Goal: Use online tool/utility: Use online tool/utility

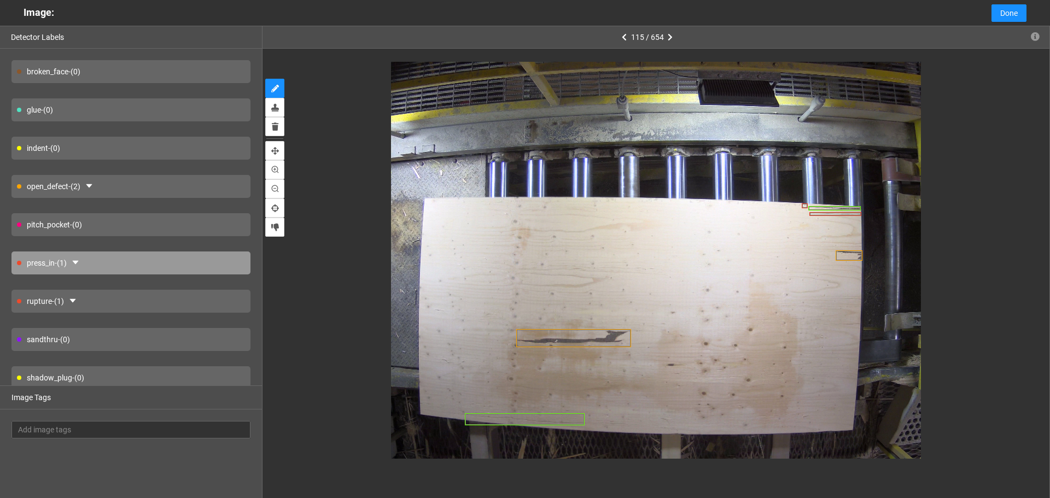
scroll to position [80, 0]
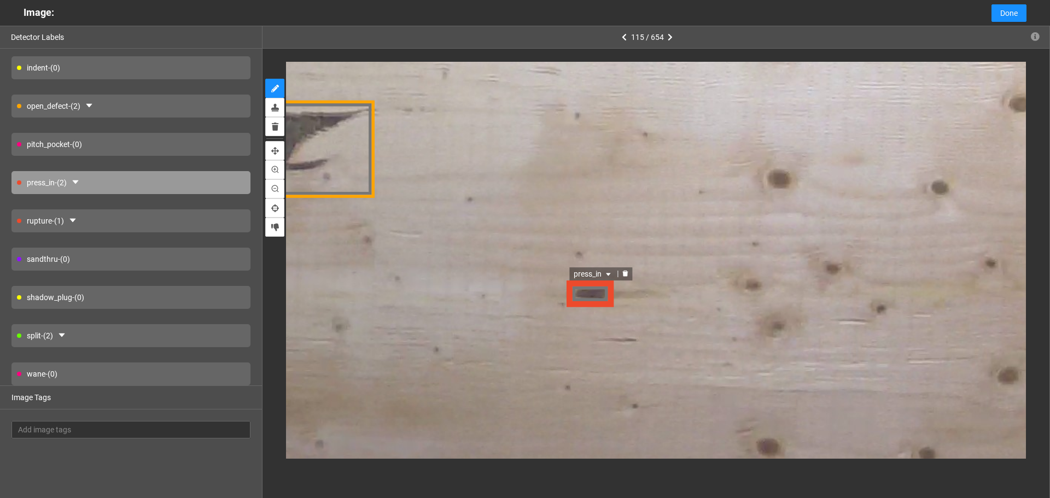
click at [595, 274] on span "press_in" at bounding box center [593, 273] width 39 height 12
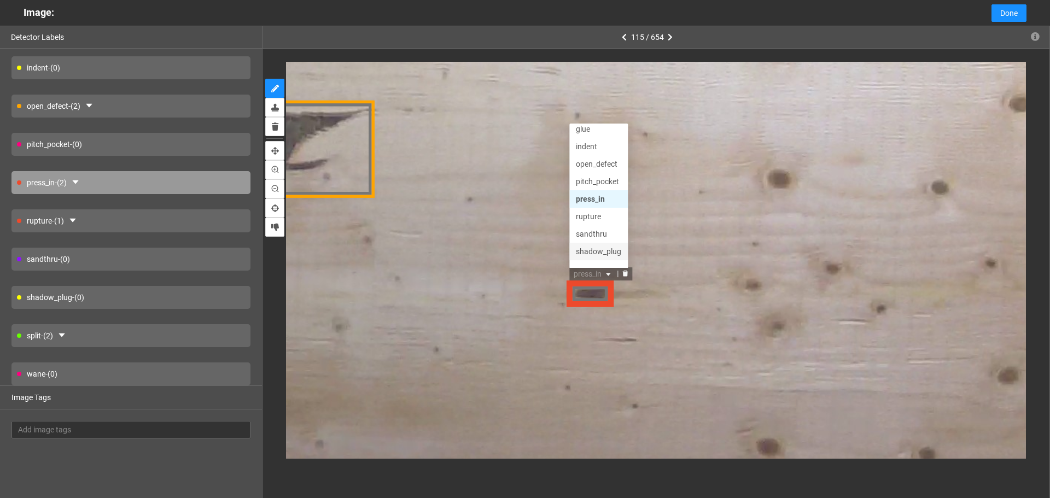
scroll to position [0, 0]
click at [605, 206] on div "pitch_pocket" at bounding box center [598, 204] width 45 height 12
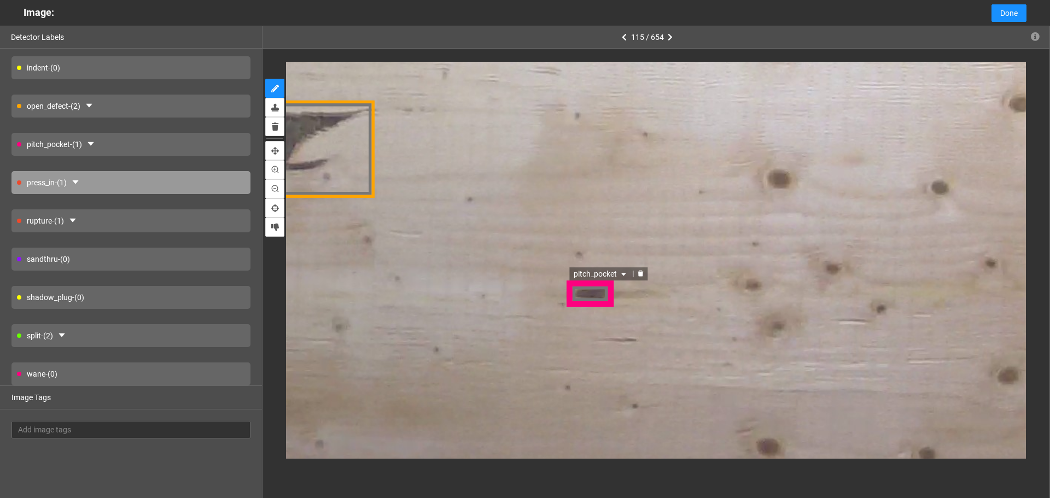
click at [600, 273] on span "pitch_pocket" at bounding box center [601, 273] width 55 height 12
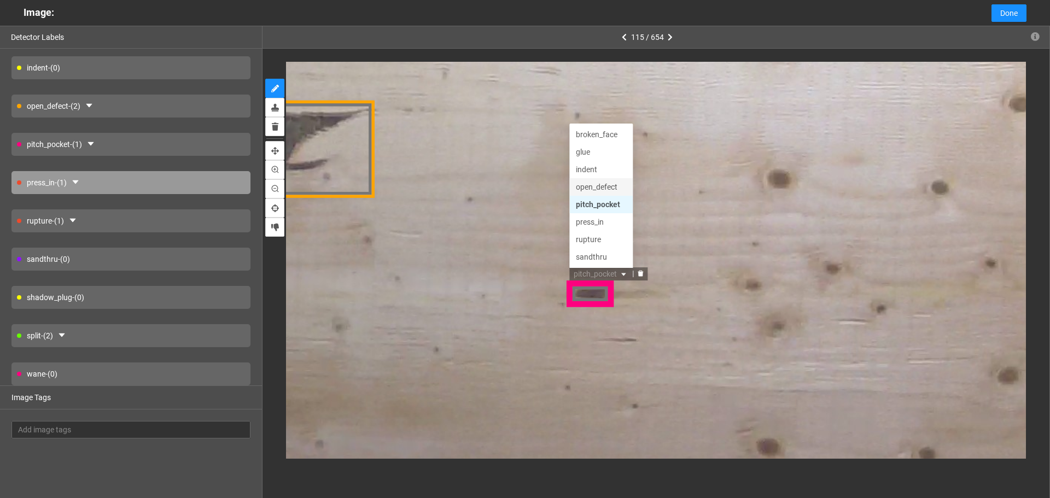
click at [602, 186] on div "open_defect" at bounding box center [601, 186] width 50 height 12
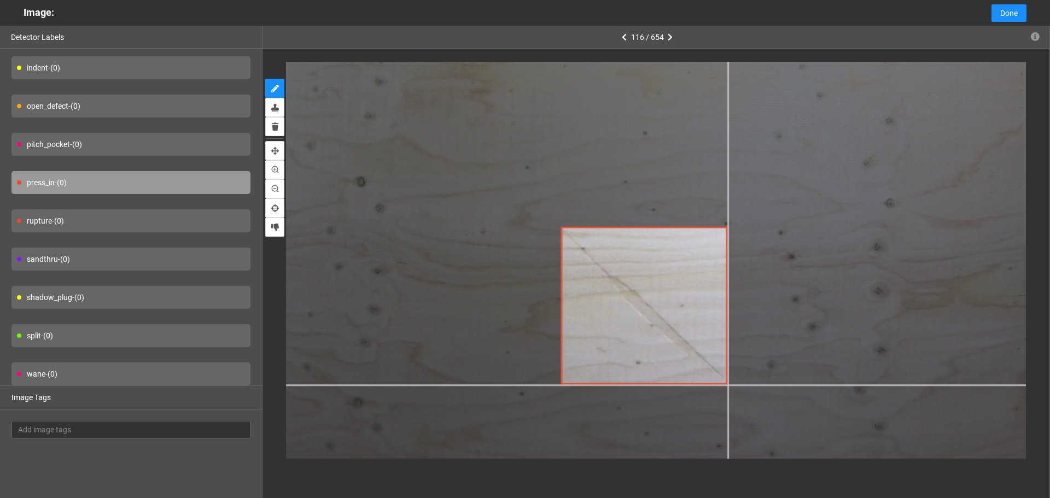
click at [728, 385] on div at bounding box center [646, 36] width 1377 height 1032
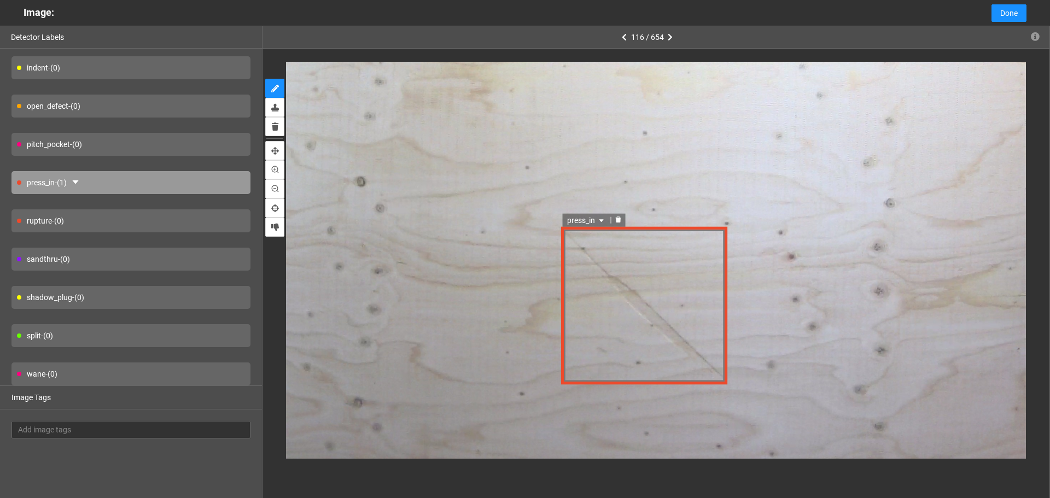
click at [593, 219] on span "press_in" at bounding box center [585, 220] width 39 height 12
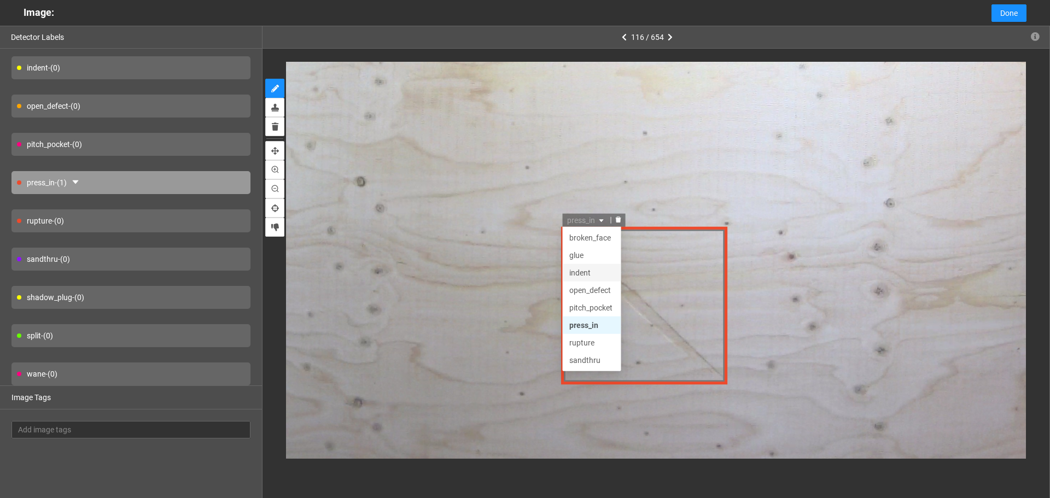
click at [593, 269] on div "indent" at bounding box center [591, 273] width 45 height 12
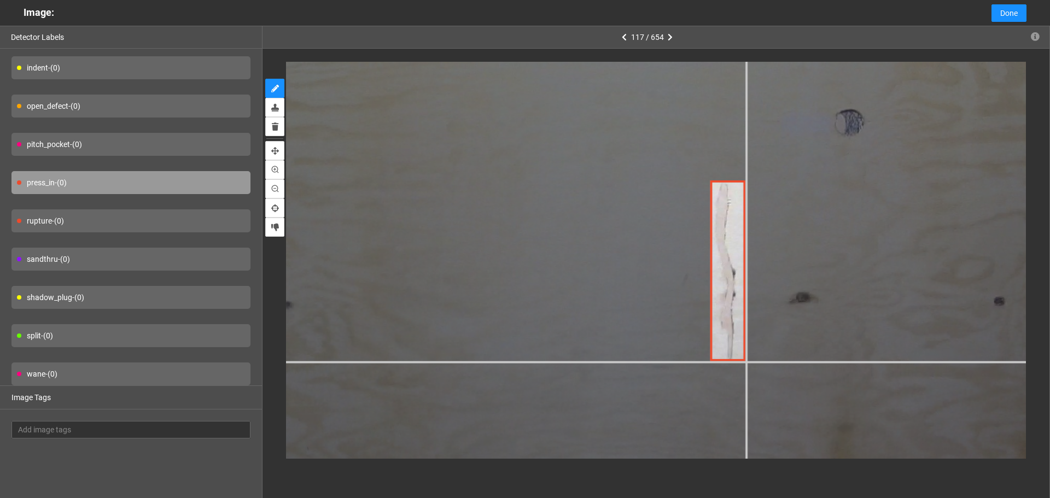
click at [745, 362] on div at bounding box center [420, 2] width 2012 height 1509
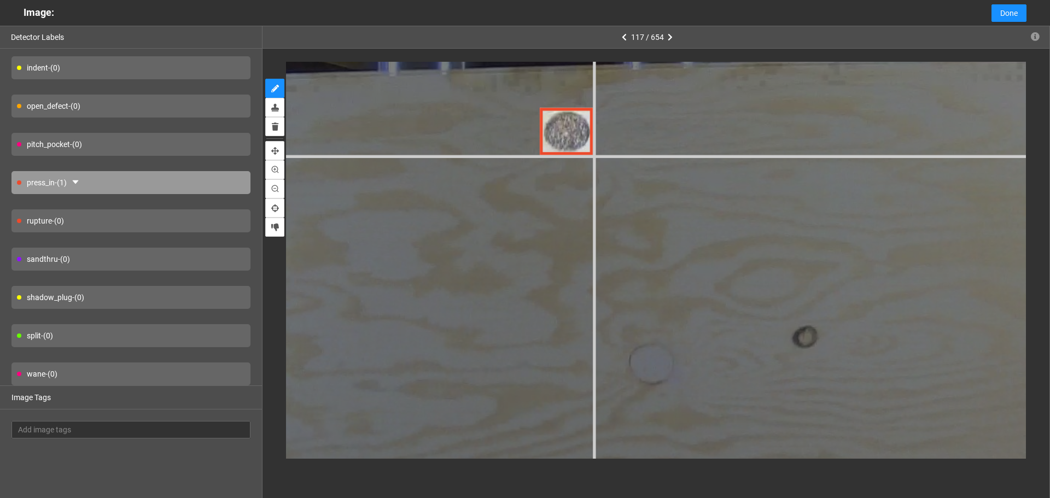
click at [592, 154] on div at bounding box center [1068, 330] width 2859 height 2144
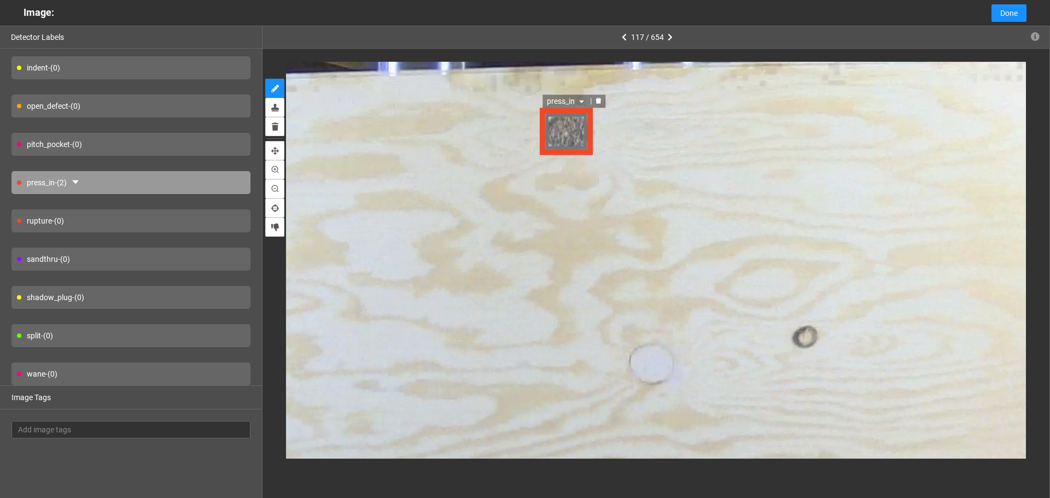
click at [566, 98] on span "press_in" at bounding box center [566, 102] width 39 height 12
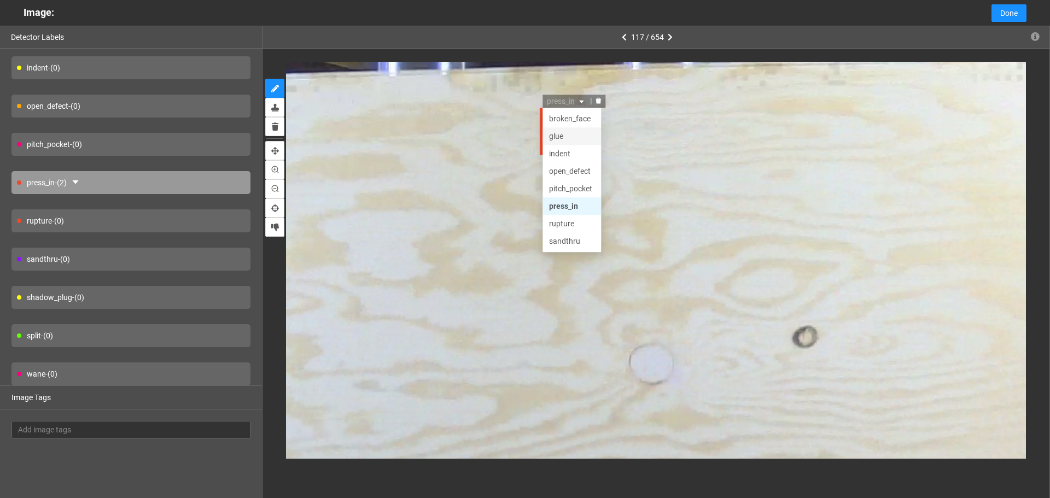
click at [569, 139] on div "glue" at bounding box center [571, 137] width 45 height 12
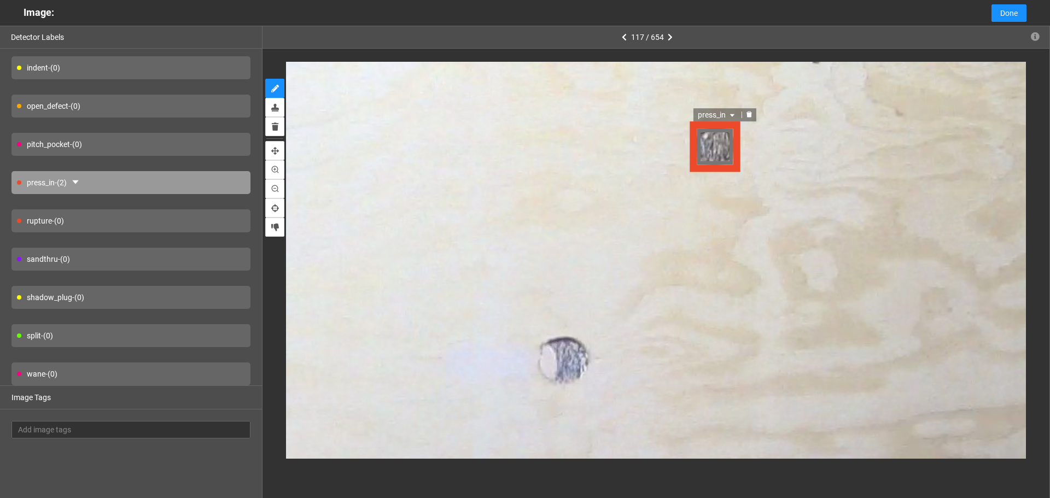
click at [709, 112] on span "press_in" at bounding box center [718, 115] width 39 height 12
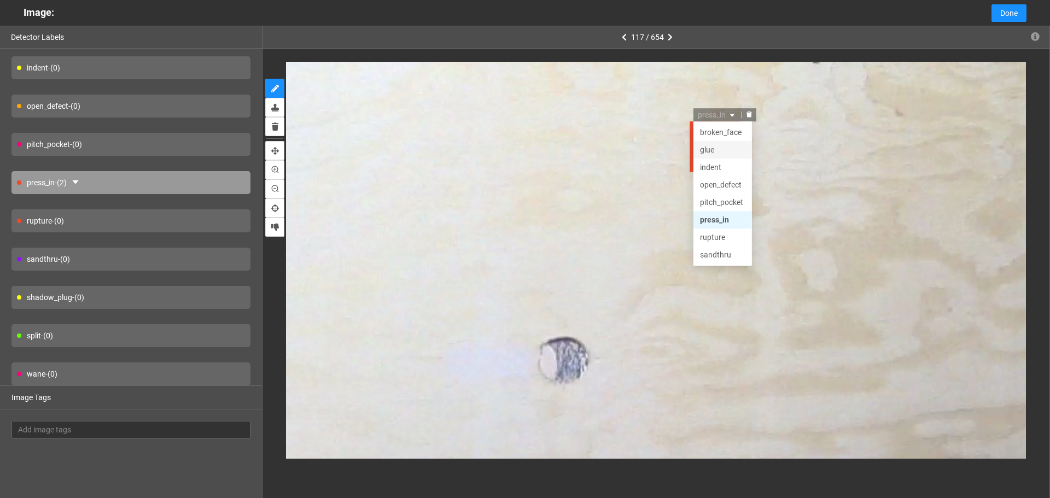
click at [721, 150] on div "glue" at bounding box center [723, 150] width 45 height 12
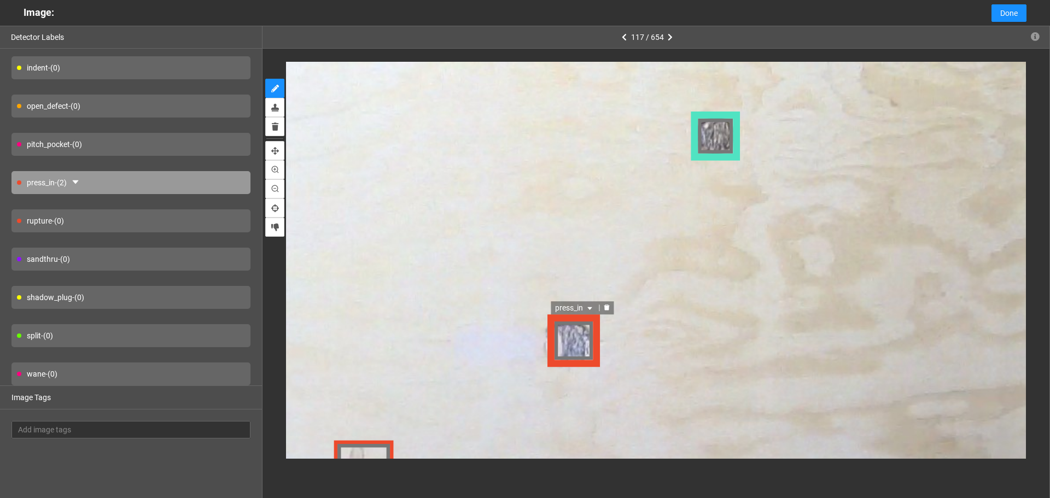
click at [575, 305] on span "press_in" at bounding box center [573, 309] width 39 height 12
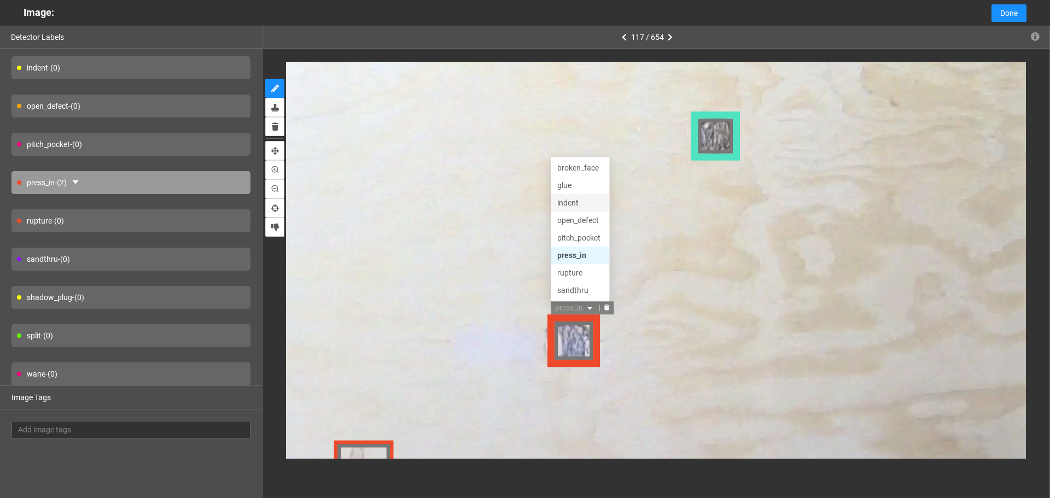
click at [580, 185] on div "glue" at bounding box center [578, 187] width 45 height 12
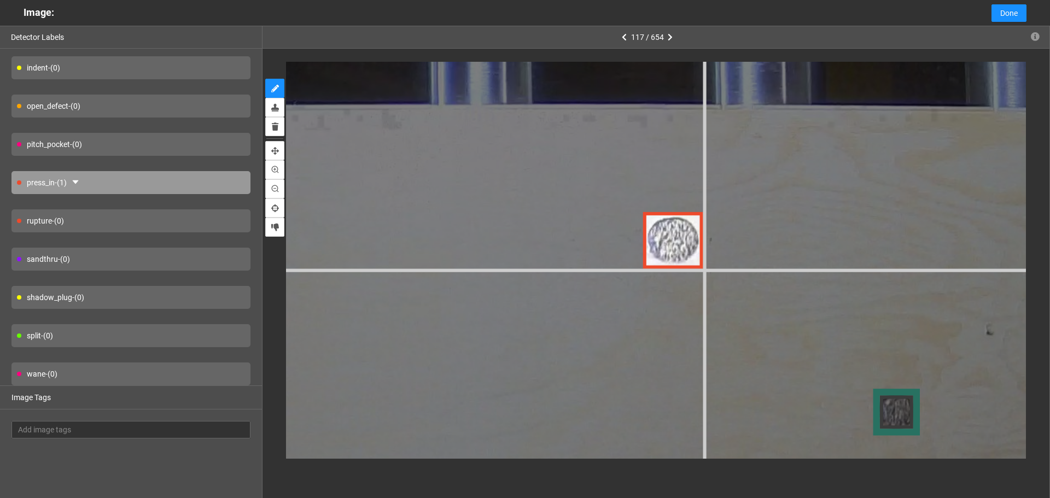
click at [702, 268] on div at bounding box center [67, 416] width 3230 height 2423
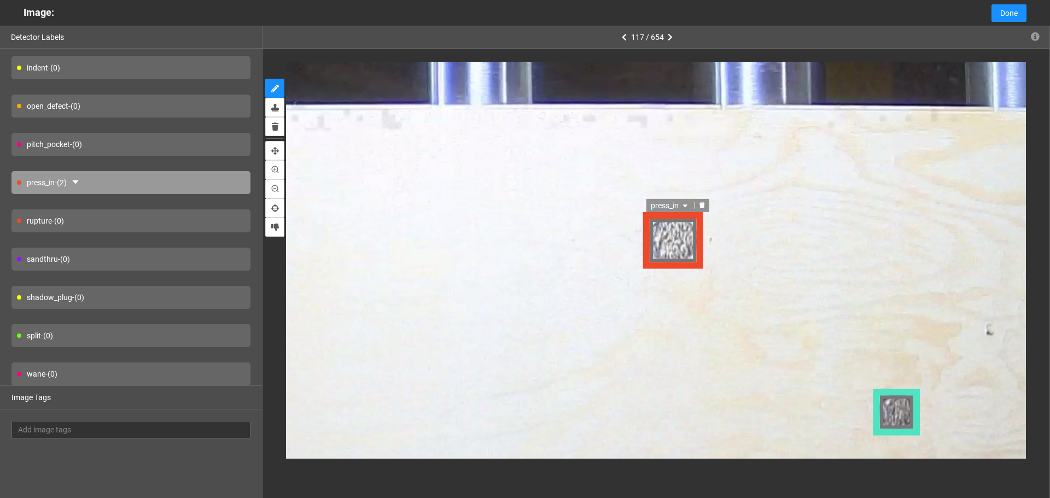
click at [669, 209] on span "press_in" at bounding box center [670, 206] width 39 height 12
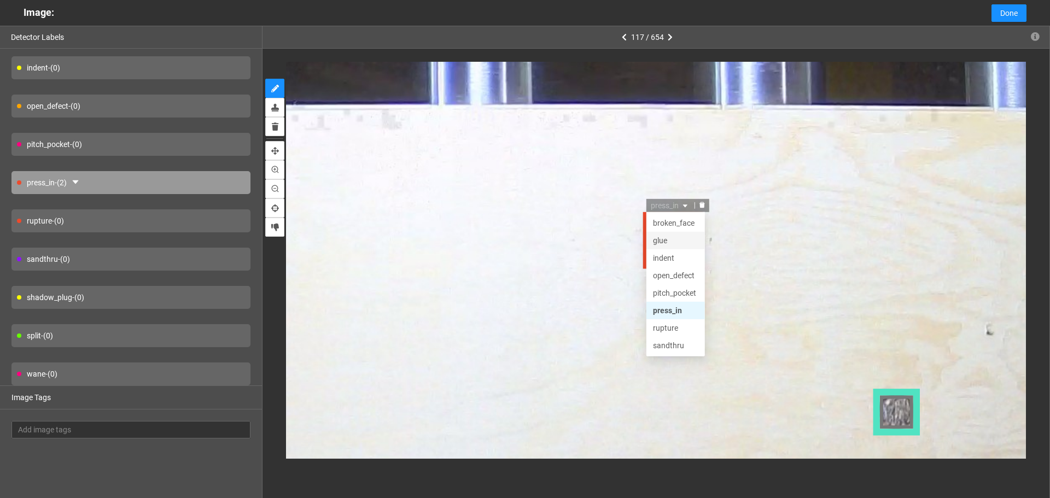
click at [678, 243] on div "glue" at bounding box center [675, 241] width 45 height 12
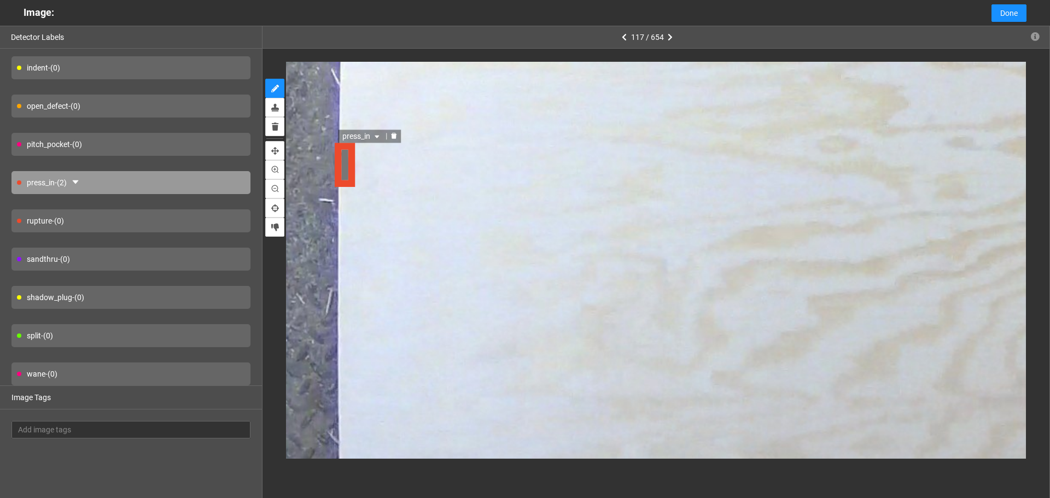
click at [353, 133] on span "press_in" at bounding box center [361, 136] width 39 height 12
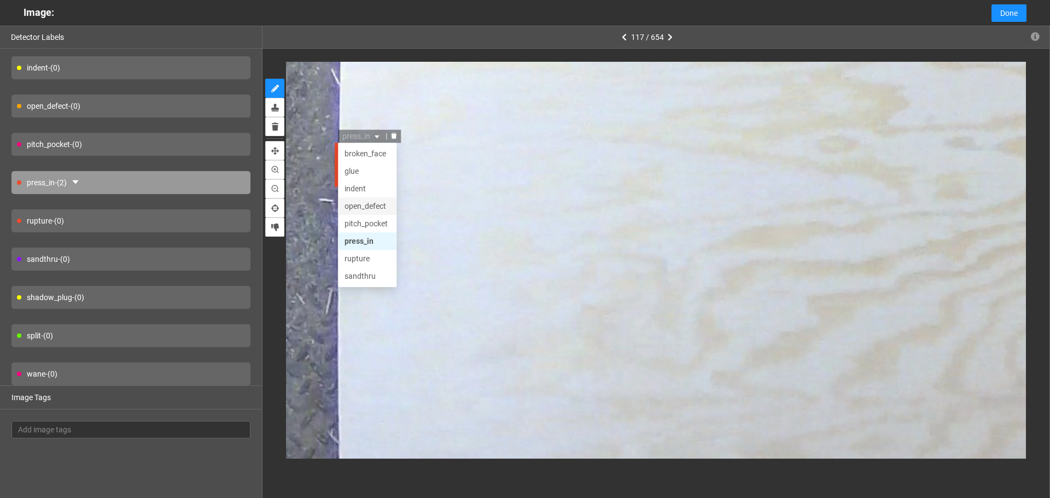
click at [376, 210] on div "open_defect" at bounding box center [366, 206] width 45 height 12
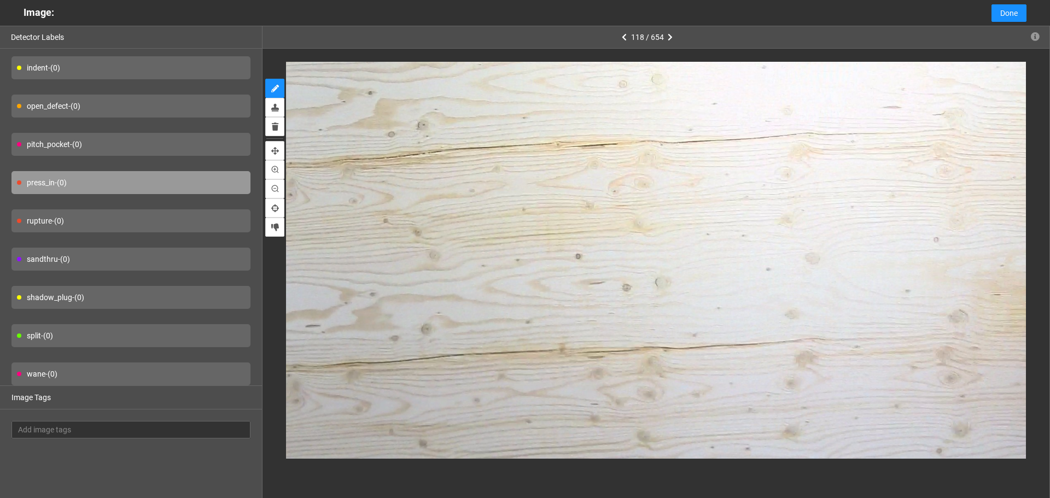
click at [188, 330] on div "split - (0)" at bounding box center [130, 335] width 239 height 23
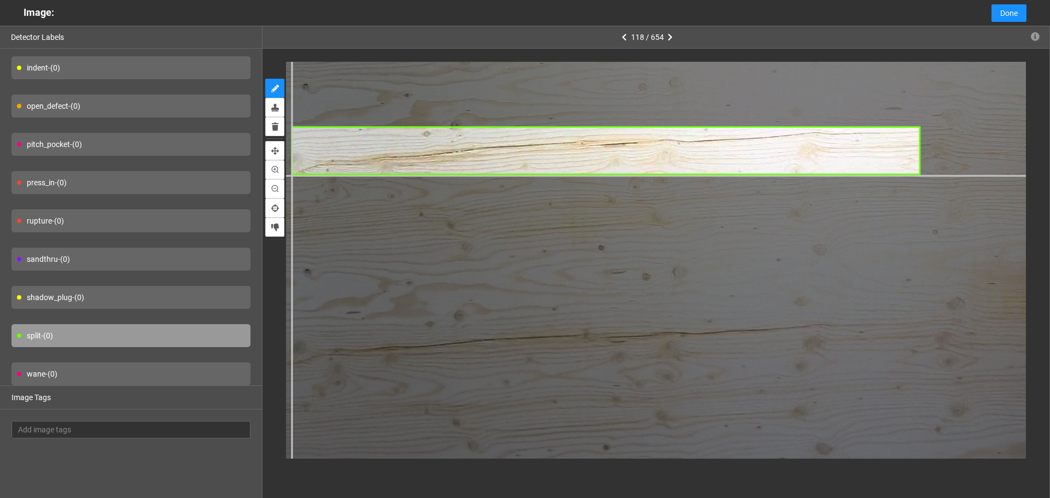
click at [291, 174] on div at bounding box center [642, 293] width 1483 height 1112
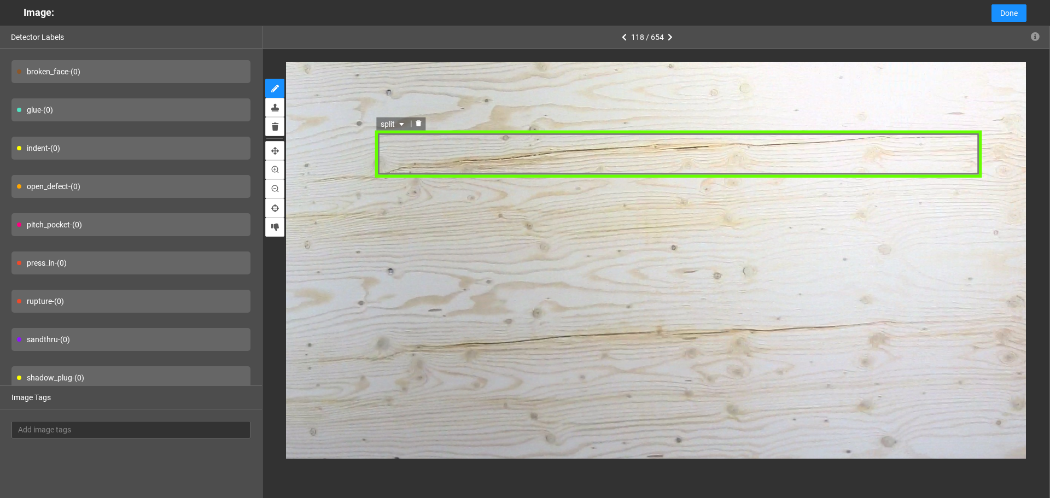
click at [400, 162] on div "split" at bounding box center [678, 154] width 607 height 46
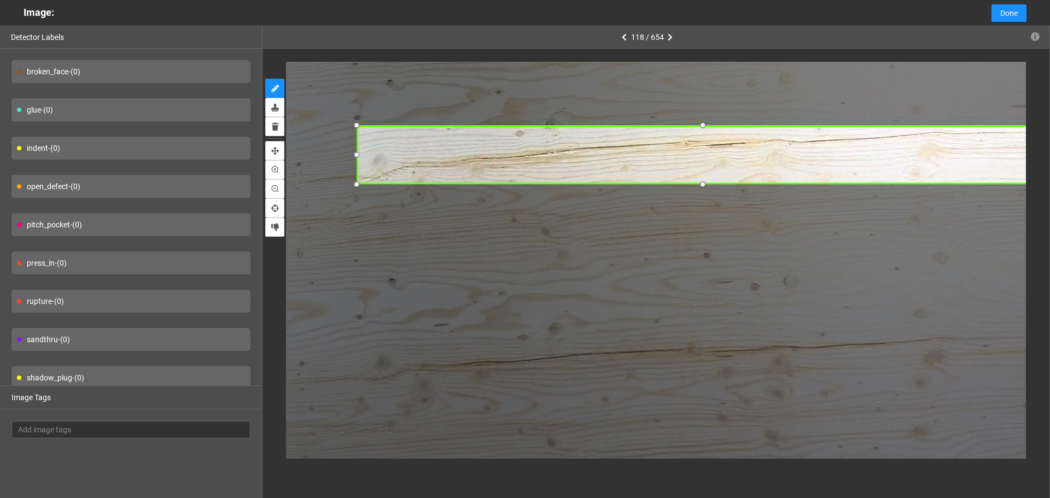
click at [361, 185] on div at bounding box center [357, 184] width 14 height 14
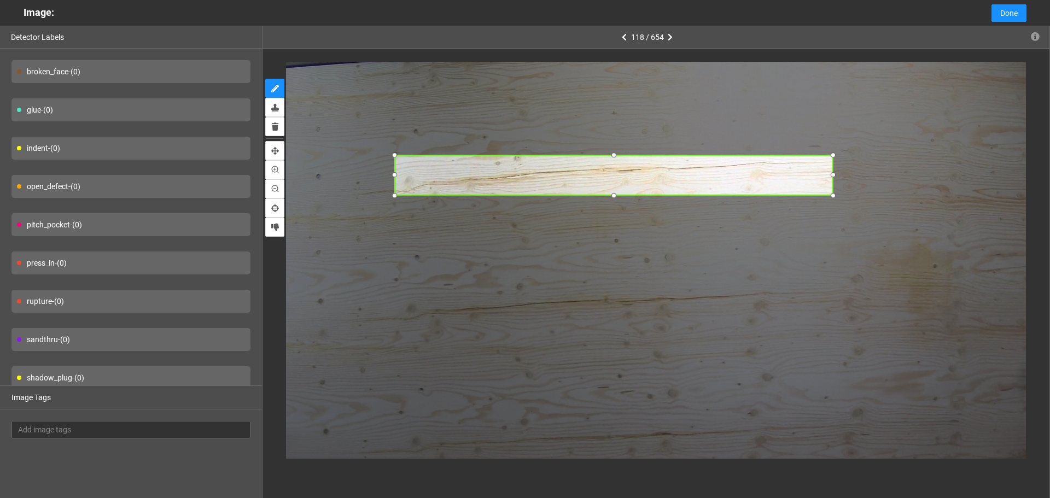
click at [616, 155] on div at bounding box center [613, 154] width 13 height 13
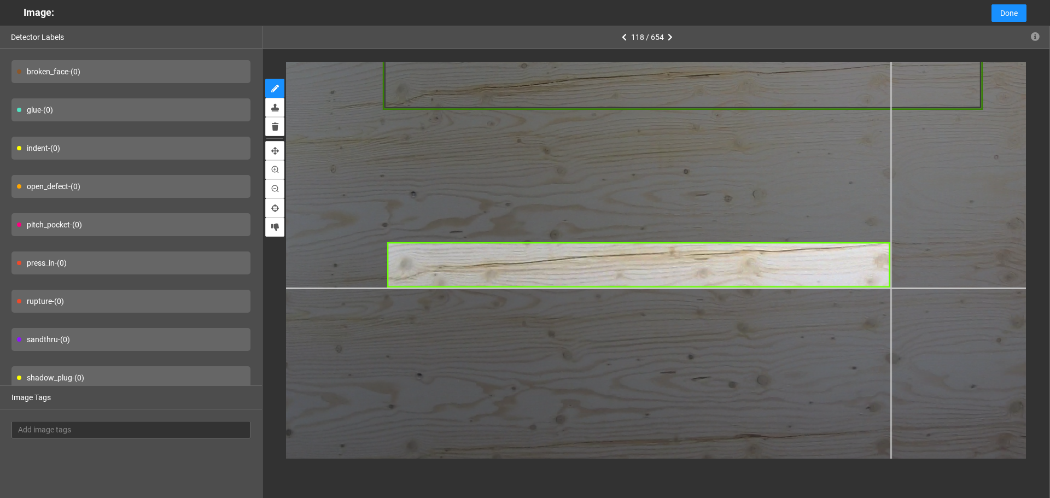
click at [890, 288] on div at bounding box center [724, 214] width 1377 height 1032
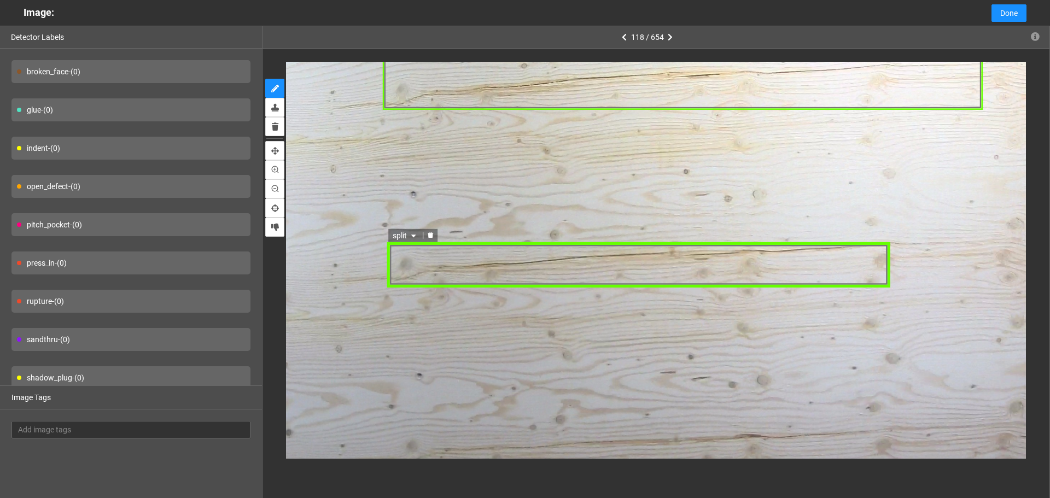
click at [855, 262] on div "split" at bounding box center [639, 265] width 502 height 45
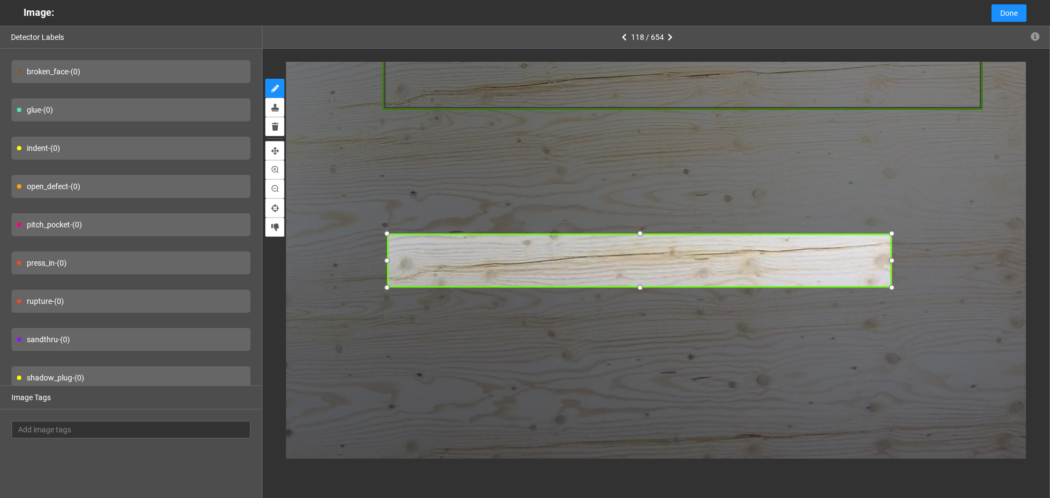
click at [890, 238] on div at bounding box center [891, 234] width 14 height 14
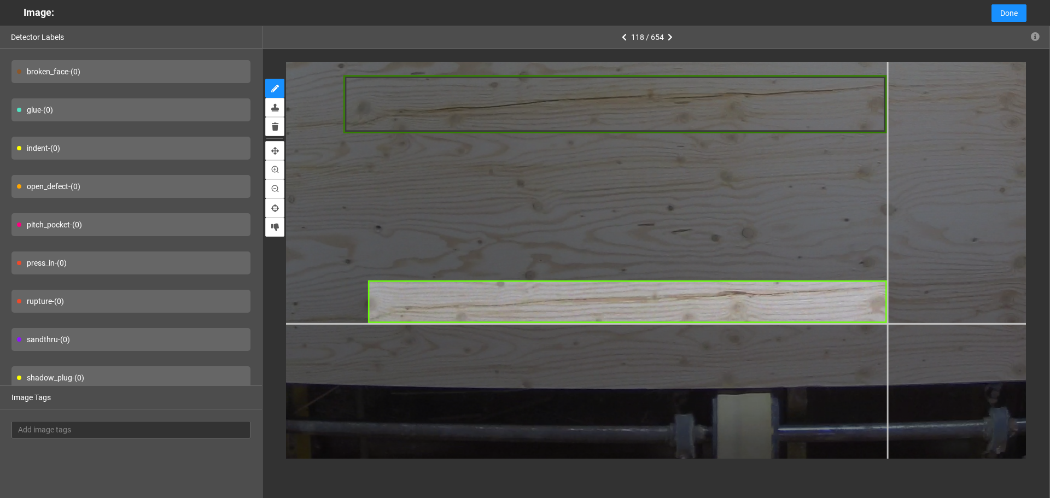
click at [887, 323] on div at bounding box center [706, 54] width 1483 height 1112
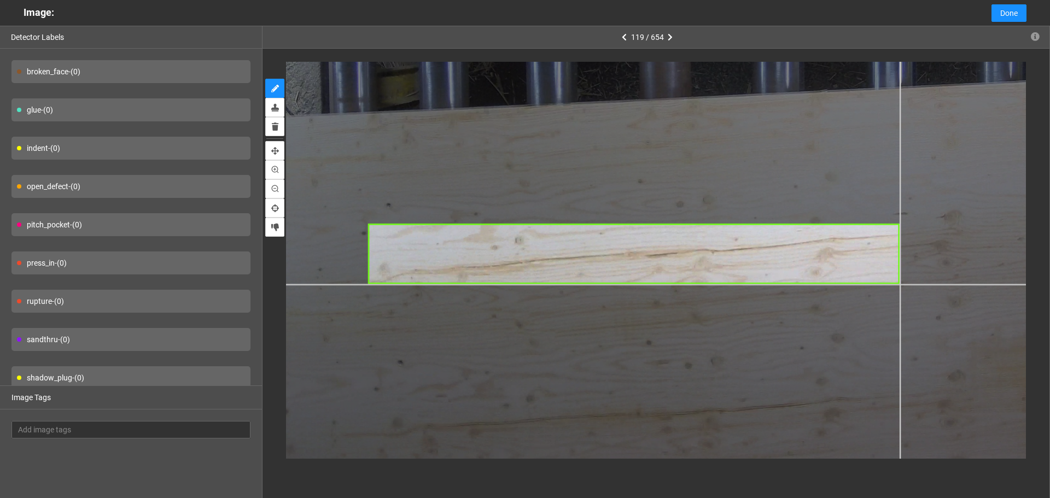
click at [900, 284] on div at bounding box center [727, 60] width 1271 height 953
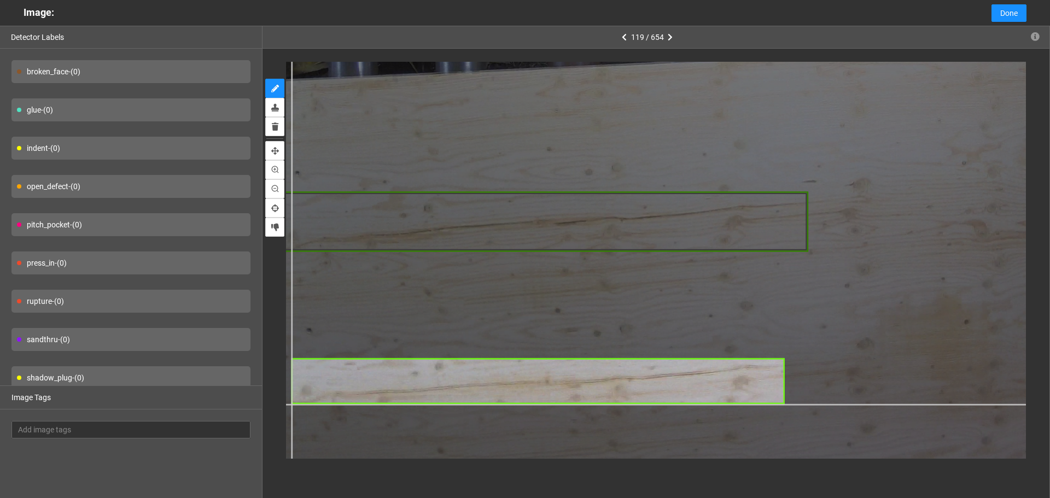
click at [291, 404] on div at bounding box center [636, 28] width 1271 height 953
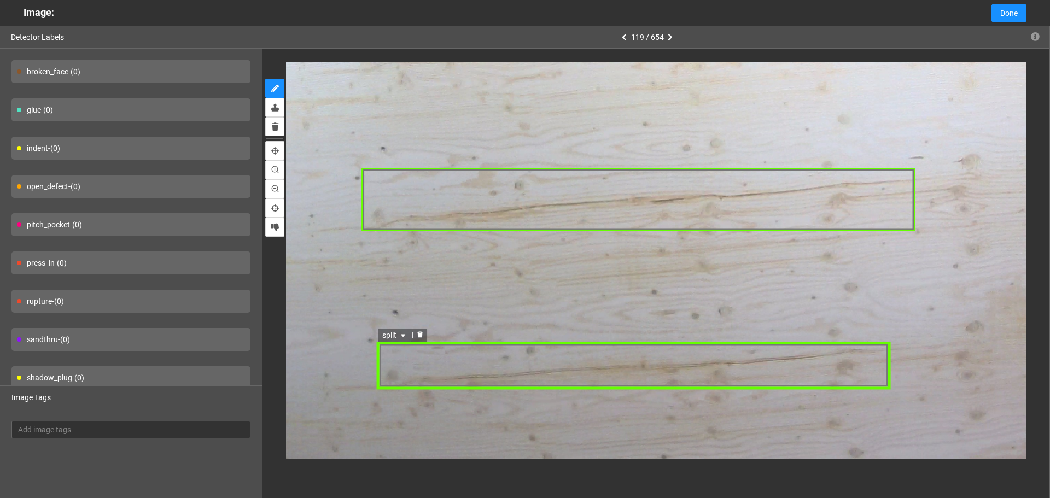
click at [396, 374] on div "split" at bounding box center [633, 365] width 514 height 49
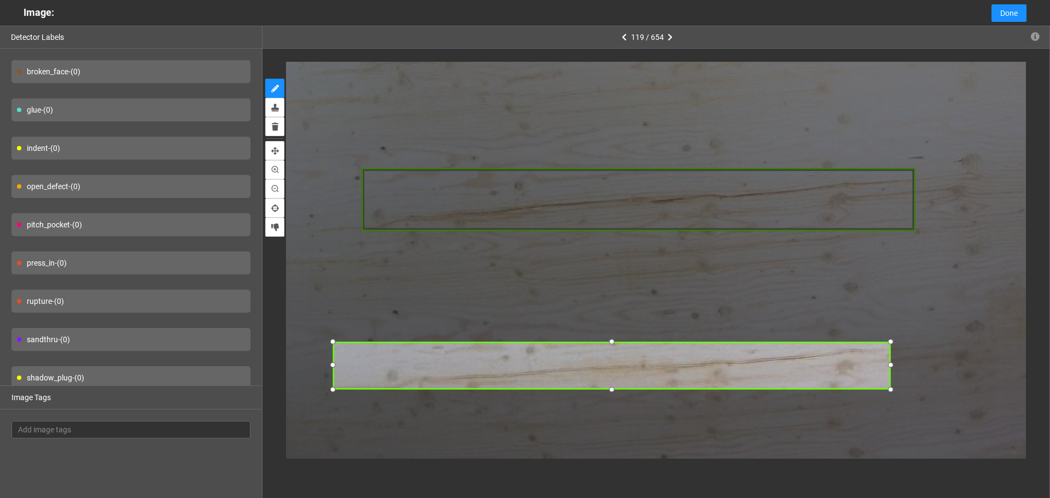
click at [330, 372] on div at bounding box center [333, 366] width 14 height 14
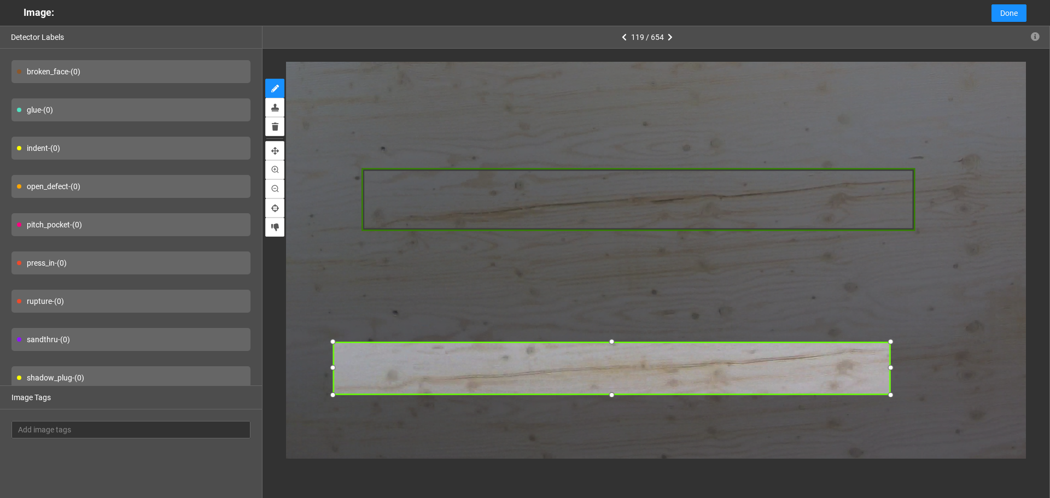
click at [612, 394] on div at bounding box center [612, 395] width 14 height 14
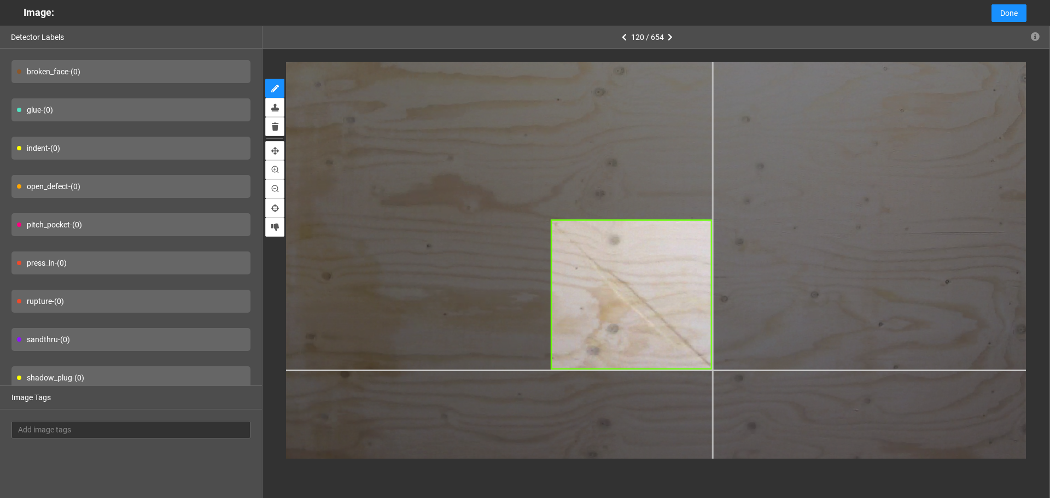
click at [712, 369] on div at bounding box center [618, 126] width 1324 height 993
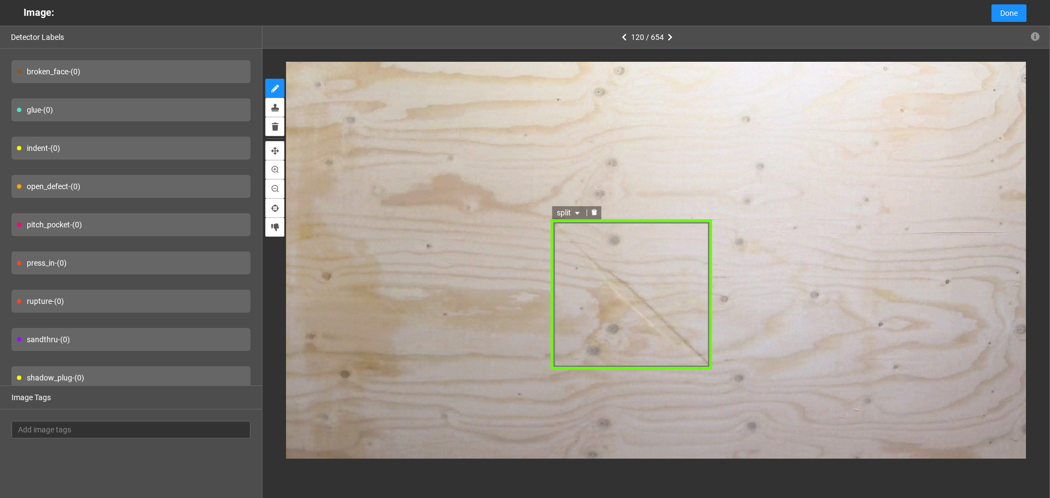
click at [573, 215] on span "split" at bounding box center [569, 212] width 26 height 12
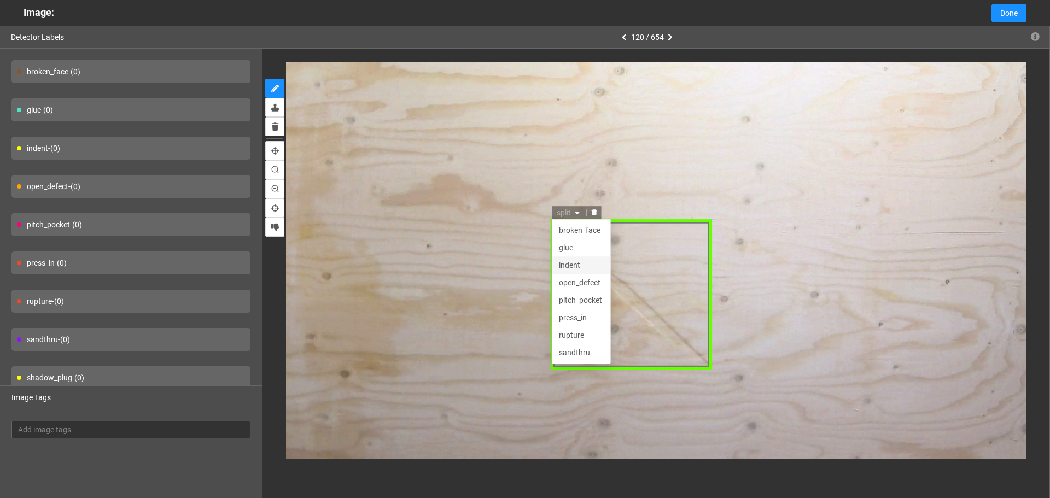
scroll to position [35, 0]
click at [582, 233] on div "indent" at bounding box center [580, 230] width 45 height 12
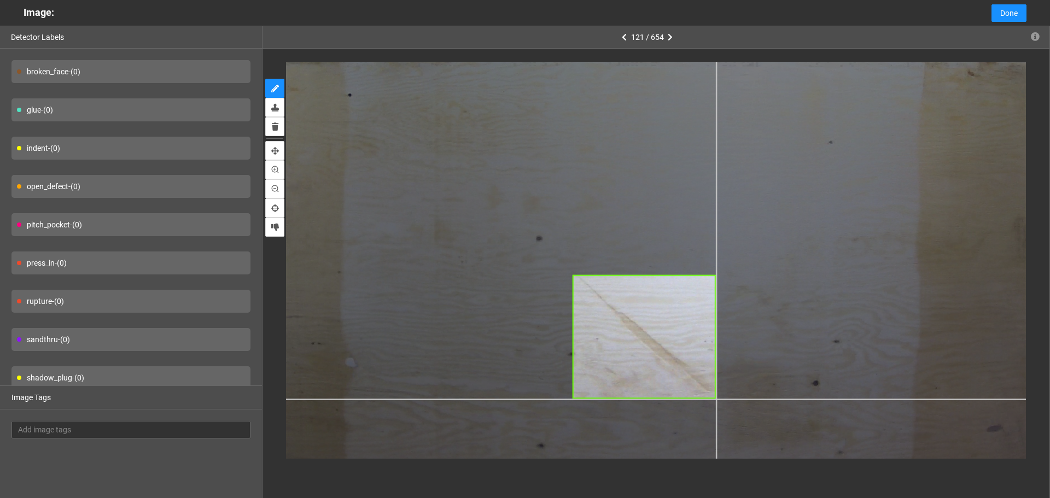
click at [716, 399] on div at bounding box center [643, 106] width 1112 height 834
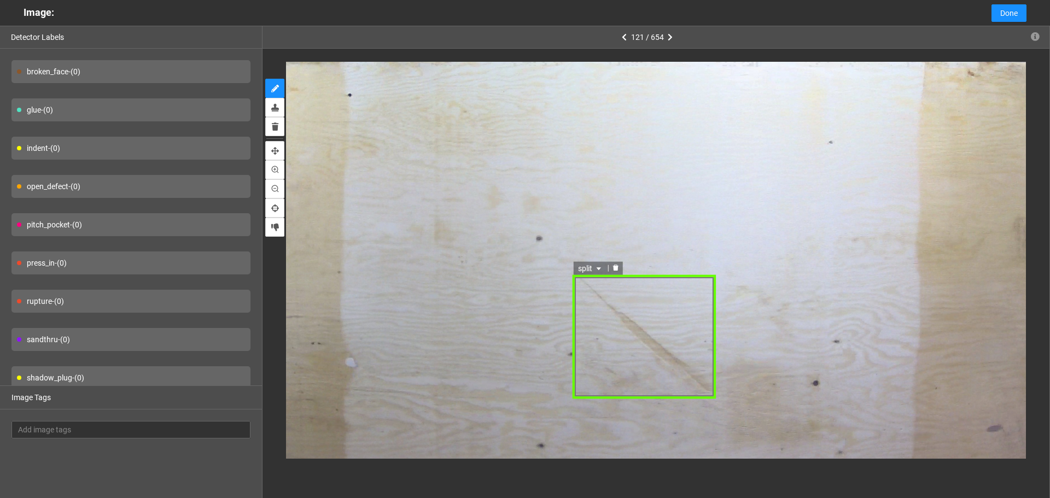
click at [588, 263] on span "split" at bounding box center [590, 268] width 26 height 12
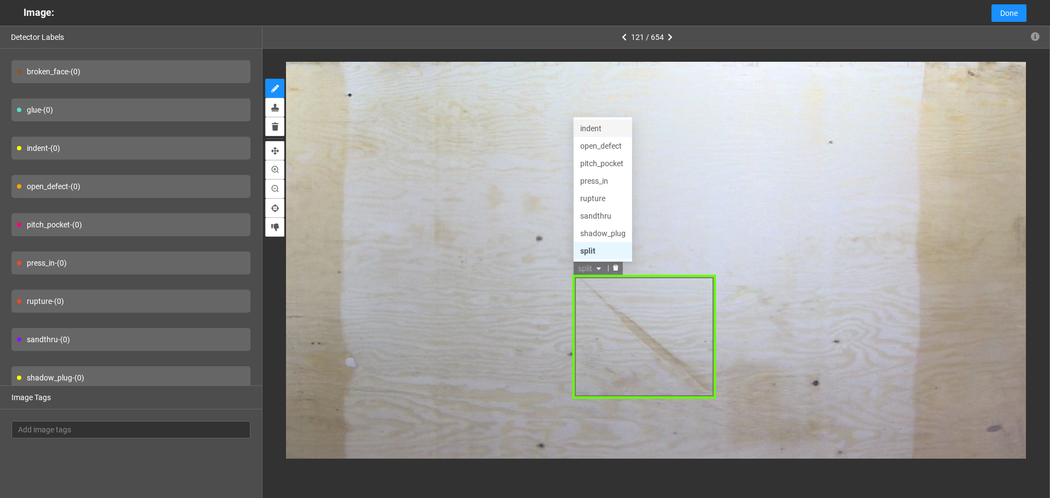
click at [601, 128] on div "indent" at bounding box center [602, 128] width 45 height 12
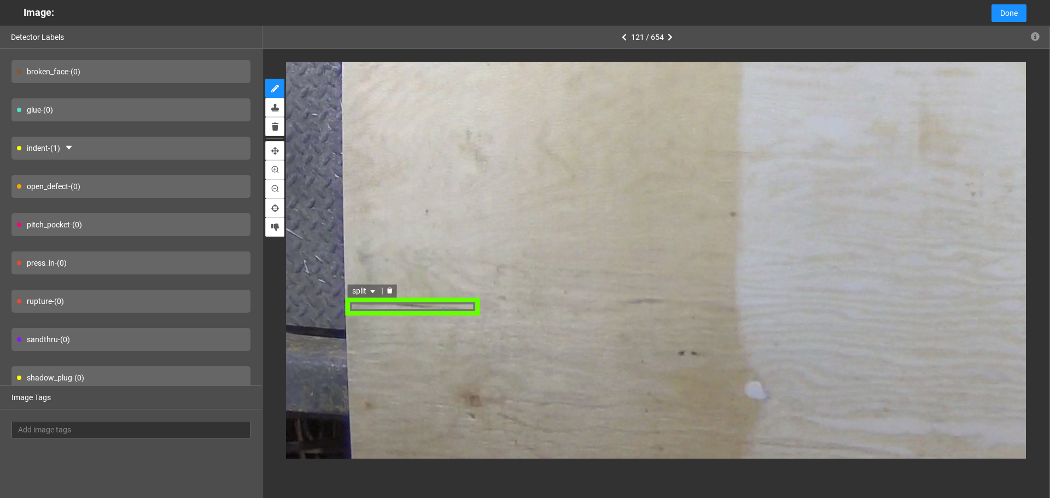
click at [398, 307] on div "split" at bounding box center [412, 306] width 133 height 19
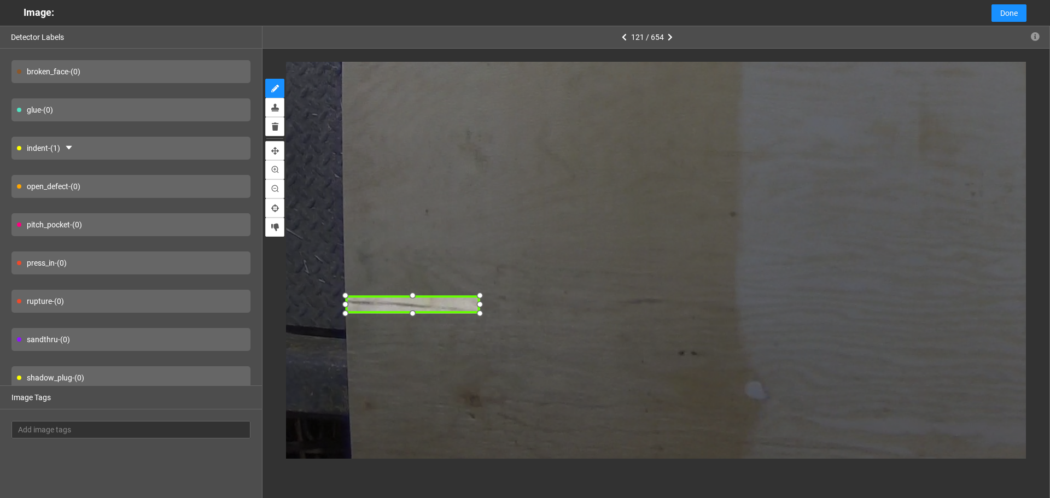
click at [406, 303] on div at bounding box center [412, 304] width 133 height 19
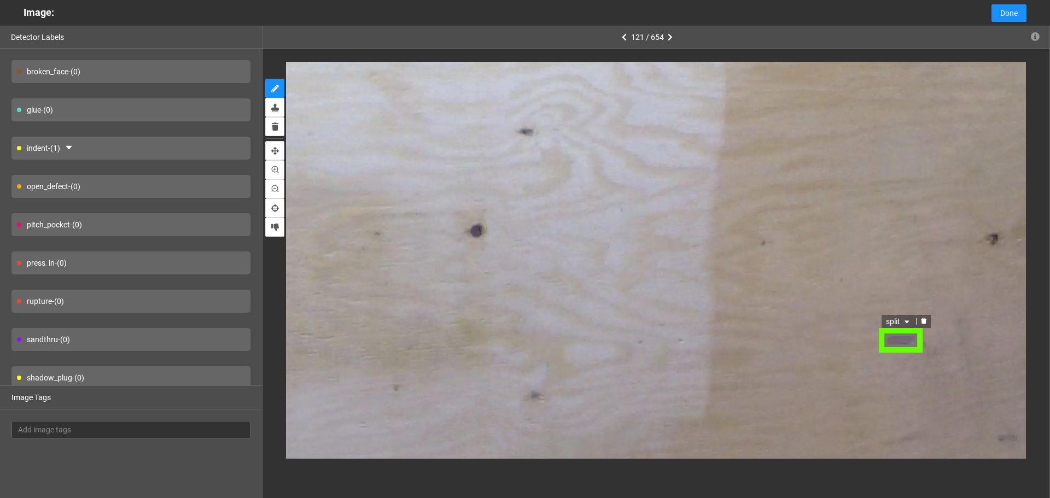
click at [905, 320] on icon "caret-down" at bounding box center [907, 323] width 7 height 7
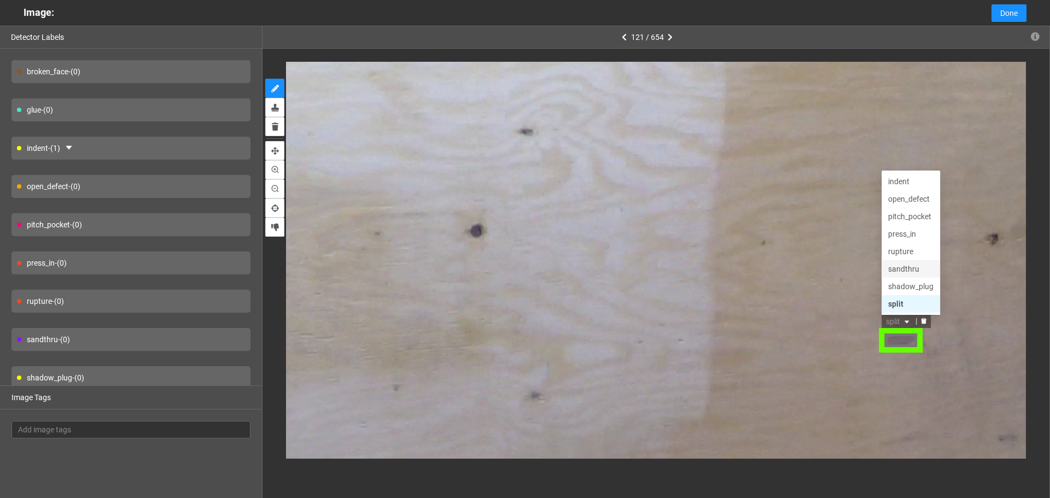
scroll to position [52, 0]
click at [908, 202] on div "pitch_pocket" at bounding box center [911, 200] width 45 height 12
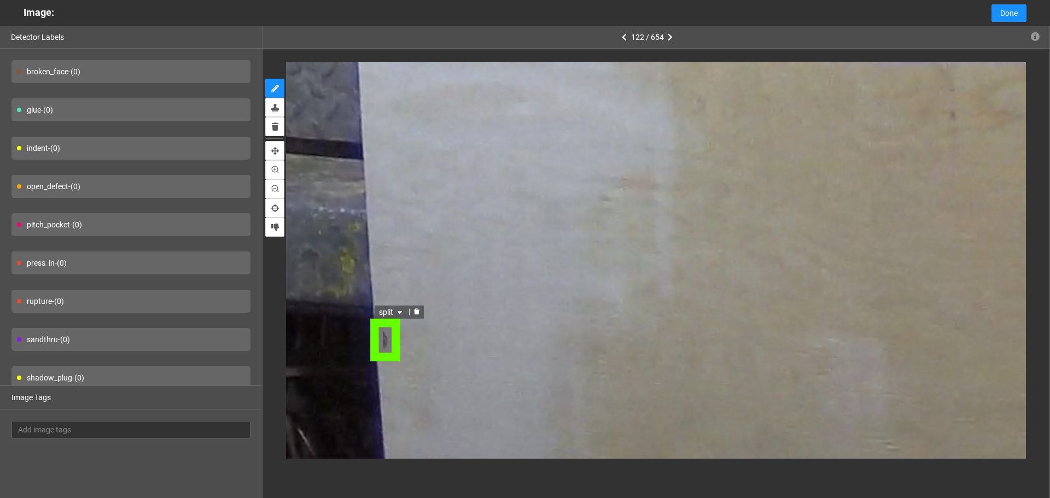
click at [381, 311] on span "split" at bounding box center [394, 314] width 26 height 12
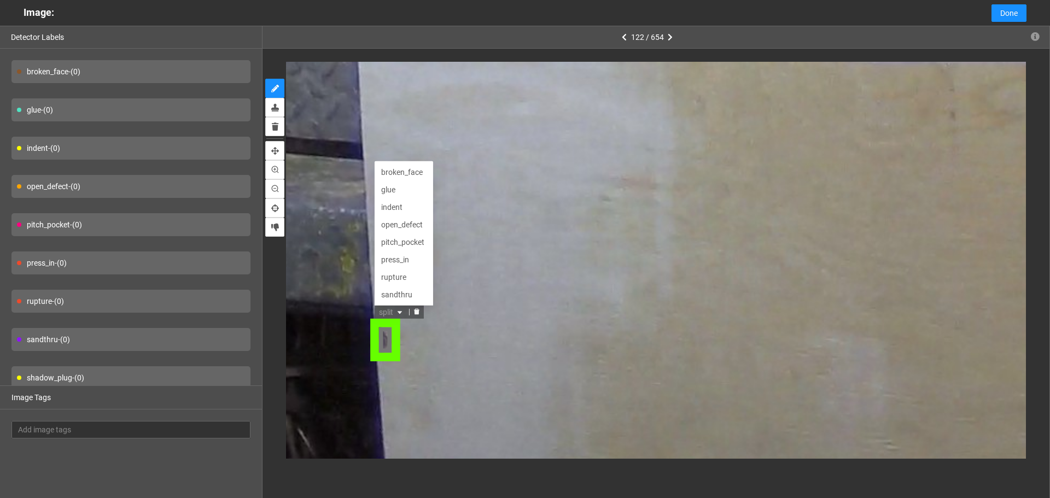
scroll to position [35, 0]
click at [399, 195] on div "open_defect" at bounding box center [405, 191] width 45 height 12
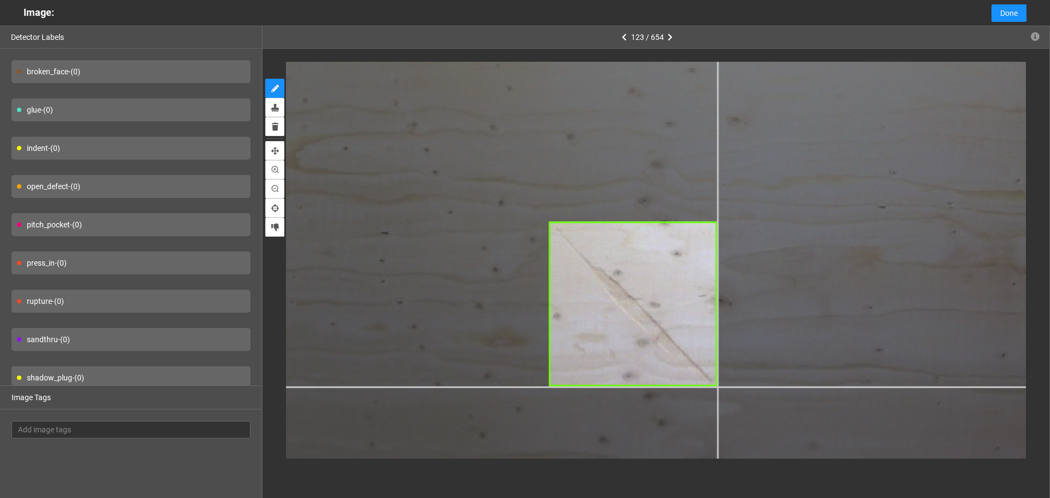
click at [717, 387] on div at bounding box center [610, 58] width 1536 height 1151
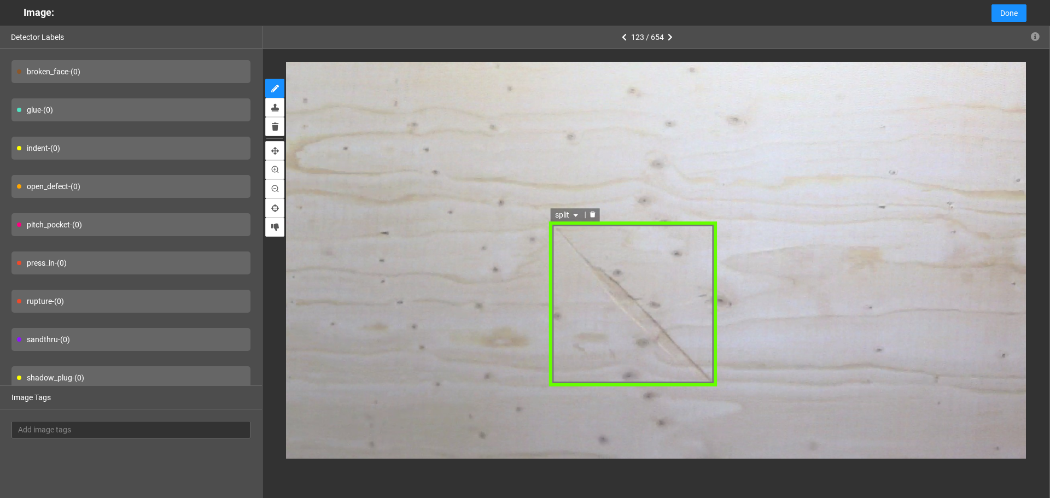
click at [578, 217] on icon "caret-down" at bounding box center [575, 215] width 7 height 7
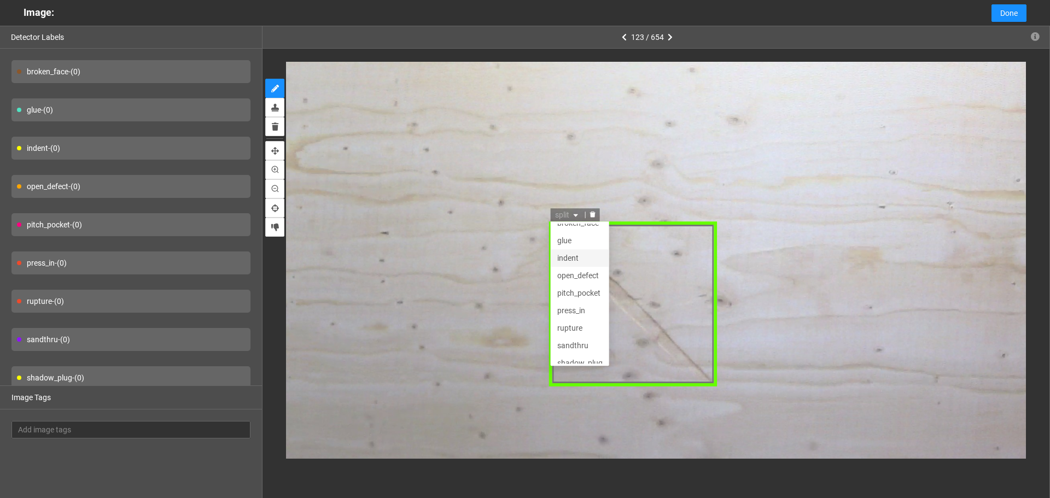
scroll to position [0, 0]
click at [578, 236] on div "broken_face" at bounding box center [579, 232] width 45 height 12
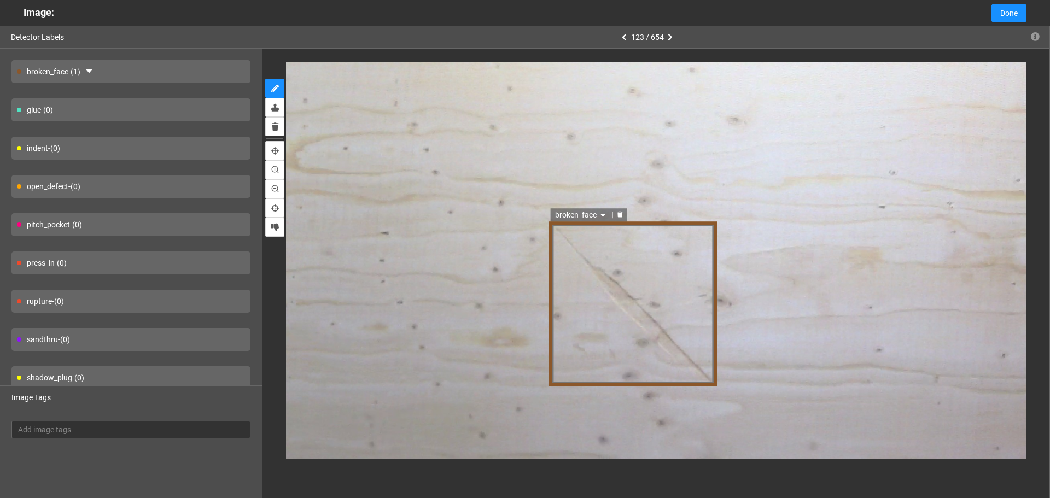
click at [576, 212] on span "broken_face" at bounding box center [581, 214] width 53 height 12
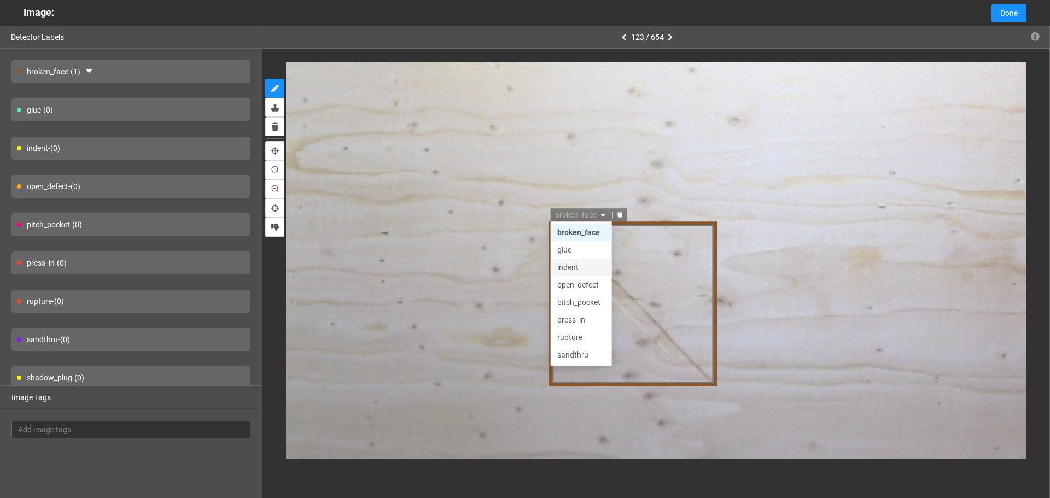
click at [577, 265] on div "indent" at bounding box center [581, 267] width 48 height 12
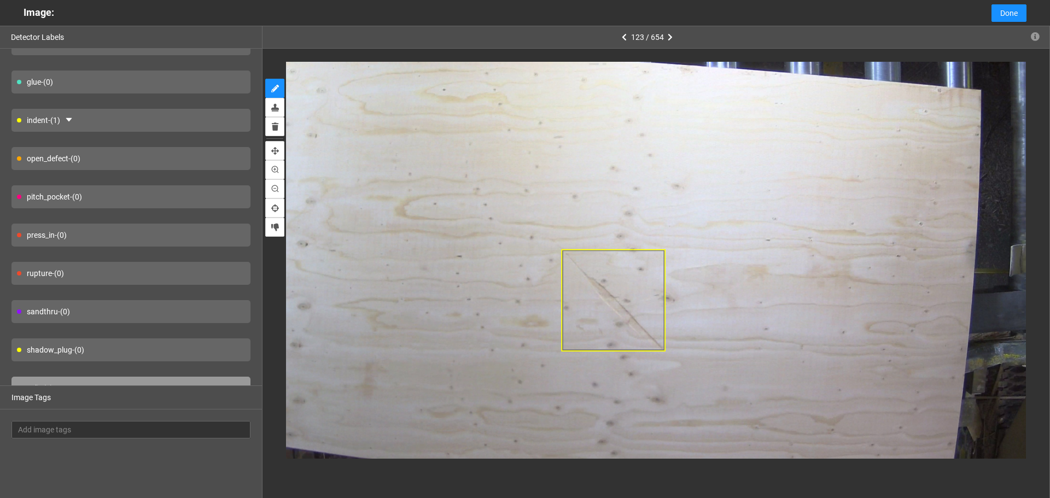
scroll to position [55, 0]
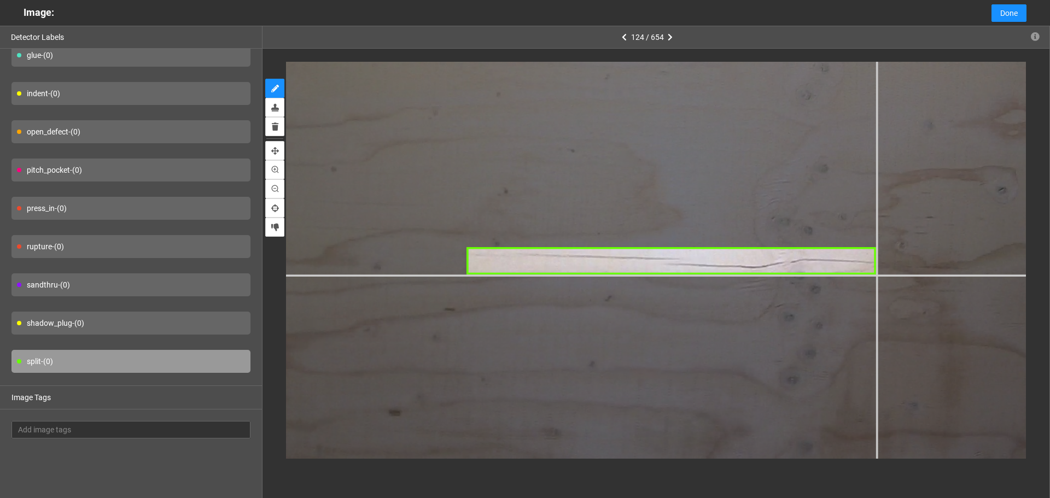
click at [876, 275] on div at bounding box center [455, 96] width 1906 height 1430
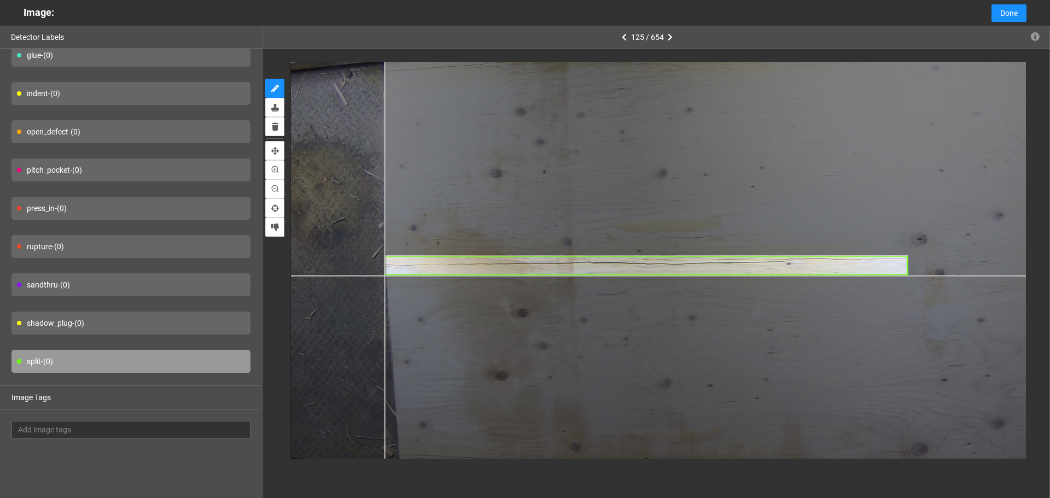
click at [384, 275] on div at bounding box center [794, 258] width 1006 height 754
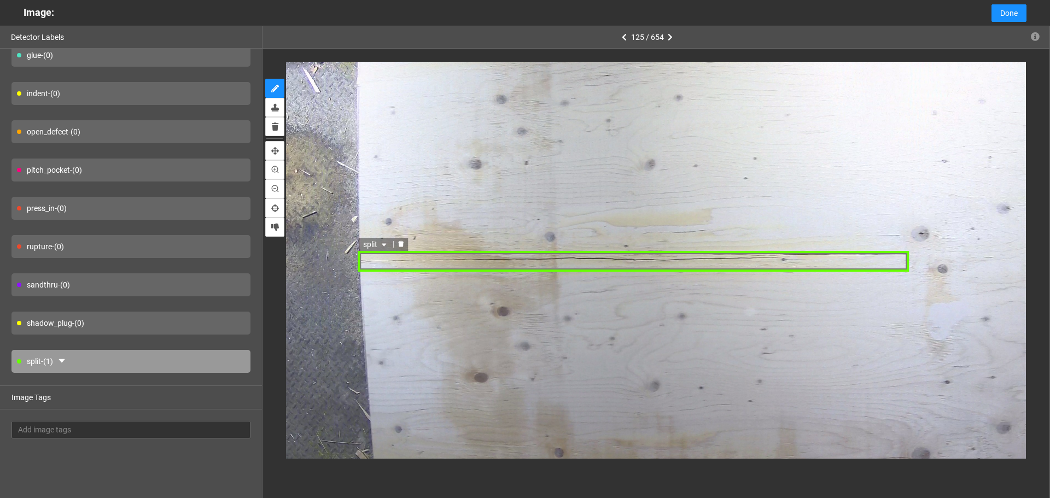
click at [575, 269] on div "split" at bounding box center [633, 261] width 551 height 20
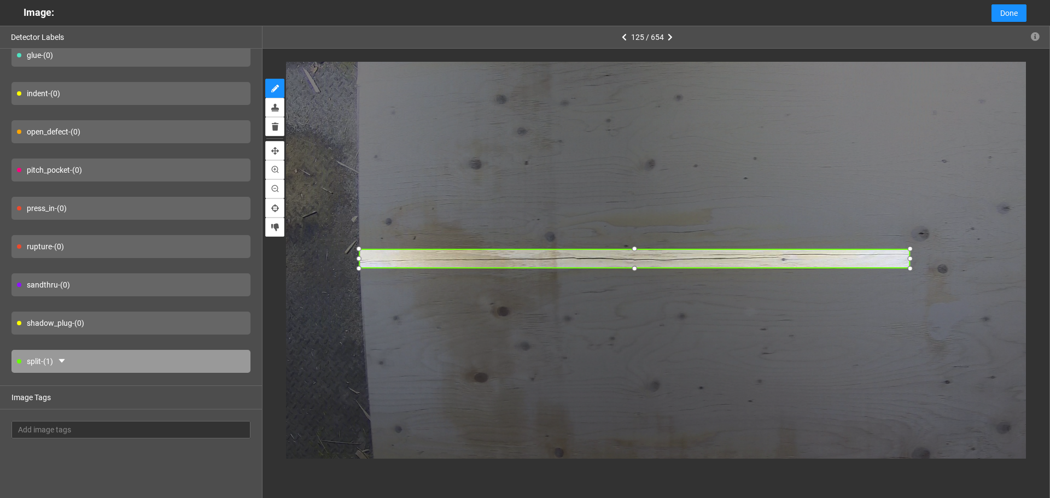
click at [584, 260] on div at bounding box center [634, 259] width 551 height 20
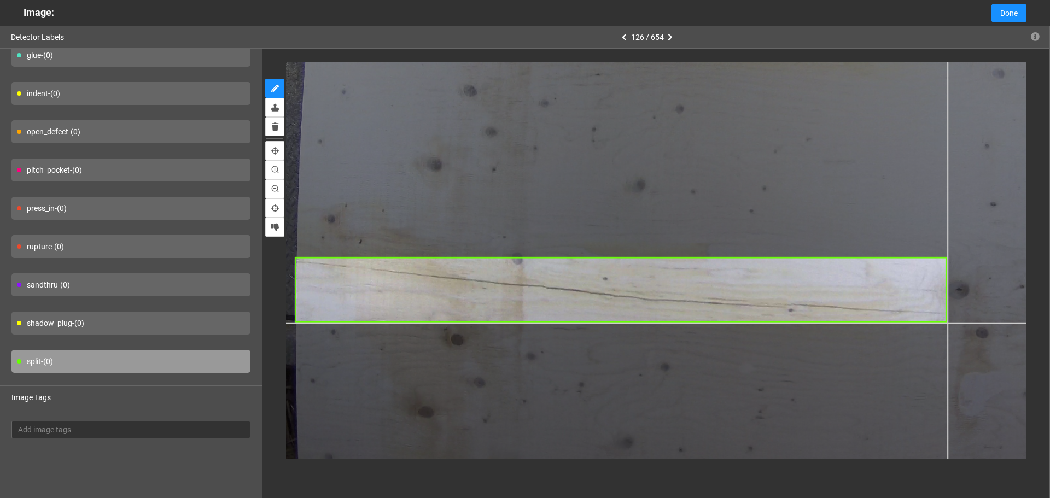
click at [947, 323] on div at bounding box center [879, 58] width 1271 height 953
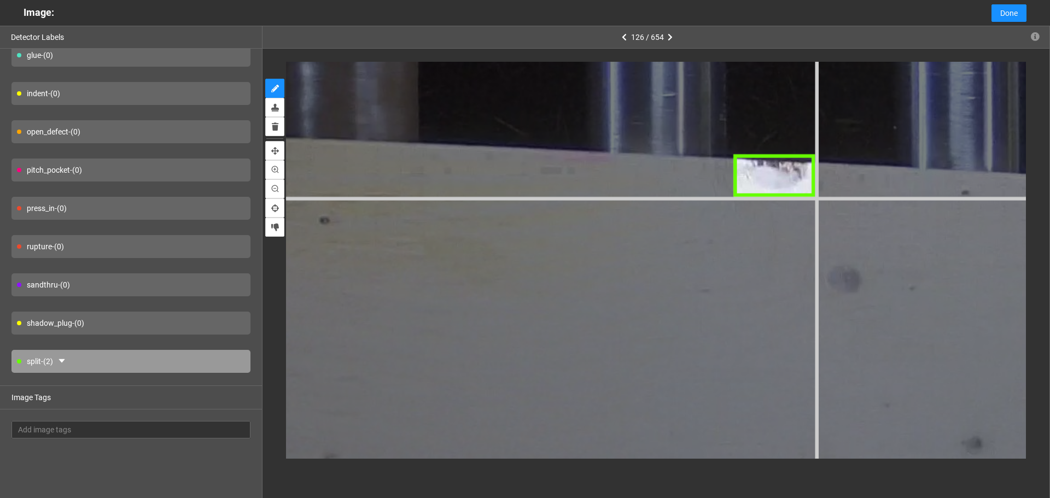
click at [816, 196] on div at bounding box center [521, 240] width 3442 height 2581
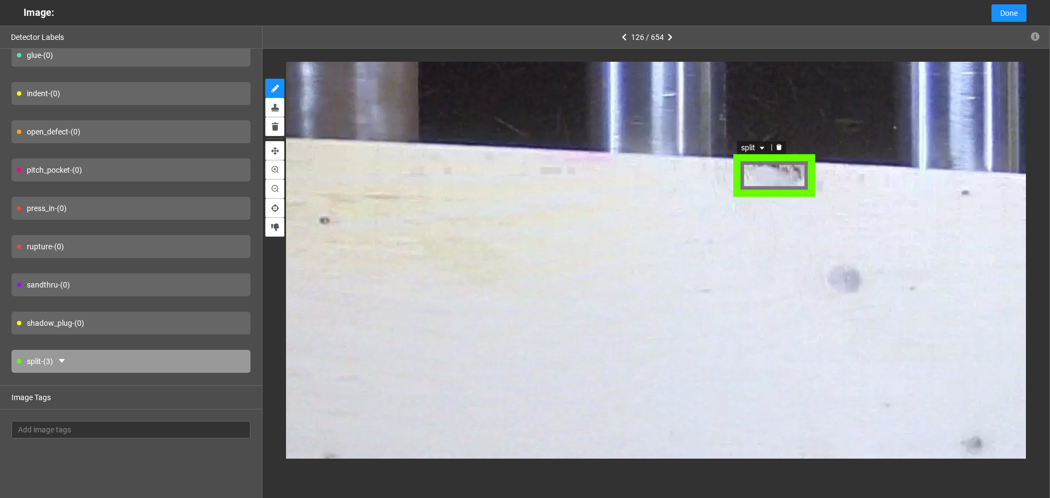
click at [750, 150] on span "split" at bounding box center [754, 146] width 26 height 12
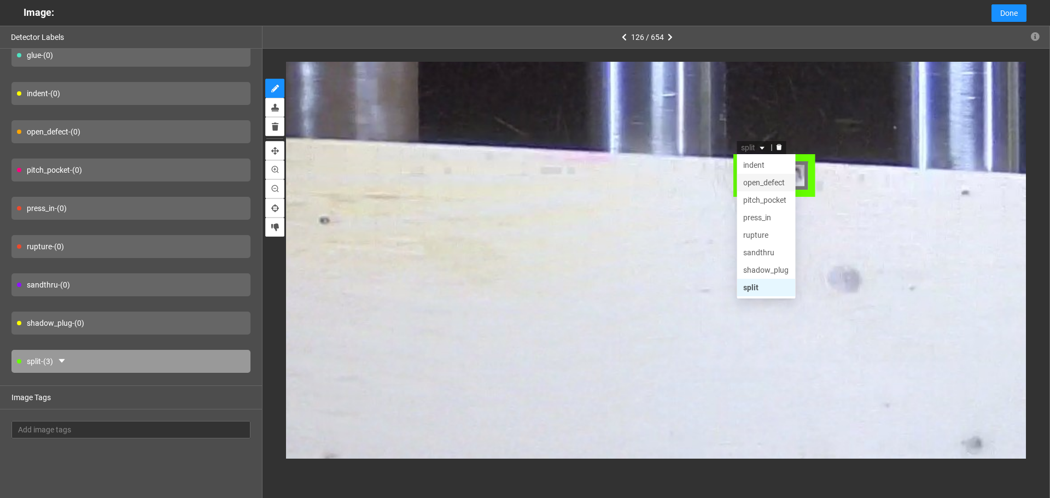
drag, startPoint x: 775, startPoint y: 188, endPoint x: 788, endPoint y: 200, distance: 17.8
click at [775, 187] on div "open_defect" at bounding box center [765, 181] width 45 height 12
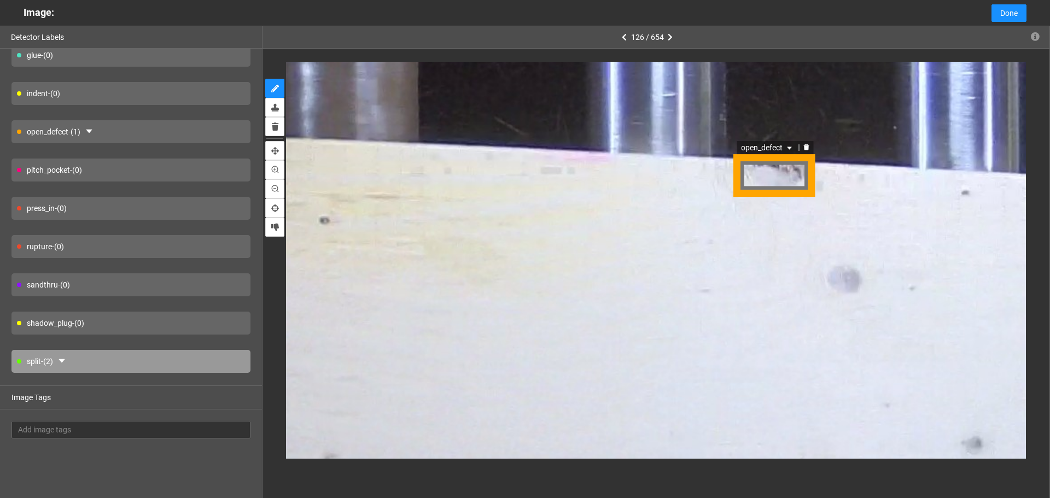
click at [762, 151] on span "open_defect" at bounding box center [767, 146] width 53 height 12
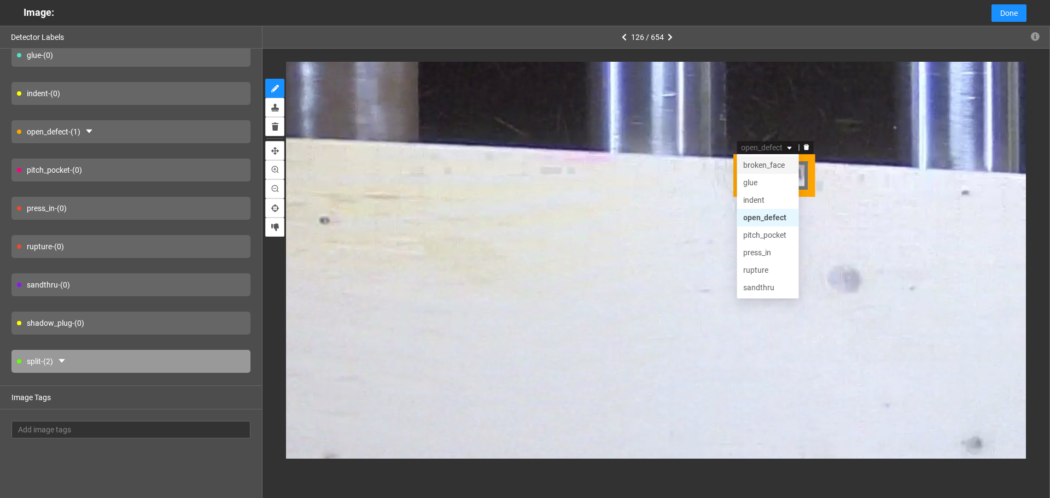
click at [774, 167] on div "broken_face" at bounding box center [767, 163] width 49 height 12
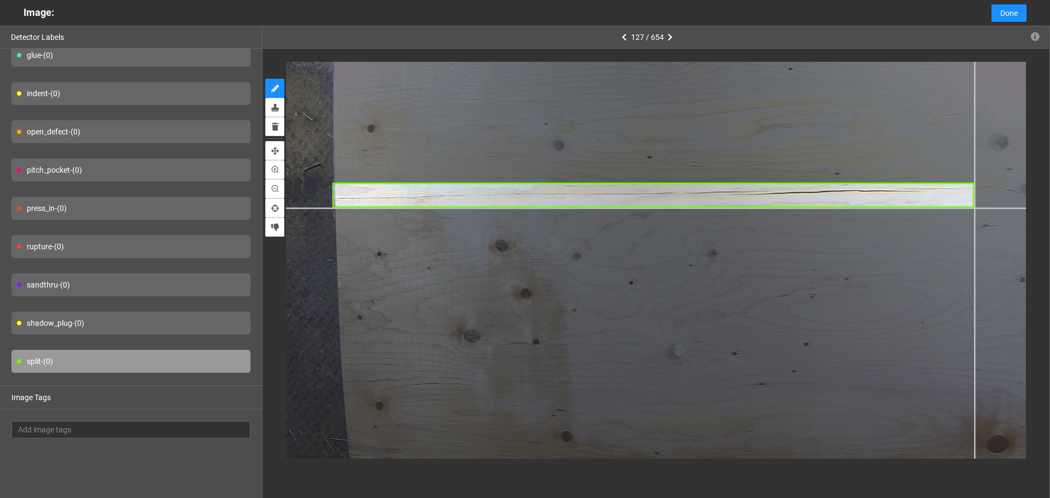
click at [974, 208] on div at bounding box center [887, 212] width 1271 height 953
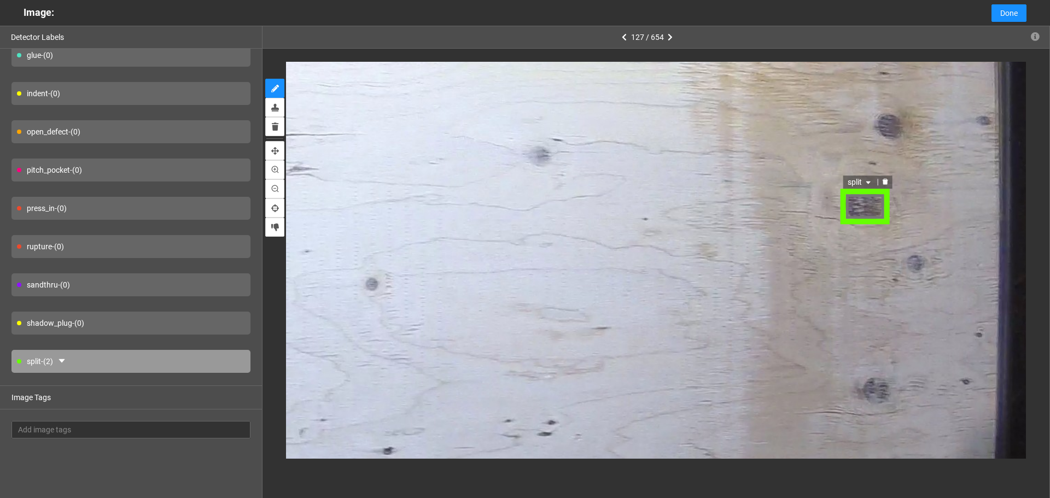
click at [857, 179] on span "split" at bounding box center [860, 181] width 26 height 12
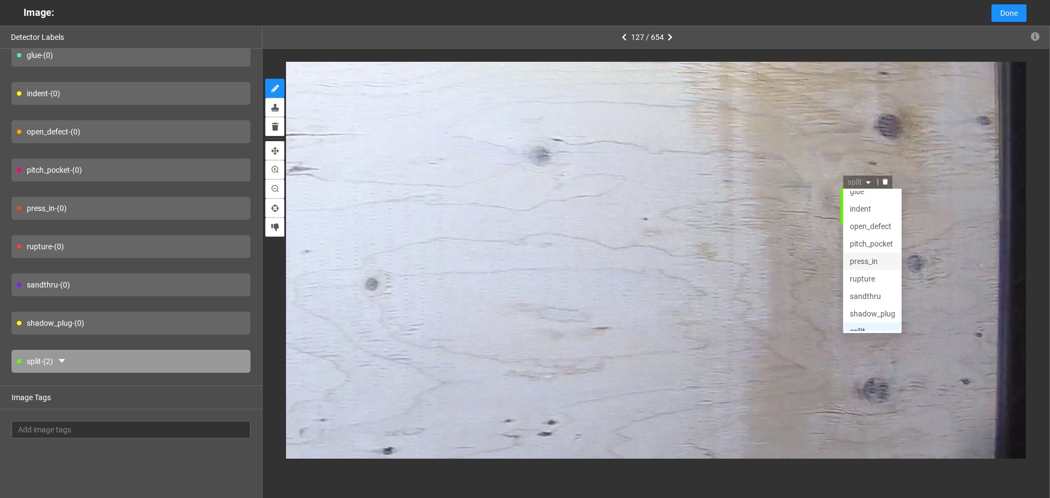
scroll to position [0, 0]
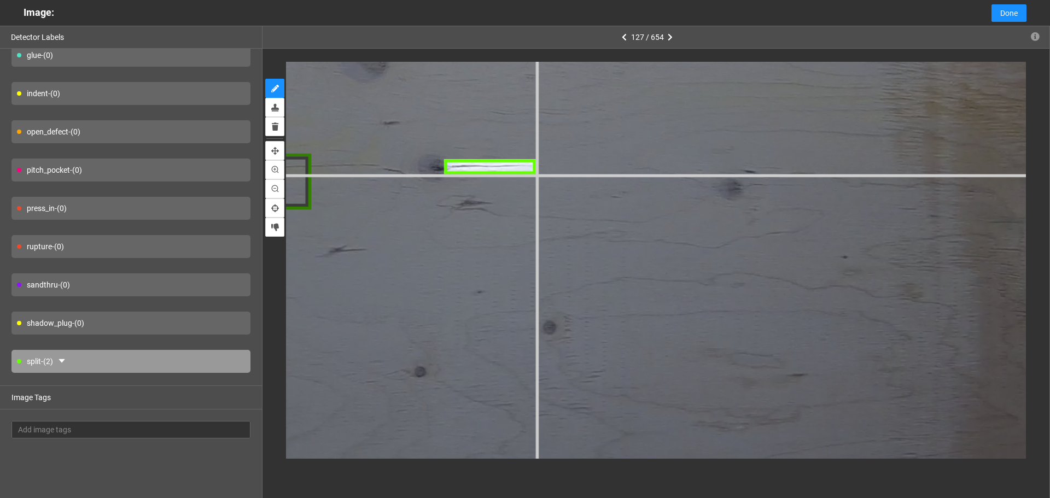
click at [535, 173] on div at bounding box center [117, 222] width 2859 height 2144
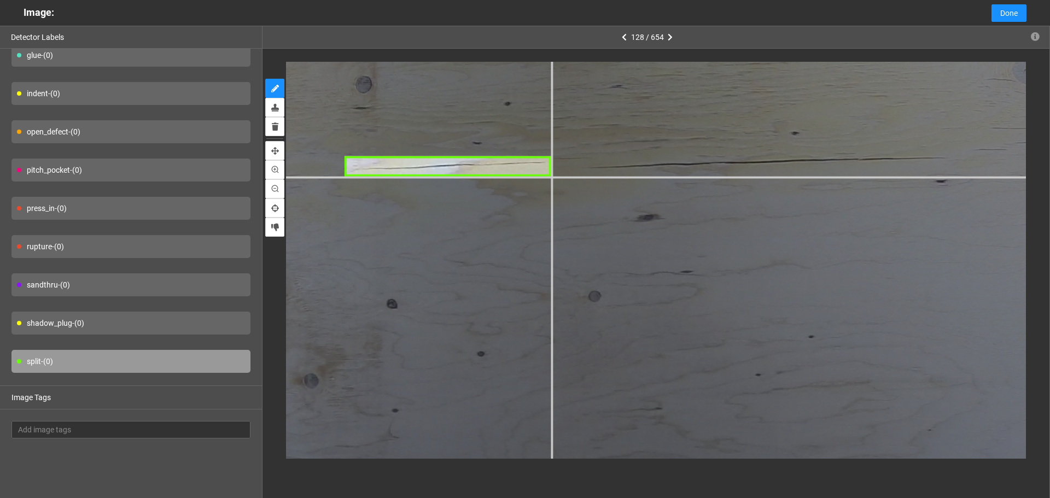
click at [551, 176] on div at bounding box center [917, 318] width 1959 height 1469
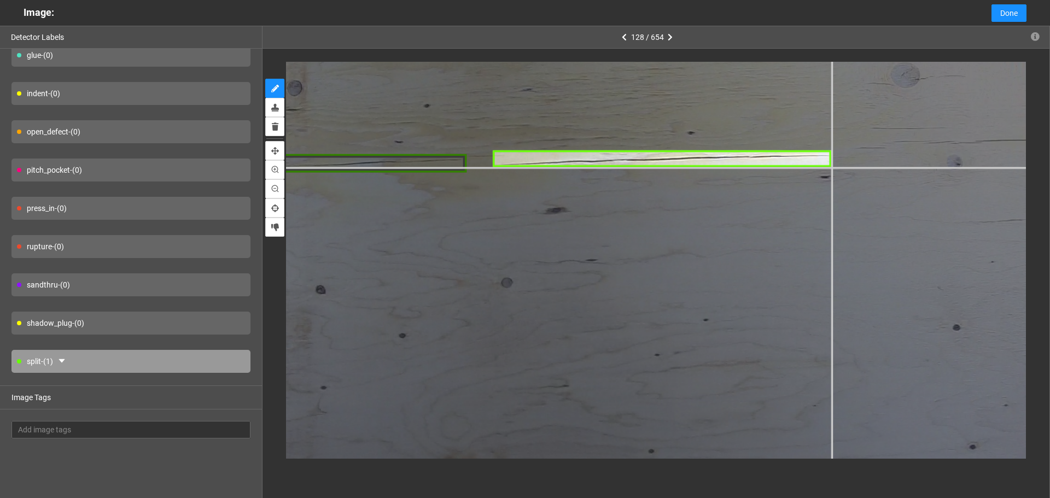
click at [831, 168] on div at bounding box center [804, 303] width 1800 height 1350
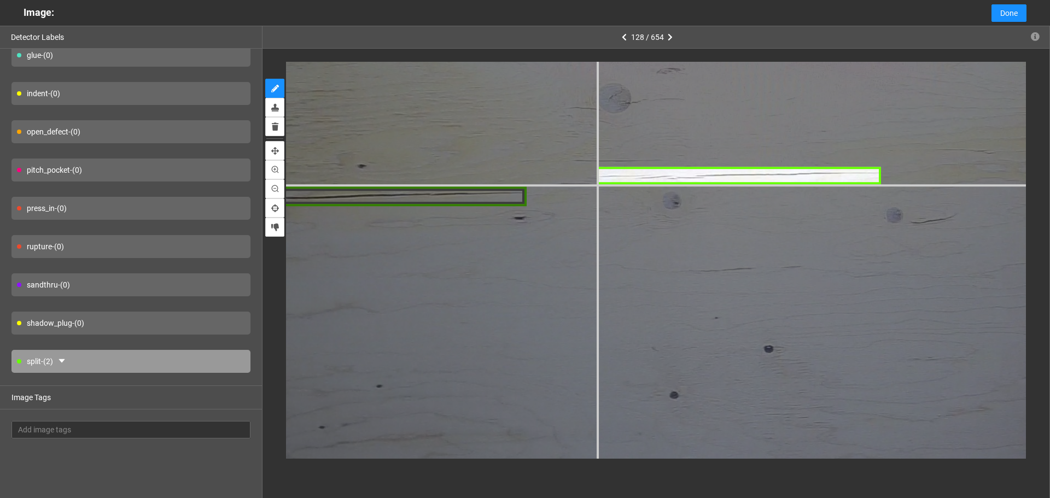
click at [596, 185] on div at bounding box center [494, 366] width 2118 height 1588
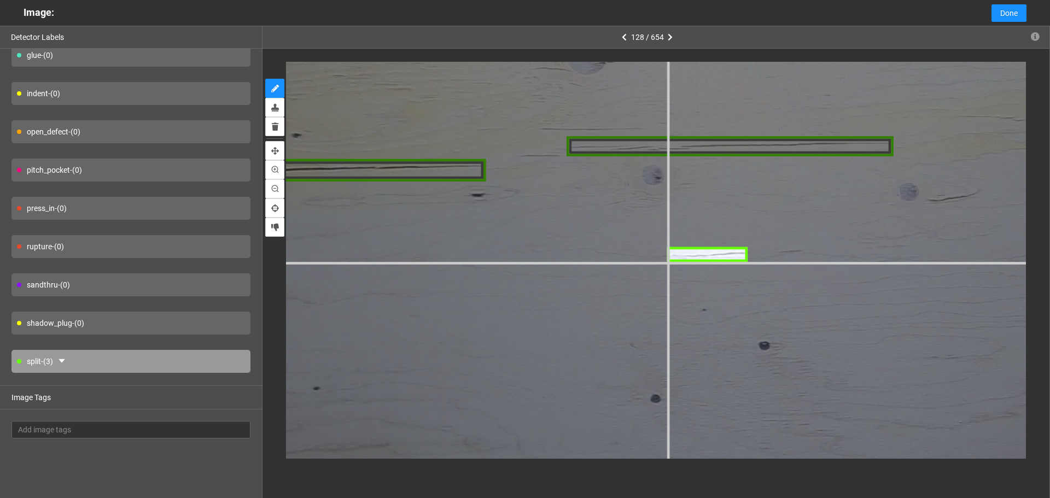
click at [666, 262] on div at bounding box center [449, 365] width 2436 height 1827
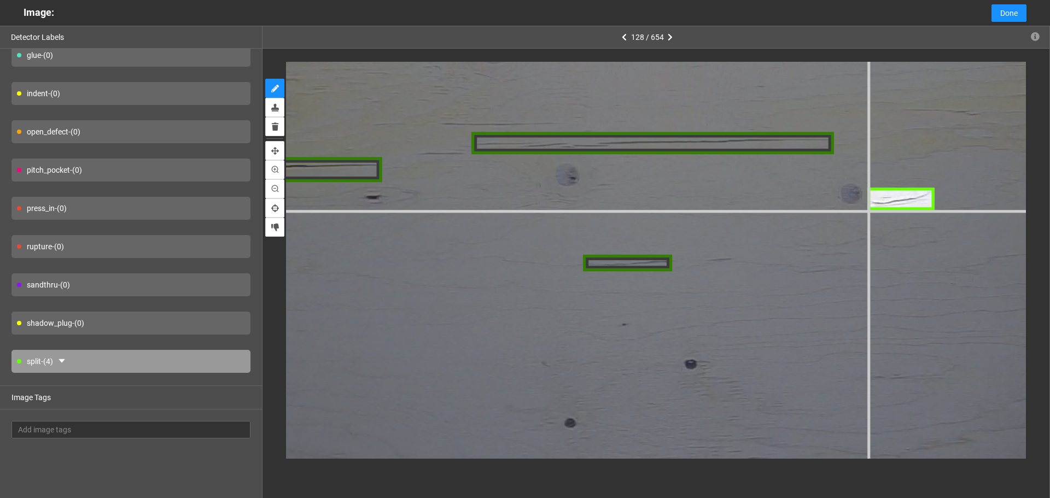
click at [867, 209] on div at bounding box center [341, 385] width 2700 height 2025
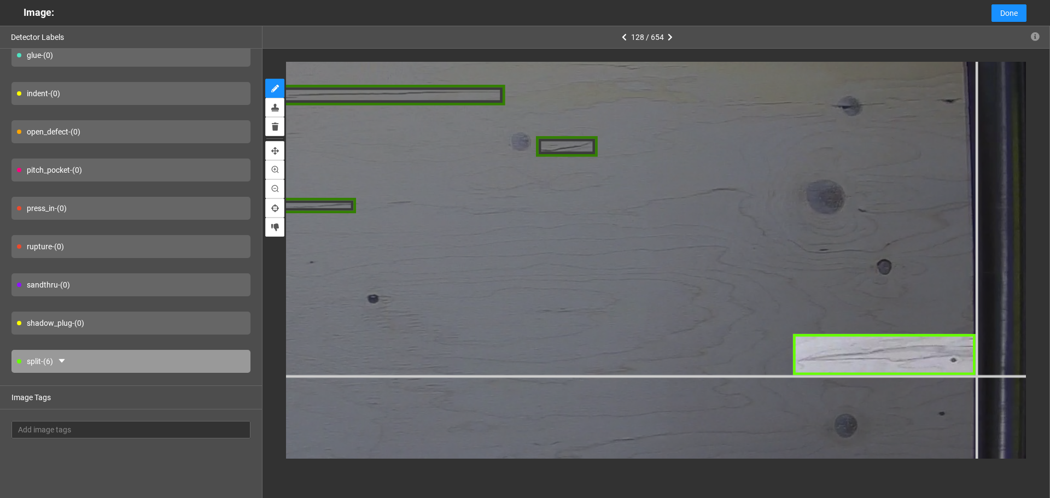
click at [975, 375] on div at bounding box center [50, 319] width 2489 height 1867
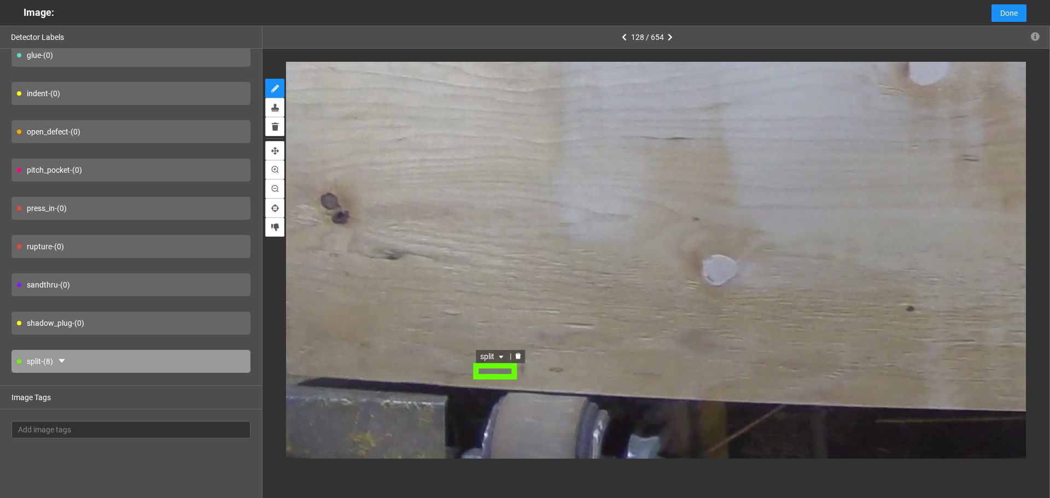
click at [495, 355] on span "split" at bounding box center [495, 356] width 26 height 12
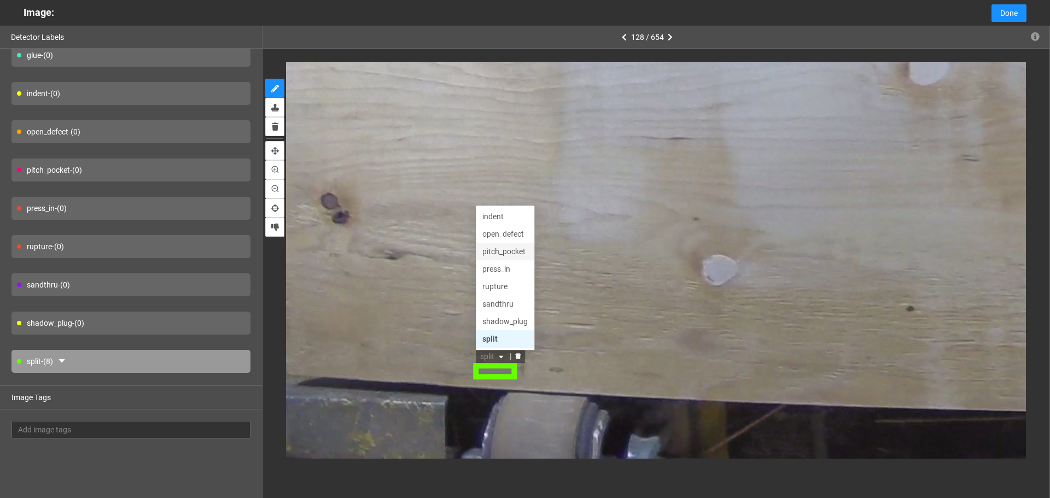
click at [508, 253] on div "pitch_pocket" at bounding box center [506, 251] width 45 height 12
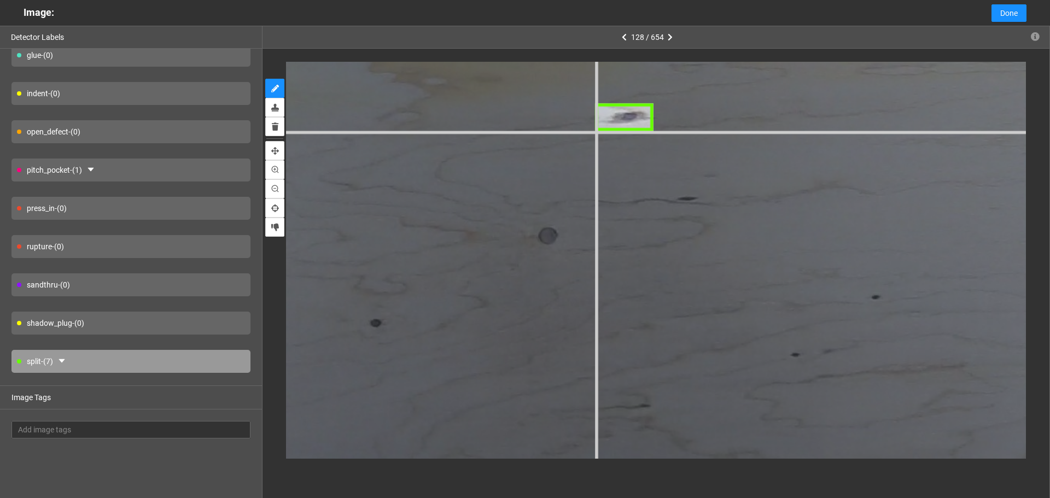
click at [594, 130] on div at bounding box center [1036, 269] width 2965 height 2224
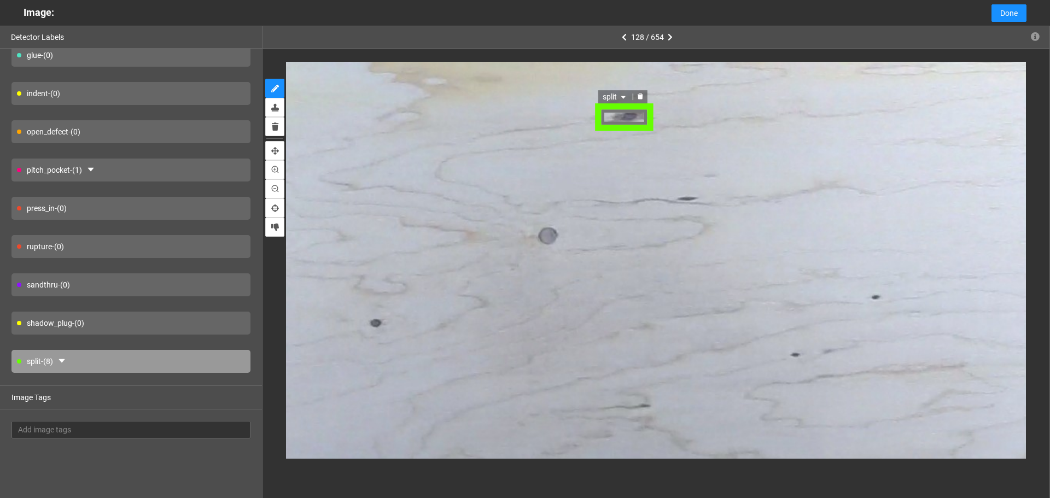
click at [623, 96] on icon "caret-down" at bounding box center [622, 96] width 4 height 3
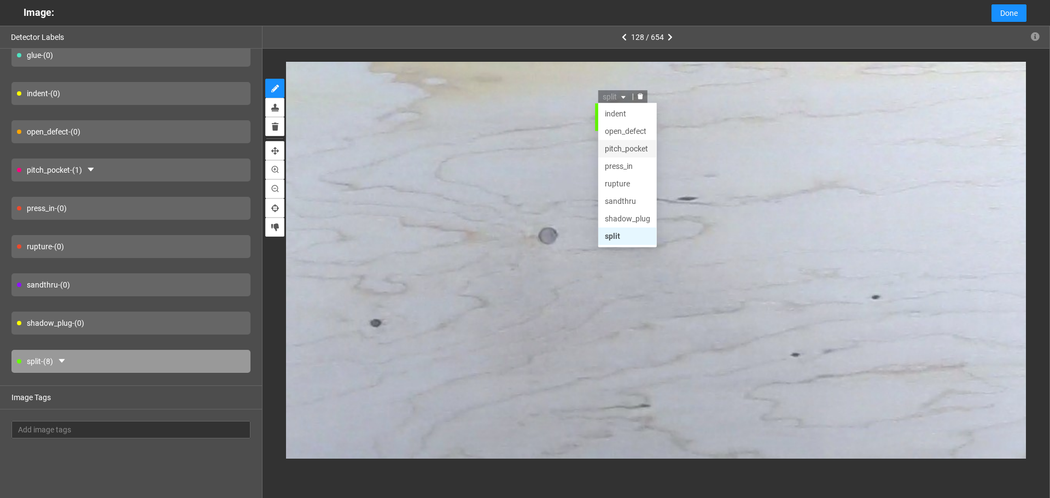
click at [629, 145] on div "pitch_pocket" at bounding box center [626, 148] width 45 height 12
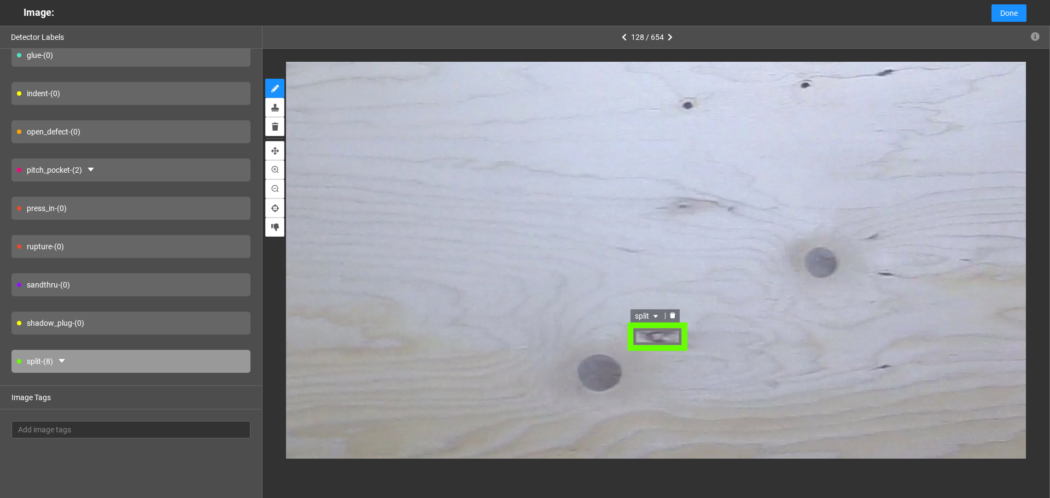
click at [643, 315] on span "split" at bounding box center [648, 317] width 26 height 12
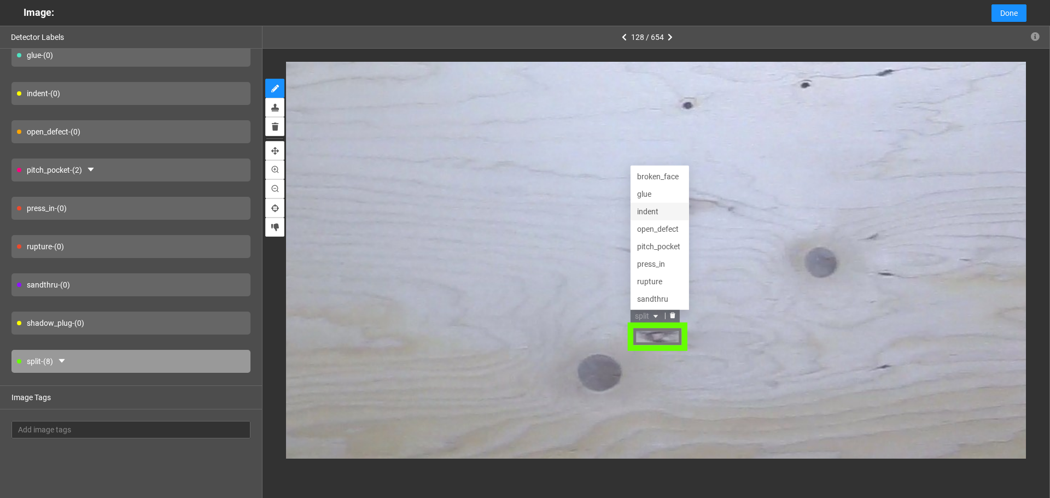
scroll to position [52, 0]
click at [658, 302] on div "wane" at bounding box center [659, 300] width 45 height 12
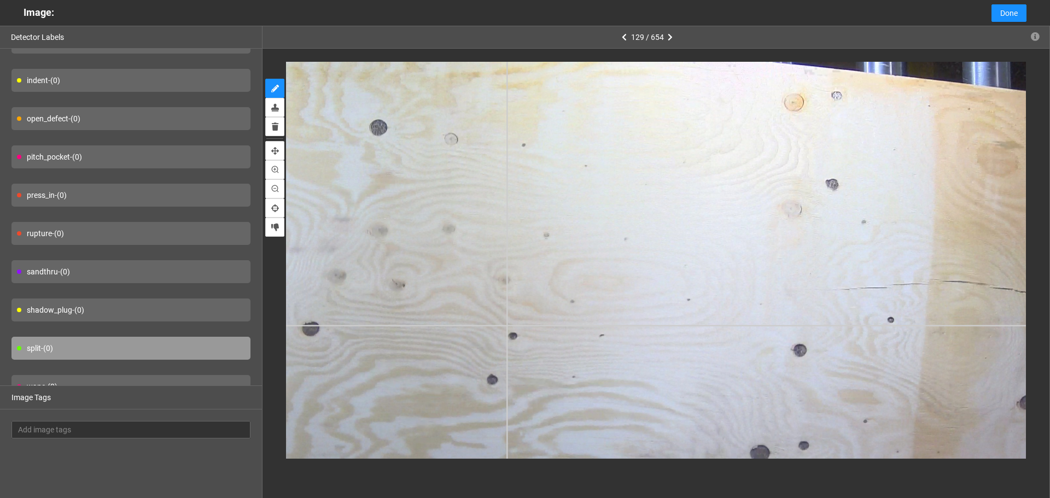
scroll to position [80, 0]
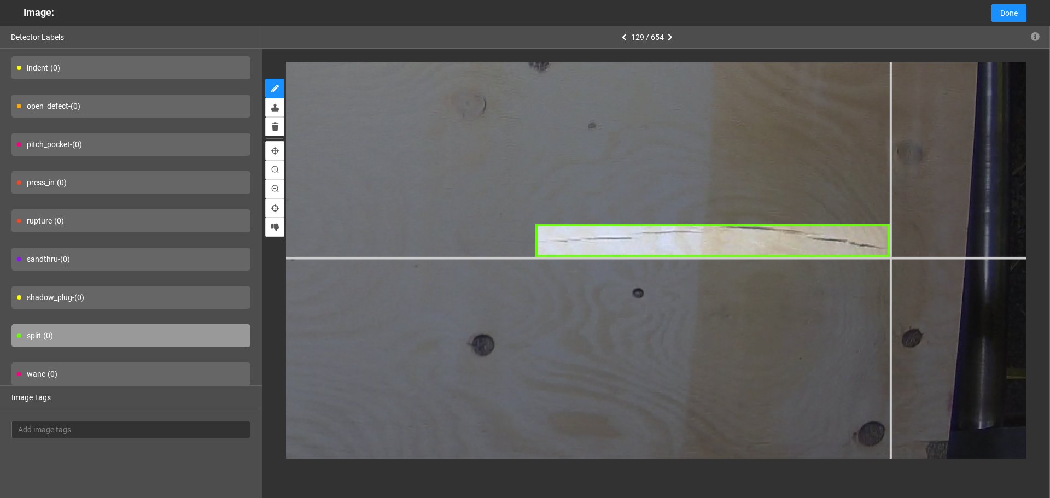
click at [889, 258] on div at bounding box center [157, 94] width 2171 height 1628
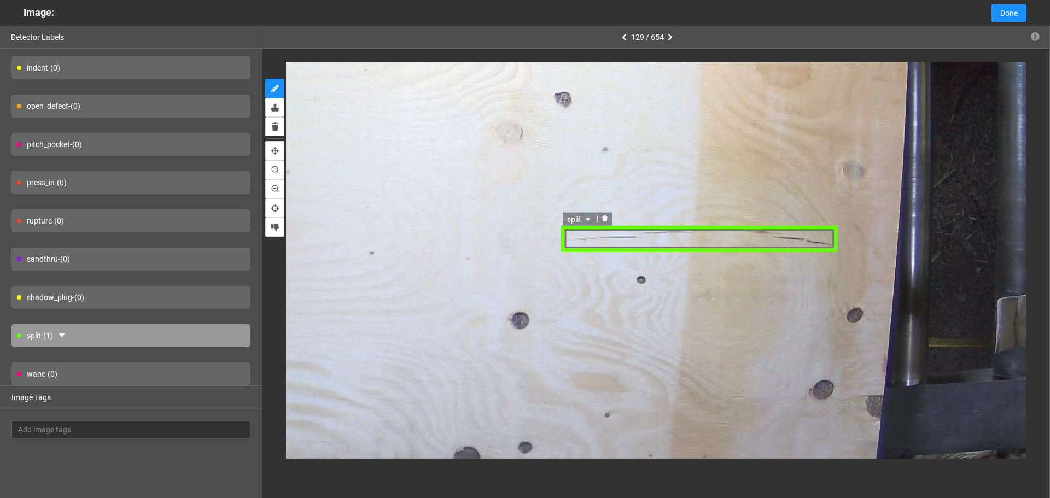
click at [725, 241] on div "split" at bounding box center [699, 239] width 276 height 26
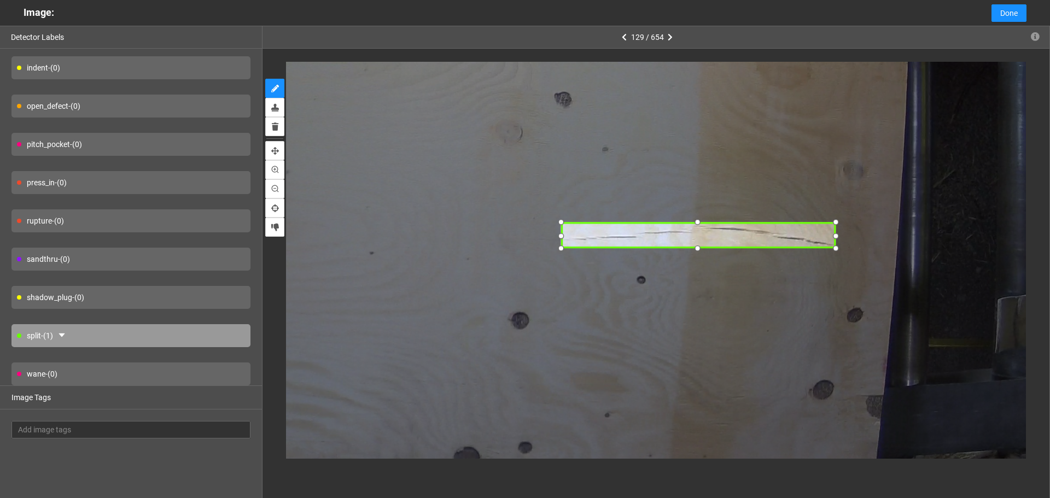
click at [716, 237] on div at bounding box center [698, 236] width 276 height 26
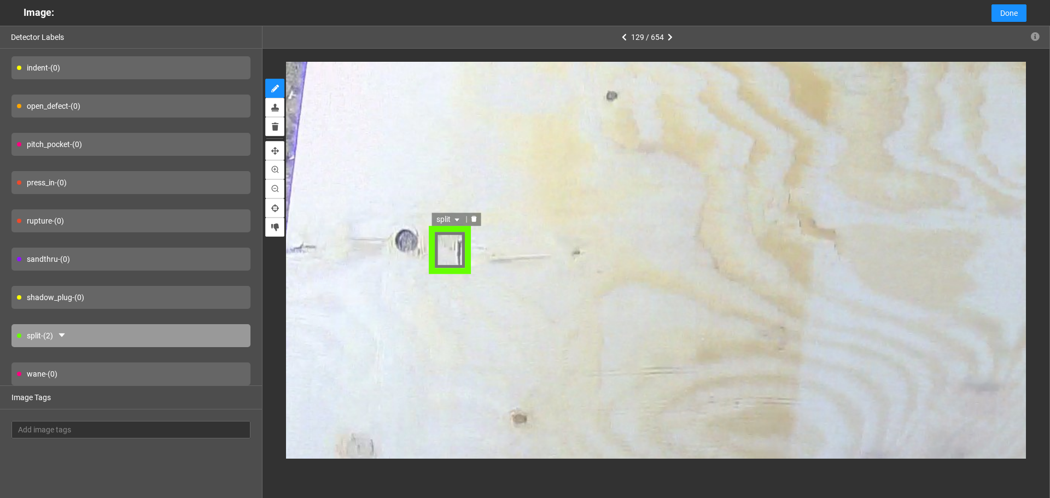
click at [455, 219] on icon "caret-down" at bounding box center [457, 218] width 4 height 3
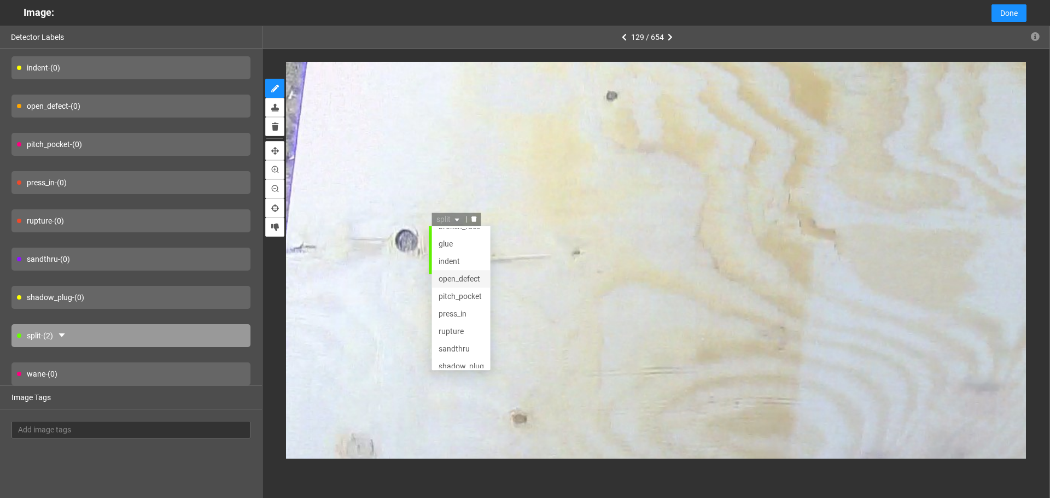
scroll to position [0, 0]
click at [470, 284] on div "open_defect" at bounding box center [460, 288] width 45 height 12
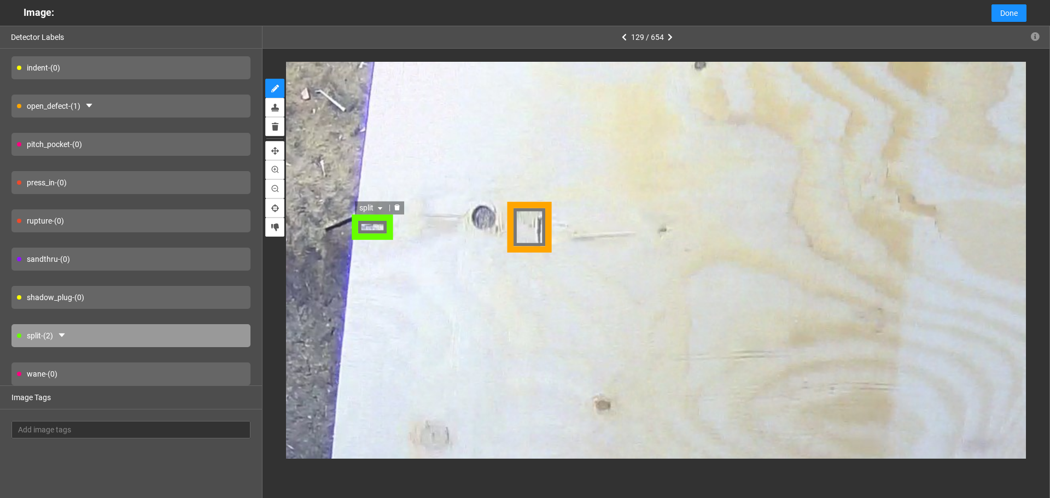
click at [371, 206] on span "split" at bounding box center [373, 208] width 26 height 12
click at [379, 291] on div "rupture" at bounding box center [384, 295] width 45 height 12
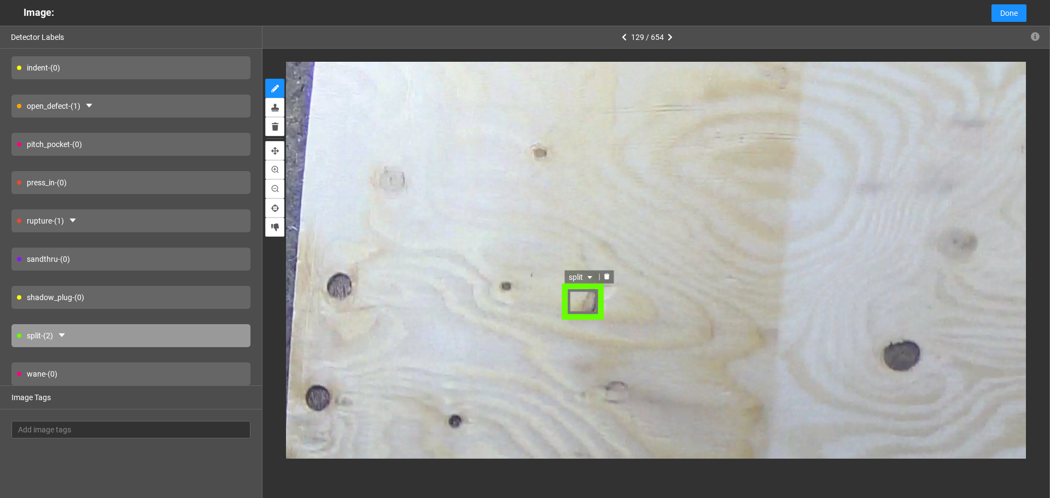
click at [571, 272] on span "split" at bounding box center [581, 277] width 26 height 12
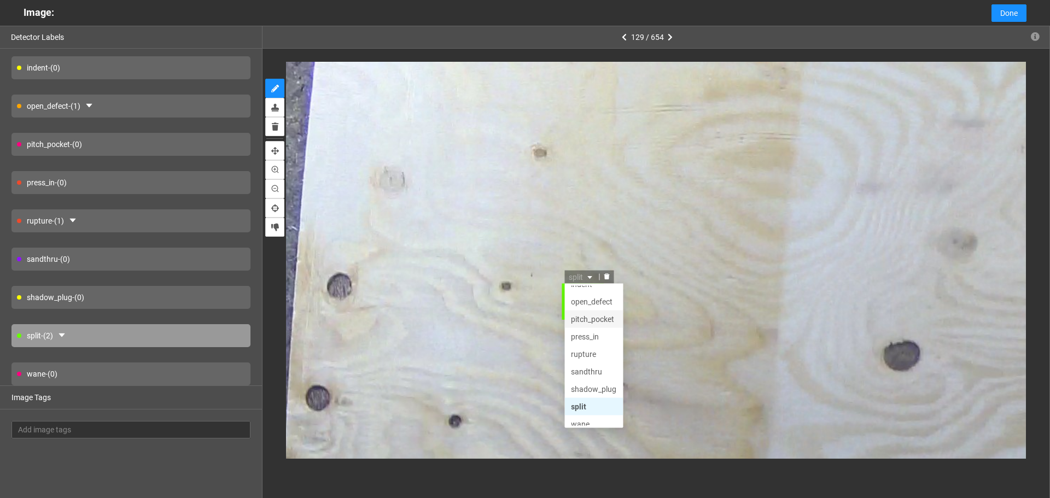
scroll to position [52, 0]
click at [603, 382] on div "shadow_plug" at bounding box center [592, 382] width 45 height 12
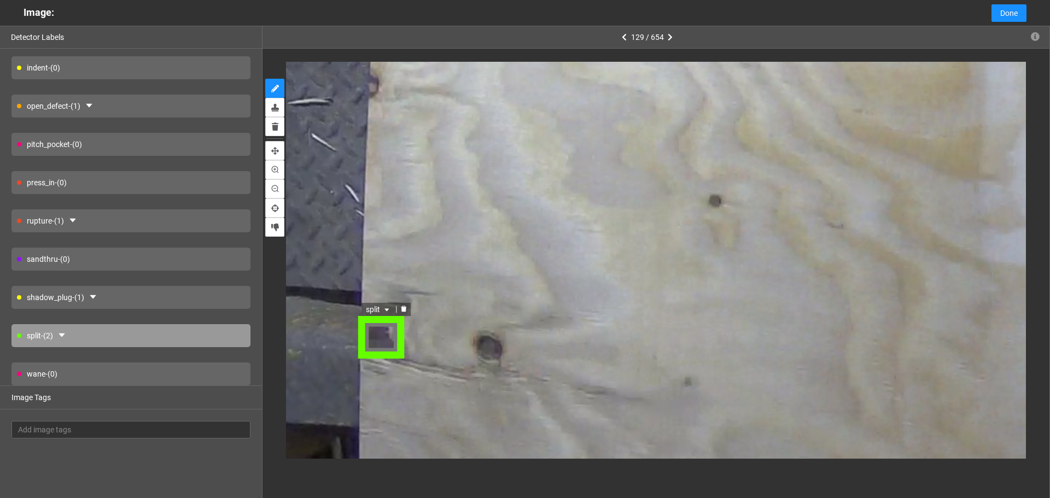
click at [388, 311] on icon "caret-down" at bounding box center [388, 311] width 7 height 7
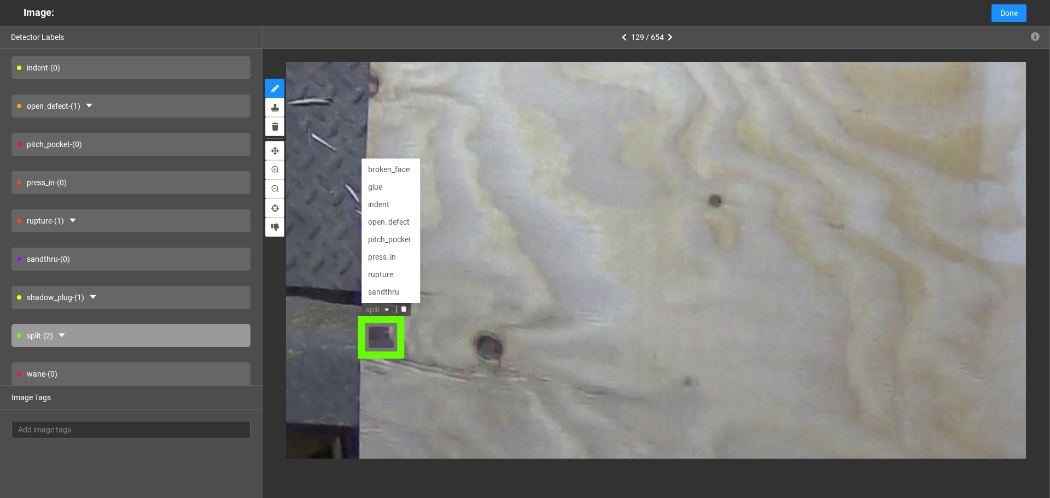
scroll to position [35, 0]
click at [387, 185] on div "open_defect" at bounding box center [392, 188] width 45 height 12
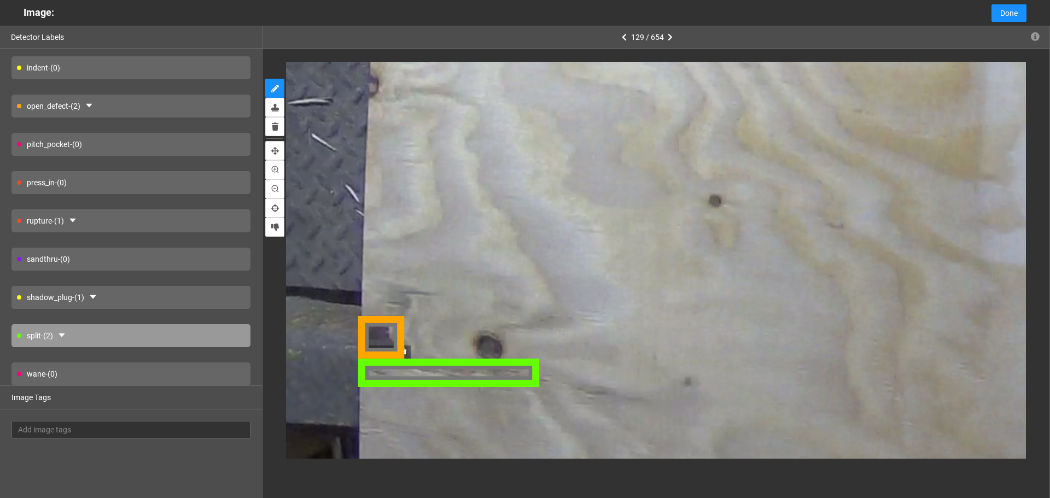
click at [425, 375] on div "split" at bounding box center [448, 373] width 184 height 26
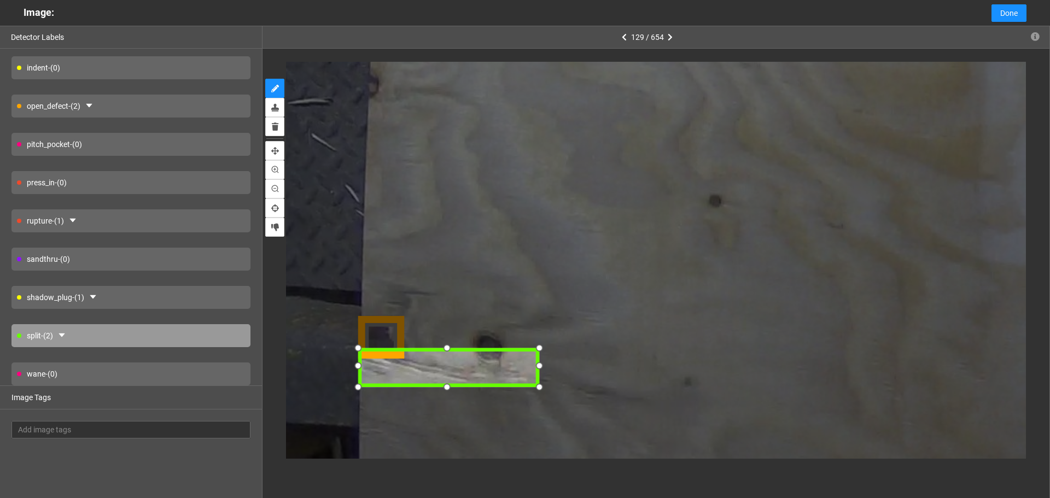
click at [448, 347] on div at bounding box center [448, 348] width 17 height 17
click at [390, 343] on span "split" at bounding box center [377, 342] width 26 height 12
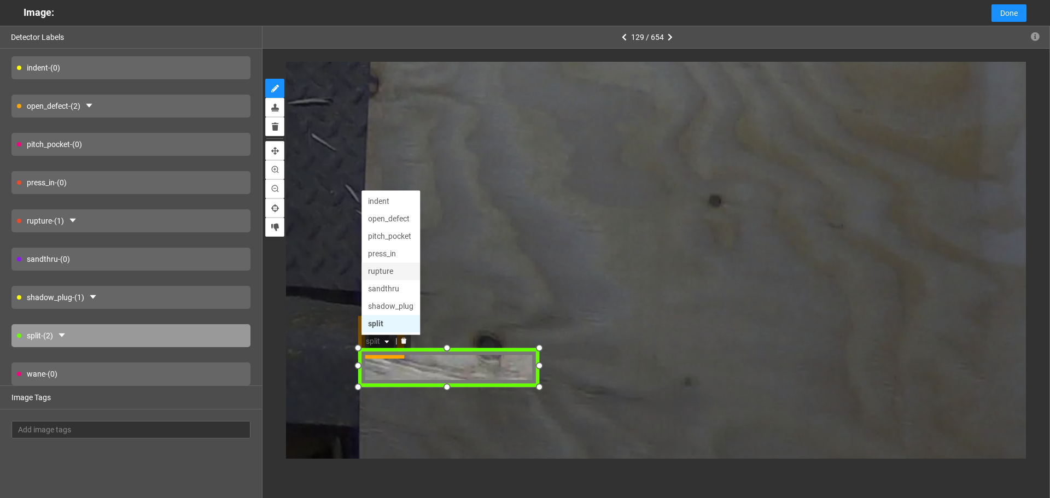
click at [393, 270] on div "rupture" at bounding box center [388, 272] width 45 height 12
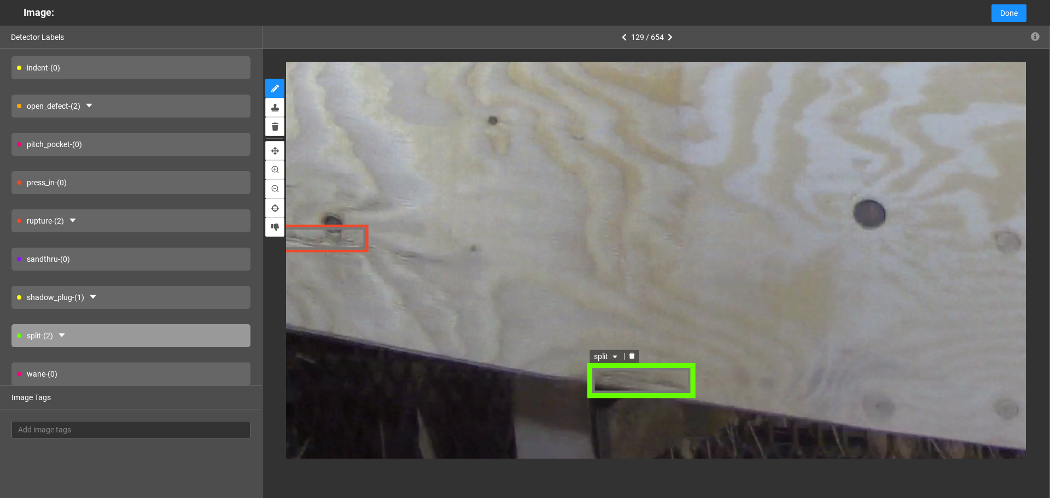
click at [608, 356] on span "split" at bounding box center [607, 355] width 26 height 12
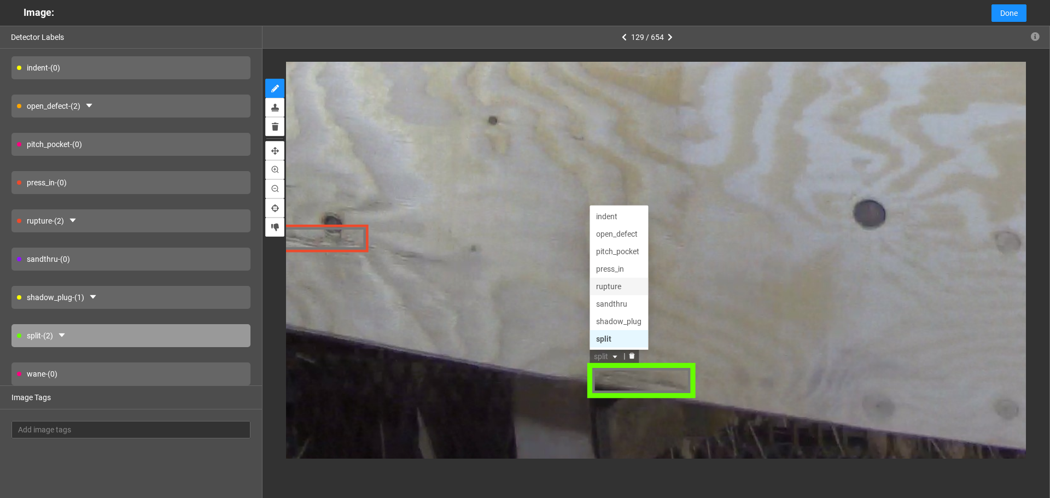
click at [617, 282] on div "rupture" at bounding box center [618, 285] width 45 height 12
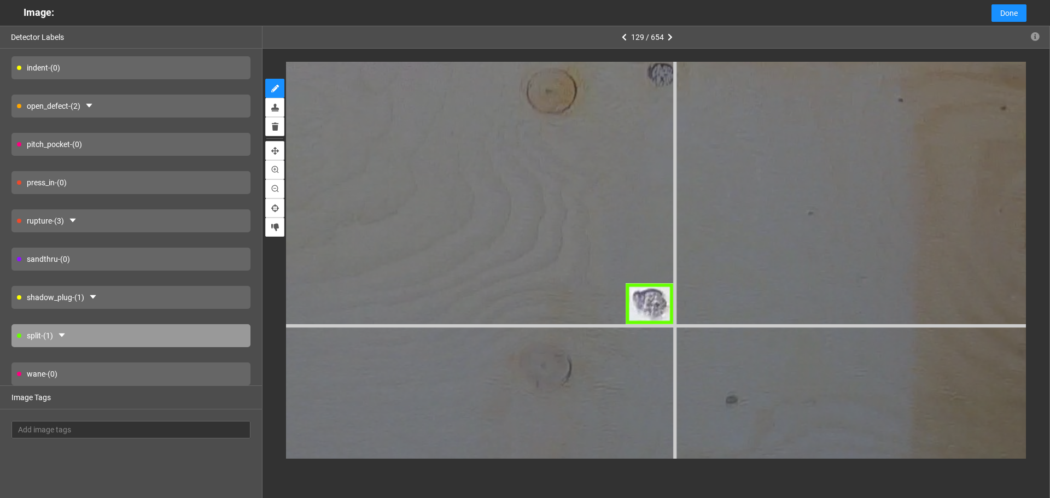
click at [675, 324] on div at bounding box center [74, 352] width 3283 height 2462
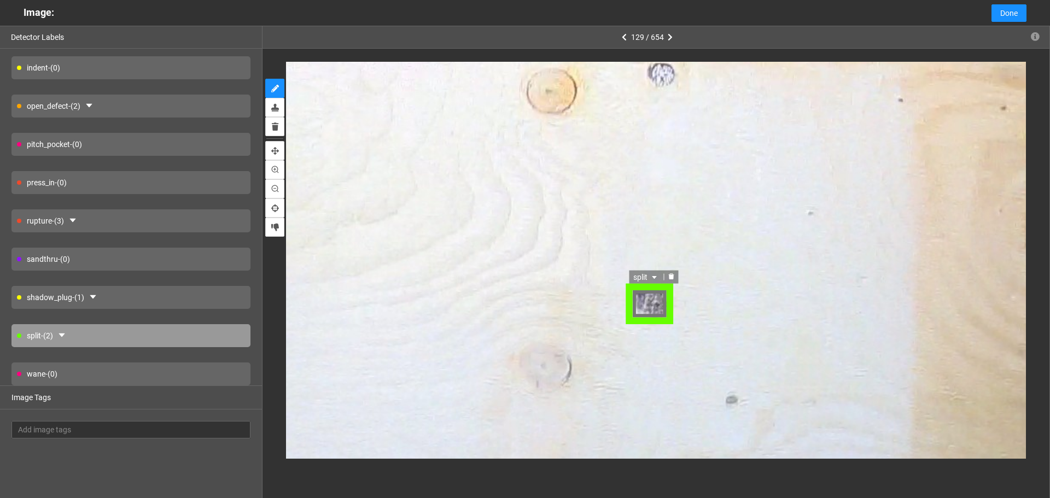
click at [652, 280] on icon "caret-down" at bounding box center [655, 277] width 7 height 7
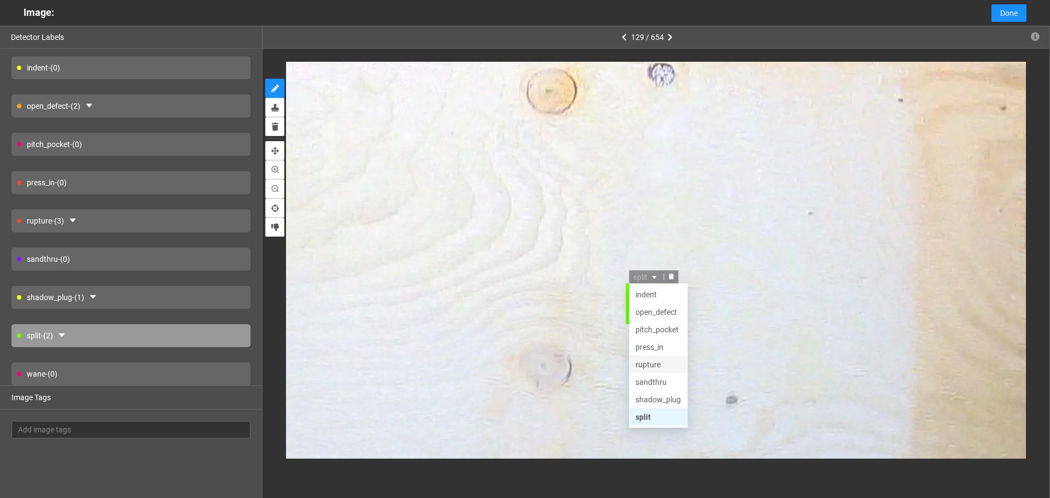
scroll to position [0, 0]
click at [654, 318] on div "glue" at bounding box center [659, 312] width 45 height 12
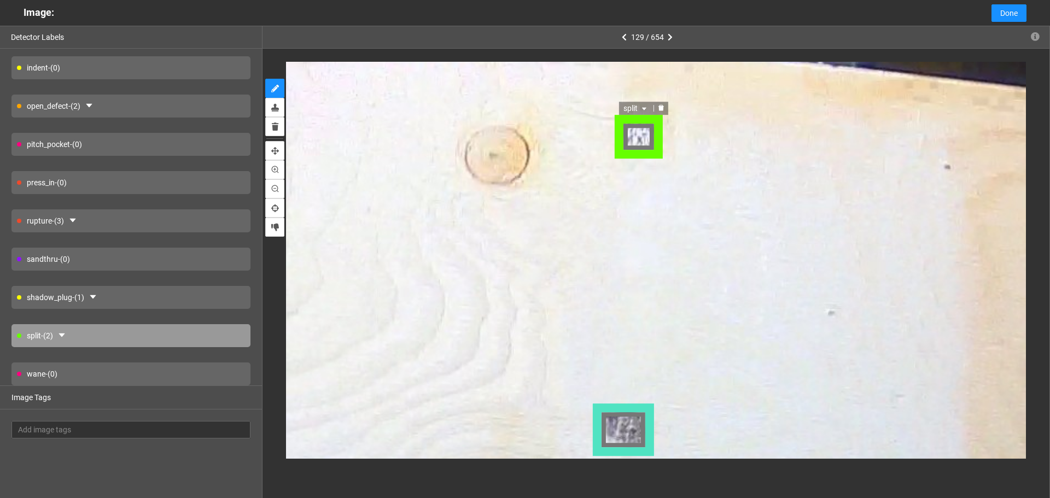
click at [636, 112] on span "split" at bounding box center [636, 109] width 26 height 12
click at [646, 145] on div "glue" at bounding box center [647, 144] width 45 height 12
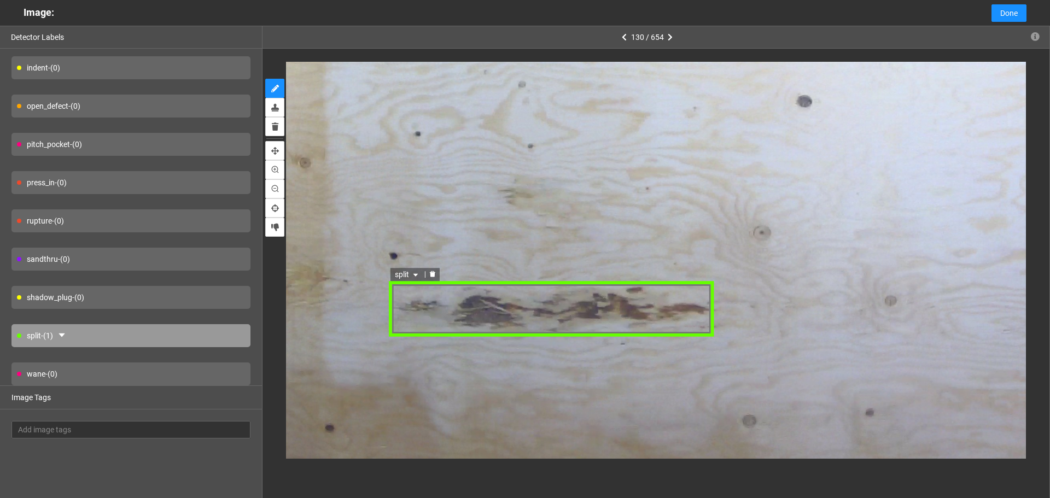
click at [411, 275] on span "split" at bounding box center [407, 274] width 26 height 12
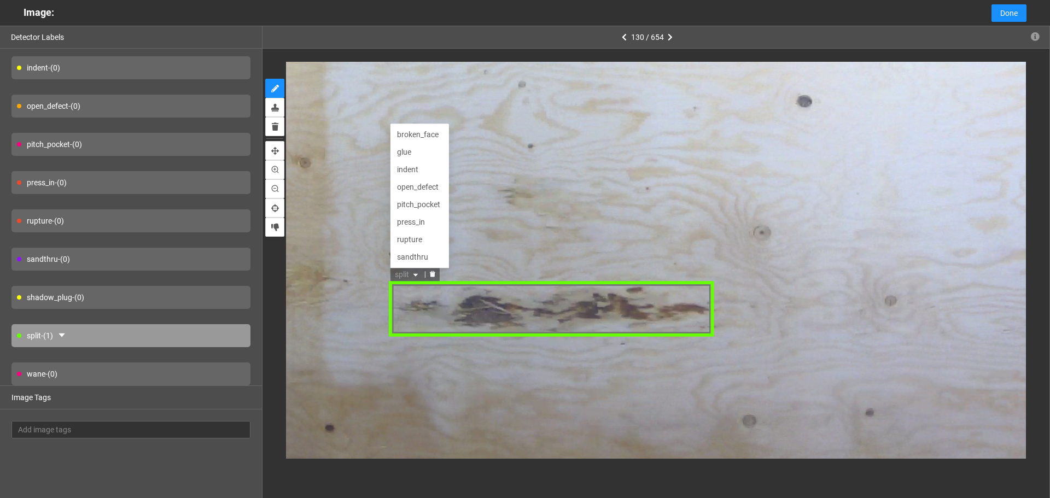
scroll to position [35, 0]
click at [411, 154] on div "open_defect" at bounding box center [418, 151] width 45 height 12
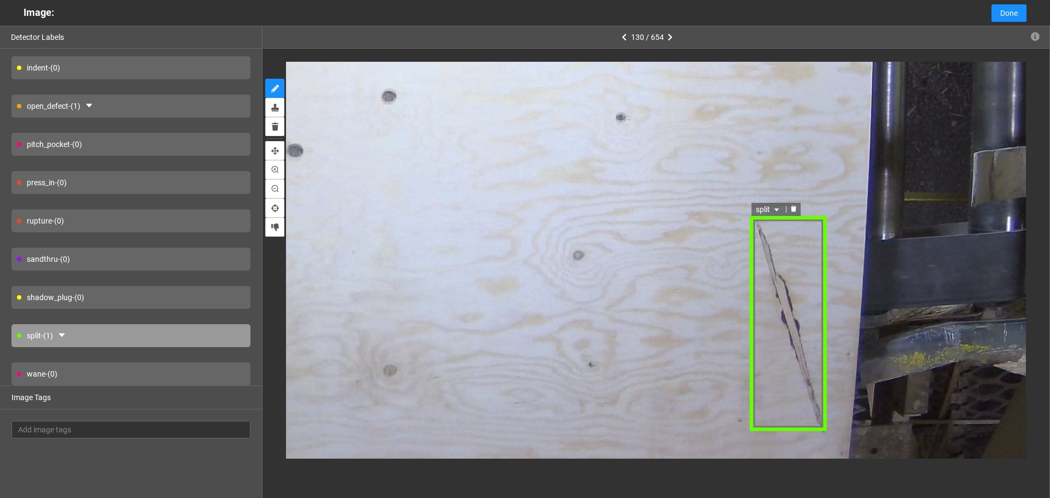
click at [771, 210] on span "split" at bounding box center [769, 210] width 26 height 12
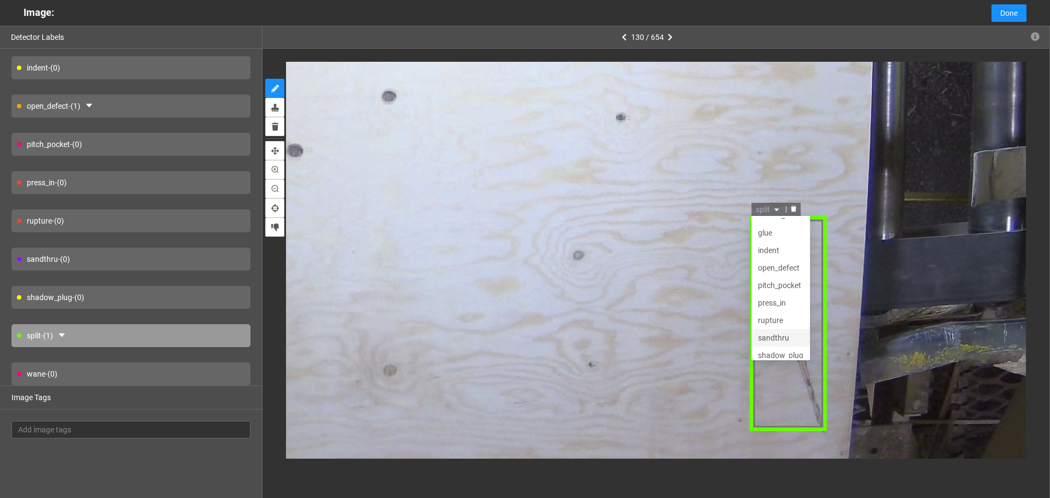
scroll to position [0, 0]
click at [781, 312] on div "press_in" at bounding box center [780, 315] width 45 height 12
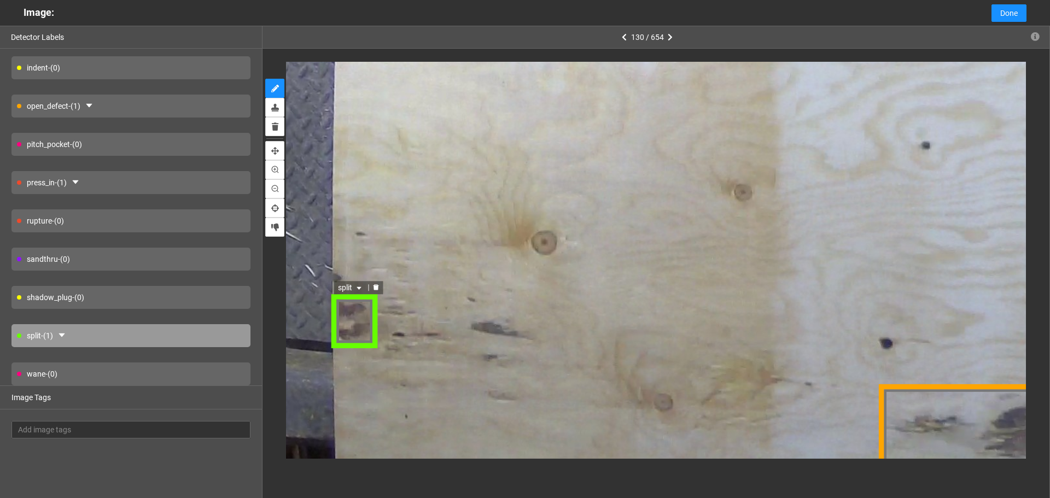
click at [348, 290] on span "split" at bounding box center [351, 288] width 26 height 12
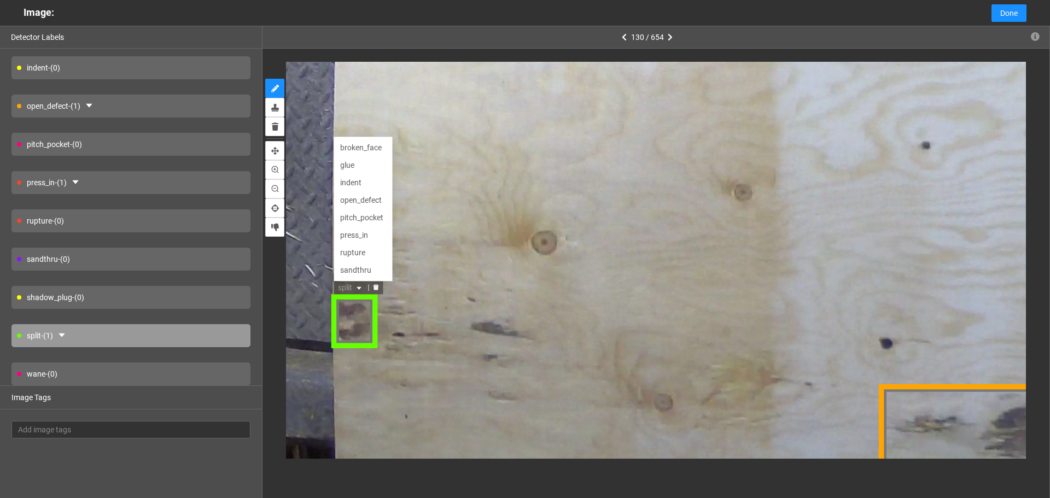
scroll to position [35, 0]
click at [378, 162] on div "open_defect" at bounding box center [362, 166] width 45 height 12
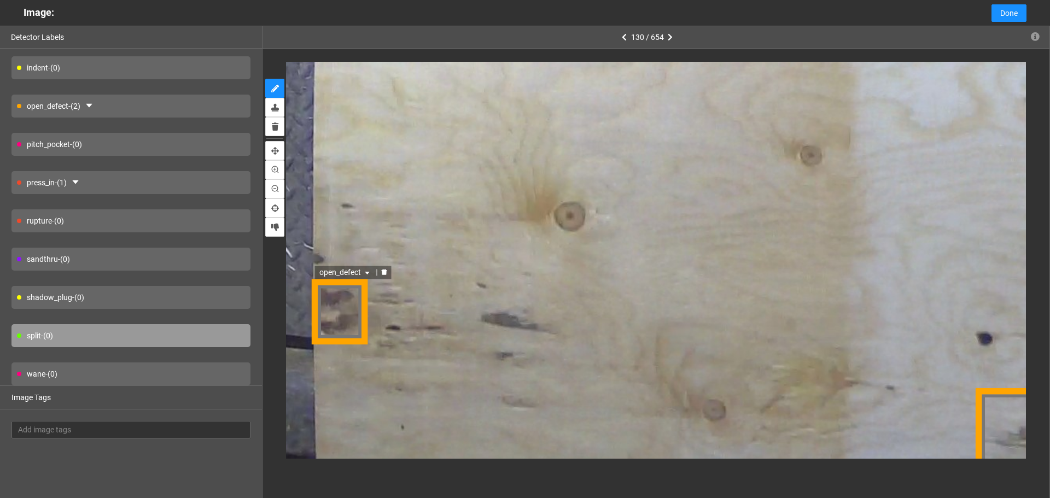
click at [343, 308] on div "open_defect" at bounding box center [339, 310] width 56 height 63
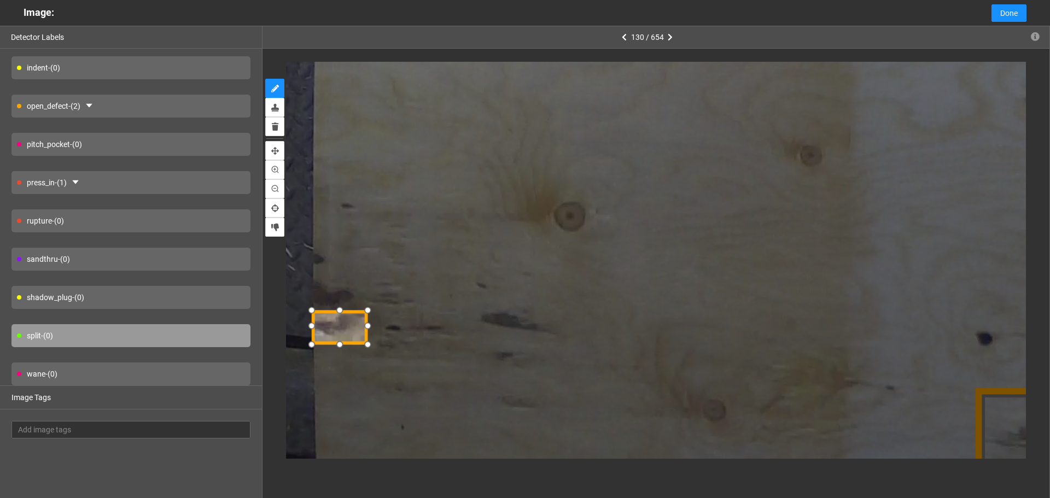
click at [362, 311] on div at bounding box center [366, 309] width 17 height 17
click at [341, 304] on div at bounding box center [338, 309] width 17 height 17
click at [352, 301] on span "open_defect" at bounding box center [344, 303] width 53 height 12
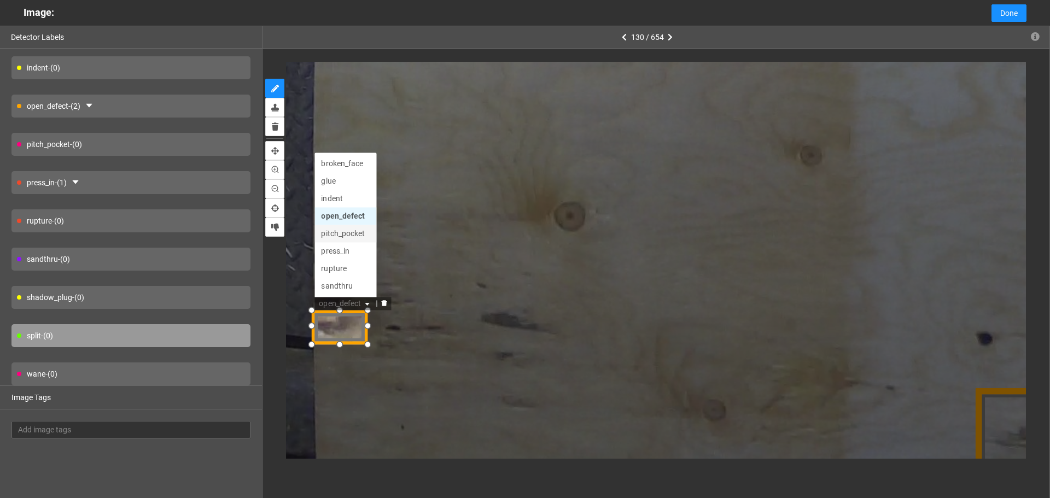
click at [344, 237] on div "pitch_pocket" at bounding box center [344, 233] width 49 height 12
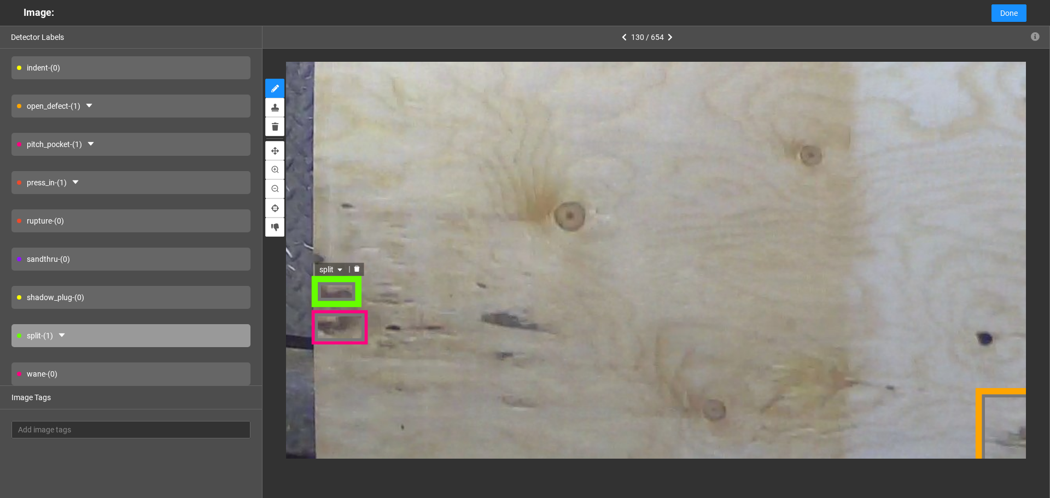
click at [336, 266] on span "split" at bounding box center [331, 268] width 26 height 12
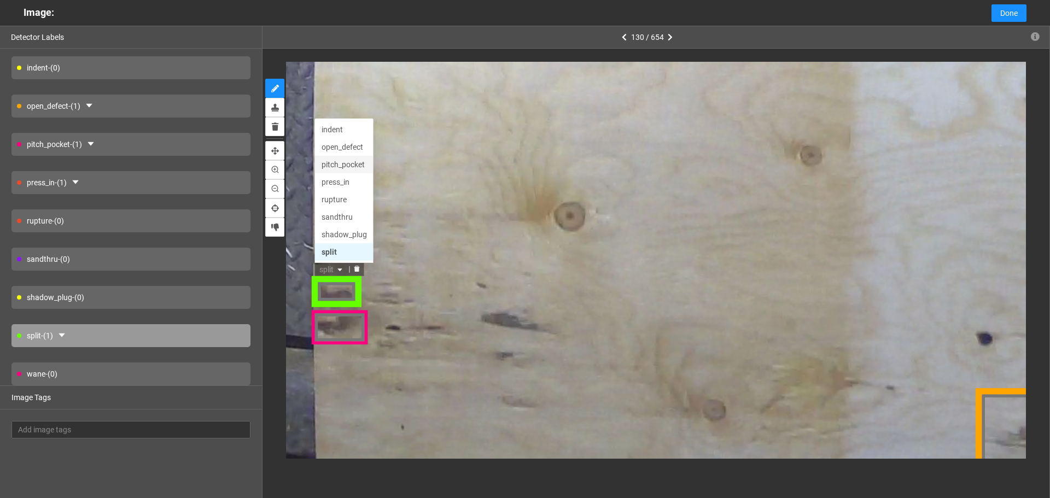
click at [340, 165] on div "pitch_pocket" at bounding box center [342, 163] width 45 height 12
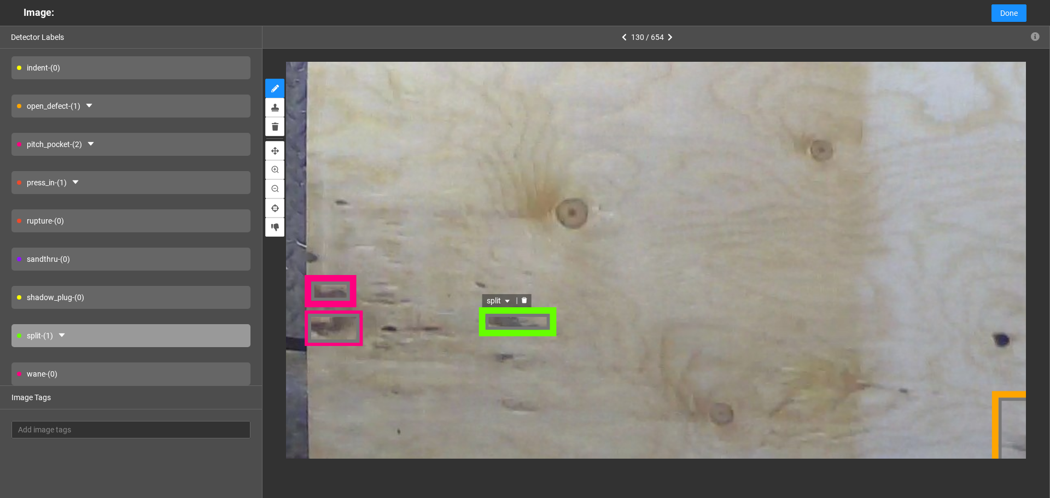
click at [511, 302] on span "split" at bounding box center [499, 301] width 26 height 12
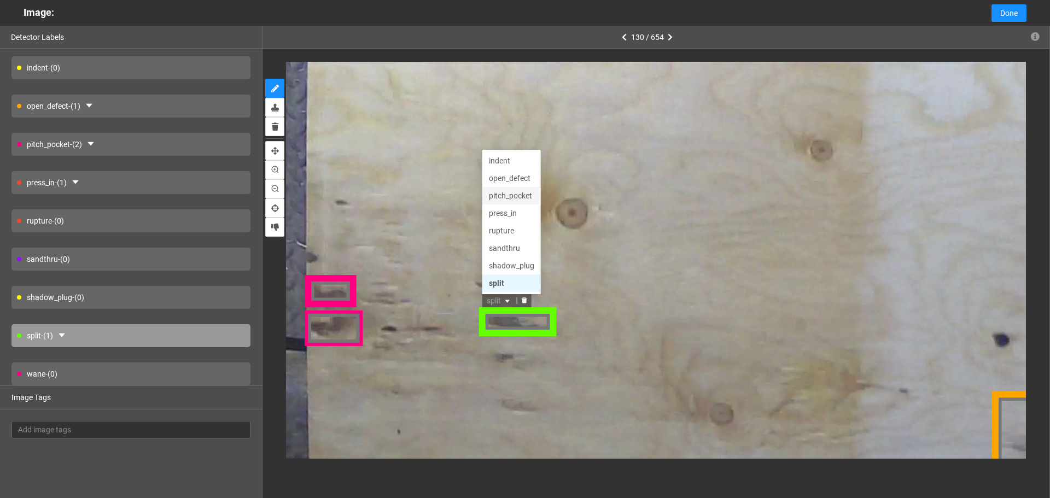
click at [502, 200] on div "pitch_pocket" at bounding box center [510, 196] width 45 height 12
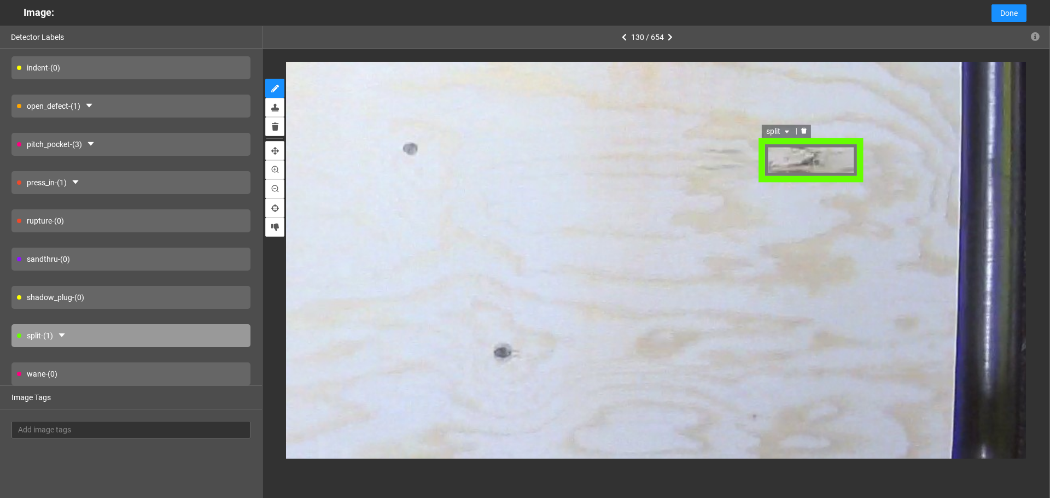
click at [772, 133] on span "split" at bounding box center [779, 132] width 26 height 12
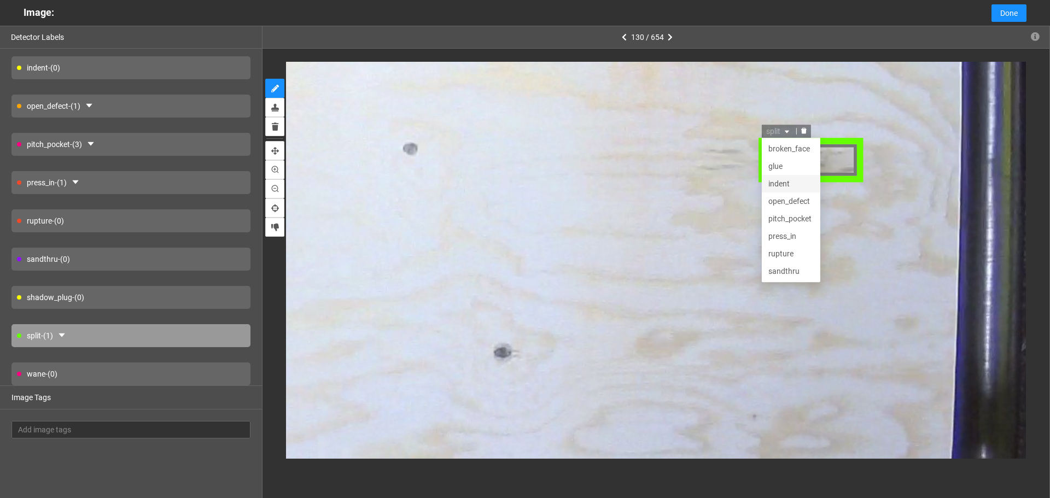
scroll to position [52, 0]
click at [796, 203] on div "rupture" at bounding box center [790, 202] width 45 height 12
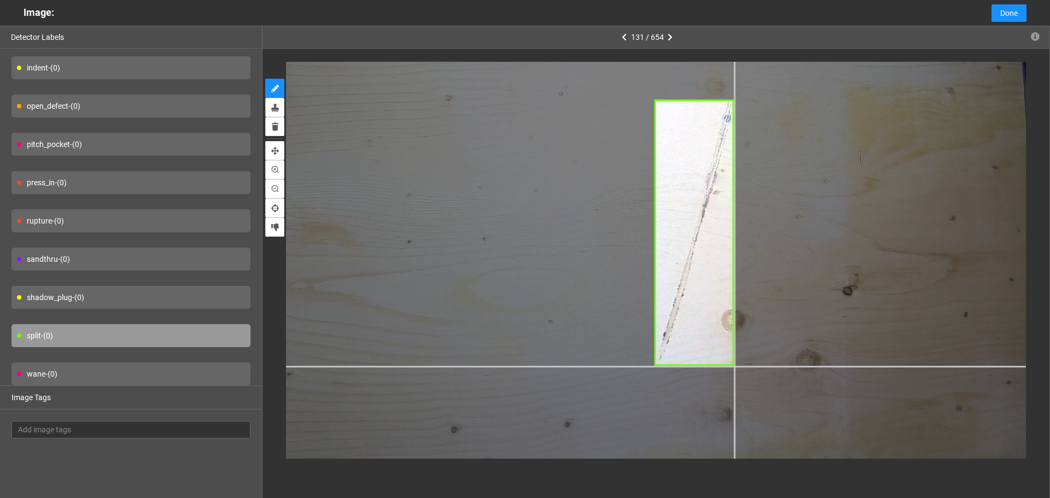
click at [734, 366] on div at bounding box center [437, 332] width 1483 height 1112
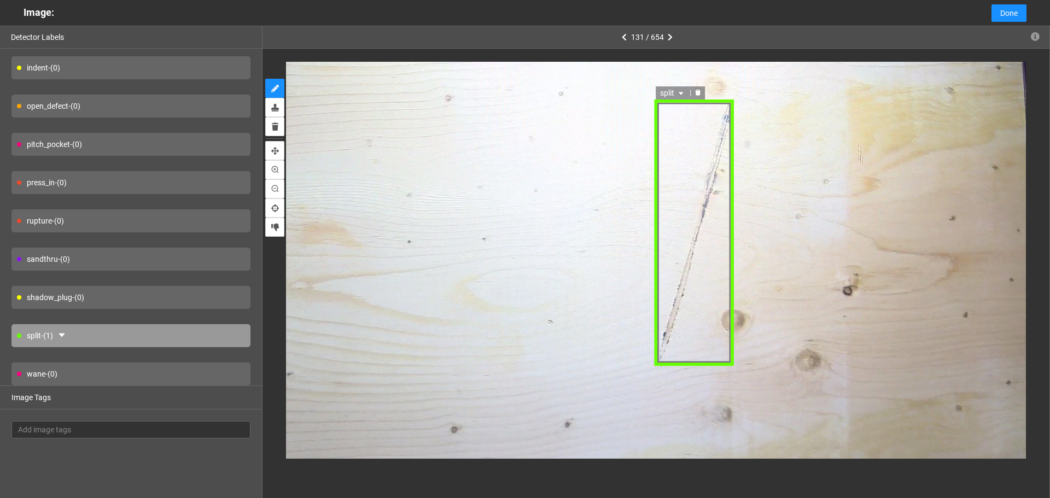
click at [669, 91] on span "split" at bounding box center [673, 92] width 26 height 12
click at [680, 115] on div "indent" at bounding box center [684, 110] width 45 height 12
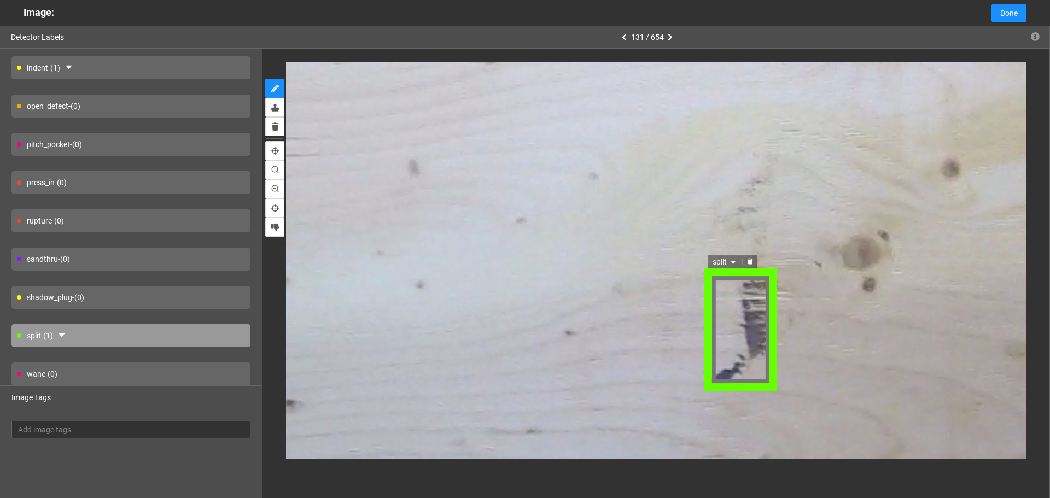
click at [733, 264] on icon "caret-down" at bounding box center [733, 263] width 7 height 7
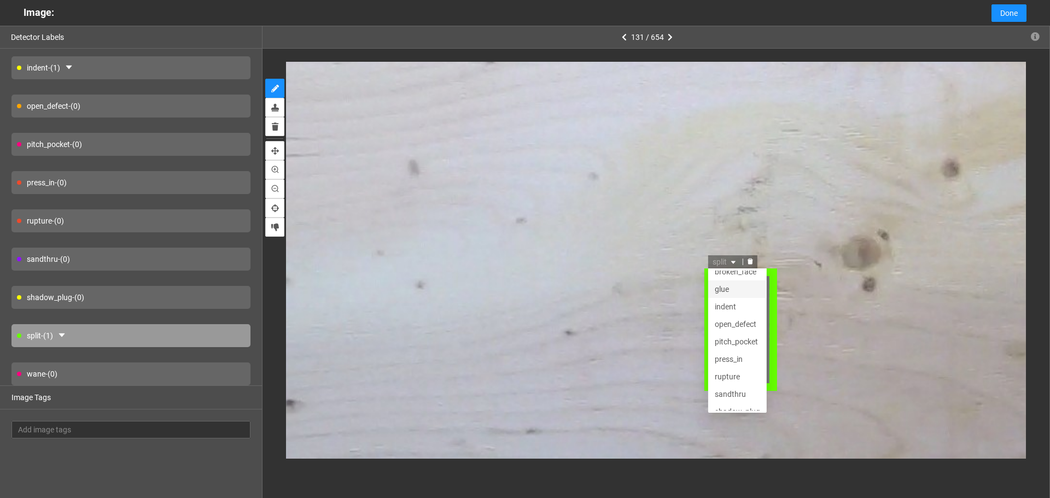
scroll to position [0, 0]
click at [735, 330] on div "open_defect" at bounding box center [737, 333] width 45 height 12
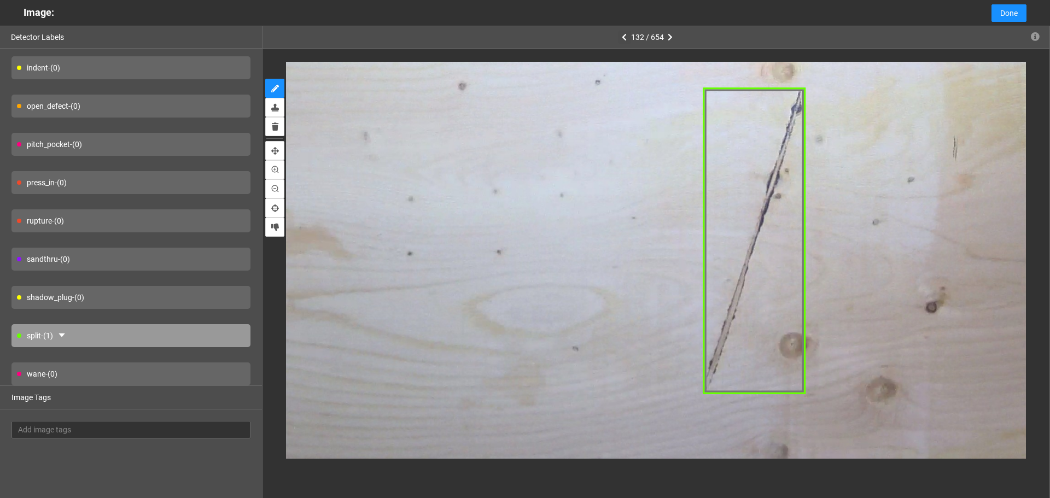
click at [620, 36] on button "button" at bounding box center [624, 37] width 13 height 13
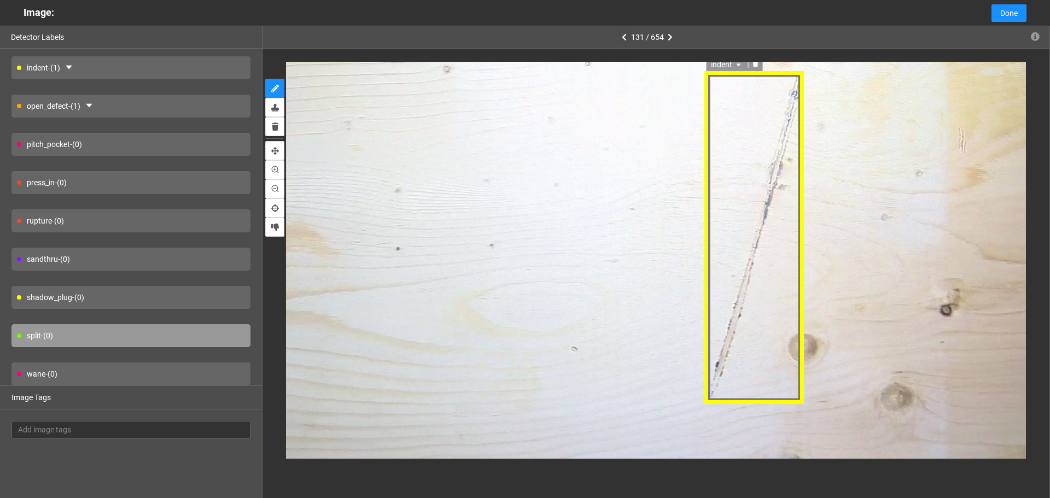
click at [724, 64] on span "indent" at bounding box center [726, 64] width 33 height 12
click at [734, 173] on div "press_in" at bounding box center [734, 169] width 45 height 12
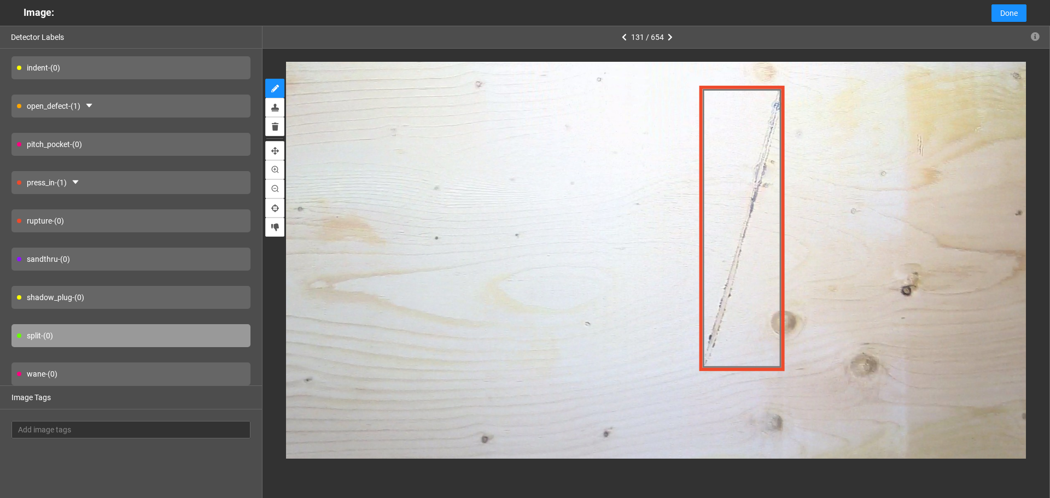
click at [622, 44] on div "131 / 654" at bounding box center [647, 37] width 59 height 22
click at [623, 38] on icon "button" at bounding box center [624, 37] width 5 height 8
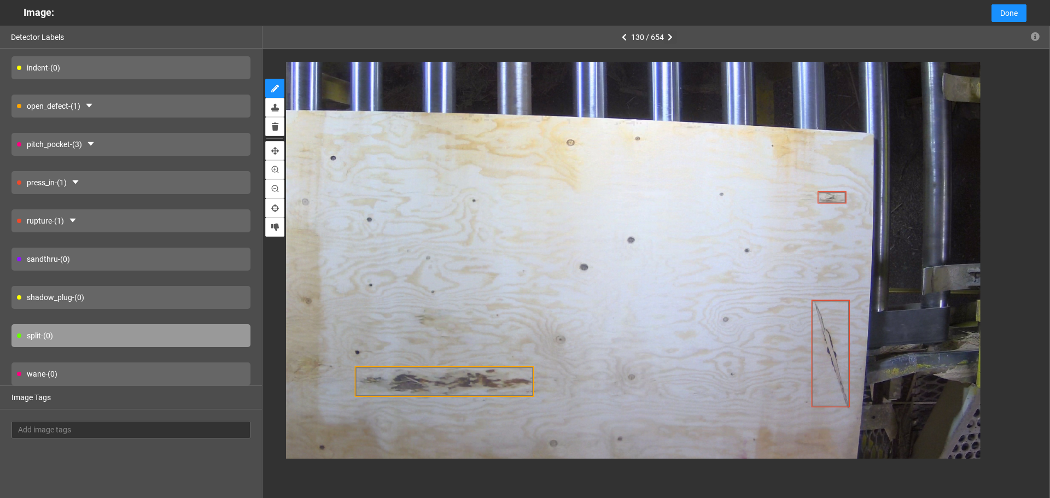
click at [668, 39] on icon "button" at bounding box center [670, 37] width 5 height 8
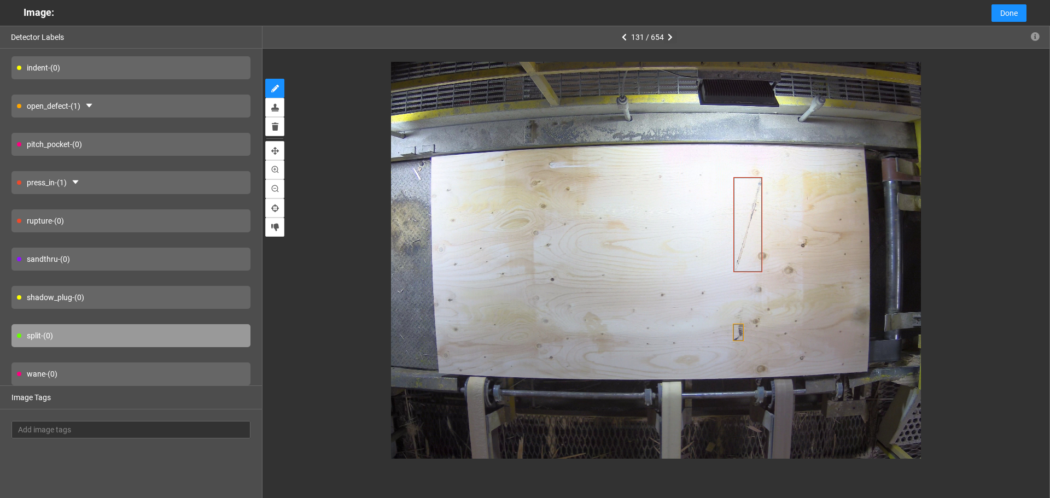
click at [669, 39] on icon "button" at bounding box center [670, 37] width 5 height 8
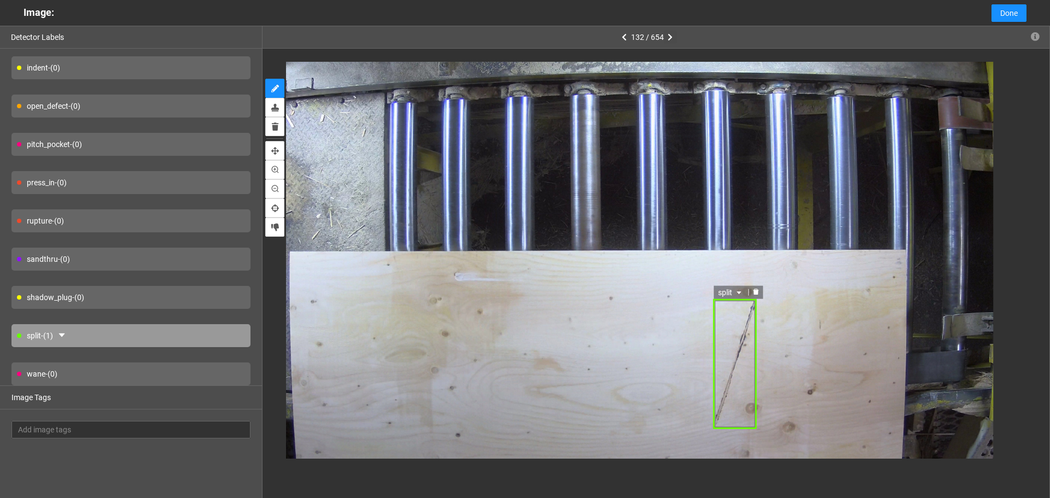
click at [736, 291] on icon "caret-down" at bounding box center [738, 292] width 7 height 7
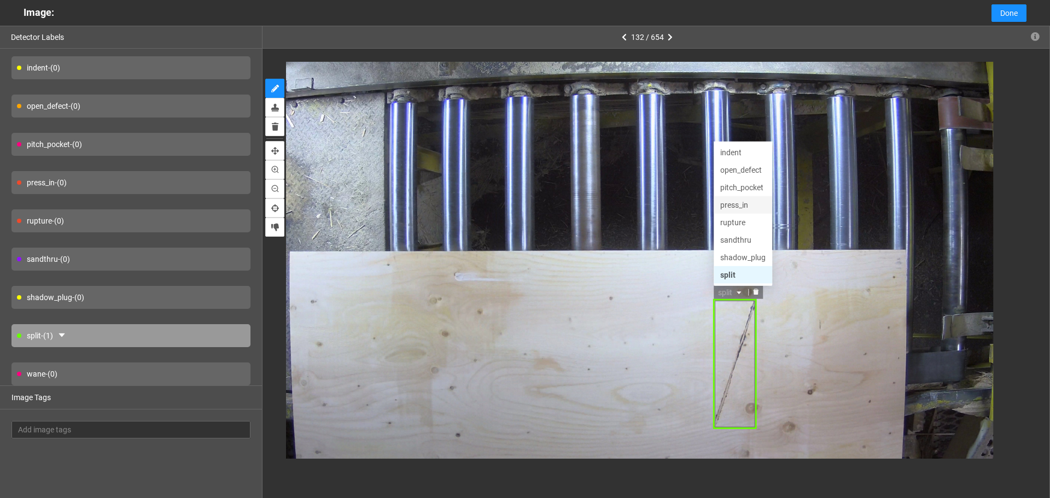
click at [742, 210] on div "press_in" at bounding box center [742, 204] width 45 height 12
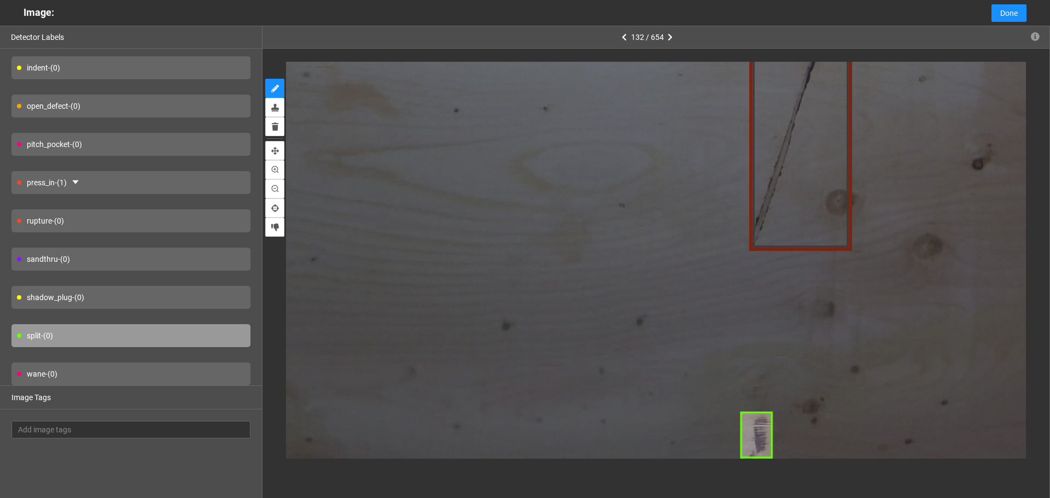
click at [740, 459] on div at bounding box center [655, 260] width 787 height 423
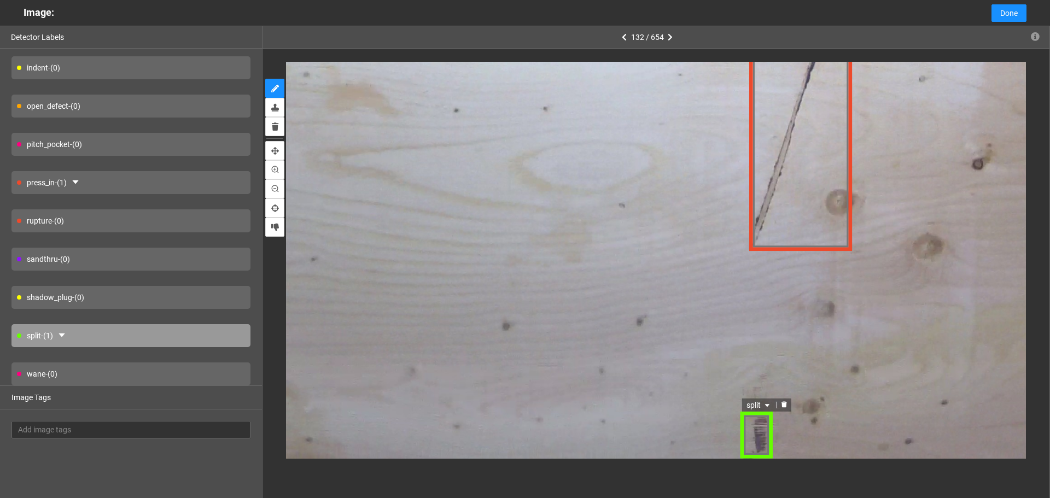
click at [752, 409] on span "split" at bounding box center [759, 406] width 26 height 12
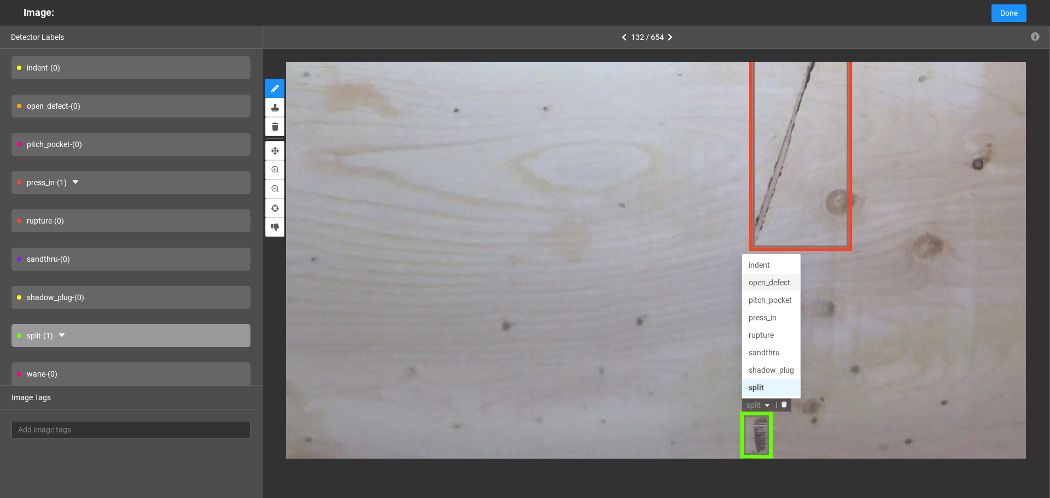
drag, startPoint x: 770, startPoint y: 283, endPoint x: 744, endPoint y: 289, distance: 26.9
click at [769, 282] on div "open_defect" at bounding box center [770, 283] width 45 height 12
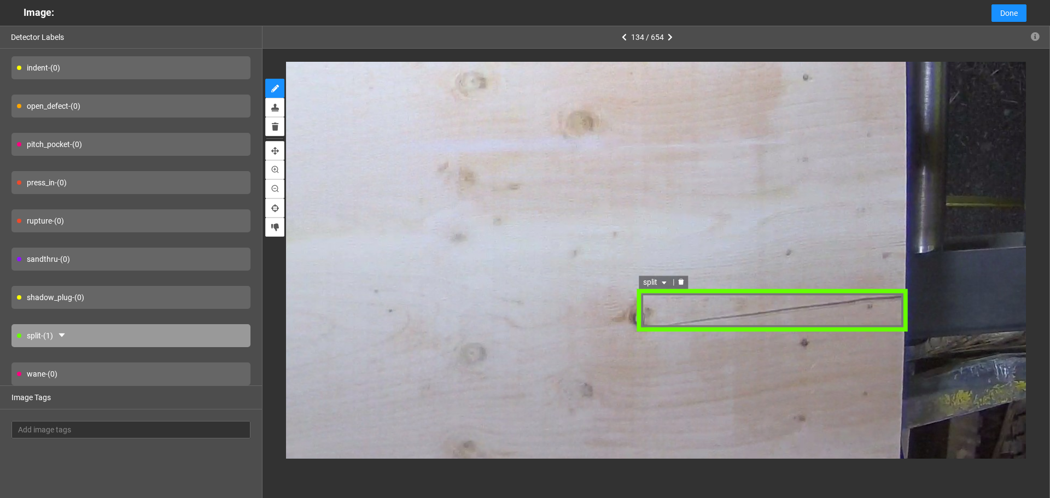
click at [658, 287] on span "split" at bounding box center [656, 283] width 26 height 12
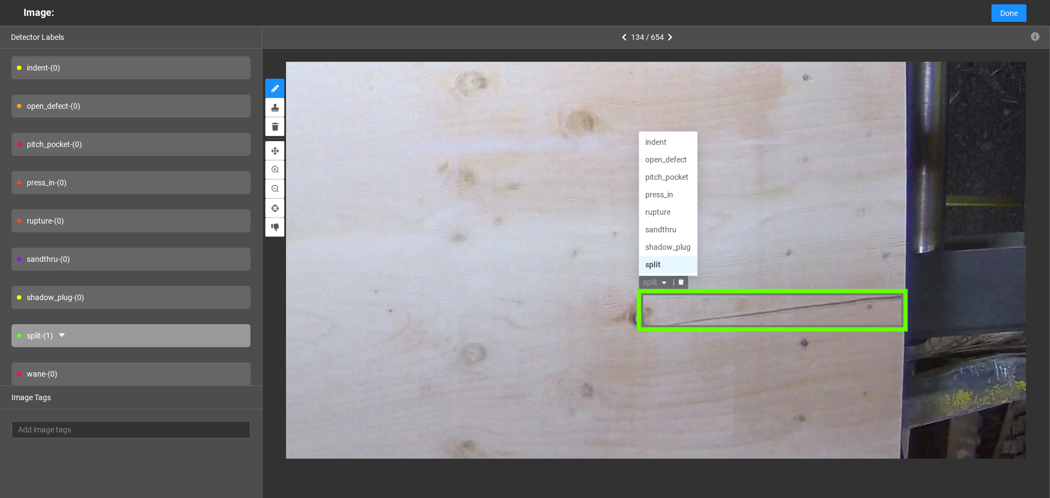
click at [665, 262] on div "split" at bounding box center [667, 266] width 45 height 12
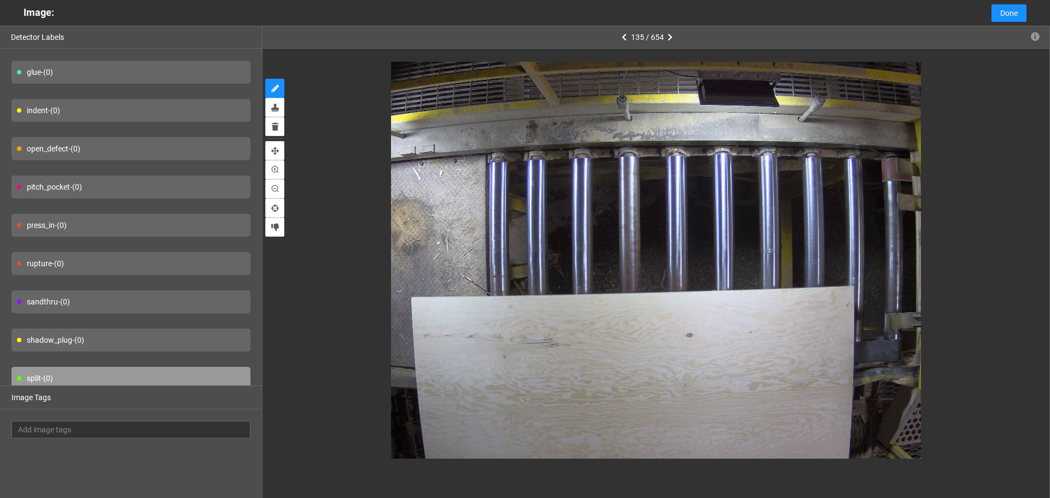
scroll to position [26, 0]
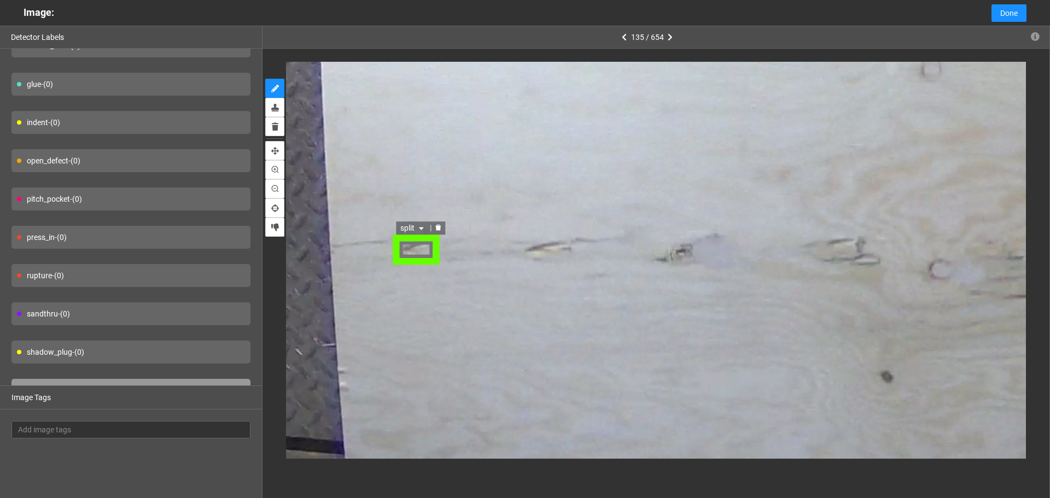
click at [411, 229] on span "split" at bounding box center [413, 227] width 26 height 12
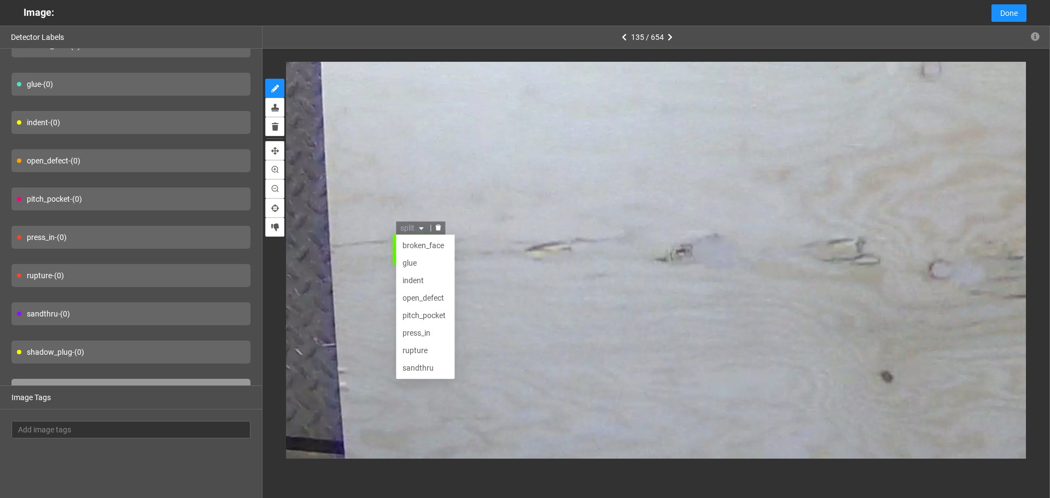
scroll to position [35, 0]
click at [423, 280] on div "pitch_pocket" at bounding box center [424, 280] width 45 height 12
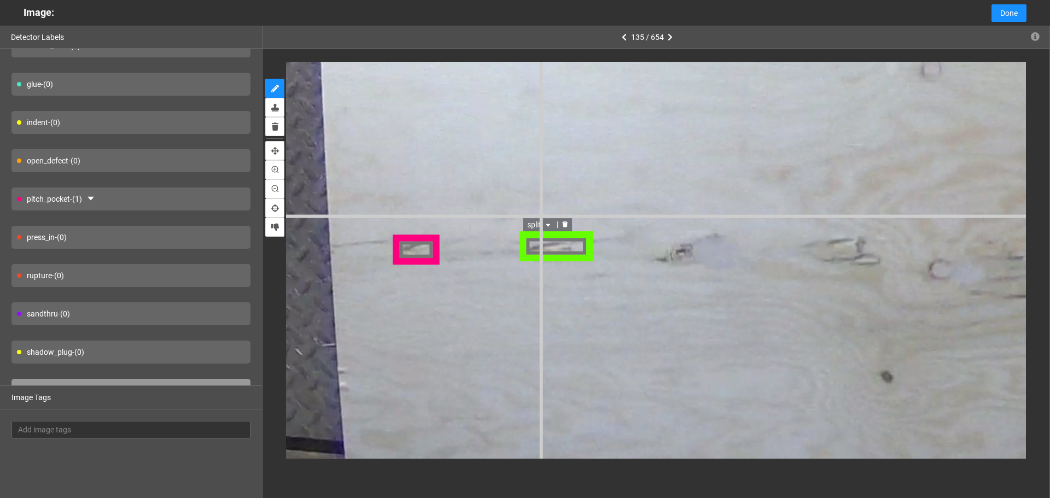
click at [543, 224] on span "split" at bounding box center [542, 225] width 26 height 12
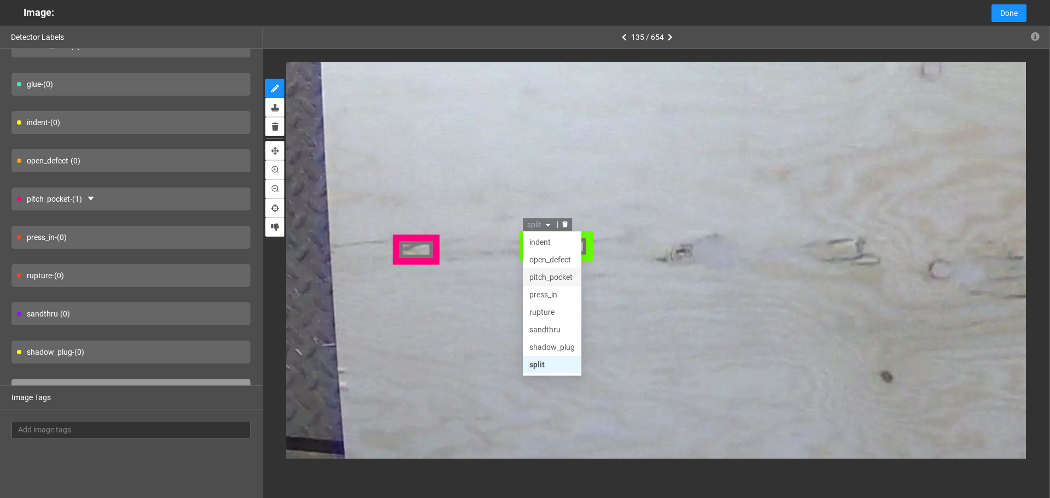
click at [553, 279] on div "pitch_pocket" at bounding box center [553, 277] width 45 height 12
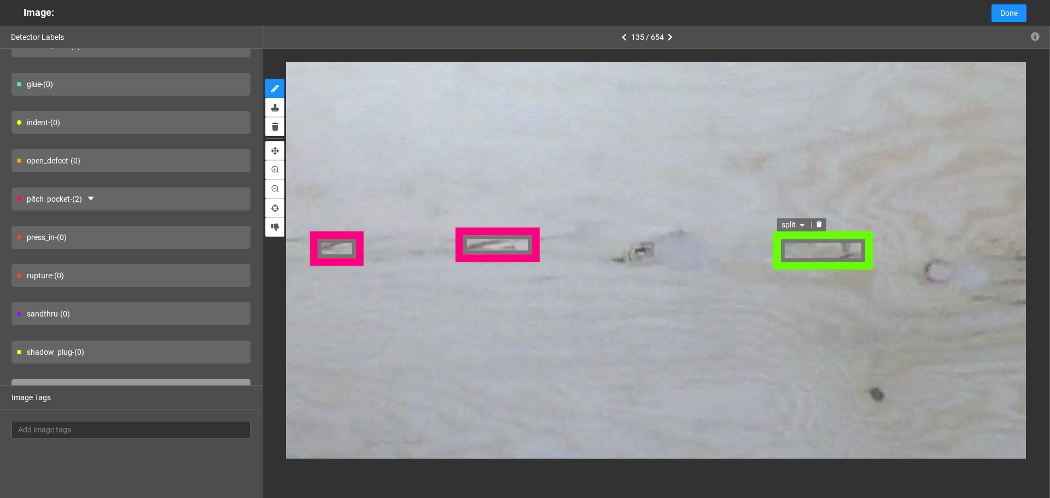
click at [803, 221] on span "split" at bounding box center [794, 225] width 26 height 12
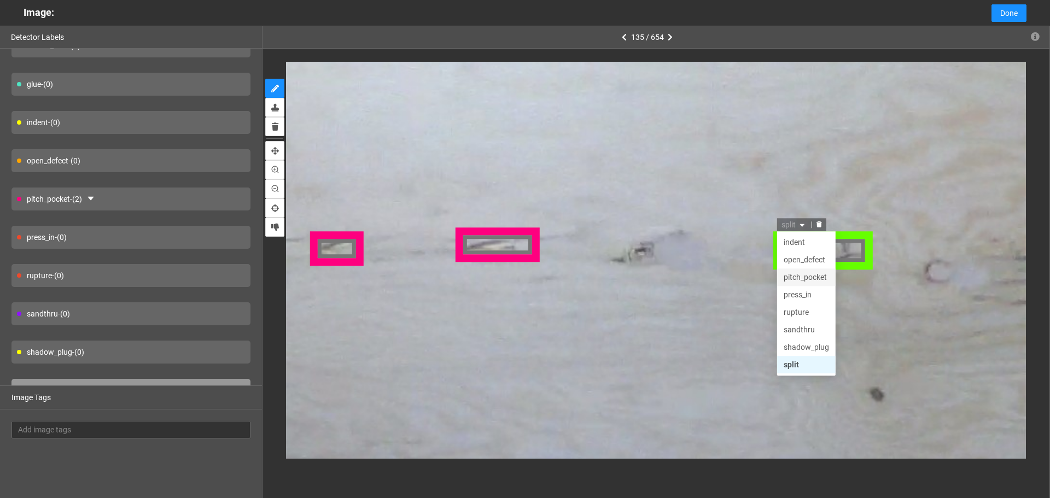
click at [801, 280] on div "pitch_pocket" at bounding box center [805, 278] width 45 height 12
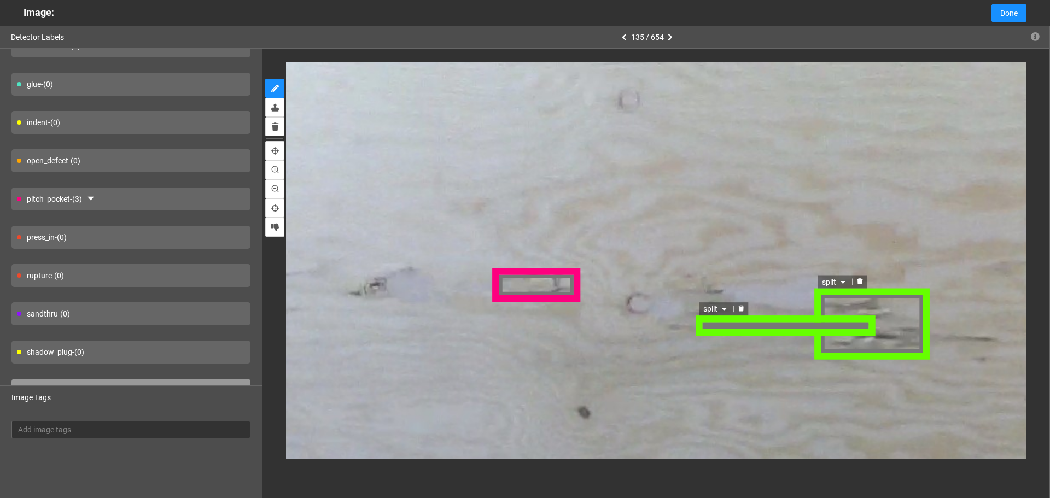
click at [834, 282] on span "split" at bounding box center [834, 281] width 26 height 12
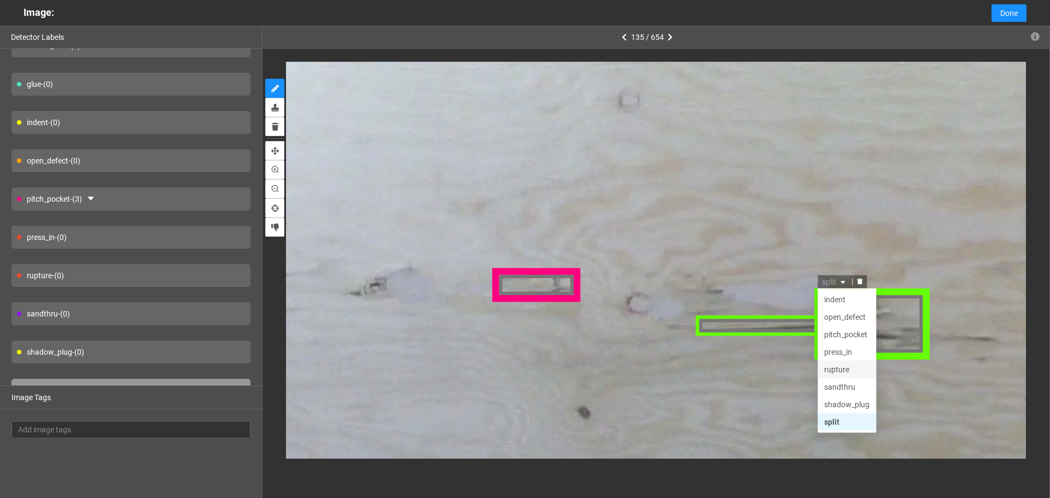
click at [851, 368] on div "rupture" at bounding box center [845, 368] width 45 height 12
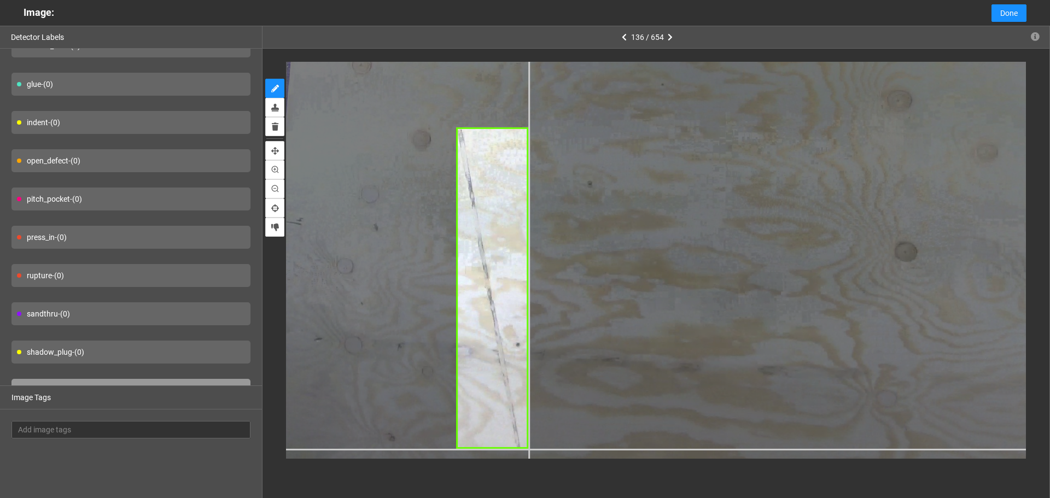
click at [529, 449] on div at bounding box center [986, 93] width 1588 height 1191
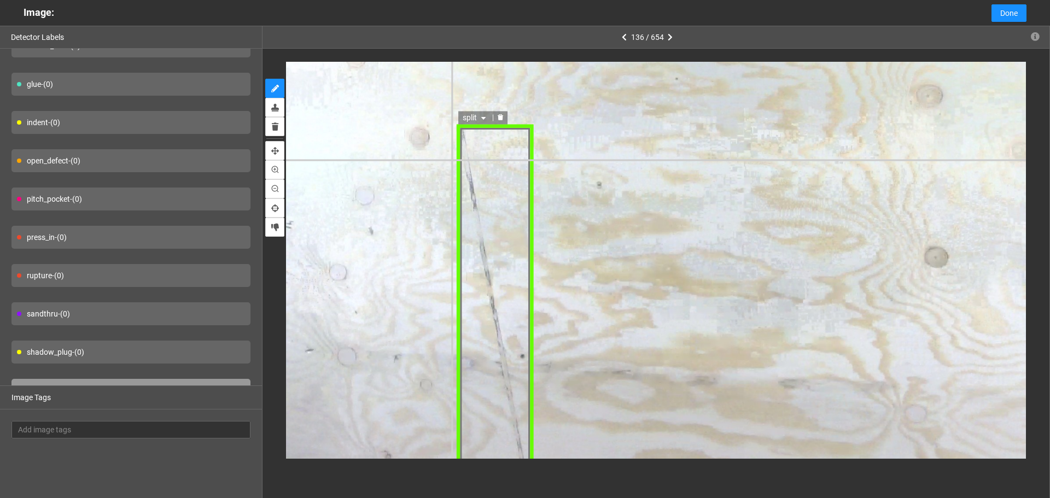
click at [468, 150] on div "split" at bounding box center [495, 296] width 77 height 343
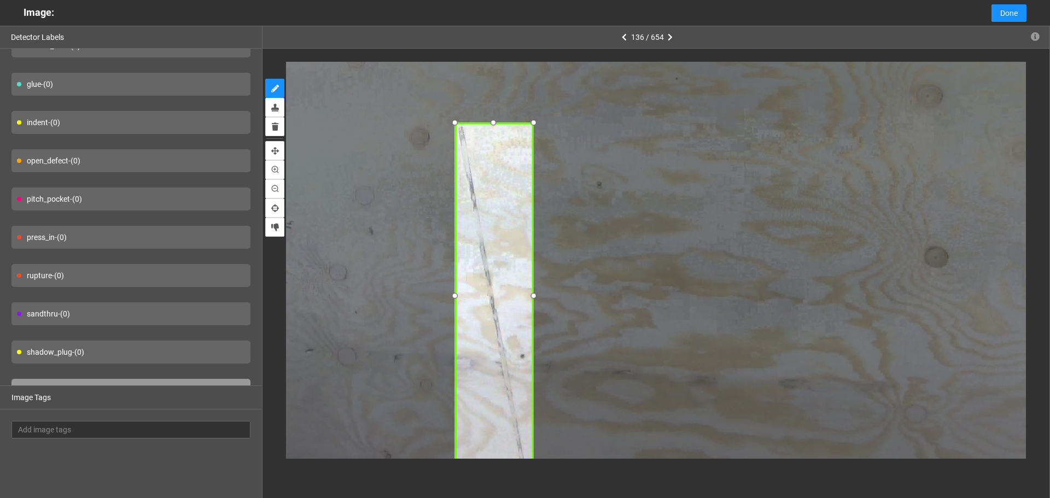
click at [453, 125] on div at bounding box center [454, 123] width 15 height 15
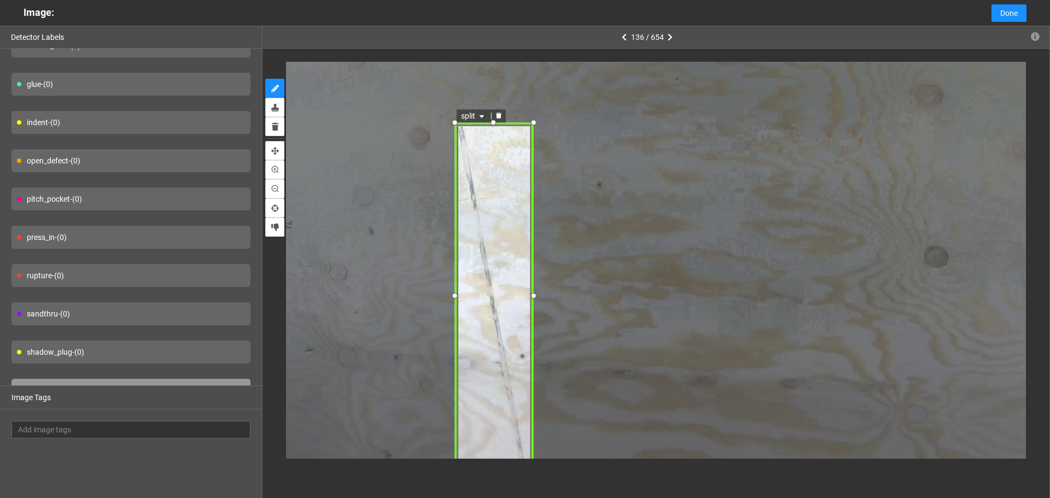
click at [477, 119] on span "split" at bounding box center [473, 117] width 26 height 12
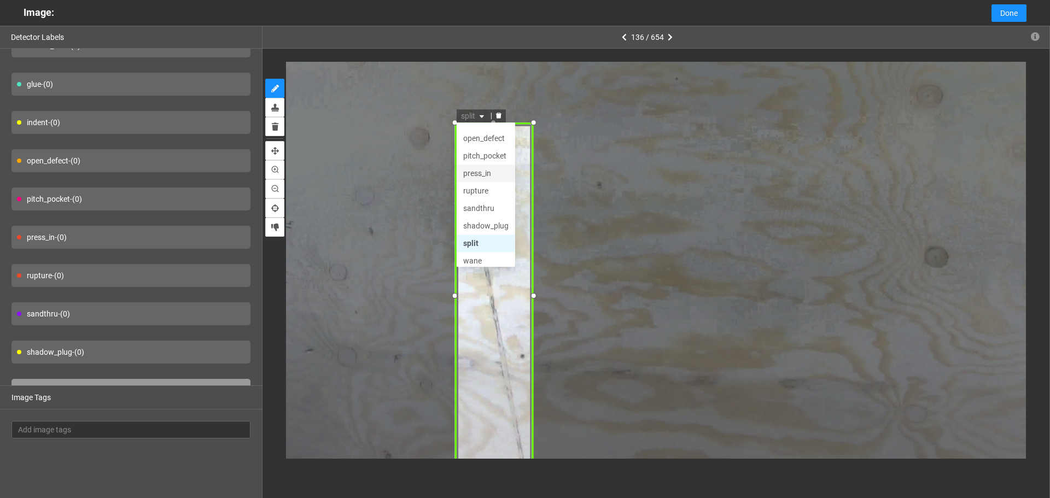
scroll to position [52, 0]
click at [482, 169] on div "press_in" at bounding box center [485, 169] width 45 height 12
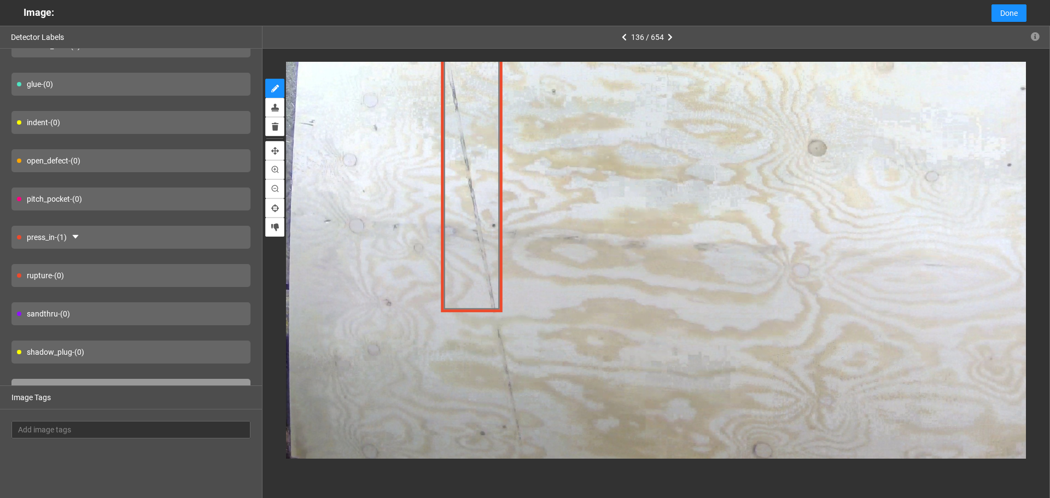
click at [487, 307] on div "press_in" at bounding box center [472, 178] width 62 height 269
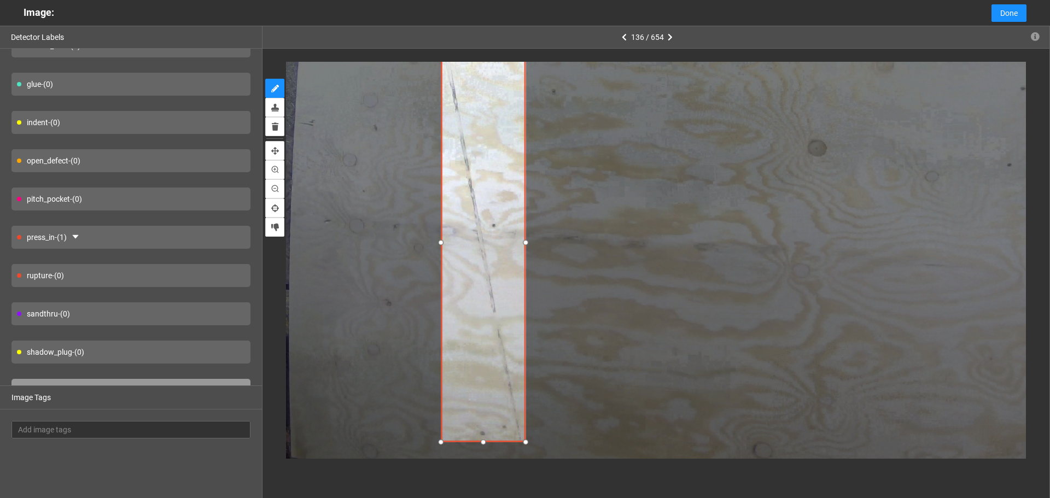
click at [528, 440] on div at bounding box center [525, 442] width 14 height 14
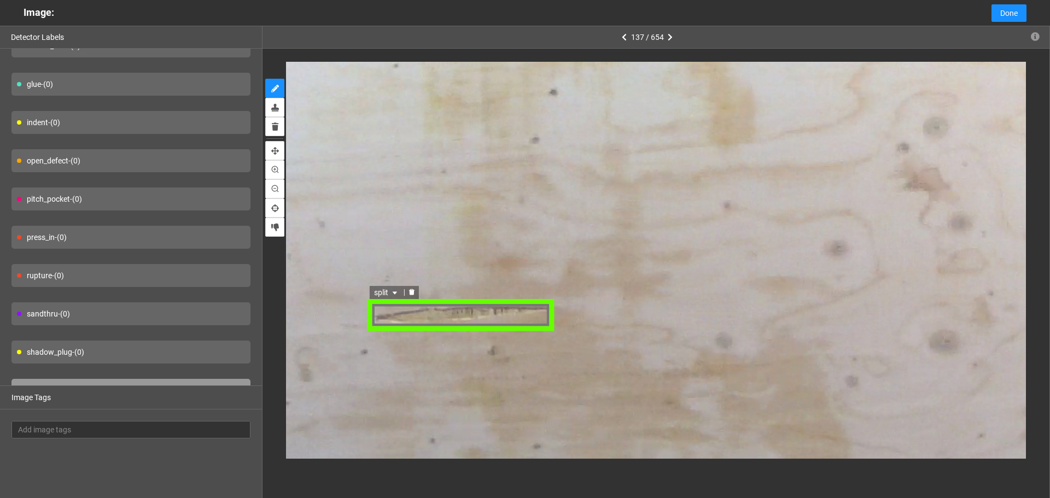
click at [394, 290] on icon "caret-down" at bounding box center [395, 292] width 7 height 7
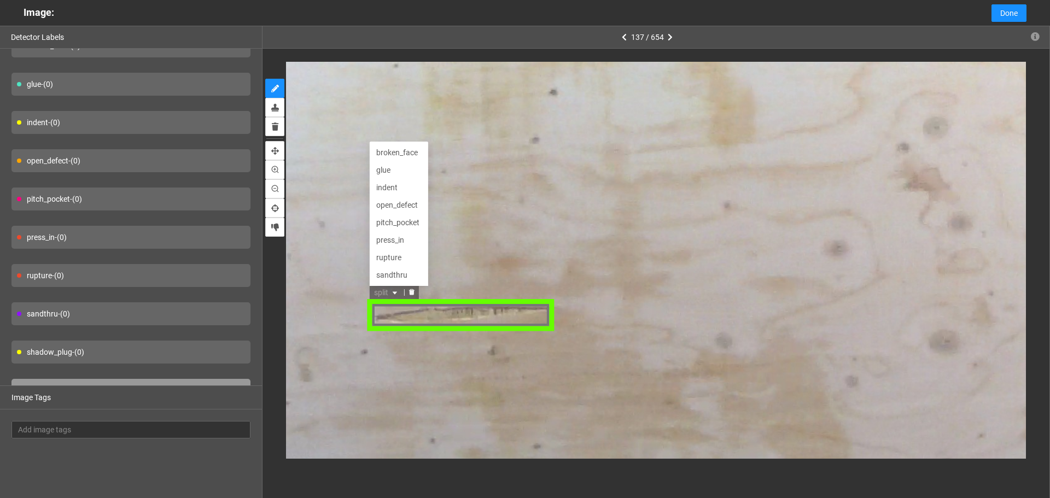
scroll to position [35, 0]
click at [401, 154] on div "indent" at bounding box center [399, 152] width 45 height 12
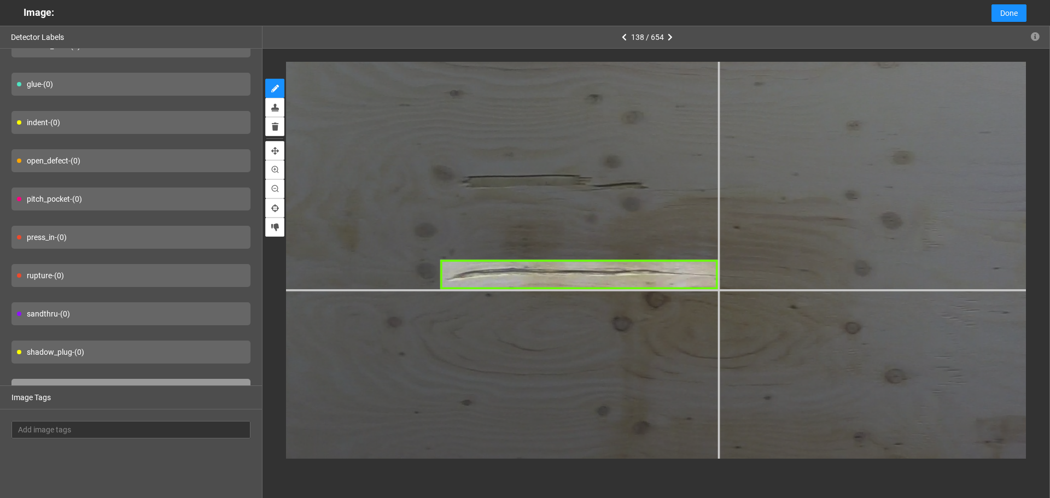
click at [718, 289] on div at bounding box center [809, 119] width 1906 height 1430
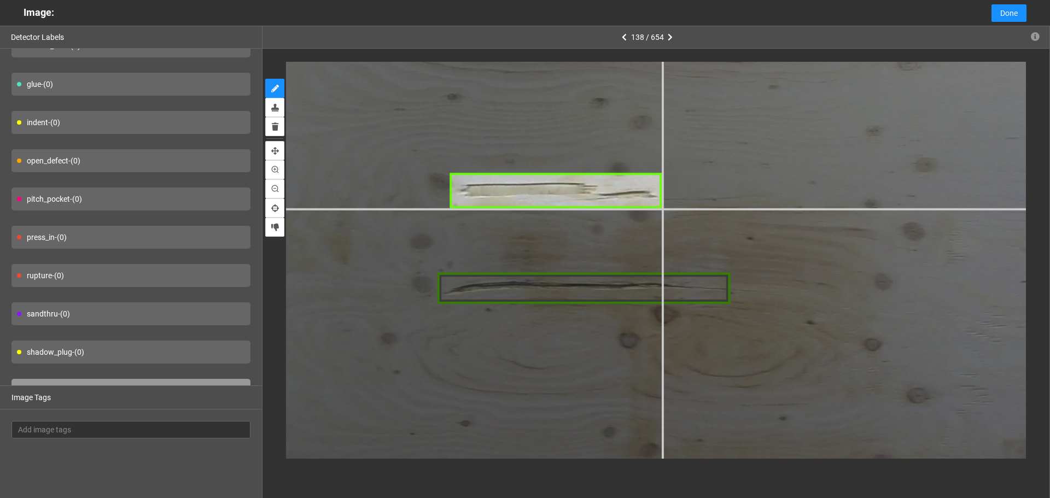
click at [662, 208] on div at bounding box center [826, 123] width 2012 height 1509
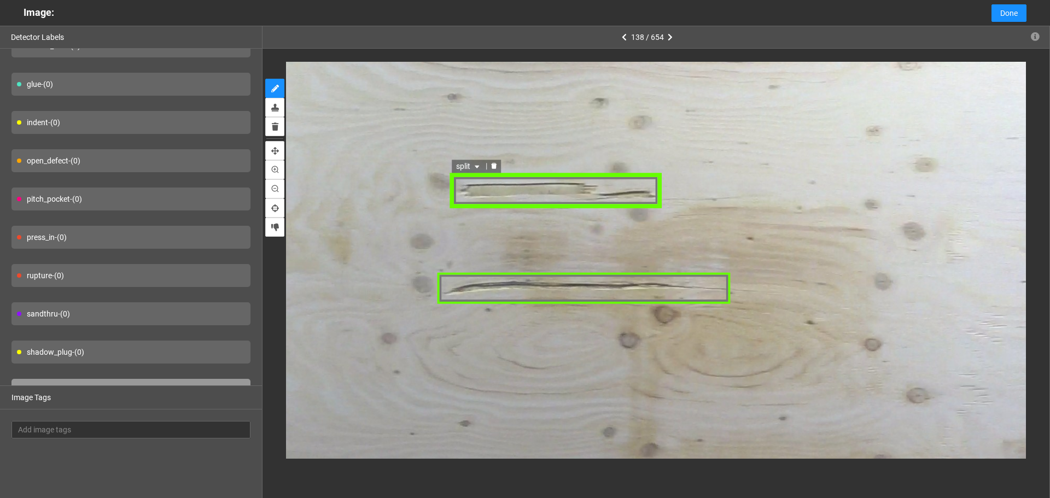
click at [475, 167] on icon "caret-down" at bounding box center [478, 166] width 7 height 7
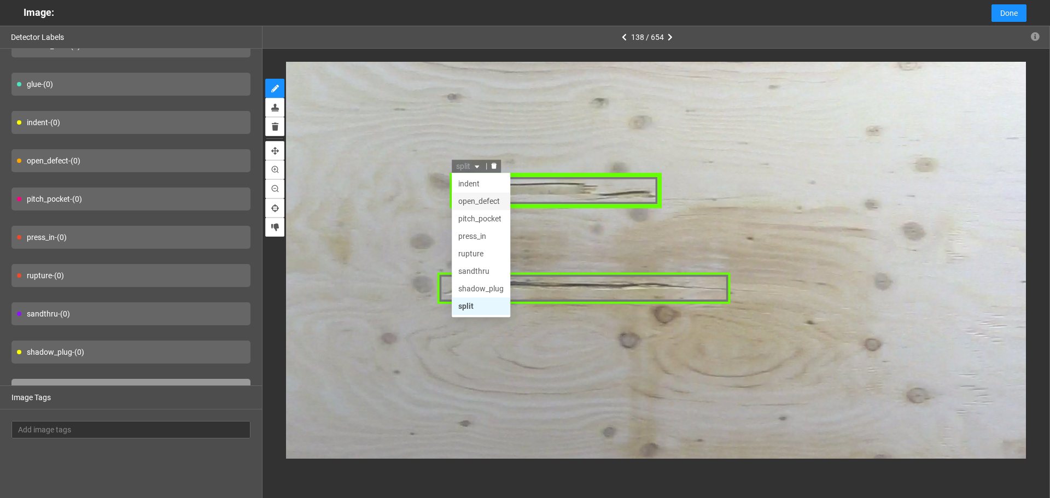
click at [480, 197] on div "open_defect" at bounding box center [481, 201] width 45 height 12
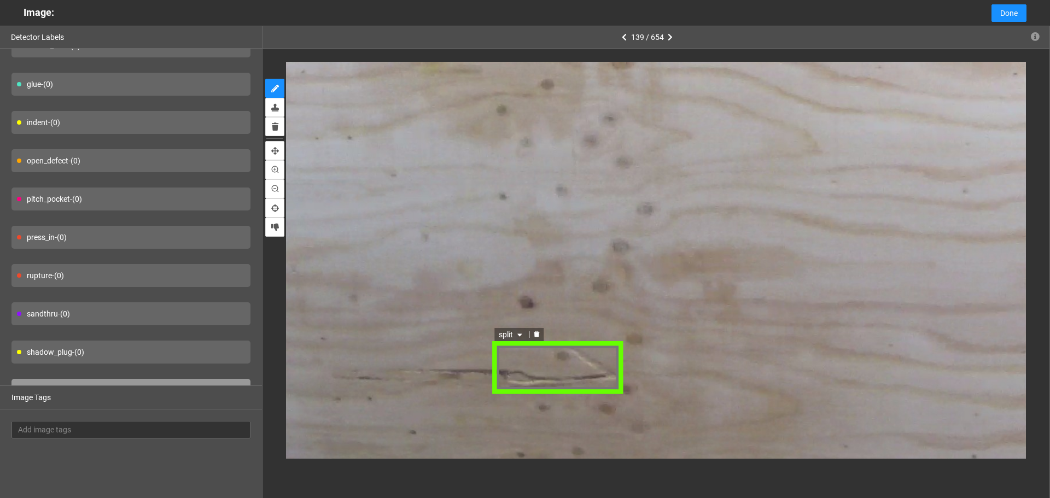
click at [520, 336] on icon "caret-down" at bounding box center [520, 335] width 7 height 7
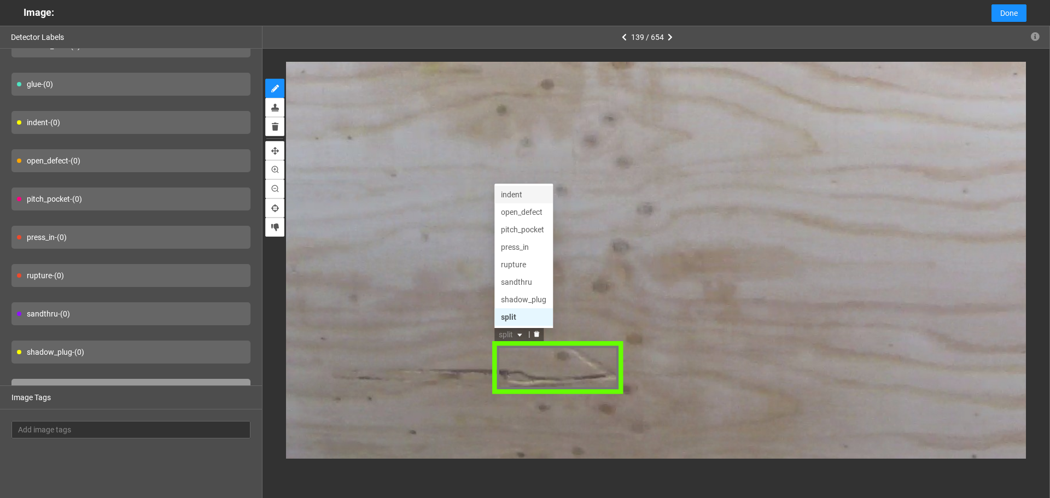
click at [524, 196] on div "indent" at bounding box center [523, 195] width 45 height 12
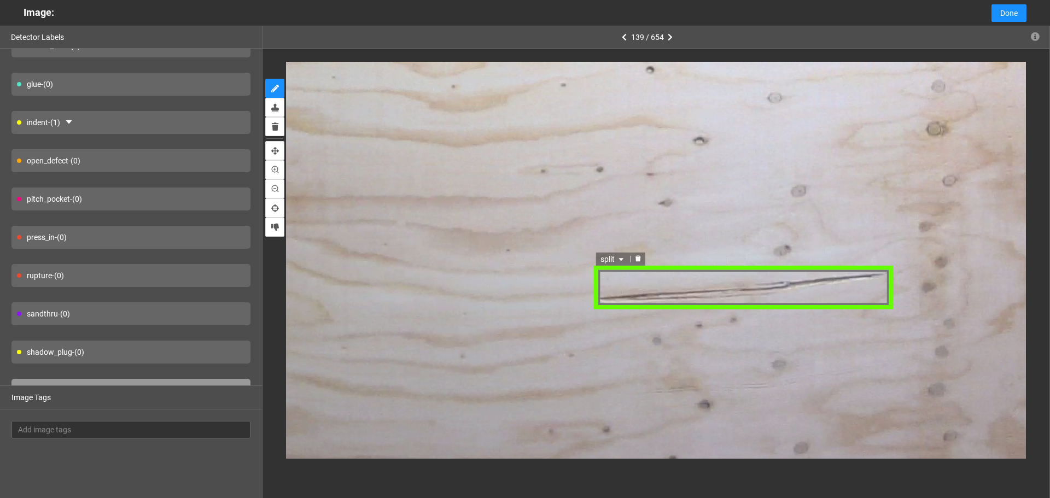
click at [607, 260] on span "split" at bounding box center [614, 259] width 26 height 12
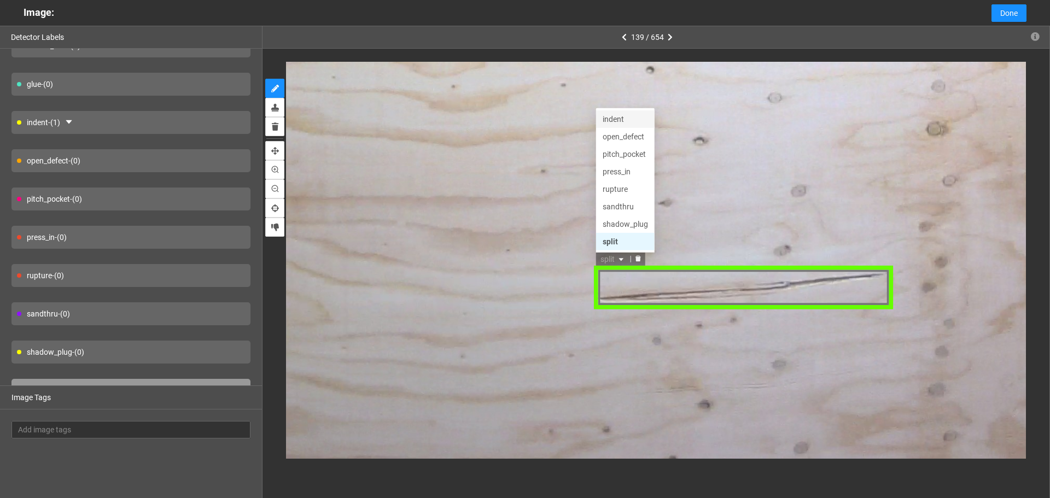
click at [616, 116] on div "indent" at bounding box center [626, 119] width 45 height 12
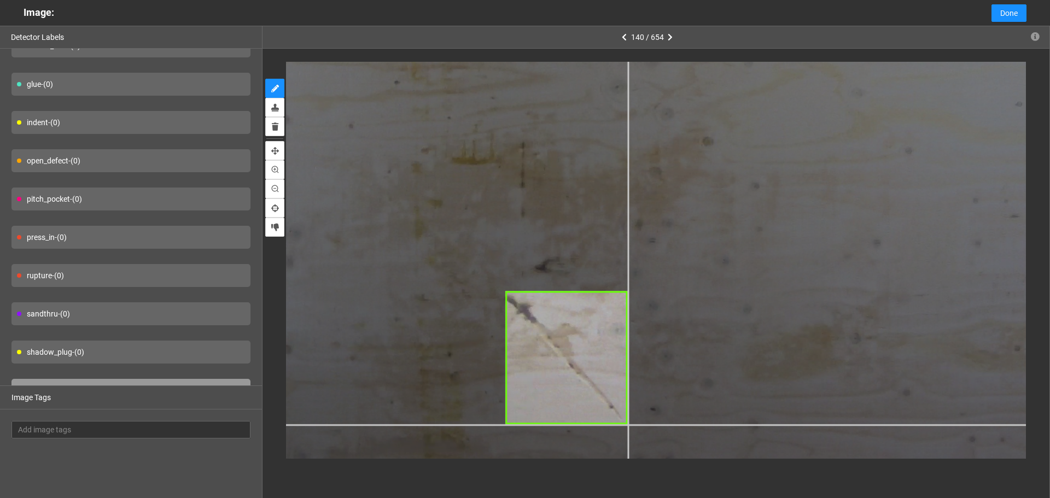
click at [628, 424] on div at bounding box center [834, 45] width 1536 height 1151
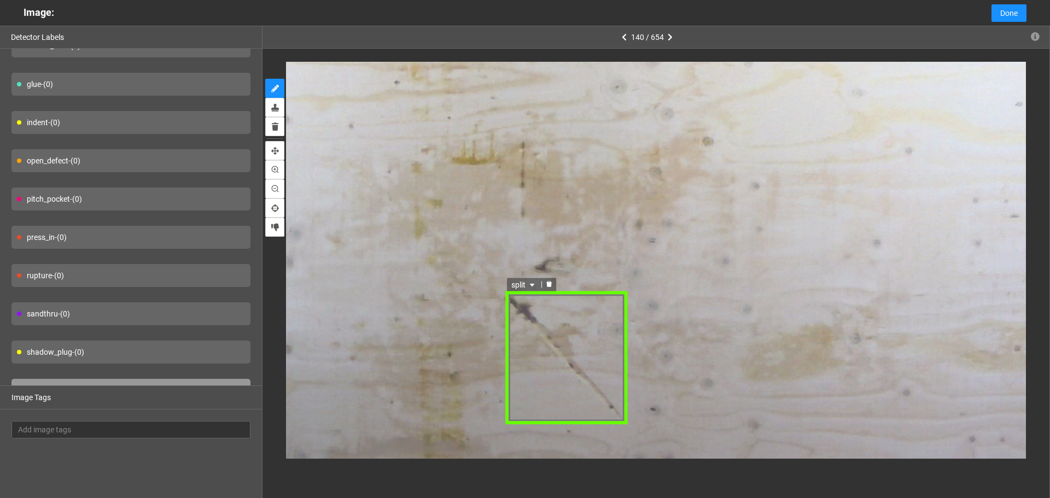
click at [530, 288] on icon "caret-down" at bounding box center [531, 285] width 7 height 7
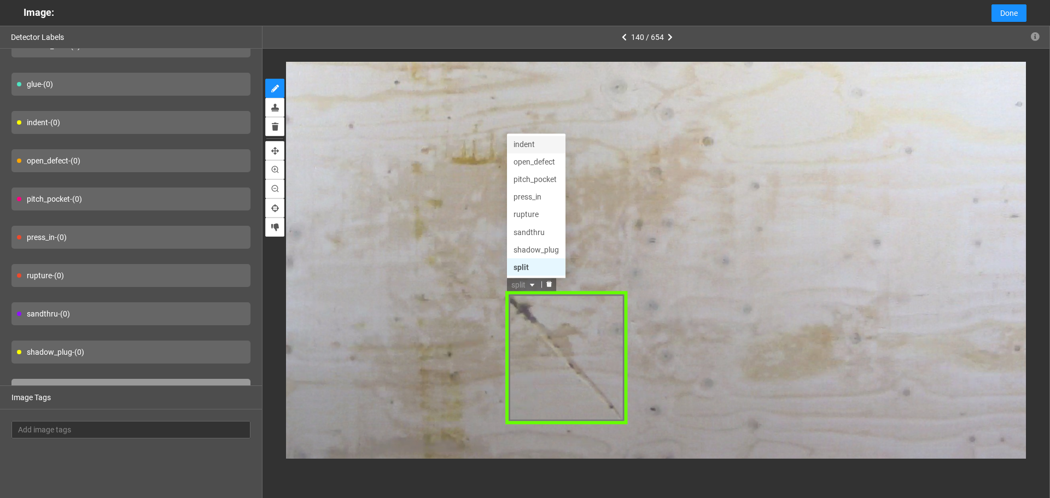
click at [526, 140] on div "indent" at bounding box center [535, 145] width 45 height 12
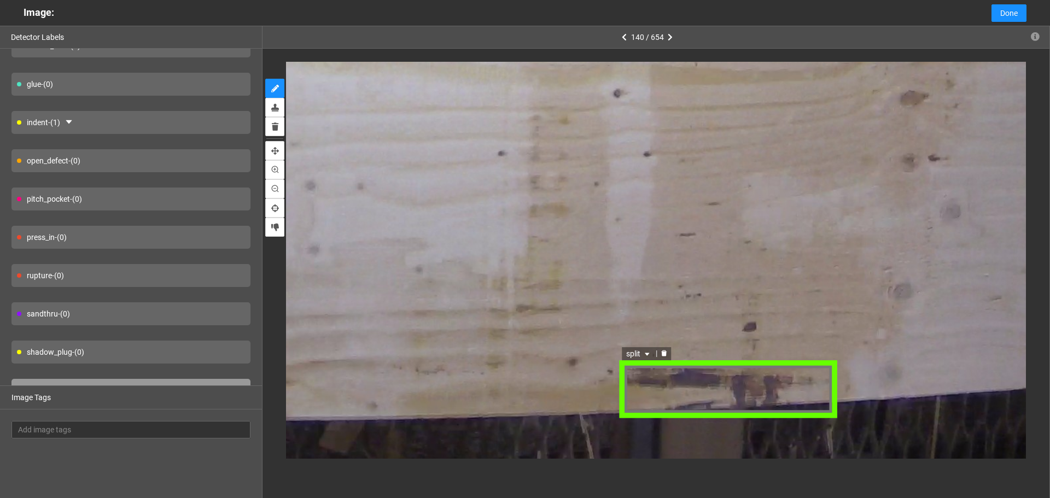
click at [641, 354] on span "split" at bounding box center [640, 354] width 26 height 12
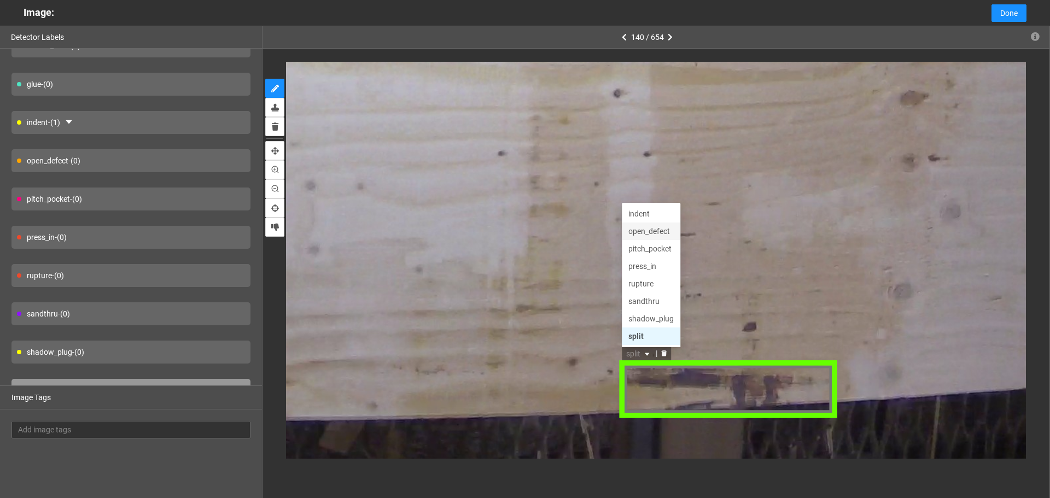
scroll to position [0, 0]
click at [656, 212] on div "broken_face" at bounding box center [651, 214] width 45 height 12
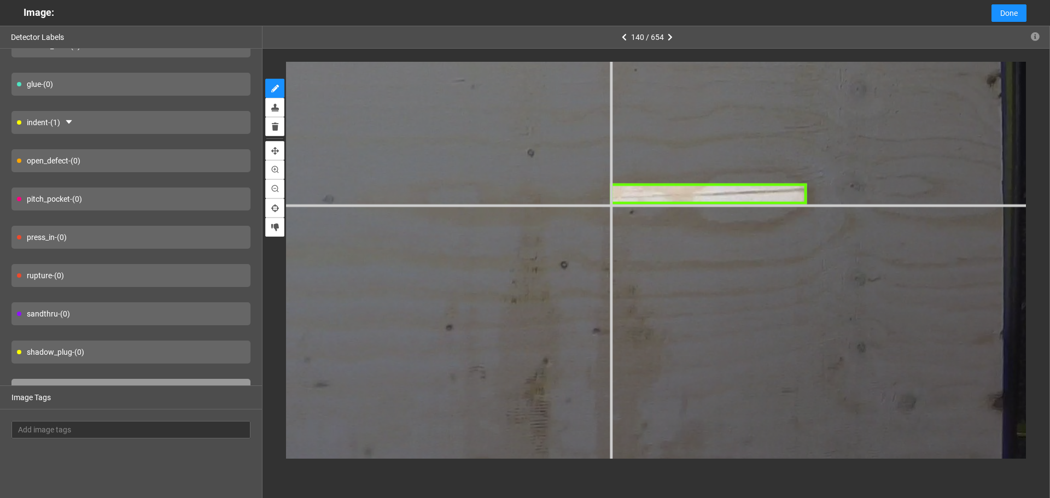
click at [611, 205] on div at bounding box center [23, 102] width 2542 height 1906
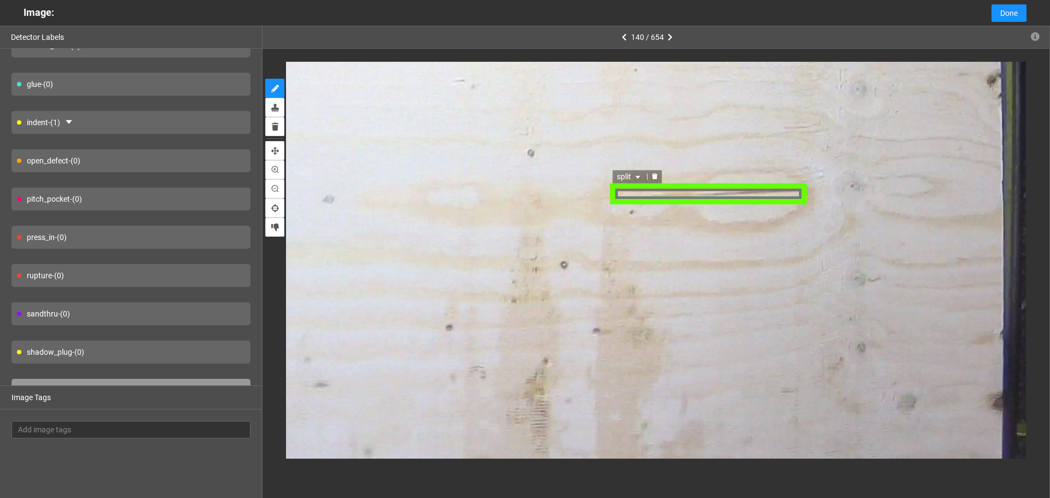
click at [659, 192] on div "split" at bounding box center [709, 193] width 196 height 23
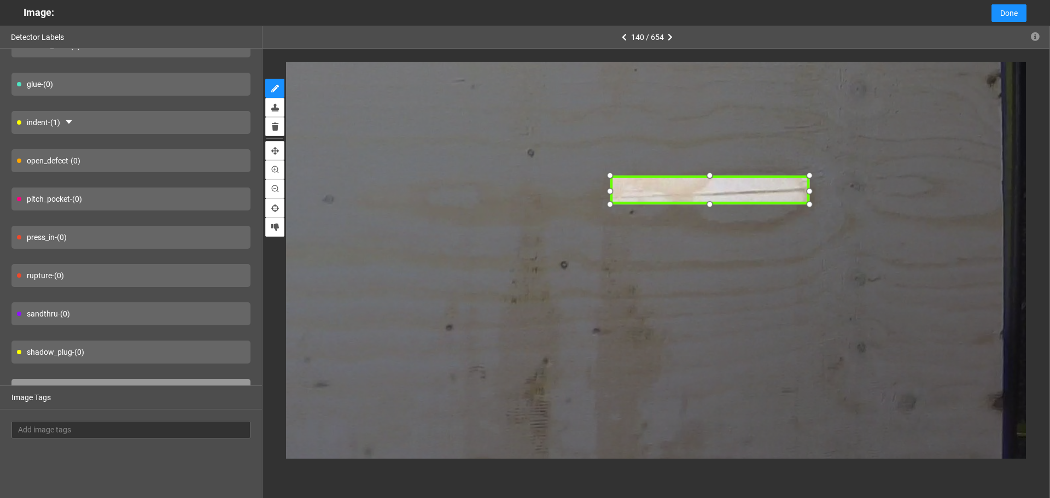
click at [807, 178] on div at bounding box center [808, 176] width 16 height 16
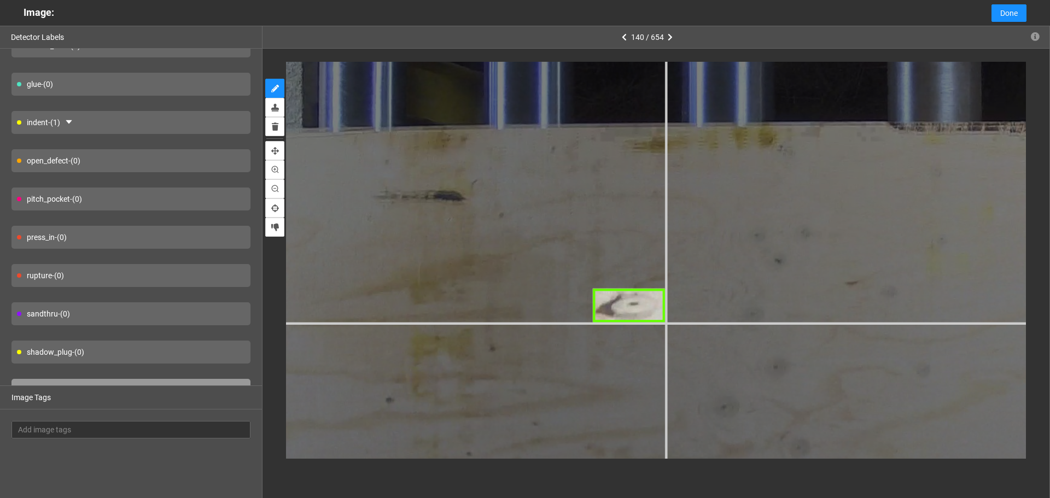
click at [665, 323] on div at bounding box center [1053, 344] width 2330 height 1747
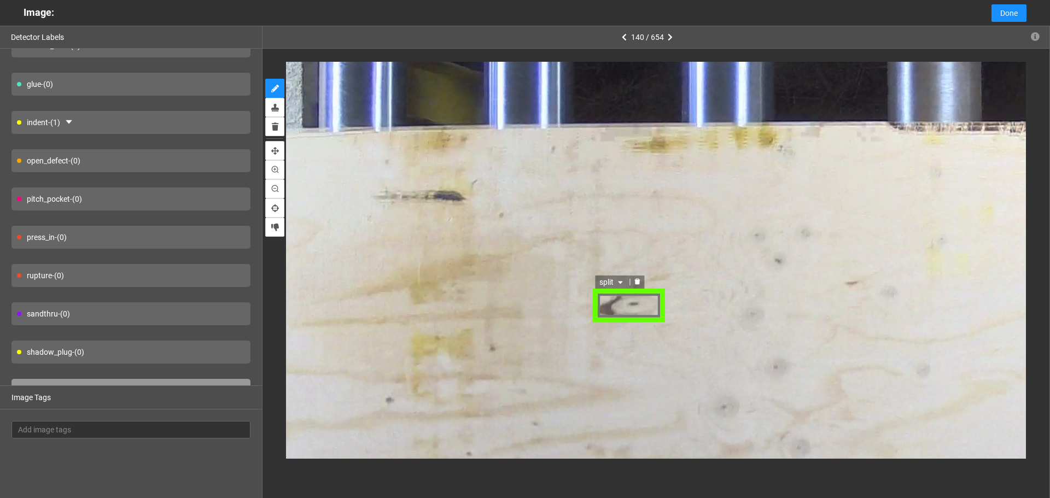
click at [603, 282] on span "split" at bounding box center [613, 282] width 26 height 12
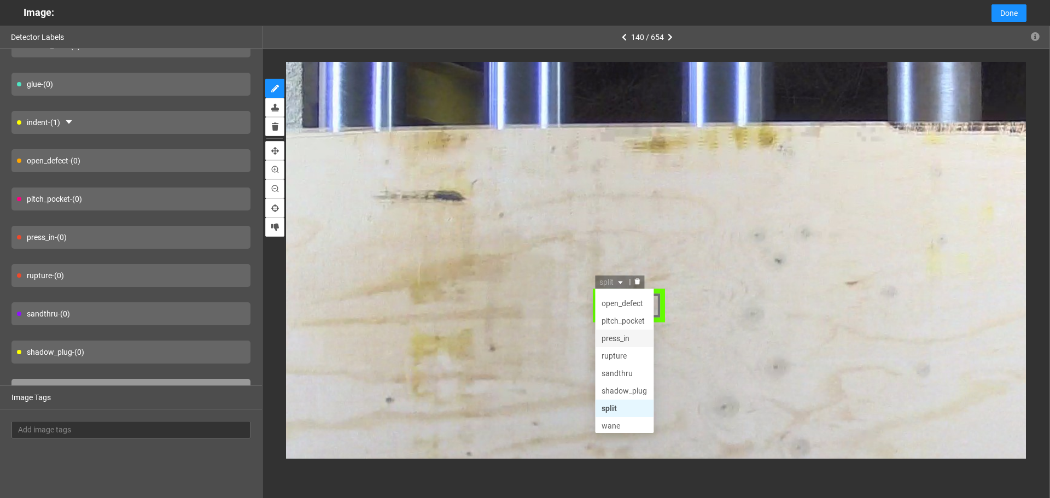
scroll to position [52, 0]
click at [632, 388] on div "shadow_plug" at bounding box center [624, 387] width 45 height 12
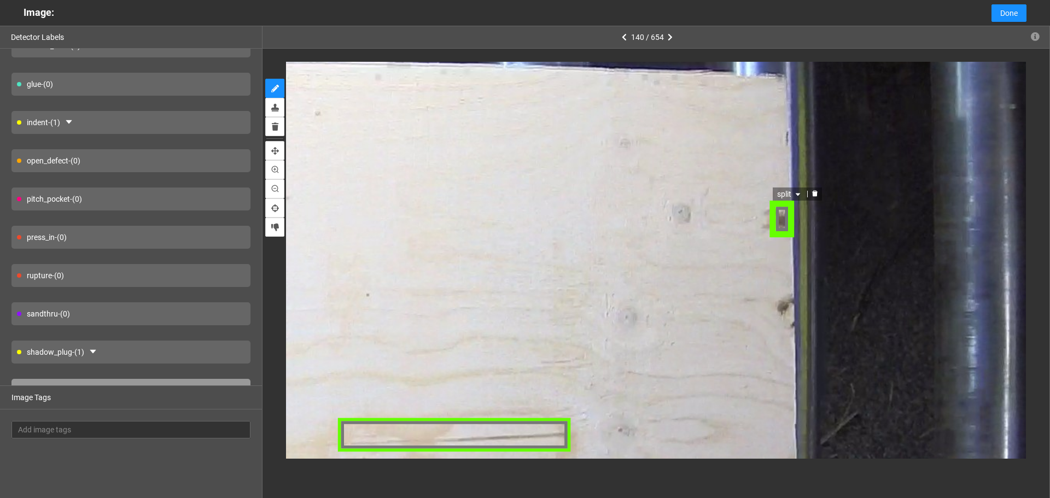
click at [788, 194] on span "split" at bounding box center [789, 195] width 26 height 12
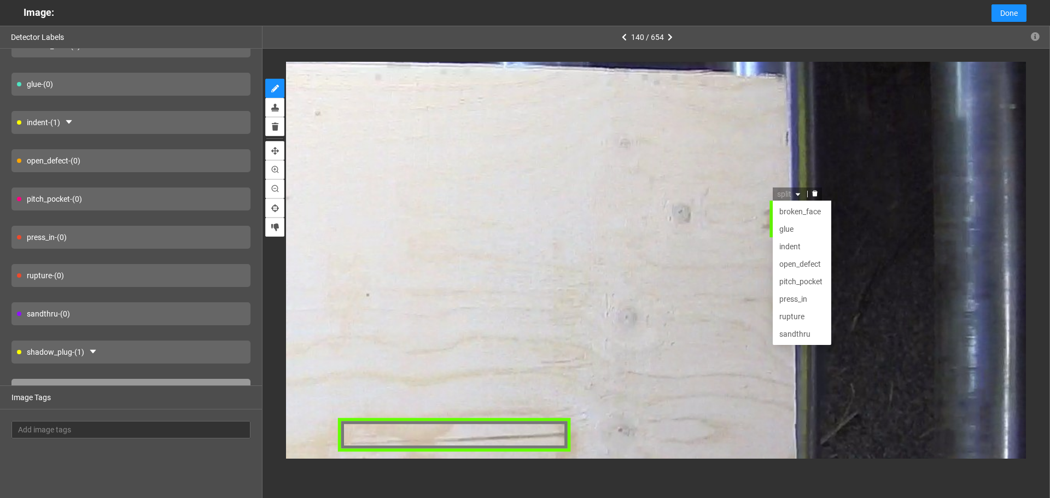
scroll to position [35, 0]
click at [795, 231] on div "open_defect" at bounding box center [800, 230] width 45 height 12
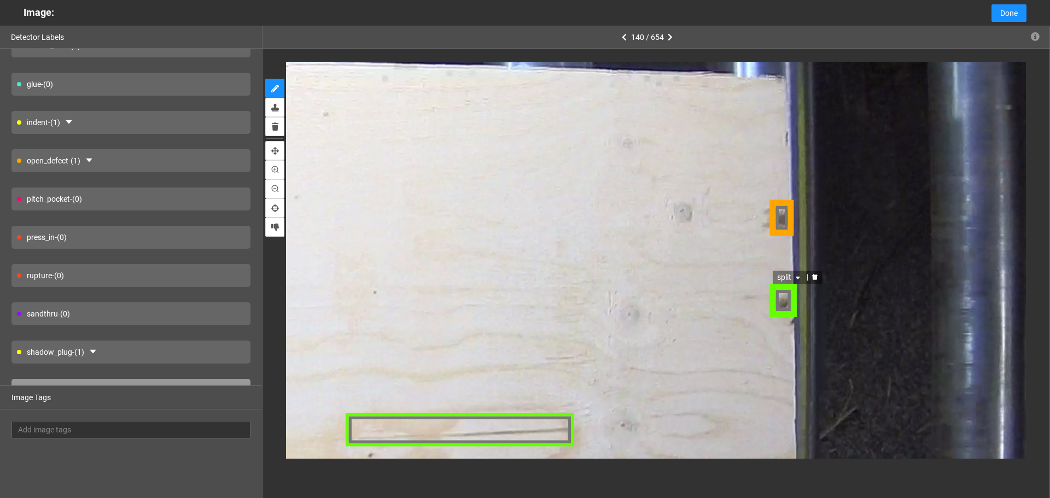
click at [781, 278] on span "split" at bounding box center [790, 279] width 26 height 12
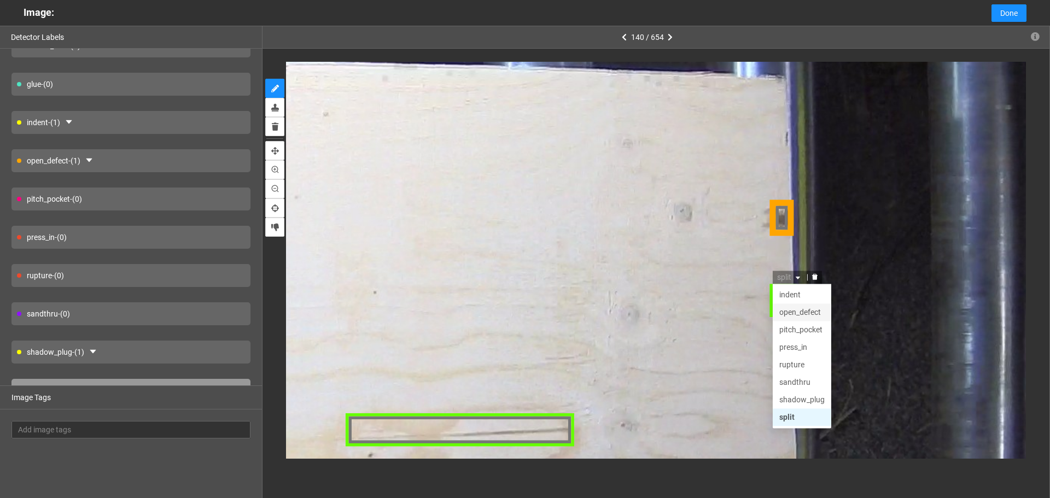
click at [791, 311] on div "open_defect" at bounding box center [802, 314] width 45 height 12
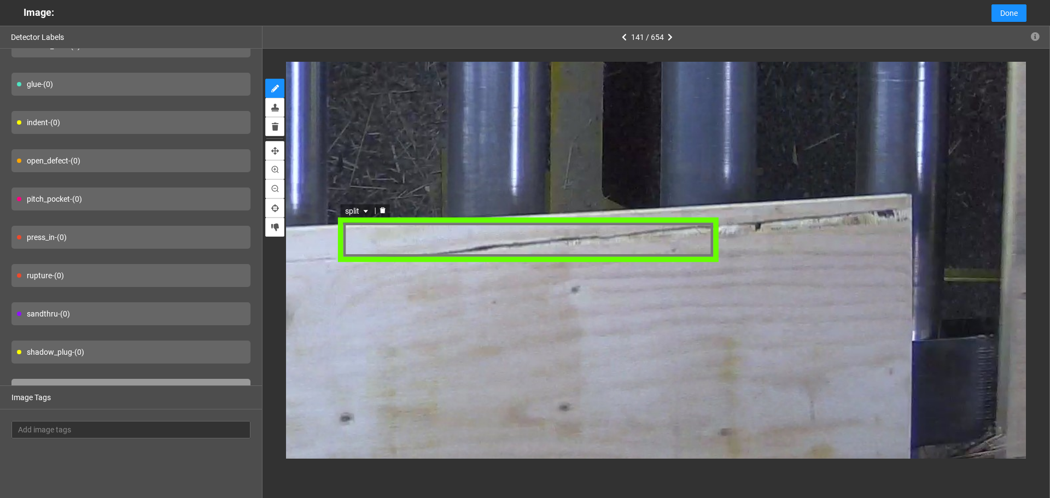
click at [388, 250] on div "split" at bounding box center [527, 239] width 379 height 43
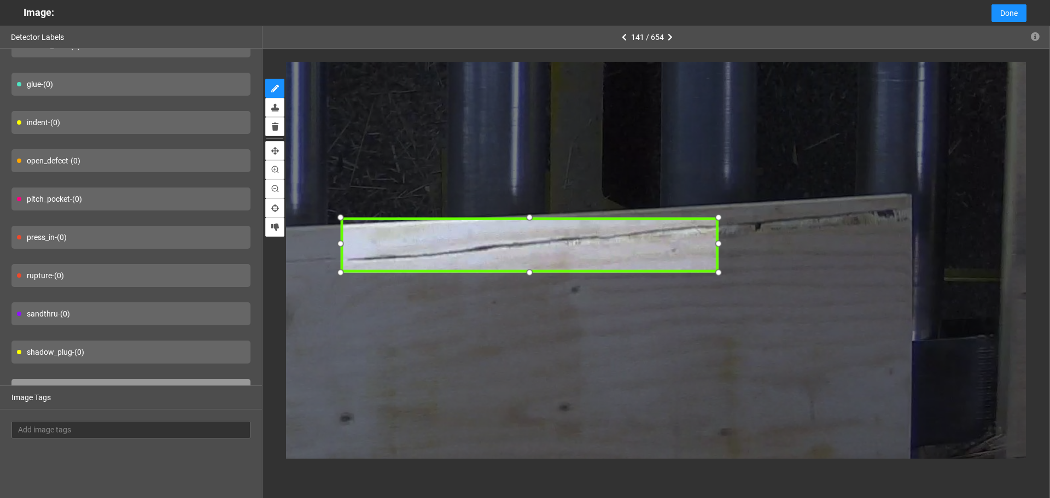
click at [340, 270] on div at bounding box center [342, 272] width 16 height 16
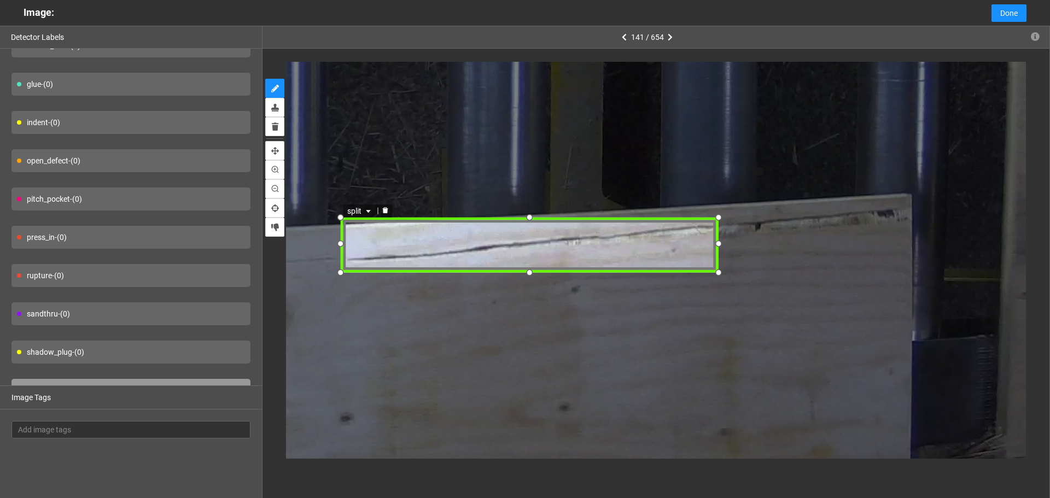
click at [366, 212] on icon "caret-down" at bounding box center [369, 211] width 7 height 7
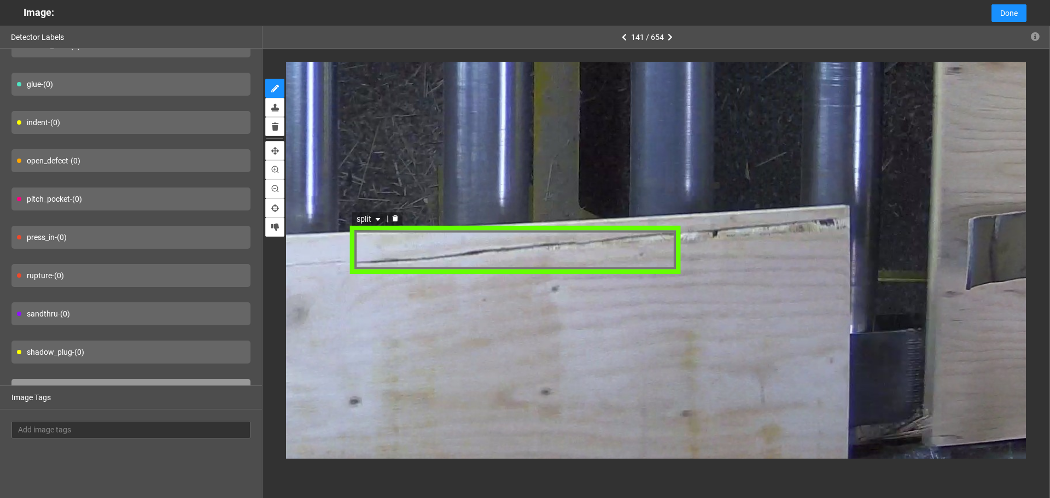
click at [378, 260] on div "split" at bounding box center [515, 250] width 329 height 48
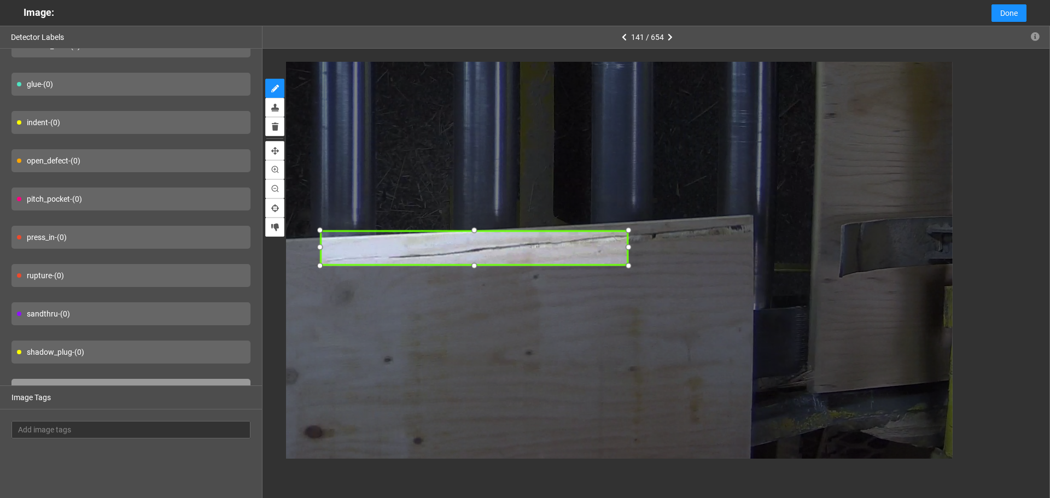
click at [325, 249] on div at bounding box center [320, 248] width 15 height 15
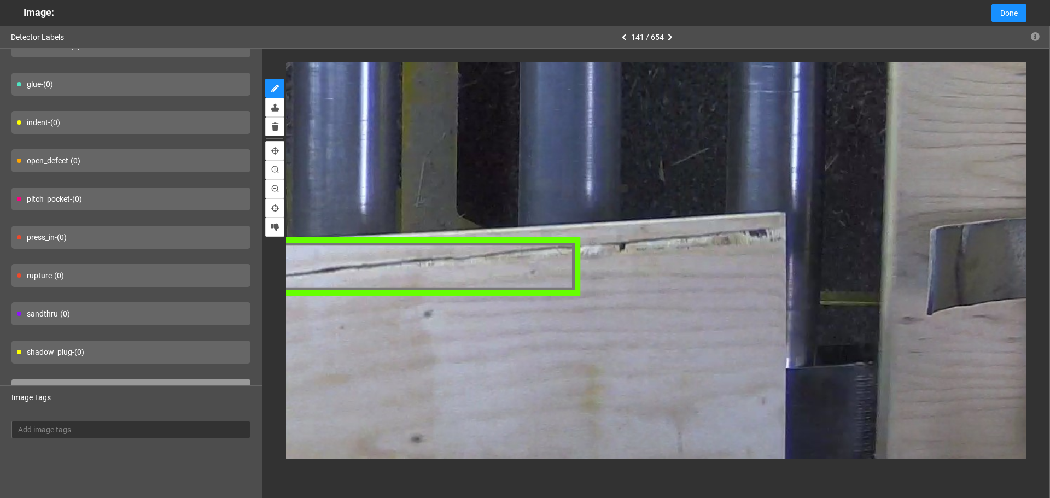
click at [551, 271] on div "split" at bounding box center [326, 266] width 507 height 58
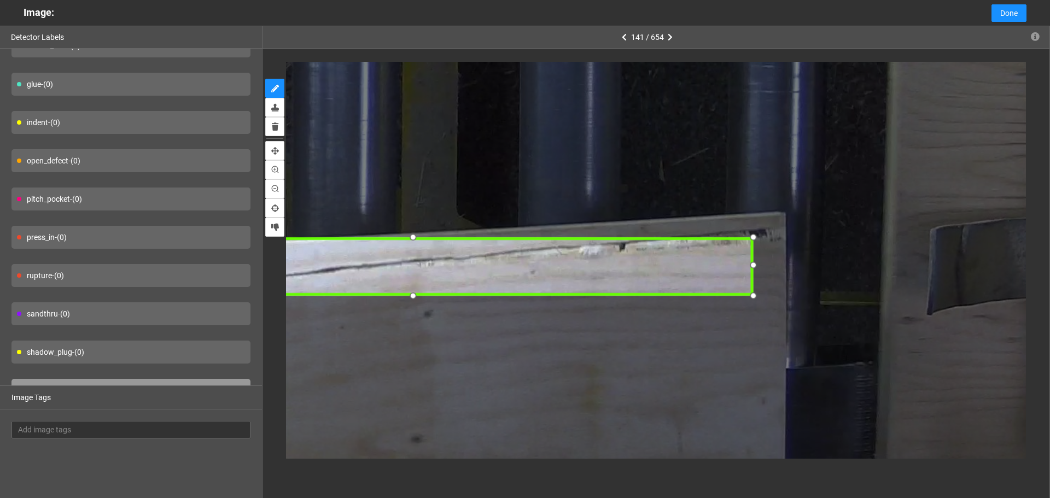
click at [750, 258] on div at bounding box center [753, 266] width 16 height 16
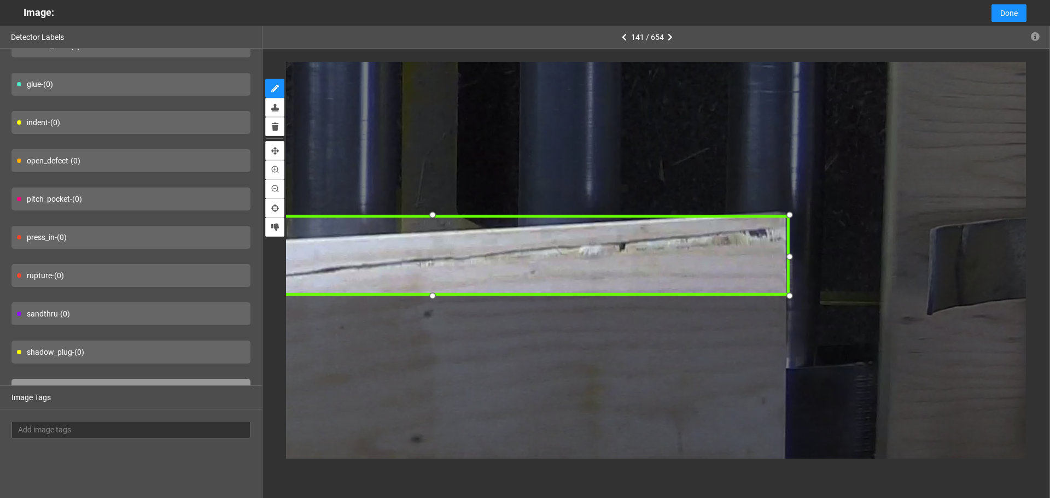
click at [793, 218] on div at bounding box center [790, 215] width 16 height 16
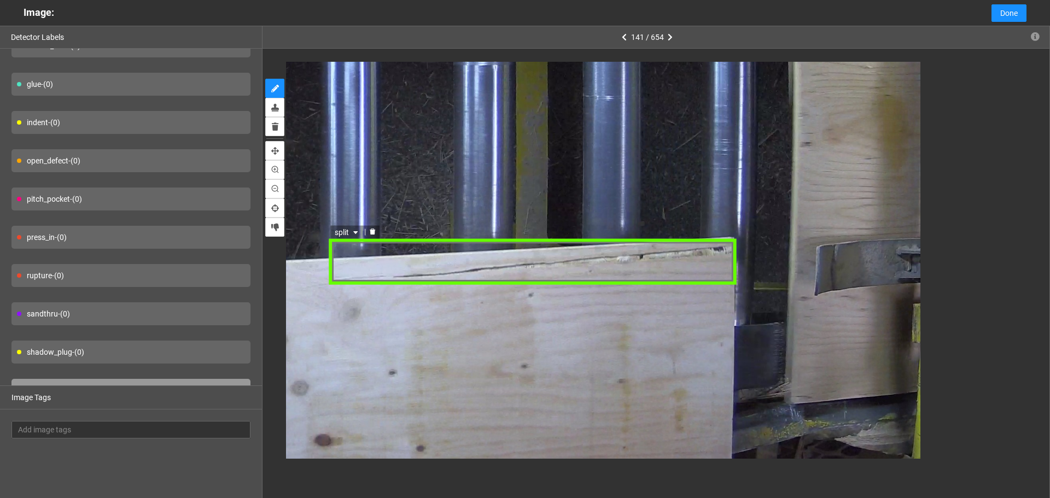
click at [342, 260] on div "split" at bounding box center [533, 261] width 408 height 45
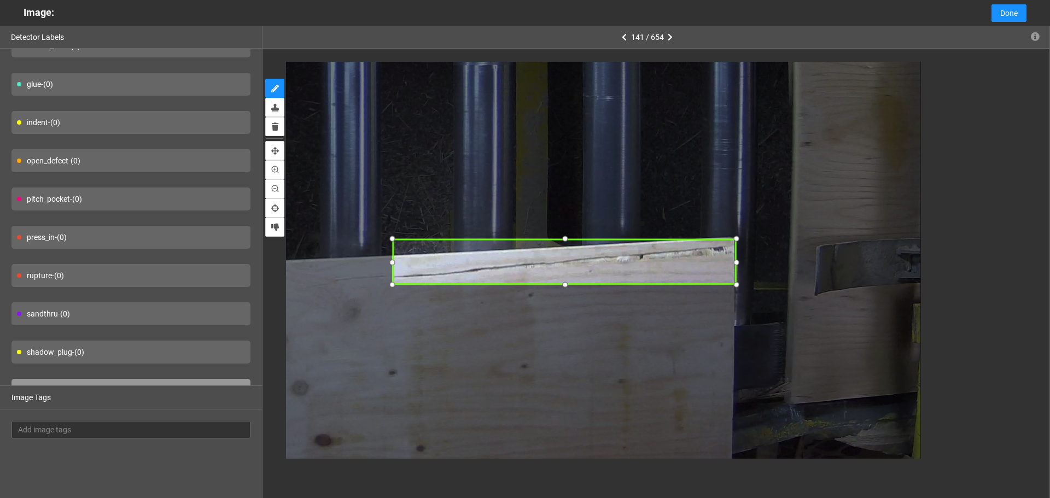
click at [395, 260] on div at bounding box center [392, 262] width 14 height 14
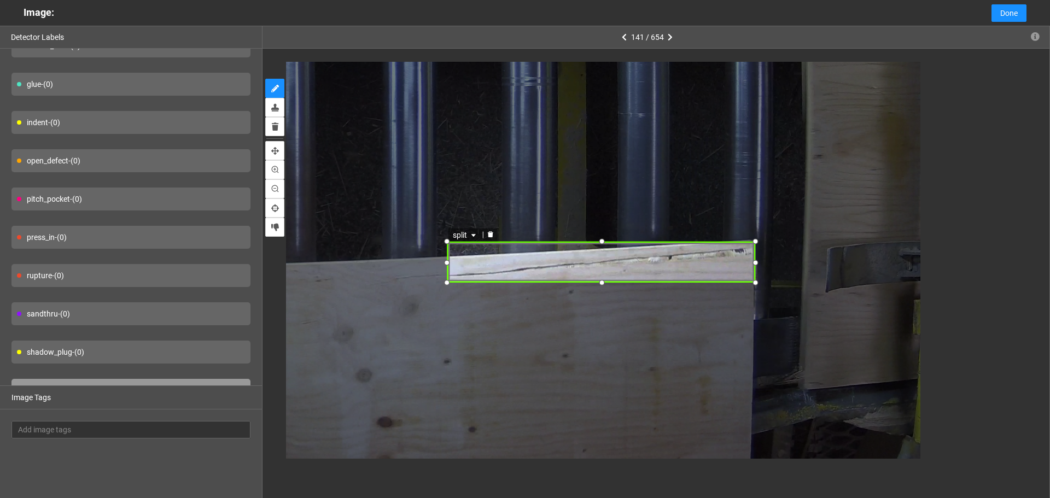
click at [469, 234] on span "split" at bounding box center [466, 235] width 26 height 12
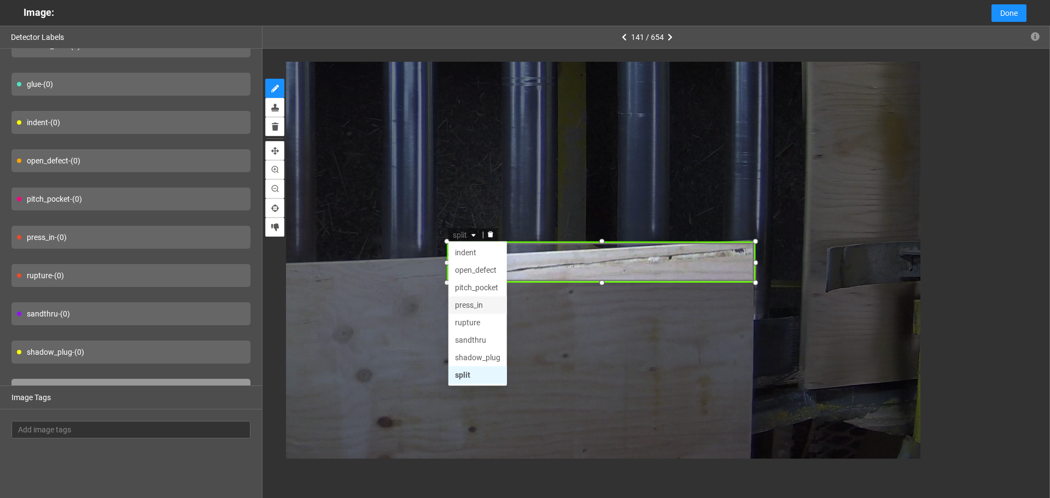
click at [482, 308] on div "press_in" at bounding box center [477, 305] width 45 height 12
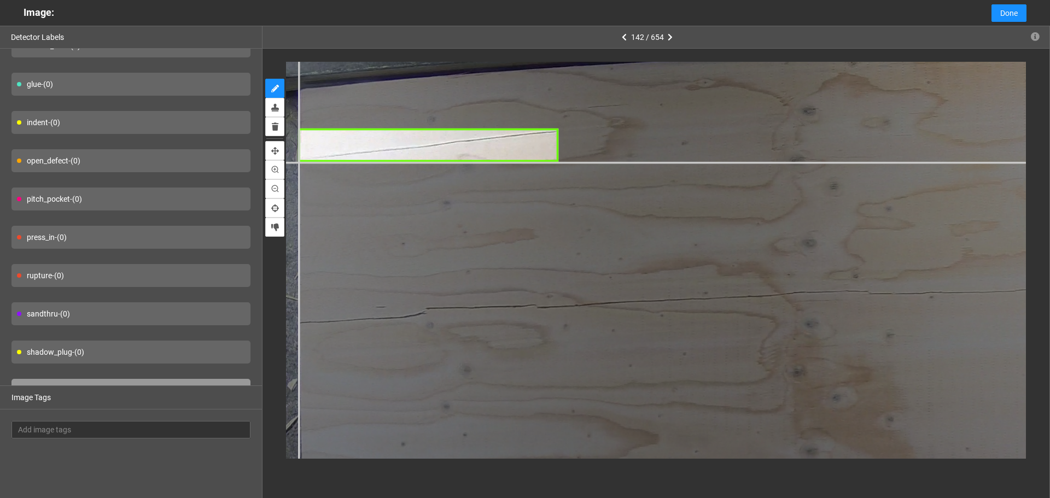
click at [297, 161] on div at bounding box center [1031, 443] width 1800 height 1350
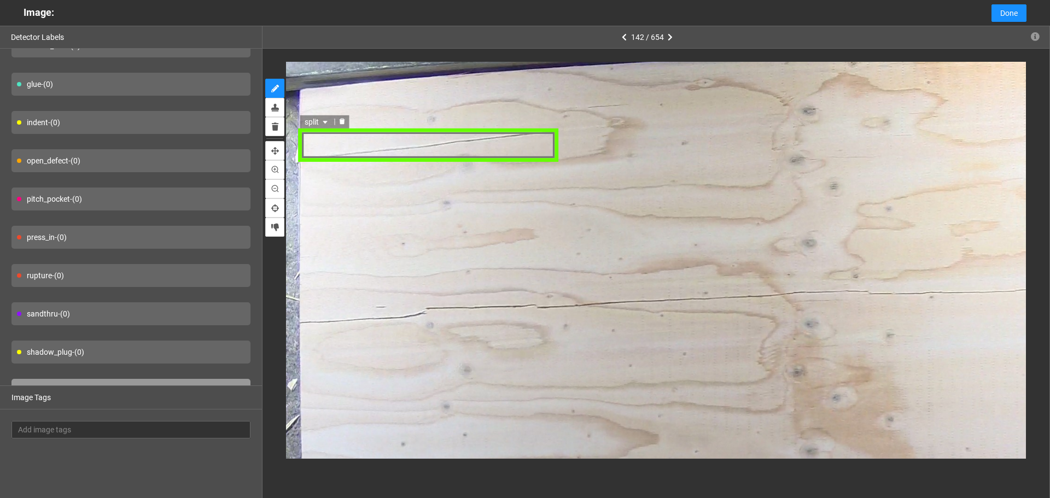
click at [537, 131] on div "split" at bounding box center [428, 144] width 262 height 33
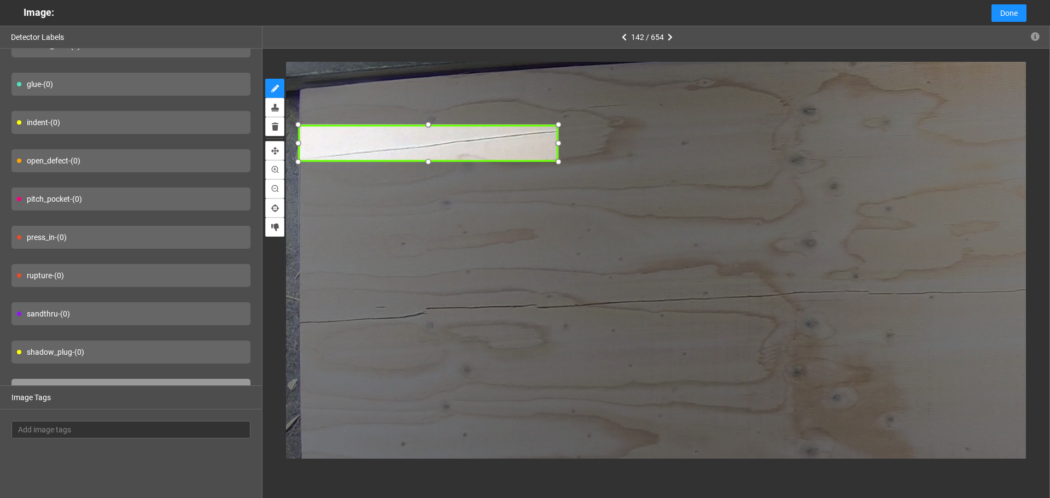
click at [555, 130] on div at bounding box center [558, 125] width 15 height 15
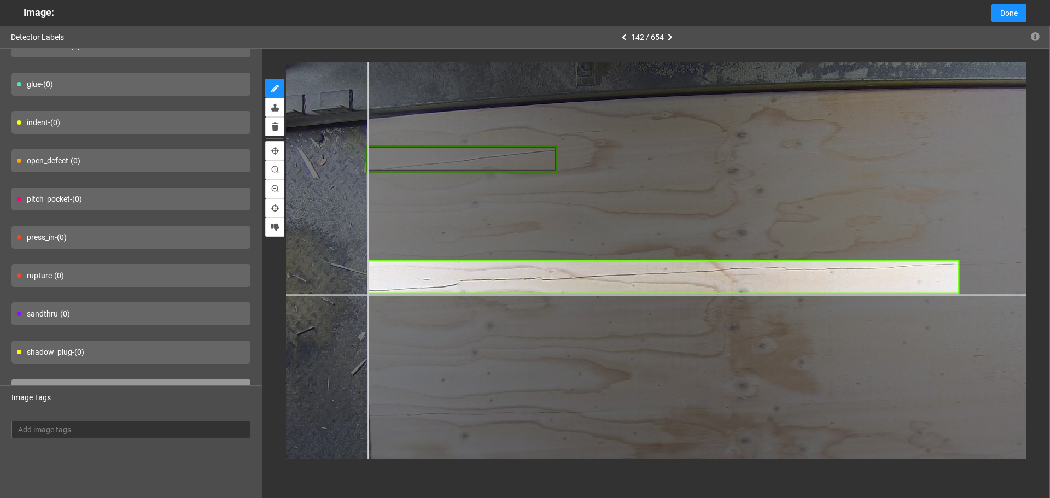
click at [367, 294] on div at bounding box center [905, 379] width 1324 height 993
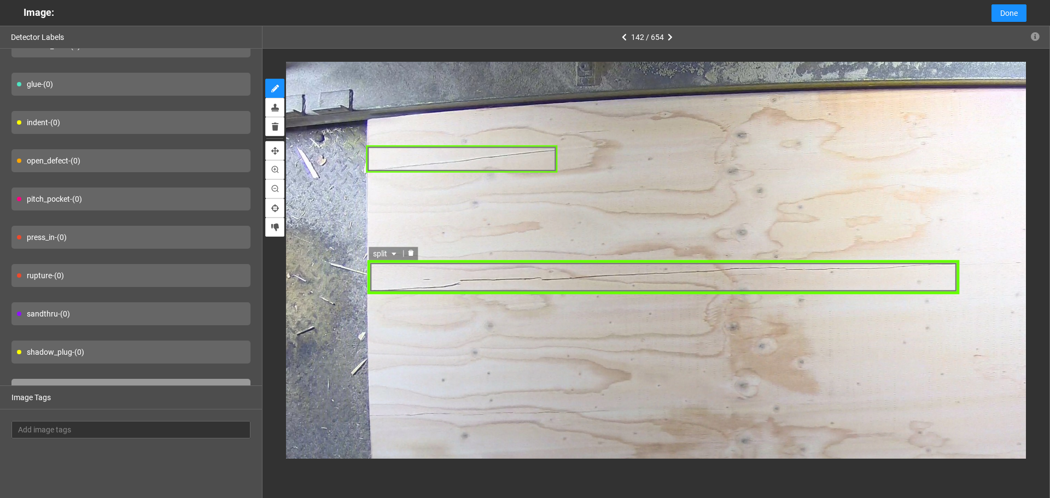
click at [662, 283] on div "split" at bounding box center [663, 277] width 592 height 34
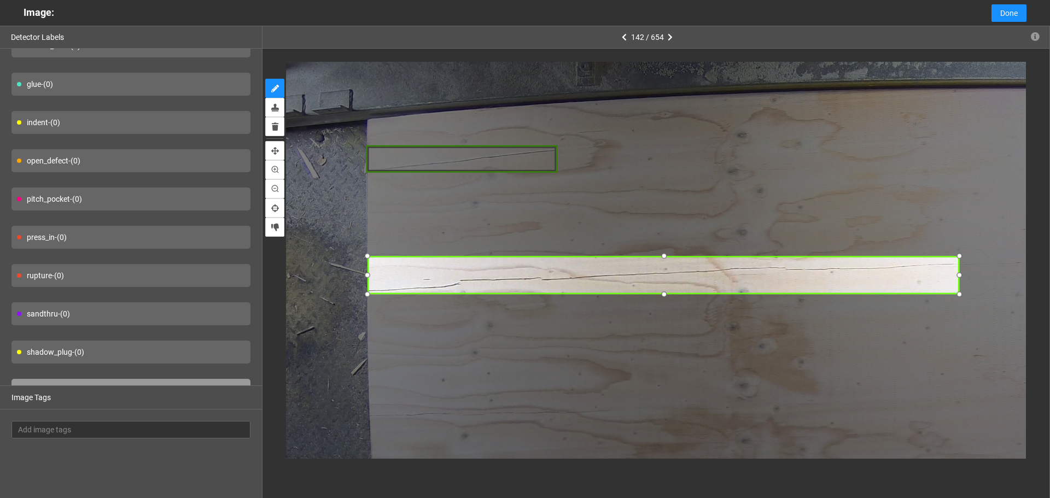
click at [962, 258] on div at bounding box center [959, 256] width 14 height 14
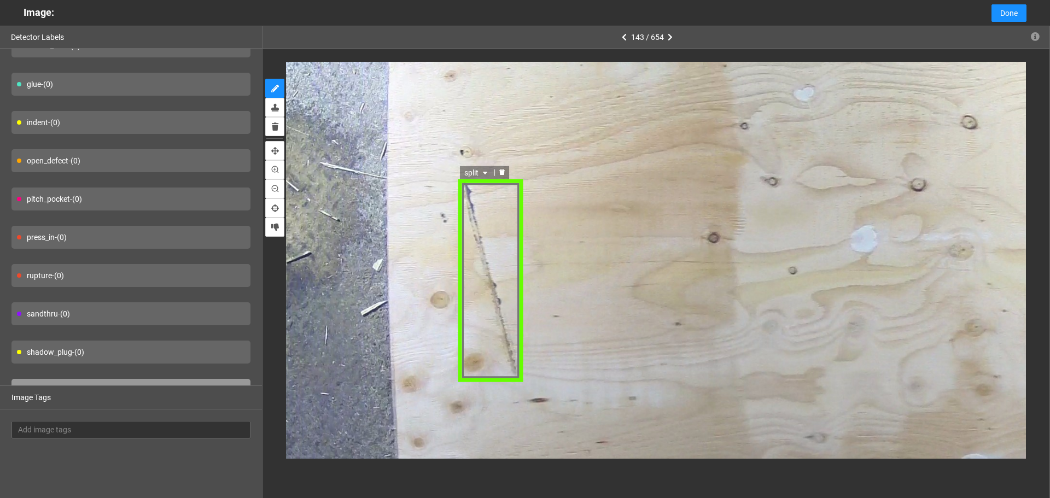
click at [471, 177] on span "split" at bounding box center [477, 172] width 26 height 12
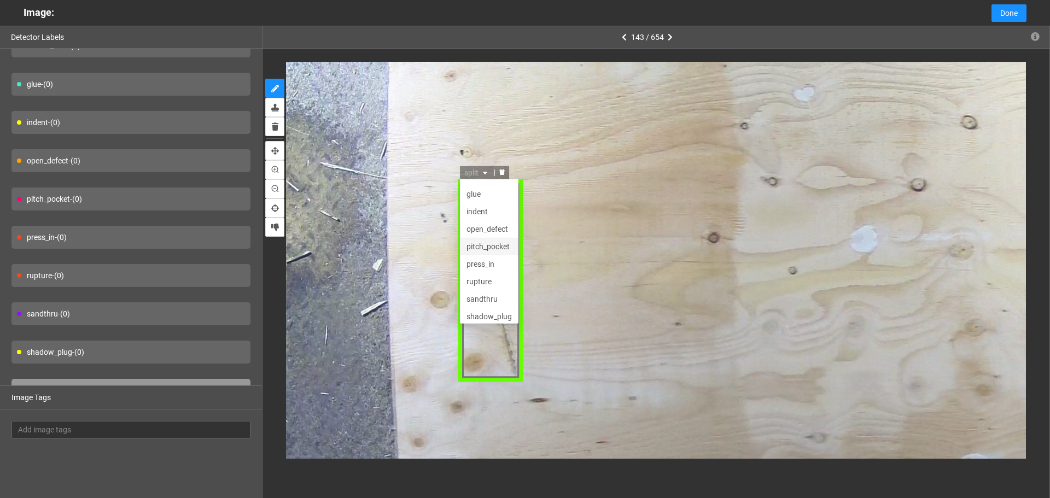
scroll to position [0, 0]
click at [490, 247] on div "open_defect" at bounding box center [488, 242] width 45 height 12
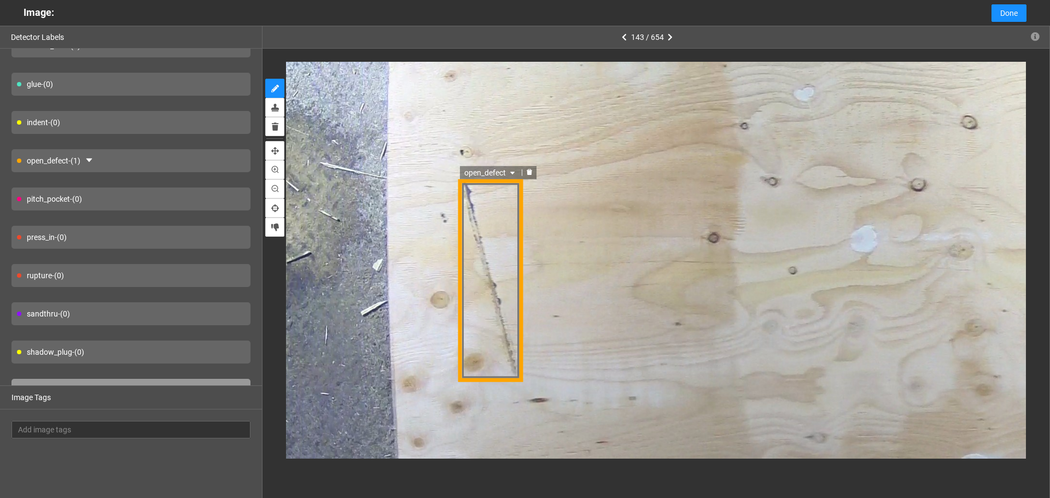
click at [498, 171] on span "open_defect" at bounding box center [490, 172] width 53 height 12
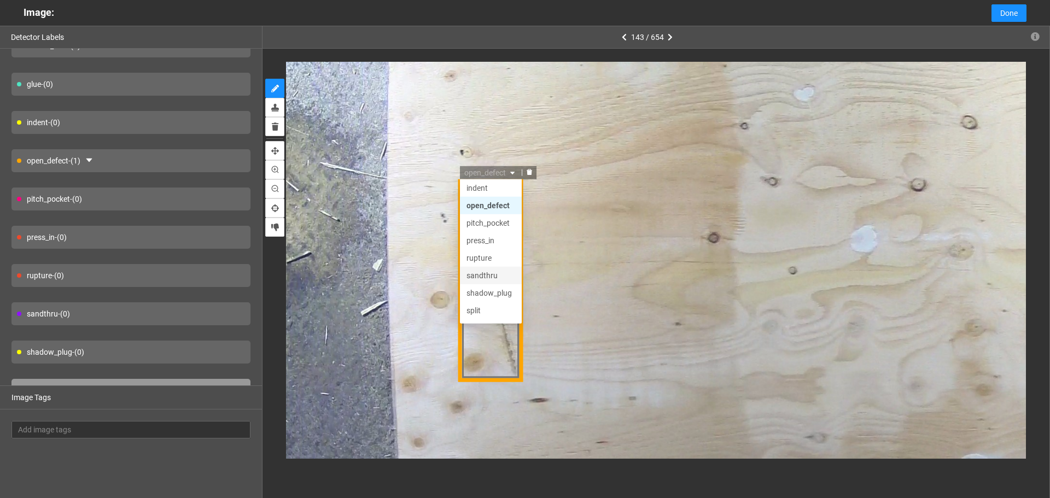
scroll to position [52, 0]
click at [487, 221] on div "press_in" at bounding box center [490, 225] width 49 height 12
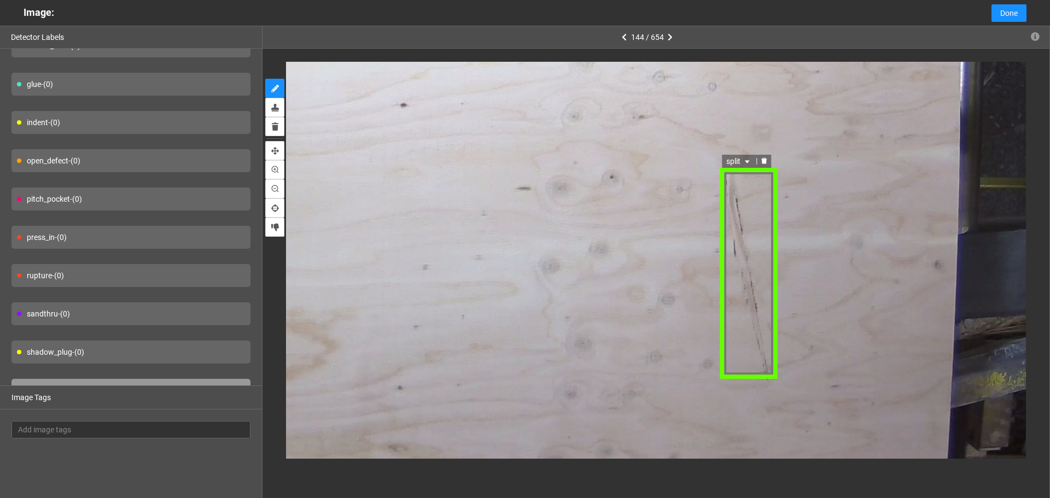
click at [735, 162] on span "split" at bounding box center [740, 161] width 26 height 12
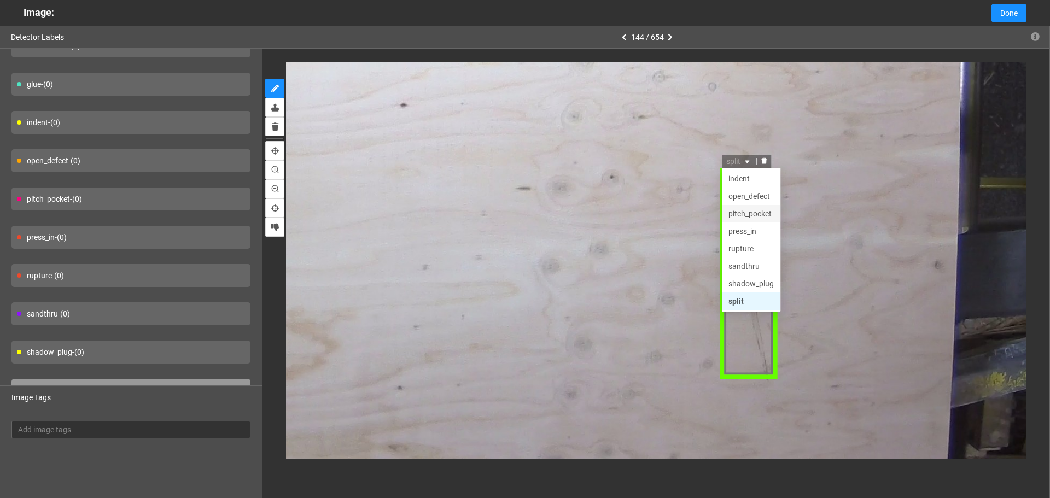
scroll to position [0, 0]
click at [753, 265] on div "press_in" at bounding box center [751, 266] width 45 height 12
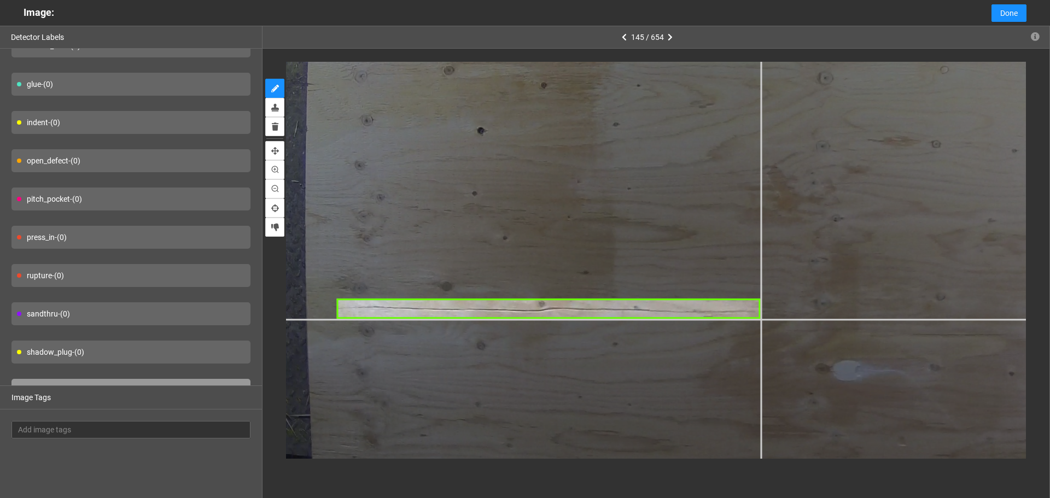
click at [761, 319] on div at bounding box center [1014, 120] width 1641 height 1231
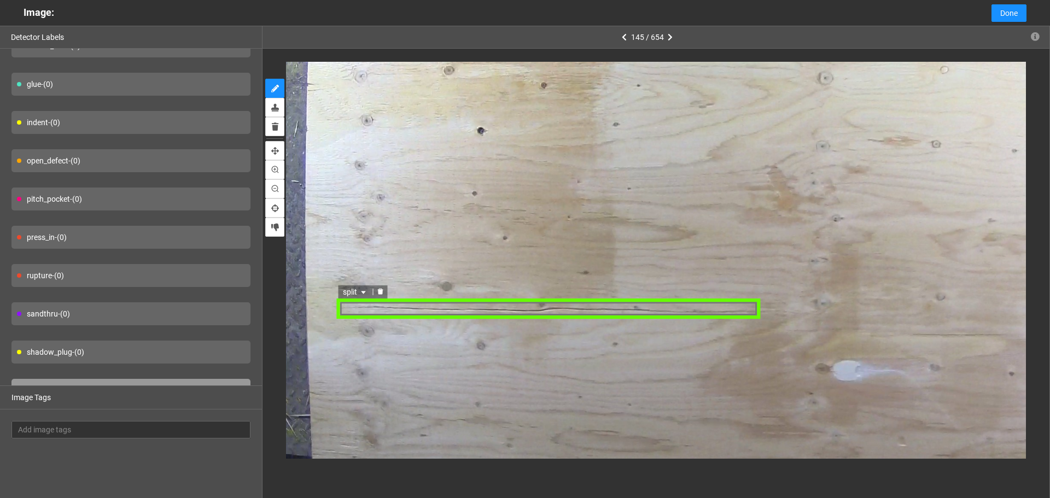
click at [363, 292] on icon "caret-down" at bounding box center [363, 292] width 4 height 3
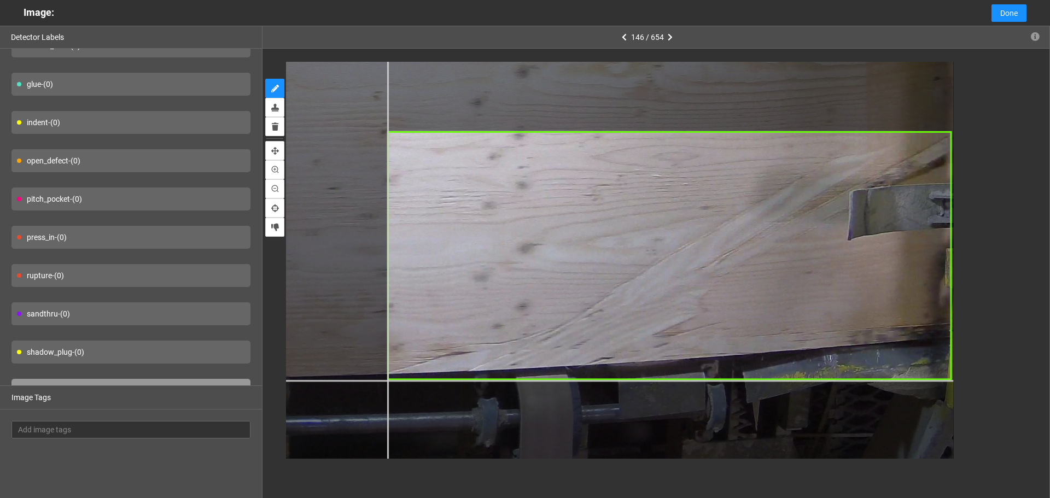
click at [387, 380] on div at bounding box center [186, 32] width 1536 height 1151
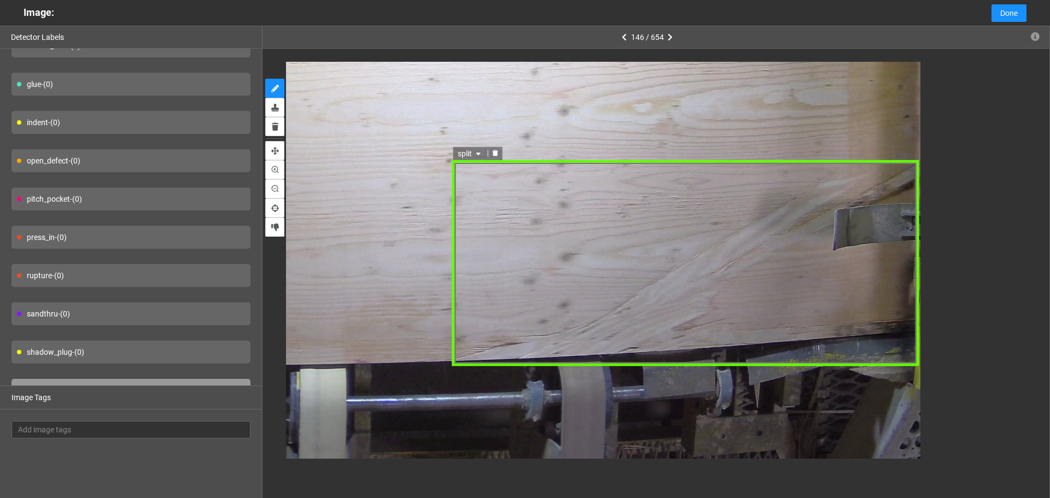
click at [471, 154] on span "split" at bounding box center [471, 154] width 26 height 12
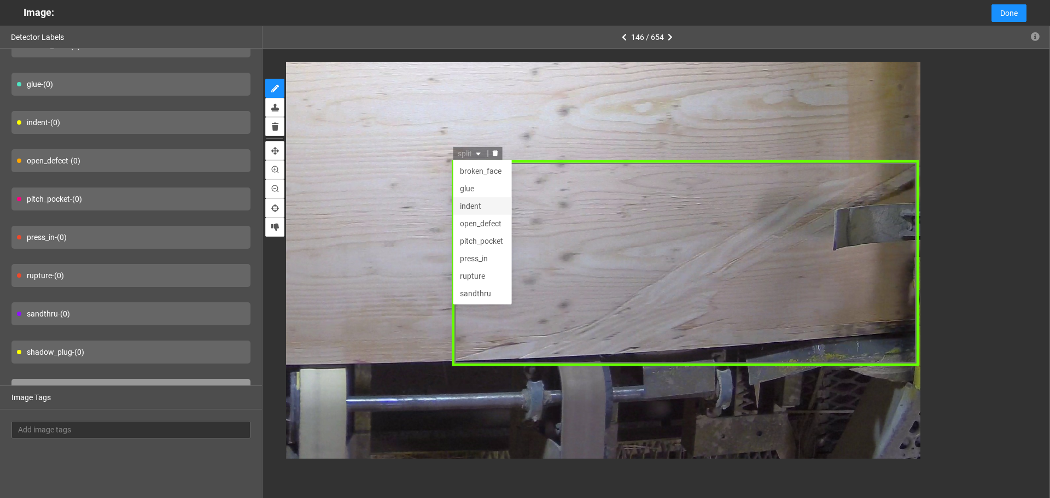
scroll to position [35, 0]
click at [477, 225] on div "press_in" at bounding box center [482, 224] width 45 height 12
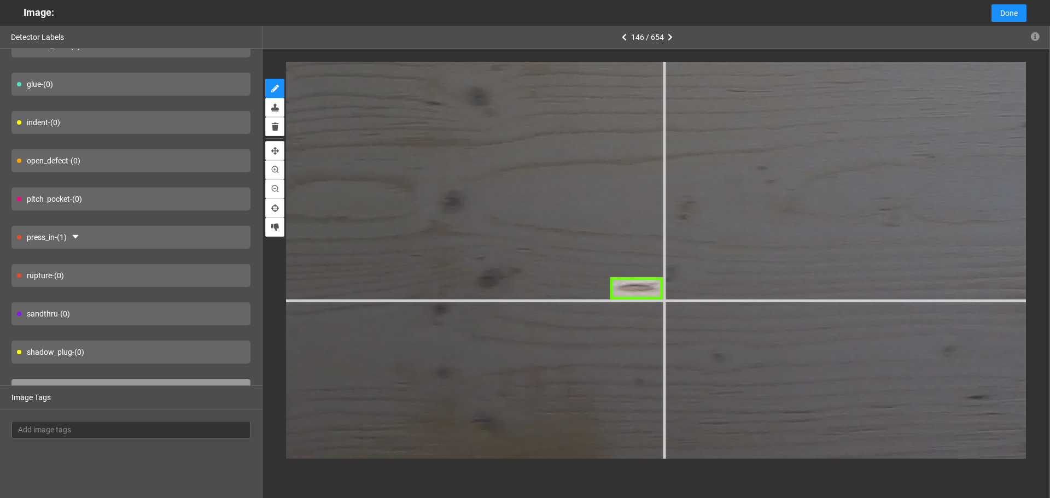
click at [662, 300] on div at bounding box center [719, 124] width 2700 height 2025
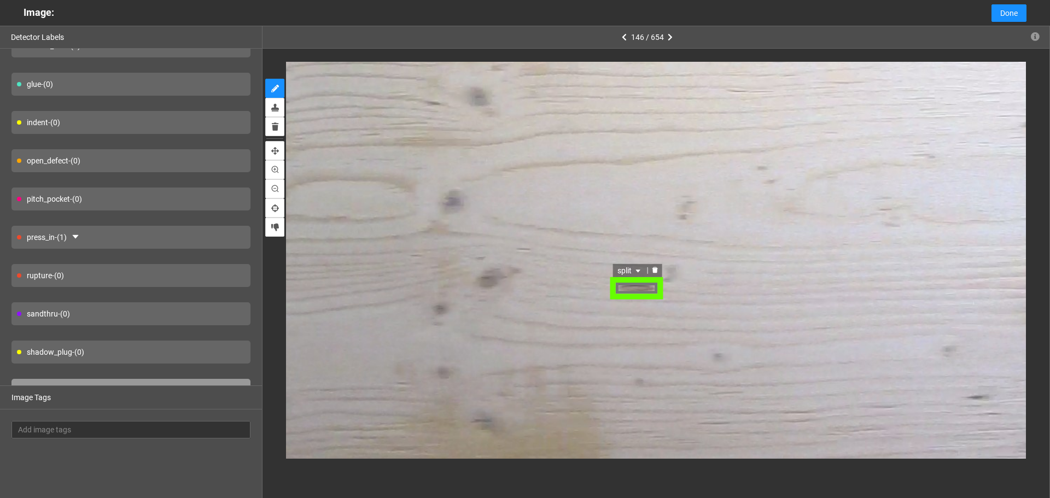
click at [631, 271] on span "split" at bounding box center [631, 270] width 26 height 12
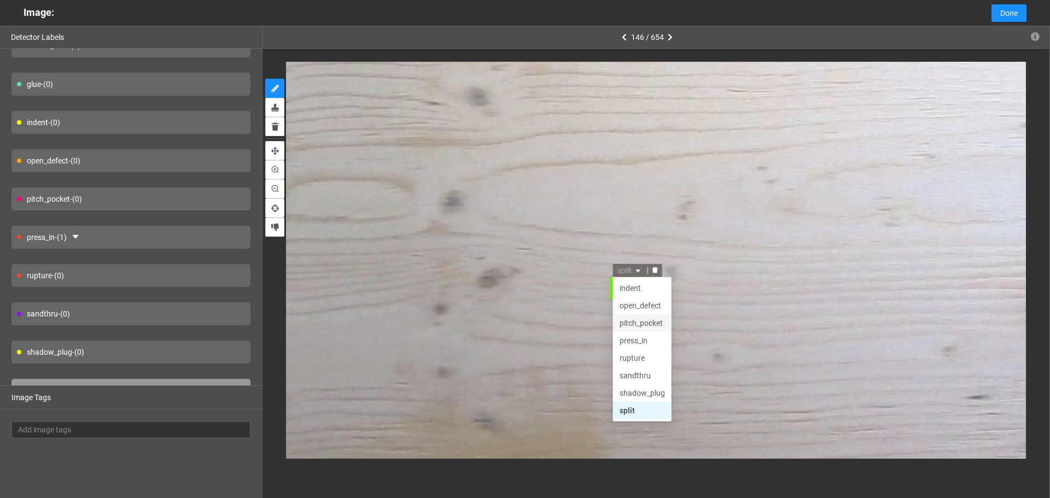
click at [653, 320] on div "pitch_pocket" at bounding box center [642, 323] width 45 height 12
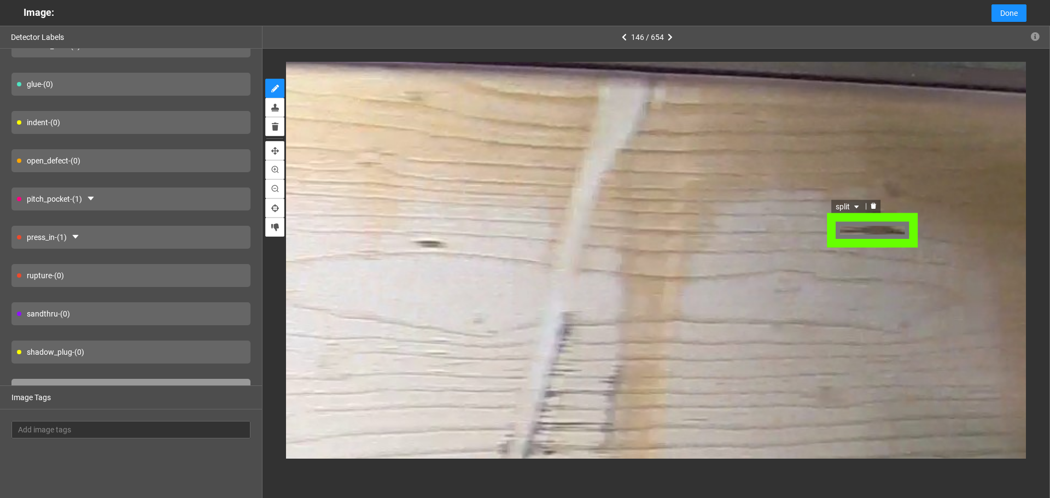
click at [858, 202] on span "split" at bounding box center [847, 208] width 26 height 12
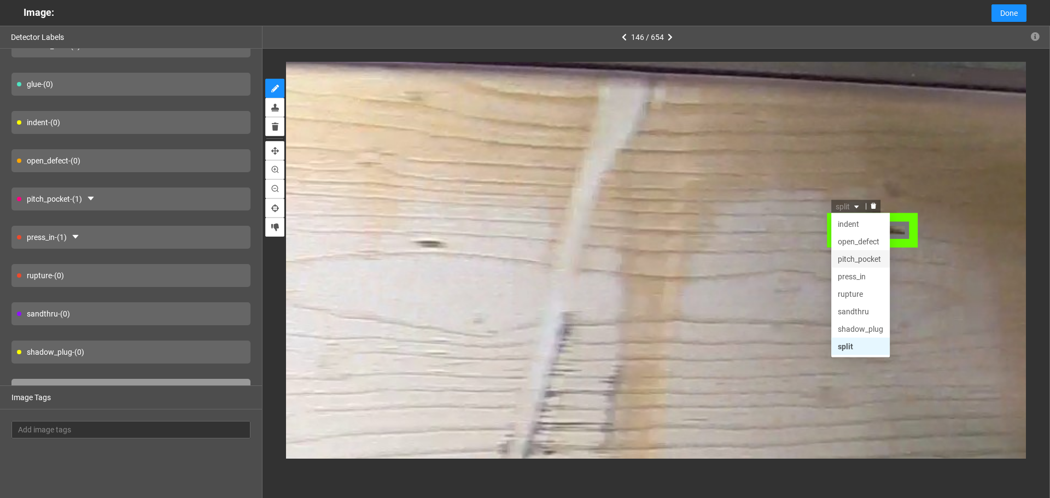
click at [856, 257] on div "pitch_pocket" at bounding box center [858, 261] width 45 height 12
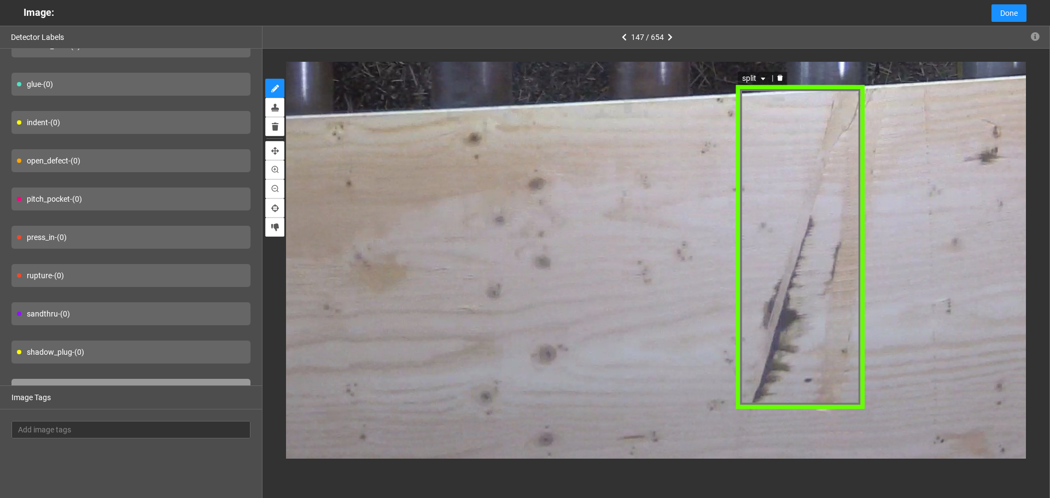
drag, startPoint x: 761, startPoint y: 78, endPoint x: 759, endPoint y: 84, distance: 5.7
click at [760, 78] on icon "caret-down" at bounding box center [762, 79] width 7 height 7
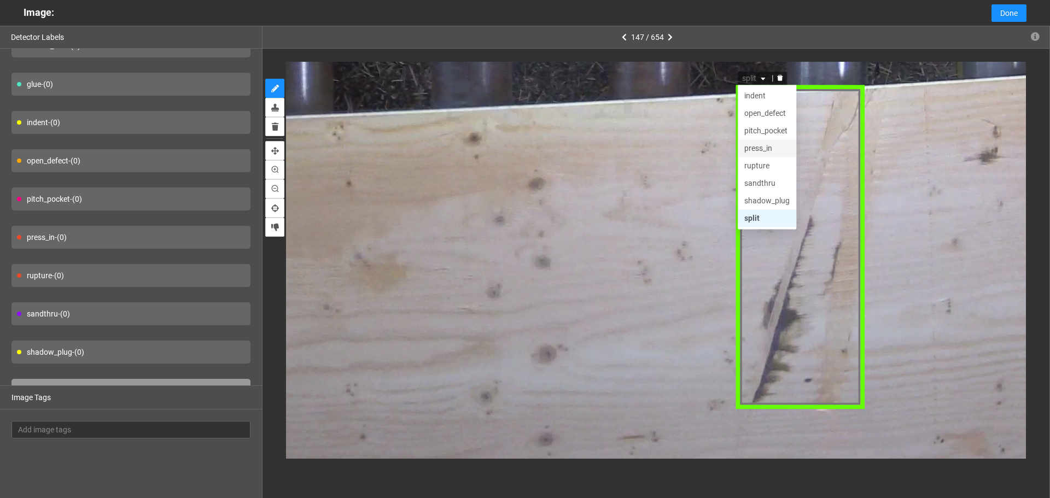
click at [767, 150] on div "press_in" at bounding box center [766, 149] width 45 height 12
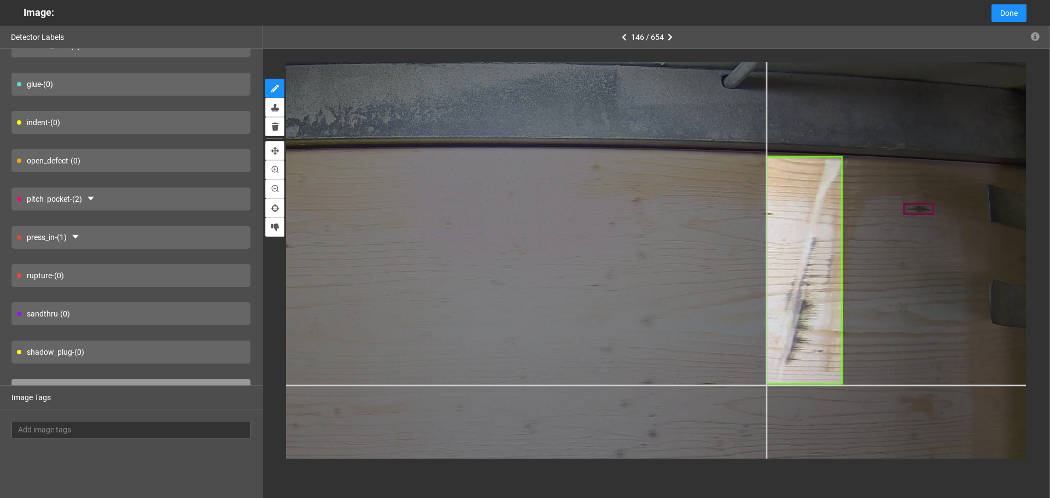
click at [767, 384] on div at bounding box center [340, 462] width 1430 height 1072
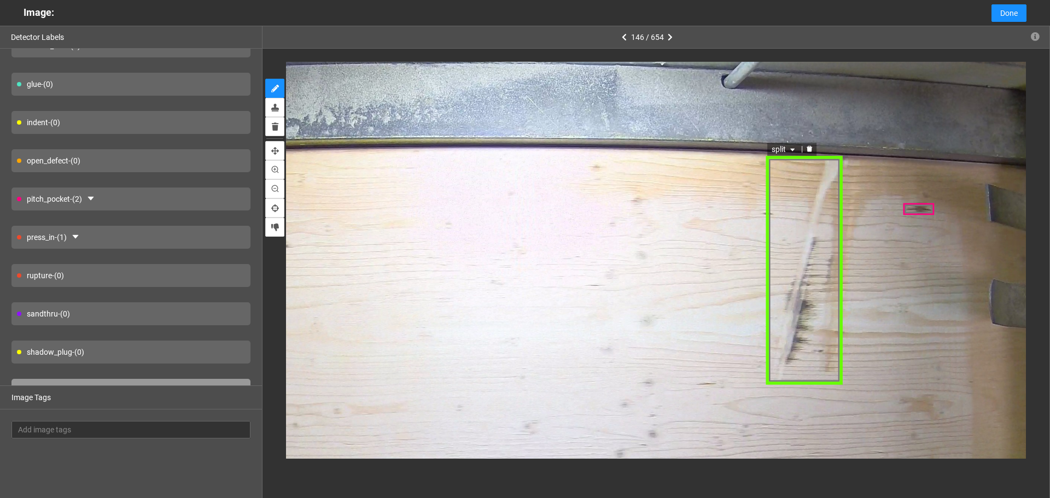
click at [783, 155] on span "split" at bounding box center [786, 149] width 26 height 12
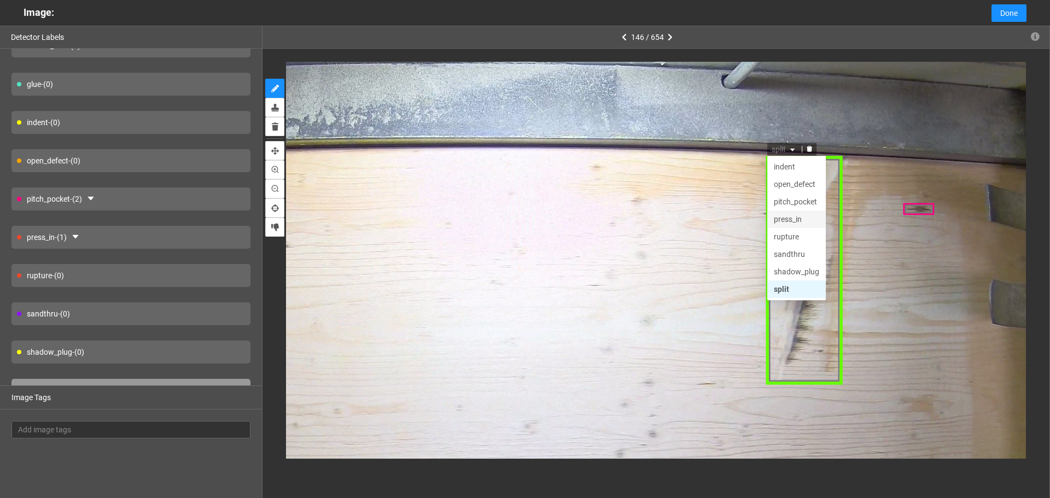
click at [794, 218] on div "press_in" at bounding box center [797, 219] width 45 height 12
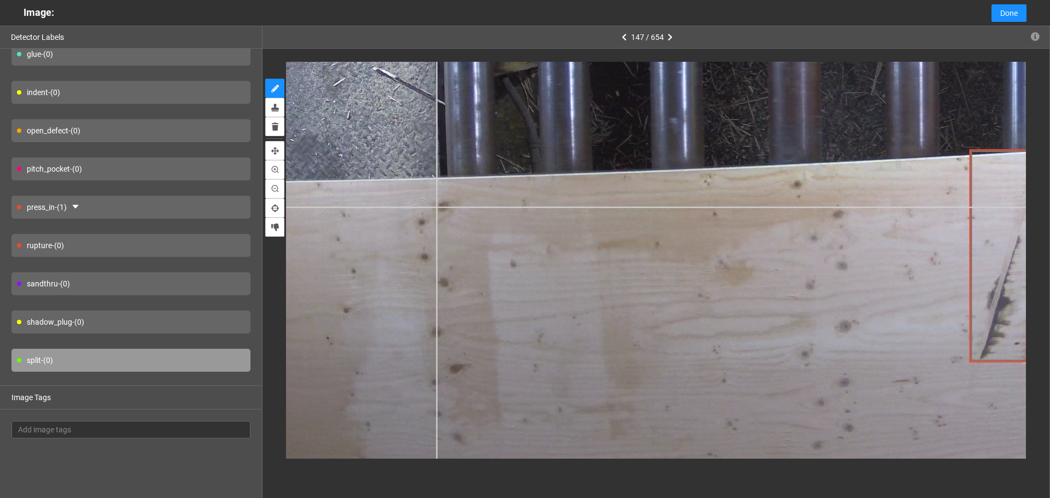
scroll to position [80, 0]
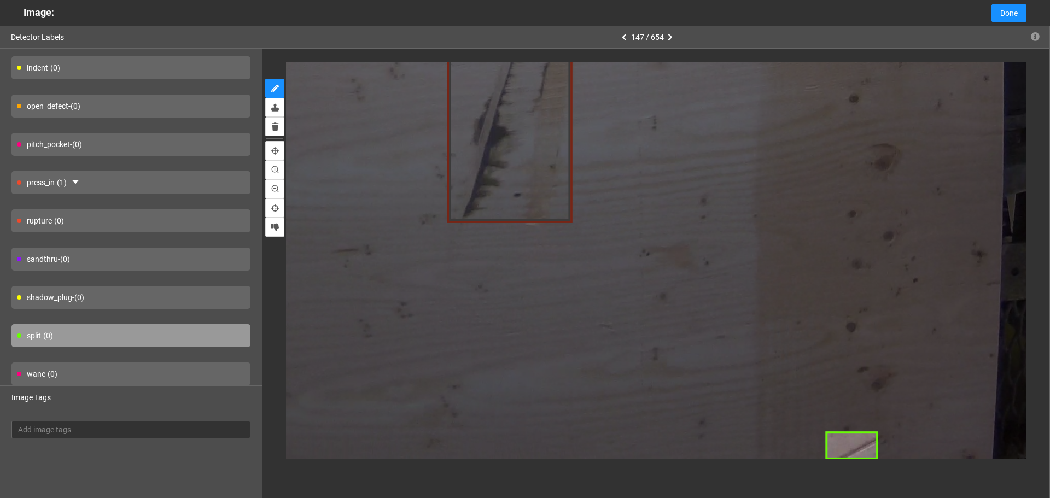
click at [825, 472] on div at bounding box center [655, 260] width 787 height 423
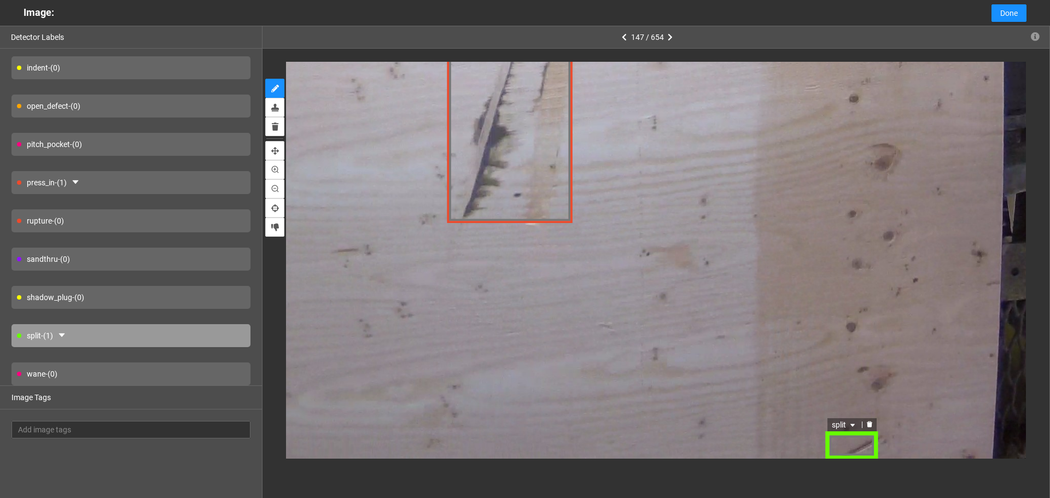
click at [850, 424] on icon "caret-down" at bounding box center [852, 425] width 7 height 7
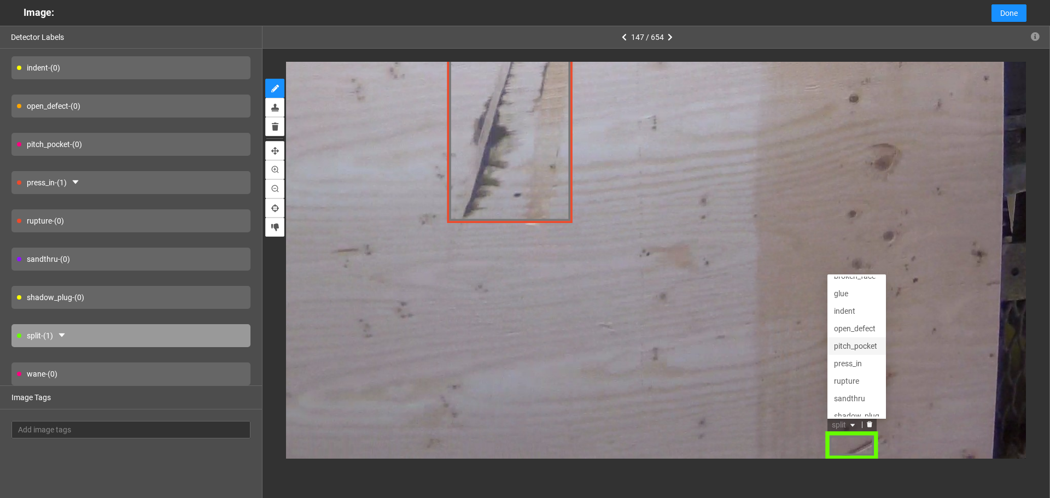
scroll to position [0, 0]
click at [861, 323] on div "indent" at bounding box center [856, 320] width 45 height 12
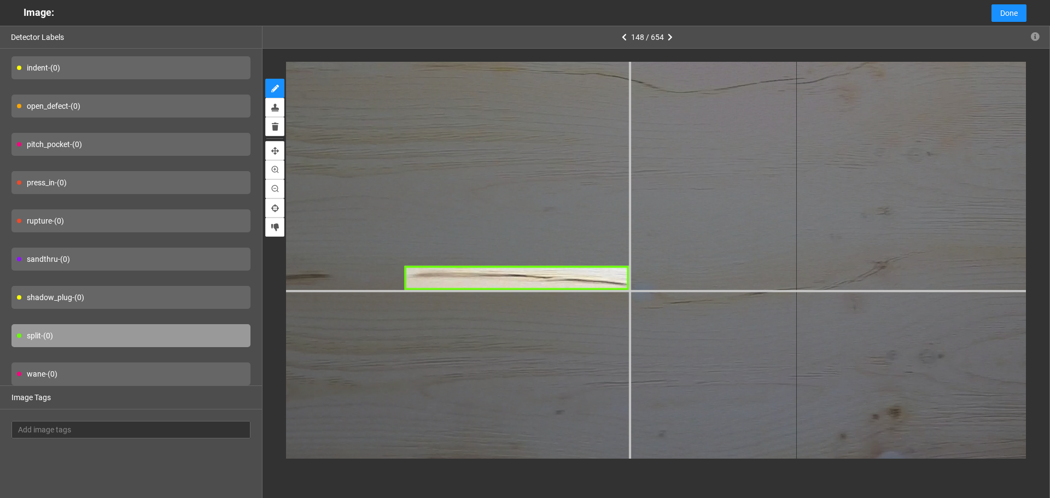
click at [628, 290] on div at bounding box center [526, 322] width 1959 height 1469
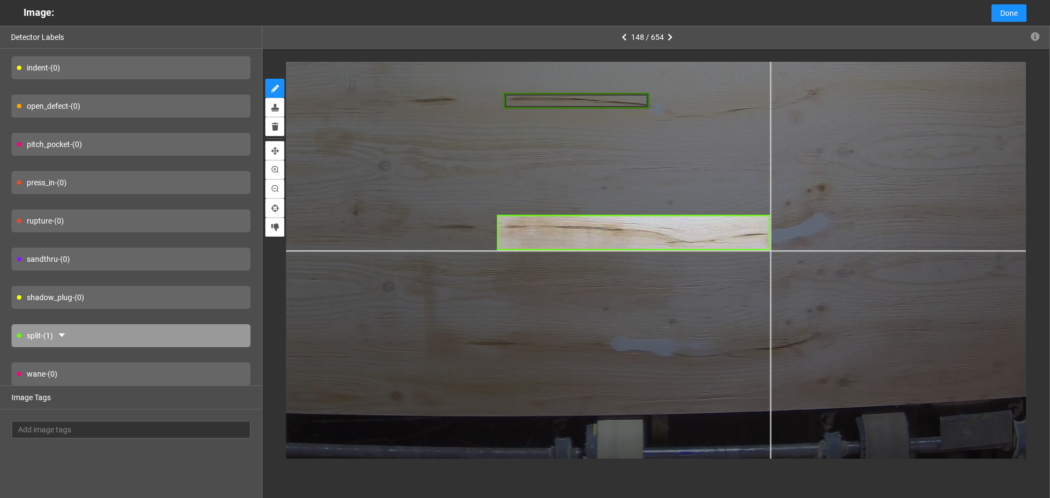
click at [770, 251] on div at bounding box center [582, 129] width 1271 height 953
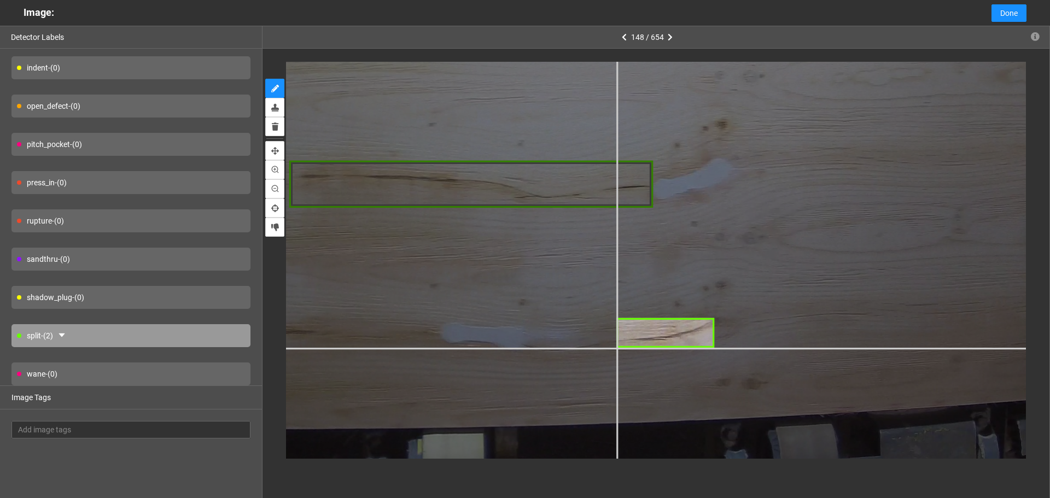
click at [617, 348] on div at bounding box center [403, 47] width 1694 height 1271
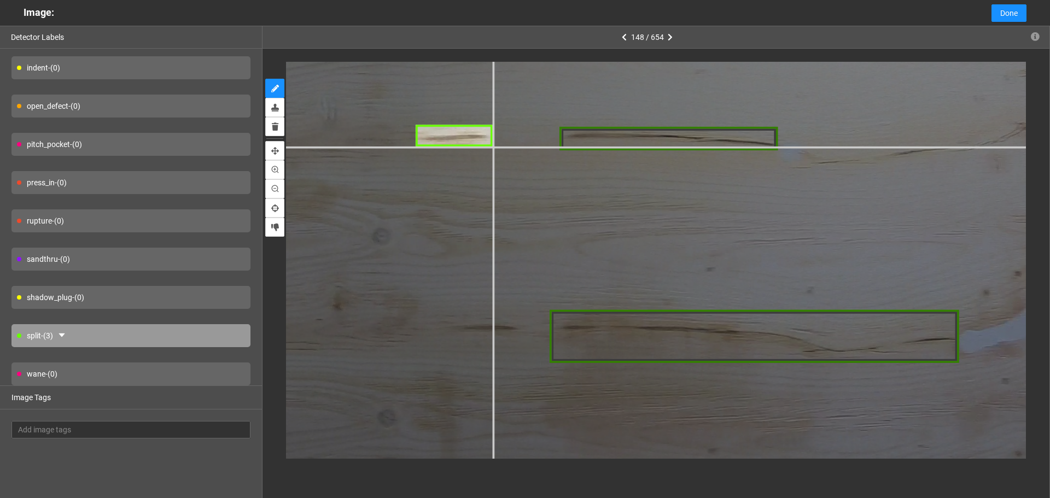
click at [493, 147] on div at bounding box center [678, 182] width 1906 height 1430
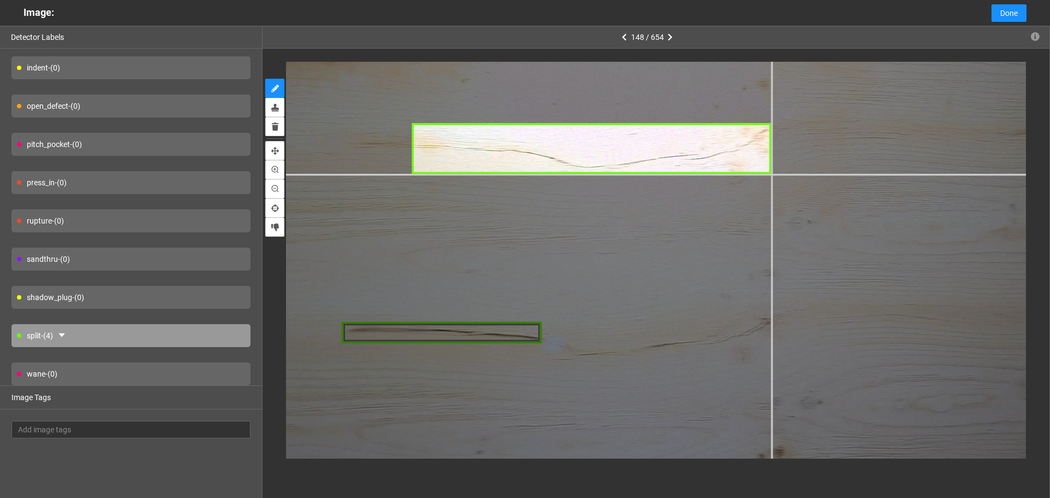
click at [770, 173] on div at bounding box center [450, 372] width 1747 height 1311
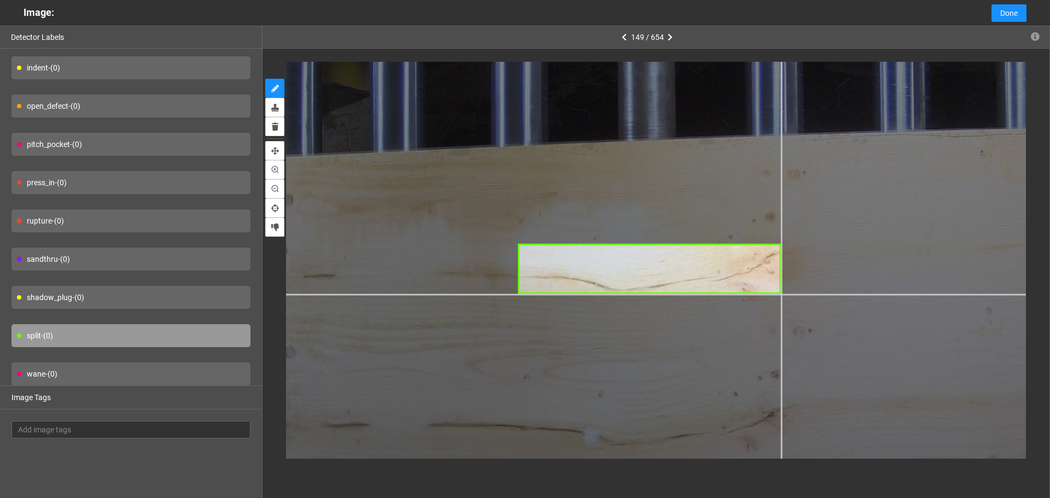
click at [782, 294] on div at bounding box center [719, 221] width 1430 height 1072
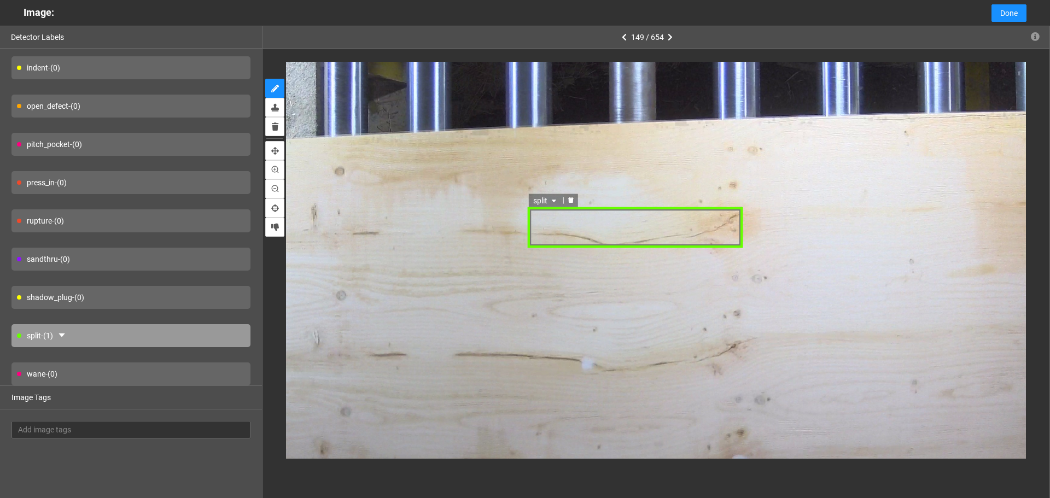
click at [632, 235] on div "split" at bounding box center [635, 228] width 215 height 42
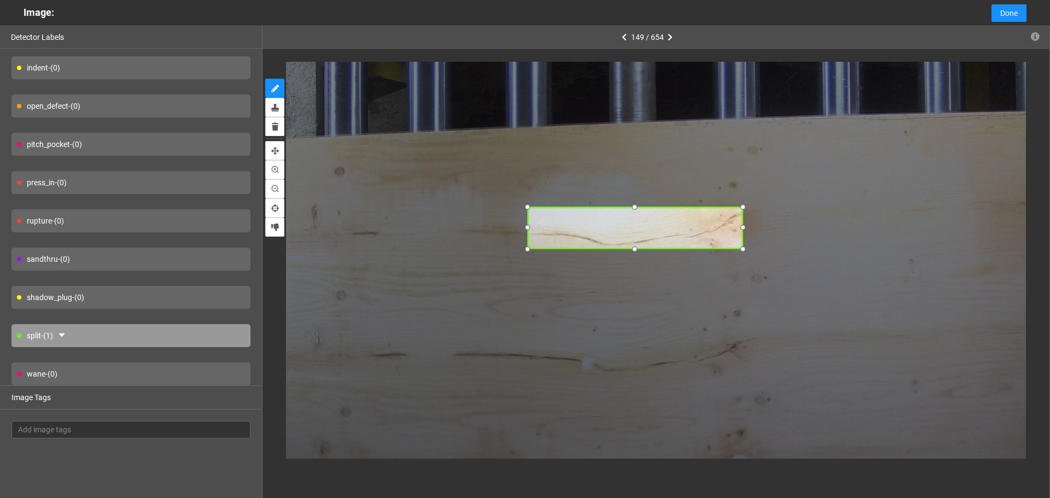
click at [634, 242] on div at bounding box center [635, 248] width 13 height 13
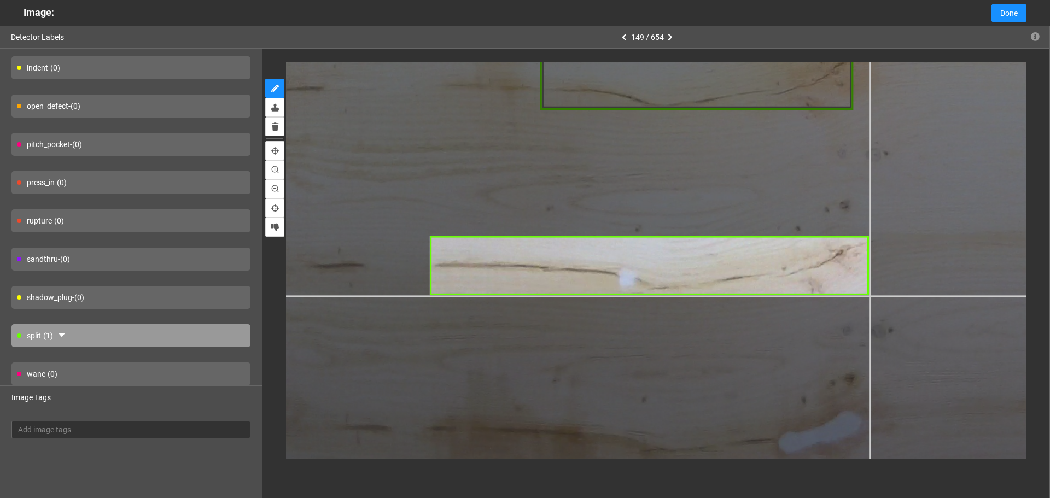
click at [870, 295] on div at bounding box center [778, 22] width 1694 height 1271
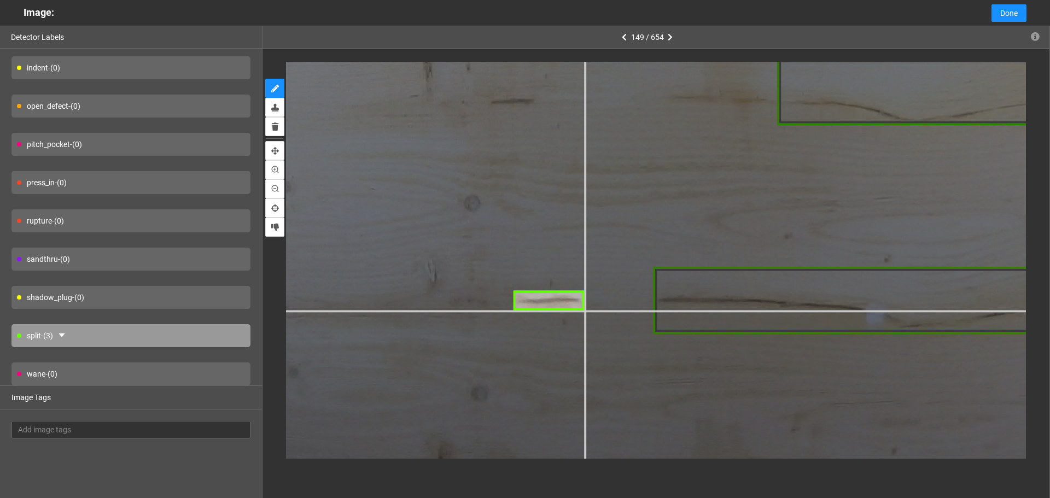
click at [584, 309] on div at bounding box center [1045, 27] width 1906 height 1430
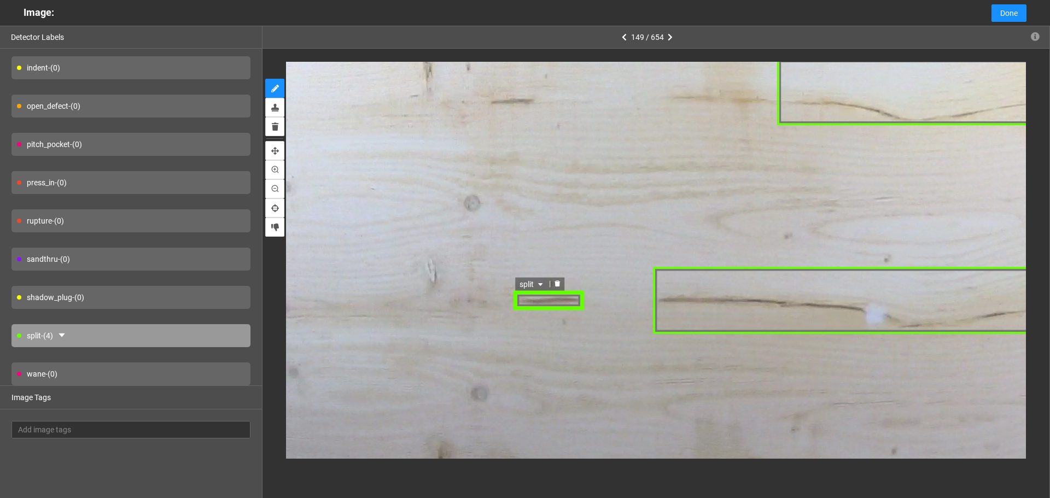
click at [558, 285] on icon "delete" at bounding box center [556, 283] width 5 height 6
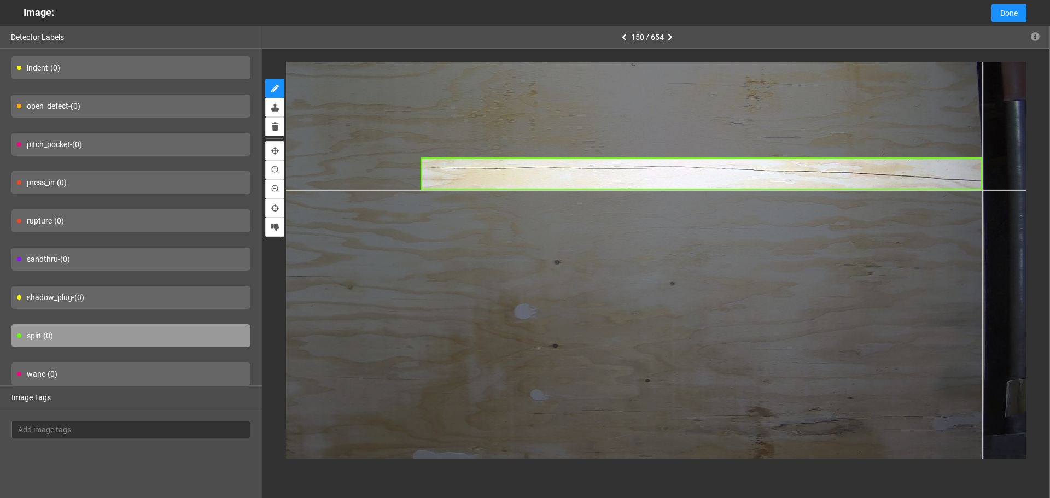
click at [982, 190] on div at bounding box center [526, 267] width 1112 height 834
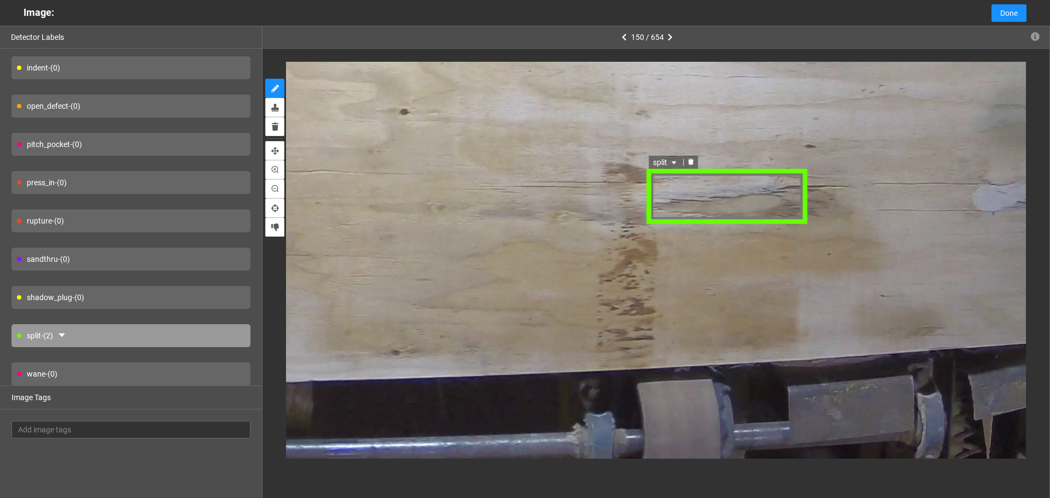
click at [670, 161] on icon "caret-down" at bounding box center [673, 163] width 7 height 7
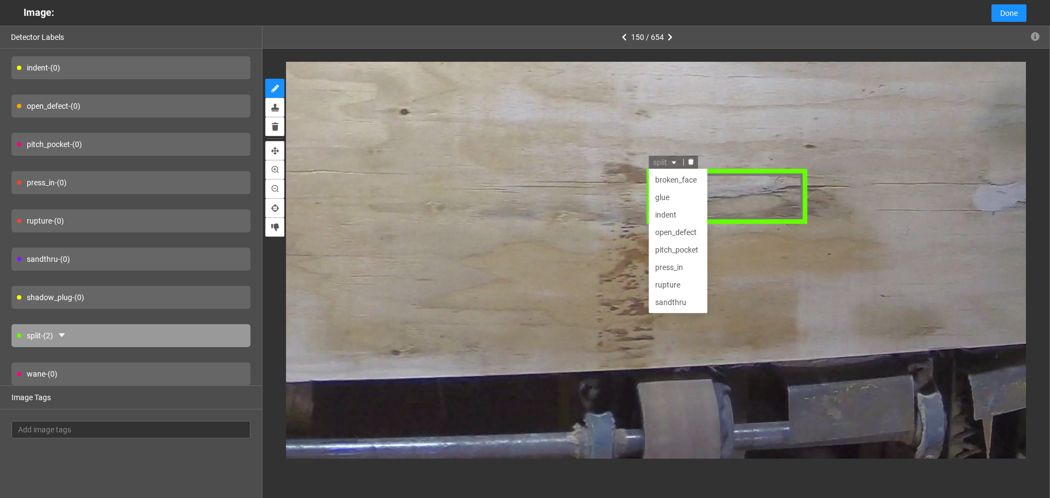
scroll to position [35, 0]
click at [679, 199] on div "open_defect" at bounding box center [676, 198] width 45 height 12
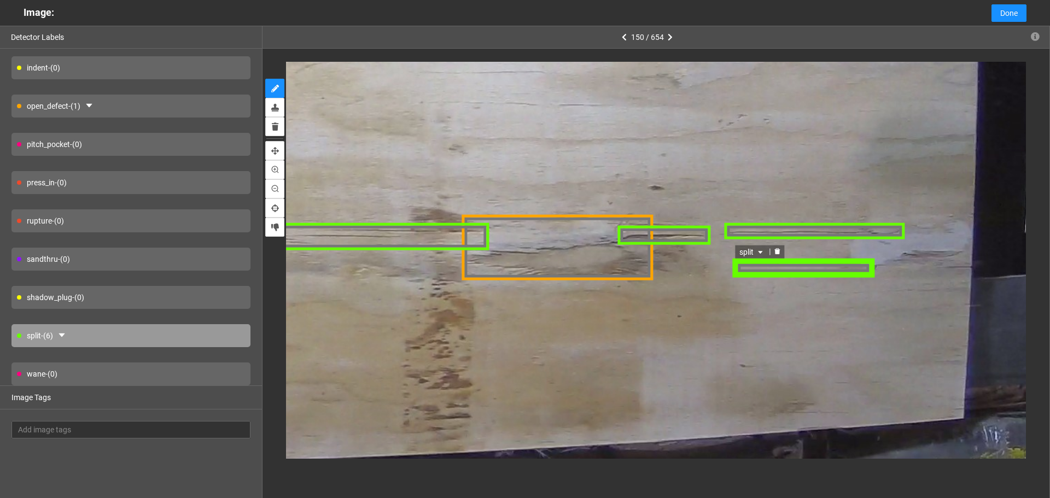
click at [763, 274] on div "split" at bounding box center [803, 268] width 143 height 19
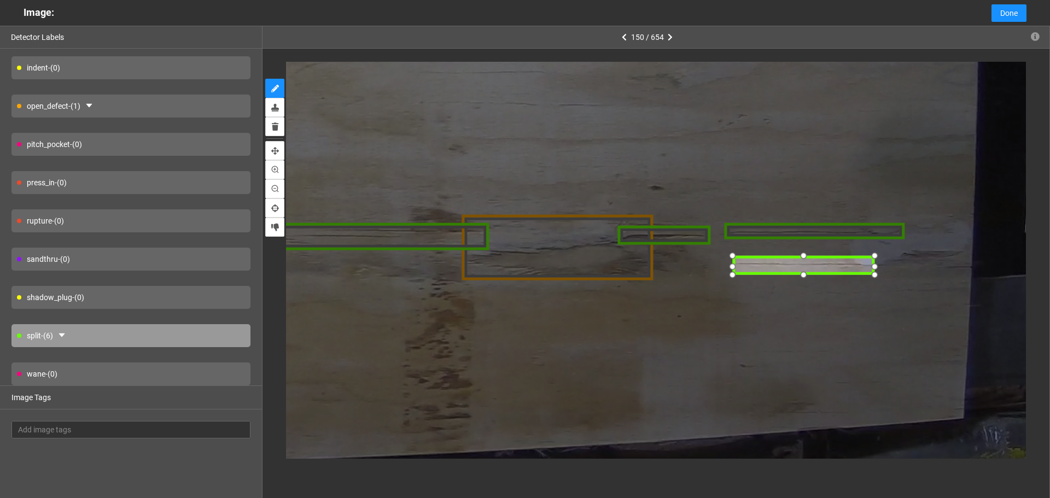
click at [779, 269] on div at bounding box center [803, 265] width 143 height 19
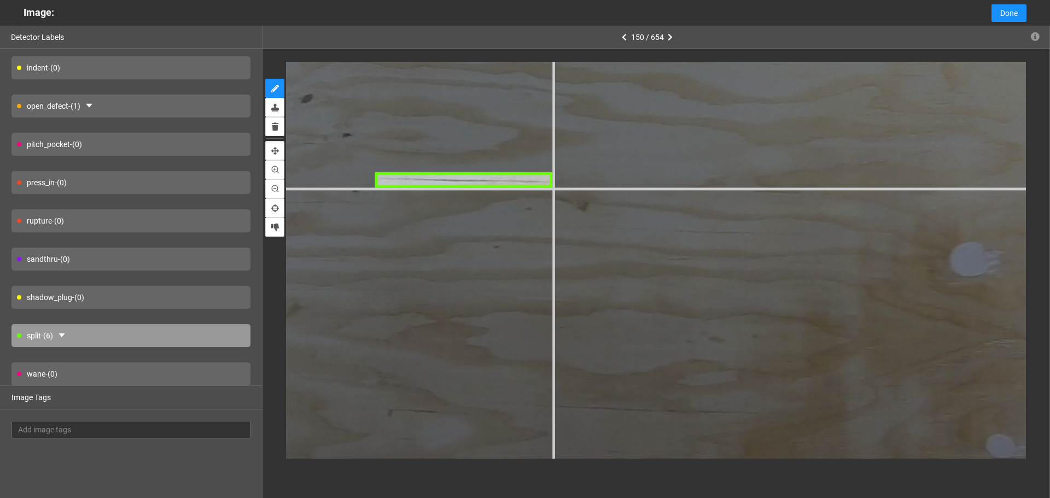
click at [554, 189] on div at bounding box center [977, 160] width 2489 height 1867
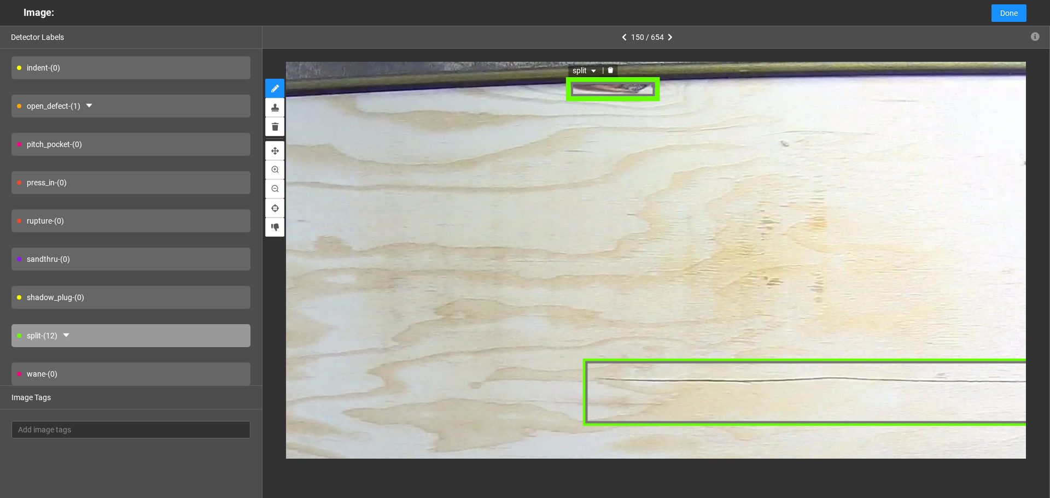
click at [601, 73] on div "split" at bounding box center [585, 69] width 34 height 13
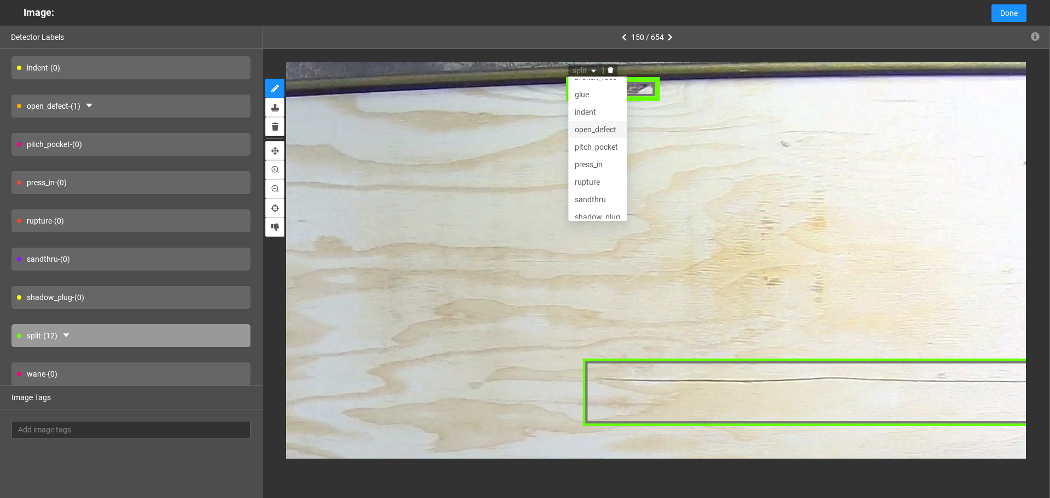
scroll to position [0, 0]
click at [594, 91] on div "broken_face" at bounding box center [597, 86] width 45 height 12
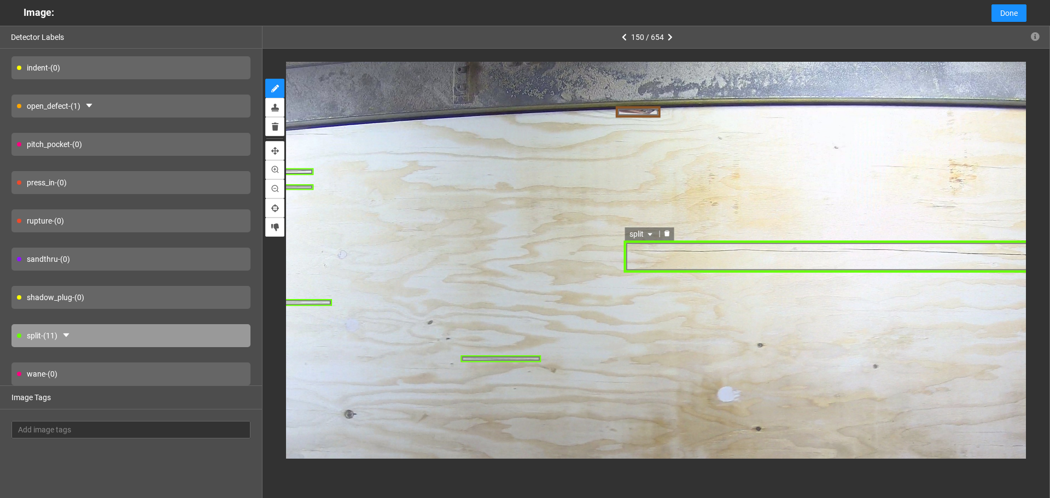
click at [651, 245] on div "split" at bounding box center [730, 350] width 1112 height 834
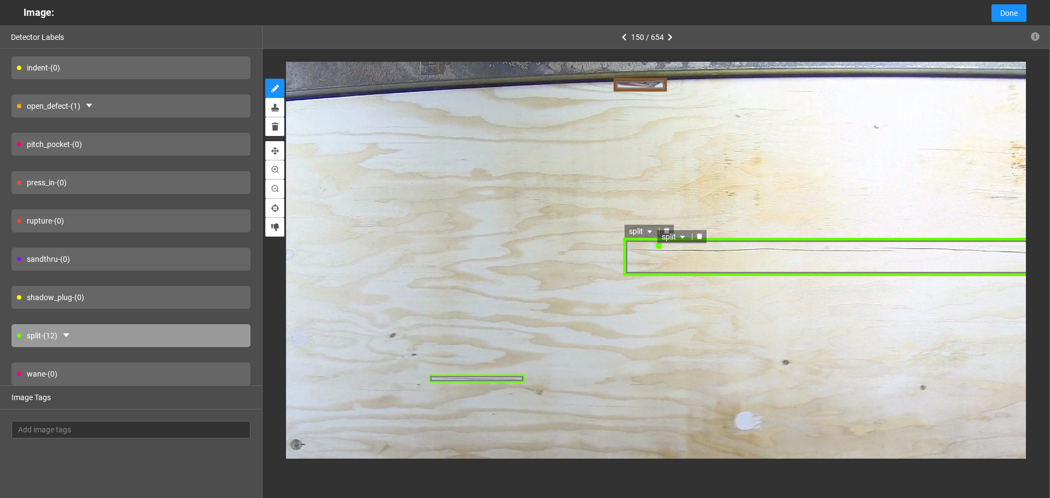
click at [700, 235] on icon "delete" at bounding box center [699, 236] width 5 height 6
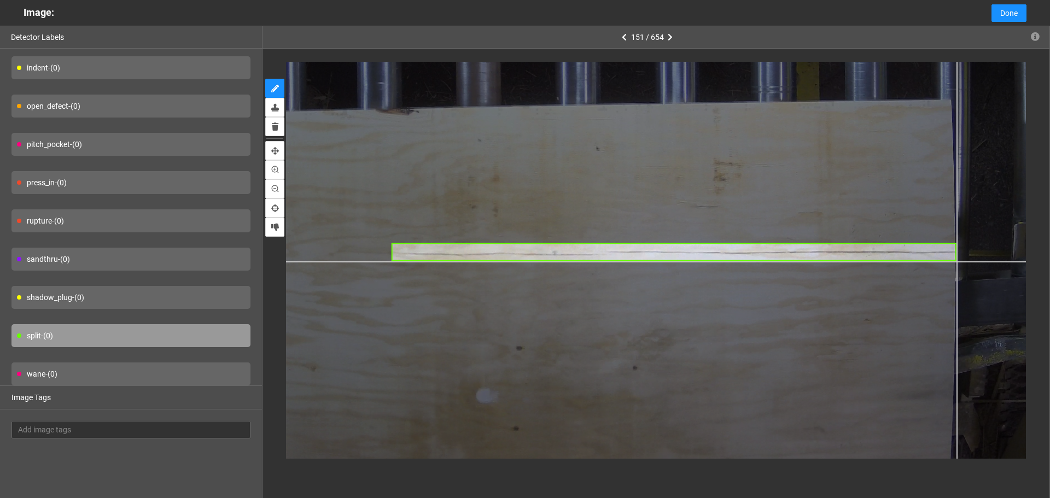
click at [956, 261] on div at bounding box center [534, 110] width 1112 height 834
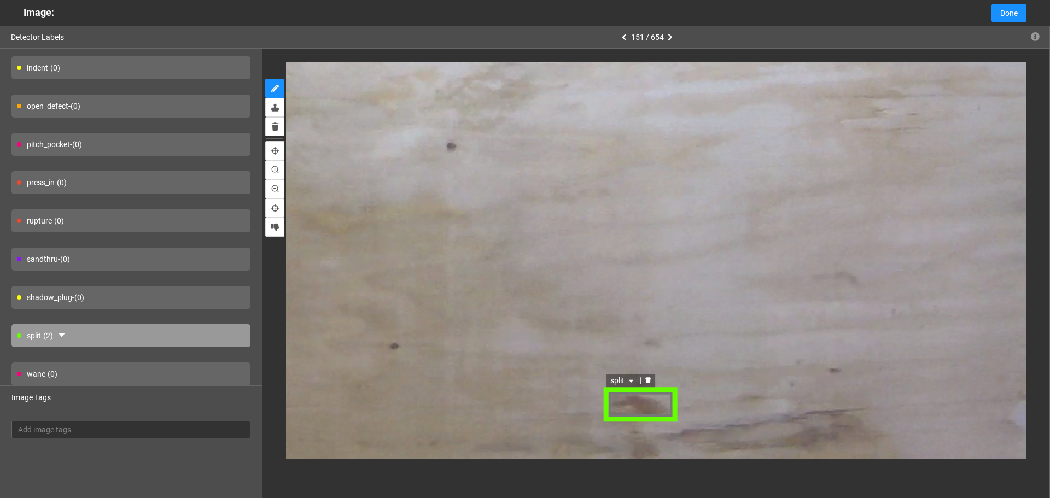
click at [629, 382] on icon "caret-down" at bounding box center [631, 381] width 7 height 7
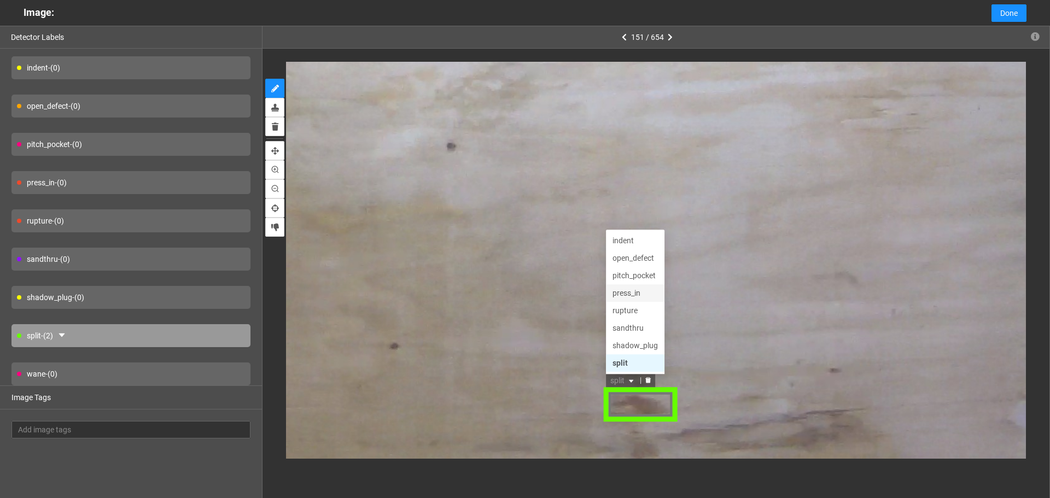
scroll to position [52, 0]
click at [629, 260] on div "pitch_pocket" at bounding box center [634, 259] width 45 height 12
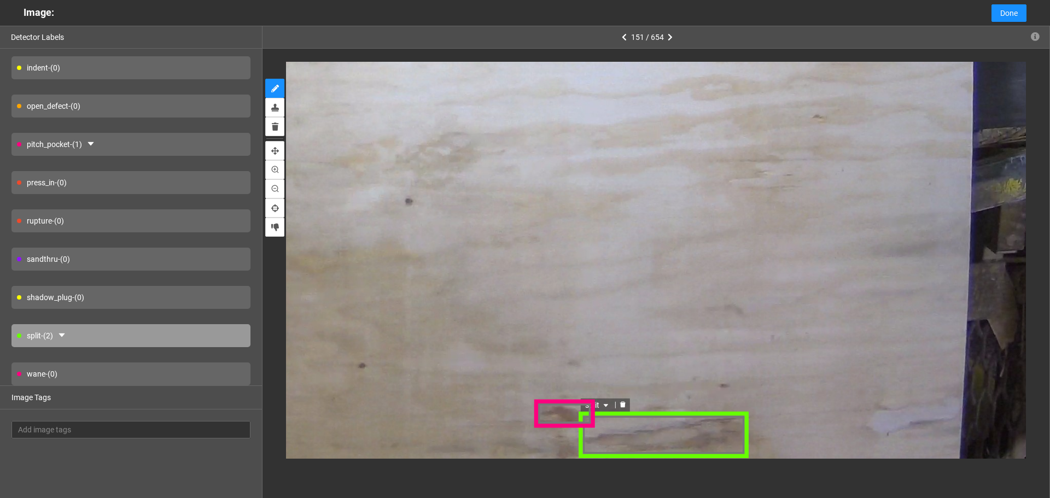
click at [604, 408] on icon "caret-down" at bounding box center [605, 404] width 7 height 7
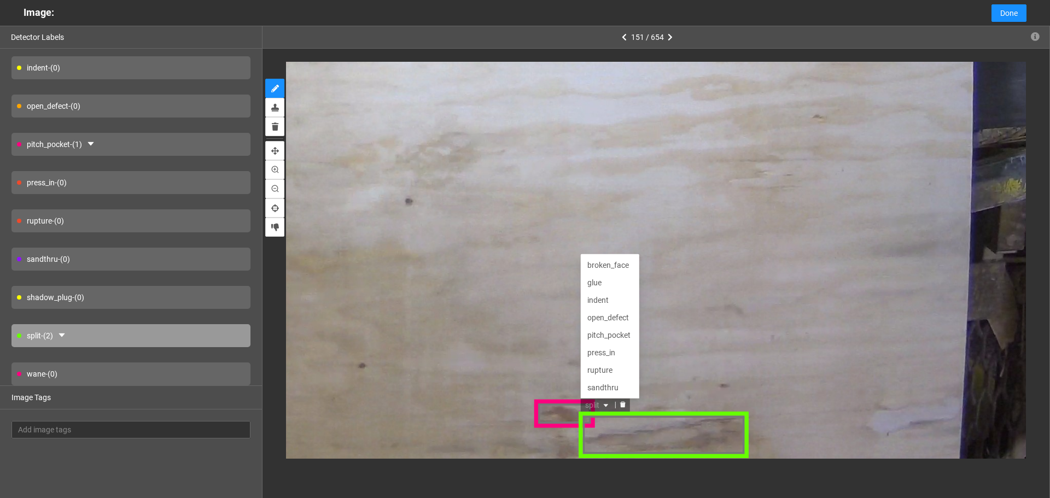
scroll to position [35, 0]
click at [599, 335] on div "rupture" at bounding box center [609, 334] width 45 height 12
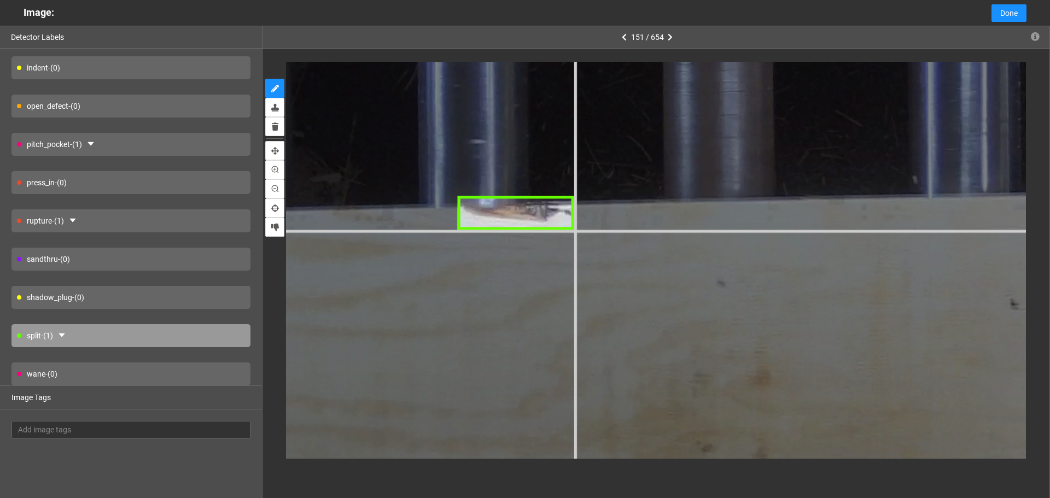
click at [575, 230] on div at bounding box center [856, 207] width 2753 height 2065
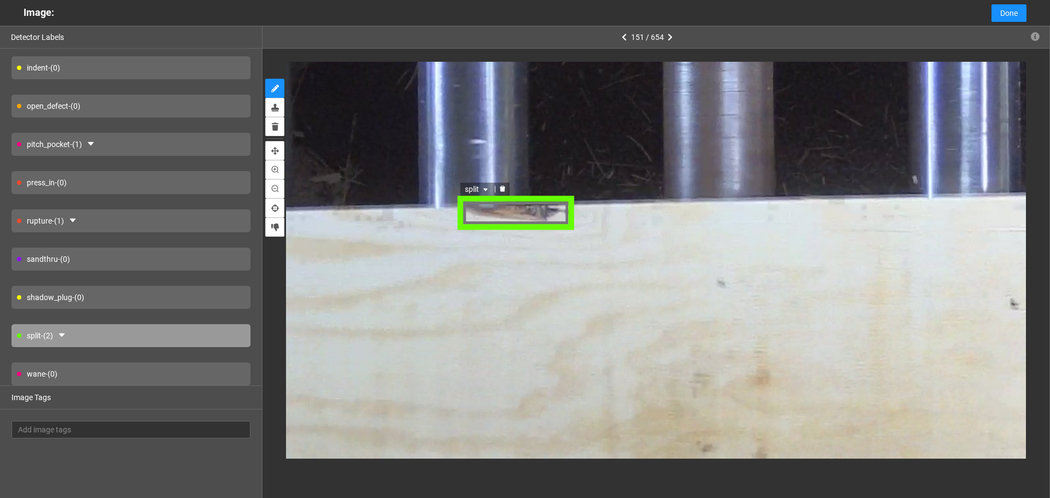
click at [478, 185] on span "split" at bounding box center [479, 190] width 26 height 12
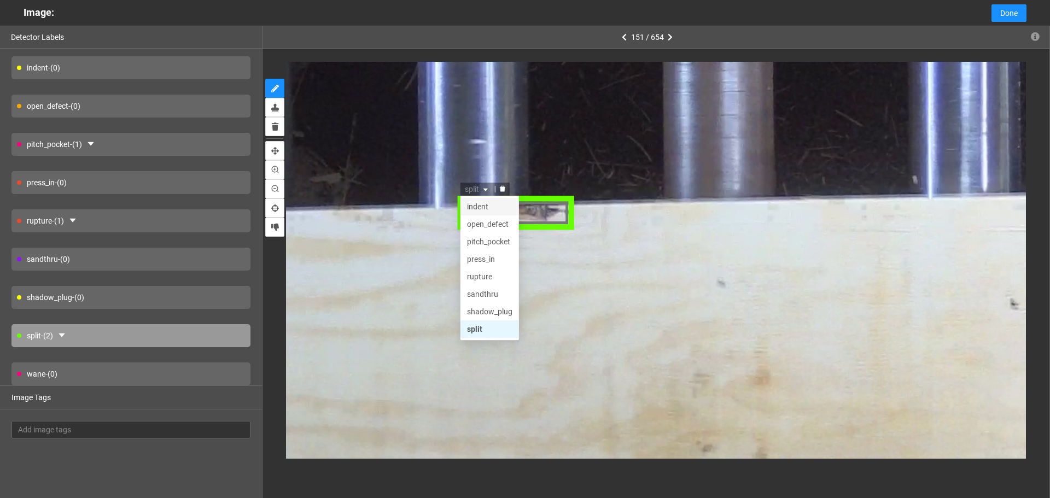
scroll to position [0, 0]
click at [497, 208] on div "broken_face" at bounding box center [490, 207] width 45 height 12
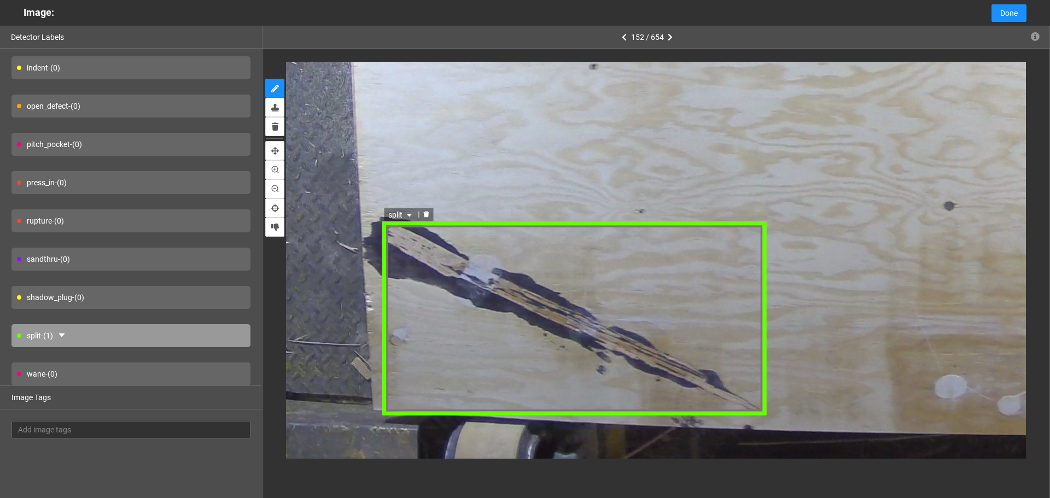
click at [402, 242] on div "split" at bounding box center [574, 318] width 384 height 194
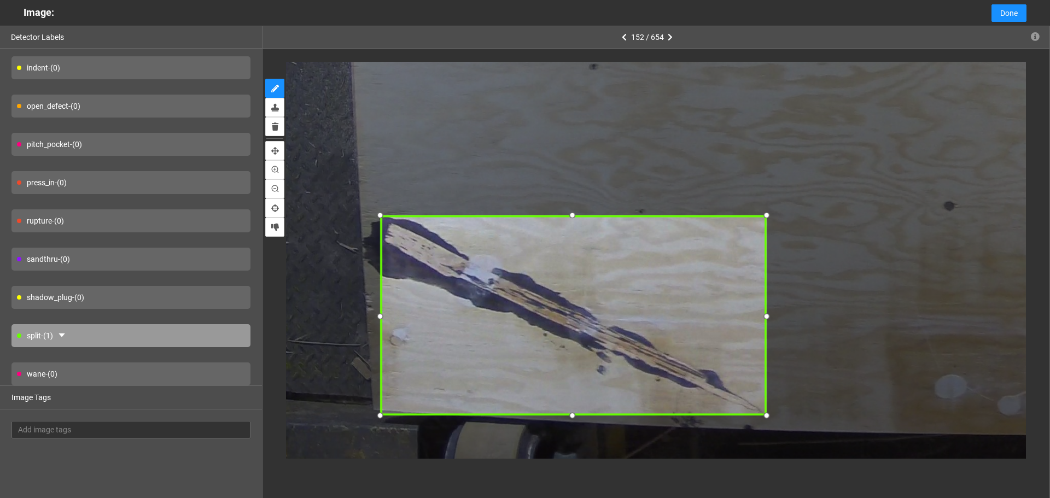
click at [382, 215] on div at bounding box center [379, 215] width 15 height 15
click at [405, 212] on icon "caret-down" at bounding box center [407, 209] width 7 height 7
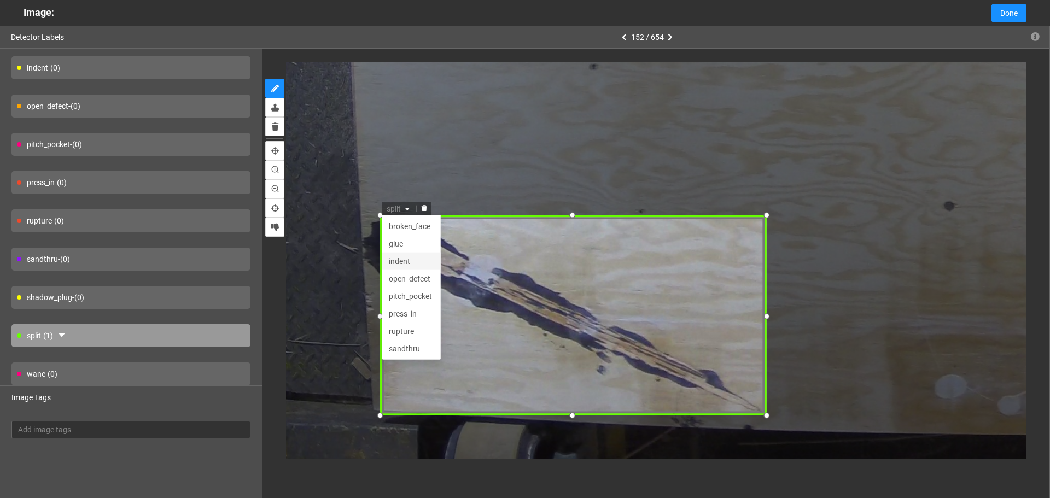
scroll to position [52, 0]
click at [411, 262] on div "press_in" at bounding box center [411, 261] width 45 height 12
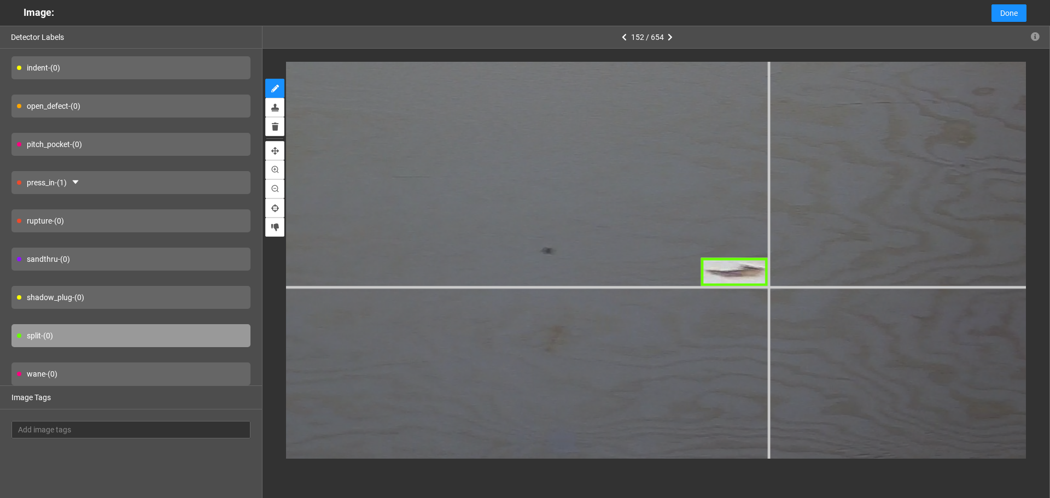
click at [769, 285] on div at bounding box center [234, 173] width 2489 height 1867
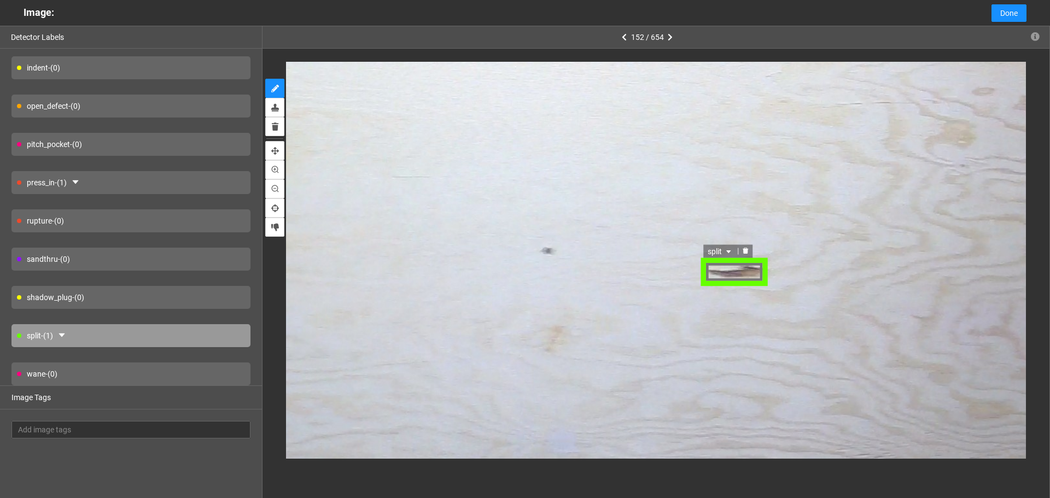
click at [721, 251] on span "split" at bounding box center [720, 251] width 26 height 12
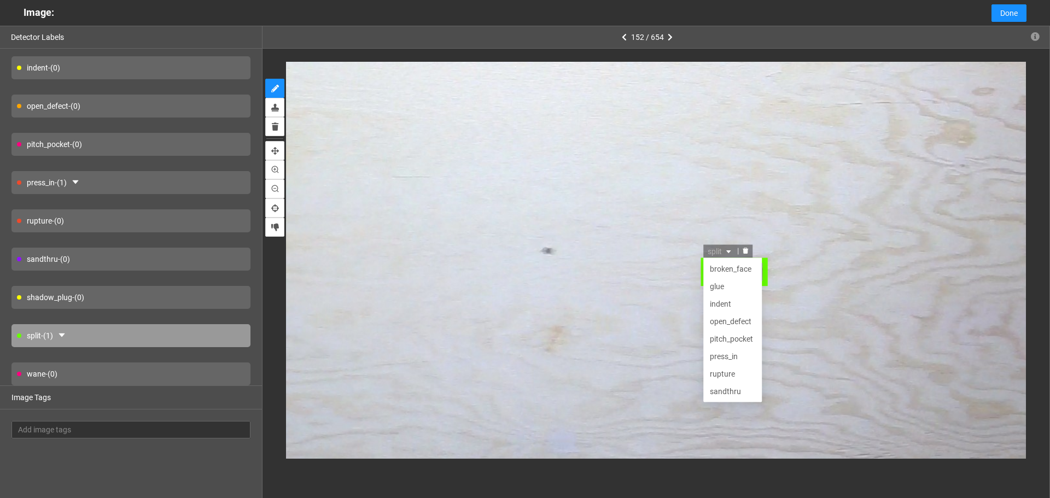
scroll to position [35, 0]
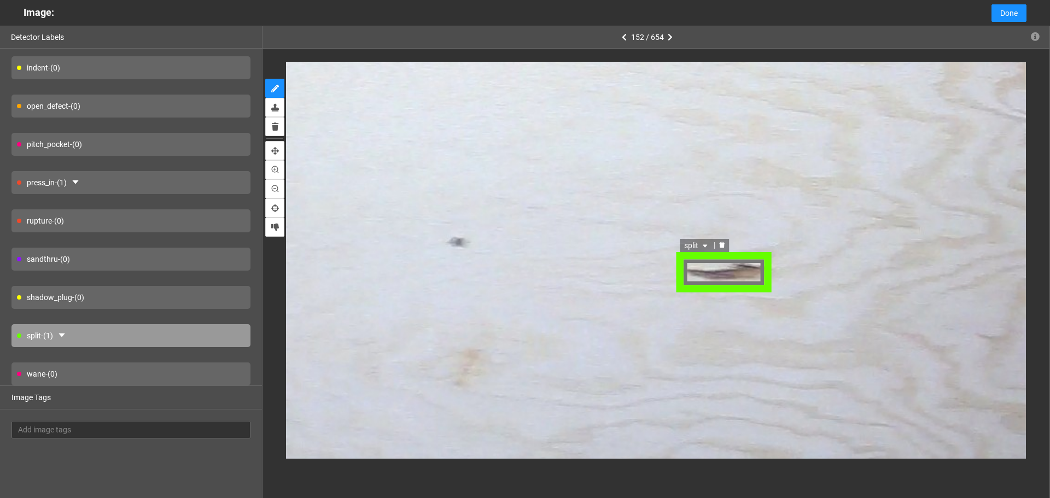
click at [703, 243] on icon "caret-down" at bounding box center [703, 246] width 7 height 7
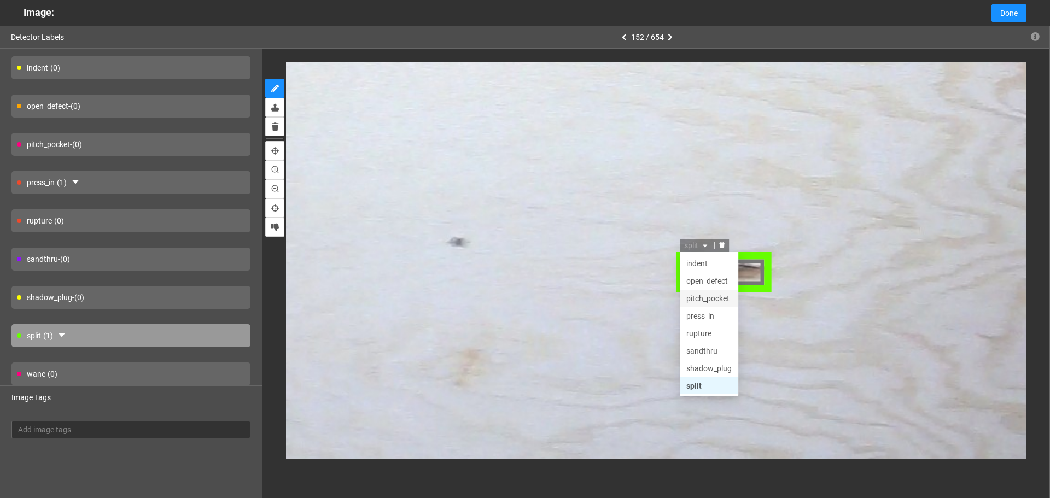
scroll to position [52, 0]
click at [699, 384] on div "wane" at bounding box center [707, 386] width 45 height 12
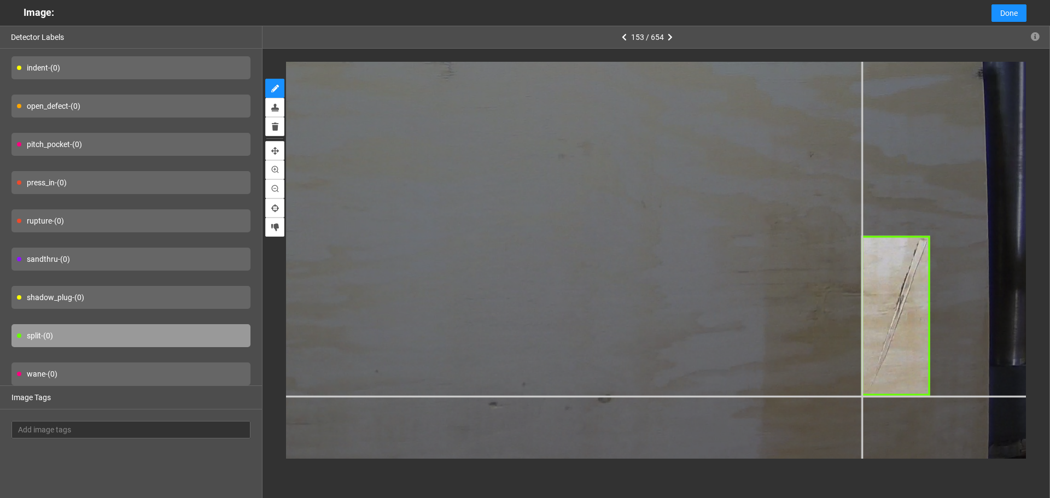
click at [862, 395] on div at bounding box center [332, 87] width 1800 height 1350
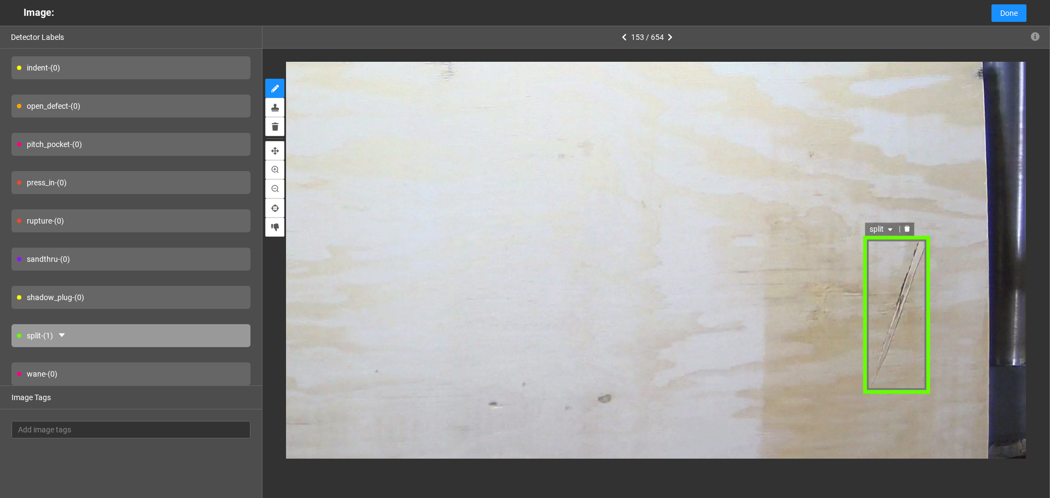
click at [880, 229] on span "split" at bounding box center [881, 230] width 26 height 12
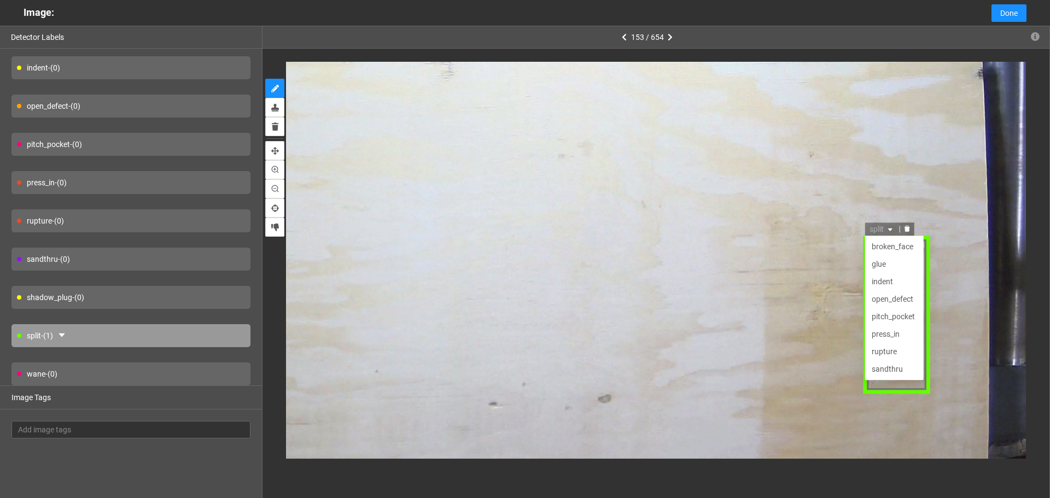
scroll to position [35, 0]
click at [880, 299] on div "press_in" at bounding box center [892, 300] width 45 height 12
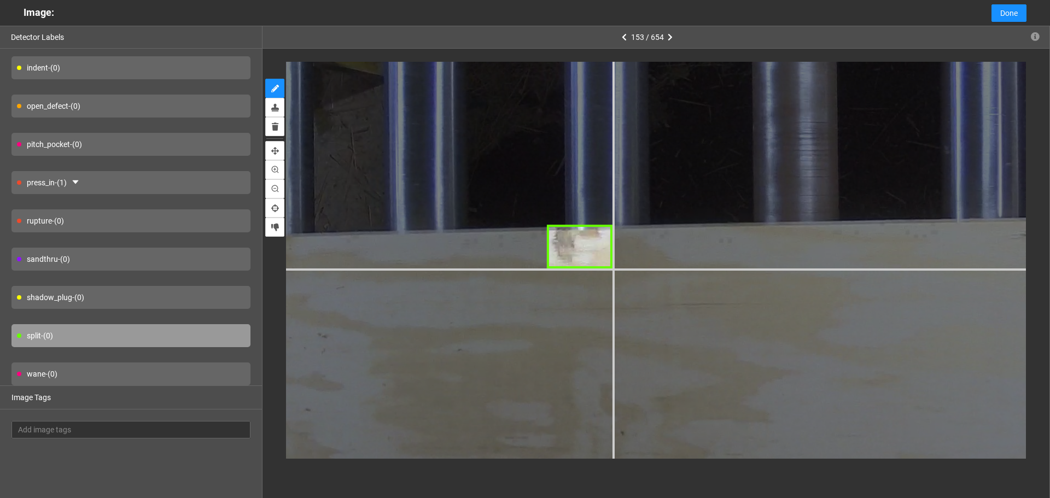
click at [612, 269] on div at bounding box center [902, 266] width 2118 height 1588
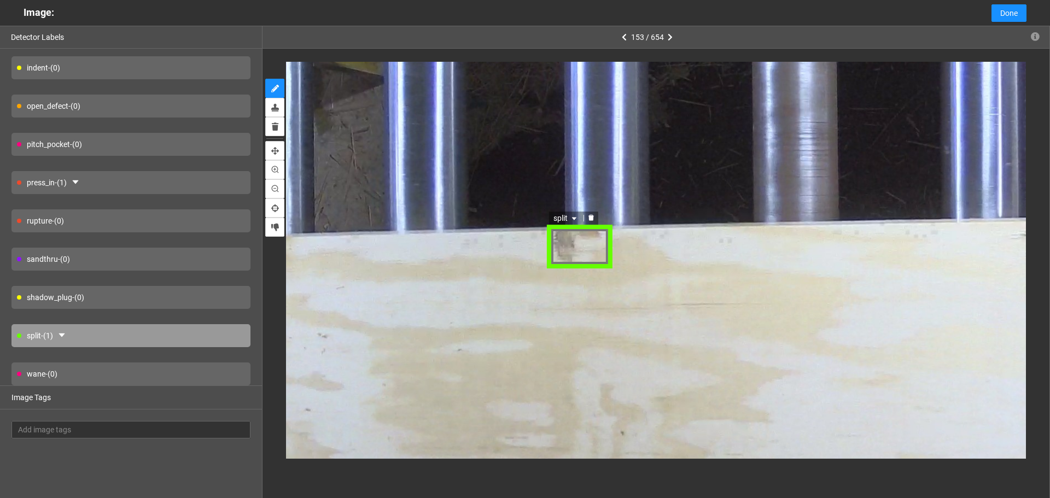
click at [570, 223] on span "split" at bounding box center [566, 219] width 26 height 12
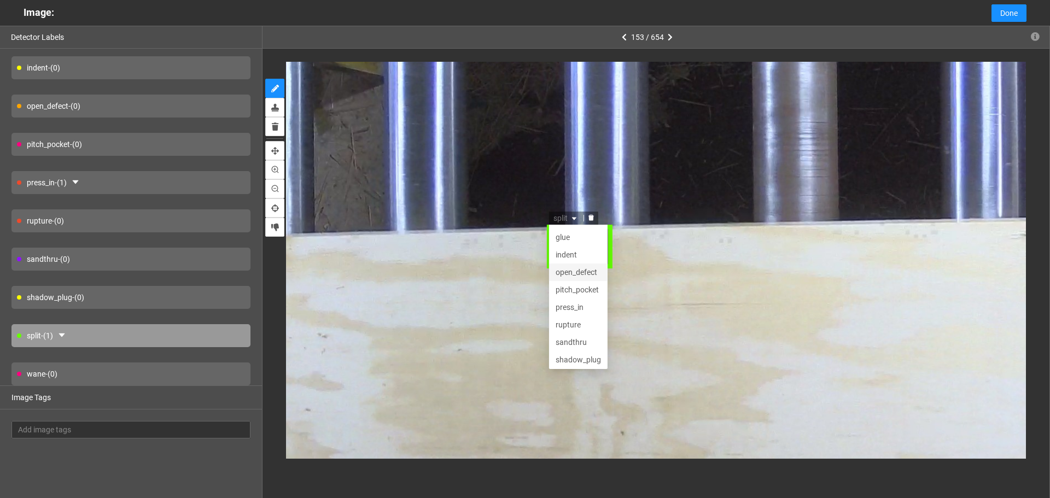
scroll to position [0, 0]
click at [578, 237] on div "broken_face" at bounding box center [577, 236] width 45 height 12
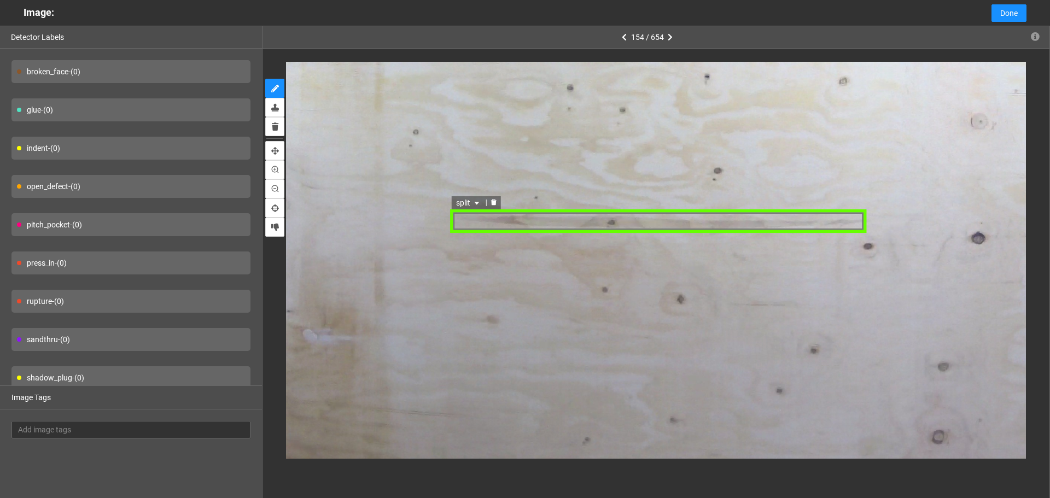
click at [475, 204] on icon "caret-down" at bounding box center [476, 203] width 7 height 7
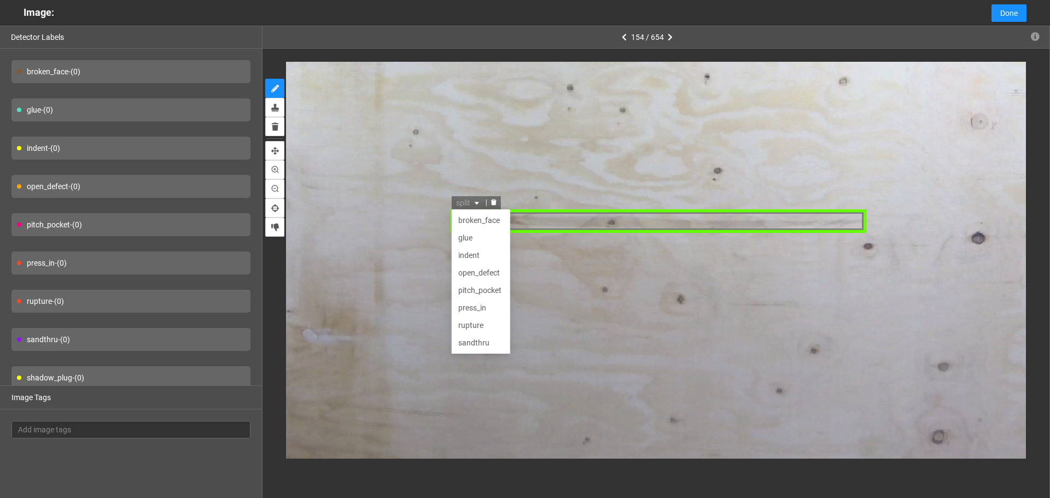
scroll to position [35, 0]
click at [482, 272] on div "press_in" at bounding box center [480, 273] width 45 height 12
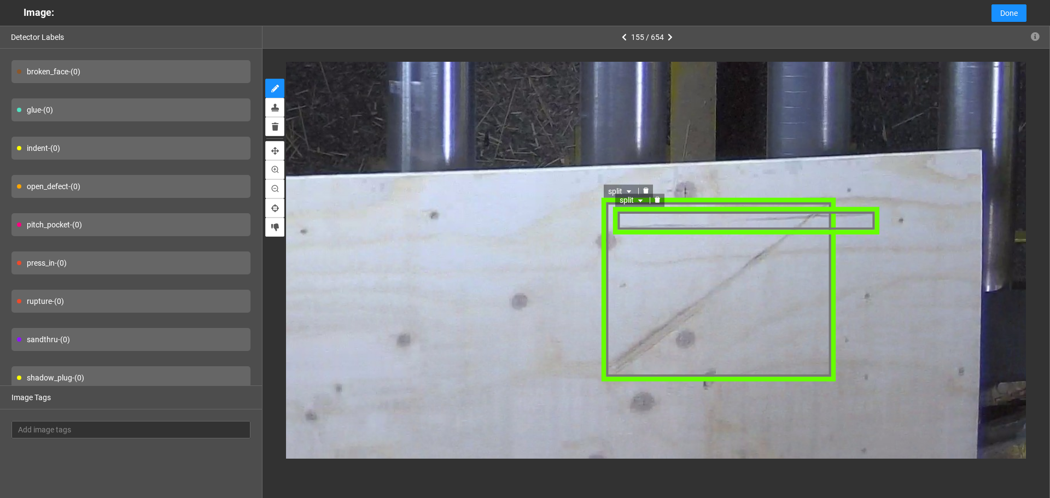
click at [613, 191] on span "split" at bounding box center [621, 191] width 26 height 12
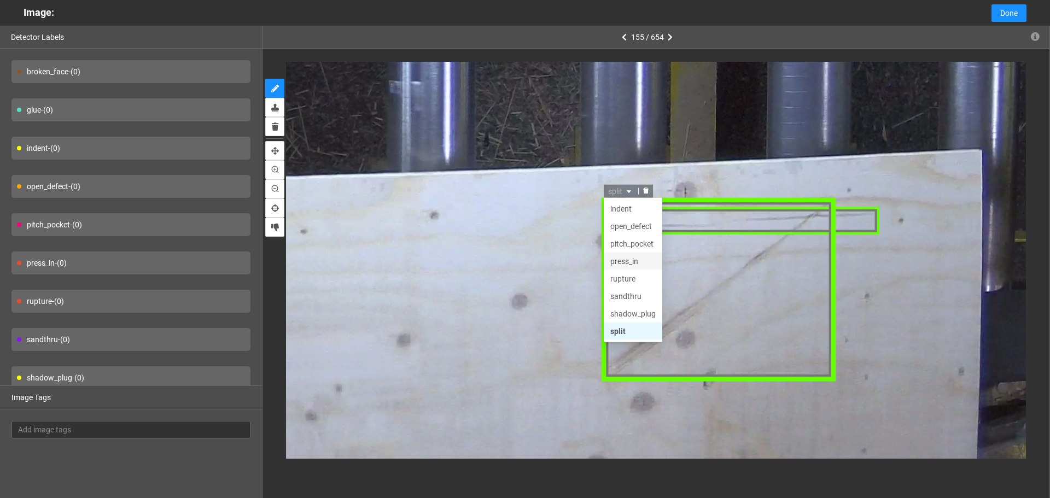
click at [623, 266] on div "press_in" at bounding box center [632, 261] width 45 height 12
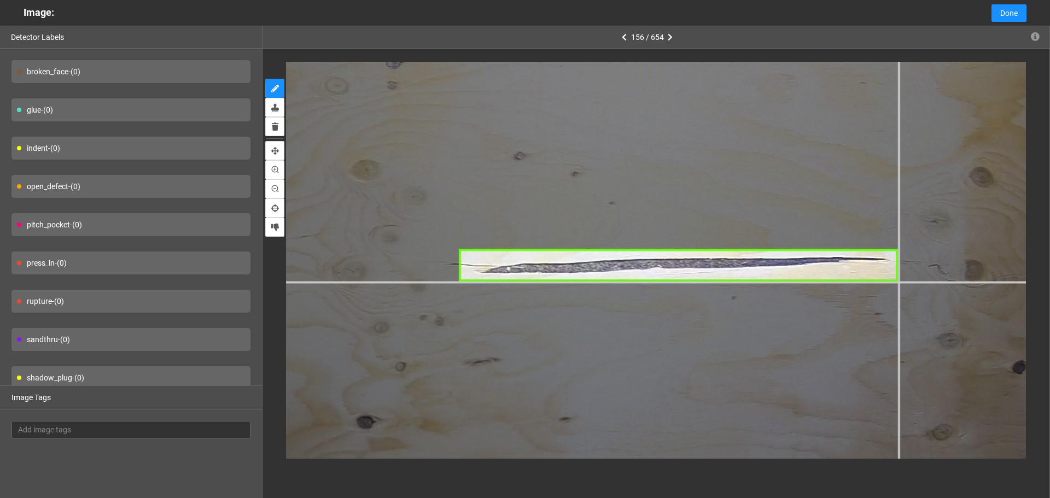
click at [898, 282] on div at bounding box center [404, 334] width 1959 height 1469
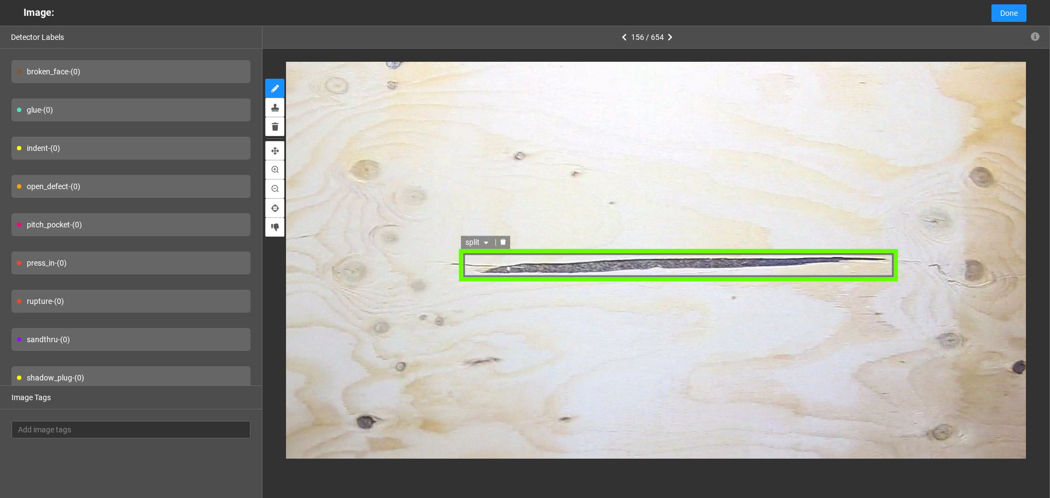
click at [478, 266] on div "split" at bounding box center [678, 266] width 439 height 32
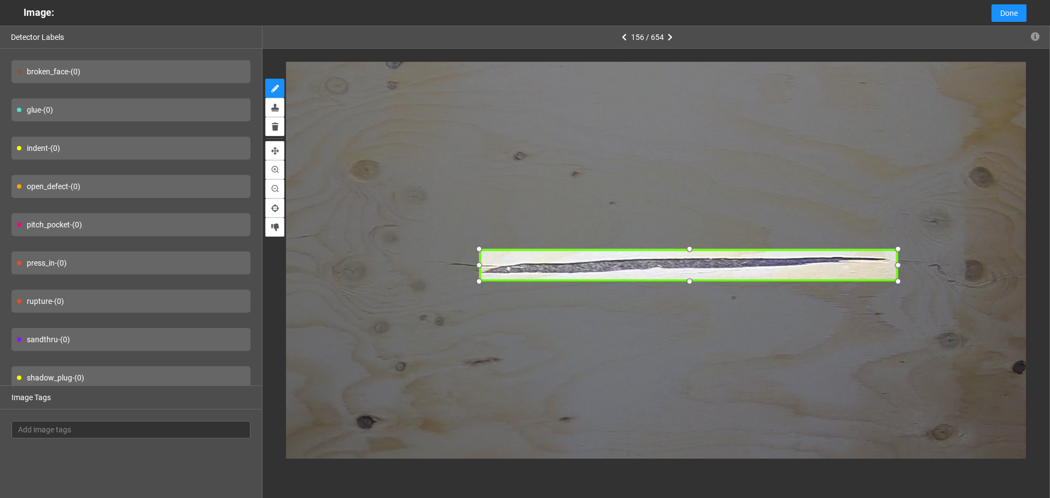
click at [479, 258] on div at bounding box center [478, 265] width 15 height 15
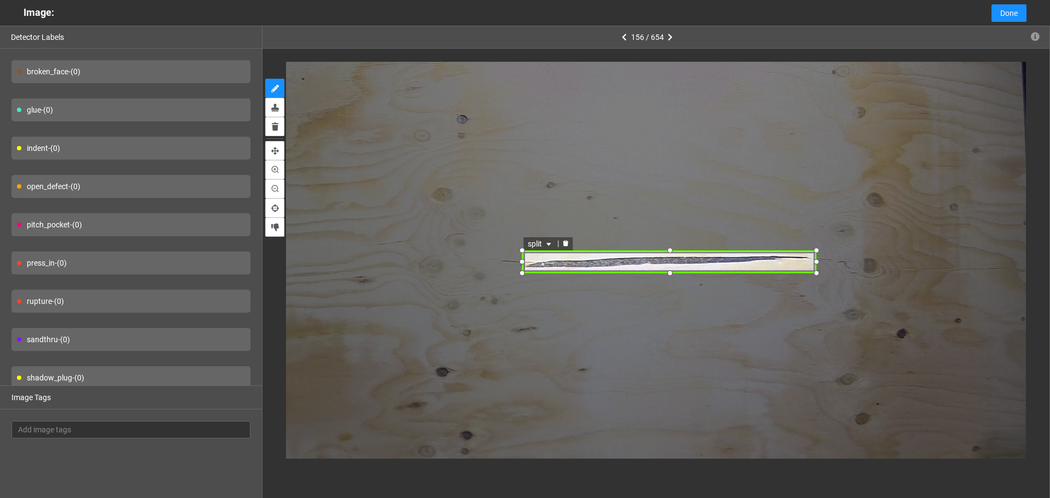
click at [539, 245] on span "split" at bounding box center [541, 244] width 26 height 12
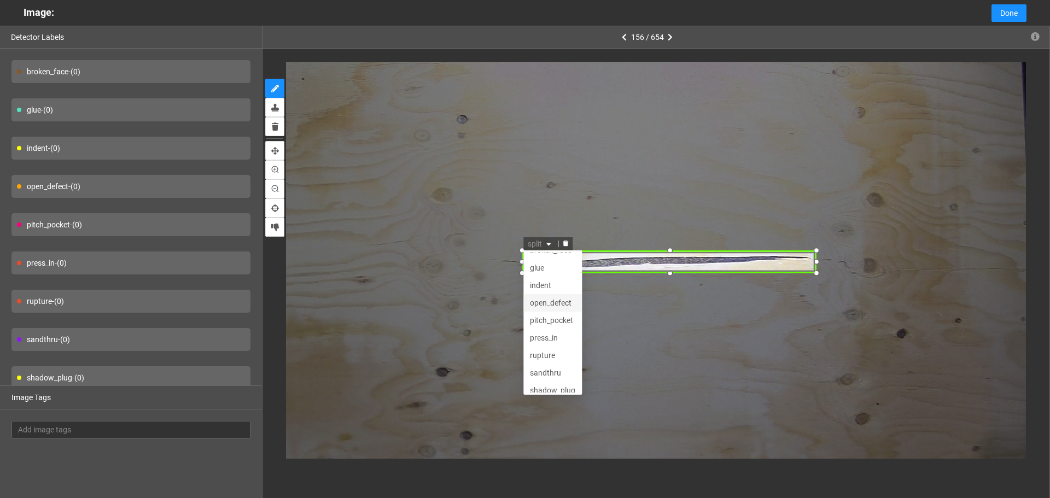
scroll to position [0, 0]
click at [549, 313] on div "open_defect" at bounding box center [552, 314] width 45 height 12
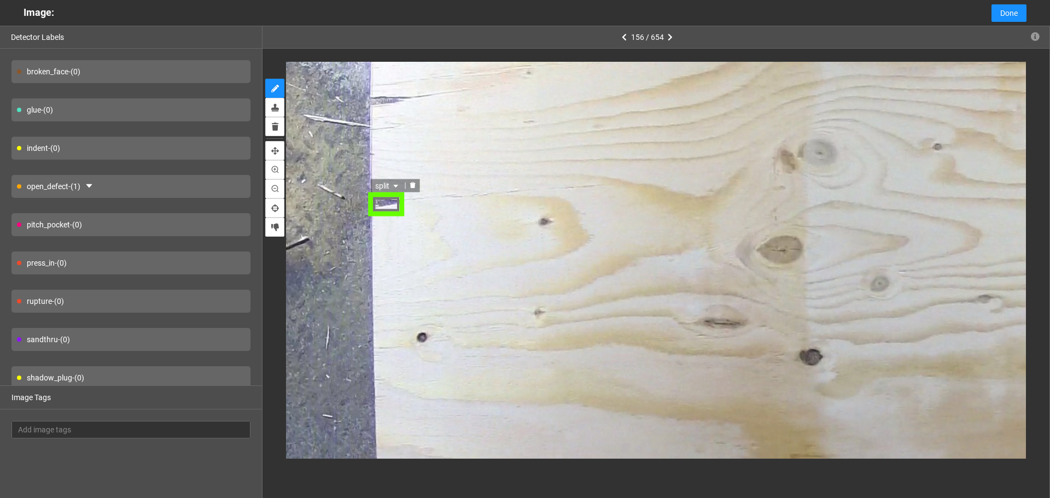
click at [383, 181] on span "split" at bounding box center [388, 185] width 26 height 12
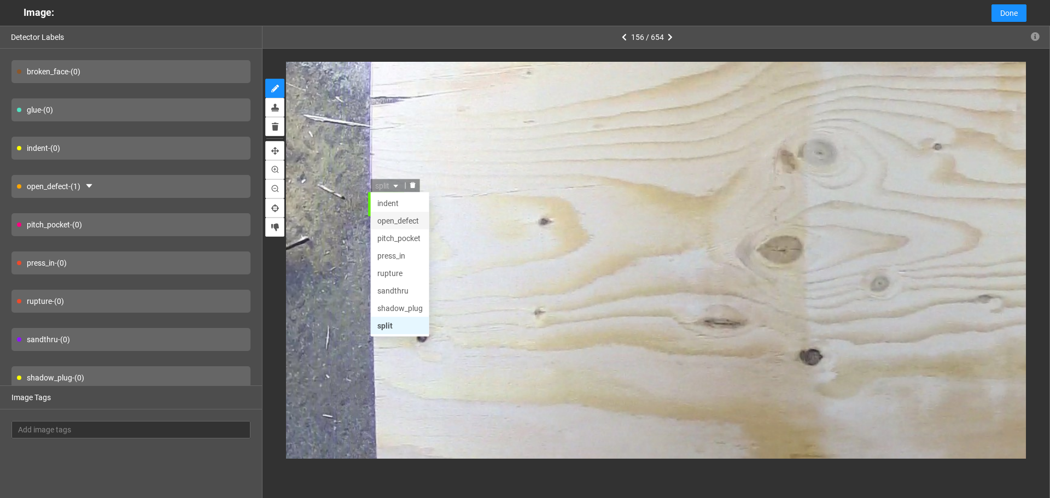
click at [390, 221] on div "open_defect" at bounding box center [399, 220] width 45 height 12
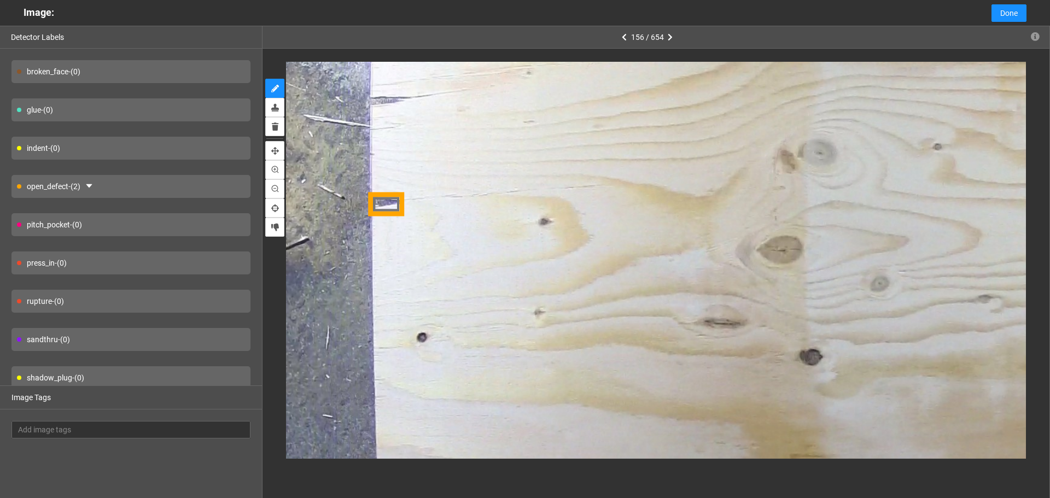
click at [110, 182] on div "open_defect - (2)" at bounding box center [130, 186] width 239 height 23
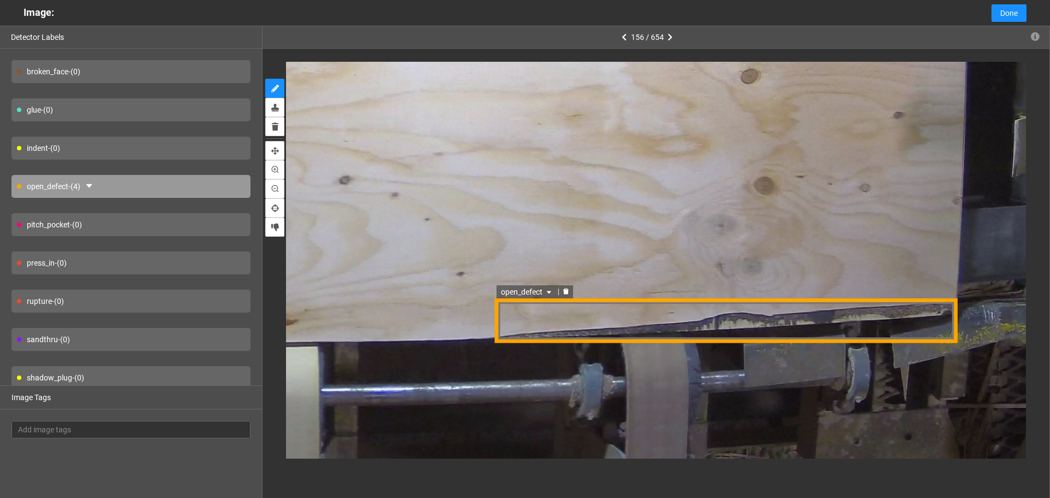
click at [524, 303] on div "open_defect" at bounding box center [725, 321] width 463 height 44
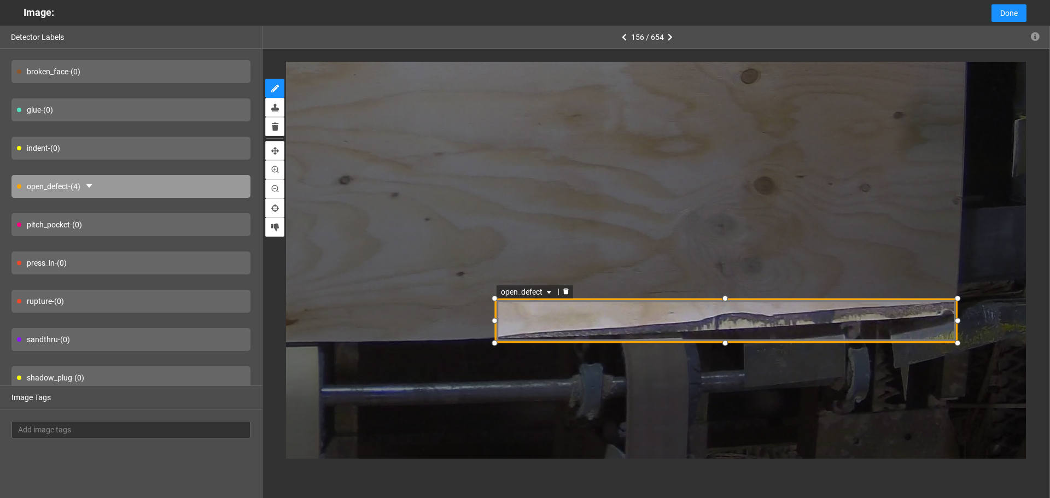
click at [527, 297] on span "open_defect" at bounding box center [526, 292] width 53 height 12
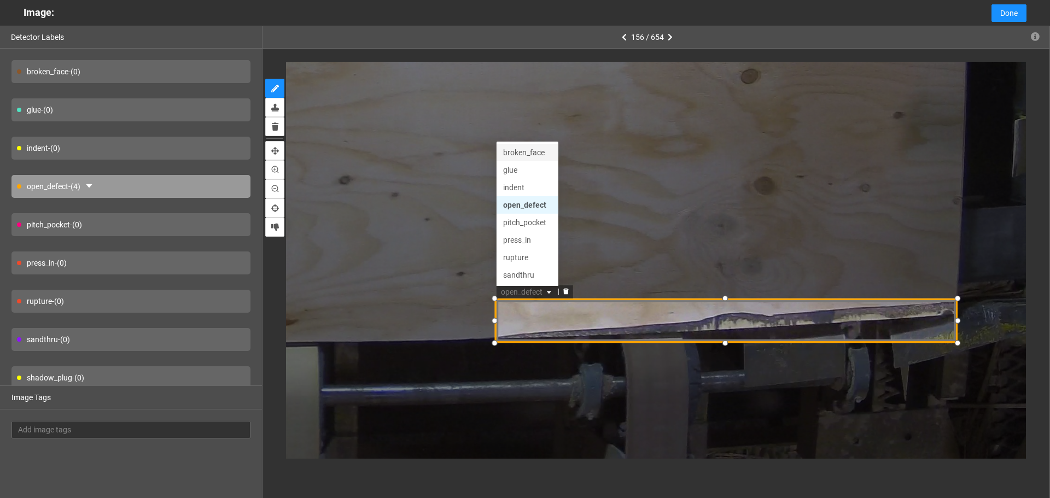
click at [526, 158] on div "broken_face" at bounding box center [526, 153] width 49 height 12
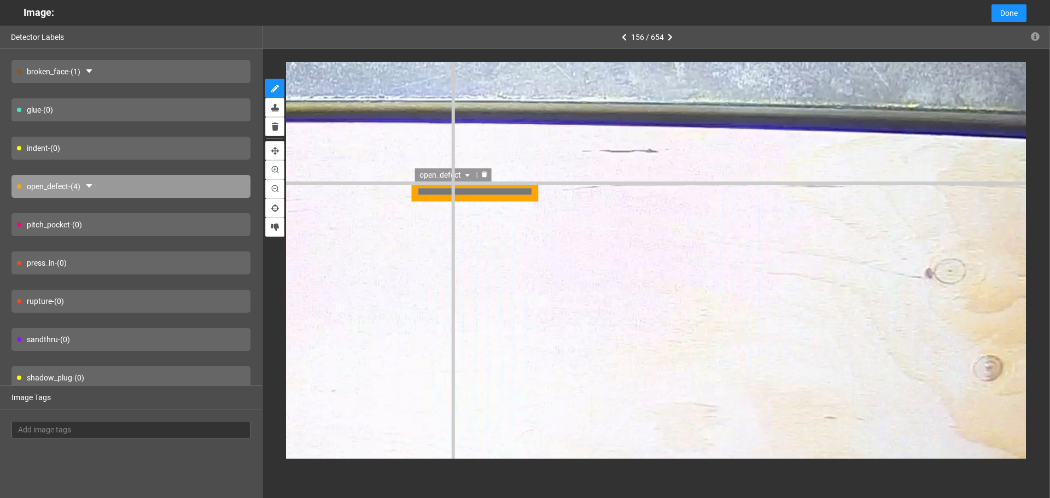
click at [456, 175] on span "open_defect" at bounding box center [445, 176] width 53 height 12
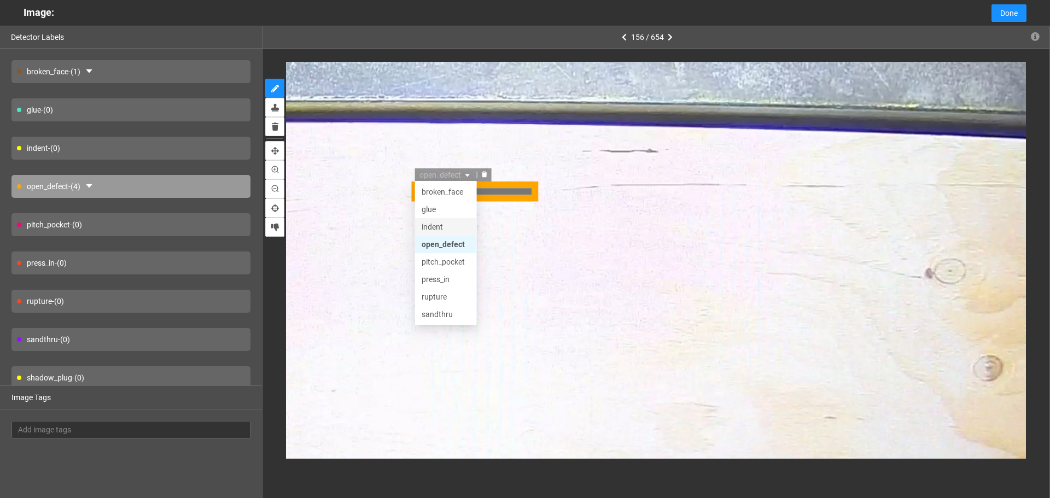
scroll to position [52, 0]
click at [438, 293] on div "split" at bounding box center [446, 298] width 49 height 12
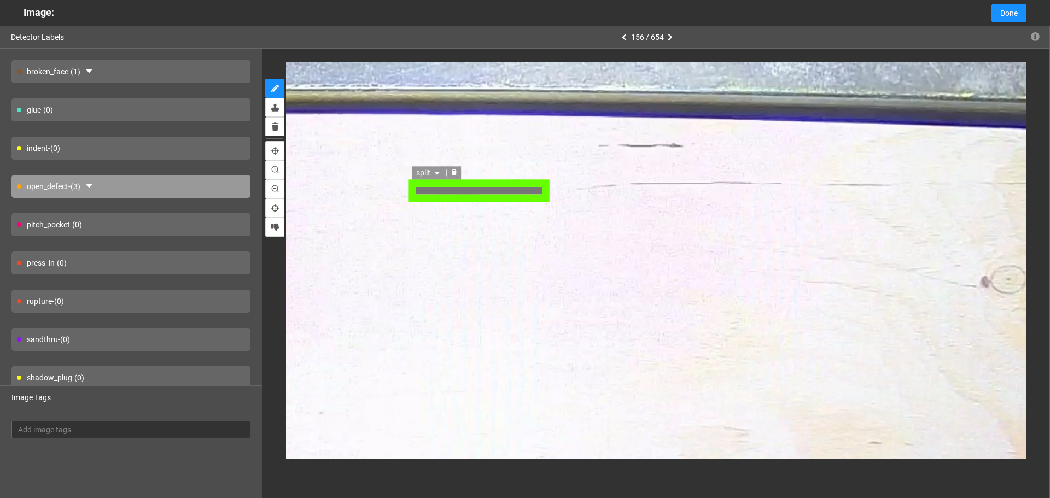
click at [436, 195] on div "split split shadow_plug split wane broken_face glue indent open_defect pitch_po…" at bounding box center [479, 192] width 143 height 22
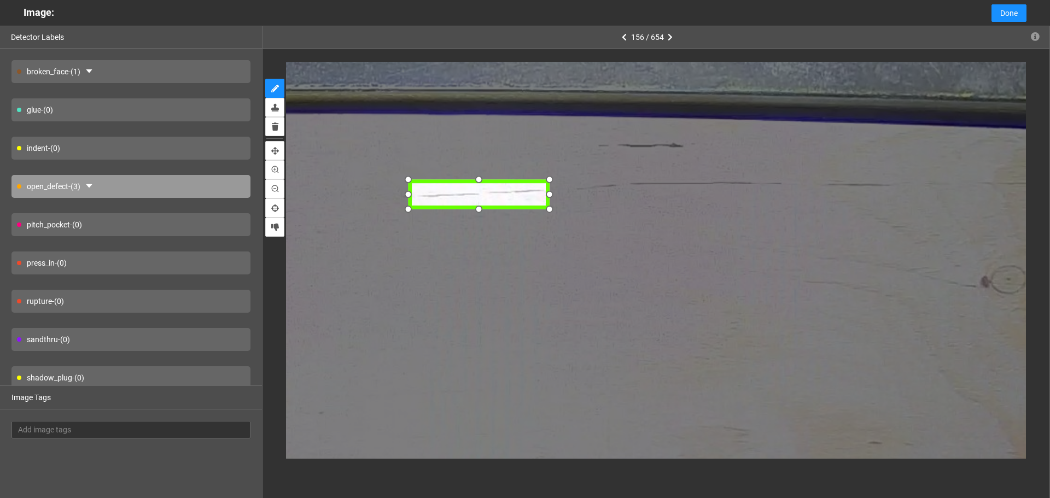
click at [411, 208] on div at bounding box center [406, 209] width 17 height 17
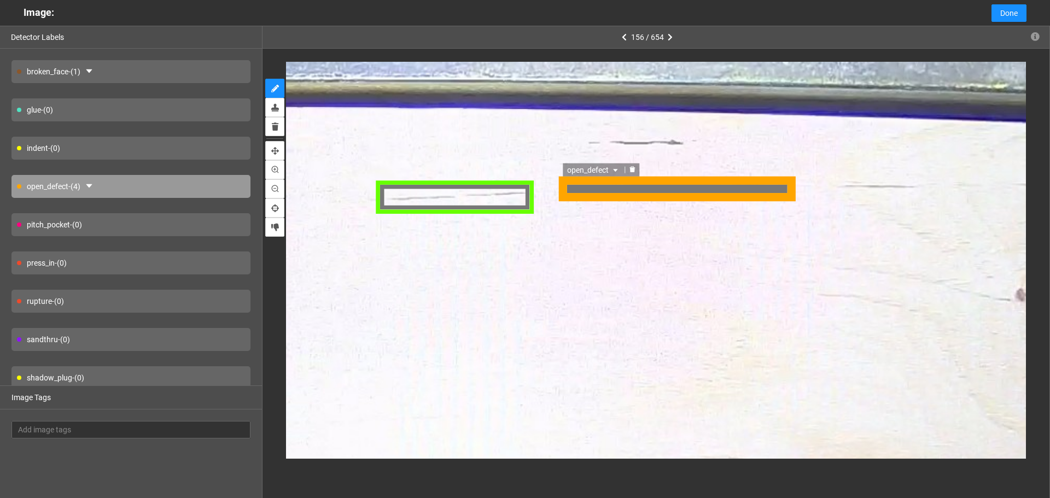
click at [596, 169] on span "open_defect" at bounding box center [594, 169] width 53 height 12
click at [593, 294] on div "split" at bounding box center [594, 292] width 49 height 12
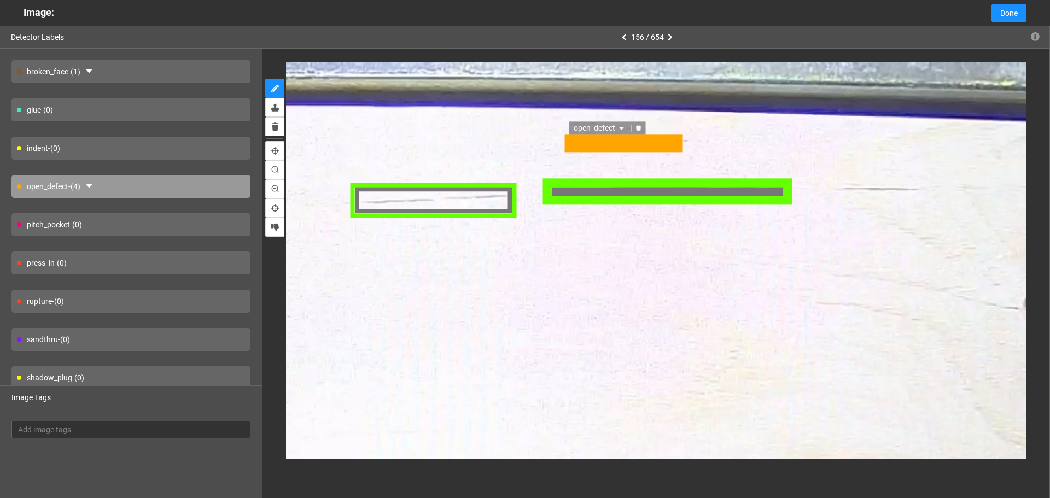
click at [596, 126] on span "open_defect" at bounding box center [600, 126] width 53 height 12
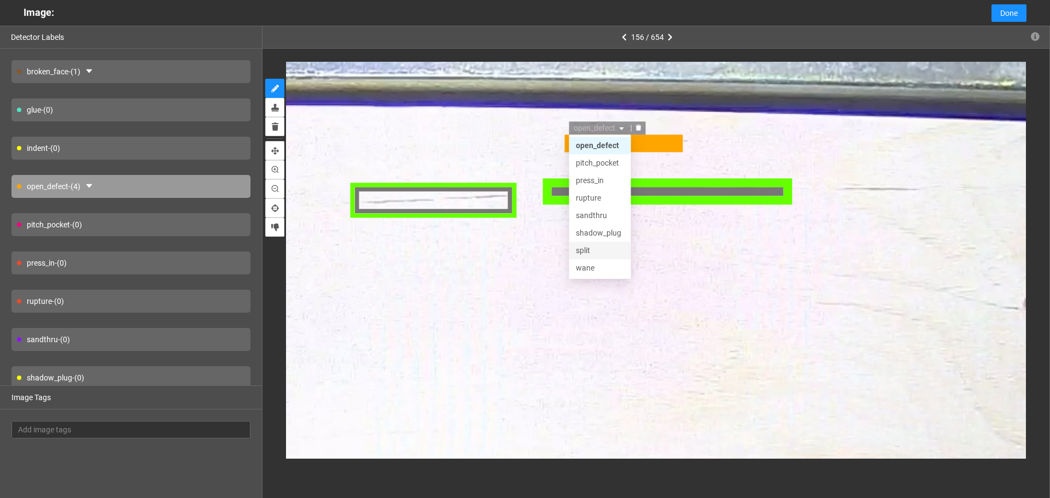
click at [594, 249] on div "split" at bounding box center [600, 249] width 49 height 12
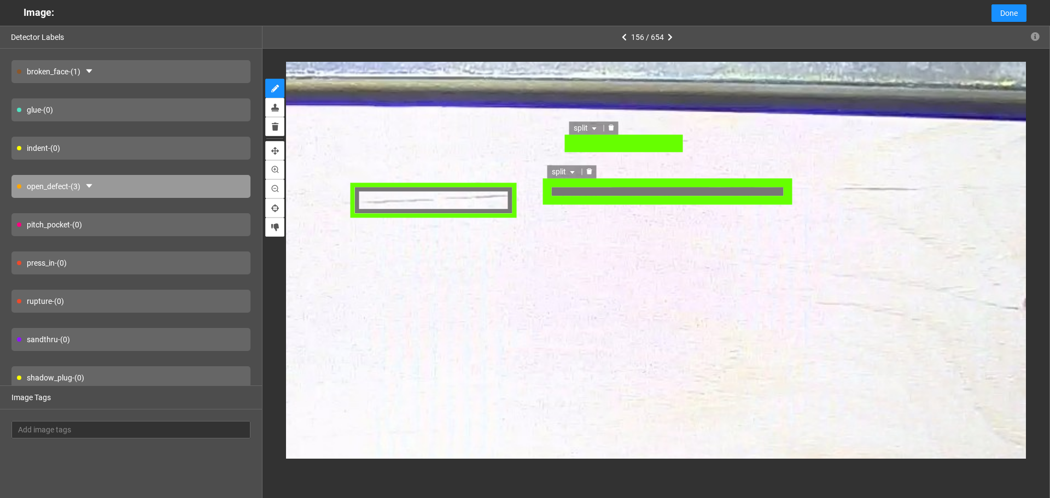
click at [627, 141] on div "split split shadow_plug split wane broken_face glue indent open_defect pitch_po…" at bounding box center [623, 143] width 116 height 20
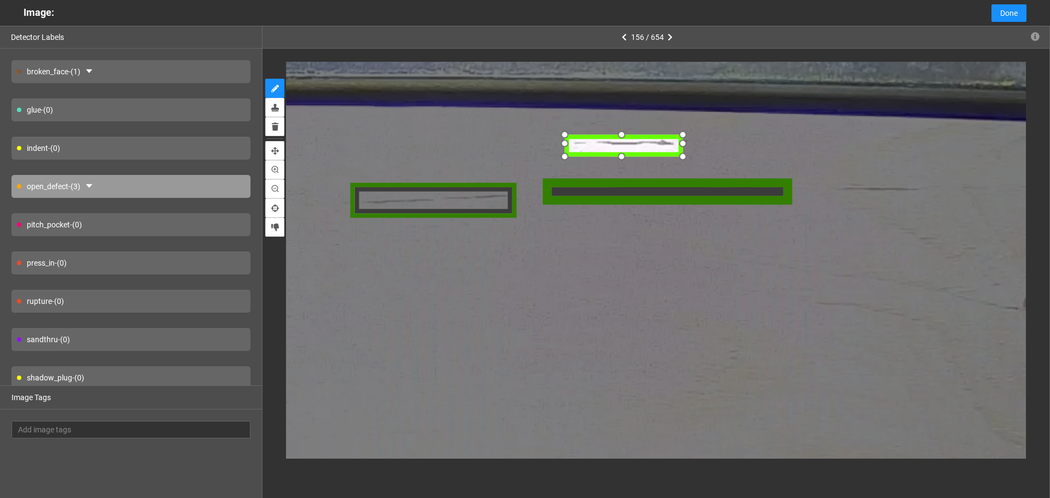
click at [622, 156] on div at bounding box center [623, 158] width 19 height 19
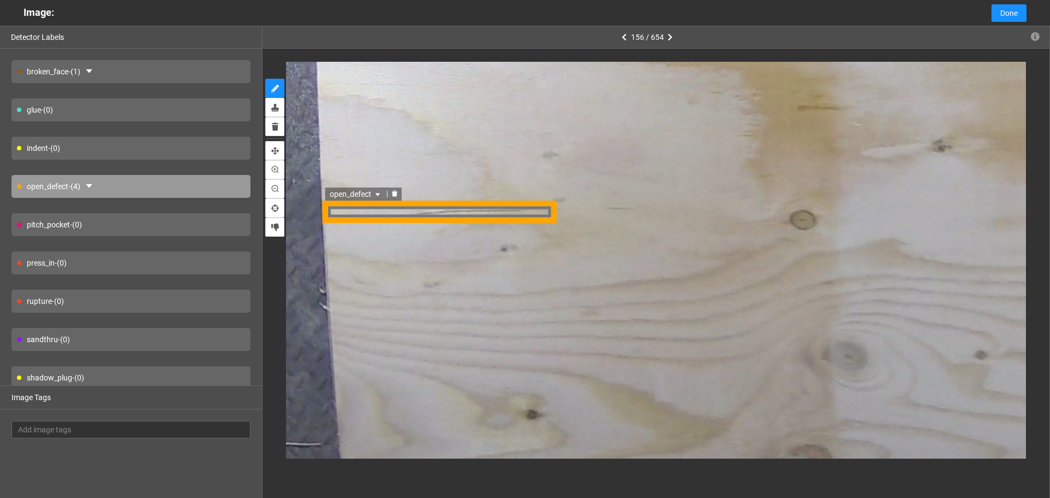
click at [358, 194] on span "open_defect" at bounding box center [356, 195] width 53 height 12
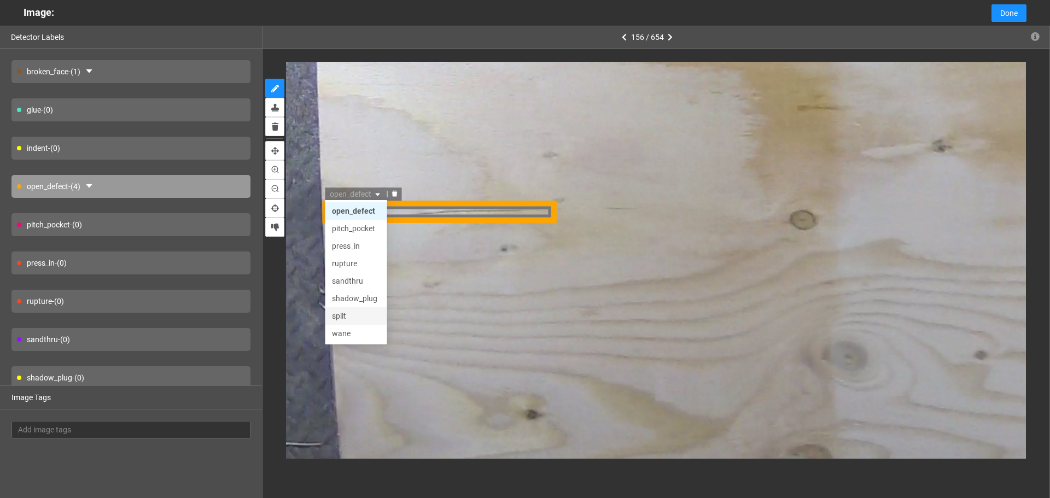
click at [353, 308] on div "split" at bounding box center [356, 316] width 62 height 17
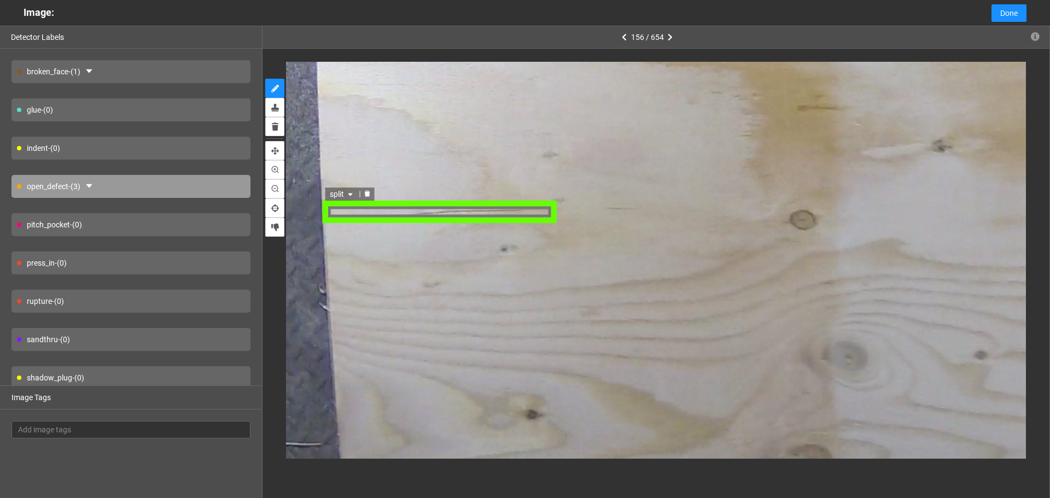
click at [384, 215] on div "split" at bounding box center [440, 213] width 235 height 22
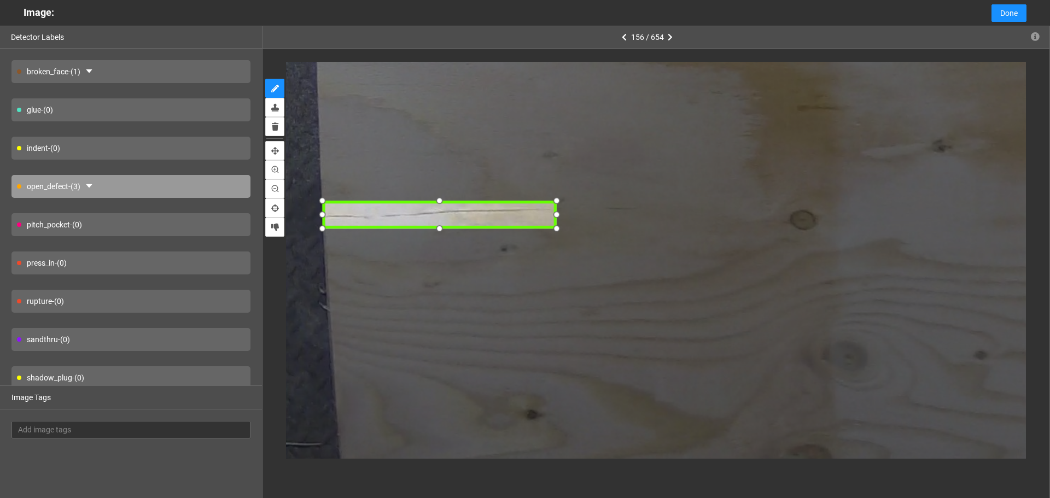
click at [439, 227] on div at bounding box center [440, 228] width 16 height 16
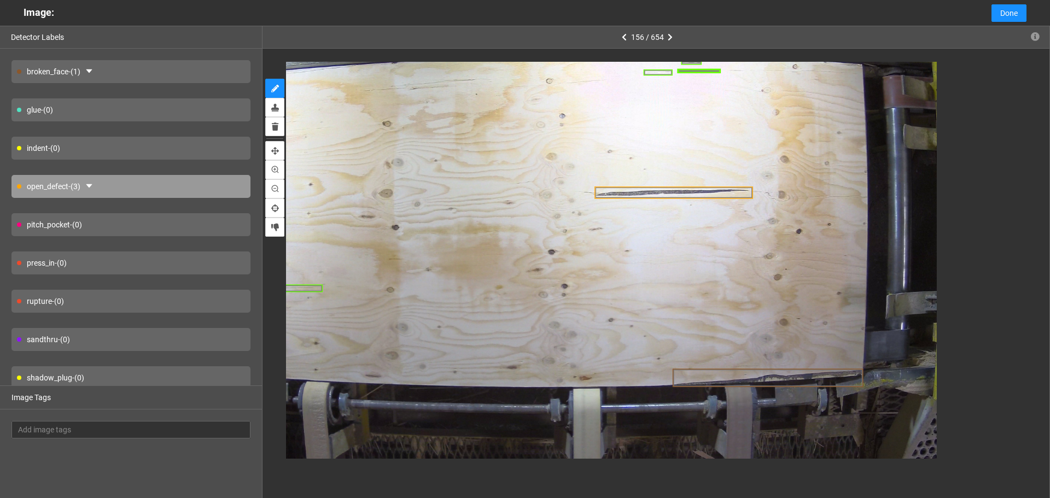
drag, startPoint x: 1049, startPoint y: 256, endPoint x: 1049, endPoint y: 284, distance: 27.9
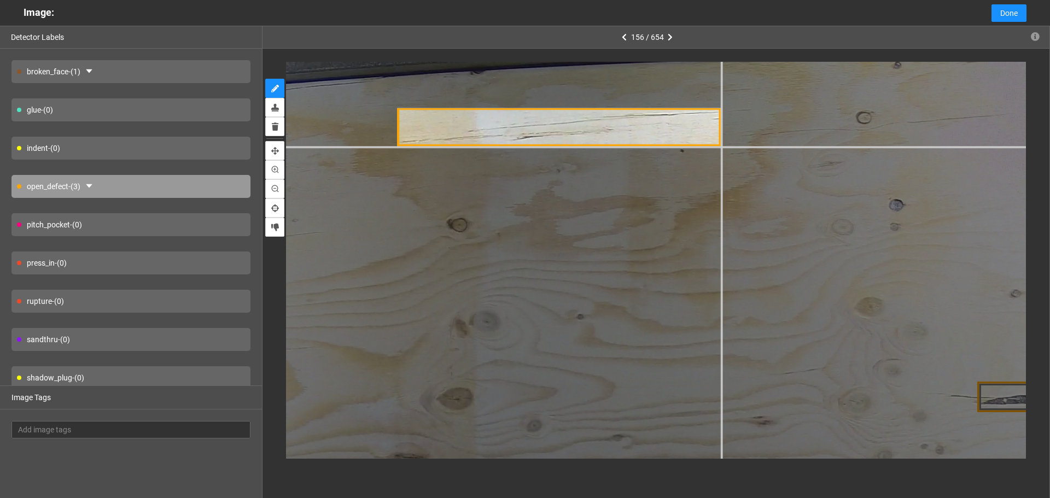
click at [720, 147] on div at bounding box center [906, 463] width 1853 height 1390
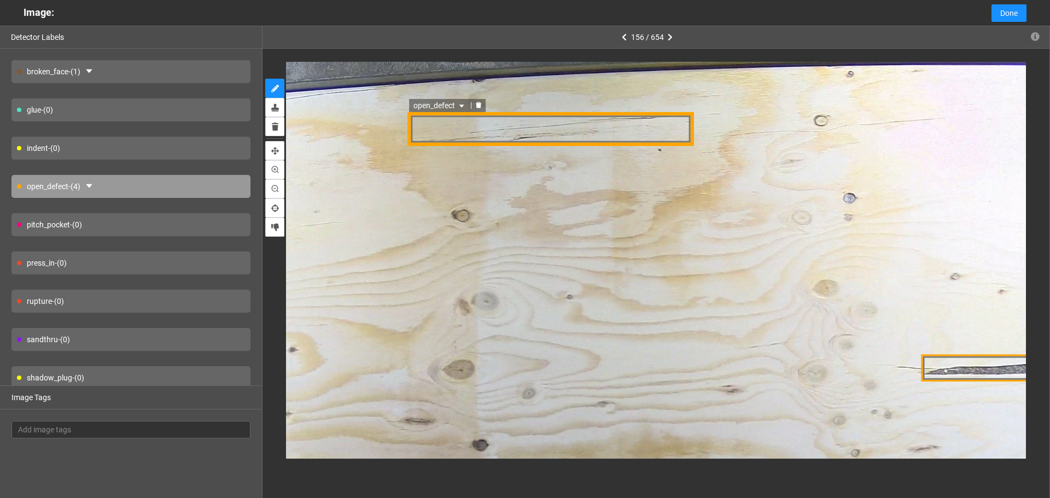
click at [443, 104] on span "open_defect" at bounding box center [440, 106] width 53 height 12
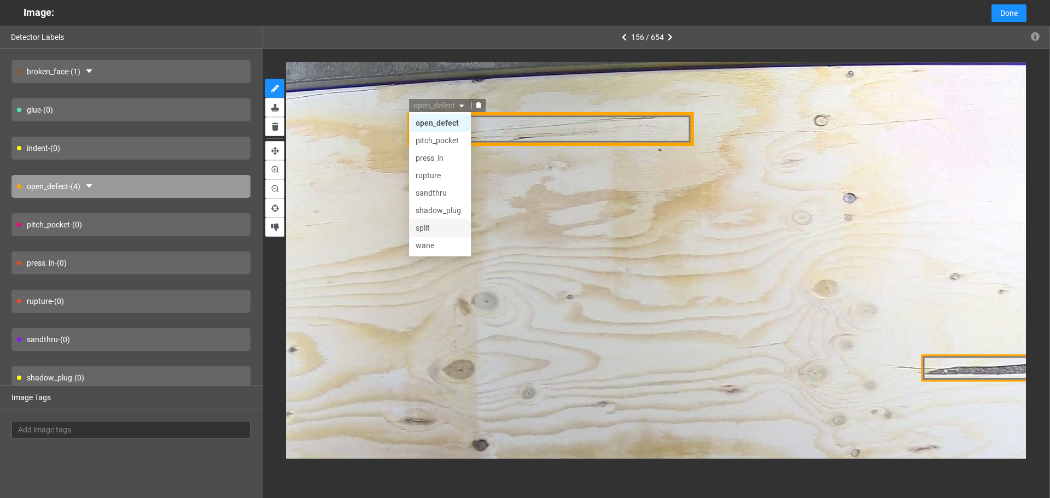
click at [437, 226] on div "split" at bounding box center [440, 229] width 49 height 12
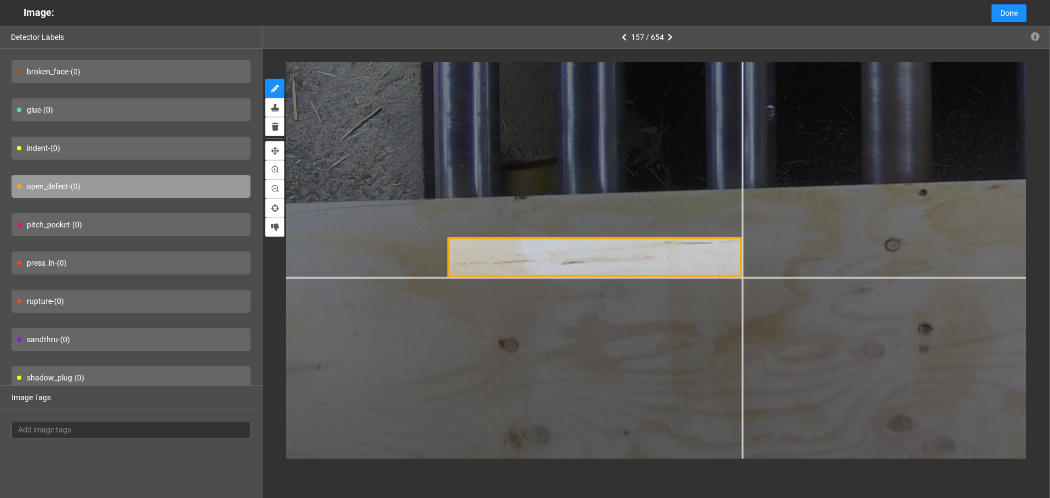
click at [742, 276] on div at bounding box center [983, 149] width 1747 height 1311
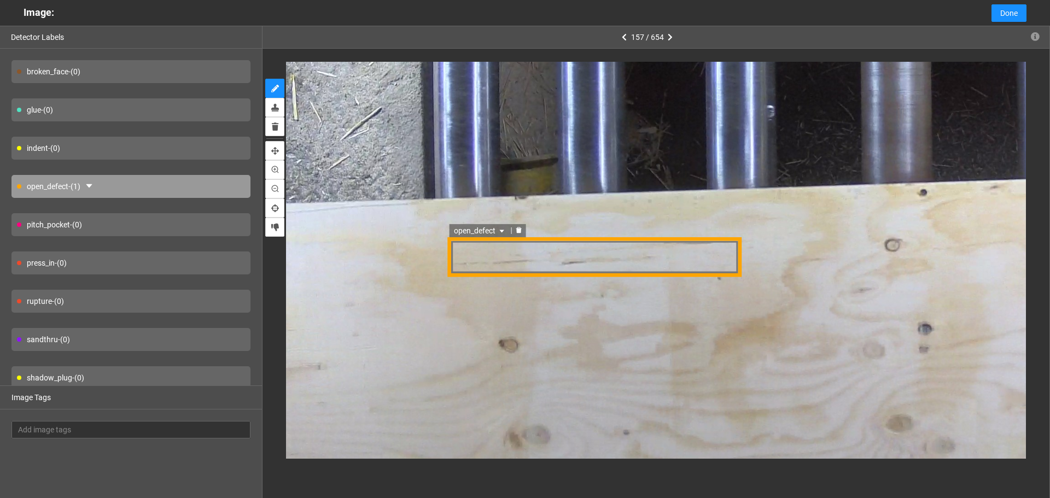
click at [482, 229] on span "open_defect" at bounding box center [480, 230] width 53 height 12
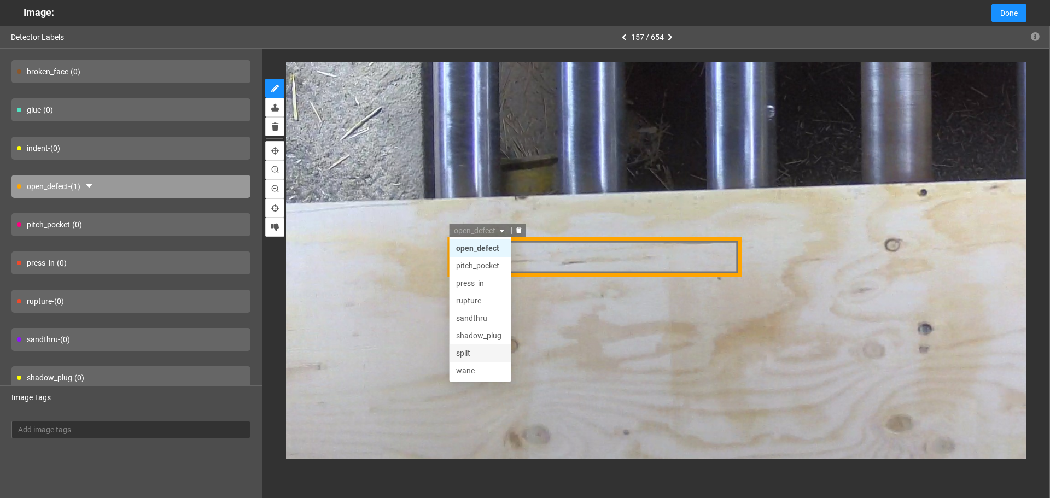
click at [481, 350] on div "split" at bounding box center [481, 353] width 49 height 12
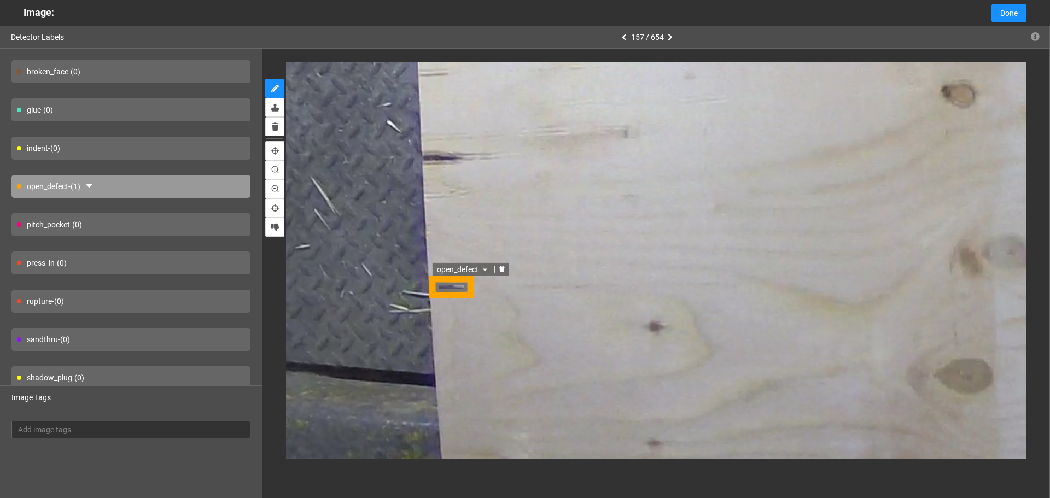
click at [434, 267] on div "open_defect" at bounding box center [463, 269] width 62 height 13
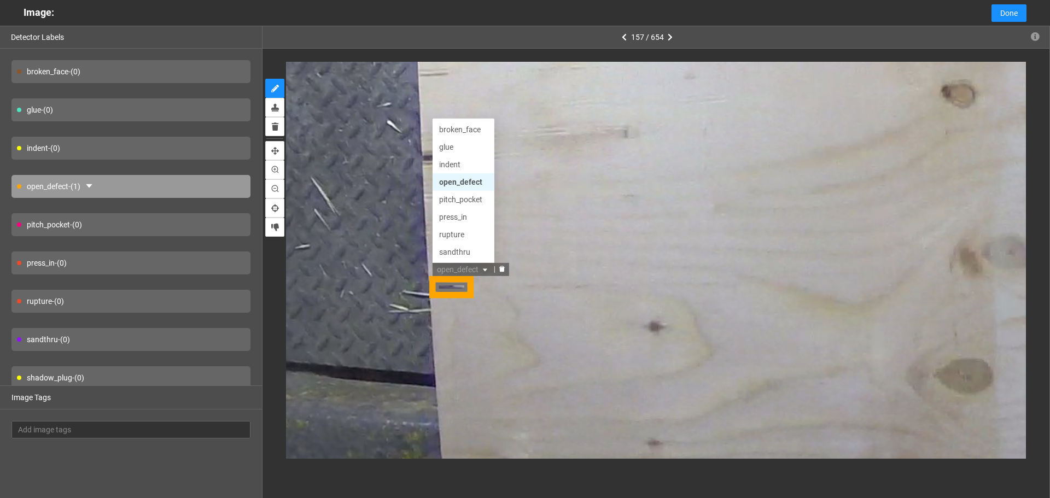
click at [463, 182] on div "open_defect" at bounding box center [463, 182] width 49 height 12
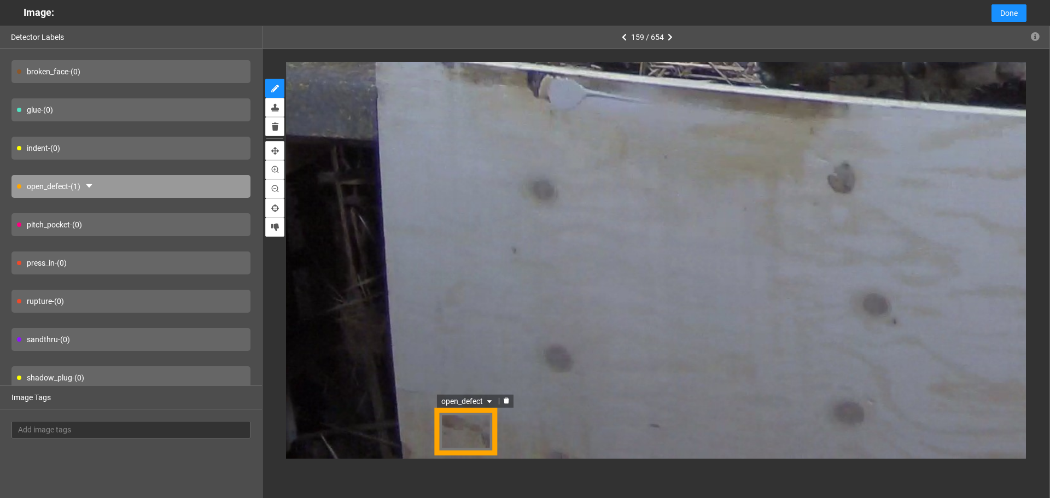
click at [452, 403] on span "open_defect" at bounding box center [468, 401] width 53 height 12
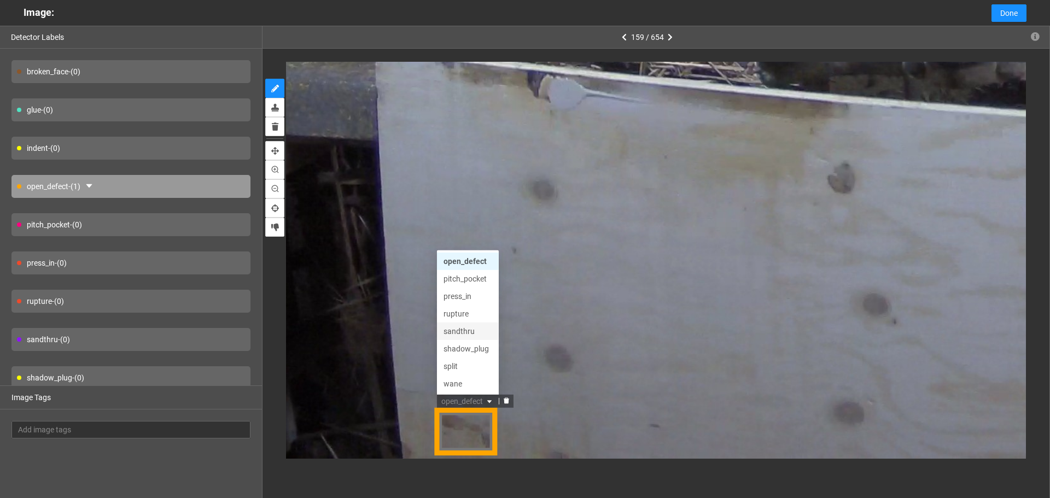
scroll to position [0, 0]
click at [467, 336] on div "pitch_pocket" at bounding box center [468, 331] width 49 height 12
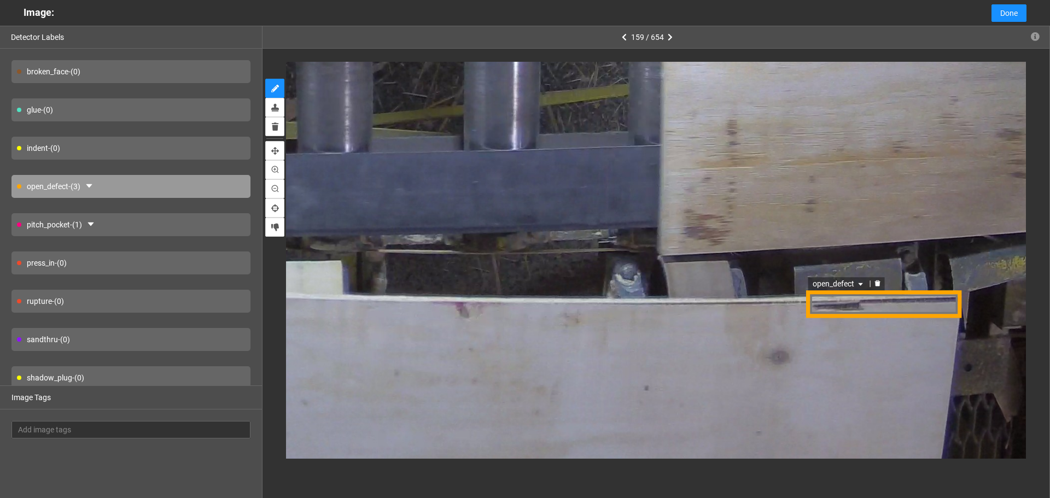
click at [834, 286] on span "open_defect" at bounding box center [838, 284] width 53 height 12
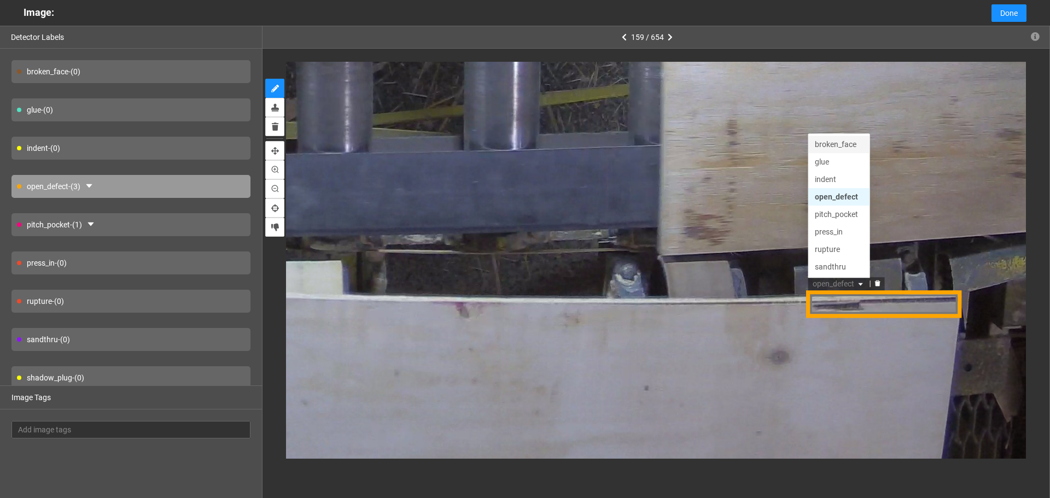
click at [830, 144] on div "broken_face" at bounding box center [838, 145] width 49 height 12
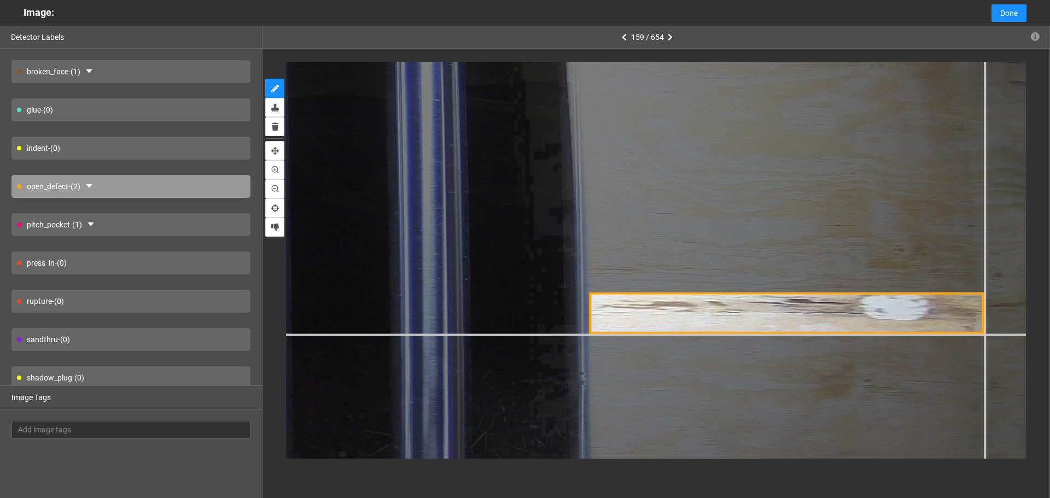
click at [984, 334] on div at bounding box center [172, 414] width 2012 height 1509
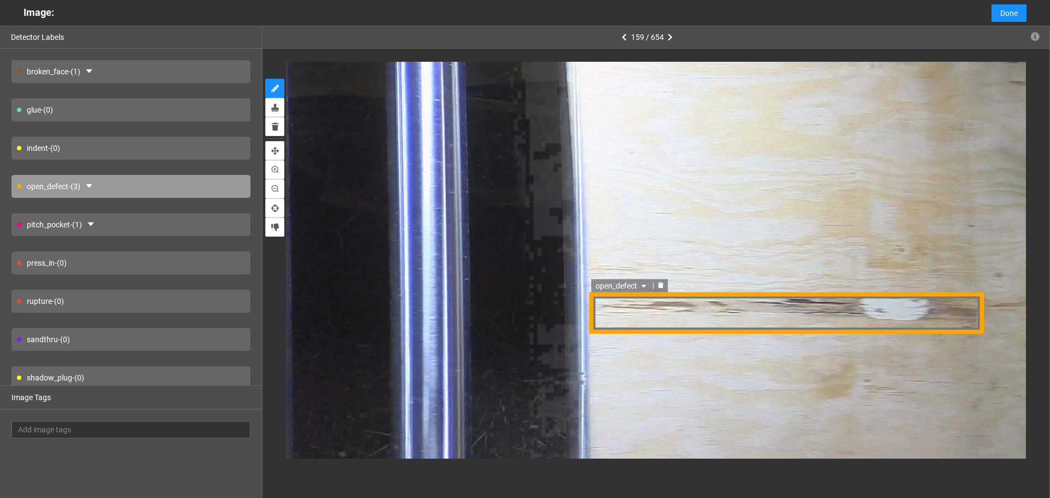
click at [634, 288] on span "open_defect" at bounding box center [621, 285] width 53 height 12
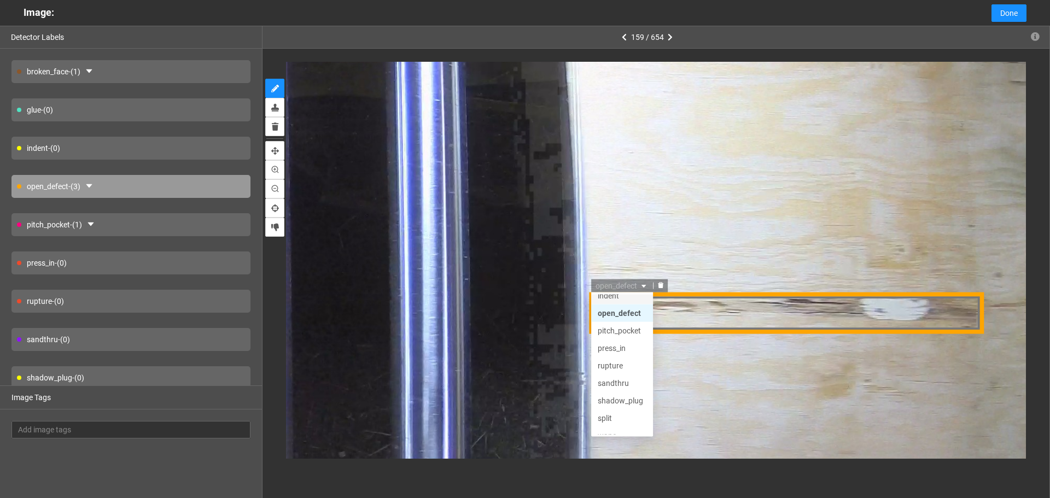
scroll to position [52, 0]
click at [624, 348] on div "rupture" at bounding box center [621, 355] width 62 height 17
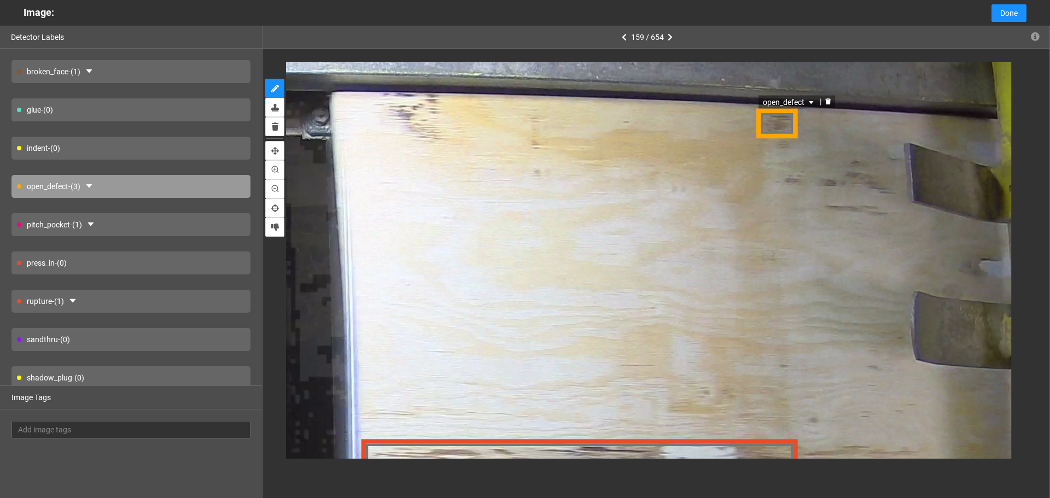
click at [770, 107] on span "open_defect" at bounding box center [789, 101] width 53 height 12
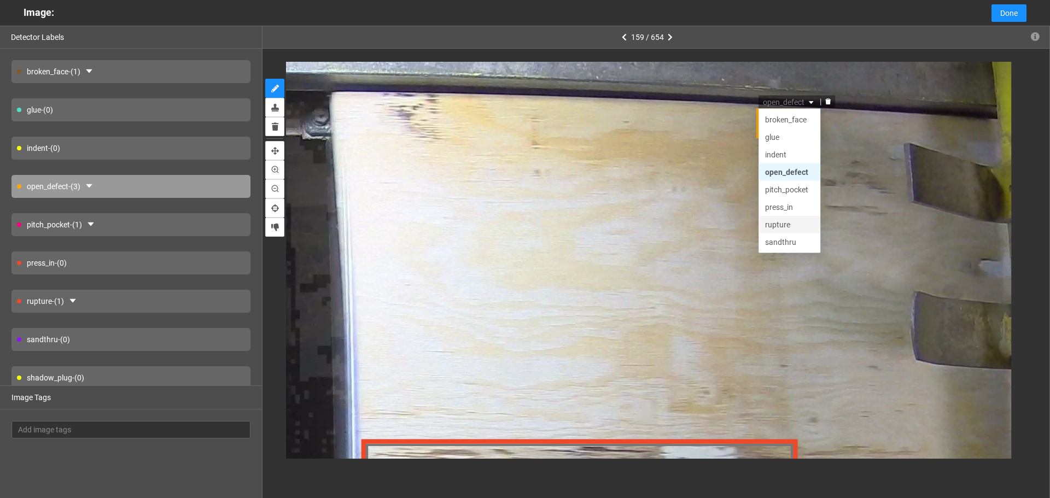
click at [778, 227] on div "rupture" at bounding box center [789, 224] width 49 height 12
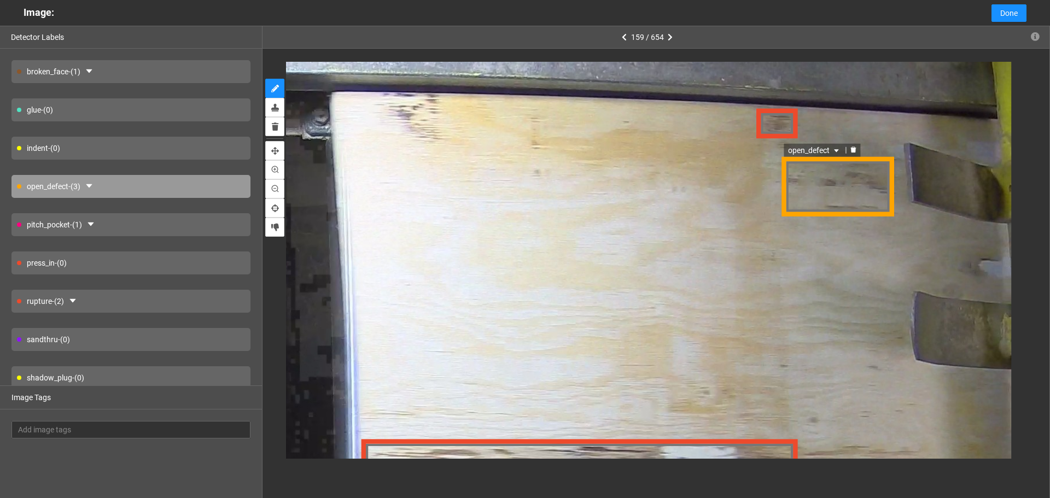
click at [816, 156] on div "open_defect" at bounding box center [814, 150] width 62 height 13
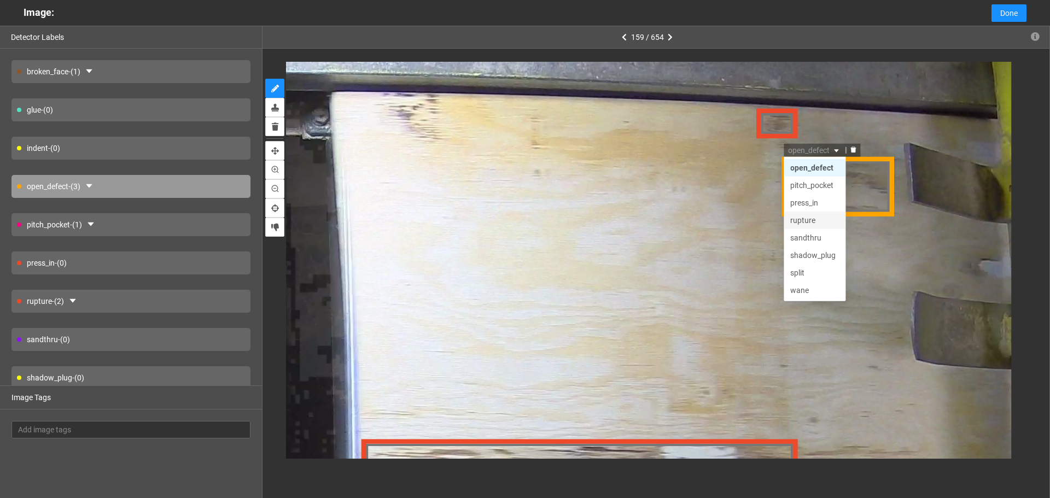
click at [820, 226] on div "rupture" at bounding box center [814, 220] width 49 height 12
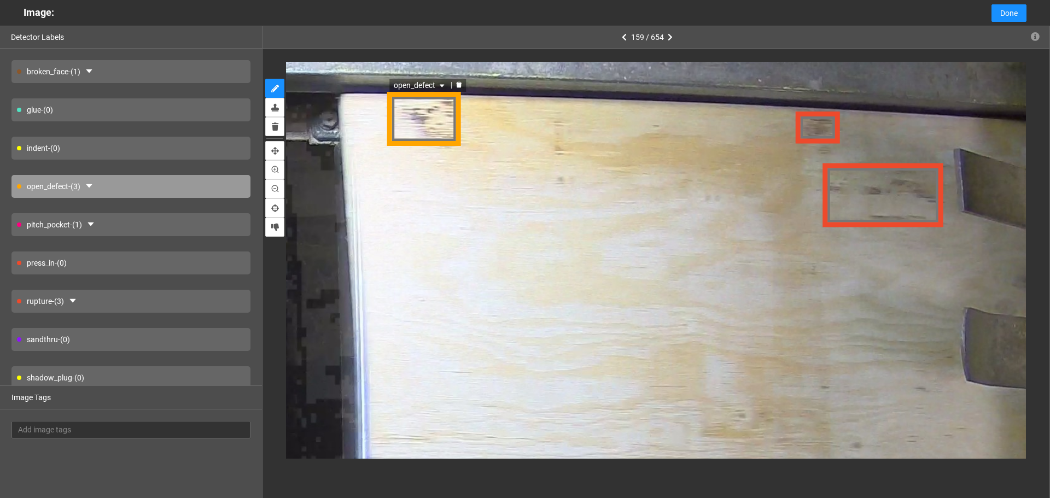
click at [423, 87] on span "open_defect" at bounding box center [420, 86] width 53 height 12
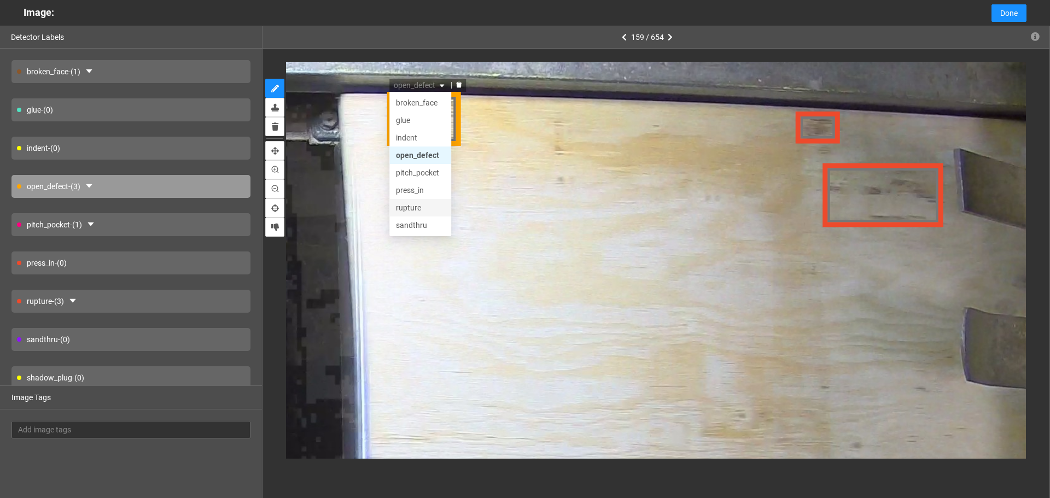
click at [415, 207] on div "rupture" at bounding box center [420, 208] width 49 height 12
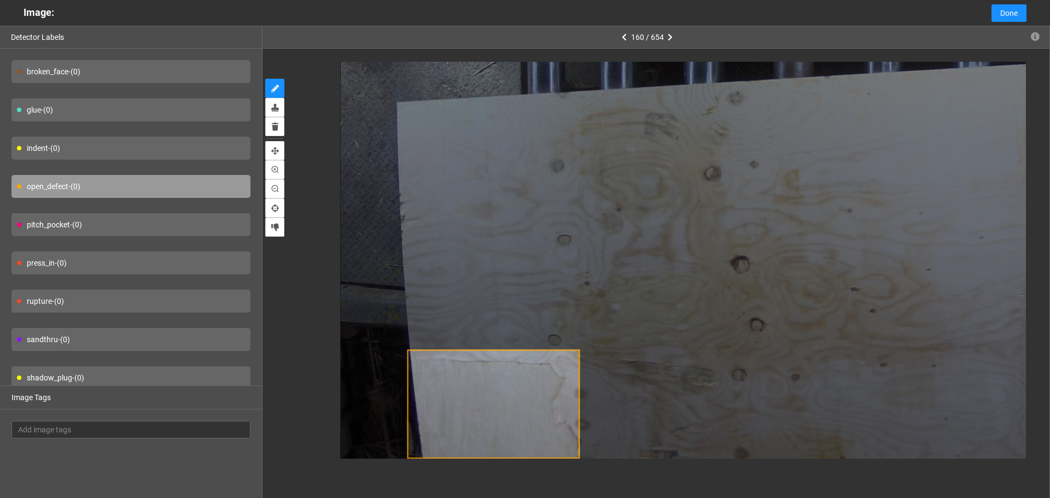
click at [580, 481] on div "160 / 654" at bounding box center [655, 275] width 787 height 498
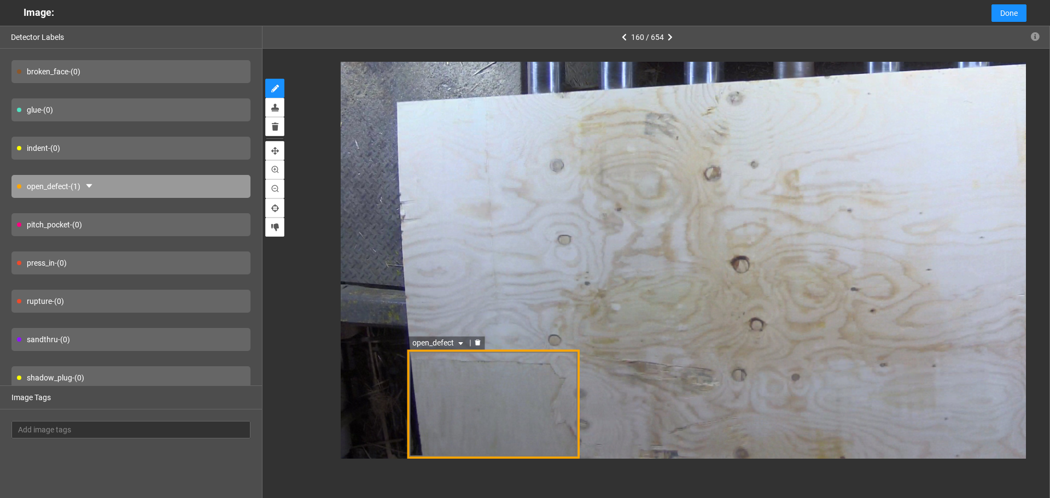
click at [426, 343] on span "open_defect" at bounding box center [438, 343] width 53 height 12
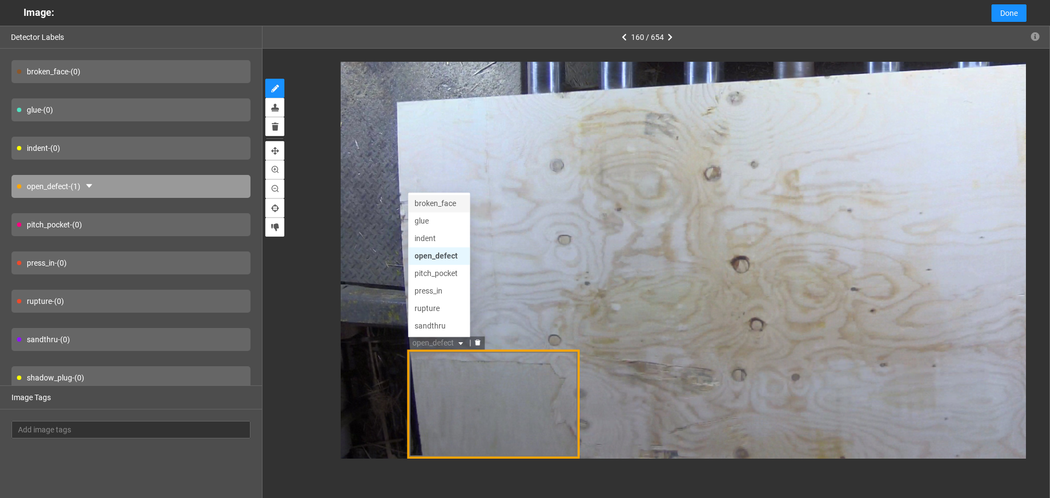
click at [435, 202] on div "broken_face" at bounding box center [438, 203] width 49 height 12
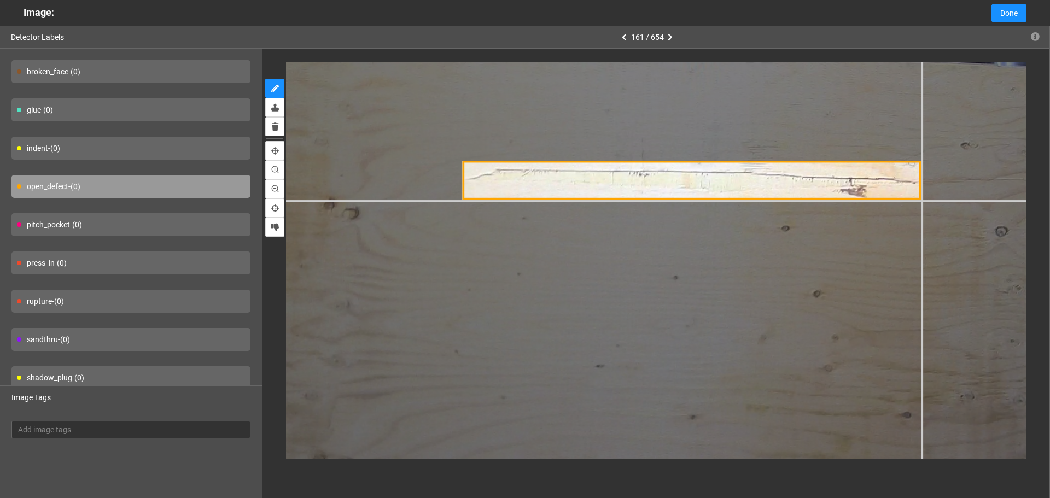
click at [921, 199] on div at bounding box center [453, 297] width 1906 height 1430
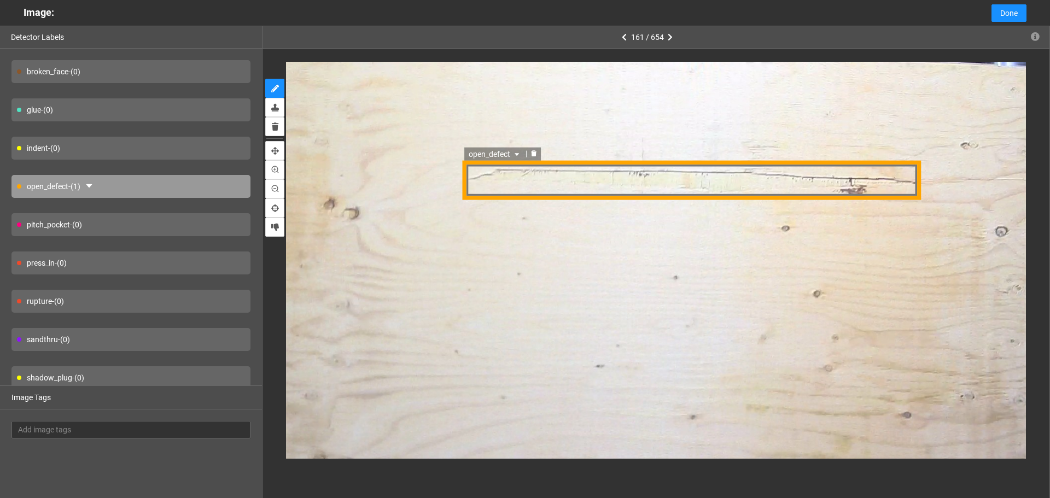
click at [499, 149] on span "open_defect" at bounding box center [495, 155] width 53 height 12
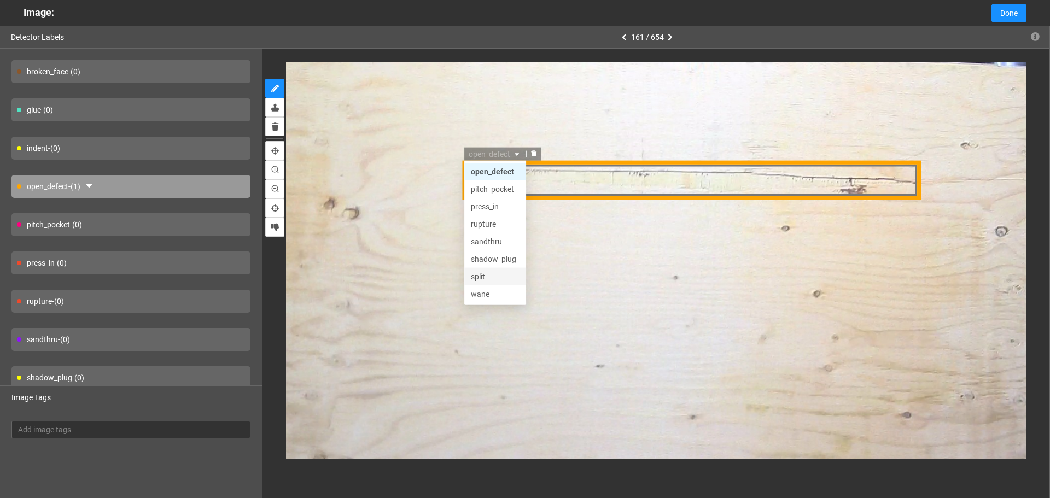
click at [489, 268] on div "split" at bounding box center [495, 276] width 62 height 17
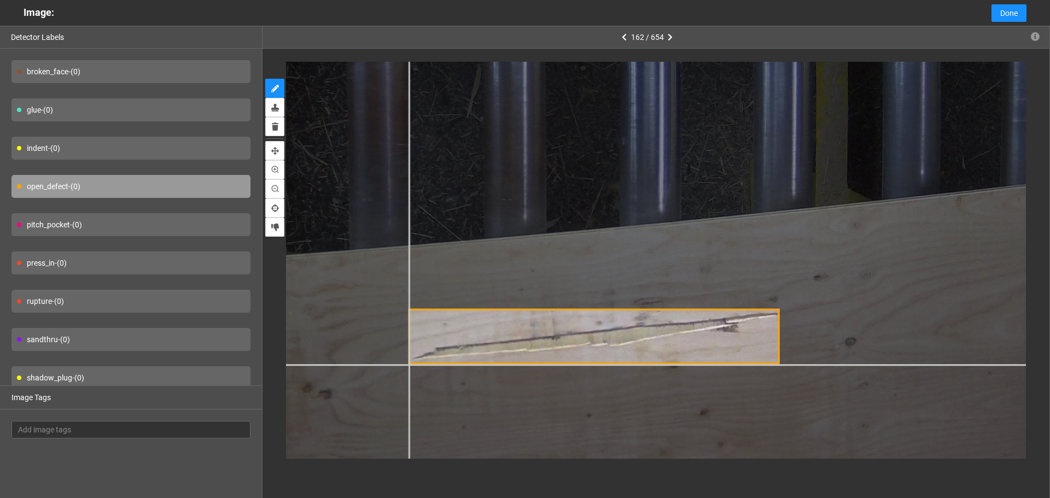
click at [408, 364] on div at bounding box center [454, 37] width 1536 height 1151
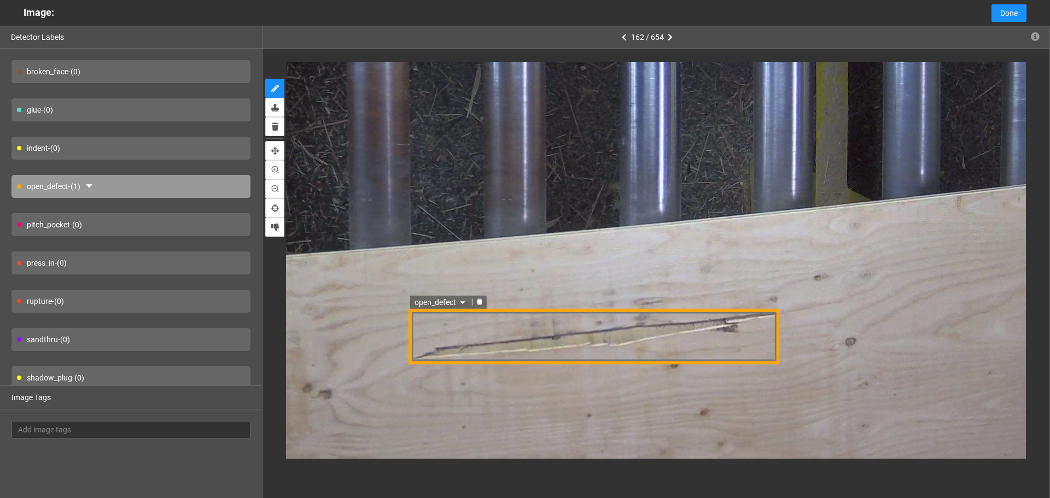
click at [447, 306] on span "open_defect" at bounding box center [440, 302] width 53 height 12
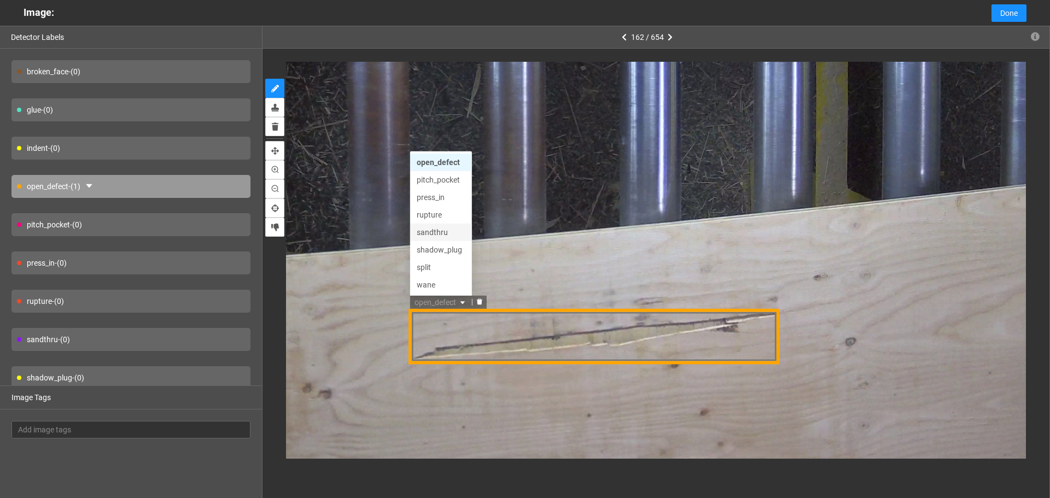
scroll to position [0, 0]
click at [436, 200] on div "indent" at bounding box center [440, 197] width 49 height 12
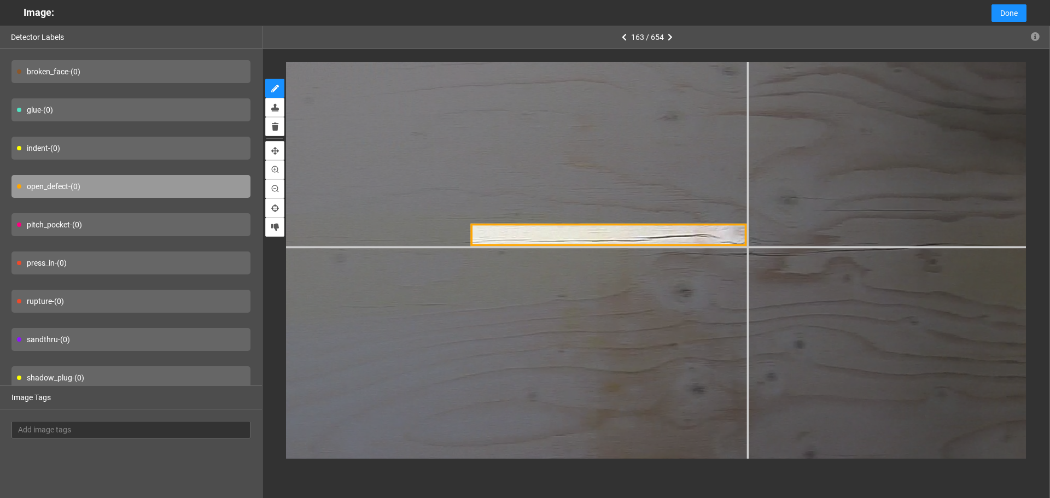
click at [747, 247] on div at bounding box center [122, 371] width 2012 height 1509
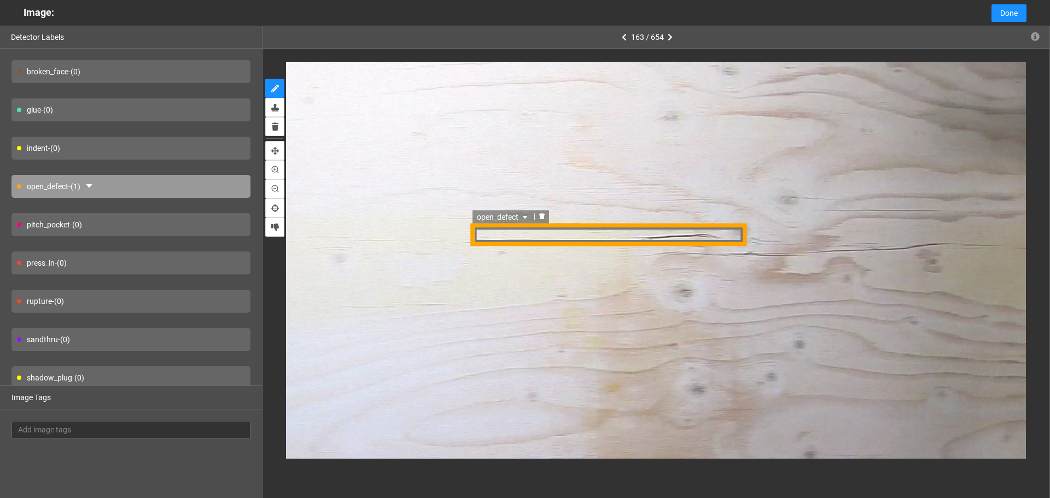
click at [528, 230] on div "open_defect" at bounding box center [608, 235] width 277 height 23
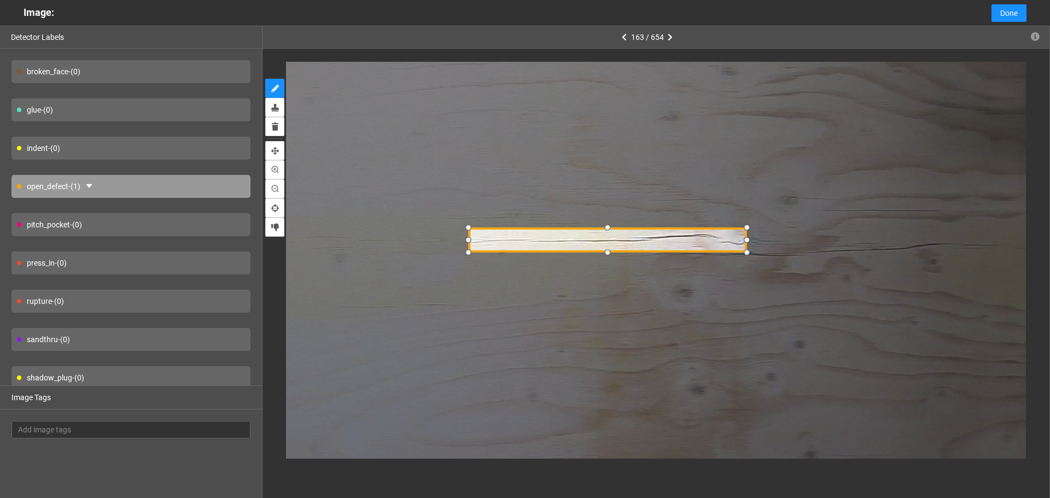
click at [568, 240] on div at bounding box center [607, 240] width 277 height 23
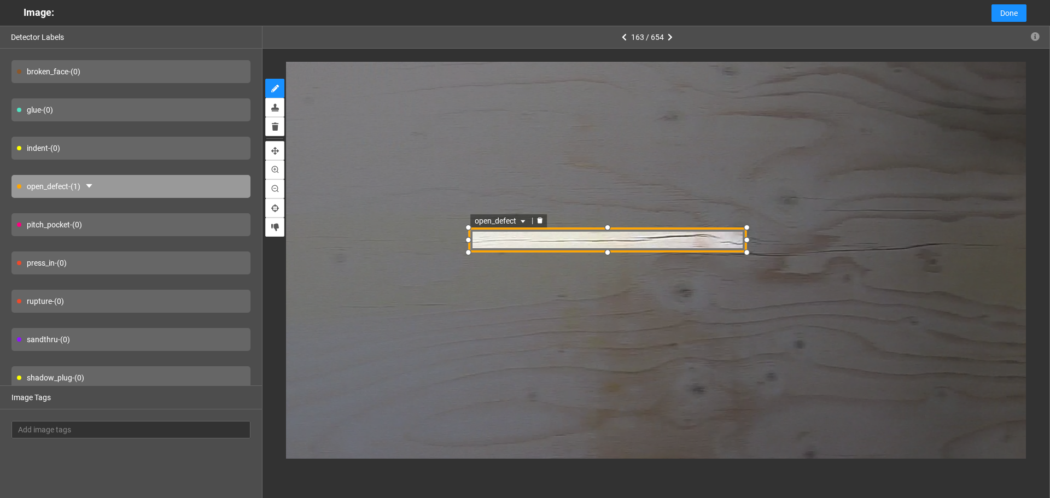
click at [507, 220] on span "open_defect" at bounding box center [502, 222] width 53 height 12
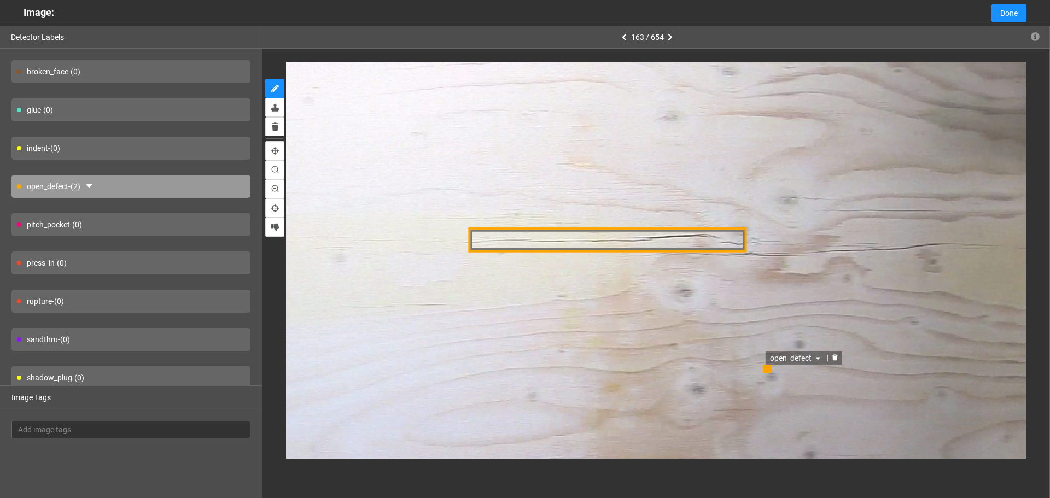
click at [835, 360] on icon "delete" at bounding box center [835, 358] width 5 height 6
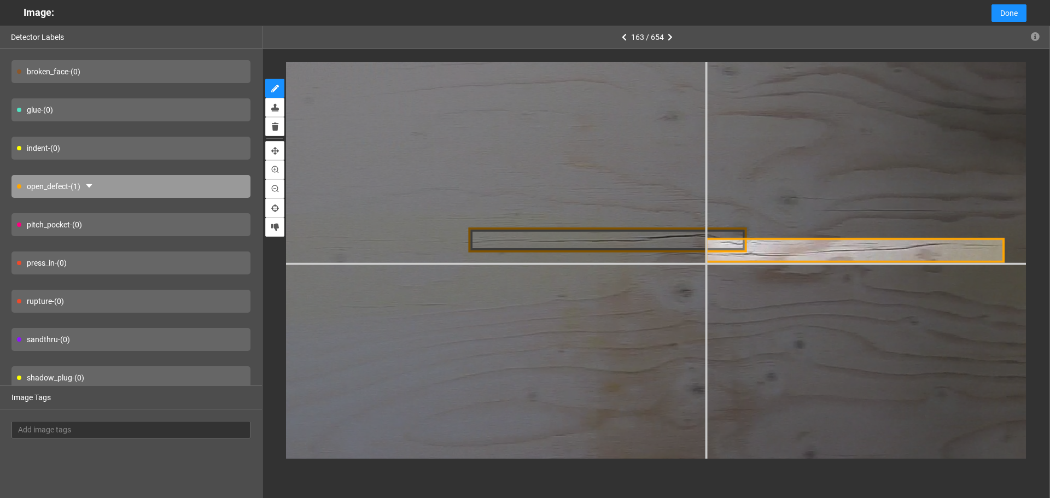
click at [705, 262] on div at bounding box center [122, 371] width 2012 height 1509
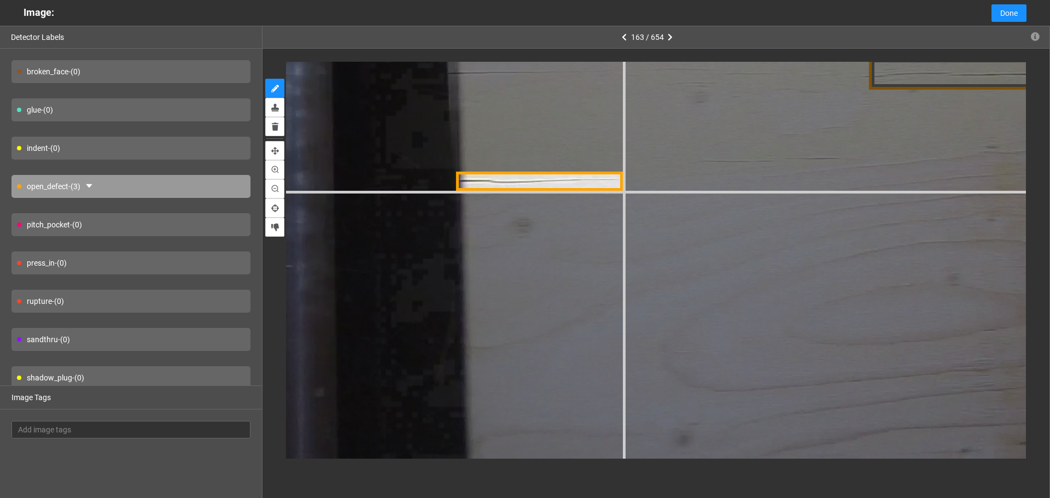
click at [623, 190] on div at bounding box center [412, 246] width 2647 height 1986
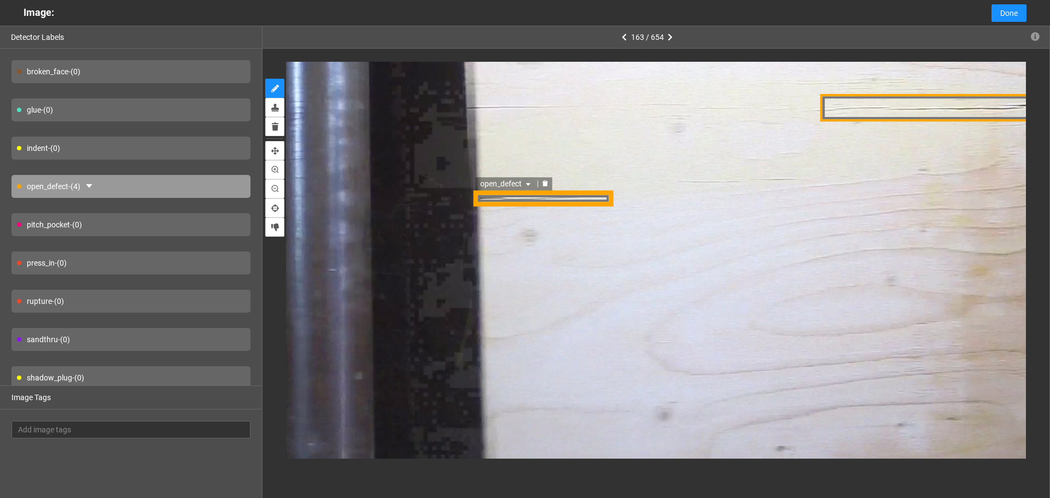
click at [517, 186] on span "open_defect" at bounding box center [507, 184] width 53 height 12
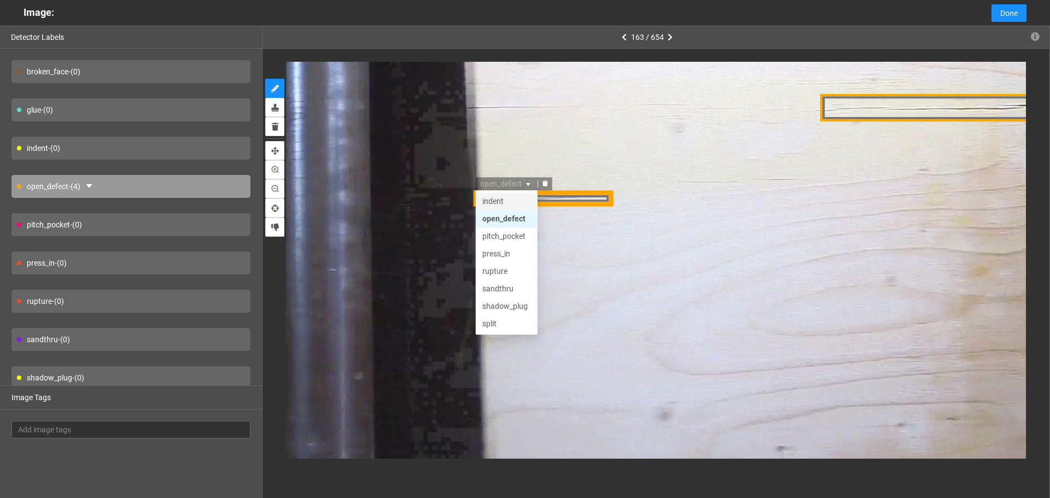
scroll to position [52, 0]
click at [503, 304] on div "split" at bounding box center [507, 306] width 49 height 12
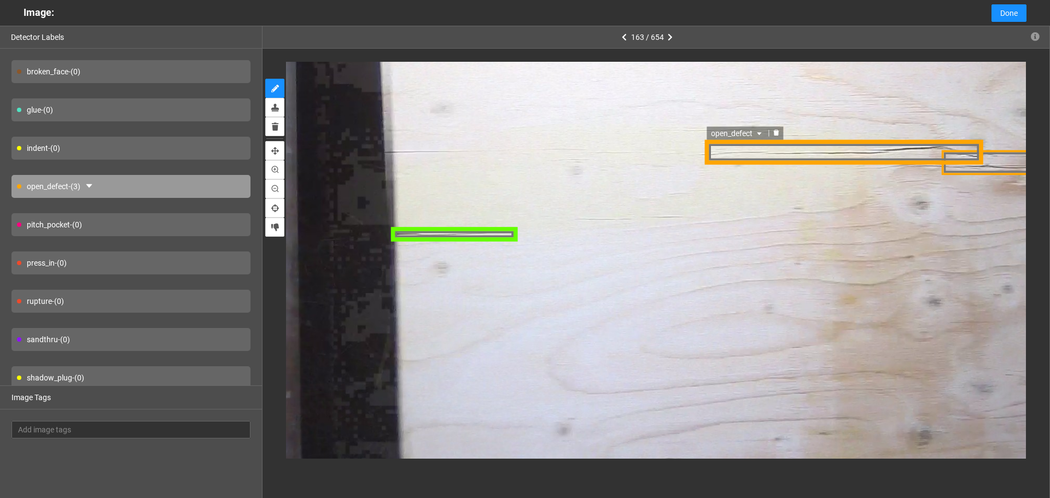
click at [753, 130] on span "open_defect" at bounding box center [738, 134] width 53 height 12
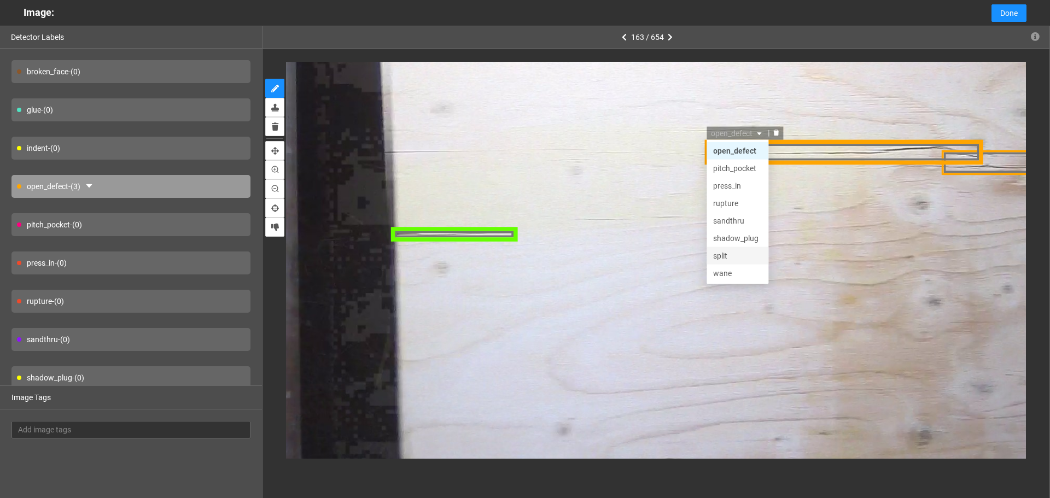
click at [738, 253] on div "split" at bounding box center [738, 256] width 49 height 12
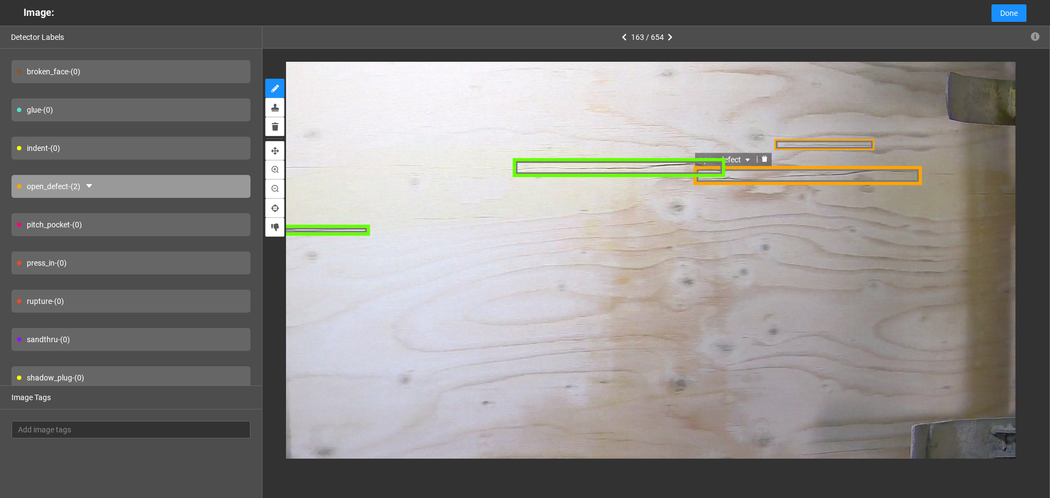
click at [741, 165] on span "open_defect" at bounding box center [725, 160] width 53 height 12
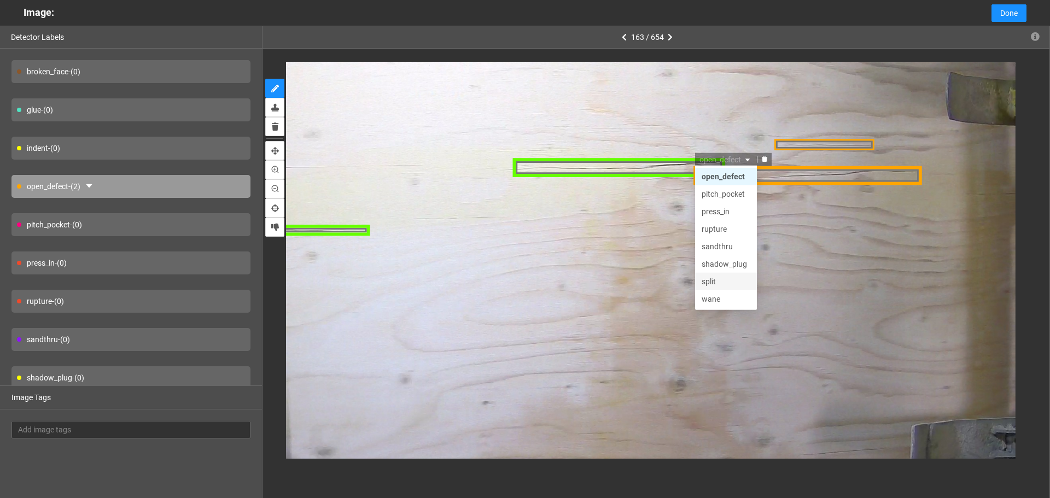
click at [728, 278] on div "split" at bounding box center [725, 282] width 49 height 12
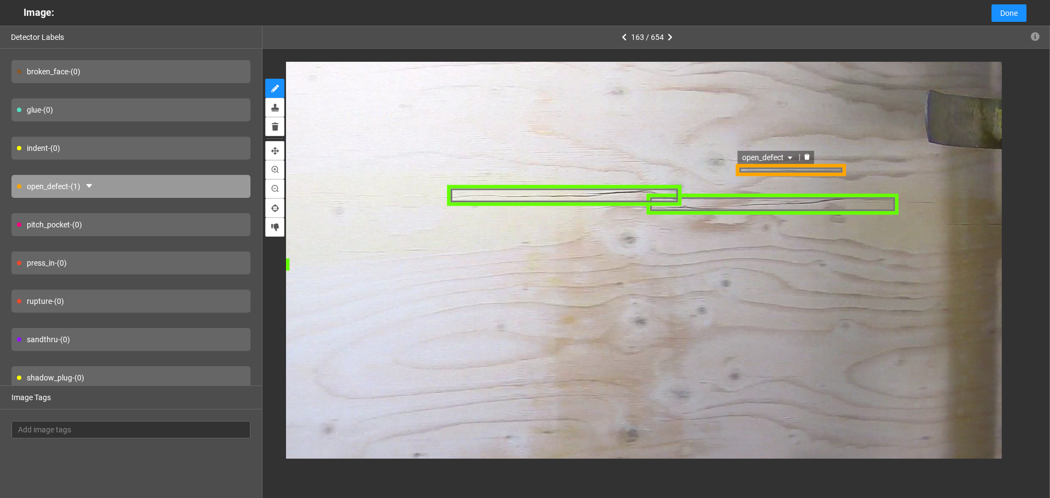
click at [779, 155] on span "open_defect" at bounding box center [767, 158] width 53 height 12
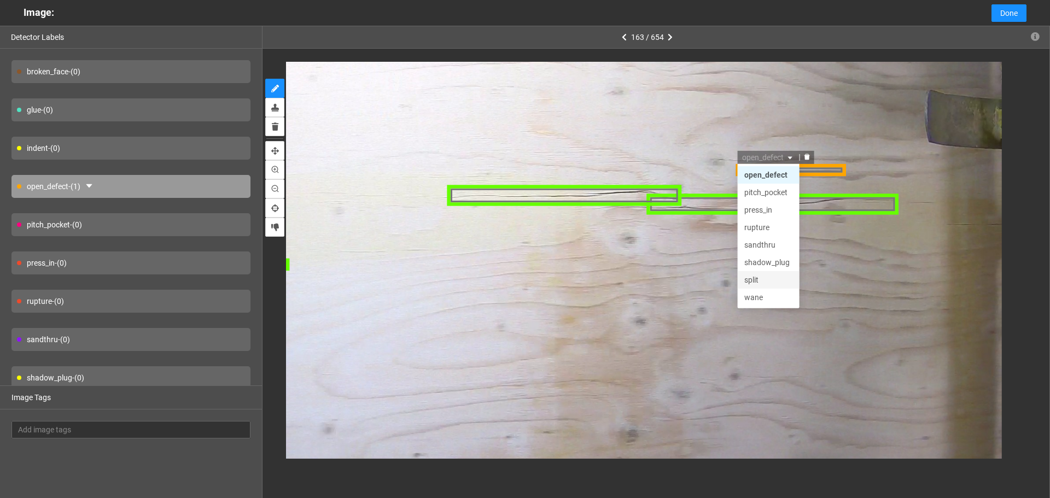
click at [768, 282] on div "split" at bounding box center [768, 280] width 49 height 12
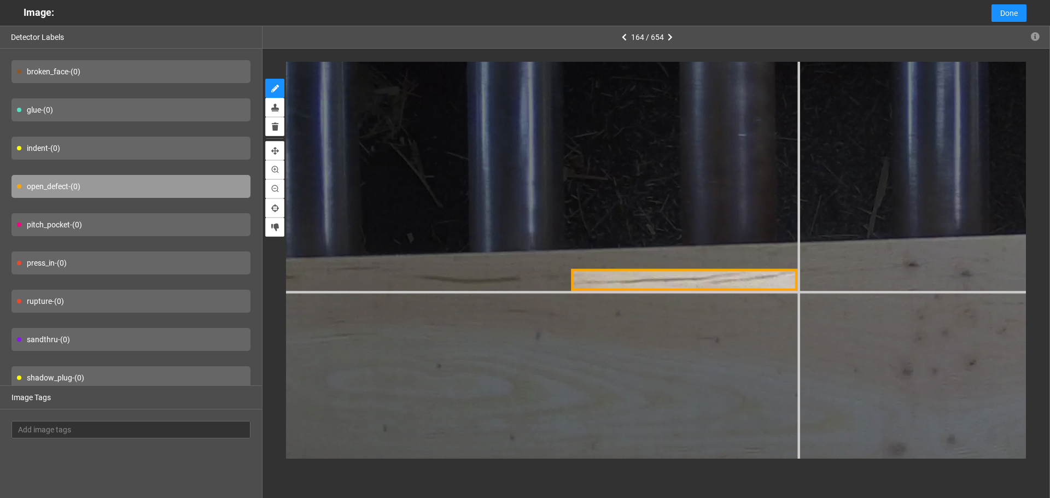
click at [797, 291] on div at bounding box center [844, 116] width 2383 height 1787
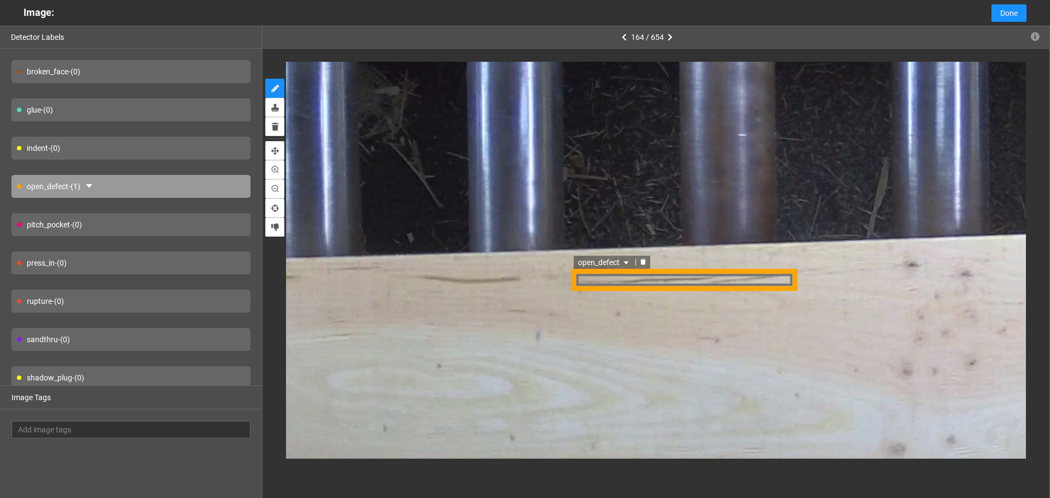
click at [627, 260] on icon "caret-down" at bounding box center [626, 263] width 7 height 7
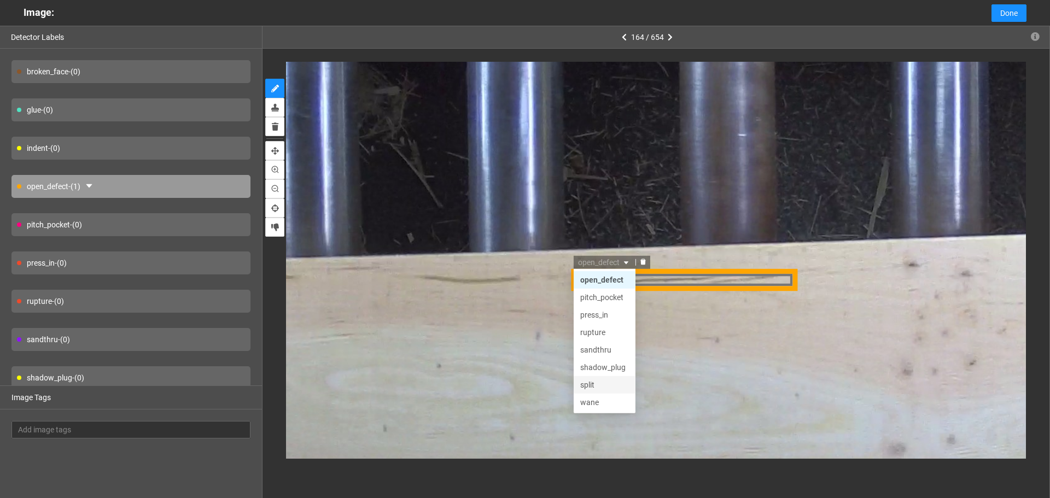
click at [594, 385] on div "split" at bounding box center [605, 385] width 49 height 12
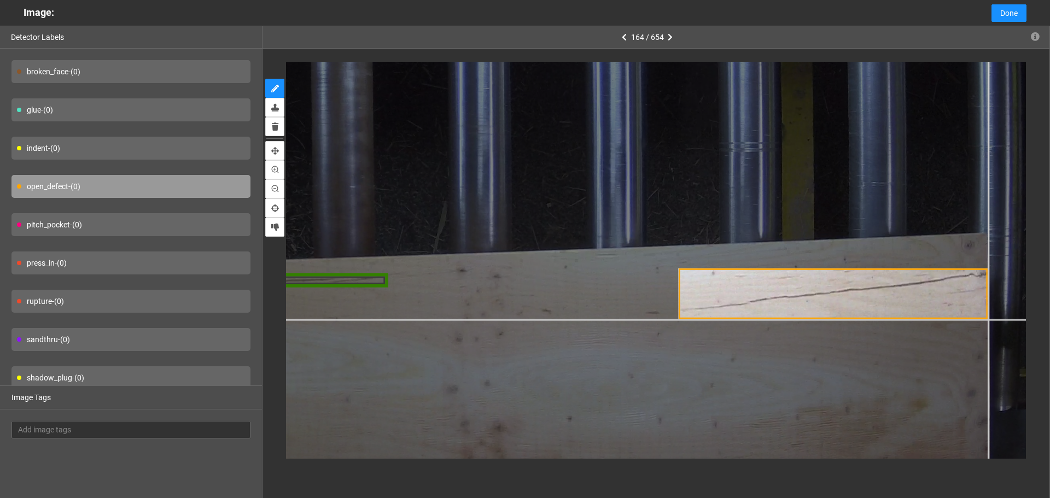
click at [988, 320] on div at bounding box center [419, 174] width 1536 height 1151
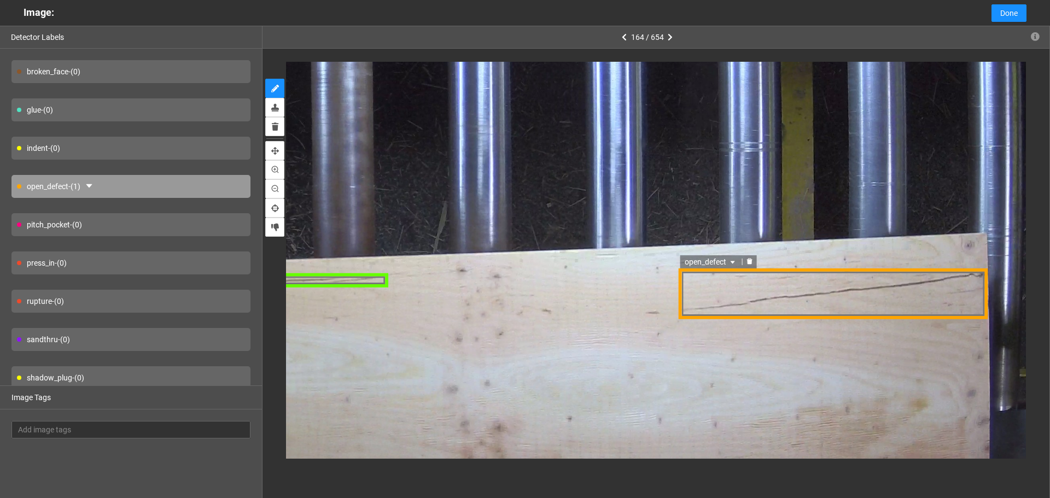
click at [694, 260] on span "open_defect" at bounding box center [711, 261] width 53 height 12
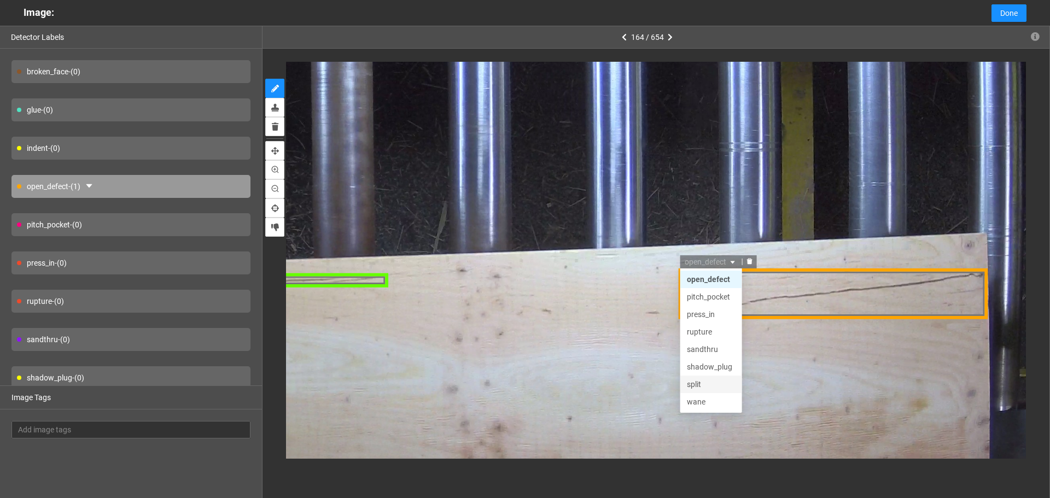
click at [710, 381] on div "split" at bounding box center [711, 384] width 49 height 12
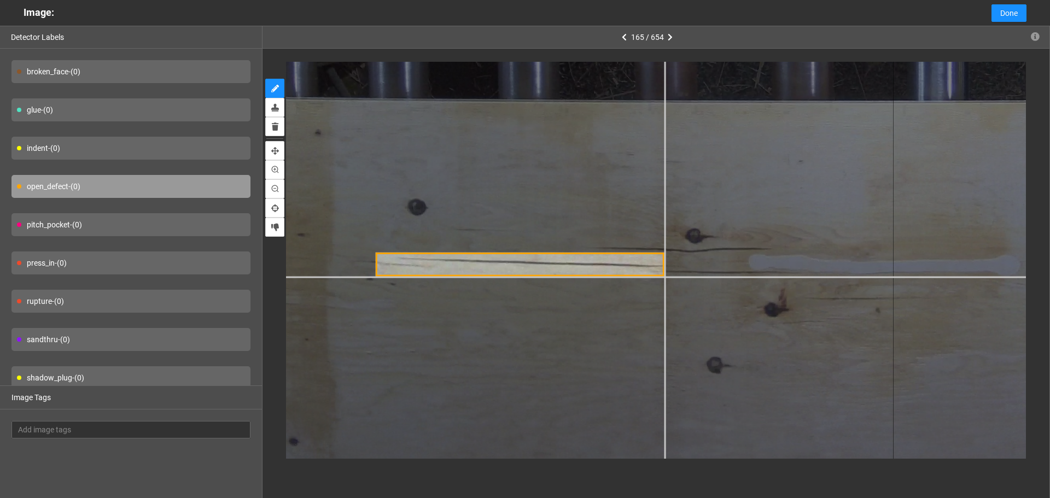
click at [665, 276] on div at bounding box center [741, 8] width 1536 height 1151
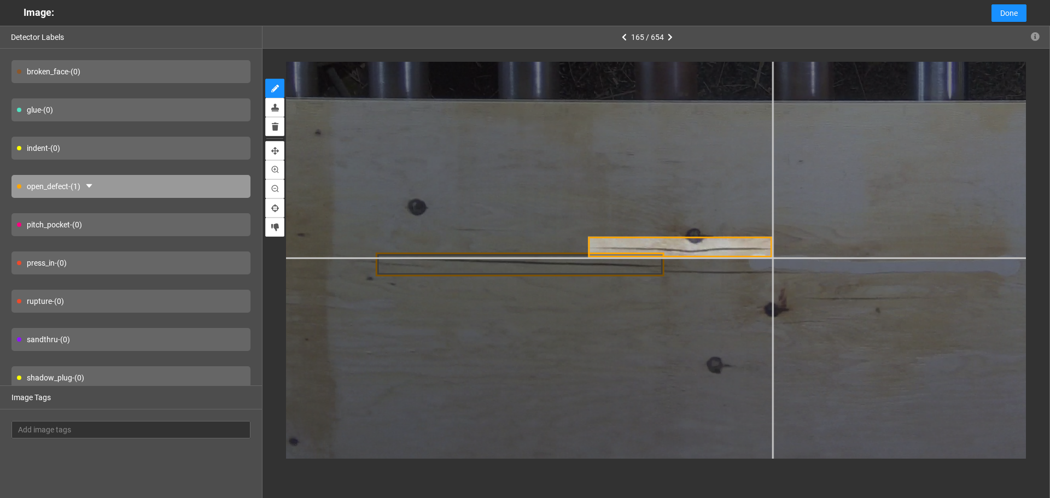
click at [771, 257] on div at bounding box center [741, 8] width 1536 height 1151
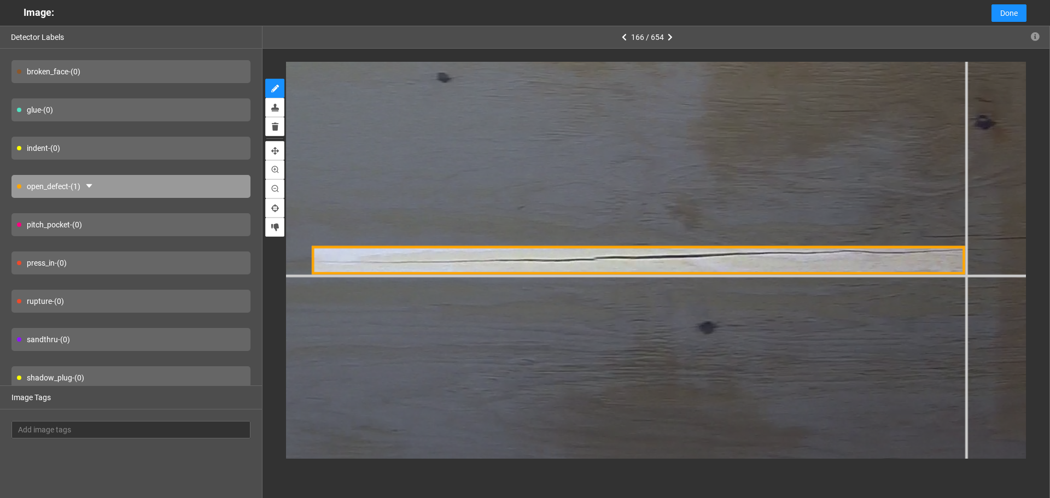
click at [963, 276] on div at bounding box center [118, 71] width 2542 height 1906
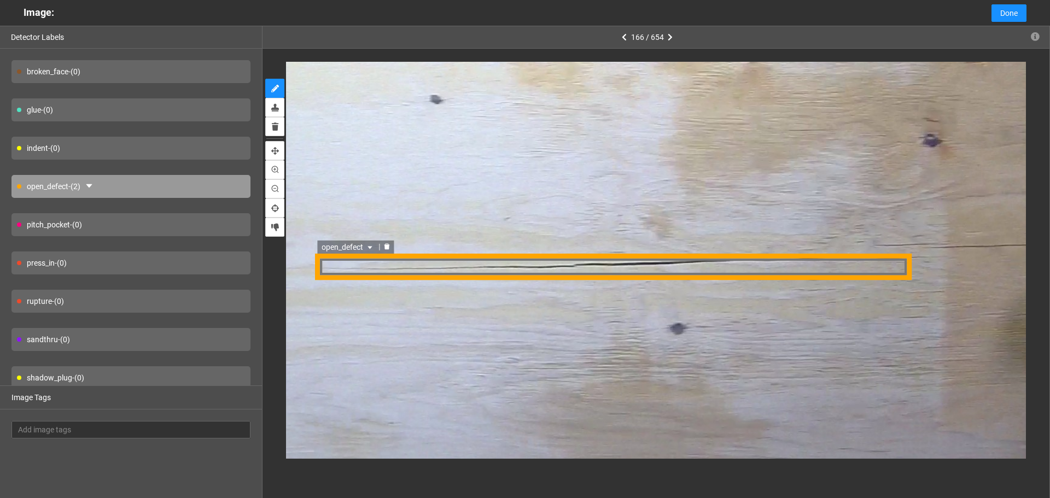
click at [619, 270] on div "open_defect" at bounding box center [613, 266] width 596 height 27
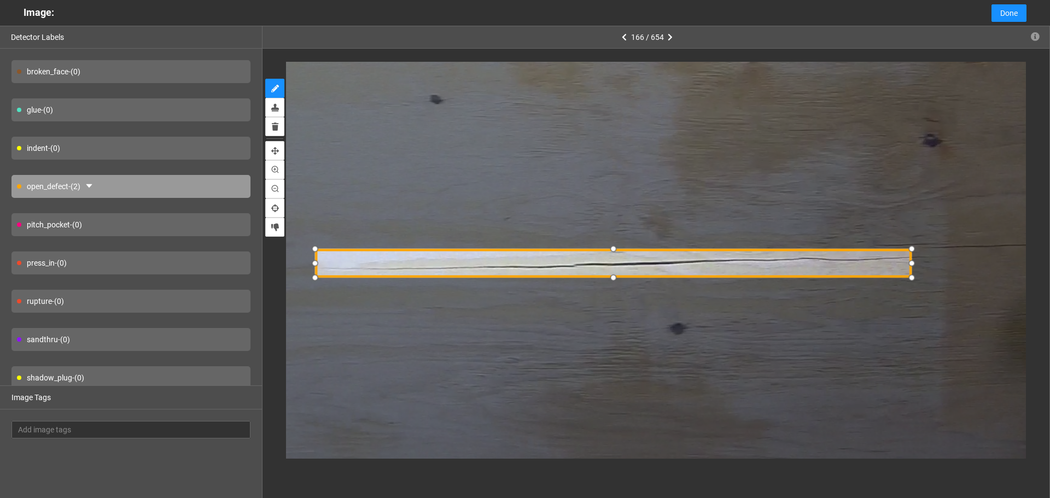
click at [619, 266] on div at bounding box center [613, 262] width 596 height 27
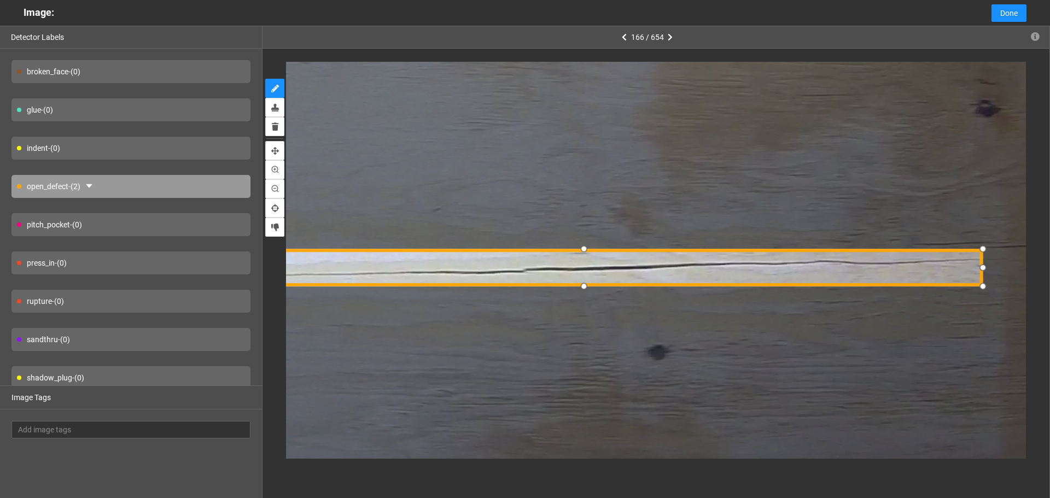
click at [980, 268] on div at bounding box center [981, 267] width 17 height 17
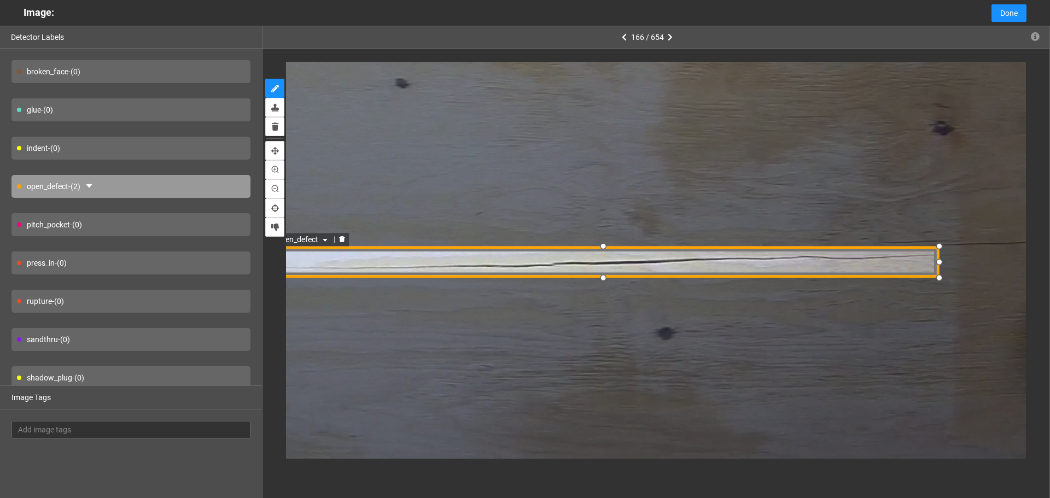
click at [311, 239] on span "open_defect" at bounding box center [304, 240] width 53 height 12
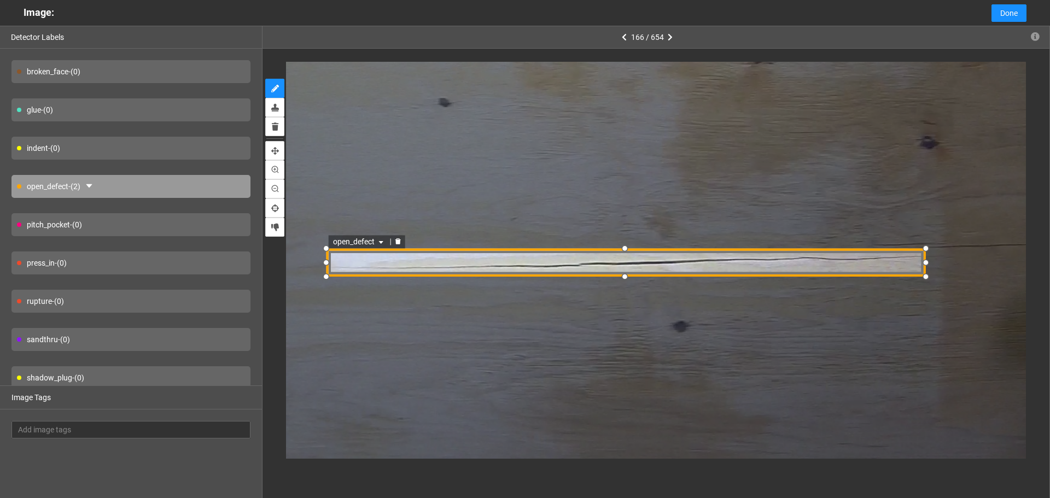
click at [369, 245] on span "open_defect" at bounding box center [360, 242] width 53 height 12
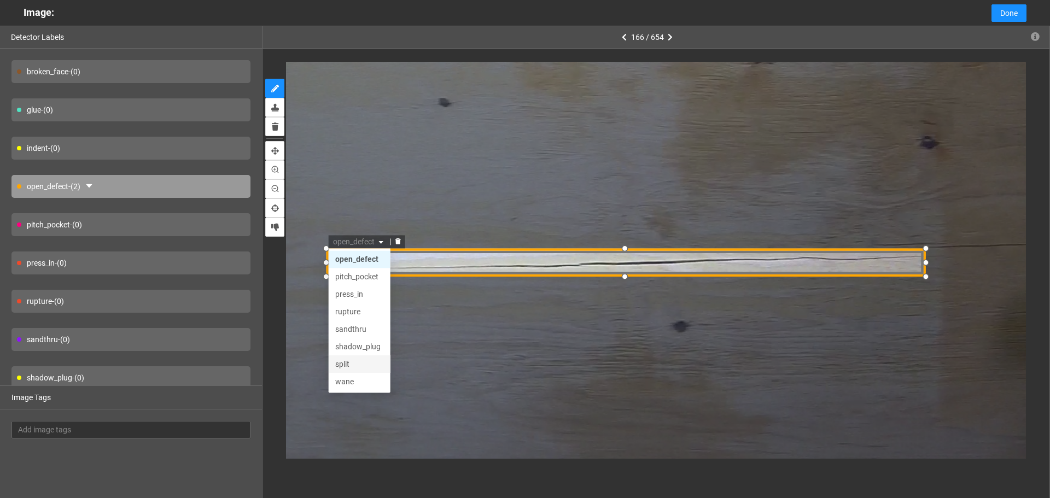
click at [350, 363] on div "split" at bounding box center [360, 365] width 49 height 12
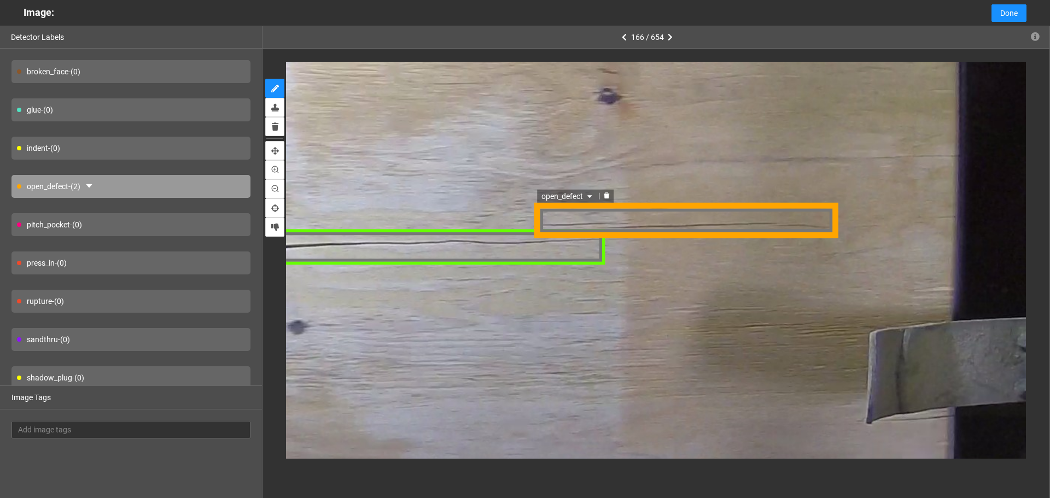
click at [570, 196] on span "open_defect" at bounding box center [568, 197] width 53 height 12
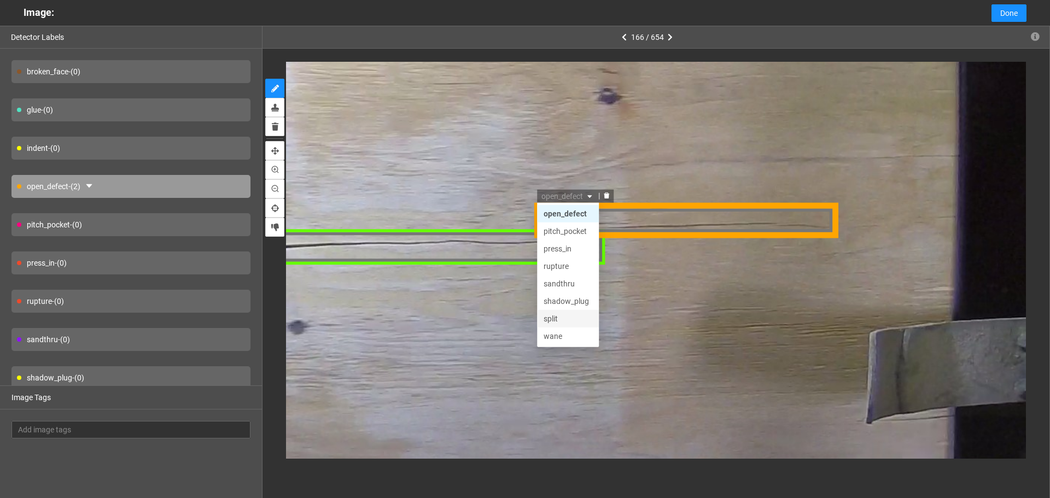
click at [565, 318] on div "split" at bounding box center [568, 320] width 49 height 12
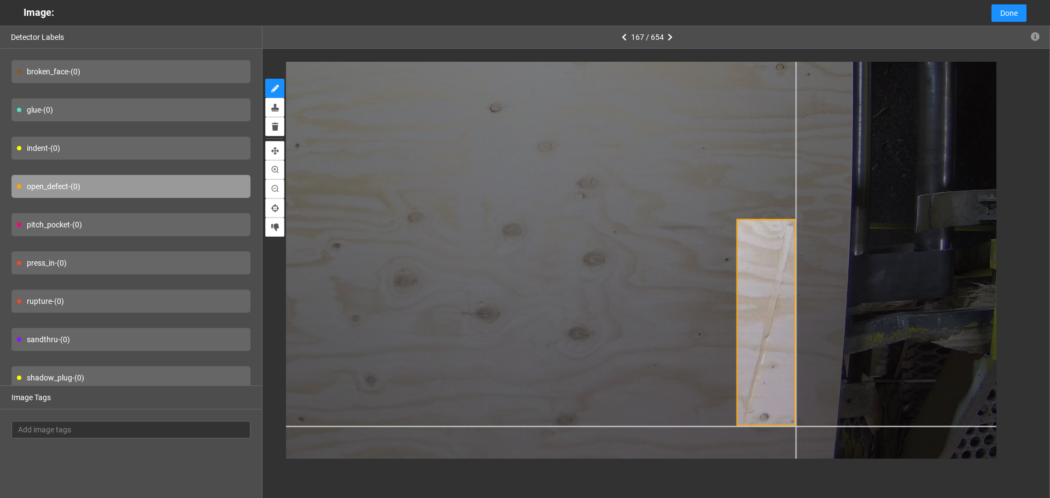
click at [795, 426] on div at bounding box center [414, 76] width 1165 height 874
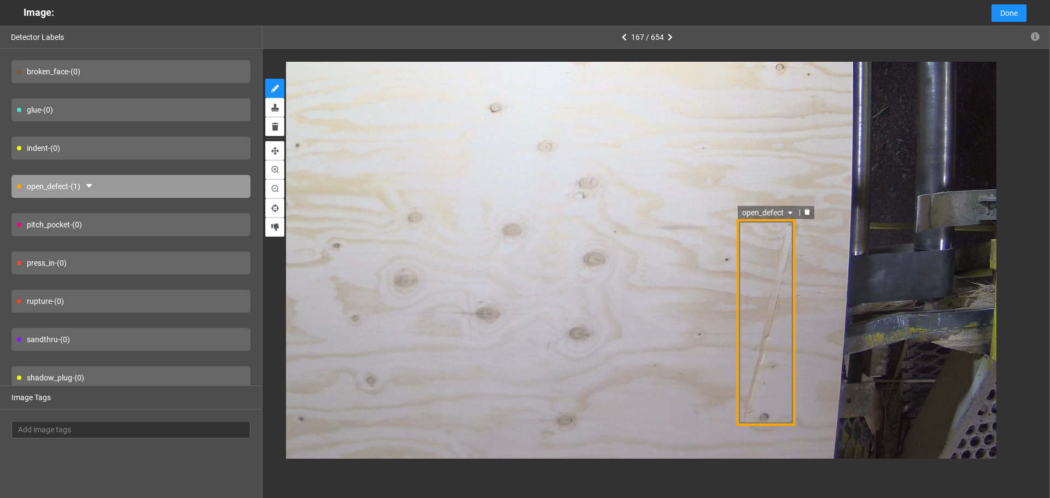
click at [761, 207] on span "open_defect" at bounding box center [768, 213] width 53 height 12
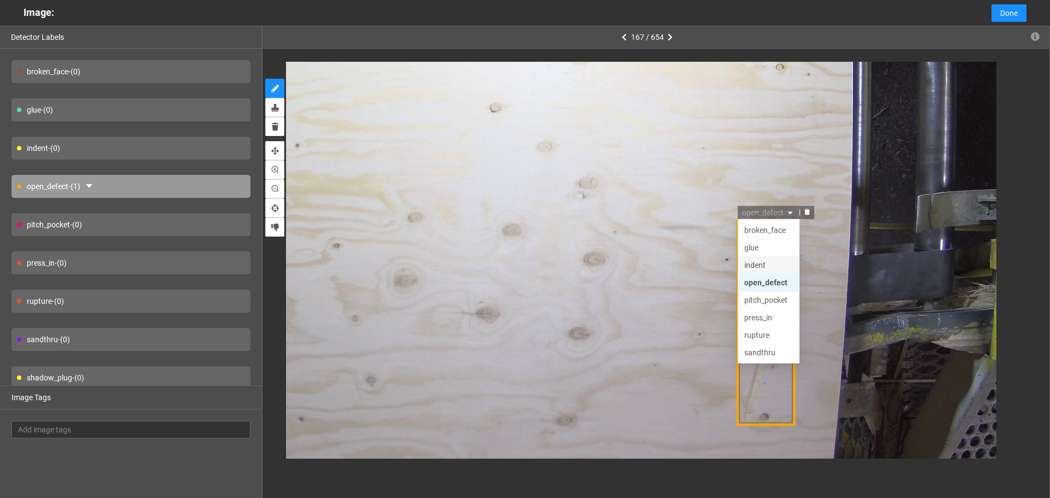
click at [769, 267] on div "indent" at bounding box center [769, 265] width 49 height 12
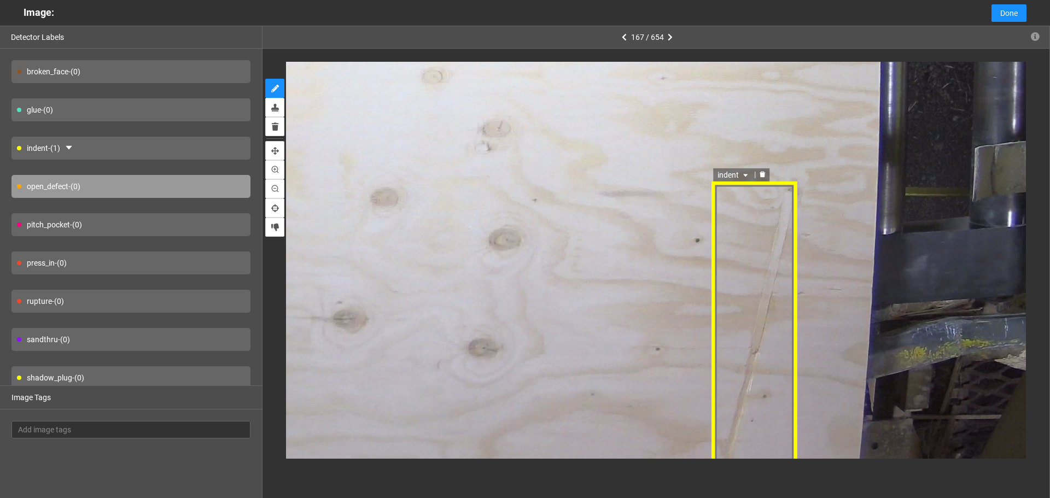
click at [743, 178] on icon "caret-down" at bounding box center [746, 175] width 7 height 7
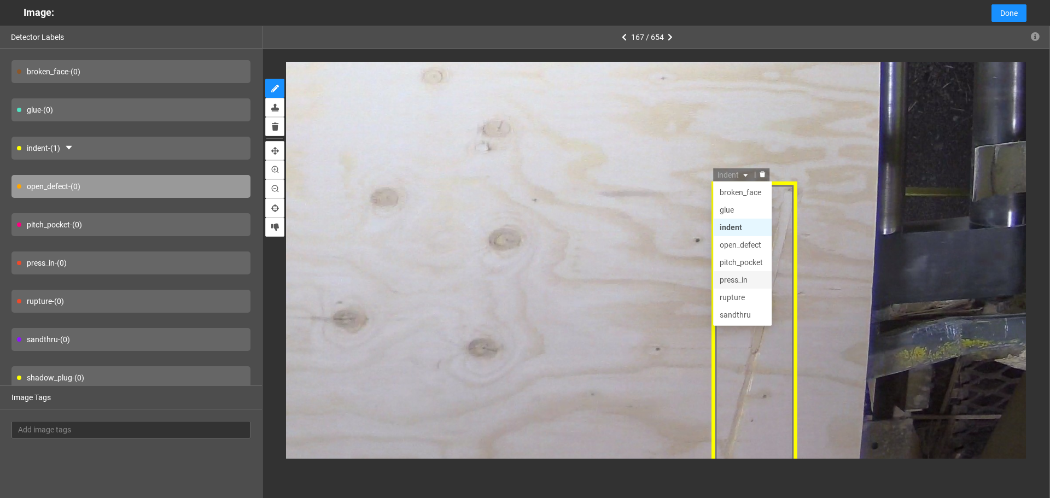
click at [743, 278] on div "press_in" at bounding box center [743, 280] width 45 height 12
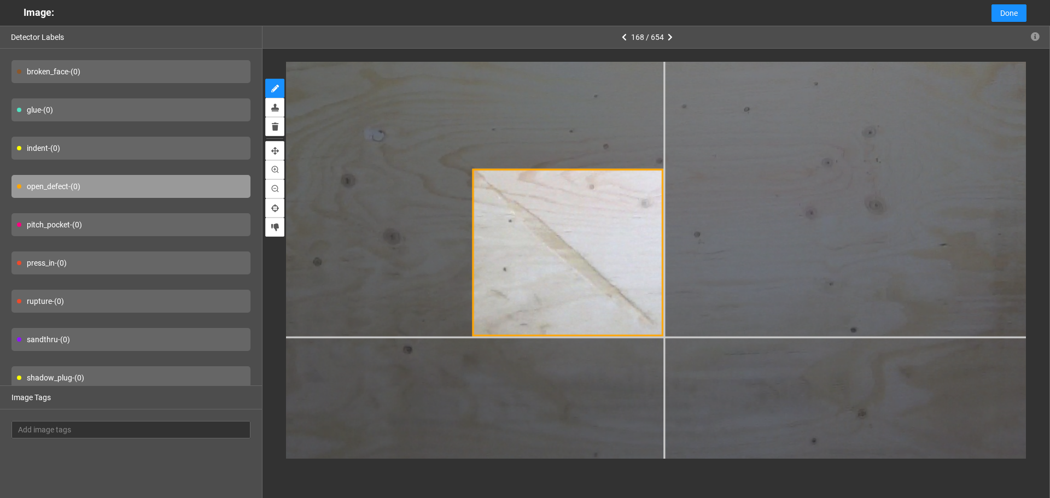
click at [663, 336] on div at bounding box center [549, 174] width 1747 height 1311
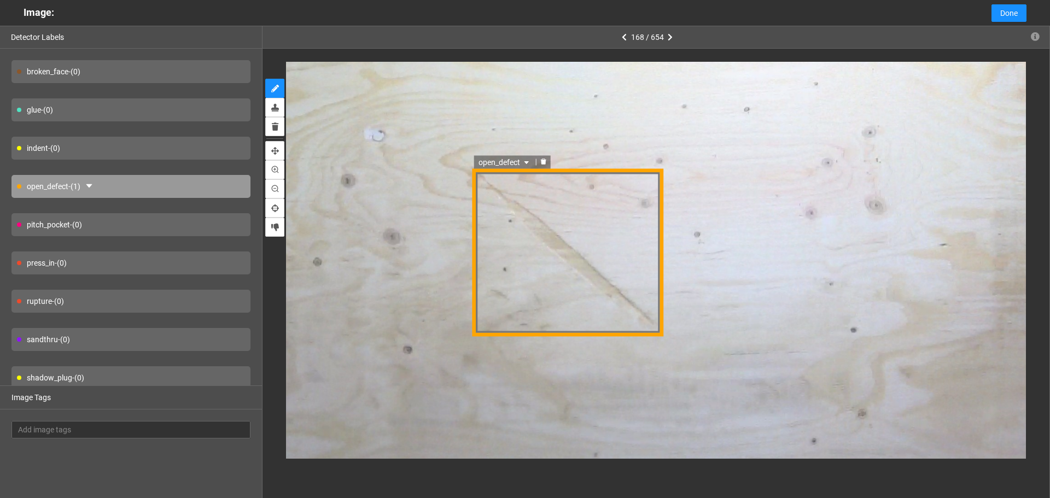
click at [507, 166] on span "open_defect" at bounding box center [505, 163] width 53 height 12
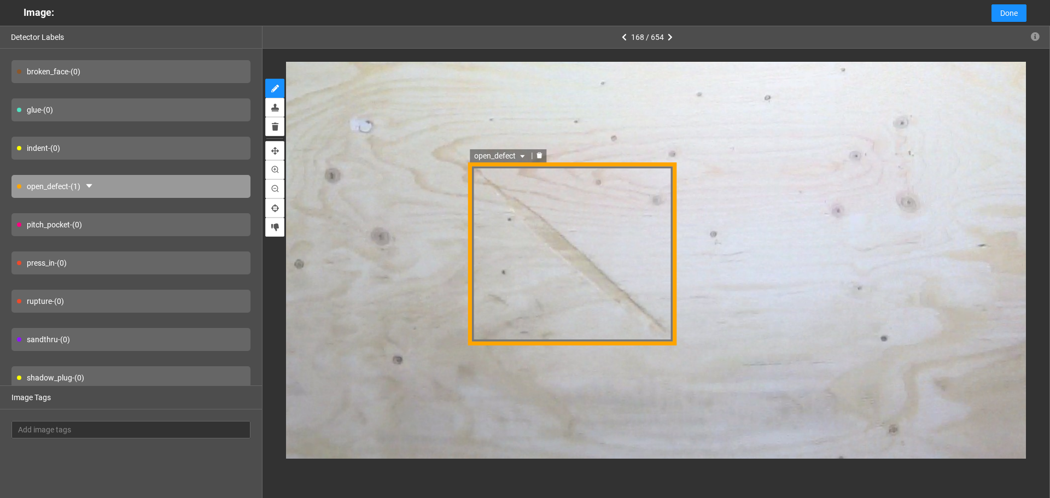
click at [503, 161] on span "open_defect" at bounding box center [501, 157] width 53 height 12
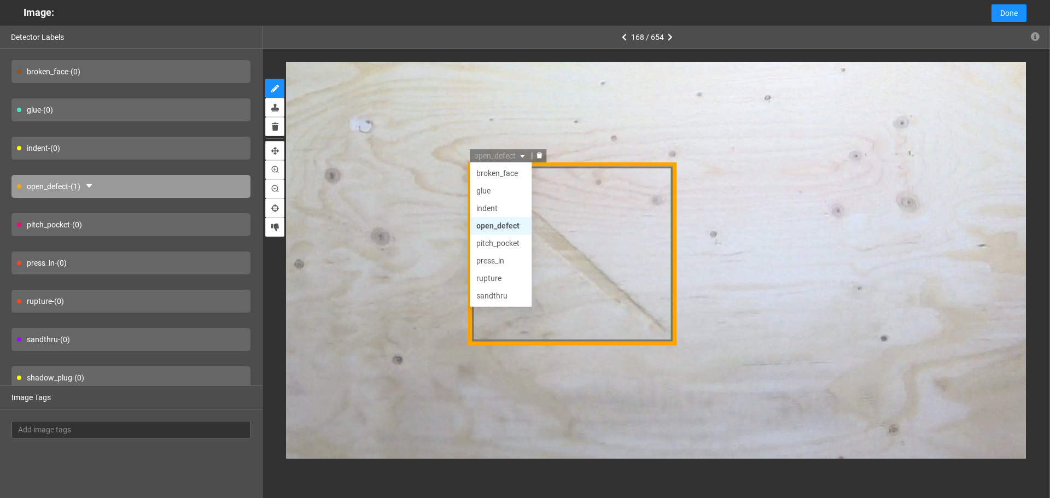
click at [502, 229] on div "open_defect" at bounding box center [501, 227] width 49 height 12
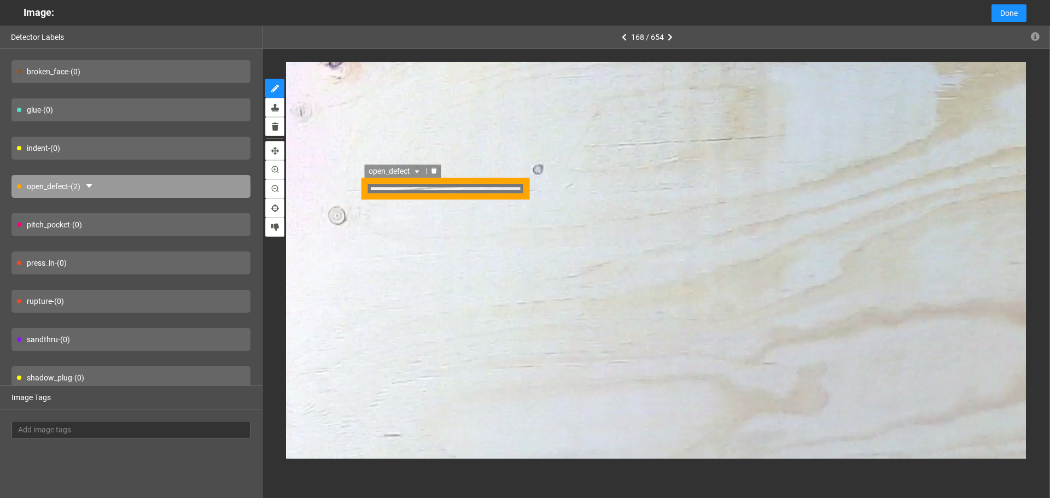
click at [405, 169] on span "open_defect" at bounding box center [393, 171] width 53 height 12
click at [390, 293] on div "split" at bounding box center [394, 292] width 49 height 12
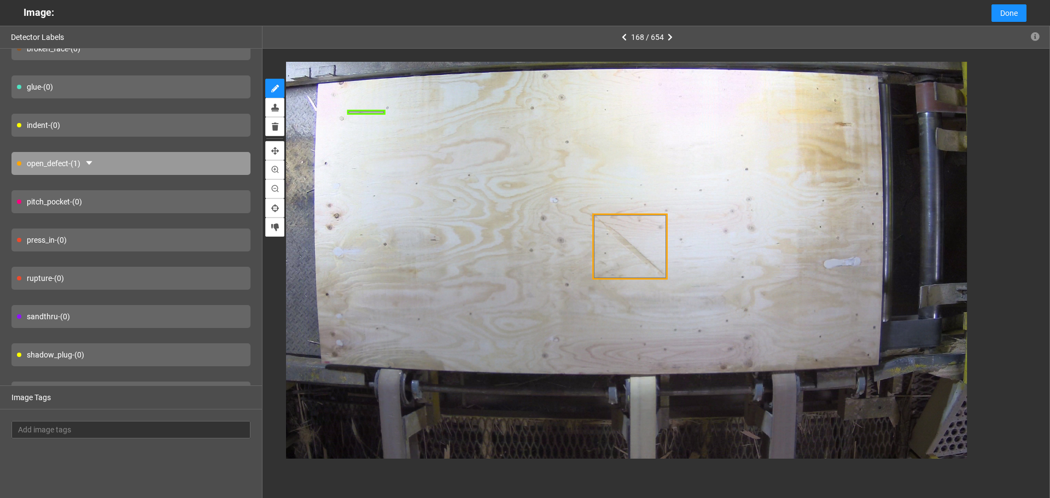
scroll to position [0, 0]
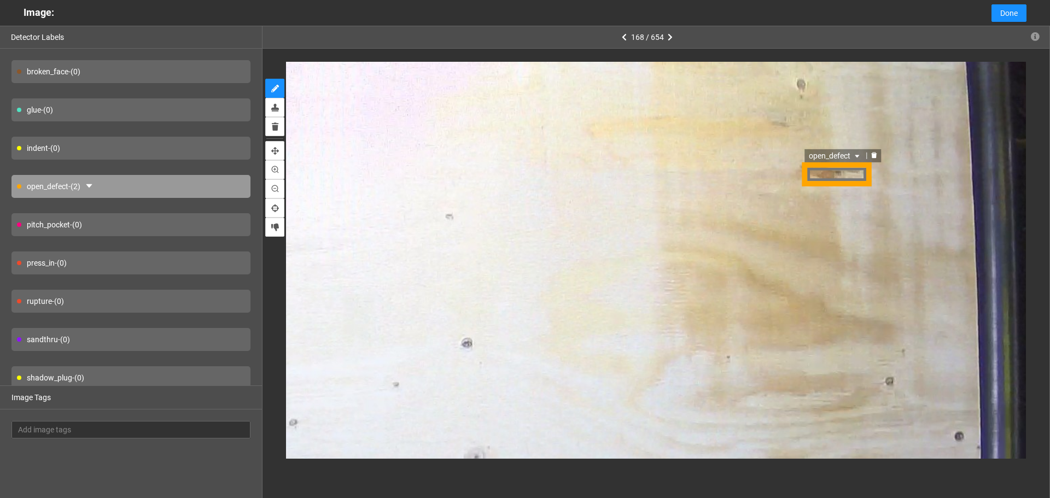
click at [831, 154] on span "open_defect" at bounding box center [836, 156] width 53 height 12
click at [831, 156] on span "open_defect" at bounding box center [836, 156] width 53 height 12
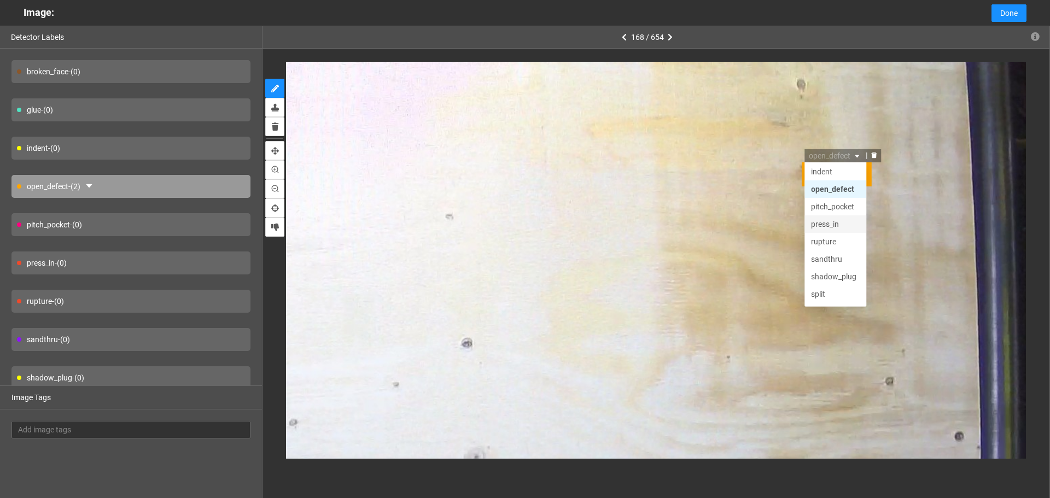
scroll to position [52, 0]
click at [835, 196] on div "pitch_pocket" at bounding box center [836, 191] width 49 height 12
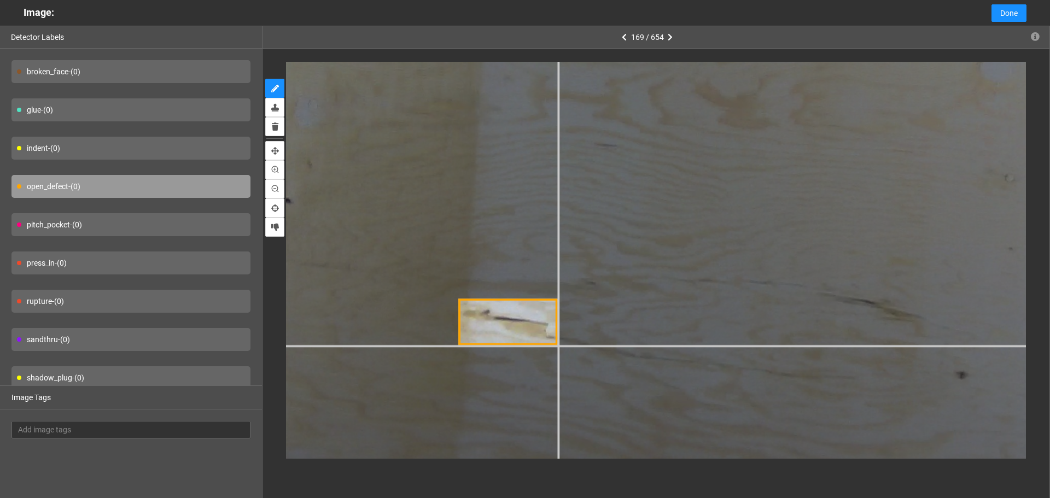
click at [558, 344] on div at bounding box center [992, 147] width 1959 height 1469
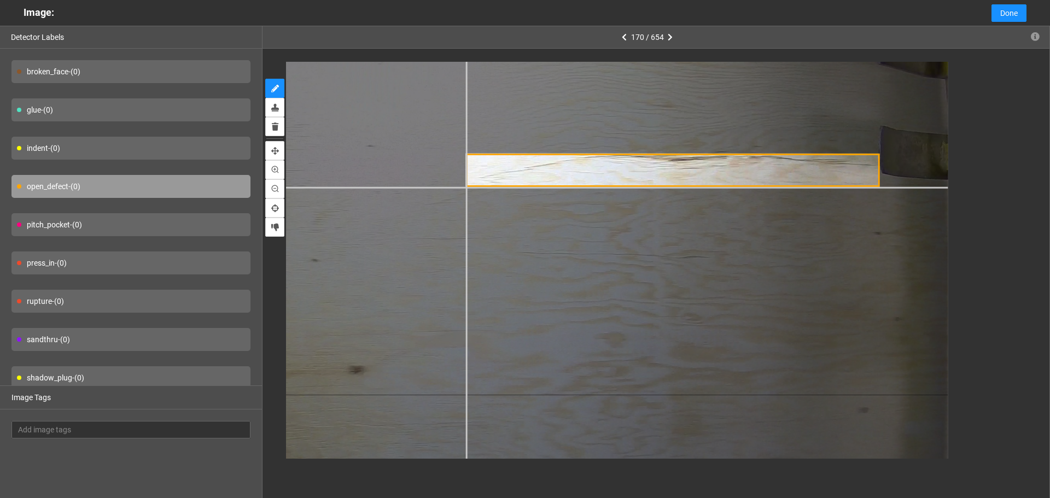
click at [466, 188] on div at bounding box center [181, 321] width 1536 height 1151
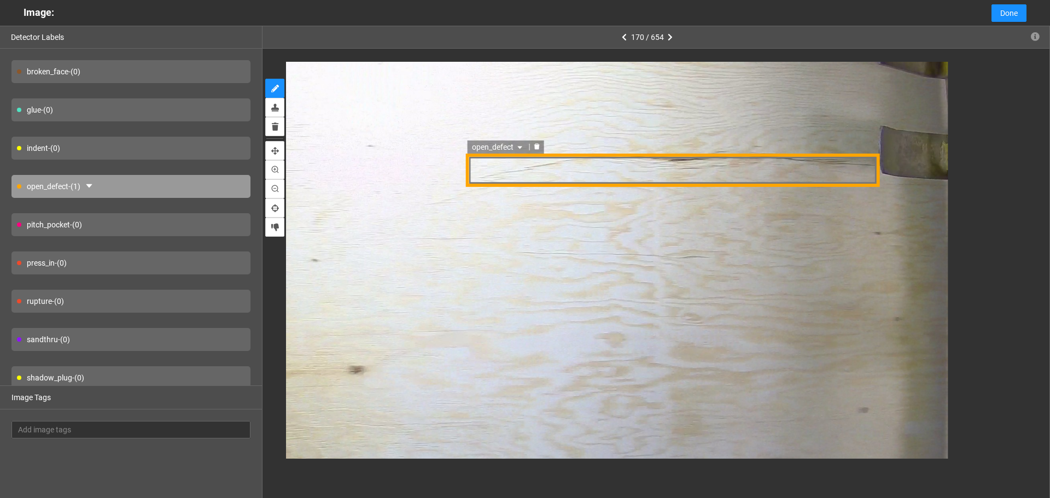
click at [618, 182] on div "open_defect" at bounding box center [673, 171] width 414 height 34
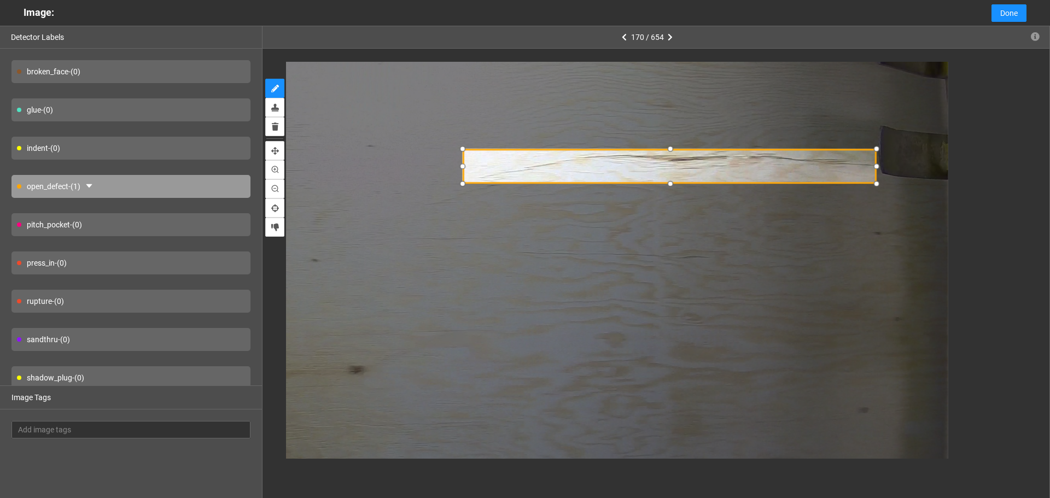
click at [620, 168] on div at bounding box center [670, 166] width 414 height 34
click at [492, 141] on span "open_defect" at bounding box center [495, 143] width 53 height 12
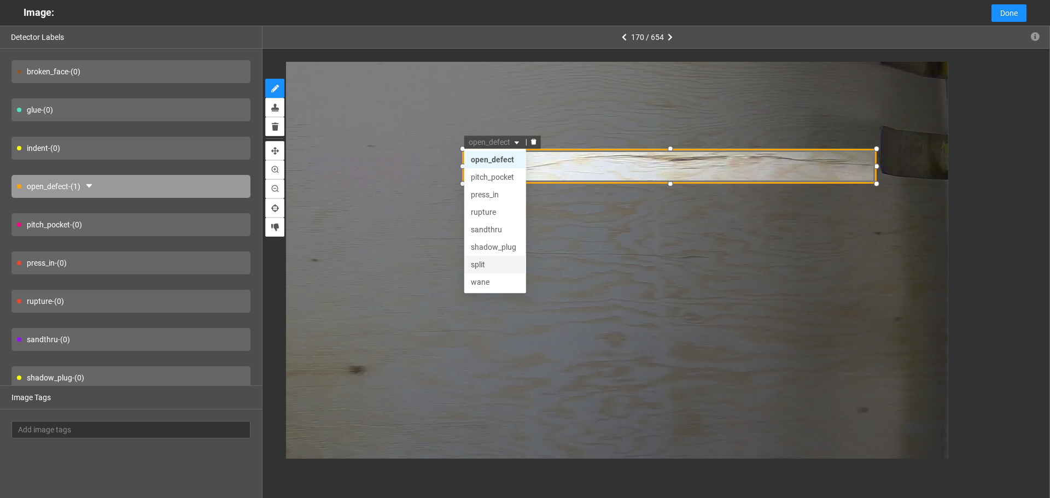
click at [493, 263] on div "split" at bounding box center [495, 265] width 49 height 12
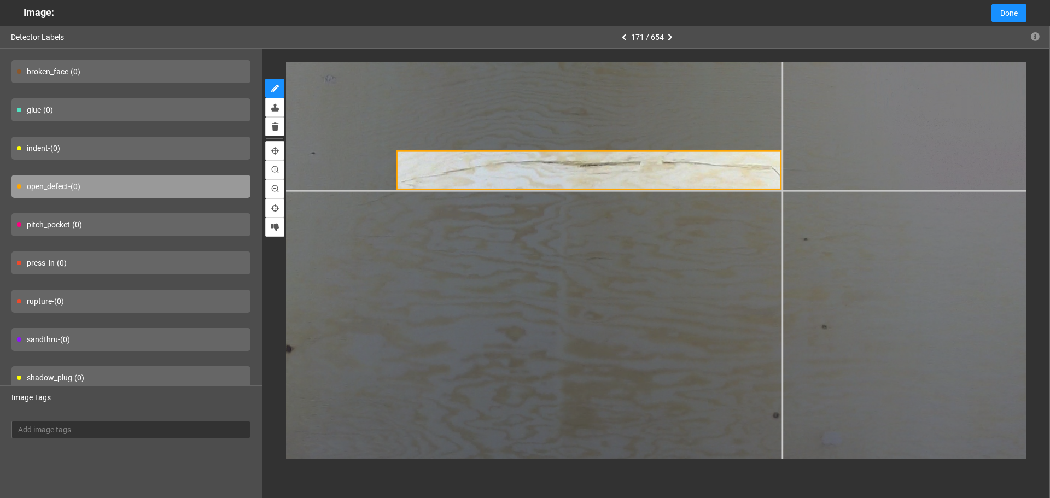
click at [782, 190] on div at bounding box center [825, 294] width 1430 height 1072
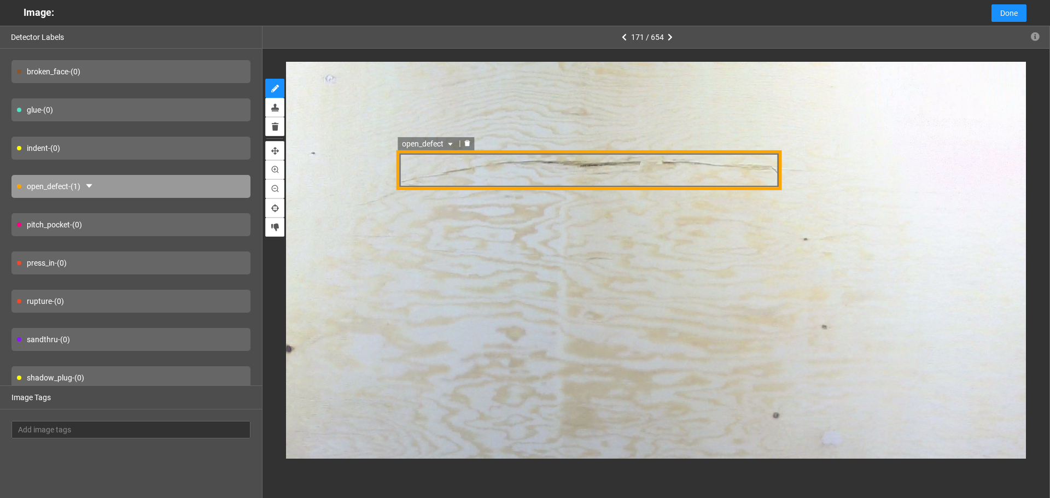
click at [433, 142] on span "open_defect" at bounding box center [428, 144] width 53 height 12
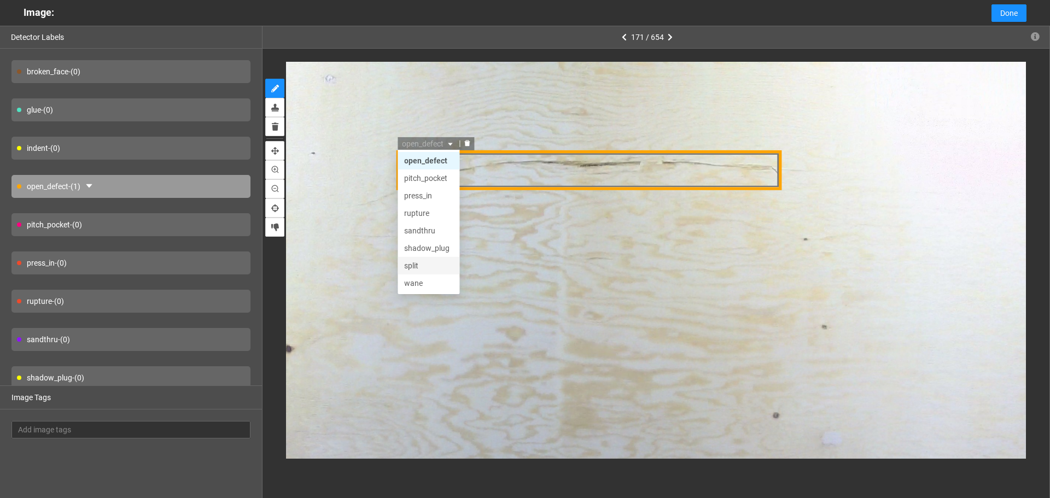
click at [428, 267] on div "split" at bounding box center [429, 266] width 49 height 12
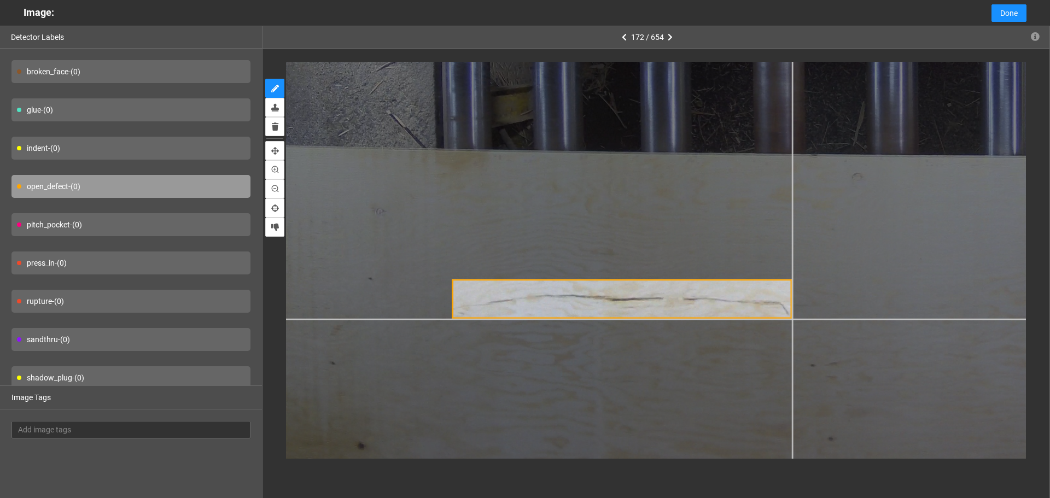
click at [792, 319] on div at bounding box center [842, 80] width 1271 height 953
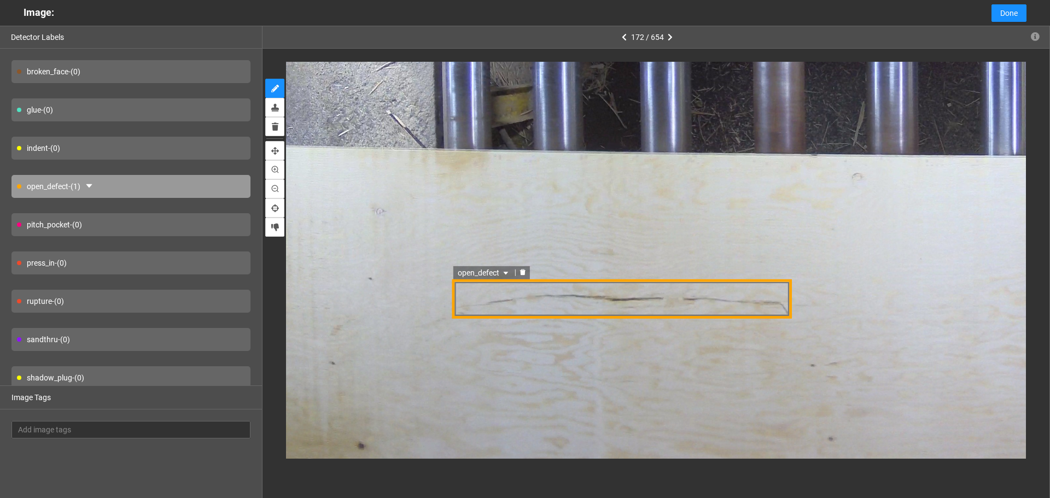
click at [484, 271] on span "open_defect" at bounding box center [484, 273] width 53 height 12
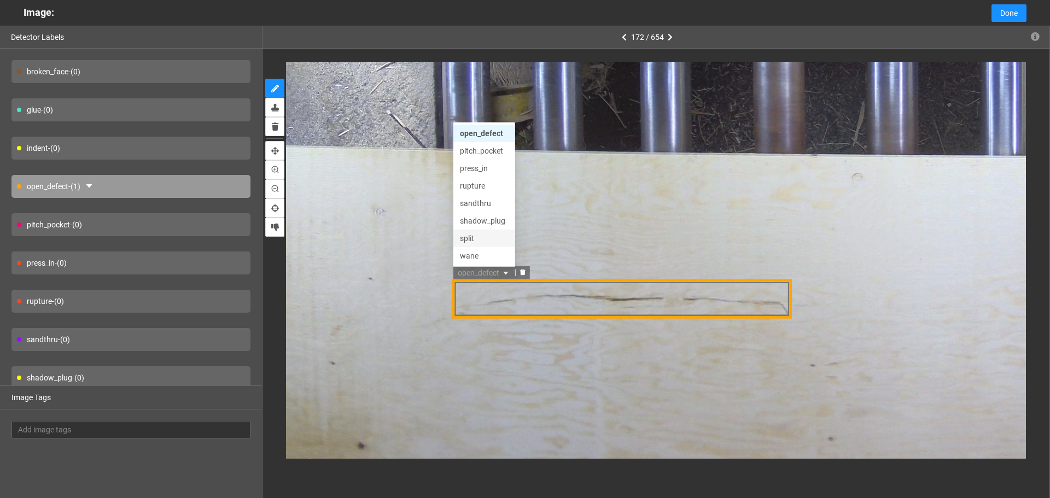
click at [482, 235] on div "split" at bounding box center [484, 238] width 49 height 12
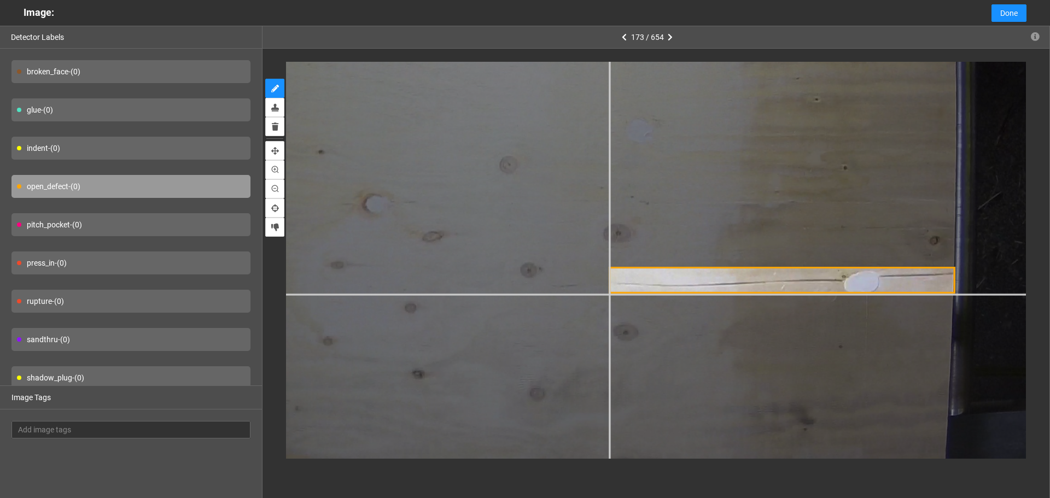
click at [609, 293] on div at bounding box center [289, 146] width 1747 height 1311
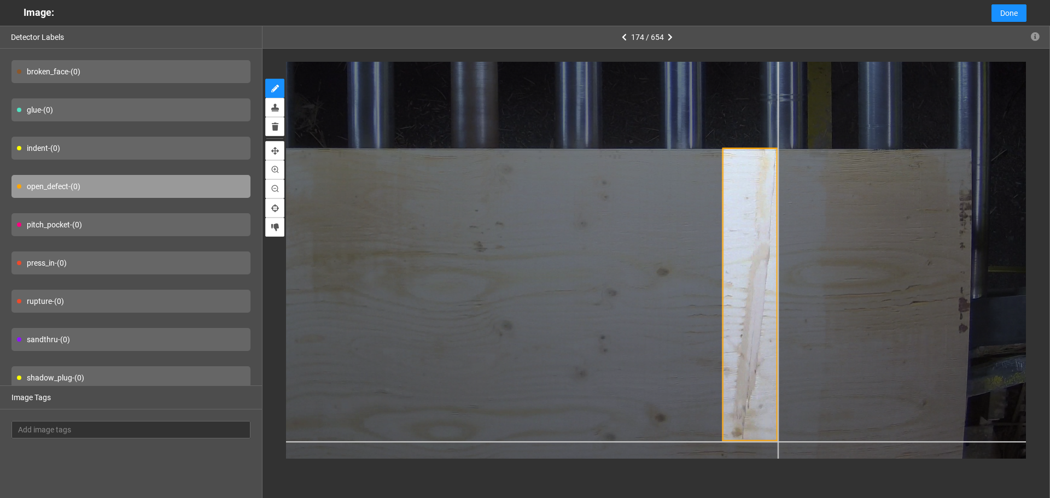
click at [777, 441] on div at bounding box center [532, 119] width 1165 height 874
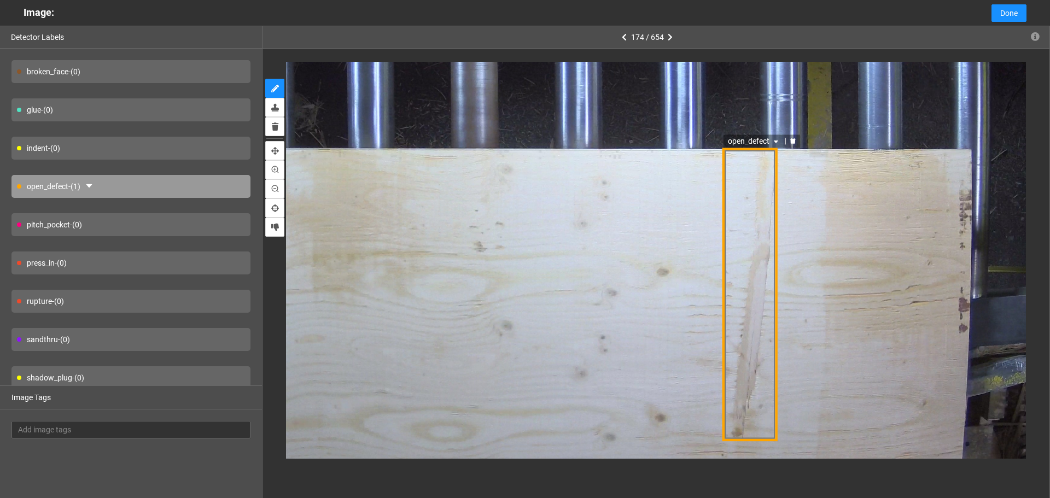
click at [748, 139] on span "open_defect" at bounding box center [753, 142] width 53 height 12
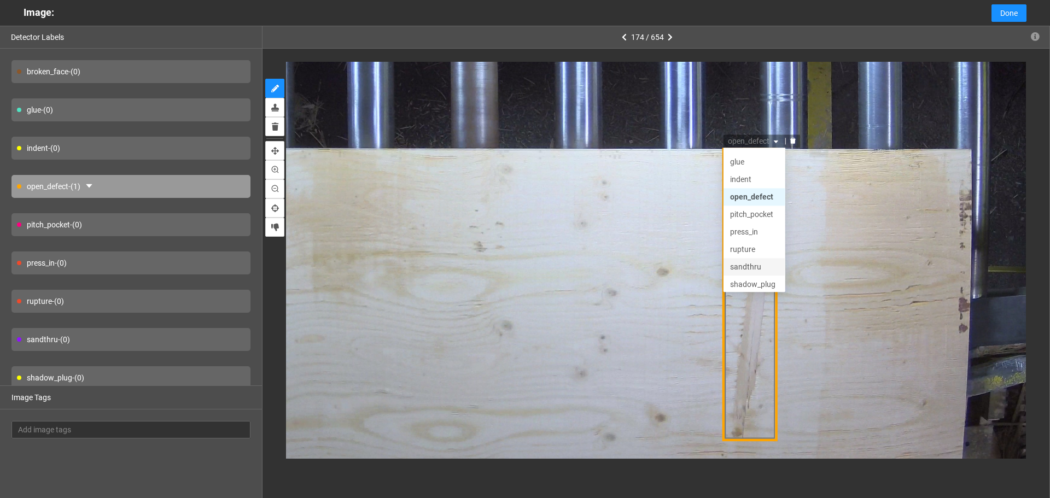
scroll to position [0, 0]
click at [746, 251] on div "press_in" at bounding box center [753, 247] width 49 height 12
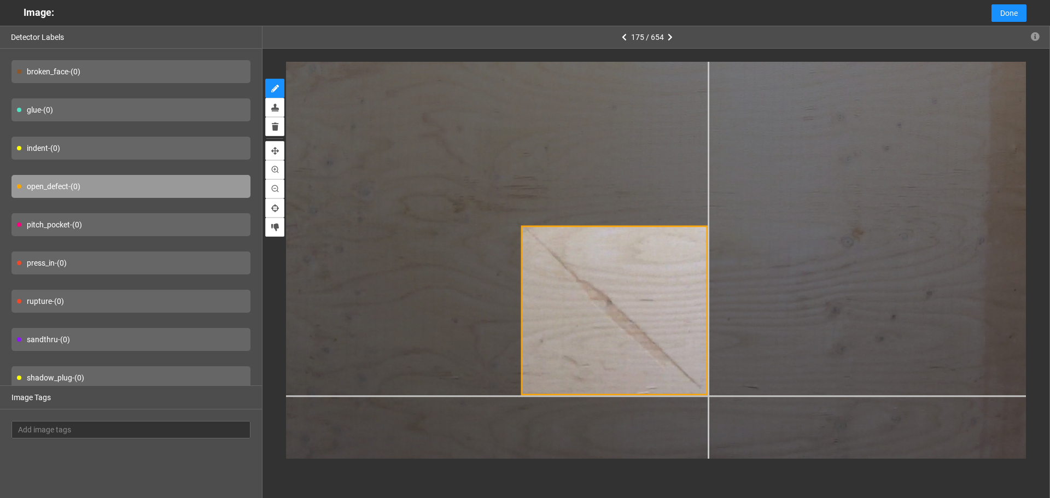
click at [708, 396] on div at bounding box center [623, 56] width 1483 height 1112
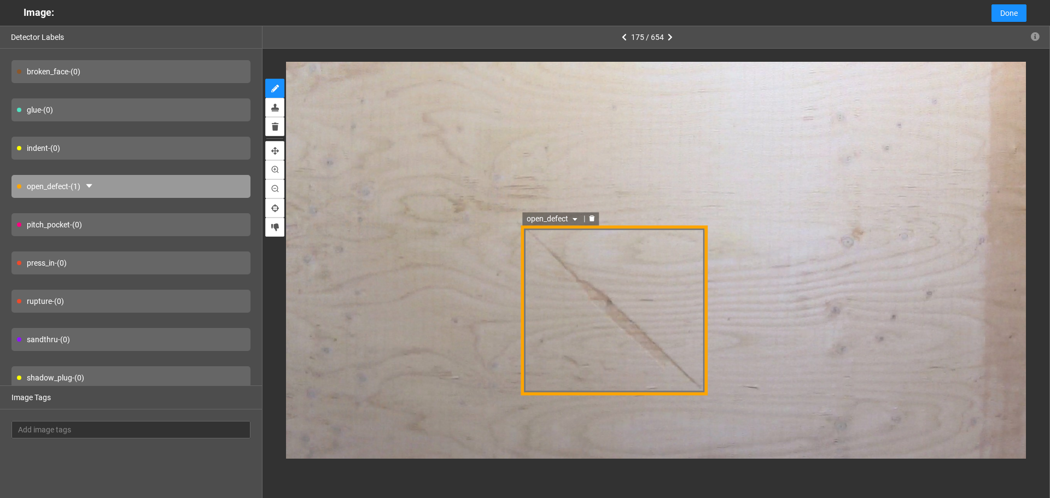
click at [546, 219] on span "open_defect" at bounding box center [552, 219] width 53 height 12
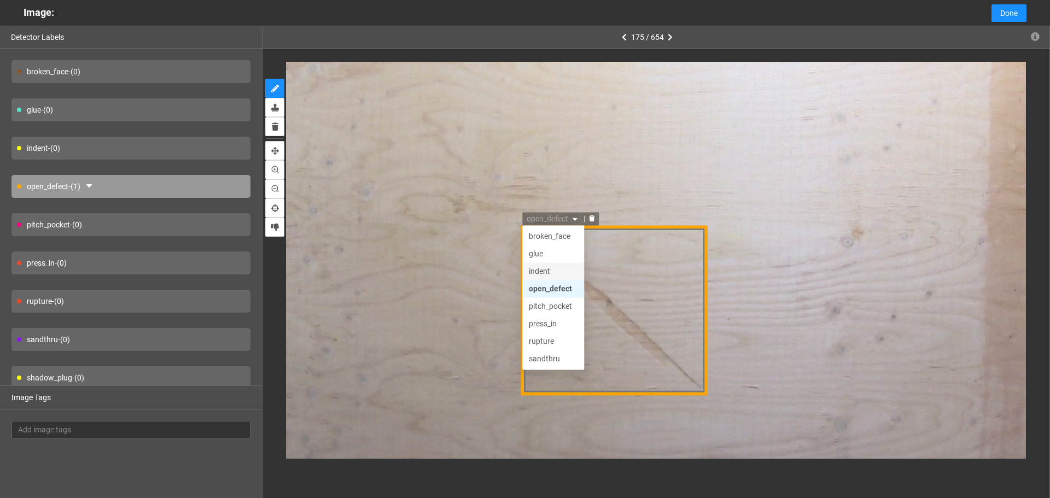
click at [557, 268] on div "indent" at bounding box center [553, 271] width 49 height 12
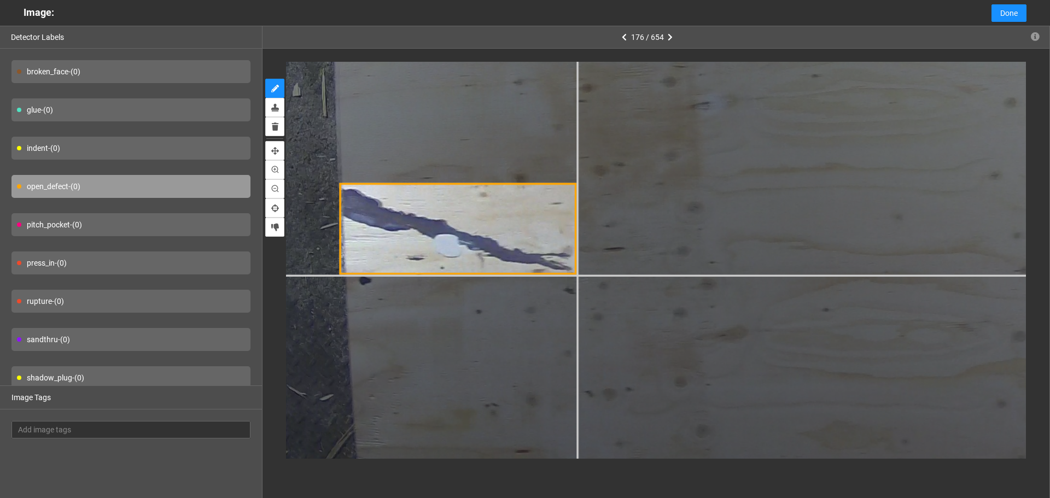
click at [576, 275] on div at bounding box center [1055, 149] width 1853 height 1390
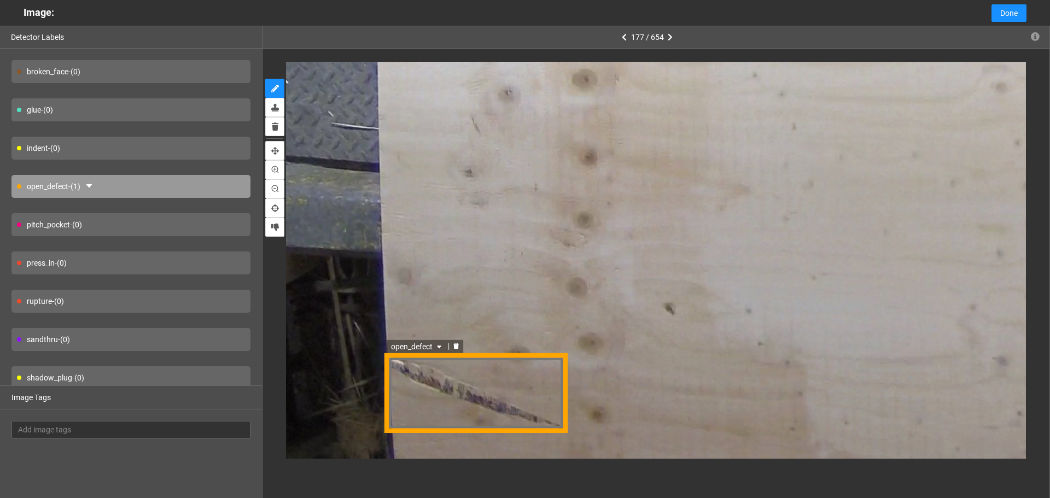
click at [412, 350] on span "open_defect" at bounding box center [417, 347] width 53 height 12
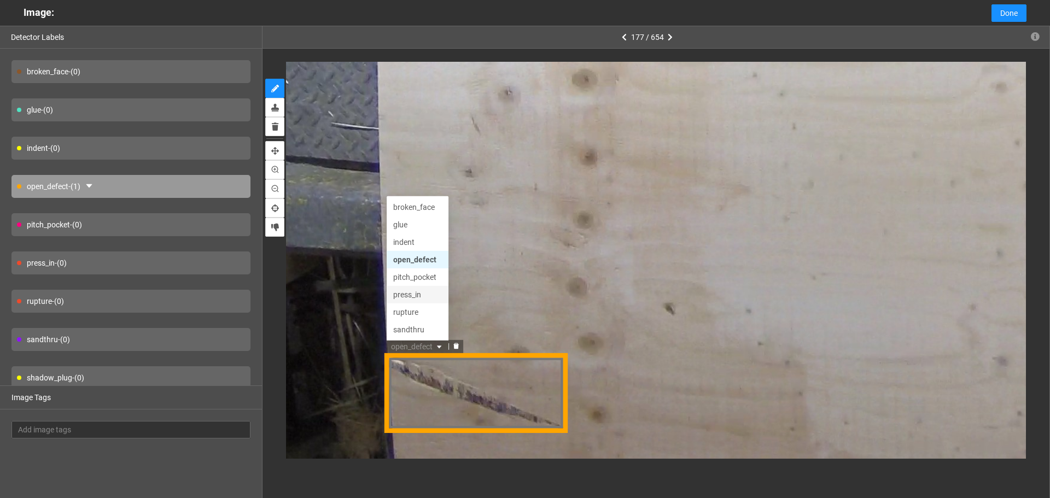
click at [415, 293] on div "press_in" at bounding box center [417, 295] width 49 height 12
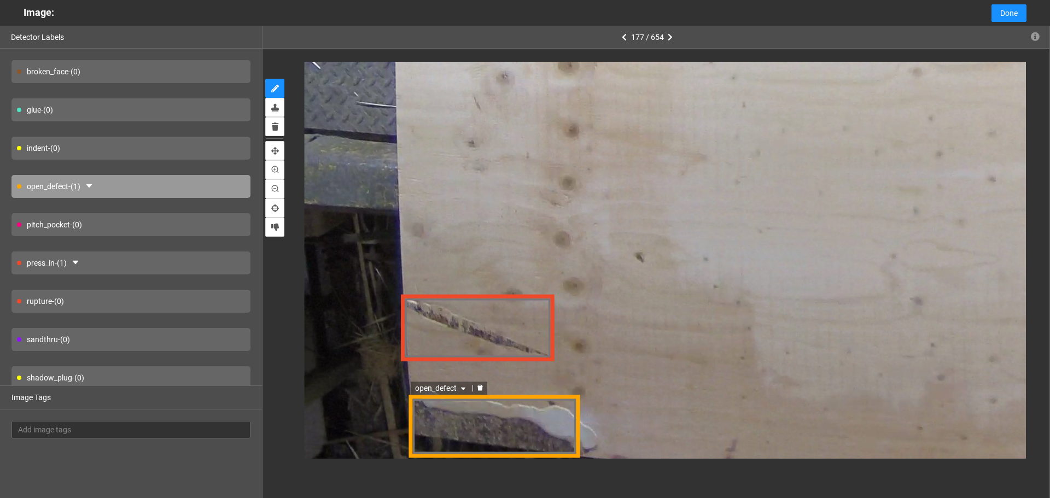
click at [450, 387] on span "open_defect" at bounding box center [440, 388] width 53 height 12
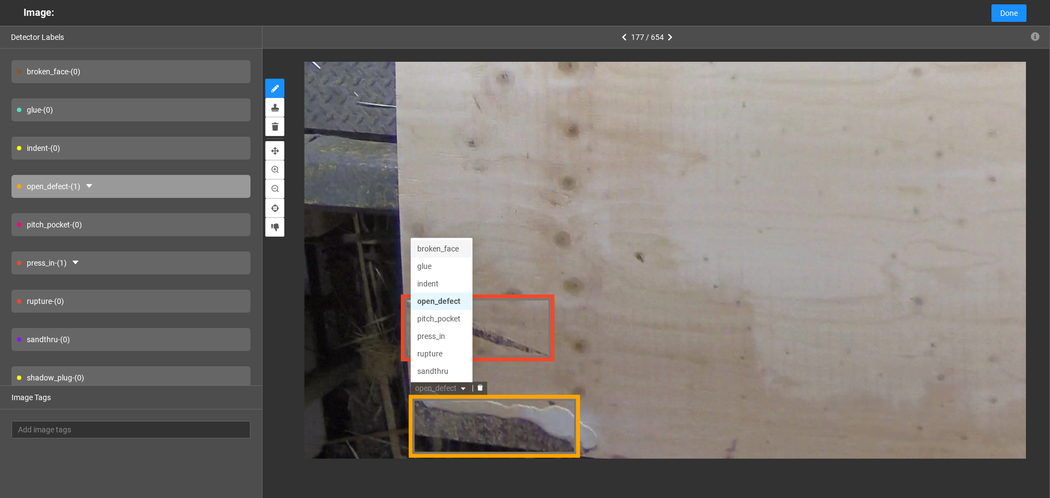
click at [444, 253] on div "broken_face" at bounding box center [441, 248] width 49 height 12
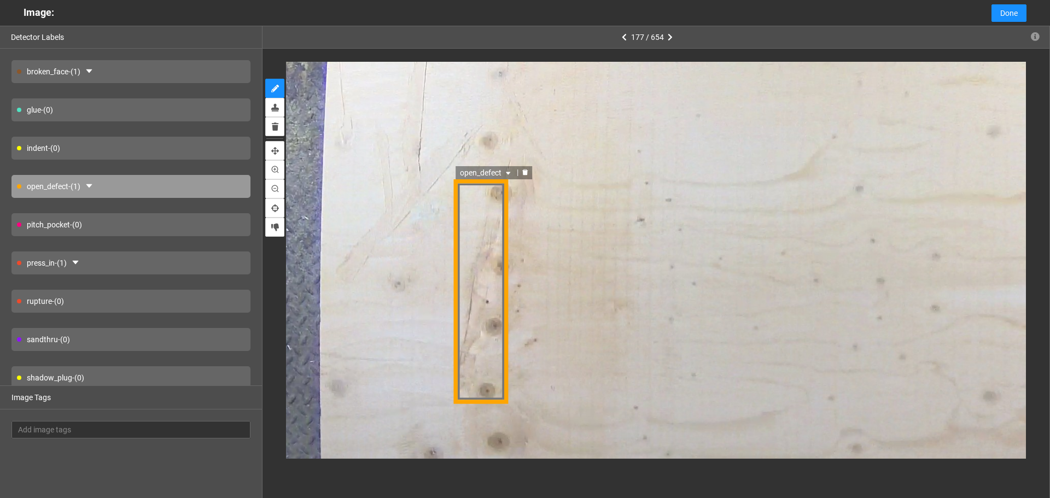
click at [486, 169] on span "open_defect" at bounding box center [486, 172] width 53 height 12
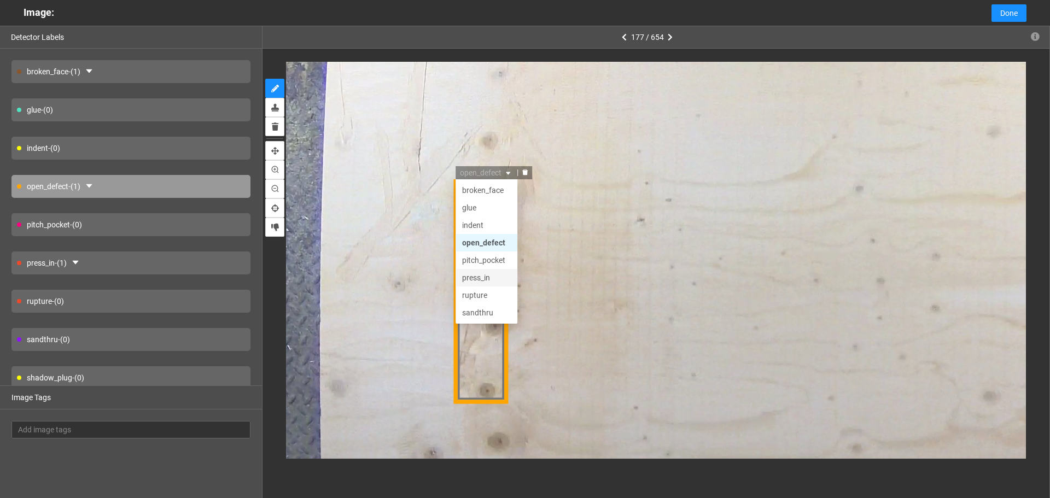
click at [489, 278] on div "press_in" at bounding box center [486, 277] width 49 height 12
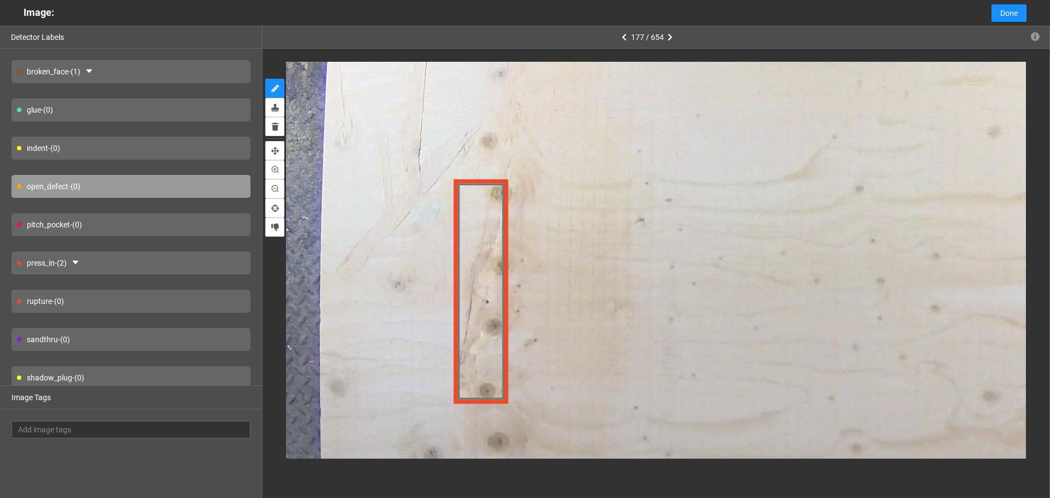
click at [155, 262] on div "press_in - (2)" at bounding box center [130, 262] width 239 height 23
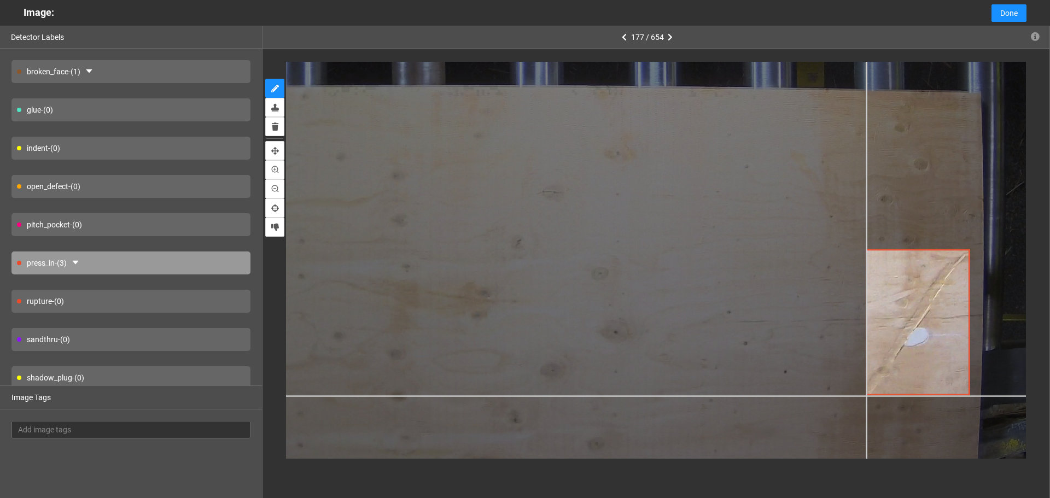
click at [863, 397] on div at bounding box center [485, 147] width 1324 height 993
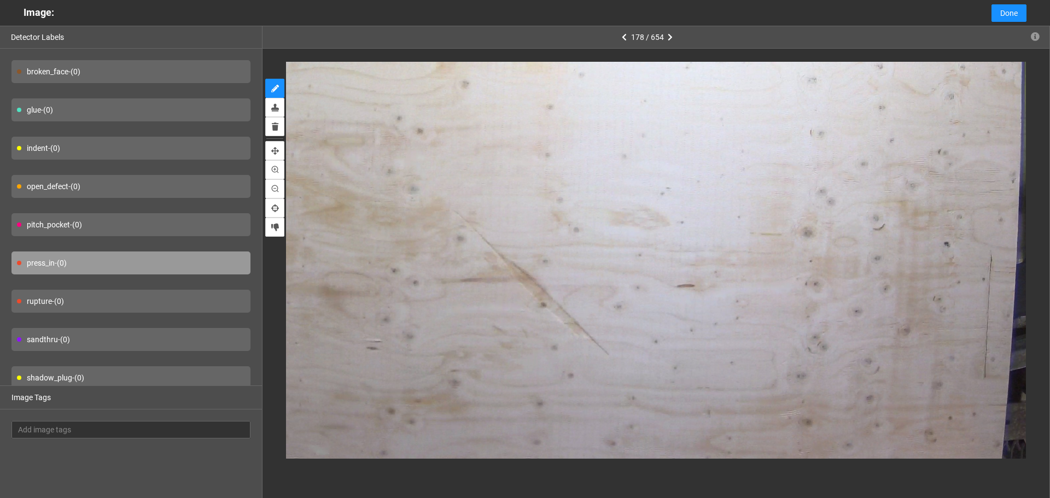
drag, startPoint x: 114, startPoint y: 153, endPoint x: 262, endPoint y: 207, distance: 157.6
click at [114, 153] on div "indent - (0)" at bounding box center [130, 148] width 239 height 23
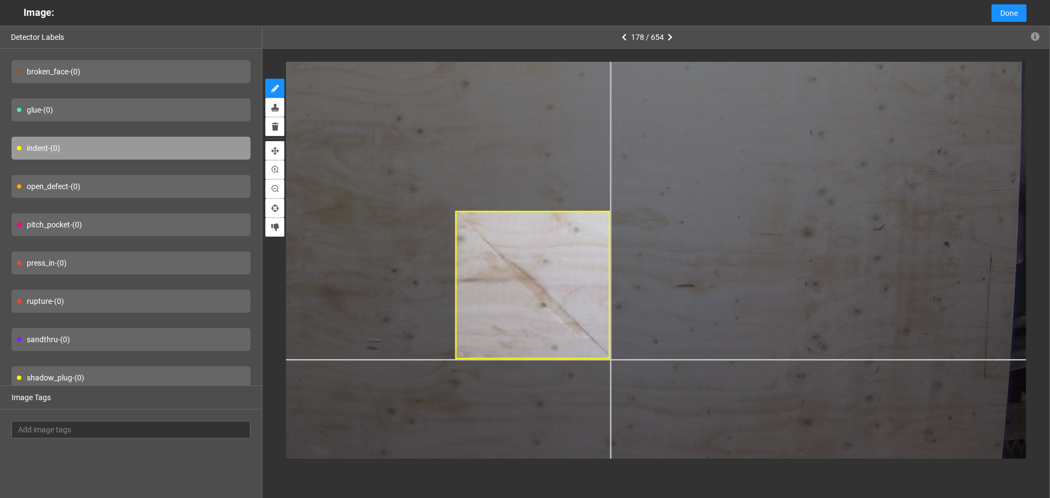
click at [610, 359] on div at bounding box center [533, 68] width 1271 height 953
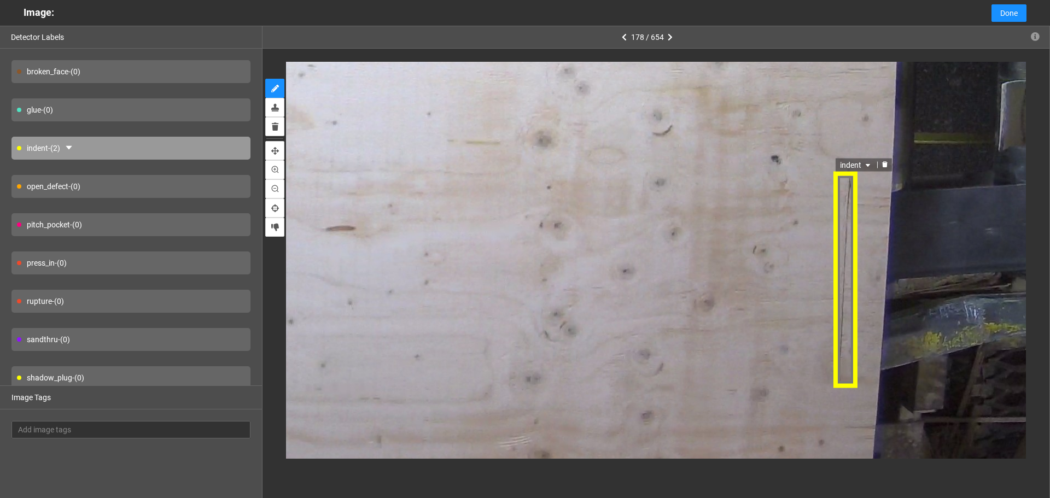
click at [854, 160] on span "indent" at bounding box center [856, 164] width 33 height 12
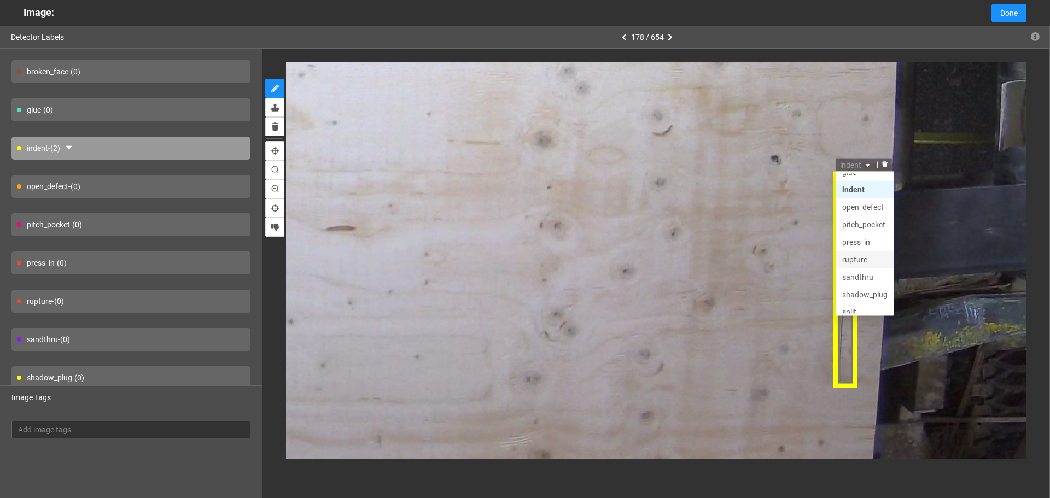
scroll to position [52, 0]
click at [864, 287] on div "split" at bounding box center [864, 286] width 45 height 12
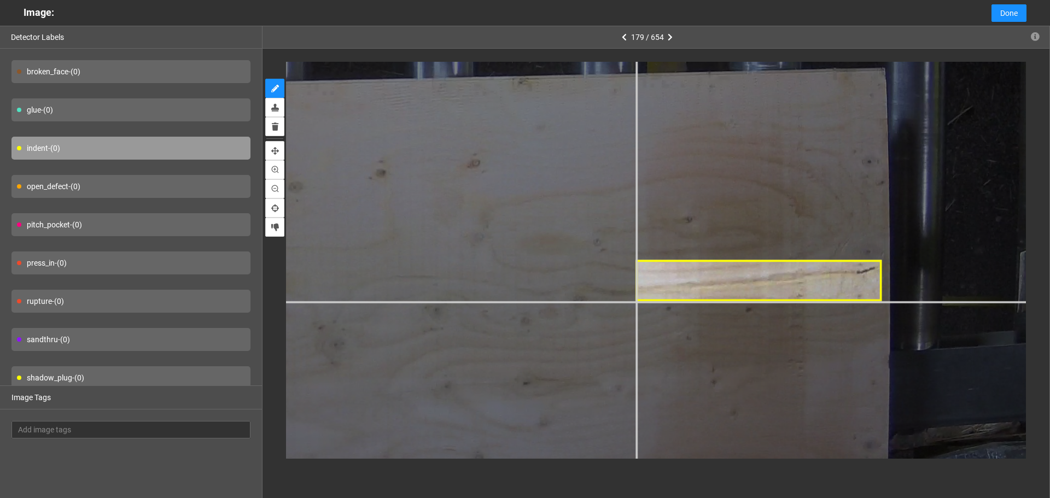
click at [635, 302] on div at bounding box center [197, 56] width 1906 height 1430
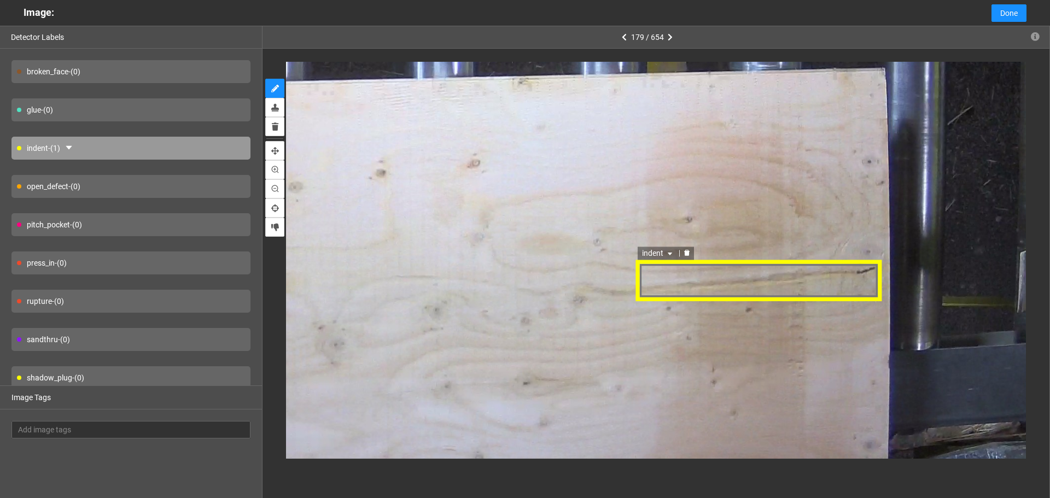
click at [664, 250] on span "indent" at bounding box center [657, 253] width 33 height 12
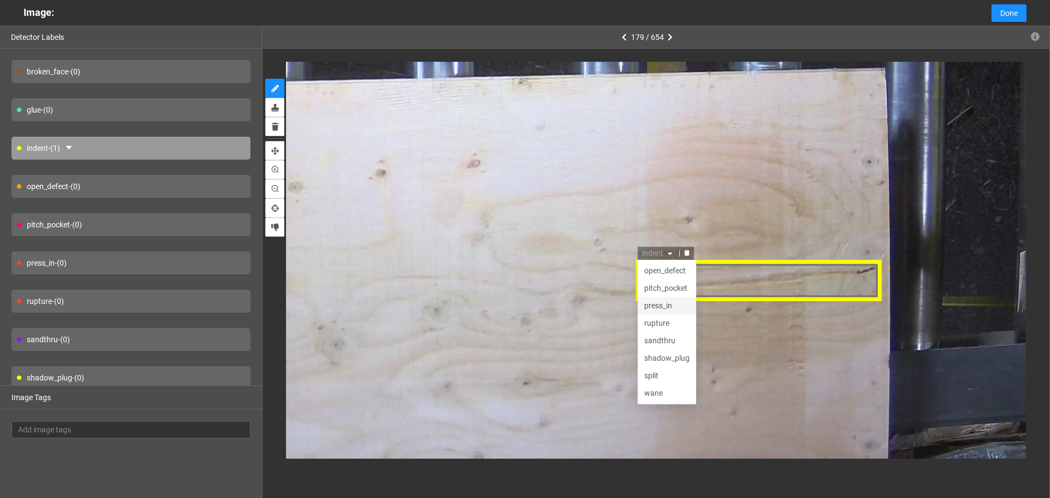
click at [666, 310] on div "press_in" at bounding box center [665, 305] width 45 height 12
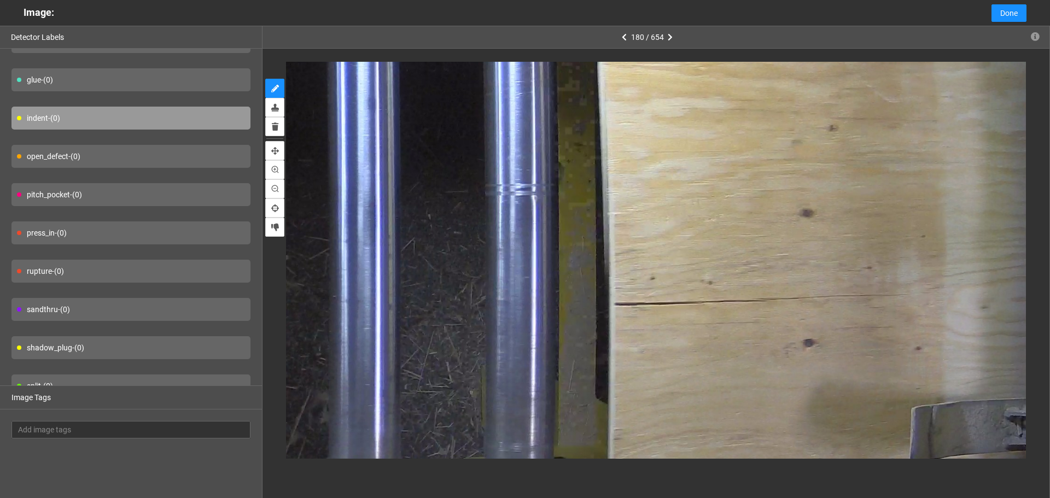
scroll to position [80, 0]
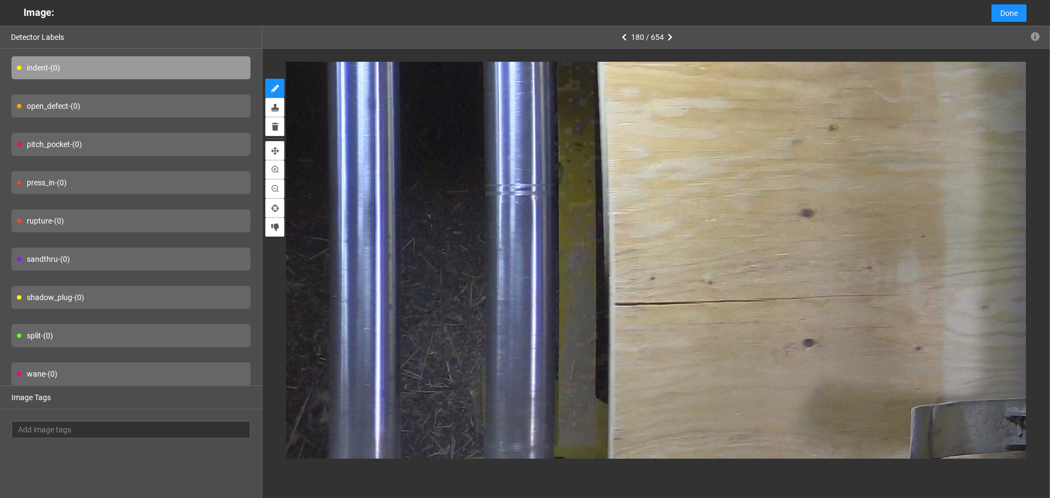
click at [112, 337] on div "split - (0)" at bounding box center [130, 335] width 239 height 23
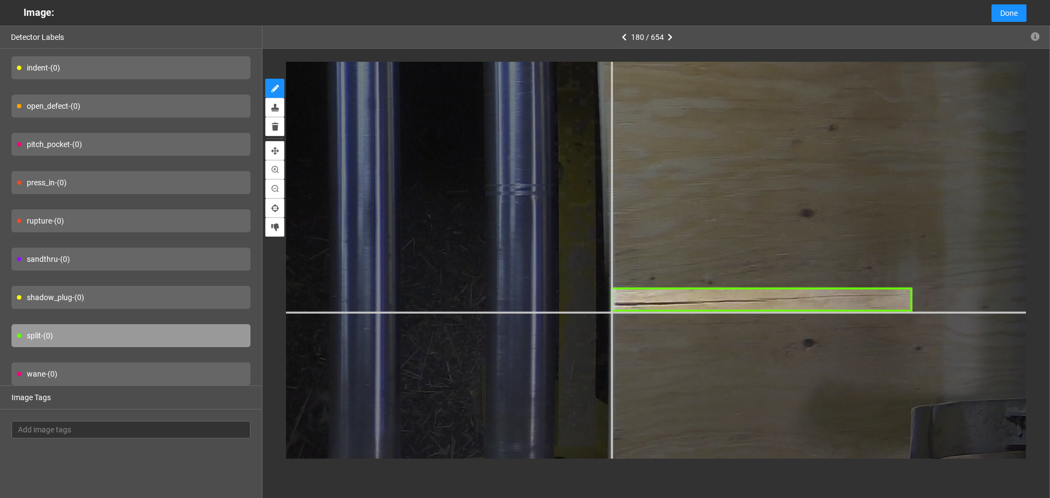
click at [610, 312] on div at bounding box center [133, 223] width 1800 height 1350
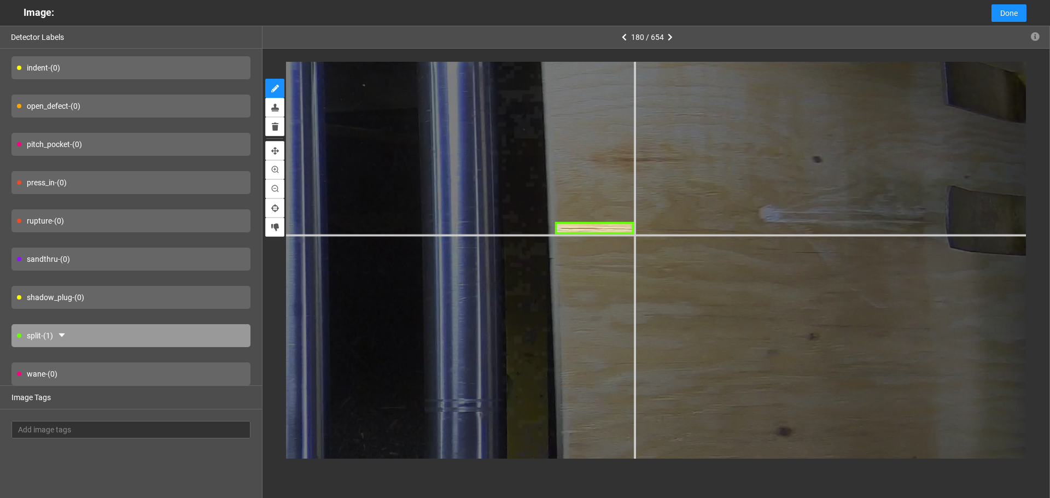
click at [635, 235] on div at bounding box center [32, 442] width 2012 height 1509
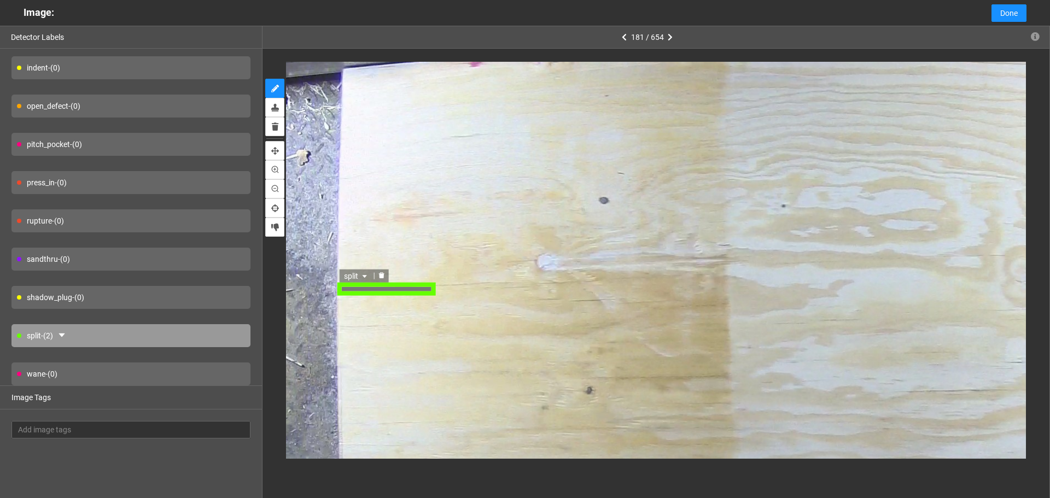
click at [424, 288] on div "split" at bounding box center [386, 288] width 98 height 13
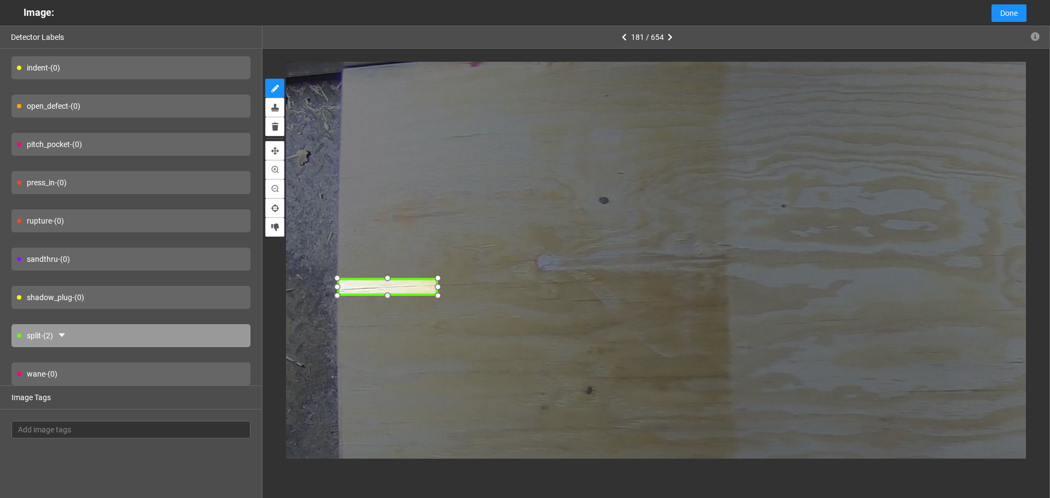
click at [434, 282] on div at bounding box center [437, 278] width 15 height 15
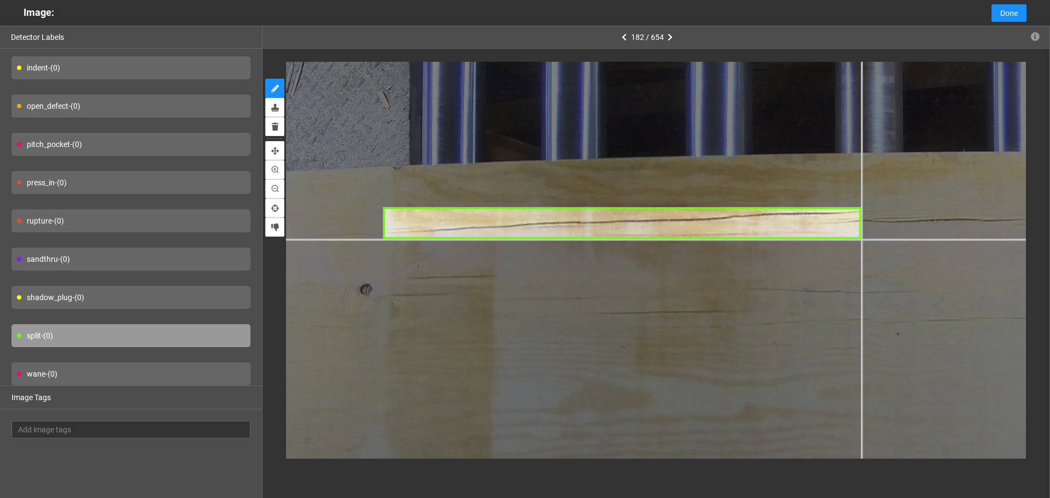
click at [862, 239] on div at bounding box center [956, 345] width 1694 height 1271
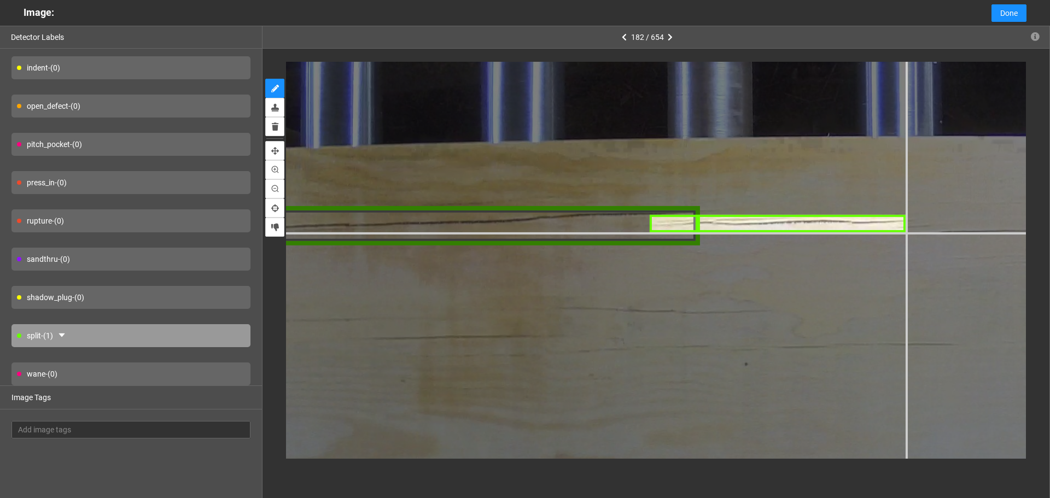
click at [906, 233] on div at bounding box center [818, 379] width 2118 height 1588
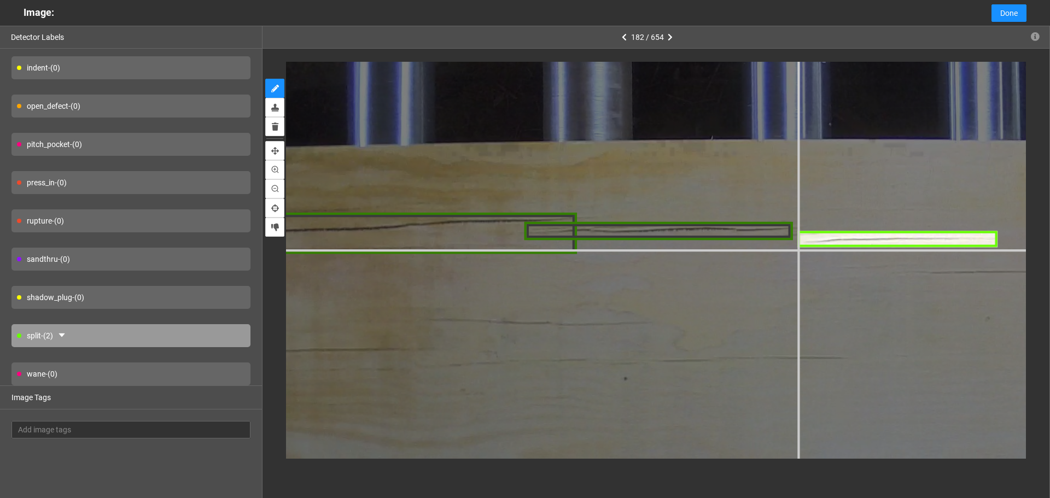
click at [799, 248] on div at bounding box center [701, 394] width 2224 height 1668
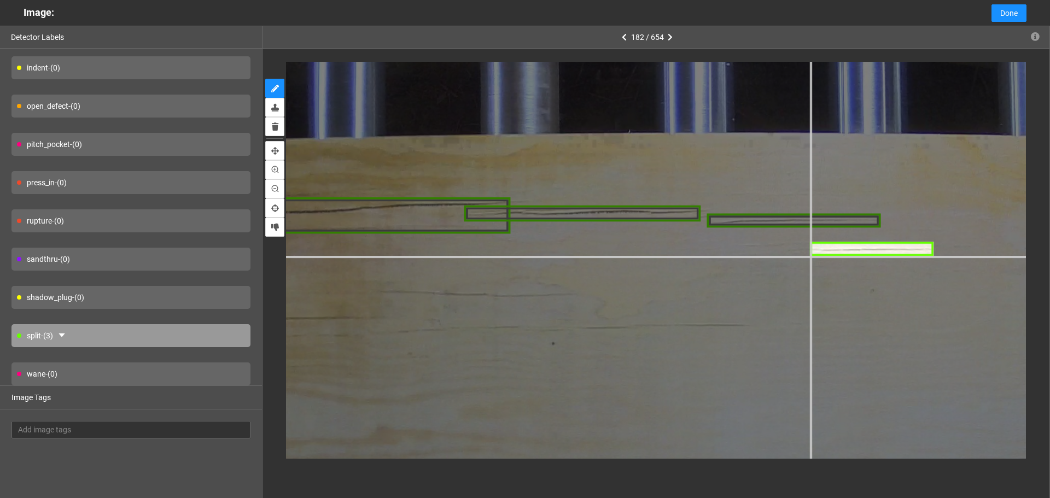
click at [810, 255] on div at bounding box center [620, 357] width 1959 height 1469
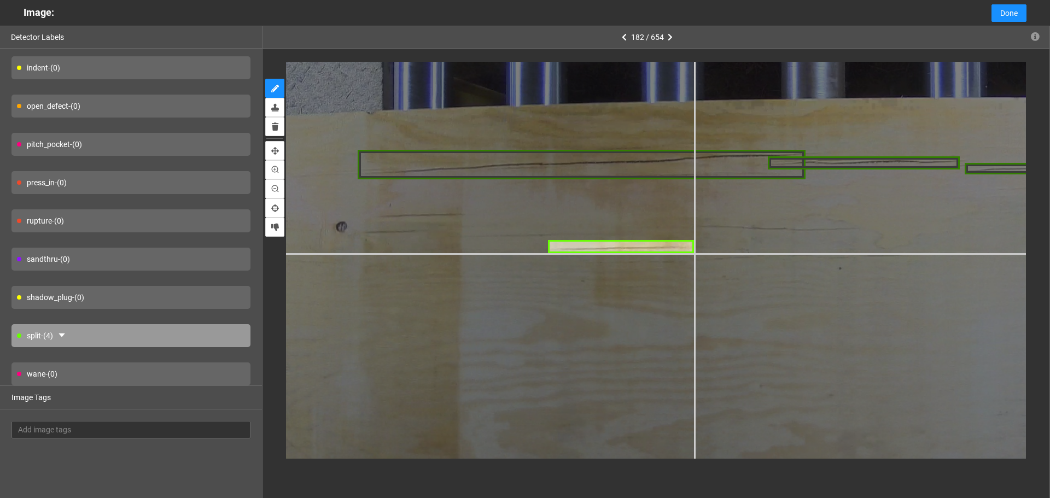
click at [694, 253] on div at bounding box center [894, 279] width 1588 height 1191
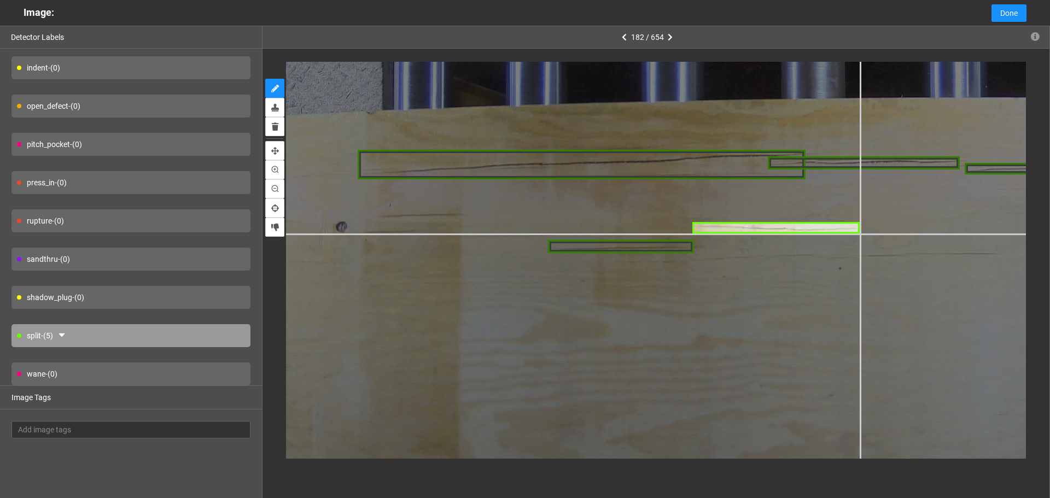
click at [860, 233] on div at bounding box center [894, 279] width 1588 height 1191
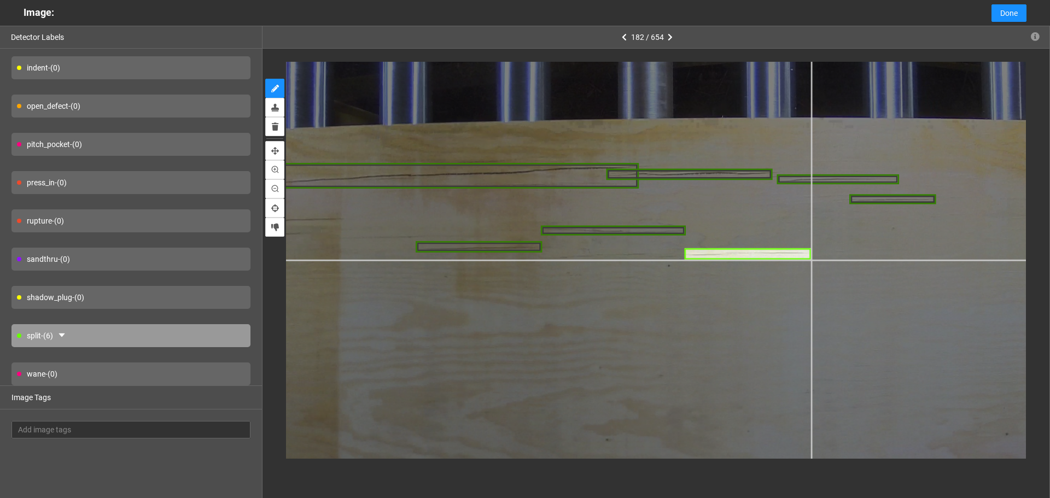
click at [810, 259] on div at bounding box center [716, 275] width 1377 height 1032
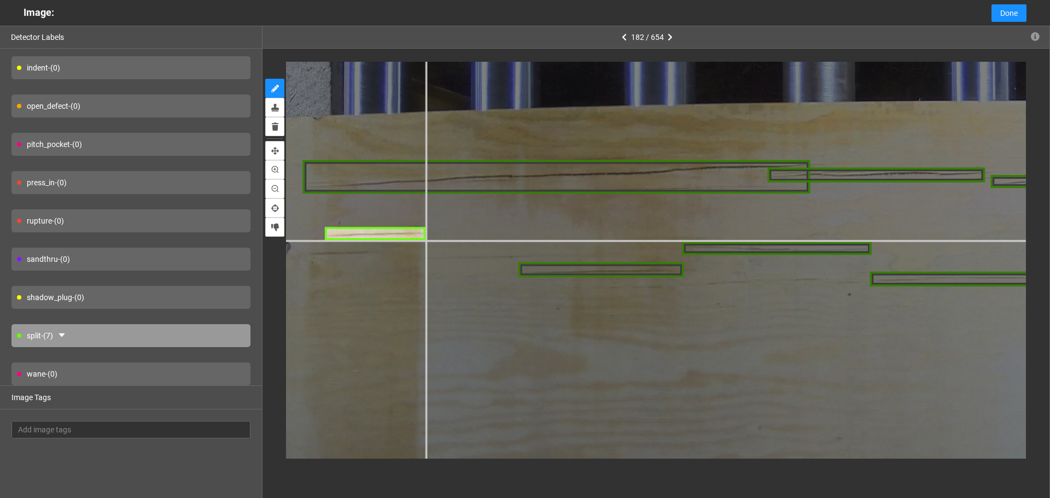
click at [426, 240] on div at bounding box center [911, 307] width 1800 height 1350
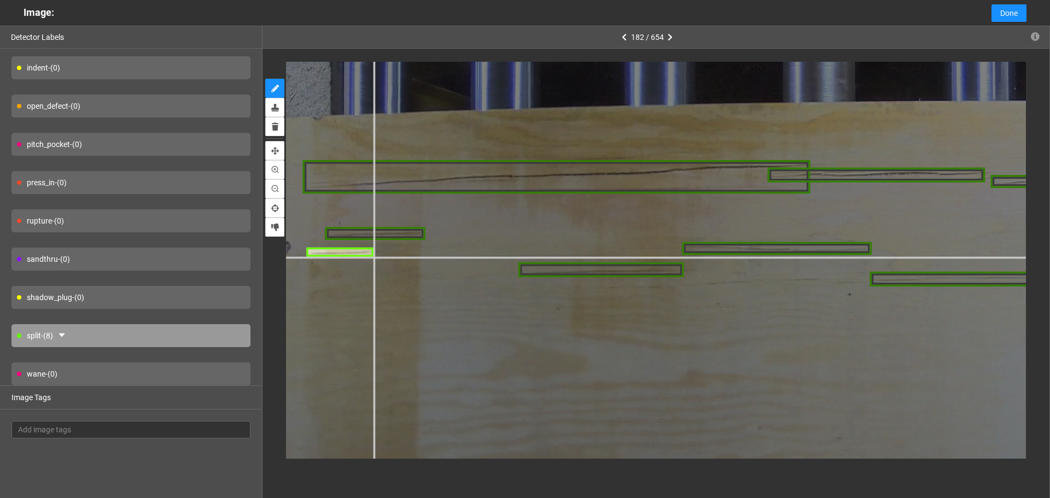
click at [374, 257] on div at bounding box center [911, 307] width 1800 height 1350
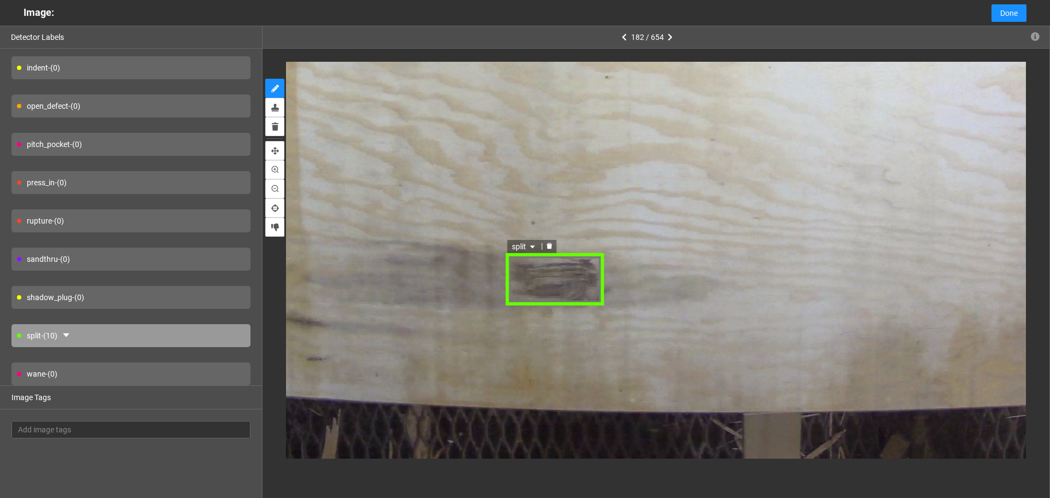
click at [528, 245] on div "split" at bounding box center [524, 245] width 34 height 13
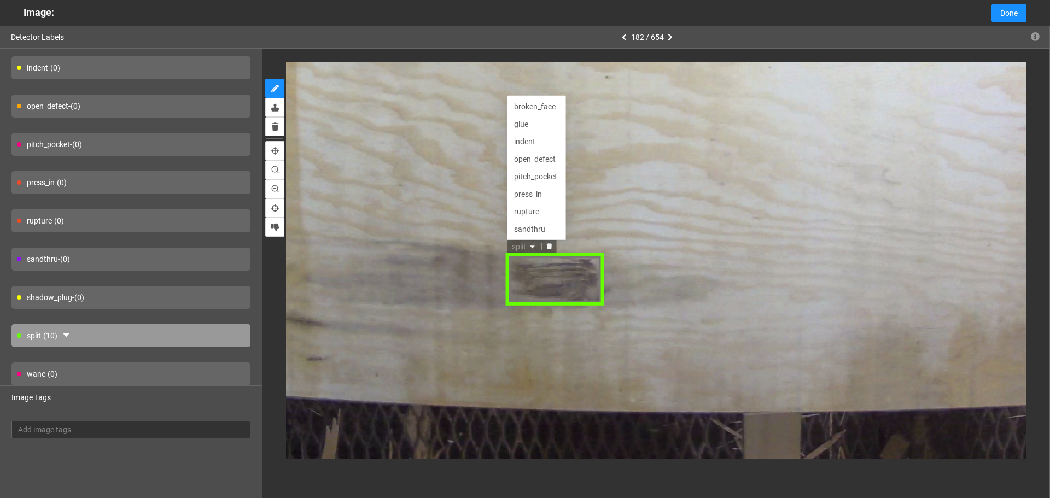
scroll to position [35, 0]
click at [530, 177] on div "rupture" at bounding box center [535, 176] width 45 height 12
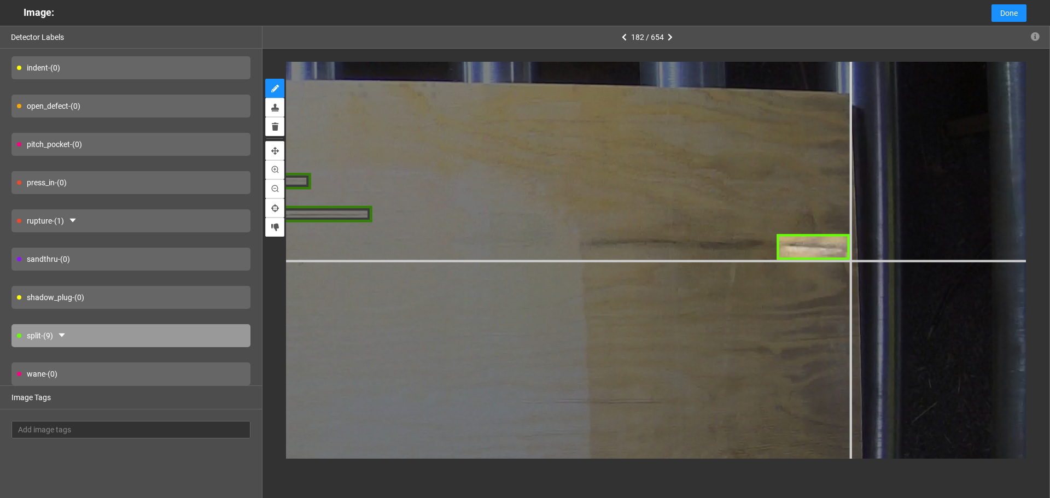
click at [850, 260] on div at bounding box center [8, 340] width 2277 height 1707
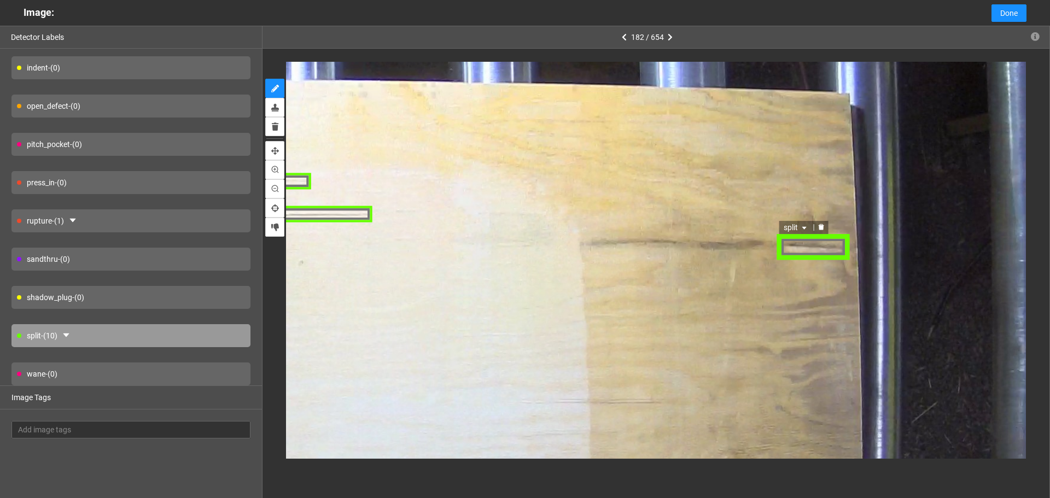
click at [797, 223] on span "split" at bounding box center [795, 229] width 26 height 12
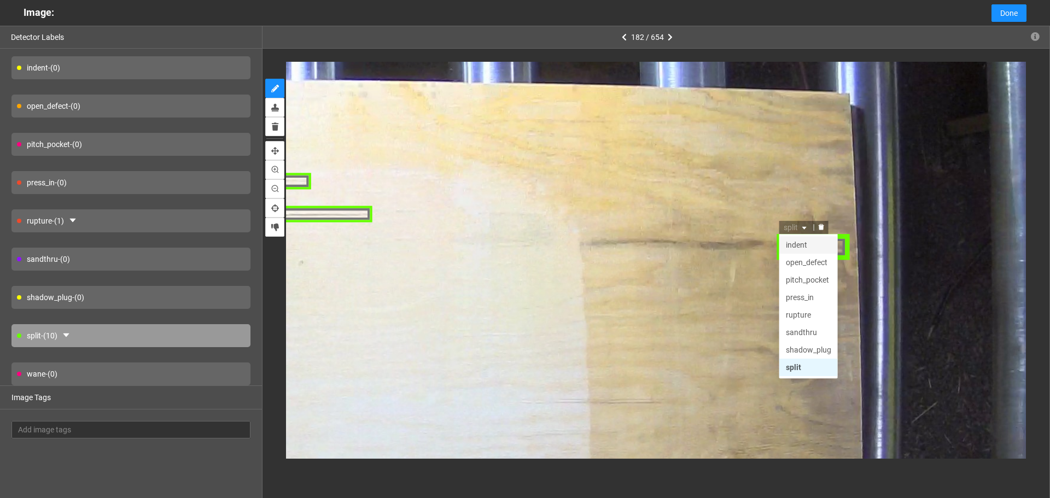
click at [805, 249] on div "indent" at bounding box center [807, 246] width 45 height 12
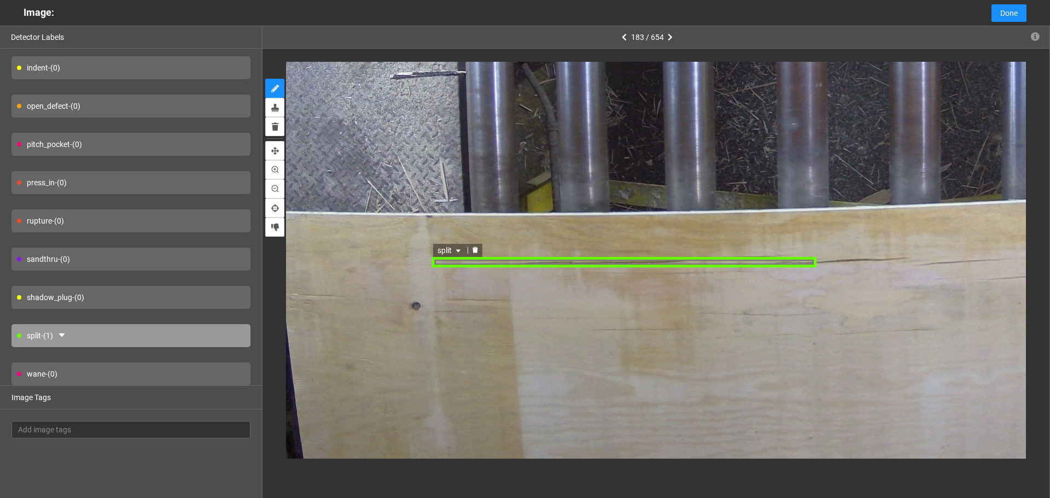
click at [809, 261] on div "split" at bounding box center [623, 261] width 385 height 10
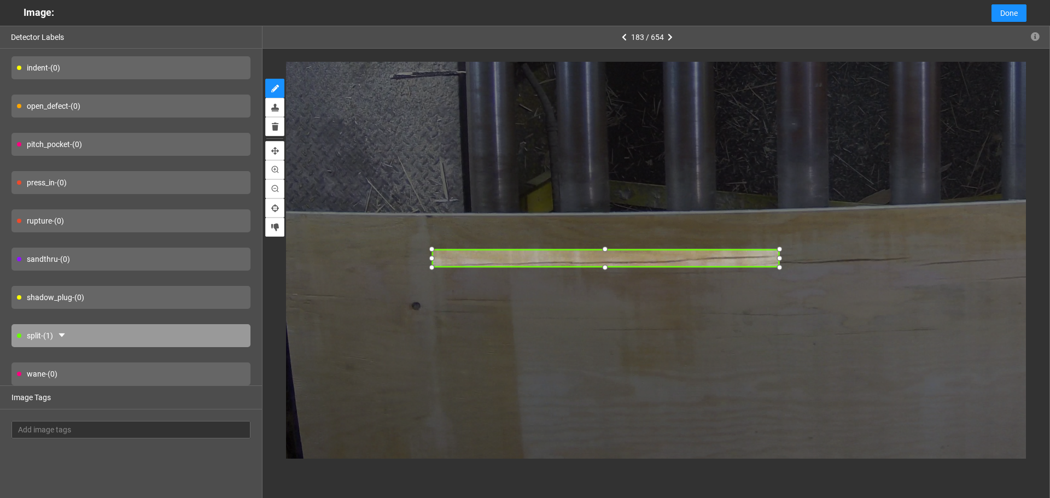
click at [776, 252] on div at bounding box center [779, 250] width 14 height 14
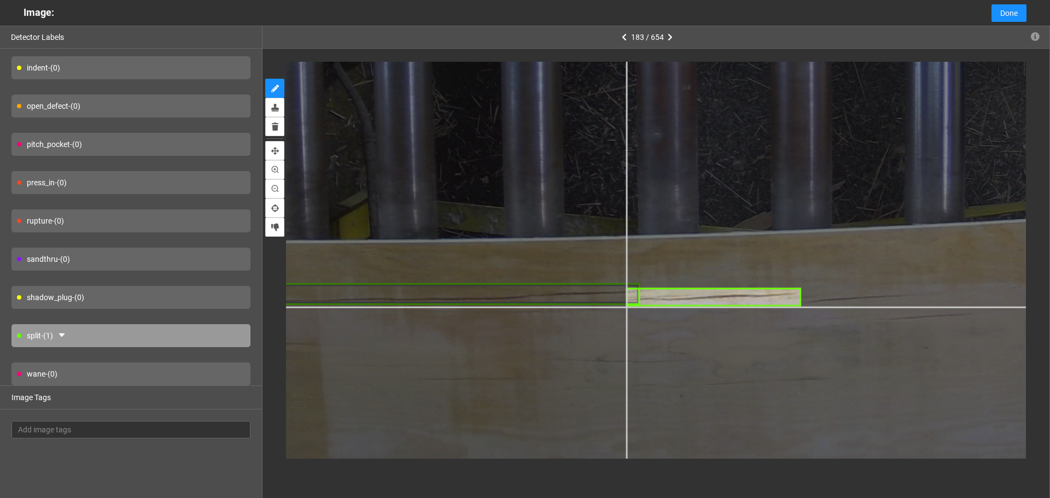
click at [627, 305] on div at bounding box center [740, 4] width 1514 height 1136
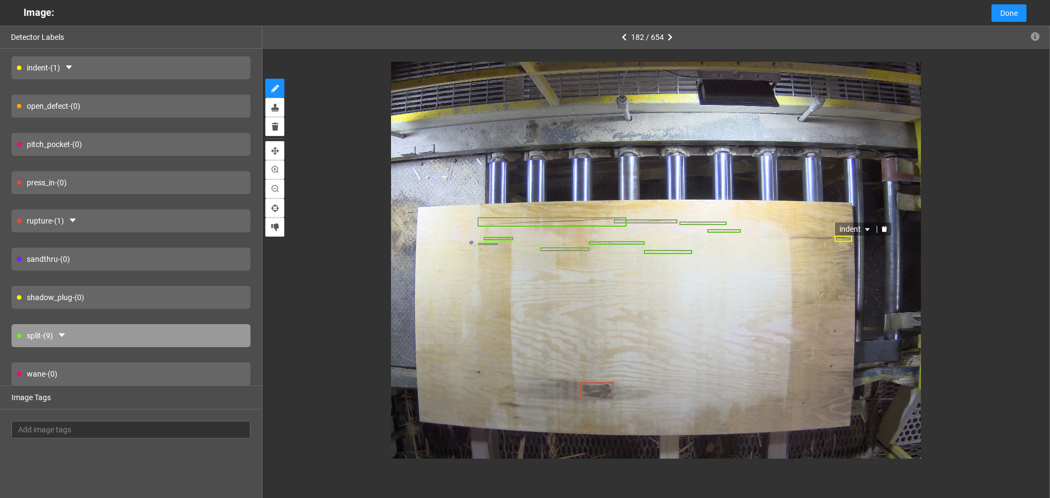
click at [884, 230] on icon "delete" at bounding box center [883, 229] width 5 height 6
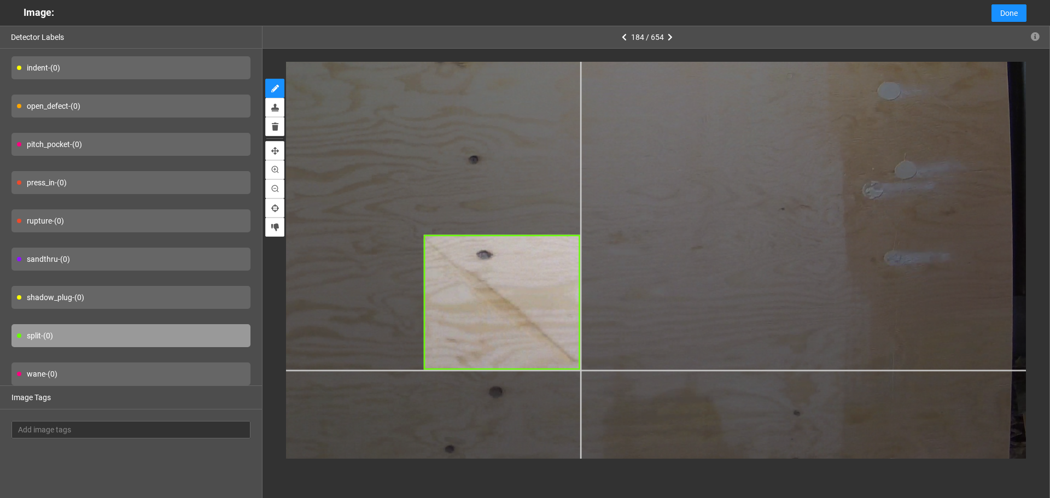
click at [581, 370] on div at bounding box center [515, 82] width 1377 height 1032
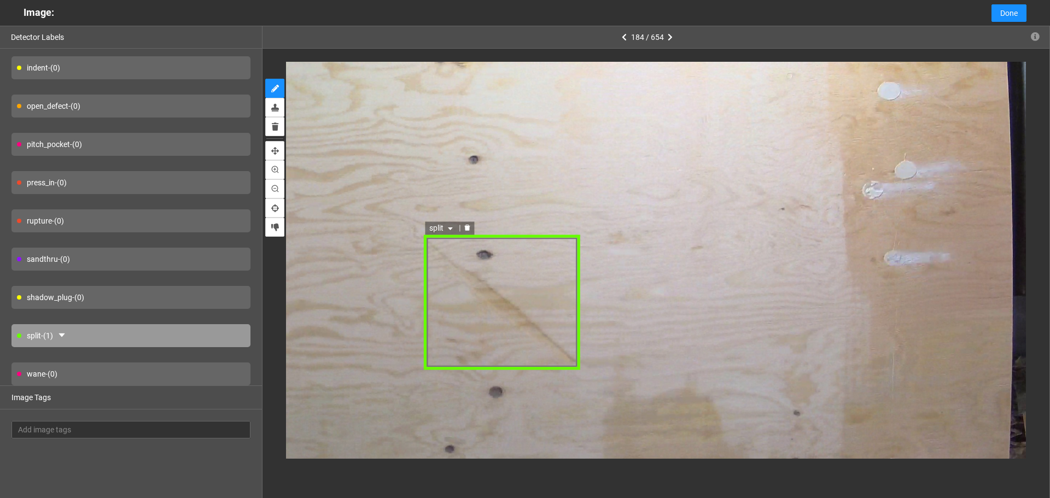
click at [434, 231] on span "split" at bounding box center [443, 228] width 26 height 12
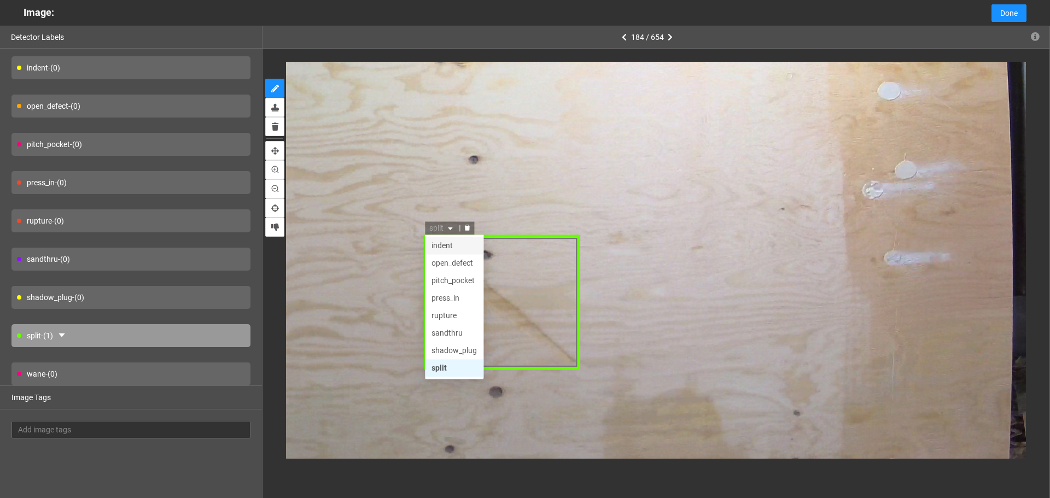
click at [451, 245] on div "indent" at bounding box center [454, 245] width 45 height 12
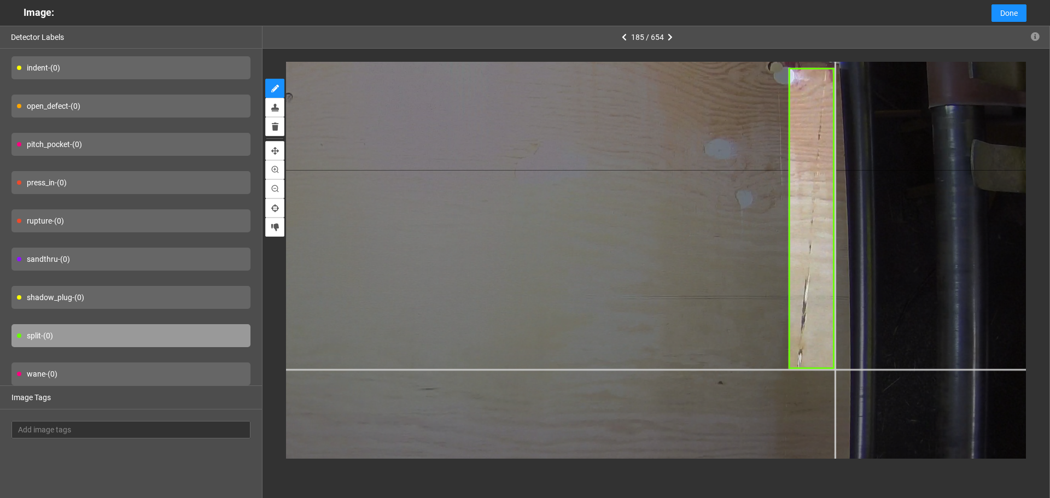
click at [834, 368] on div at bounding box center [274, 335] width 1536 height 1151
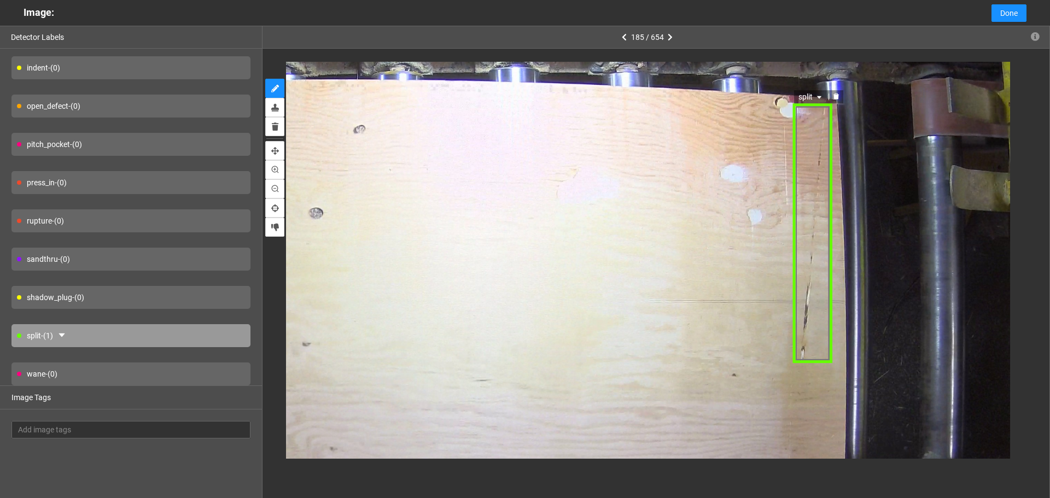
click at [811, 95] on span "split" at bounding box center [811, 97] width 26 height 12
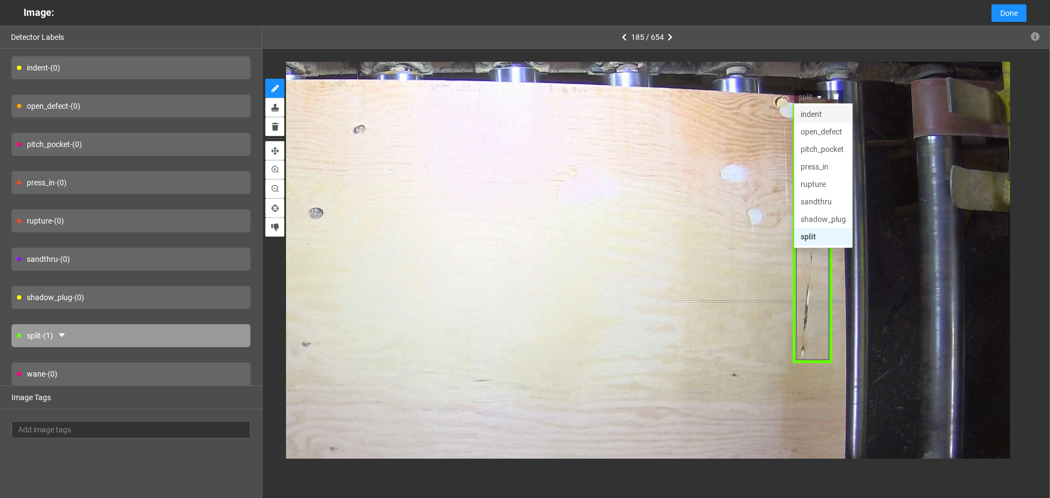
click at [819, 117] on div "indent" at bounding box center [822, 115] width 45 height 12
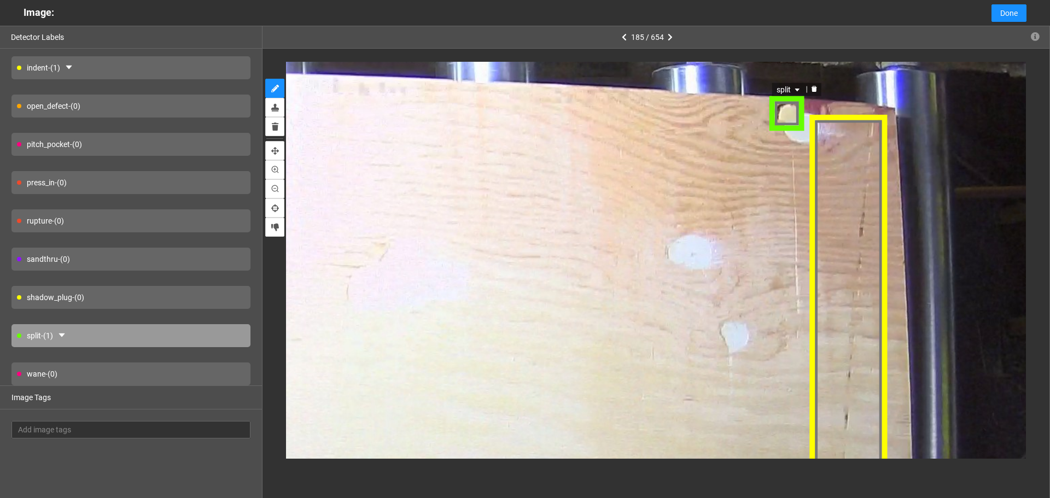
click at [782, 92] on span "split" at bounding box center [790, 91] width 26 height 12
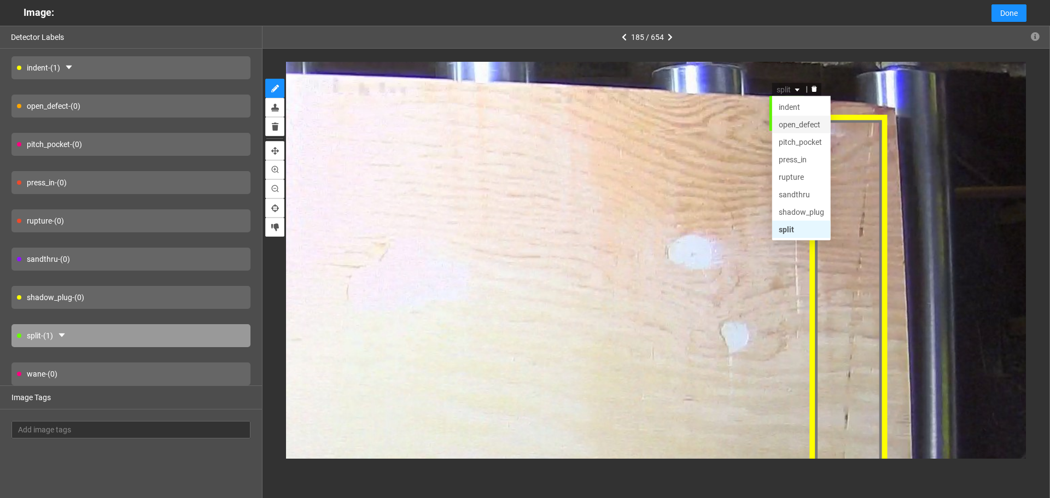
click at [797, 126] on div "open_defect" at bounding box center [801, 126] width 45 height 12
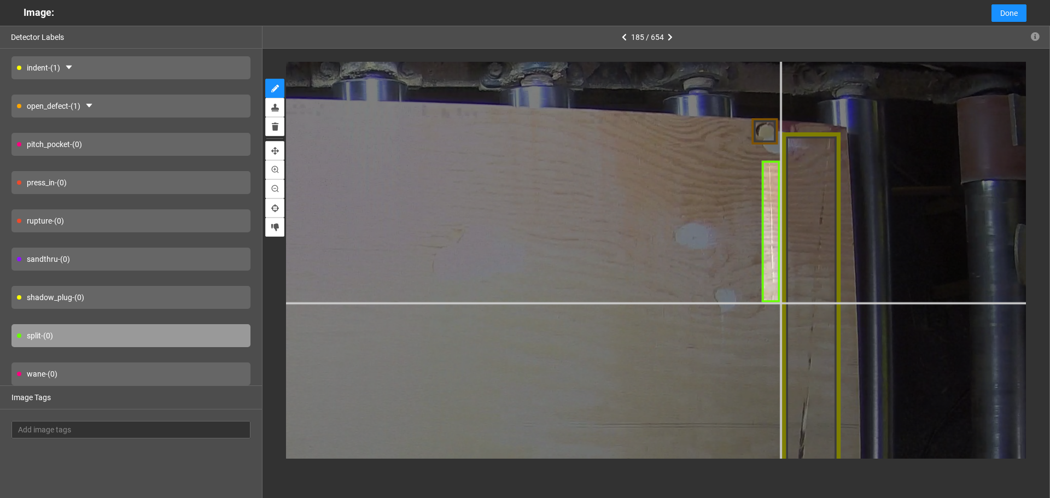
click at [780, 302] on div at bounding box center [124, 474] width 1959 height 1469
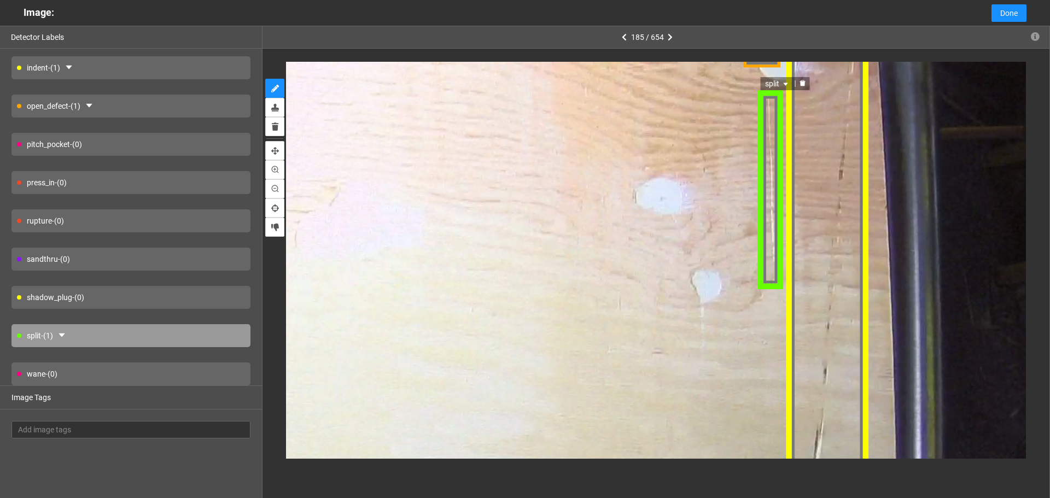
click at [767, 274] on div "split" at bounding box center [771, 190] width 24 height 198
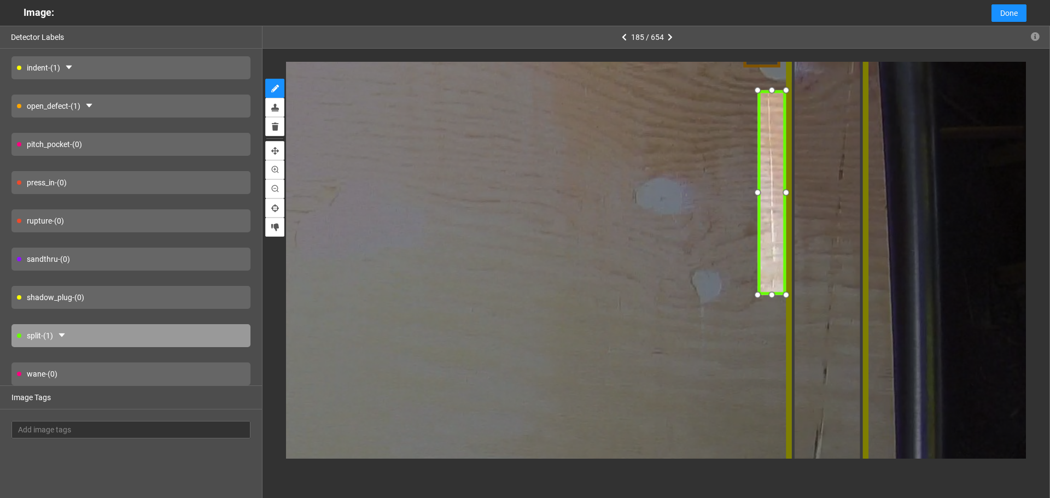
click at [782, 291] on div at bounding box center [785, 294] width 16 height 16
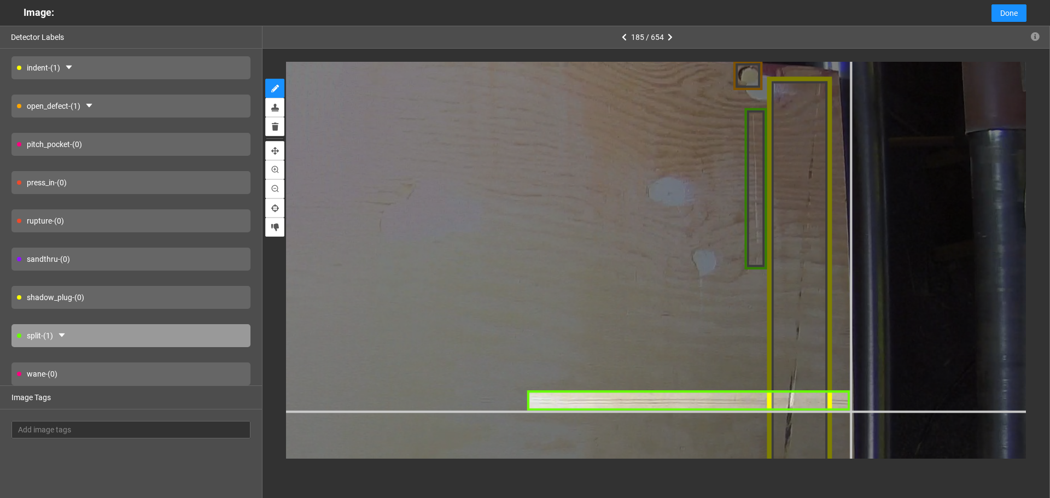
click at [851, 410] on div at bounding box center [39, 456] width 2171 height 1628
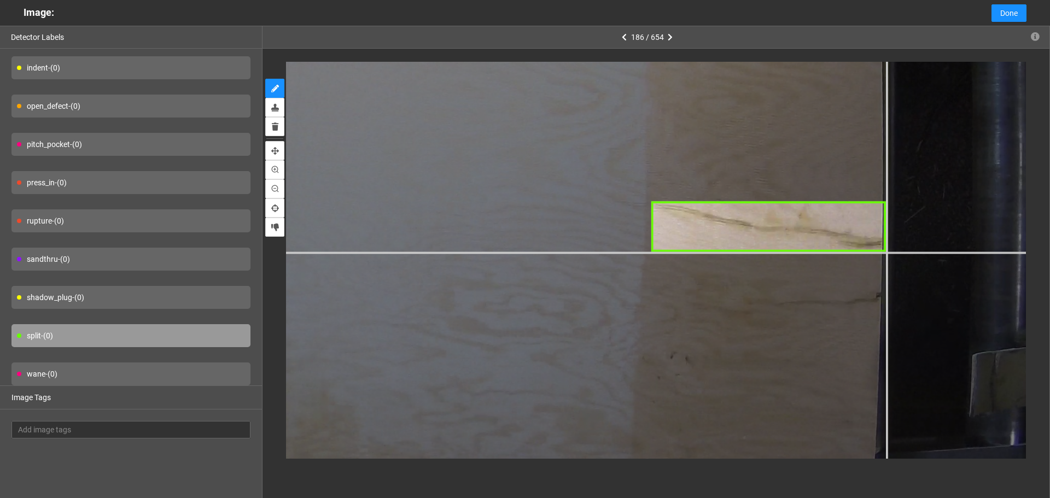
click at [887, 251] on div at bounding box center [125, 152] width 1959 height 1469
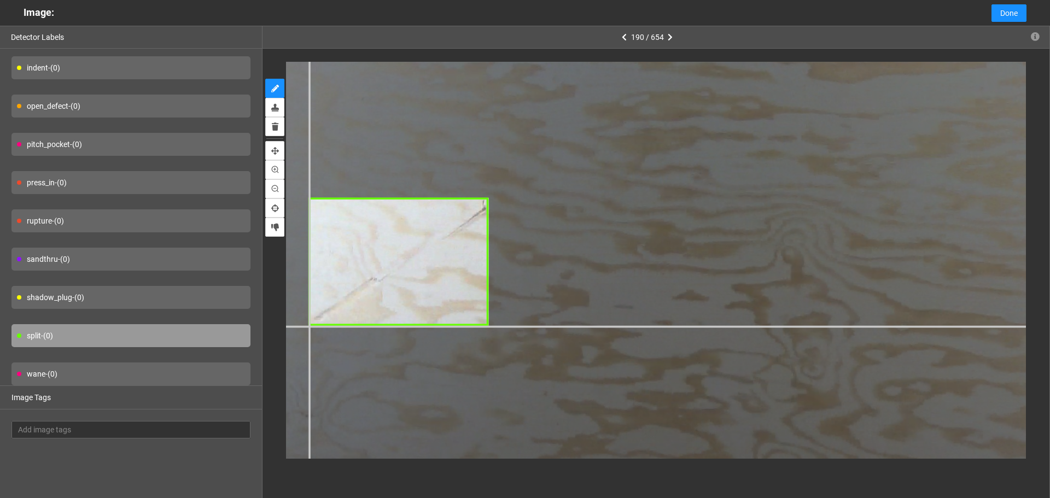
click at [308, 326] on div at bounding box center [1057, 230] width 1853 height 1390
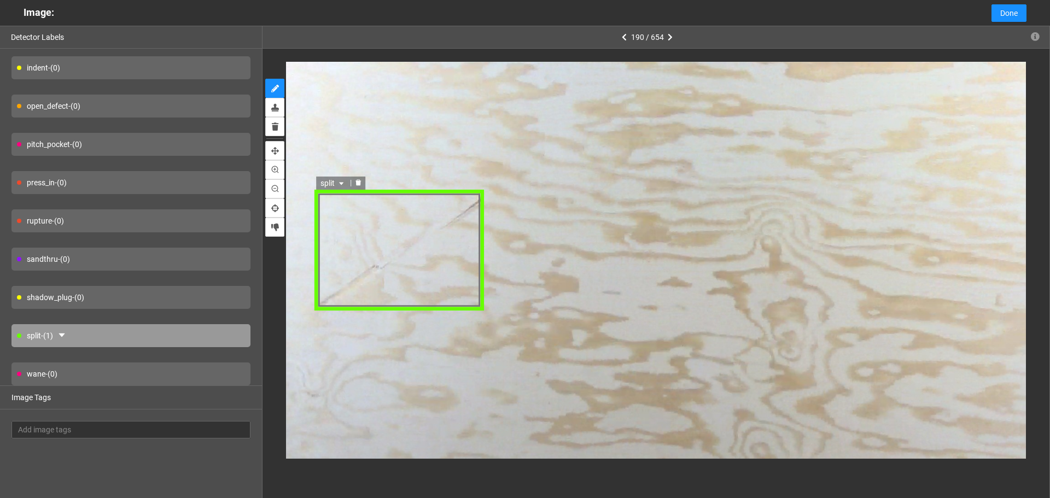
click at [448, 212] on div "split" at bounding box center [1020, 220] width 1747 height 1311
click at [489, 204] on icon "delete" at bounding box center [489, 205] width 5 height 6
click at [475, 210] on div "split" at bounding box center [399, 250] width 171 height 121
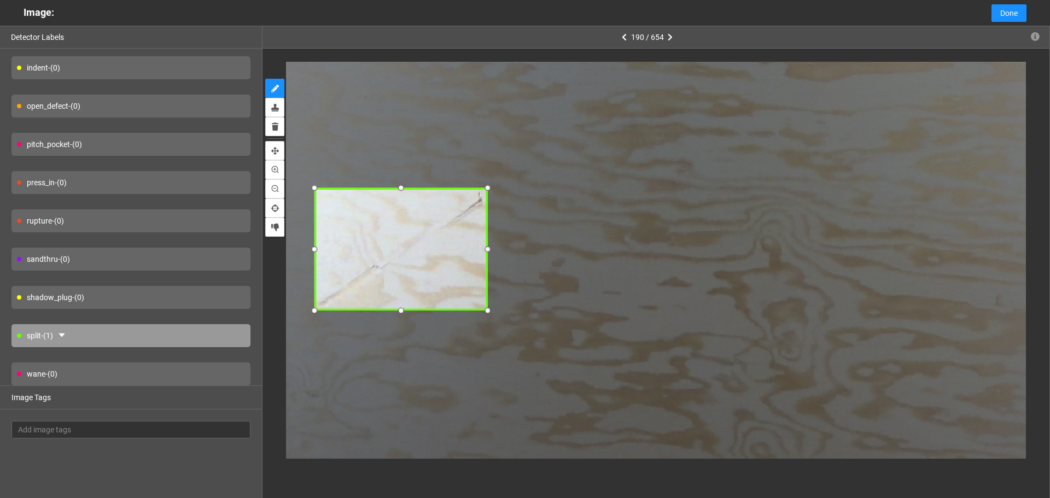
click at [488, 191] on div at bounding box center [488, 187] width 15 height 15
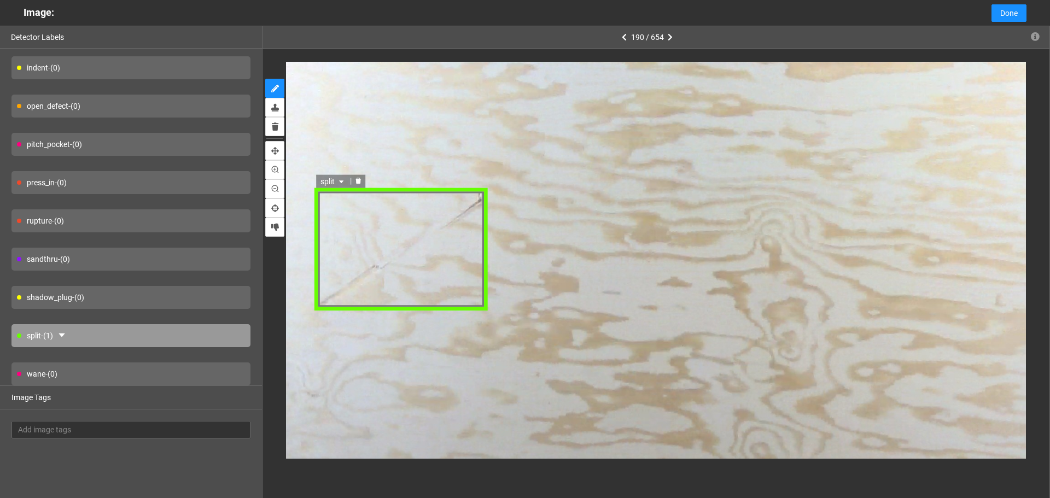
click at [336, 192] on div "split" at bounding box center [401, 250] width 174 height 124
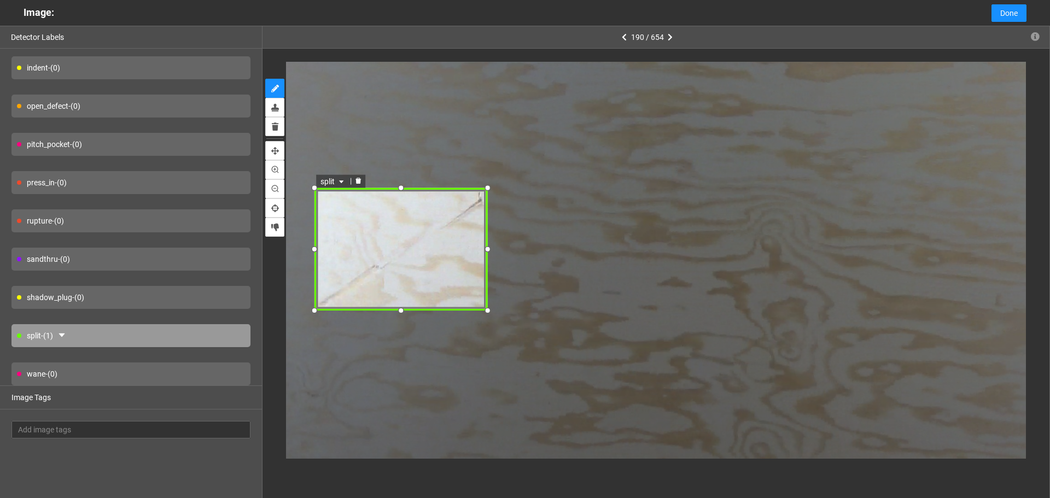
click at [336, 184] on span "split" at bounding box center [333, 181] width 26 height 12
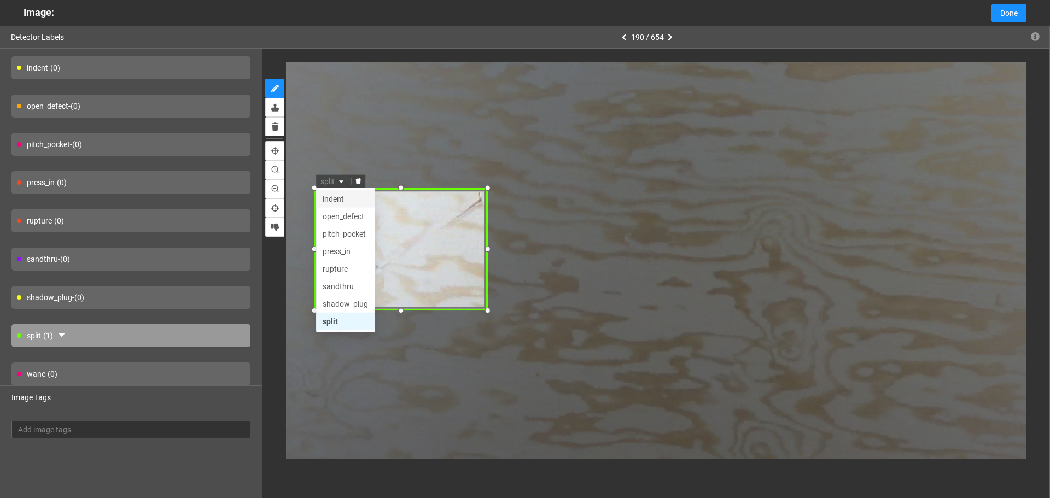
click at [337, 202] on div "indent" at bounding box center [344, 198] width 45 height 12
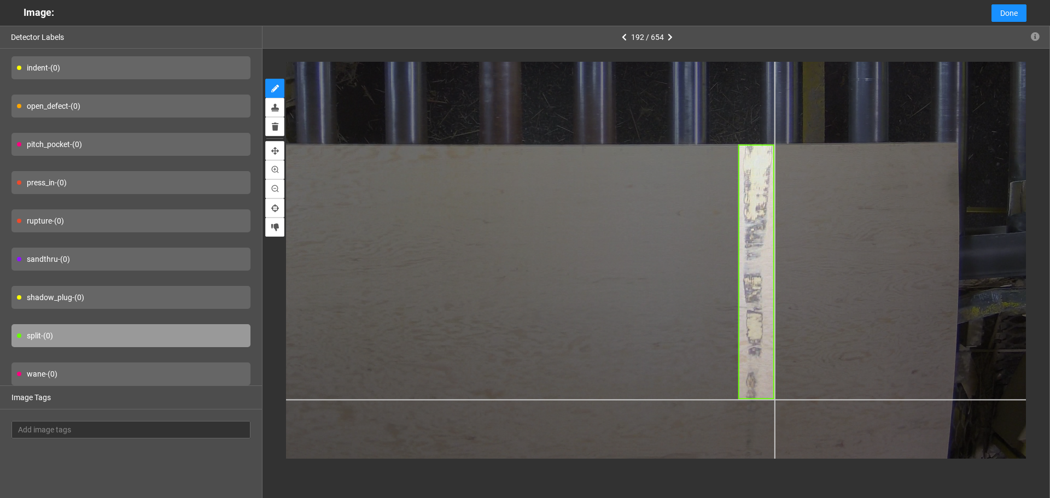
click at [774, 400] on div at bounding box center [552, 73] width 1059 height 794
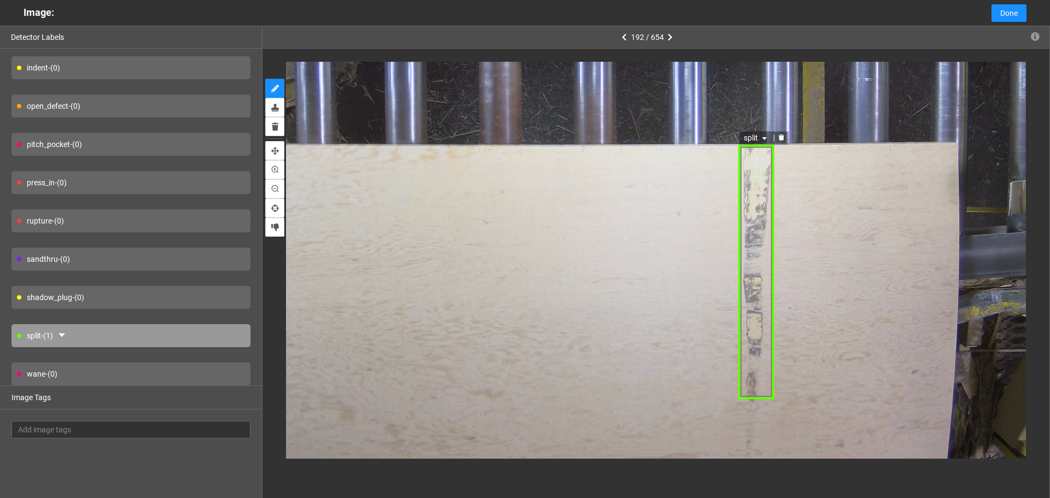
click at [749, 136] on span "split" at bounding box center [757, 138] width 26 height 12
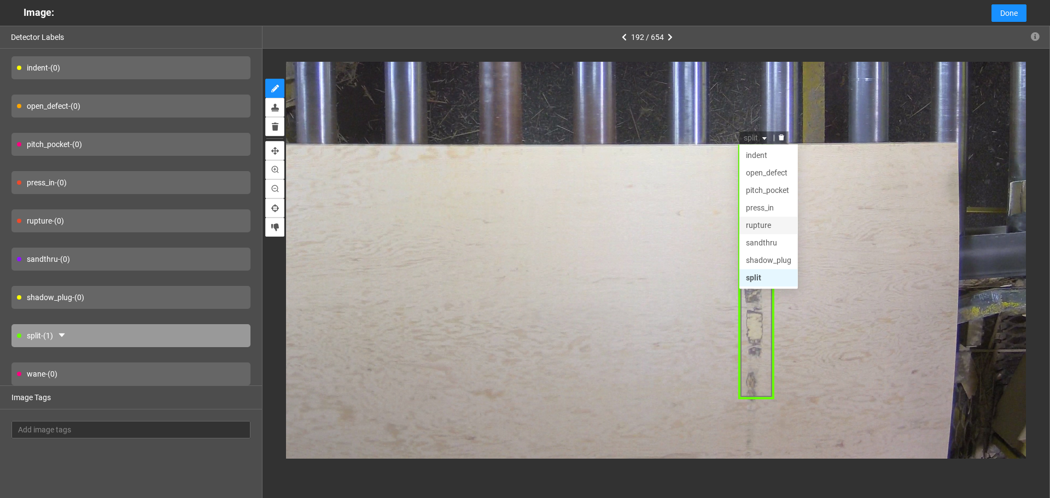
click at [771, 235] on div "sandthru" at bounding box center [768, 243] width 58 height 17
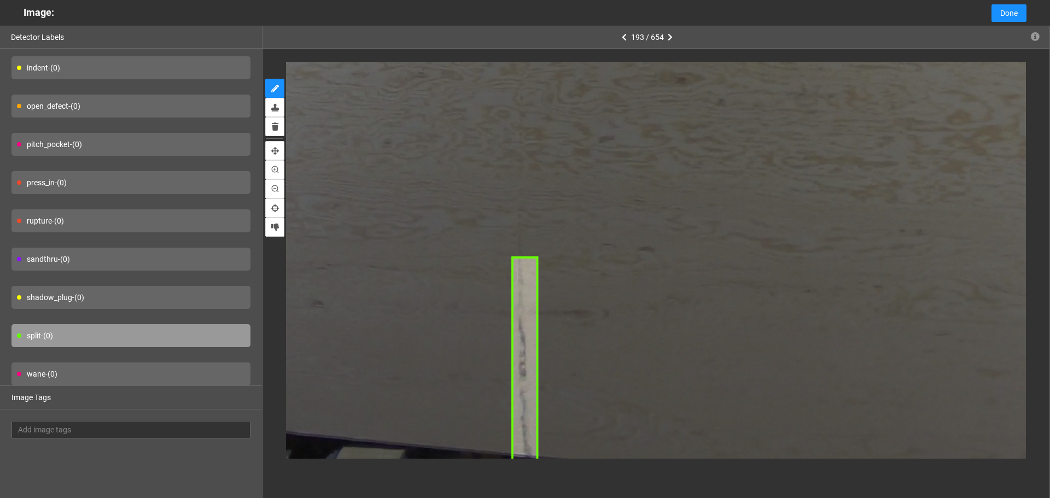
click at [538, 460] on div at bounding box center [655, 260] width 787 height 423
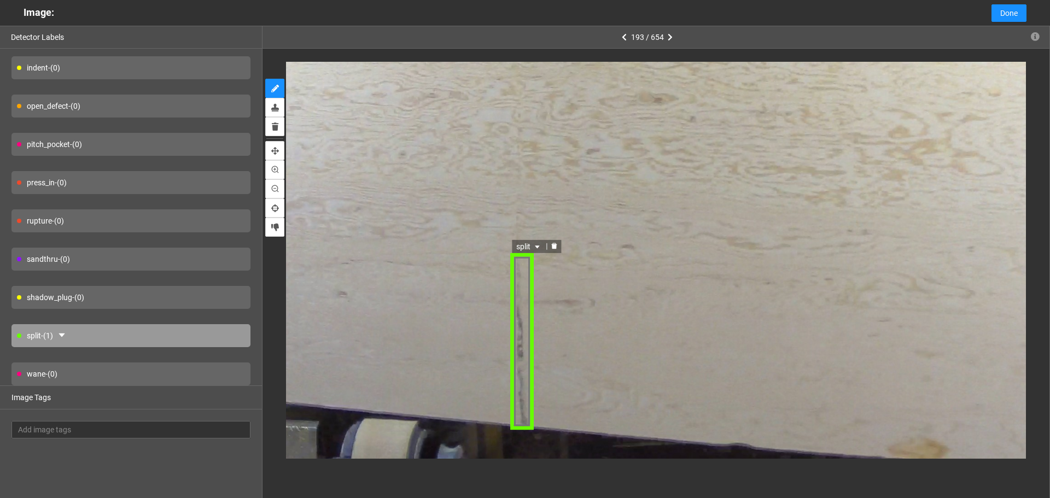
click at [526, 242] on span "split" at bounding box center [529, 247] width 26 height 12
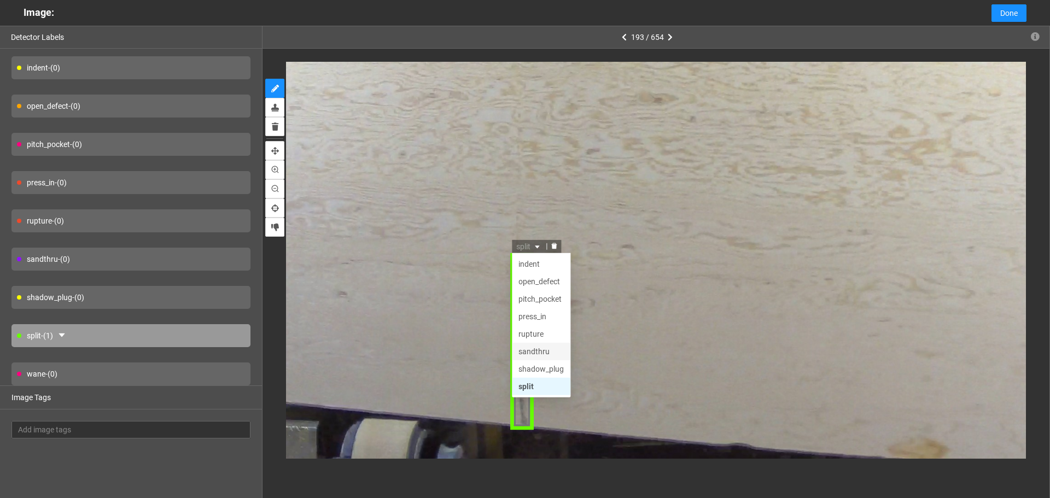
click at [549, 351] on div "sandthru" at bounding box center [540, 352] width 45 height 12
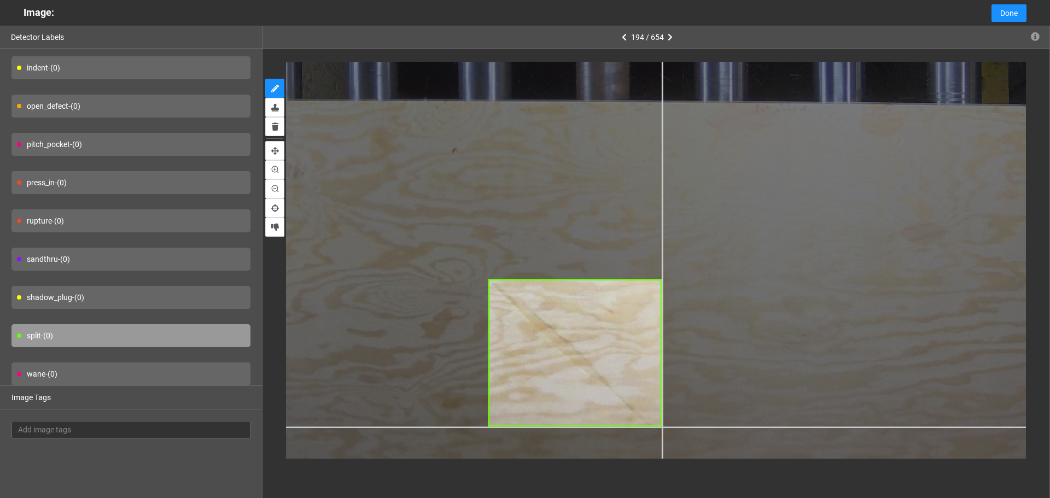
click at [662, 426] on div at bounding box center [669, 120] width 1324 height 993
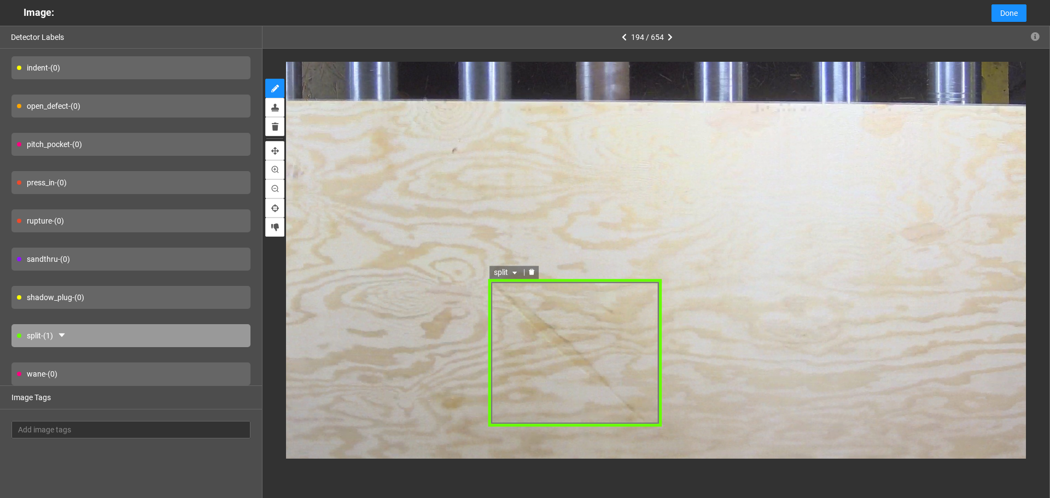
click at [512, 274] on icon "caret-down" at bounding box center [515, 273] width 7 height 7
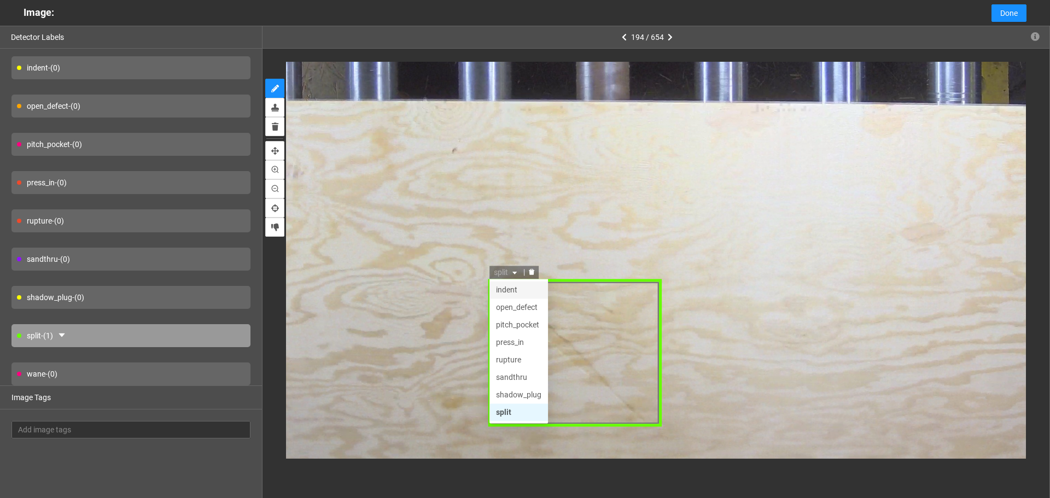
click at [510, 294] on div "indent" at bounding box center [518, 290] width 45 height 12
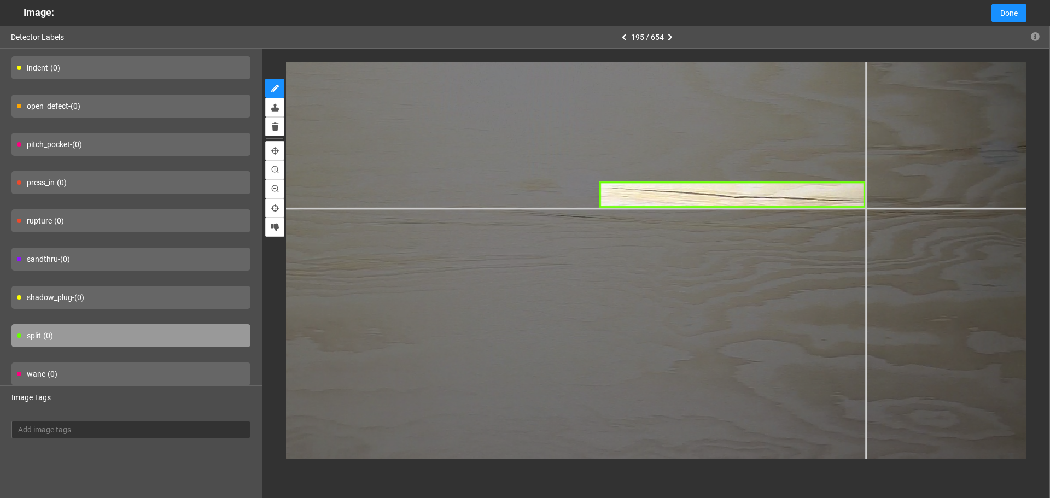
click at [866, 208] on div at bounding box center [337, 390] width 1694 height 1271
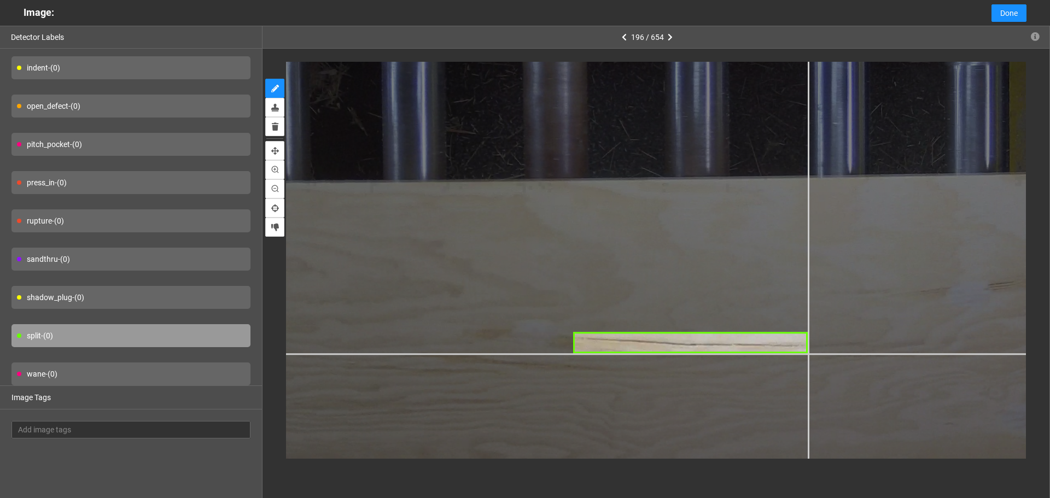
click at [808, 353] on div at bounding box center [634, 89] width 1588 height 1191
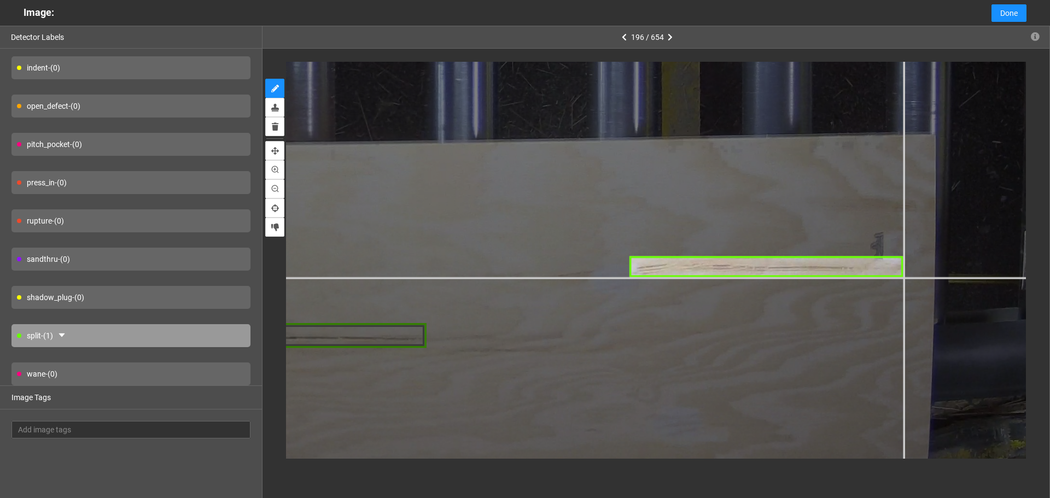
click at [903, 277] on div at bounding box center [223, 40] width 1853 height 1390
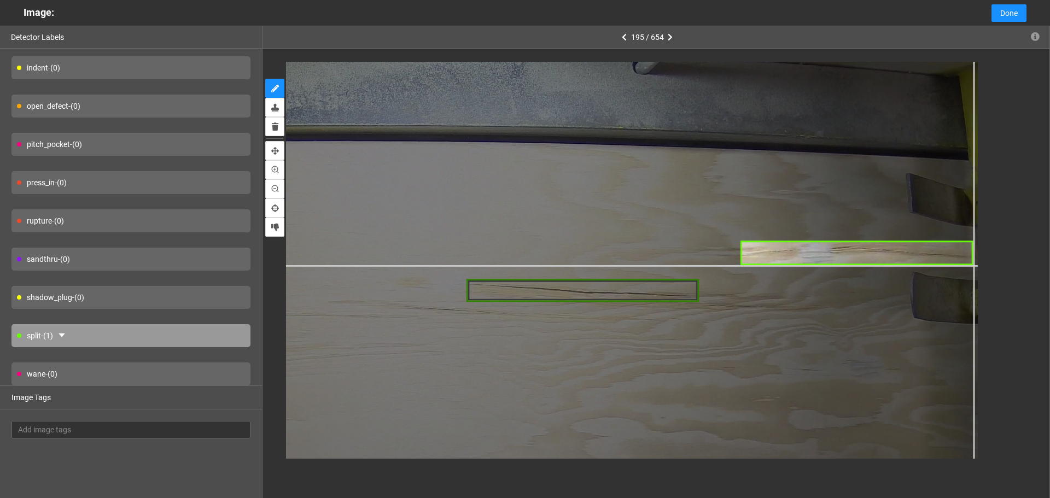
click at [974, 265] on div at bounding box center [237, 461] width 1483 height 1112
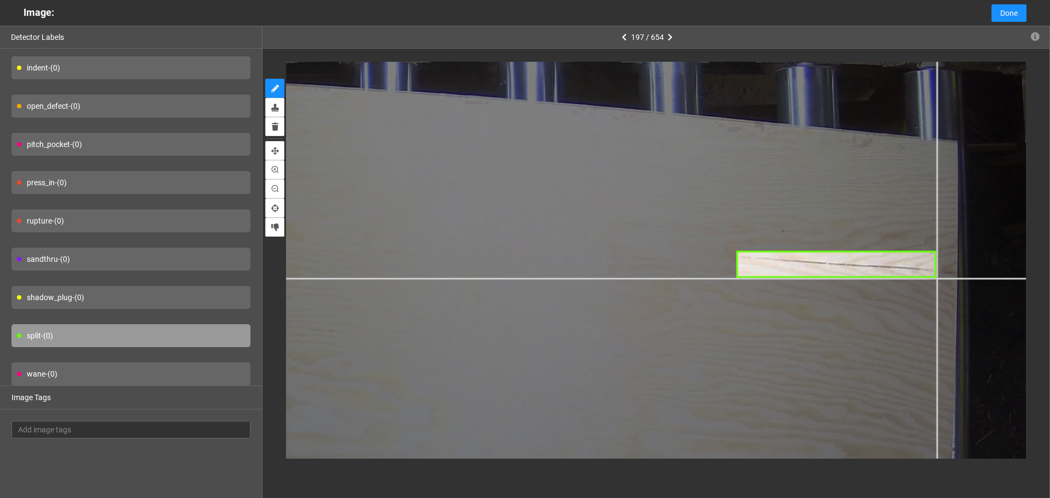
click at [937, 278] on div at bounding box center [324, 384] width 1641 height 1231
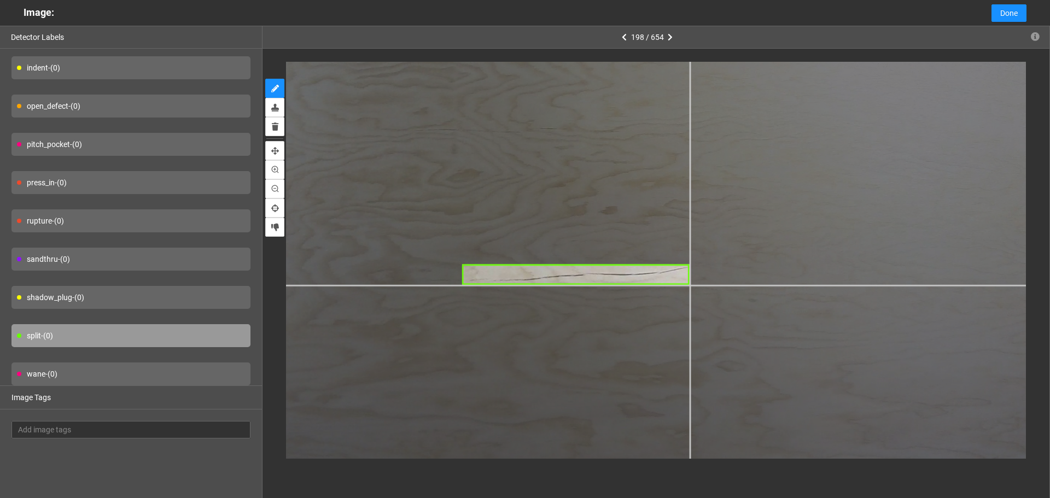
click at [690, 285] on div at bounding box center [746, 233] width 1430 height 1072
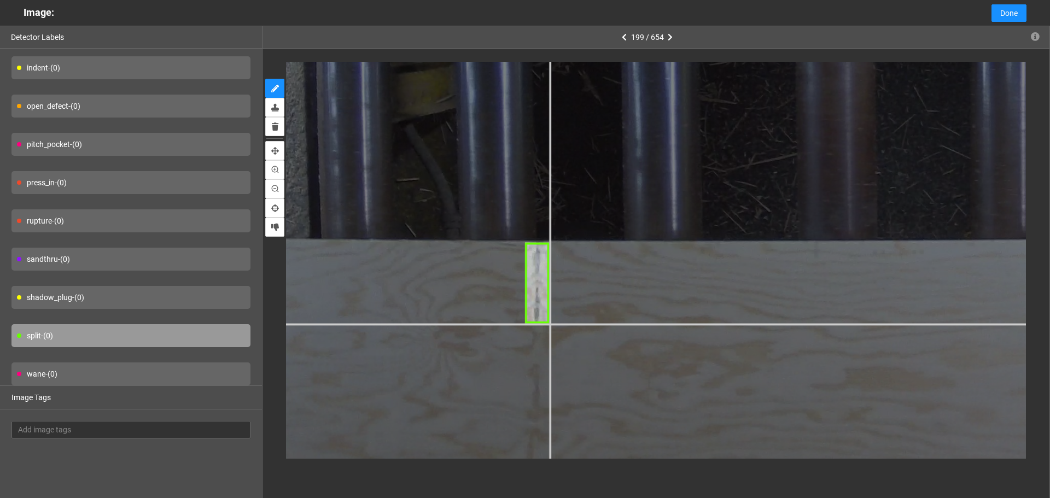
click at [550, 324] on div at bounding box center [931, 48] width 1959 height 1469
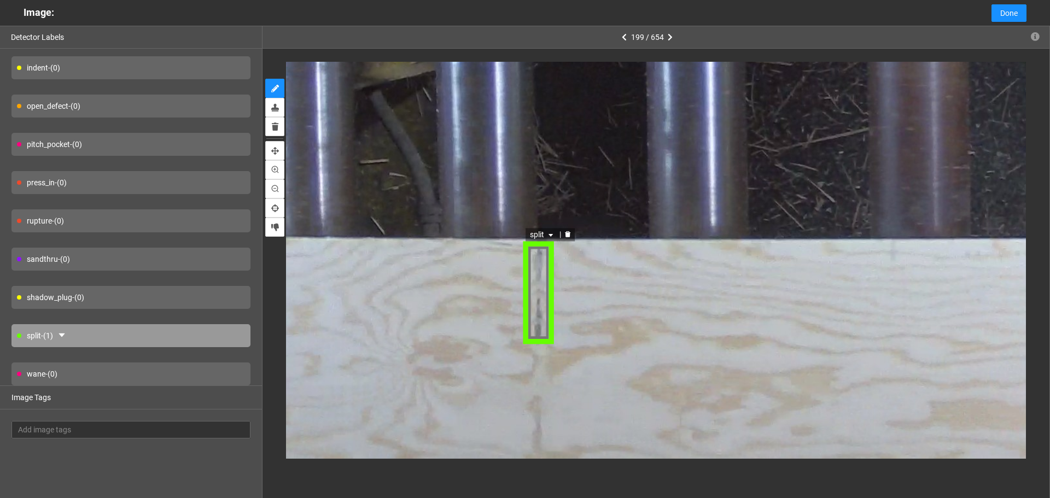
click at [527, 271] on div "split" at bounding box center [538, 293] width 33 height 102
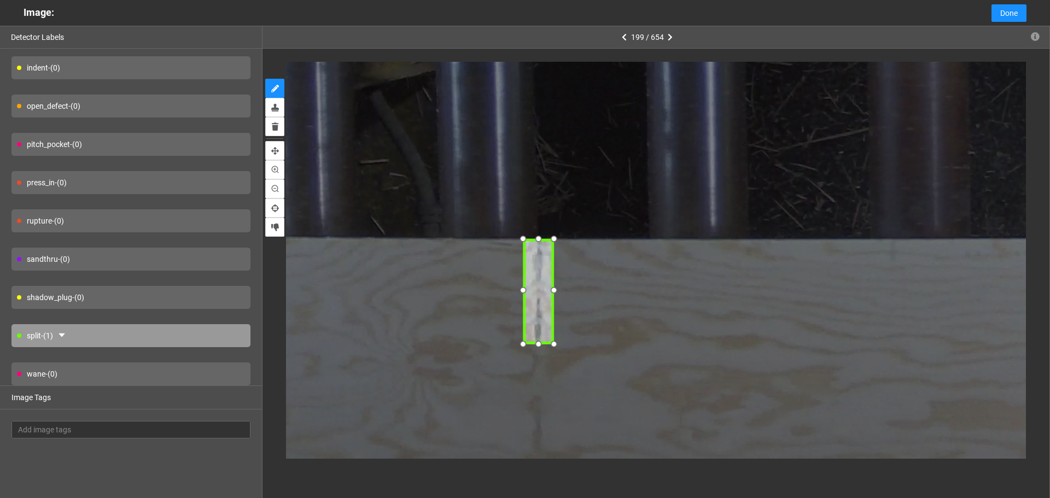
click at [526, 241] on div at bounding box center [522, 238] width 16 height 16
click at [547, 230] on icon "caret-down" at bounding box center [550, 232] width 7 height 7
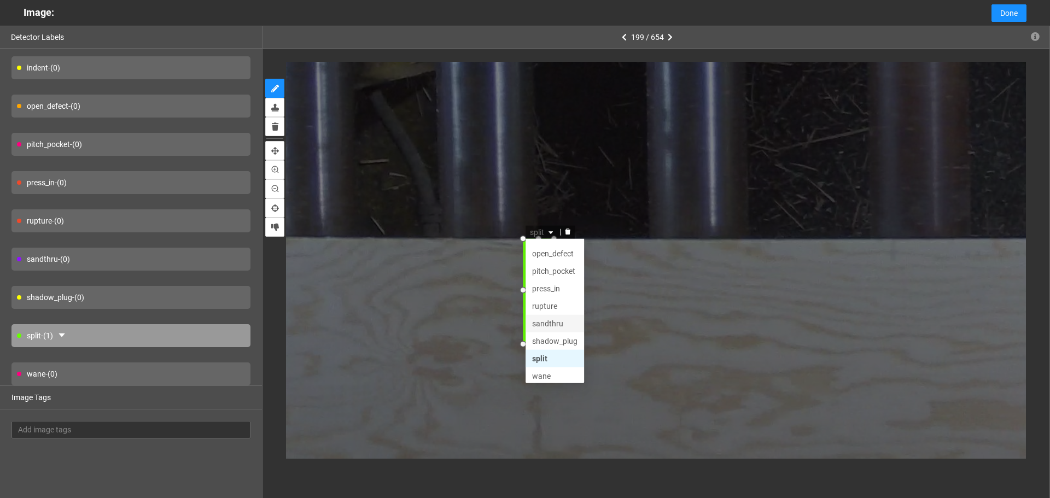
scroll to position [52, 0]
click at [563, 319] on div "sandthru" at bounding box center [553, 319] width 45 height 12
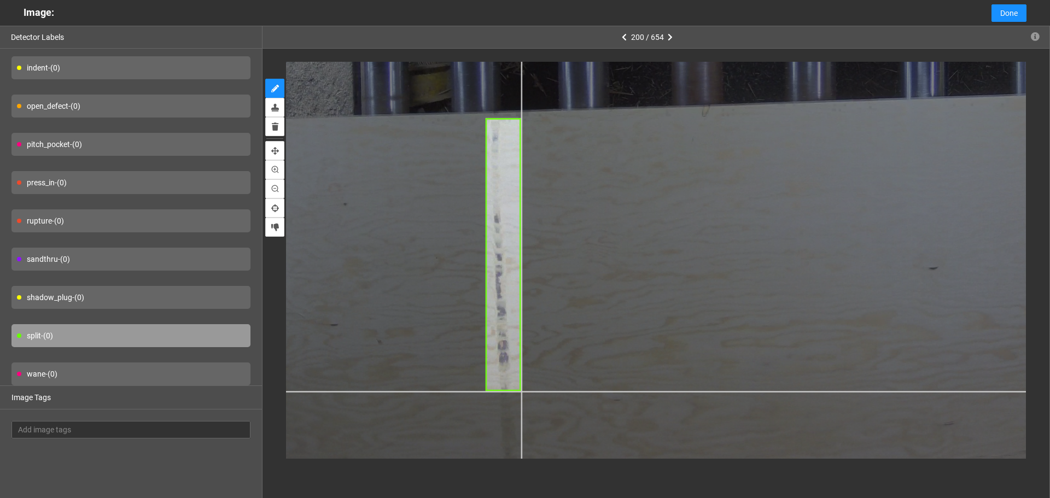
click at [520, 390] on div at bounding box center [760, 59] width 1271 height 953
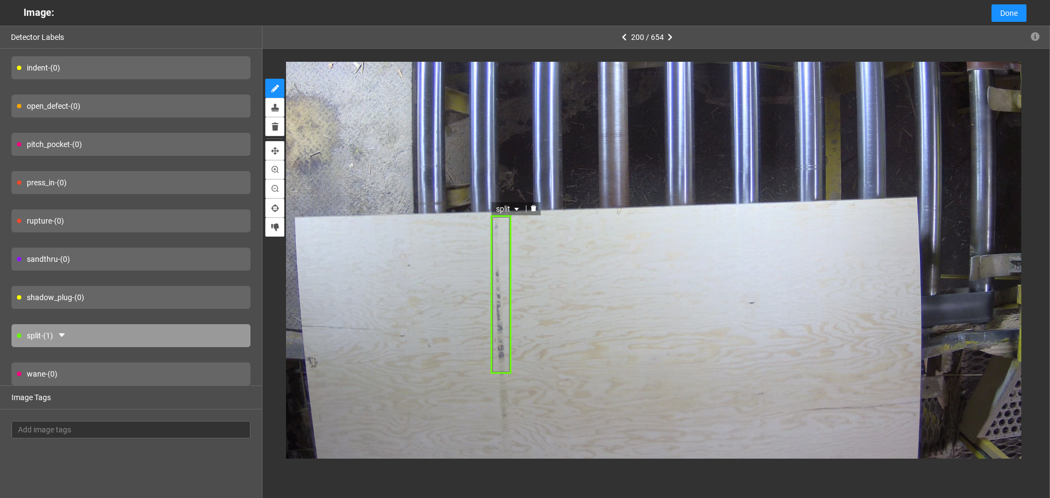
click at [508, 211] on span "split" at bounding box center [509, 209] width 26 height 12
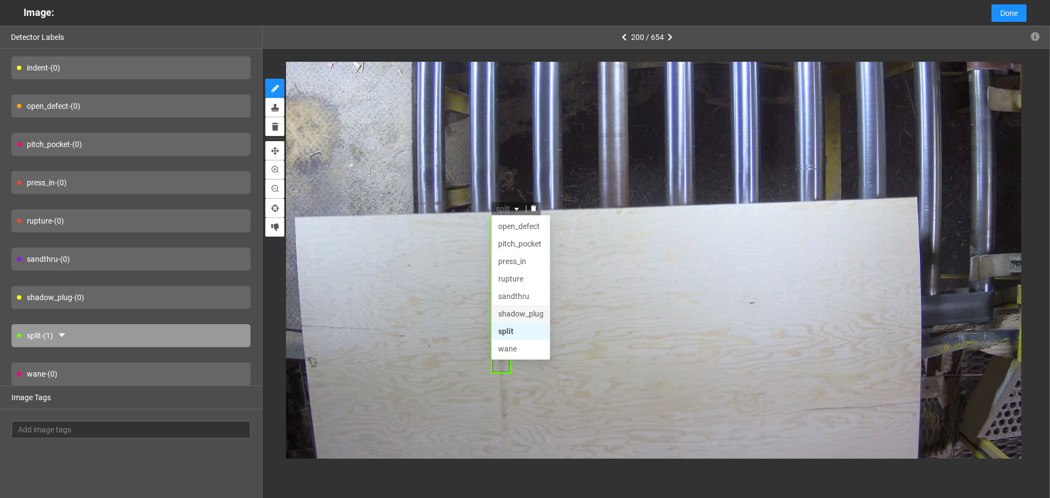
click at [511, 313] on div "shadow_plug" at bounding box center [520, 314] width 45 height 12
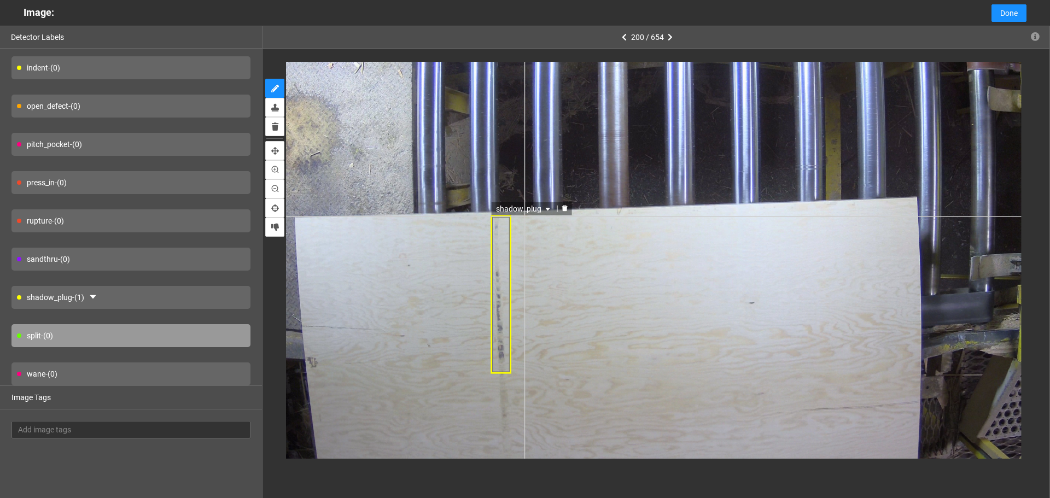
click at [526, 215] on div "shadow_plug" at bounding box center [525, 208] width 66 height 13
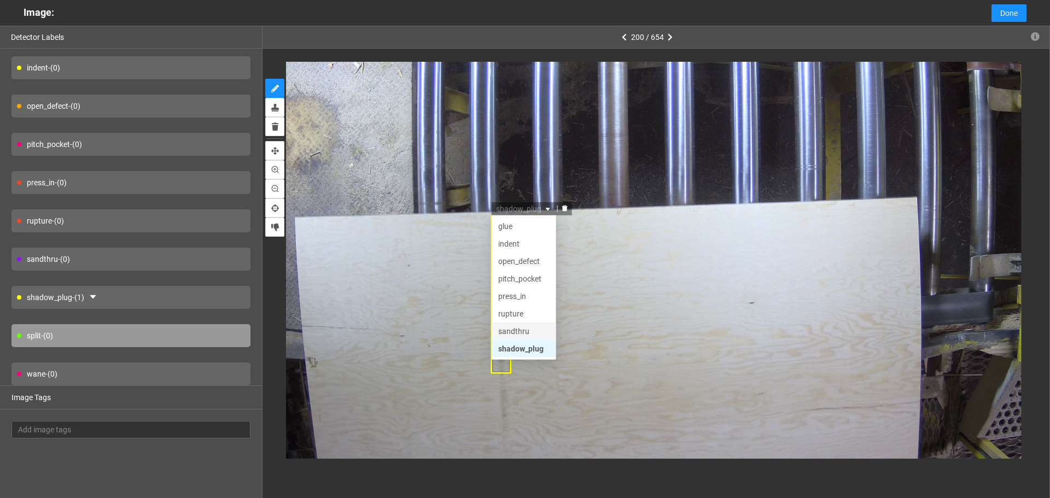
scroll to position [0, 0]
click at [525, 347] on div "sandthru" at bounding box center [523, 349] width 51 height 12
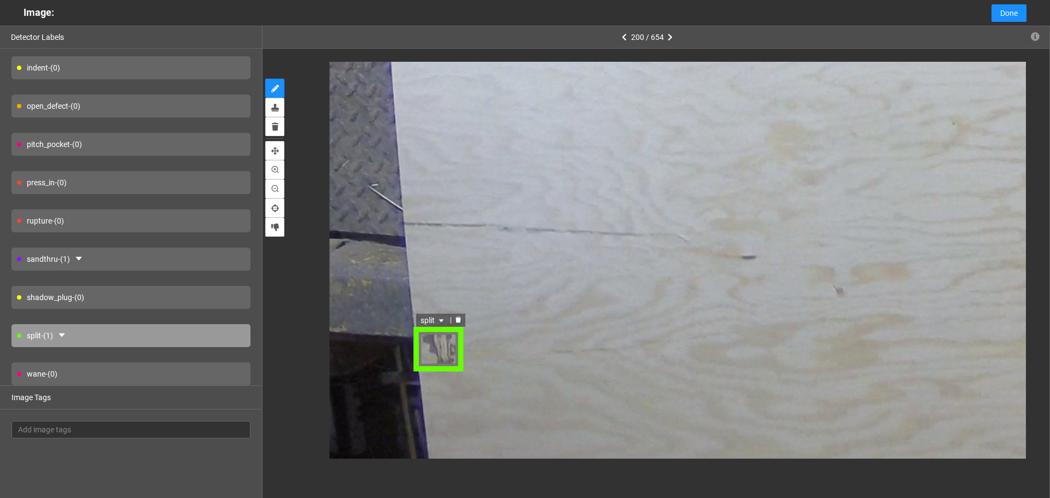
click at [436, 320] on span "split" at bounding box center [434, 320] width 26 height 12
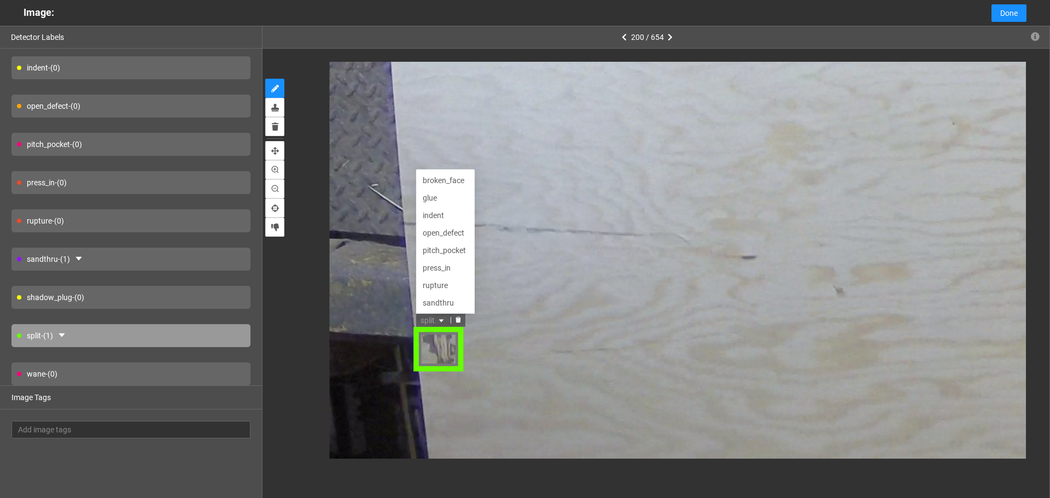
scroll to position [35, 0]
click at [453, 194] on div "open_defect" at bounding box center [445, 197] width 45 height 12
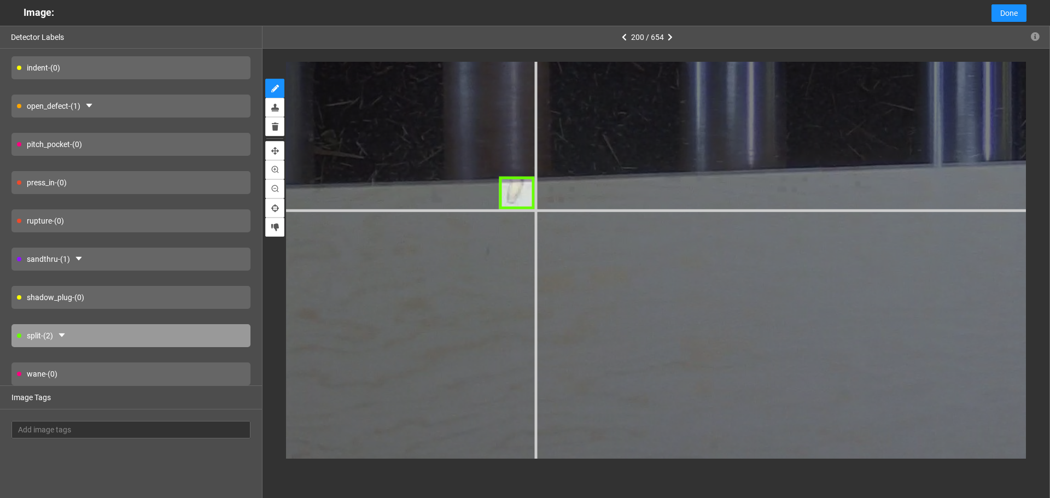
click at [535, 208] on div at bounding box center [628, 84] width 2647 height 1986
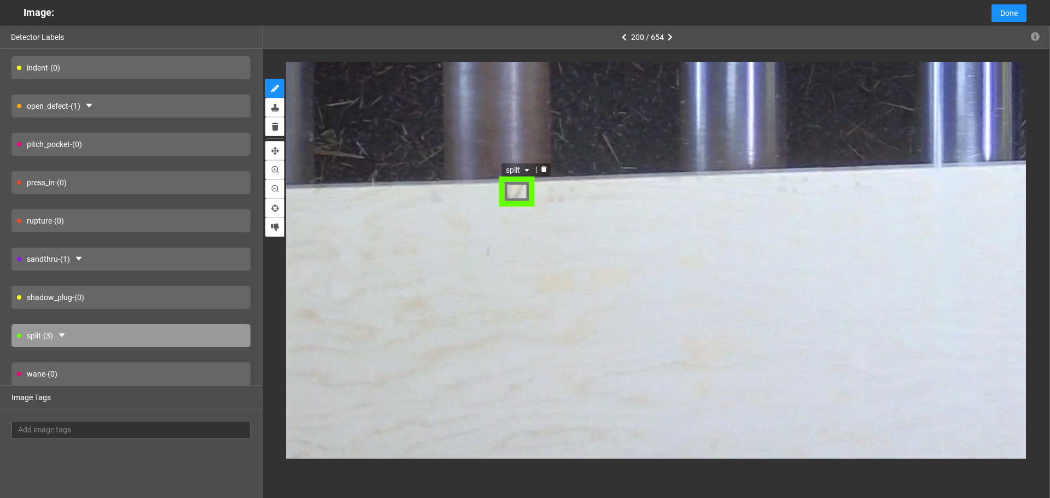
click at [515, 195] on div "split" at bounding box center [518, 192] width 36 height 32
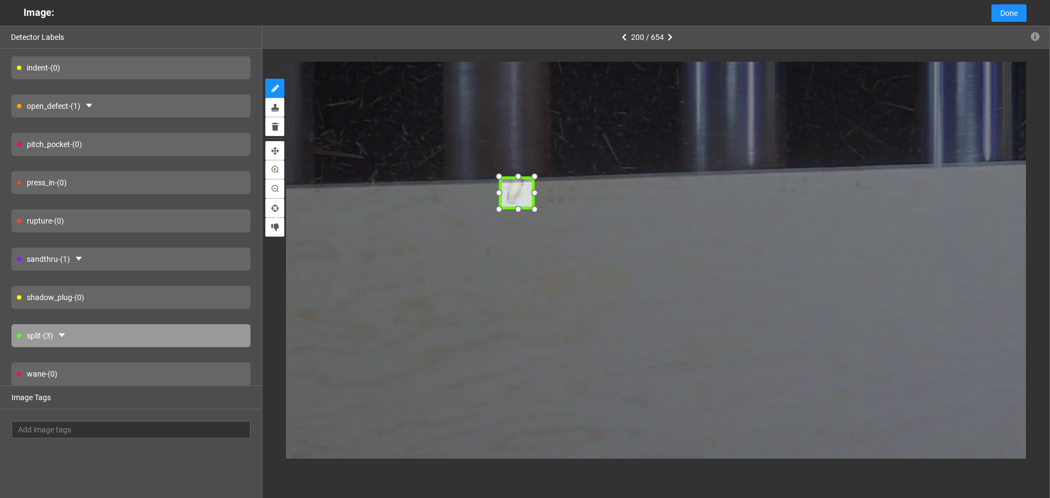
click at [502, 207] on div at bounding box center [498, 210] width 16 height 16
click at [520, 171] on div at bounding box center [516, 176] width 16 height 16
click at [526, 169] on icon "caret-down" at bounding box center [526, 169] width 4 height 3
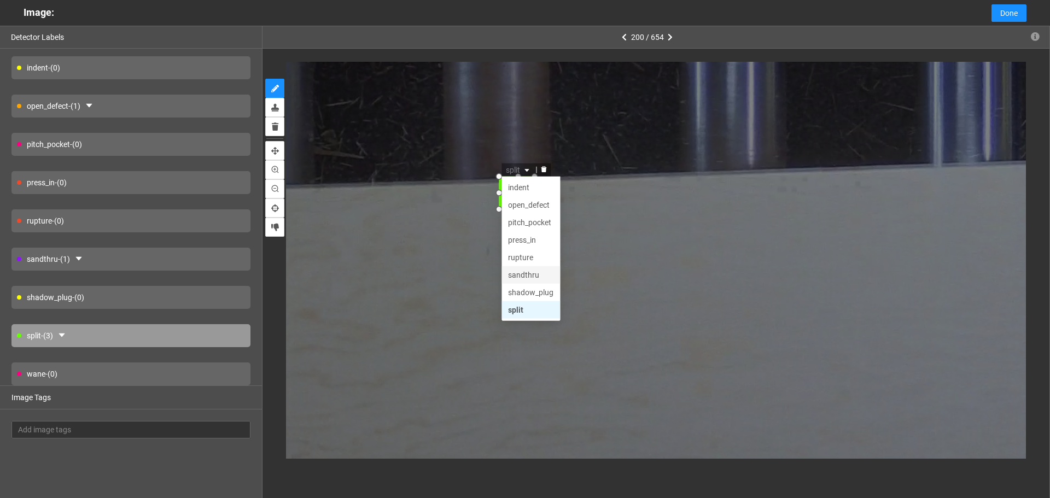
click at [531, 271] on div "sandthru" at bounding box center [530, 274] width 45 height 12
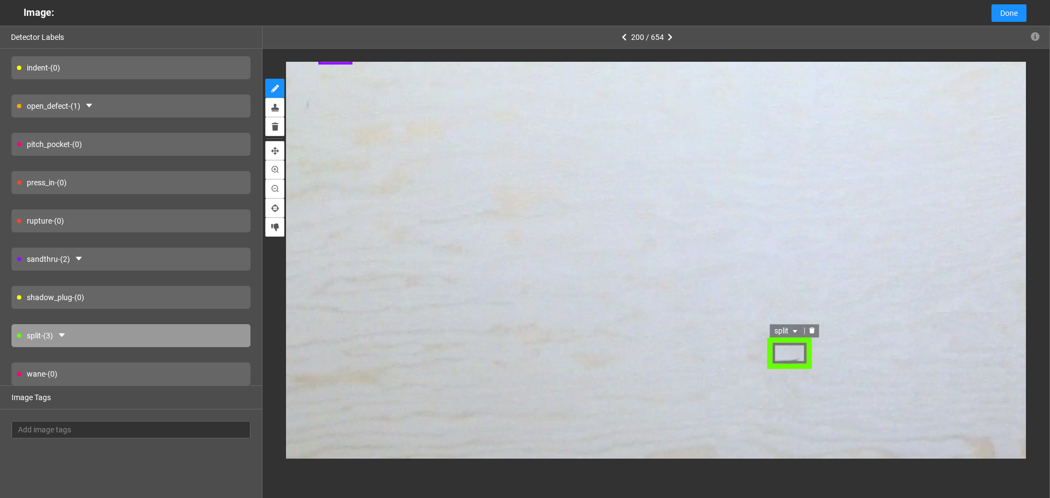
click at [795, 332] on icon "caret-down" at bounding box center [795, 331] width 7 height 7
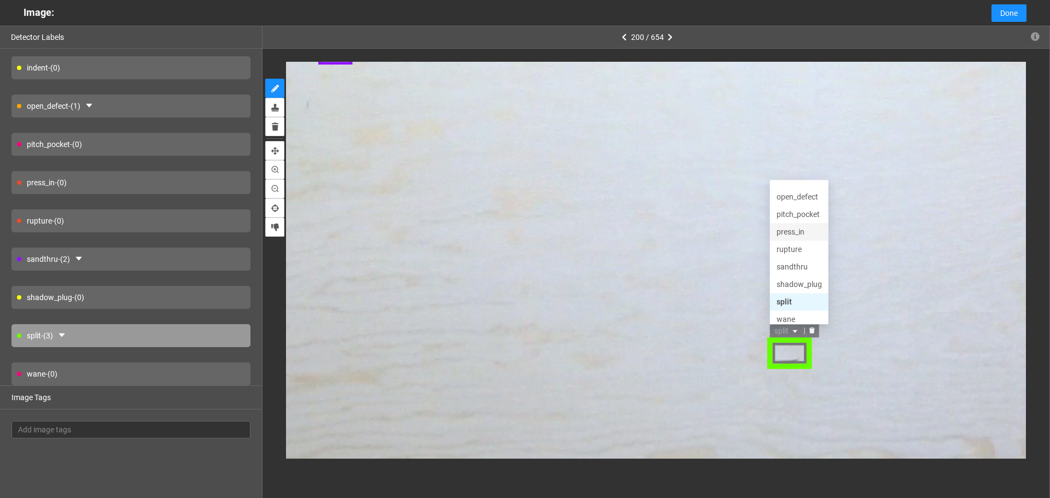
scroll to position [52, 0]
click at [803, 274] on div "shadow_plug" at bounding box center [799, 278] width 45 height 12
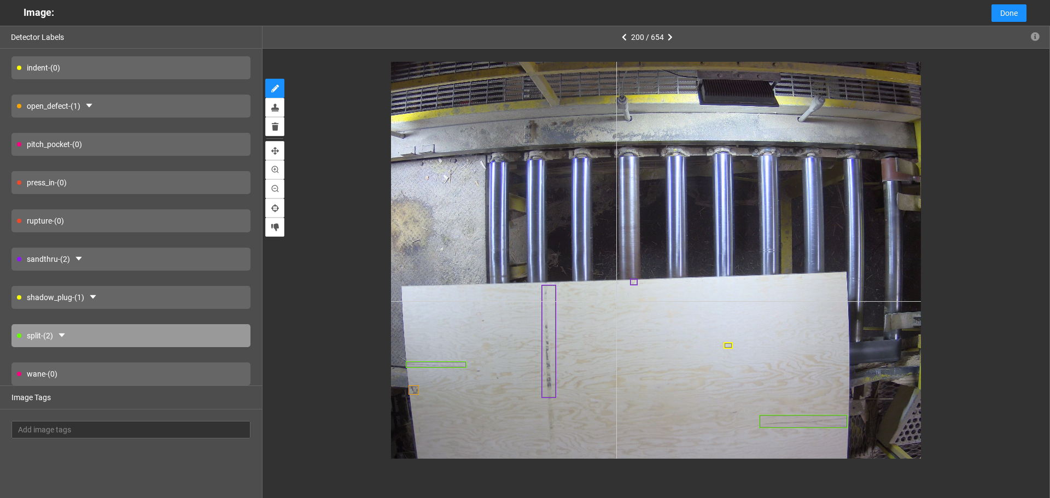
type input "11"
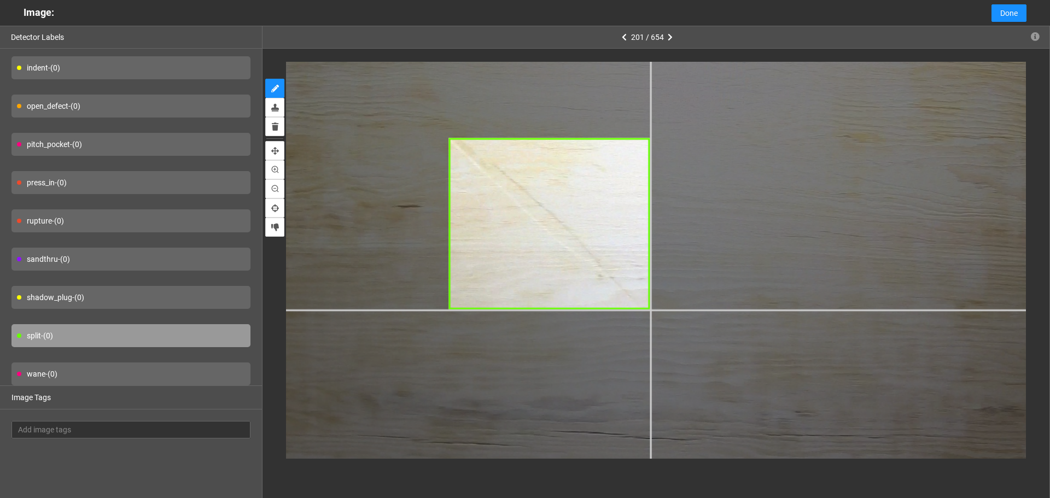
click at [650, 310] on div at bounding box center [513, 265] width 1694 height 1271
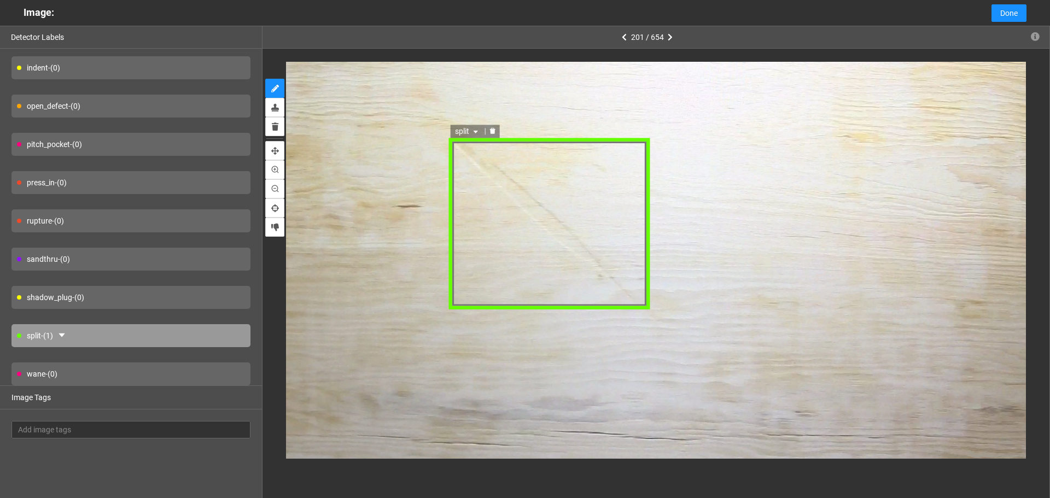
click at [463, 152] on div "split" at bounding box center [549, 223] width 201 height 173
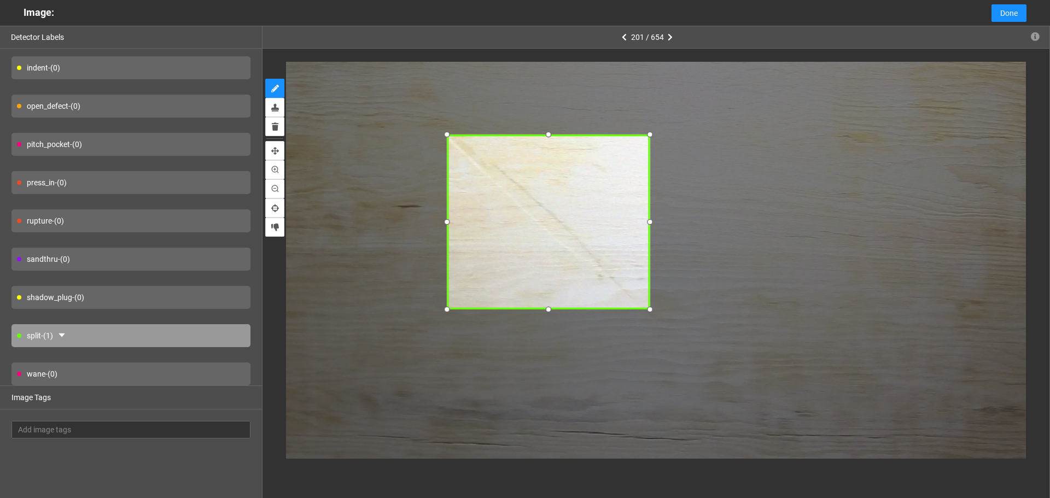
click at [449, 133] on div at bounding box center [446, 135] width 15 height 15
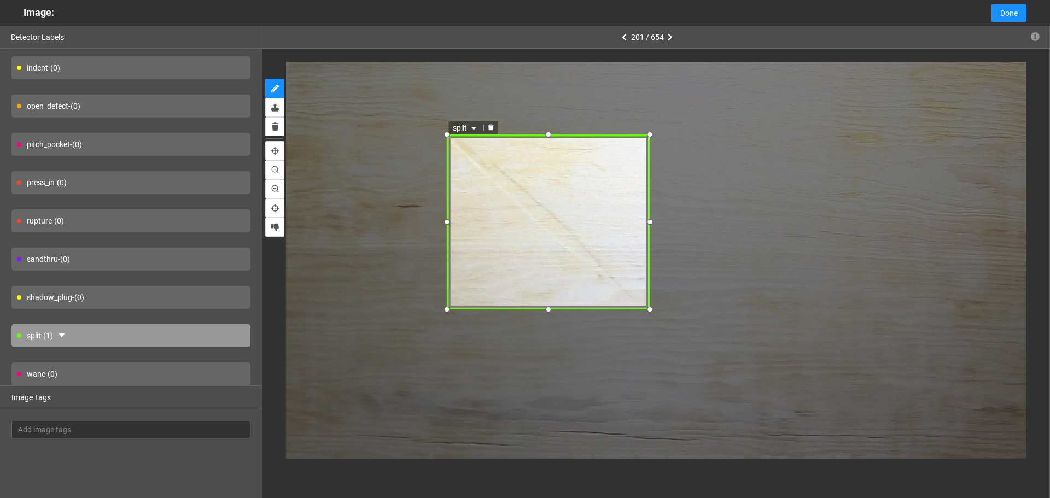
click at [474, 127] on icon "caret-down" at bounding box center [473, 128] width 4 height 3
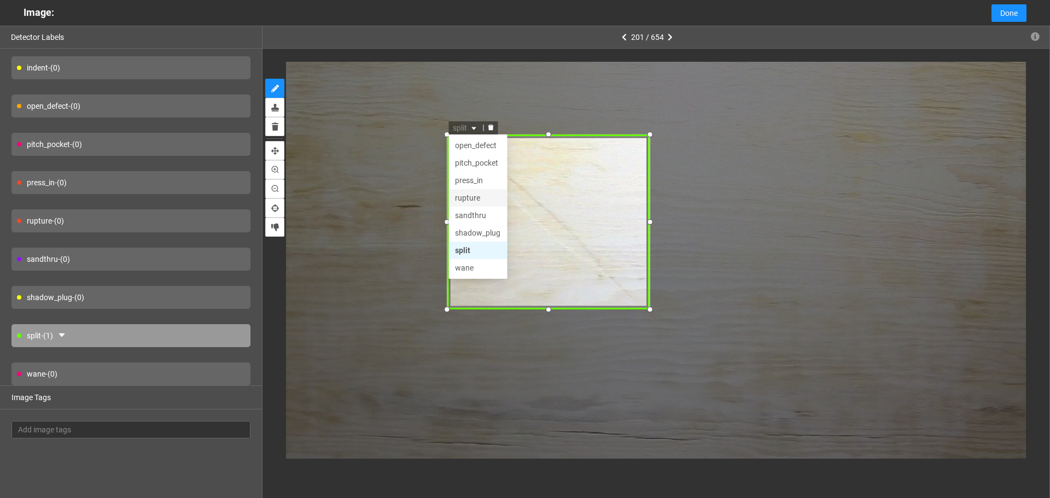
scroll to position [0, 0]
click at [466, 176] on div "indent" at bounding box center [476, 181] width 45 height 12
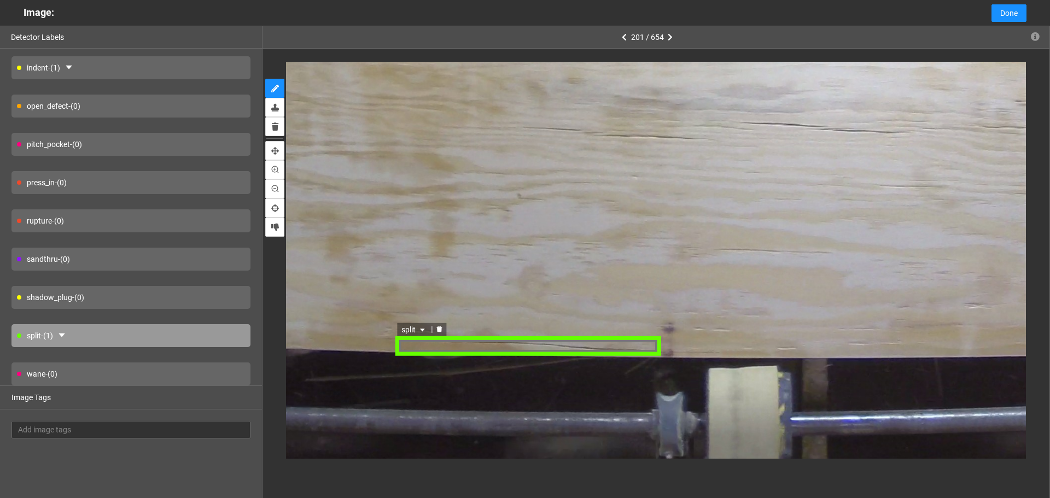
click at [475, 349] on div "split" at bounding box center [528, 346] width 265 height 21
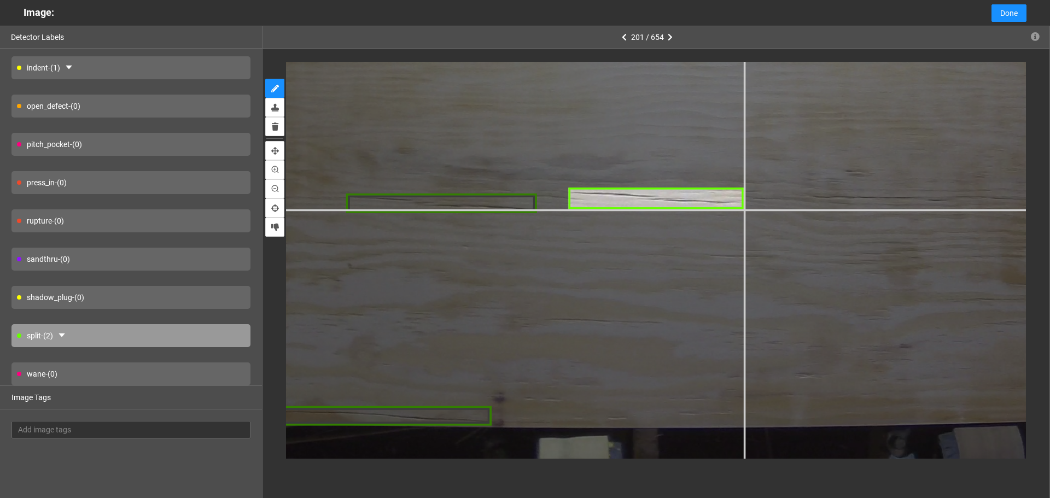
click at [743, 209] on div at bounding box center [529, 7] width 1906 height 1430
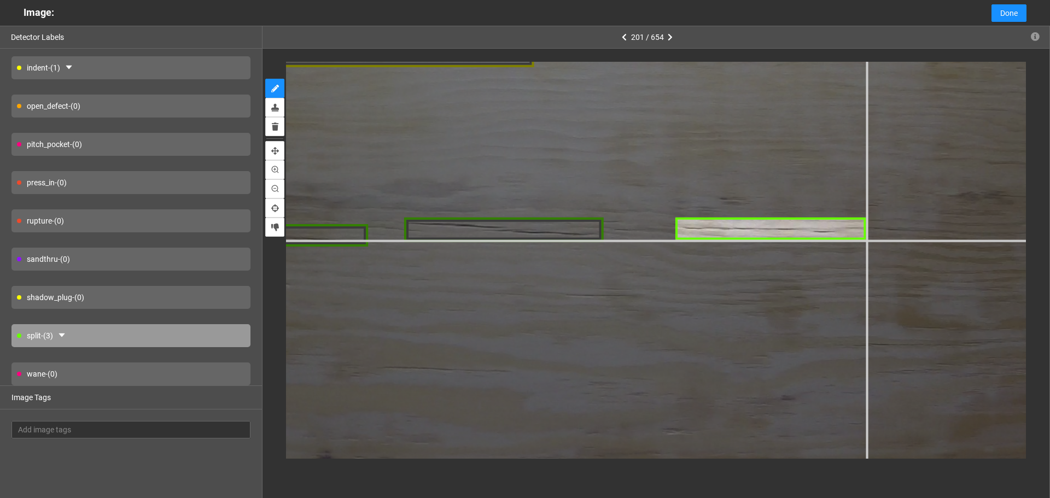
click at [865, 239] on div at bounding box center [359, 11] width 2171 height 1628
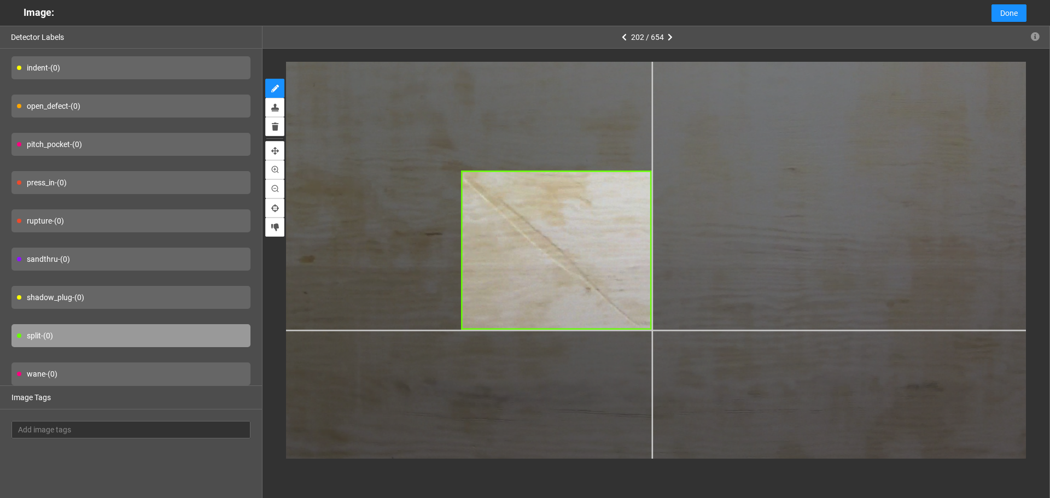
click at [654, 330] on div at bounding box center [651, 21] width 1377 height 1032
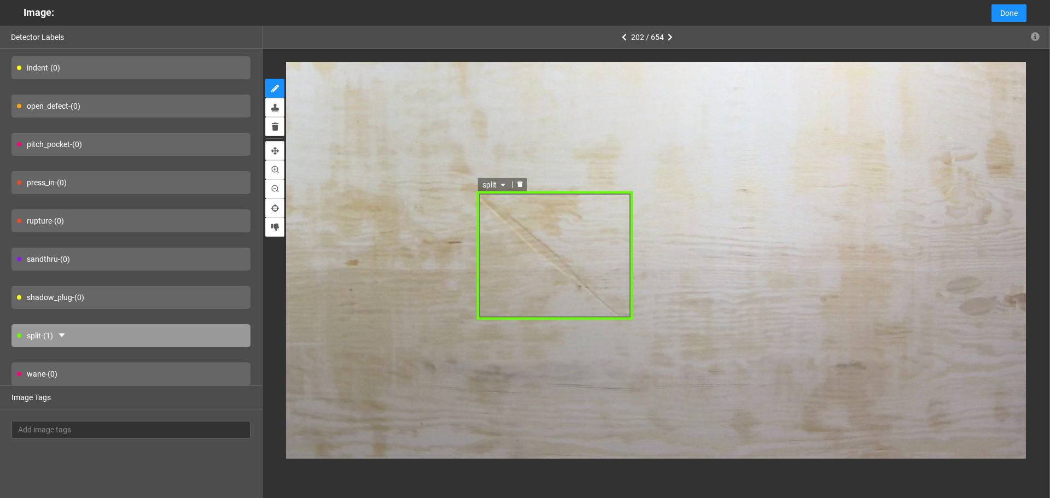
click at [489, 182] on span "split" at bounding box center [496, 185] width 26 height 12
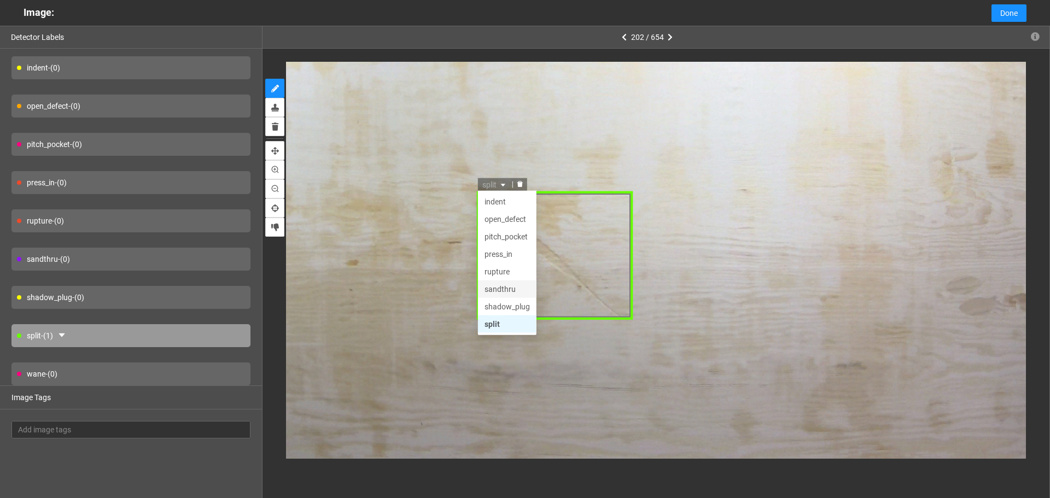
scroll to position [25, 0]
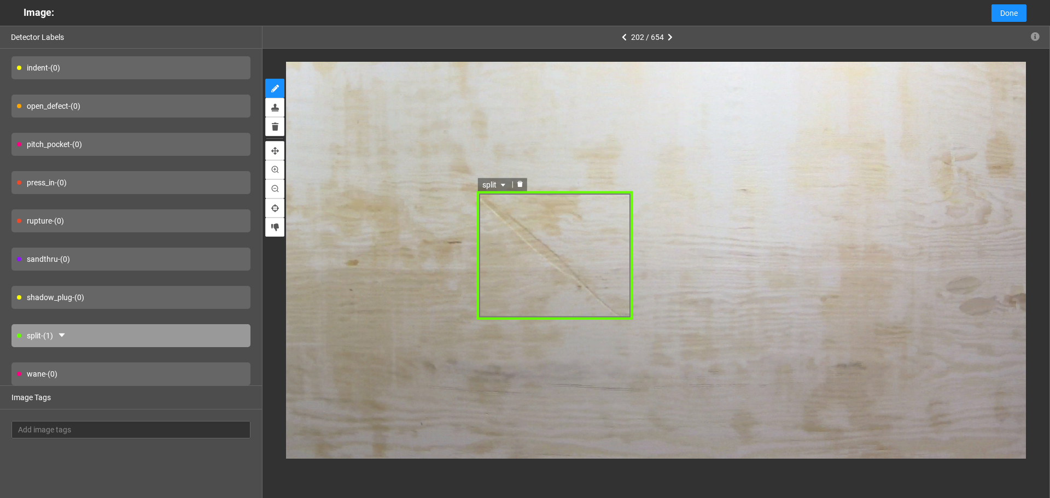
click at [496, 188] on span "split" at bounding box center [496, 185] width 26 height 12
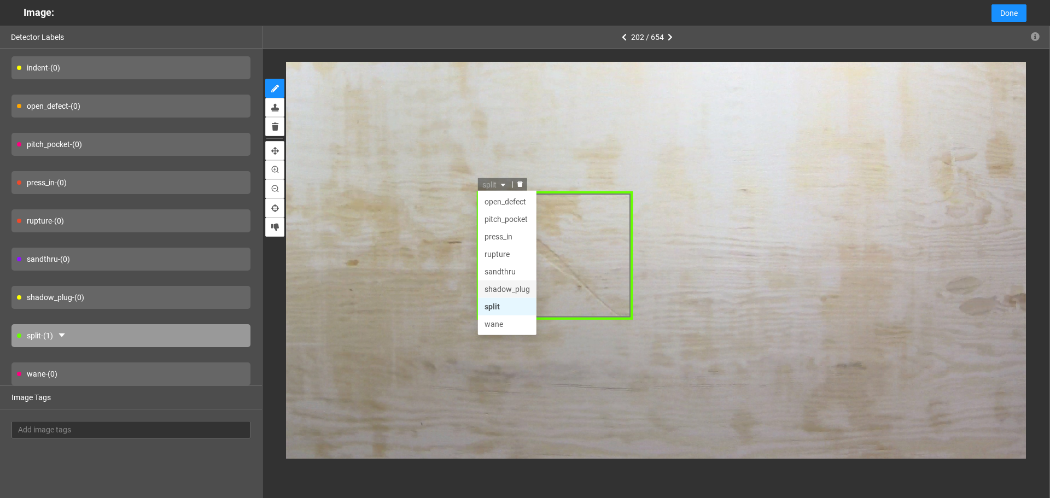
scroll to position [0, 0]
click at [512, 241] on div "indent" at bounding box center [507, 237] width 45 height 12
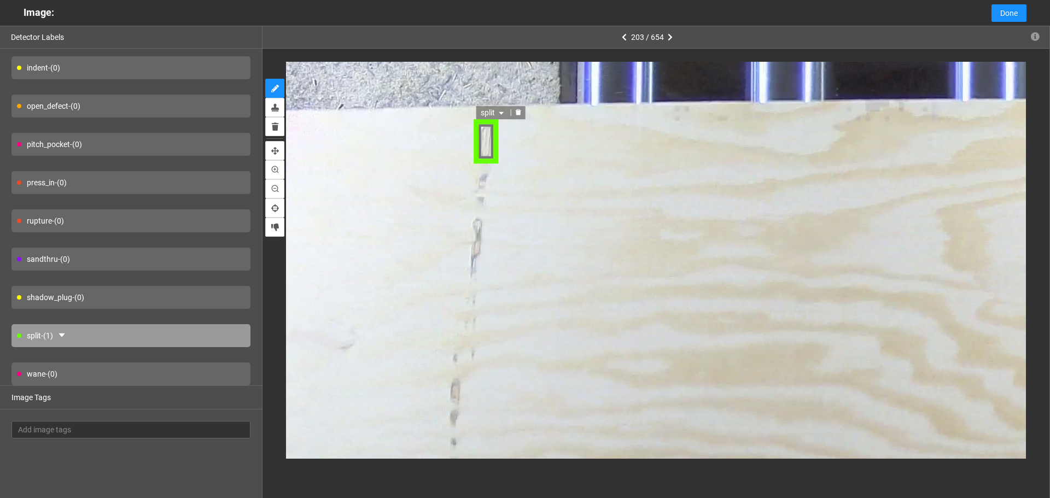
click at [491, 112] on span "split" at bounding box center [493, 113] width 26 height 12
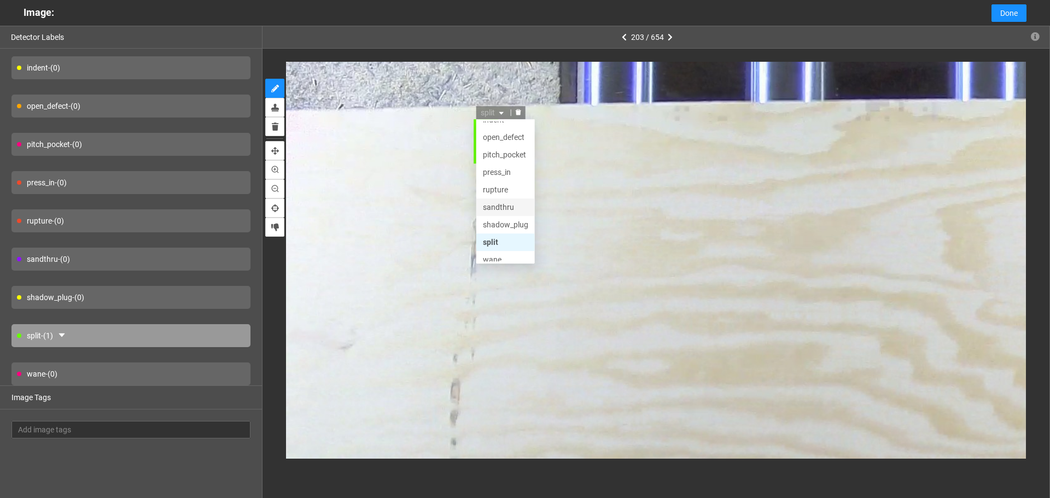
scroll to position [52, 0]
click at [507, 220] on div "shadow_plug" at bounding box center [504, 218] width 45 height 12
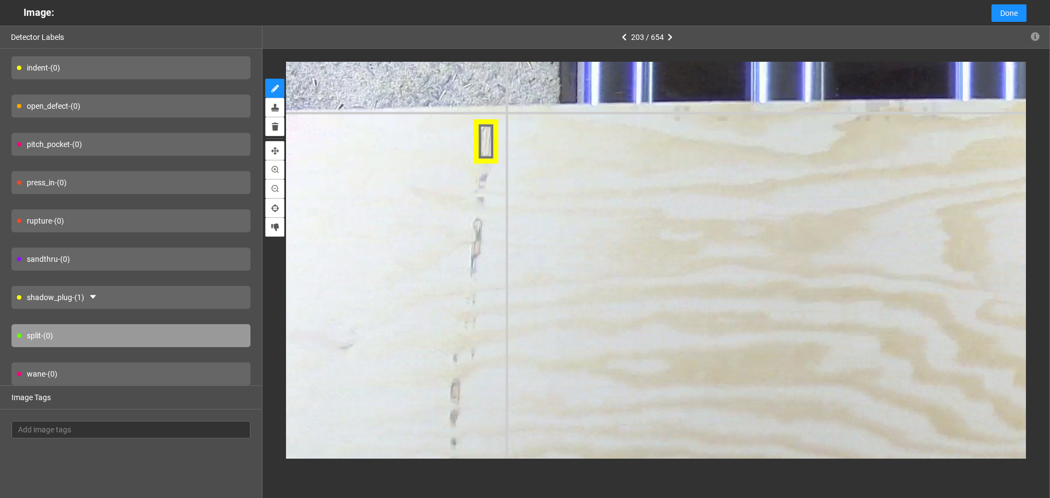
click at [496, 112] on span "shadow_plug" at bounding box center [508, 113] width 57 height 12
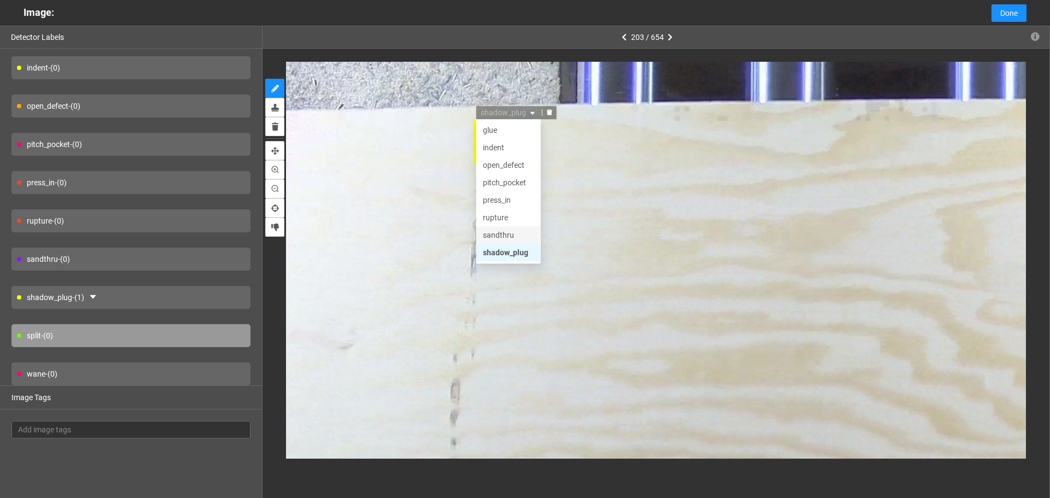
scroll to position [0, 0]
click at [510, 246] on div "sandthru" at bounding box center [508, 252] width 65 height 17
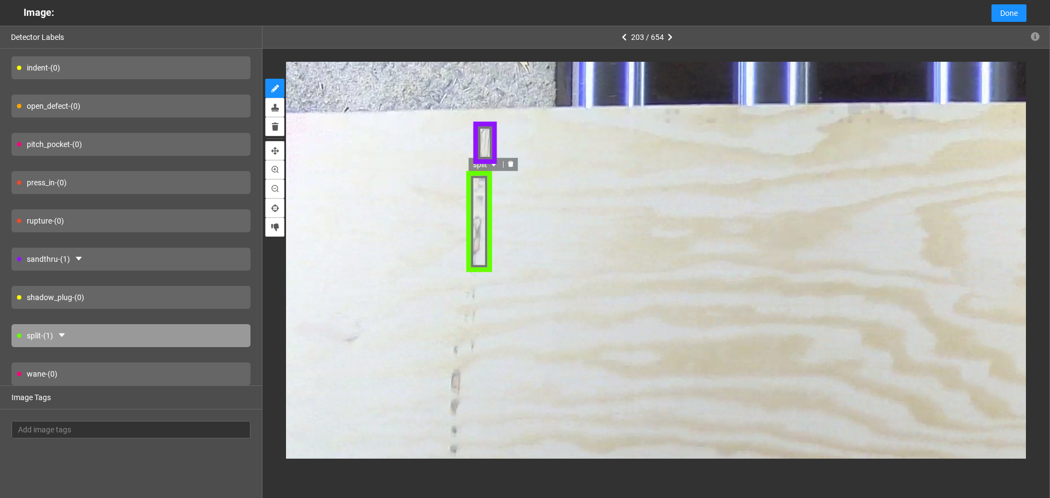
click at [487, 169] on span "split" at bounding box center [486, 163] width 26 height 12
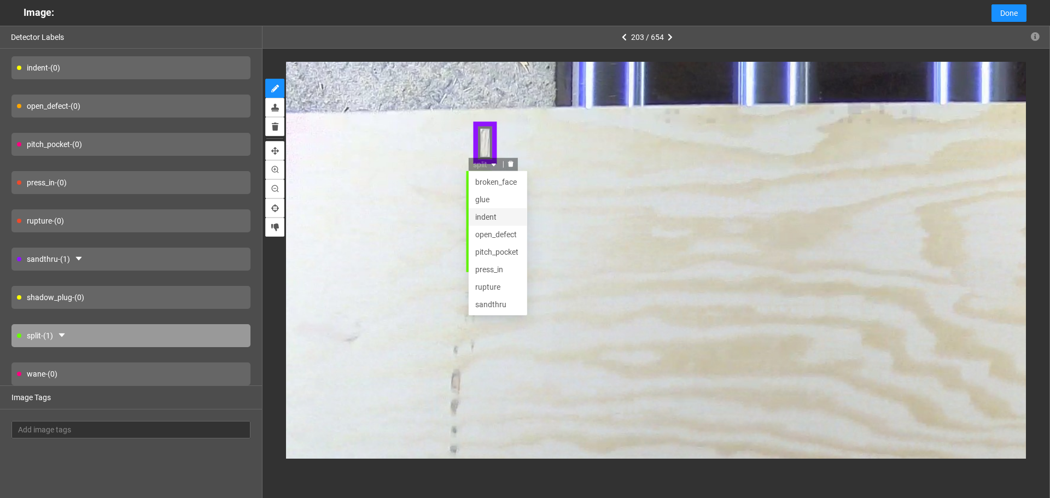
scroll to position [35, 0]
click at [492, 266] on div "sandthru" at bounding box center [498, 268] width 45 height 12
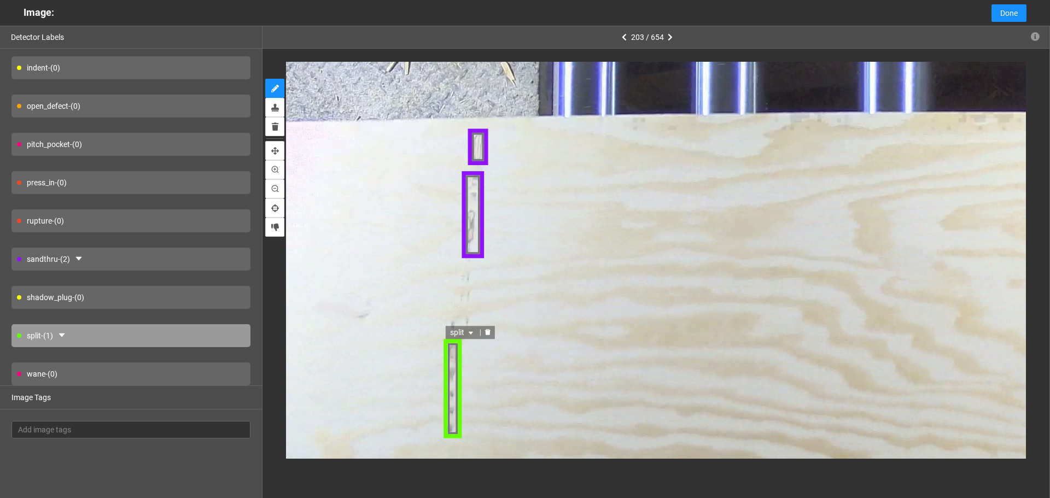
click at [463, 329] on span "split" at bounding box center [462, 333] width 26 height 12
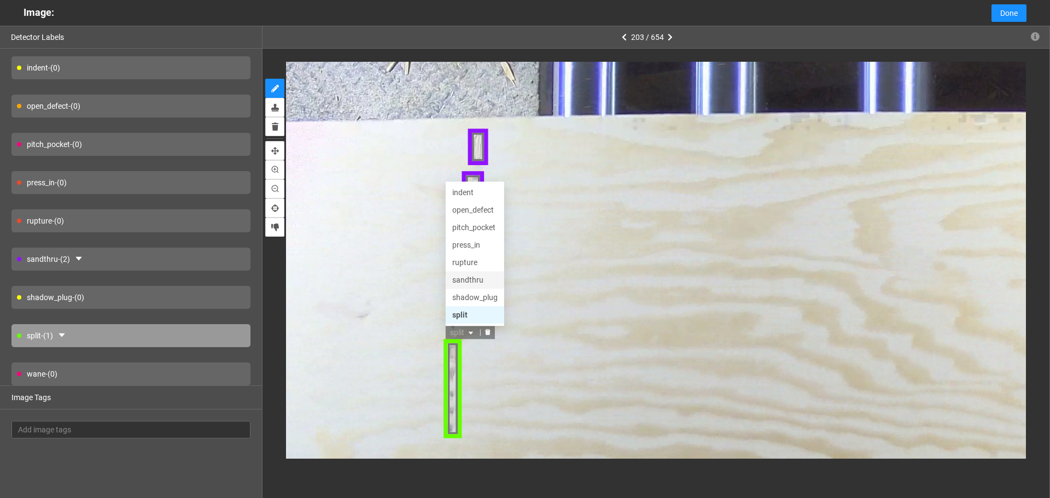
click at [474, 279] on div "sandthru" at bounding box center [474, 281] width 45 height 12
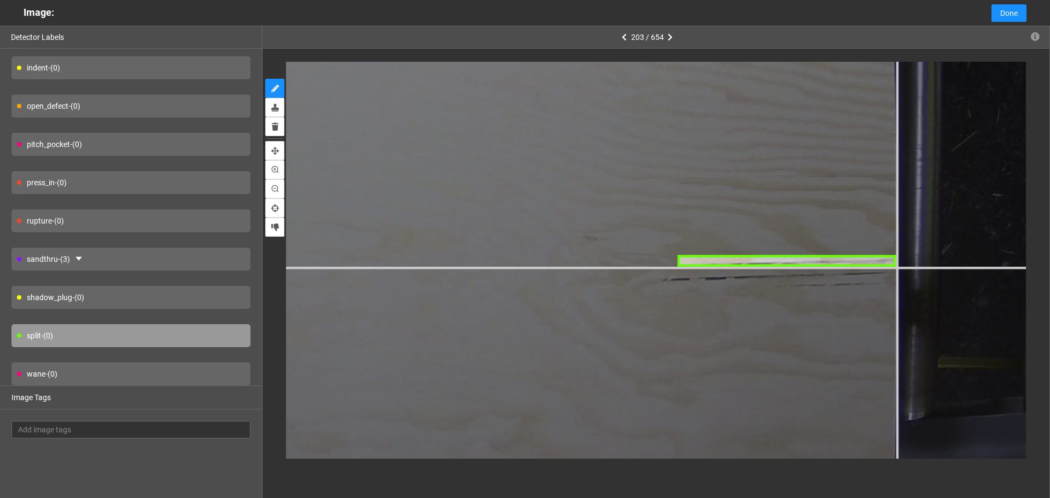
click at [896, 268] on div at bounding box center [48, 69] width 2277 height 1707
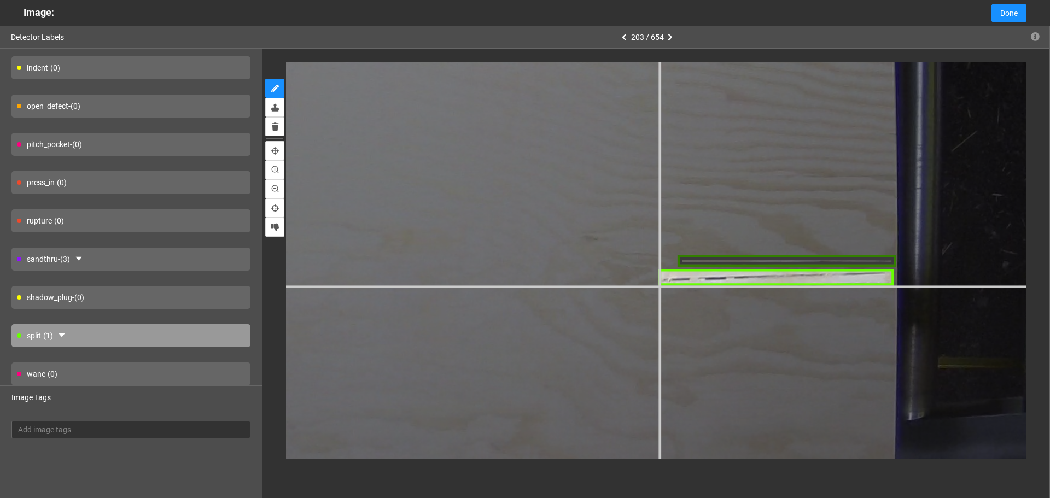
click at [657, 286] on div at bounding box center [48, 69] width 2277 height 1707
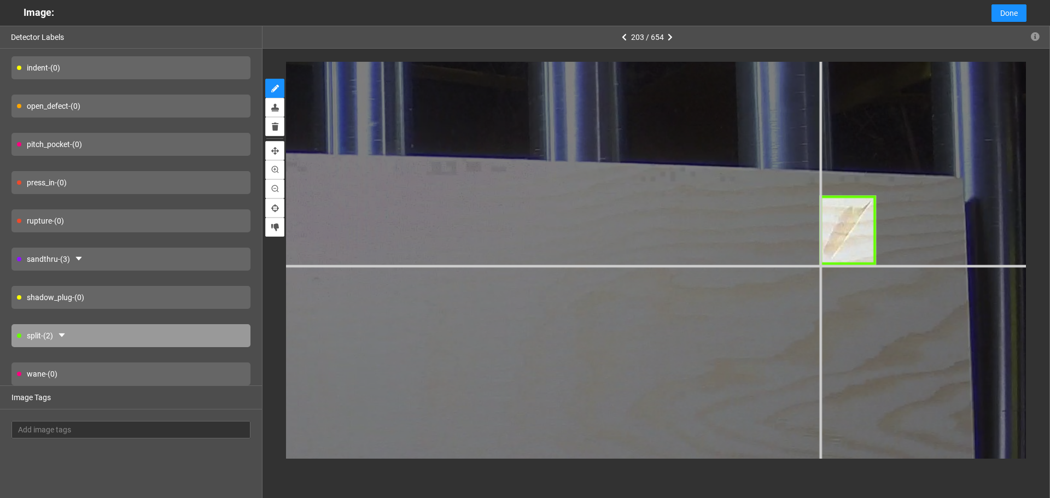
click at [820, 264] on div at bounding box center [49, 458] width 2489 height 1867
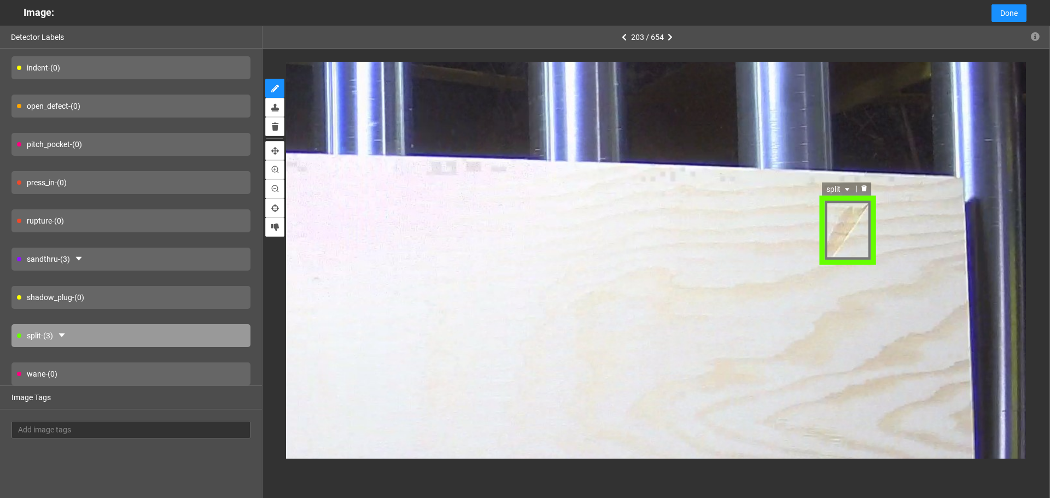
click at [842, 192] on span "split" at bounding box center [840, 190] width 26 height 12
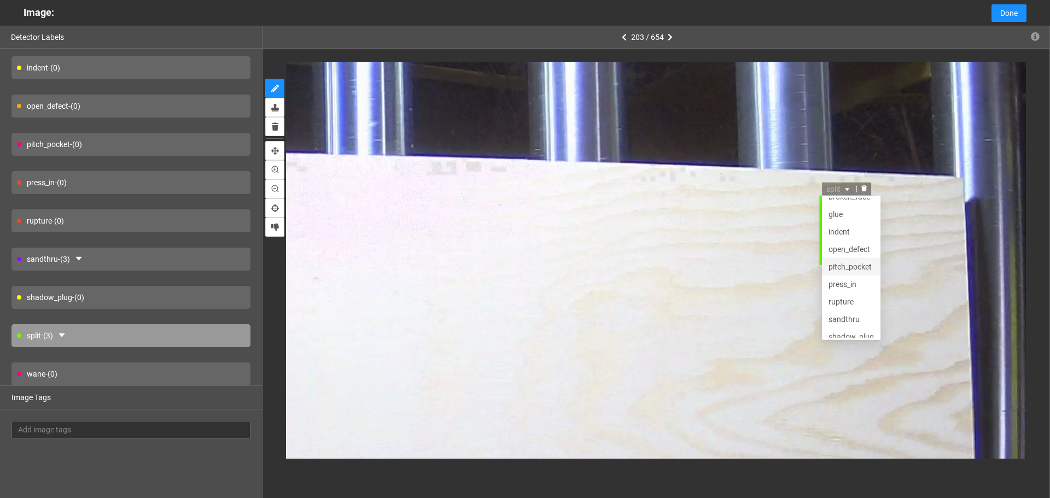
scroll to position [0, 0]
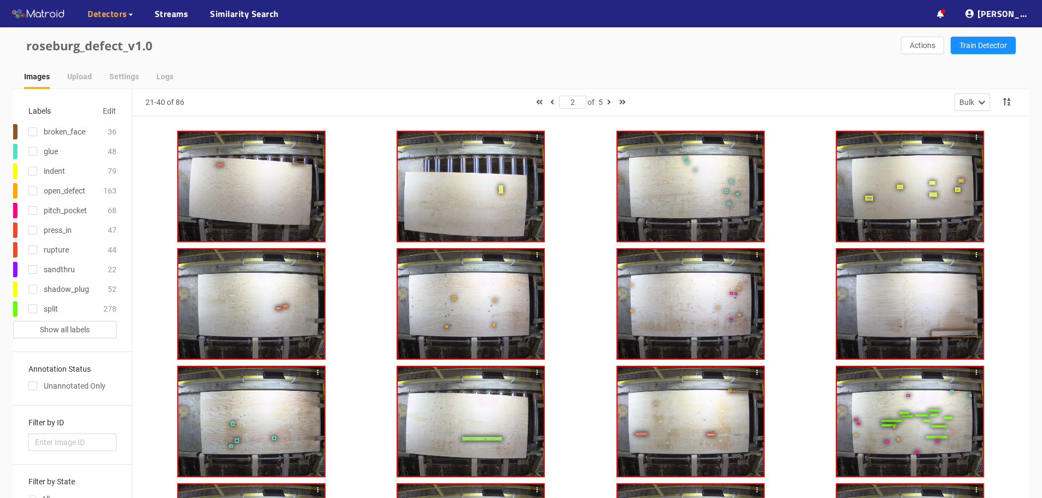
scroll to position [154, 0]
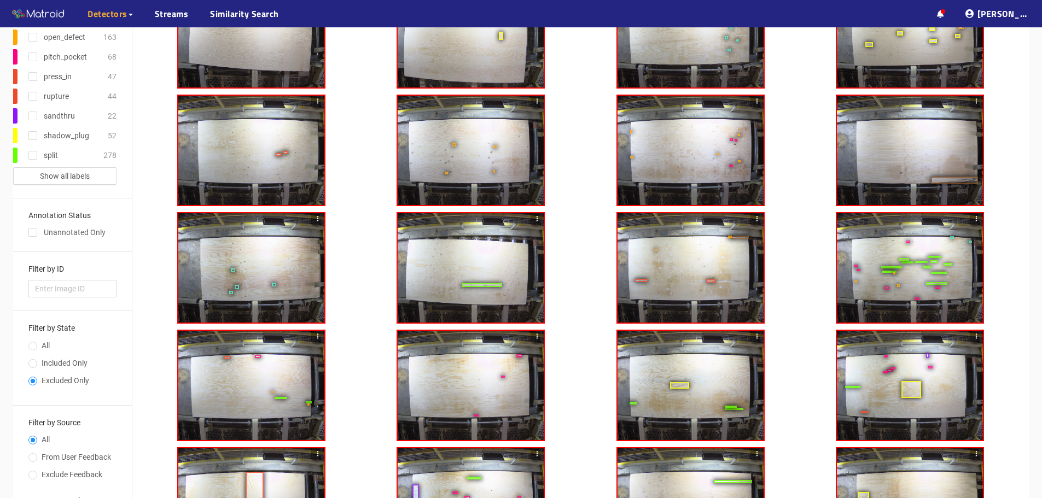
click at [26, 118] on div "sandthru" at bounding box center [58, 115] width 90 height 15
click at [31, 118] on input "checkbox" at bounding box center [32, 118] width 9 height 9
checkbox input "true"
type input "1"
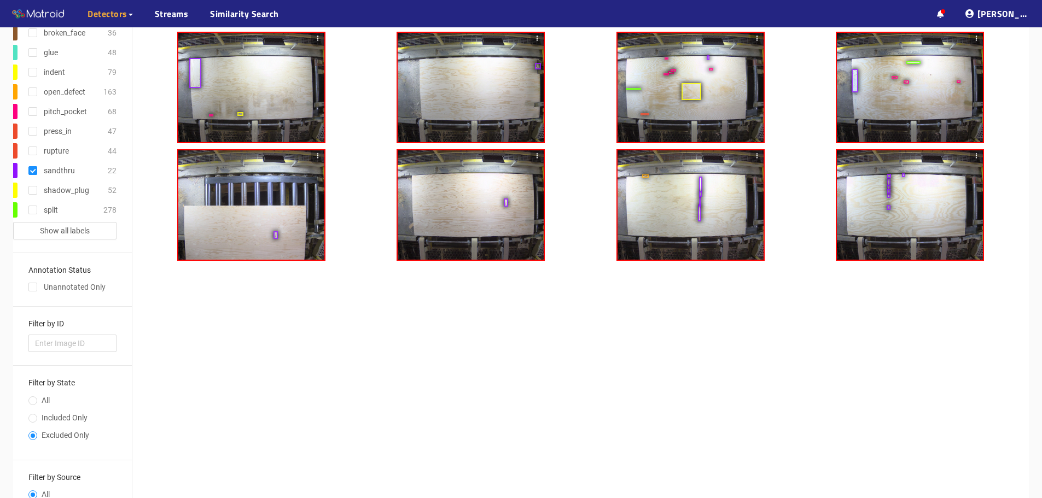
scroll to position [0, 0]
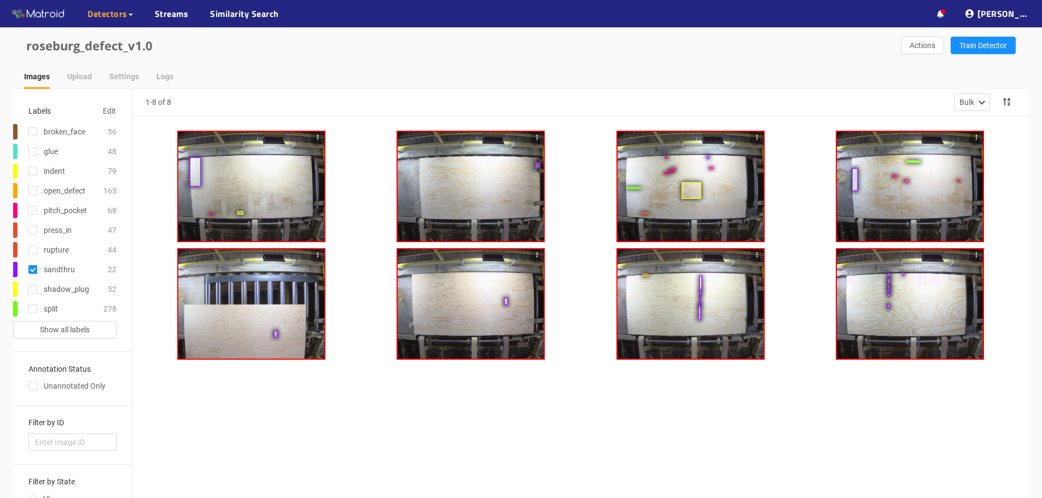
click at [309, 178] on div at bounding box center [251, 186] width 146 height 109
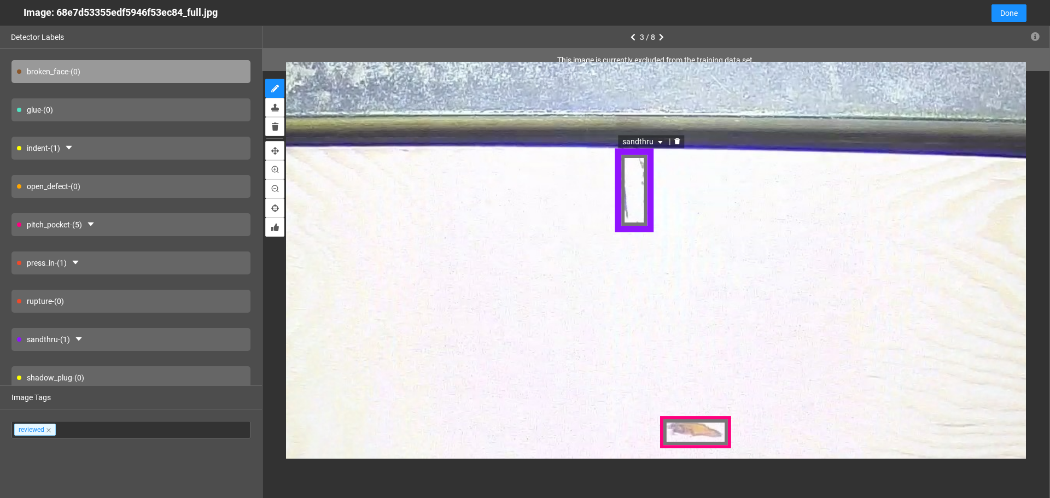
click at [641, 206] on div "sandthru" at bounding box center [633, 190] width 40 height 85
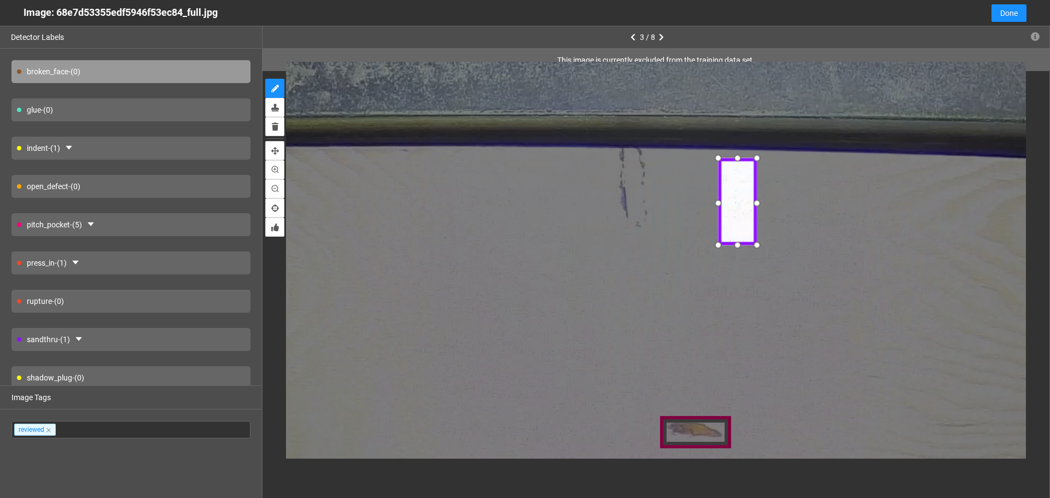
click at [739, 212] on div at bounding box center [737, 202] width 40 height 85
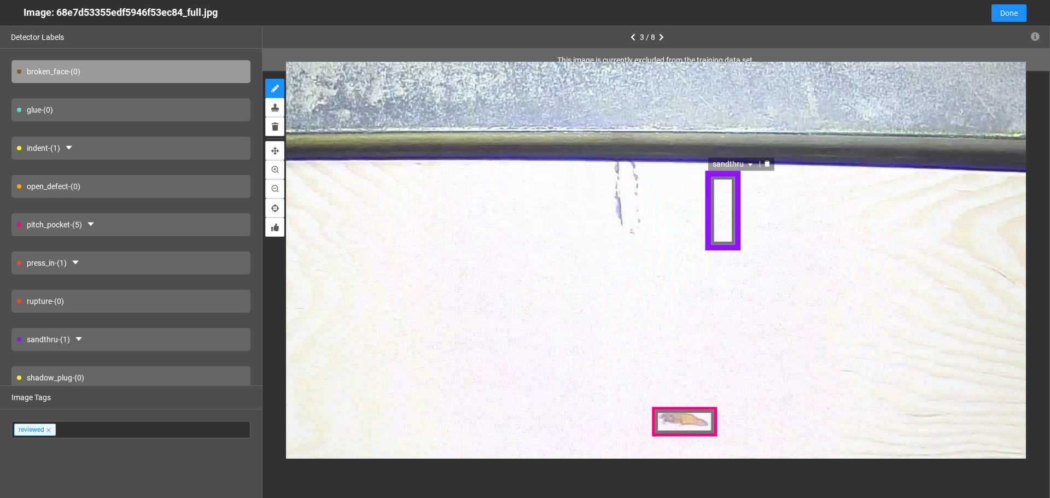
click at [722, 215] on div "sandthru" at bounding box center [722, 211] width 37 height 78
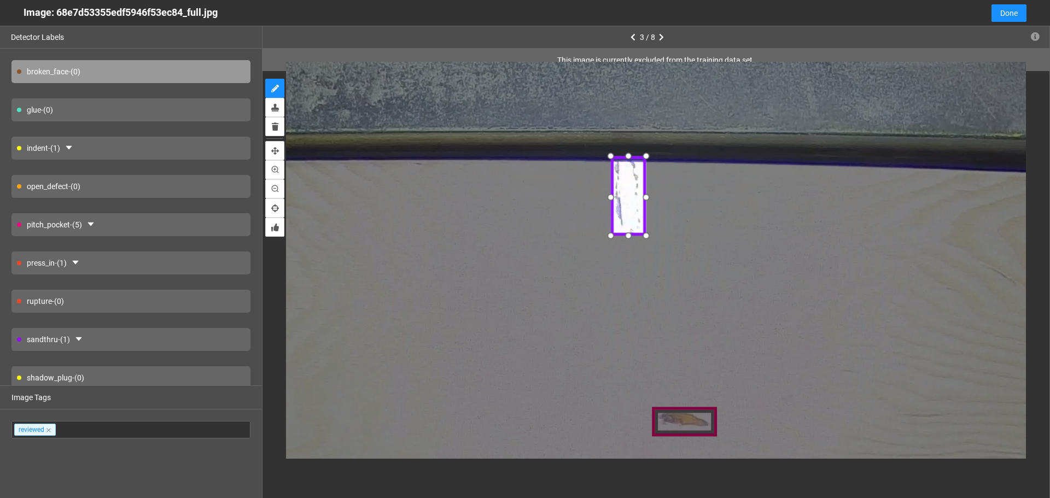
click at [631, 201] on div at bounding box center [629, 196] width 37 height 78
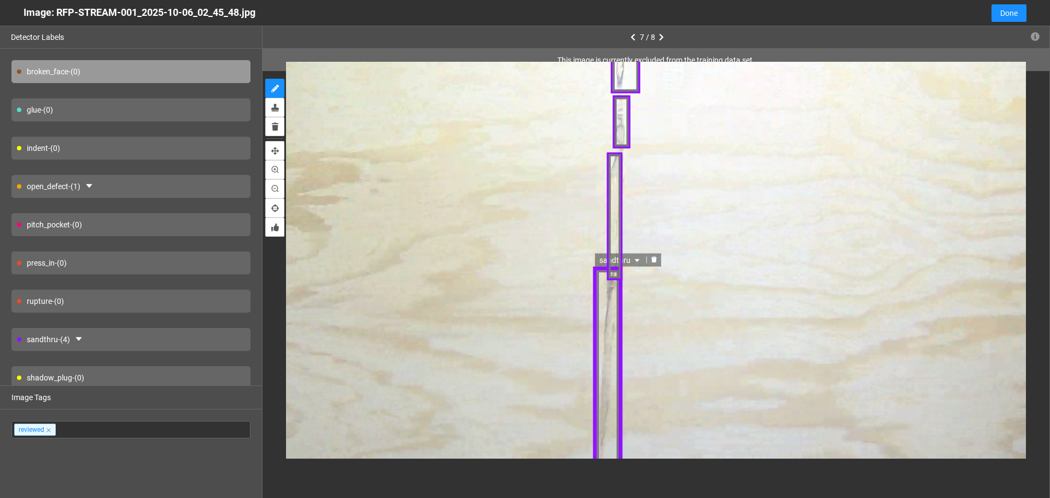
click at [605, 358] on div "sandthru" at bounding box center [607, 370] width 30 height 207
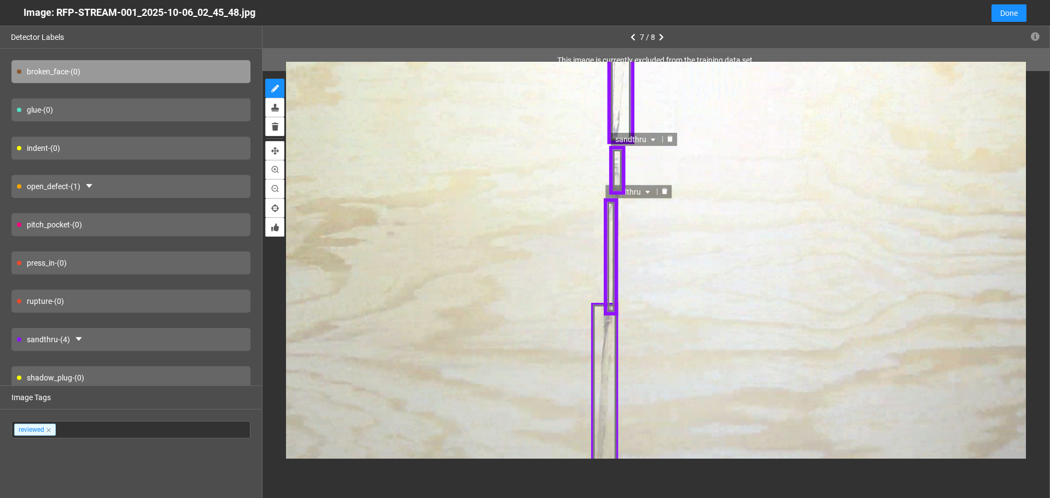
click at [626, 93] on div "sandthru" at bounding box center [621, 58] width 26 height 172
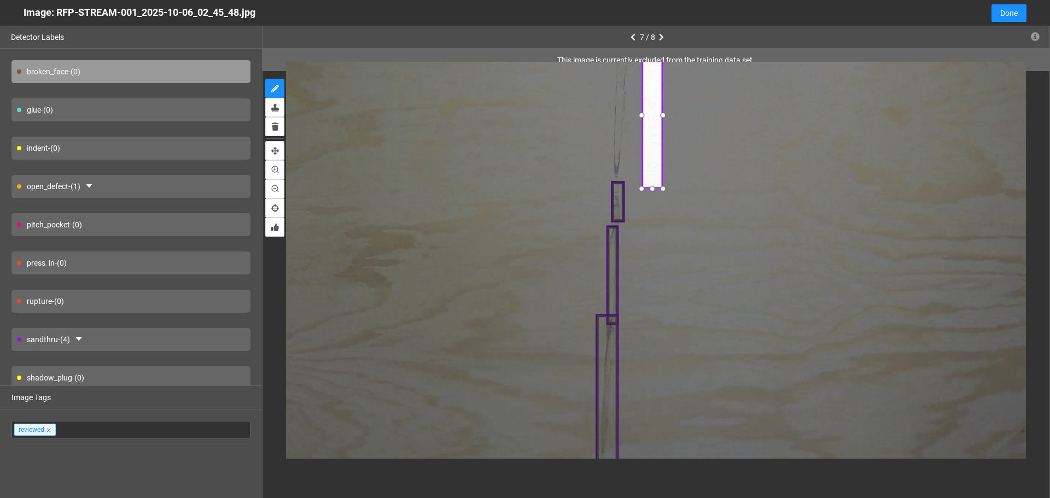
click at [664, 133] on div at bounding box center [652, 115] width 22 height 146
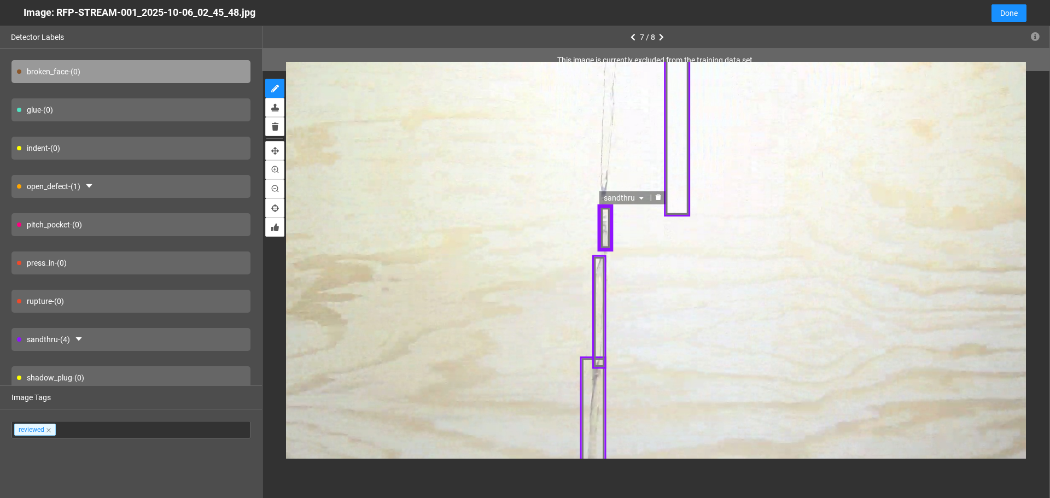
click at [609, 224] on div "sandthru" at bounding box center [605, 227] width 15 height 49
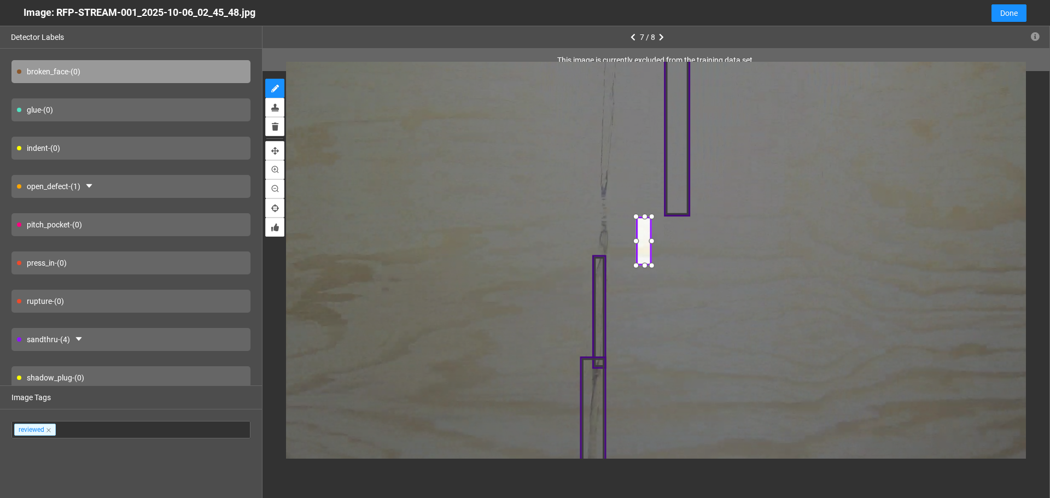
click at [644, 237] on div at bounding box center [644, 240] width 15 height 49
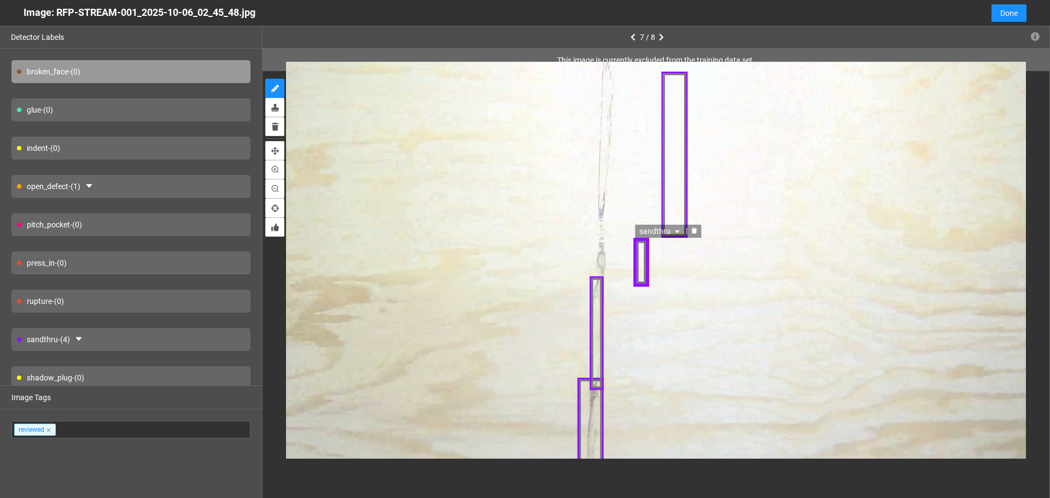
click at [643, 259] on div "sandthru" at bounding box center [641, 261] width 15 height 49
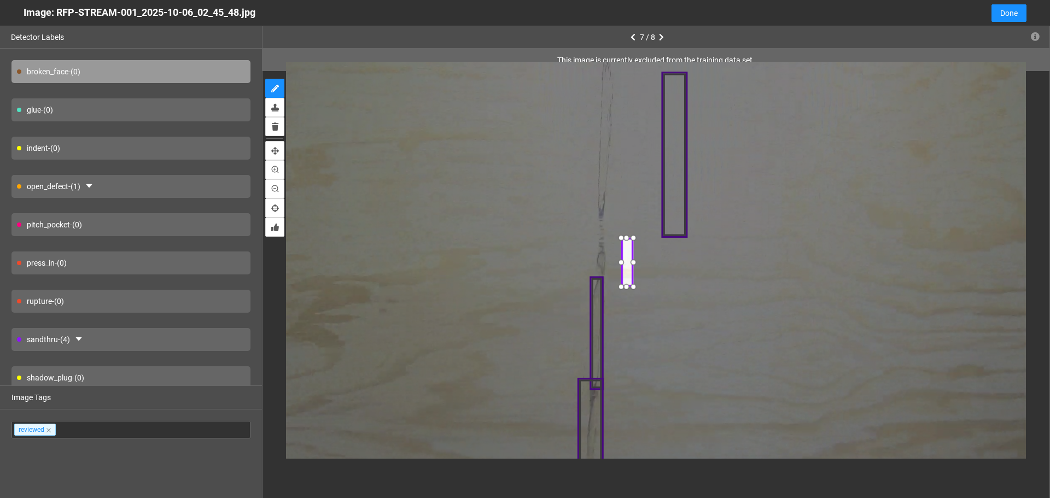
click at [612, 238] on div at bounding box center [487, 375] width 1680 height 1260
click at [602, 243] on div at bounding box center [602, 248] width 14 height 49
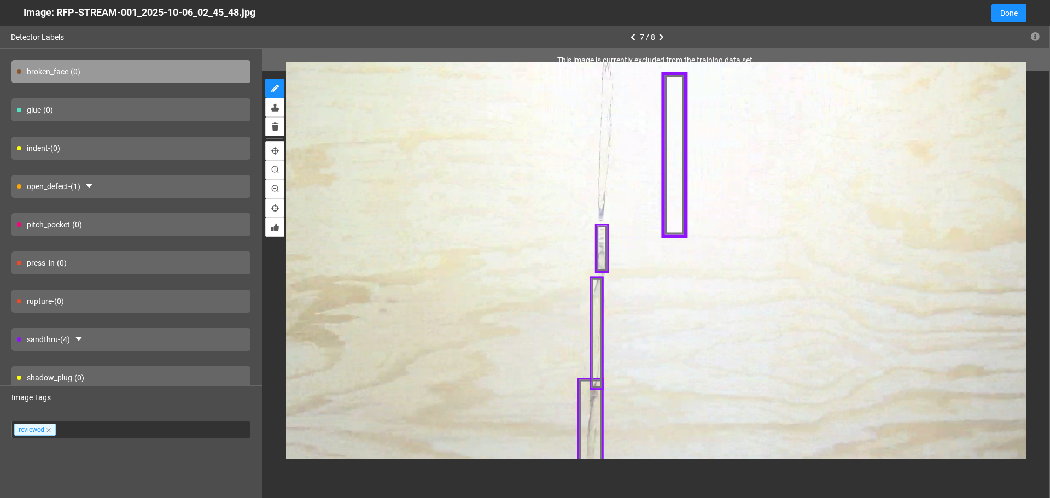
click at [675, 166] on div at bounding box center [675, 155] width 26 height 167
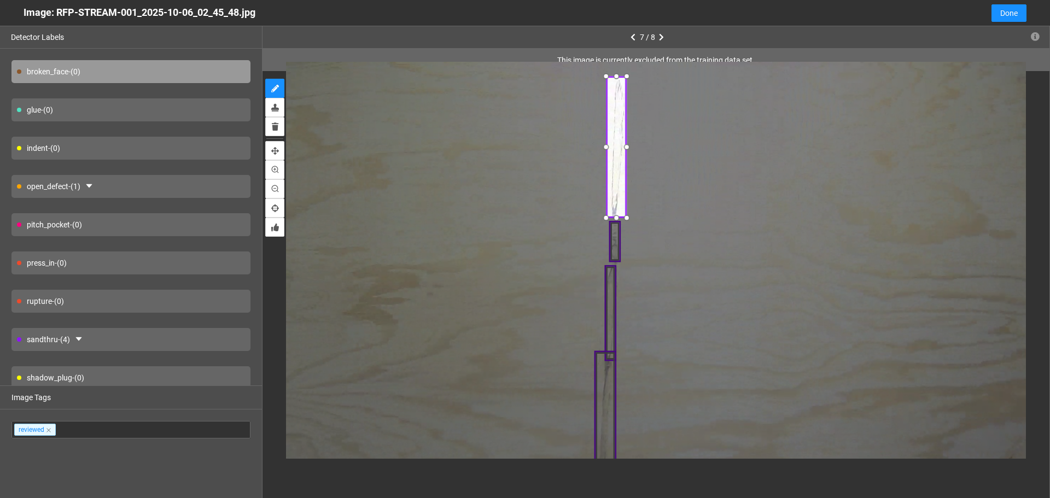
click at [617, 146] on div at bounding box center [615, 147] width 21 height 141
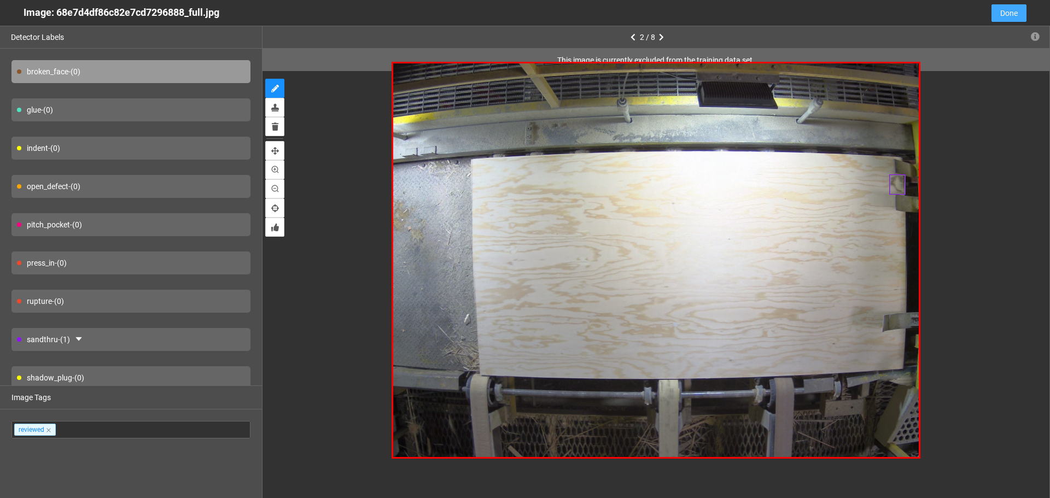
click at [1008, 8] on span "Done" at bounding box center [1008, 13] width 17 height 12
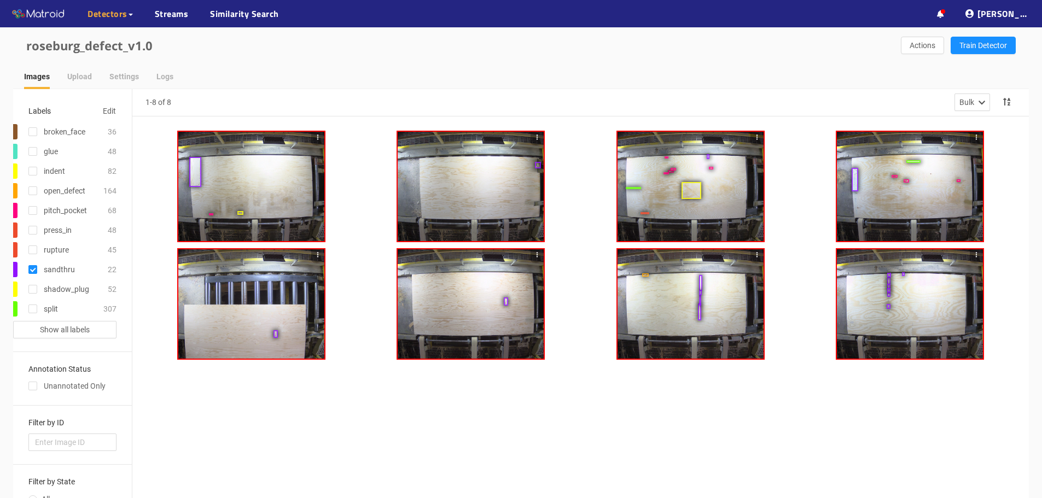
click at [74, 289] on div "shadow_plug" at bounding box center [66, 289] width 45 height 12
click at [32, 287] on input "checkbox" at bounding box center [32, 291] width 9 height 9
checkbox input "true"
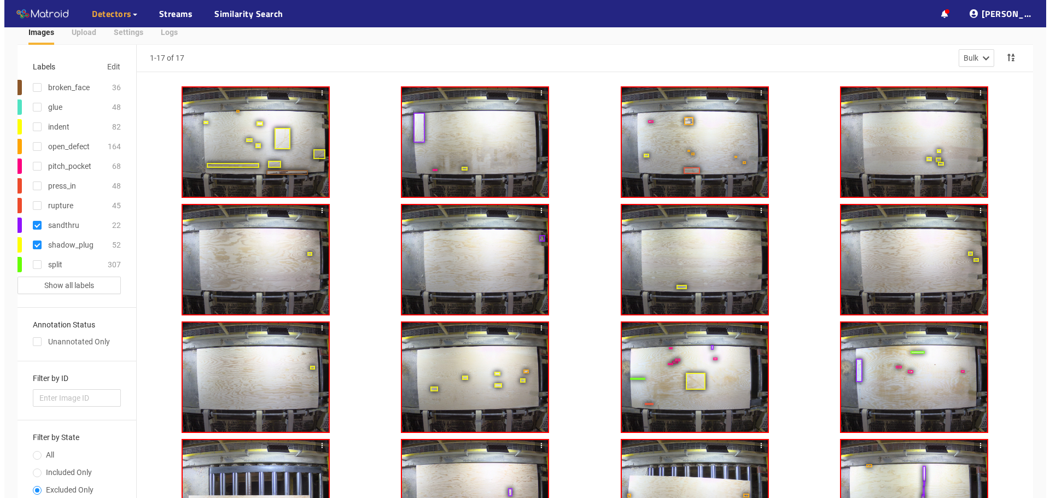
scroll to position [109, 0]
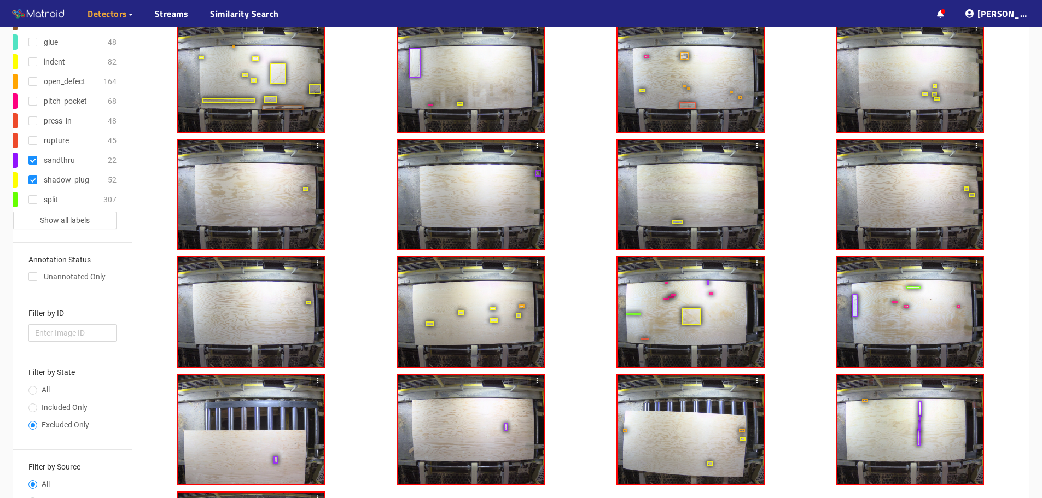
click at [465, 283] on div at bounding box center [470, 312] width 146 height 109
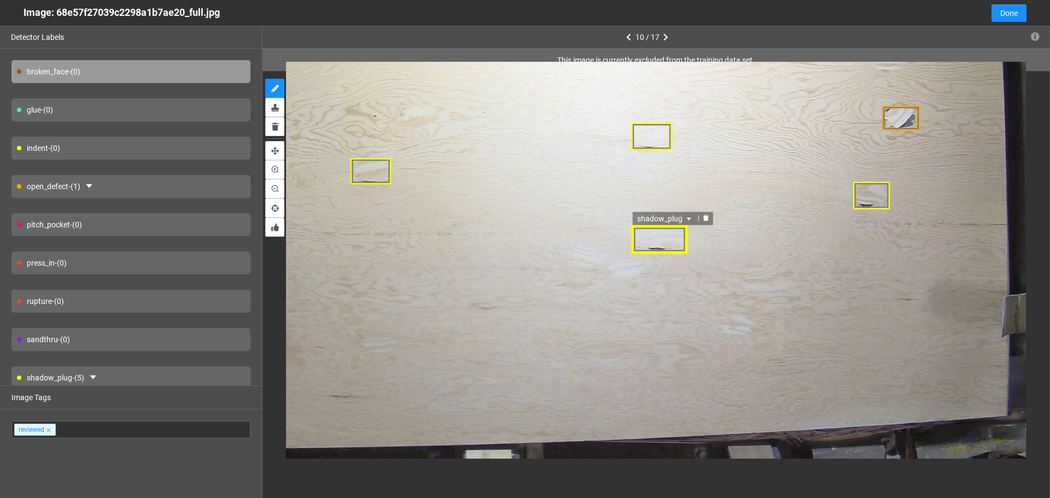
click at [668, 235] on div "shadow_plug" at bounding box center [659, 239] width 56 height 28
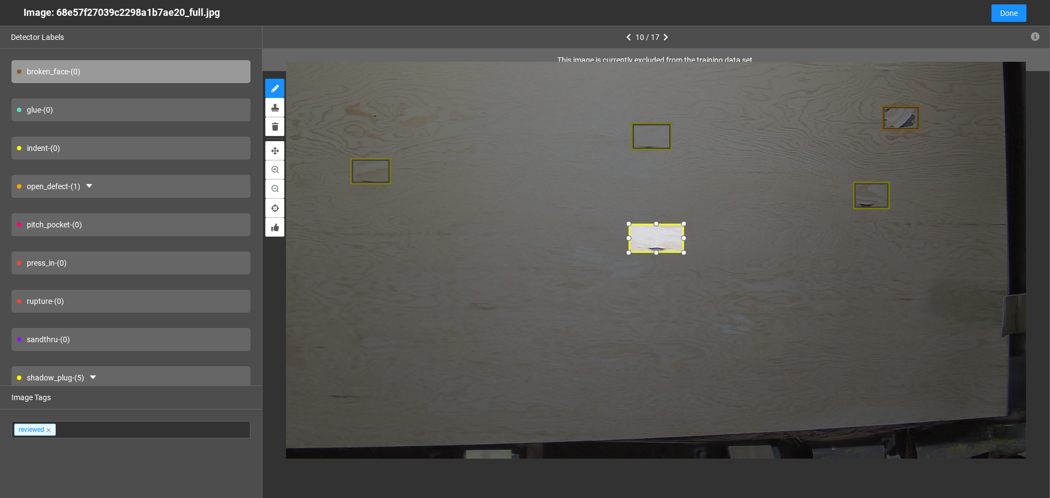
click at [657, 237] on div at bounding box center [656, 238] width 56 height 28
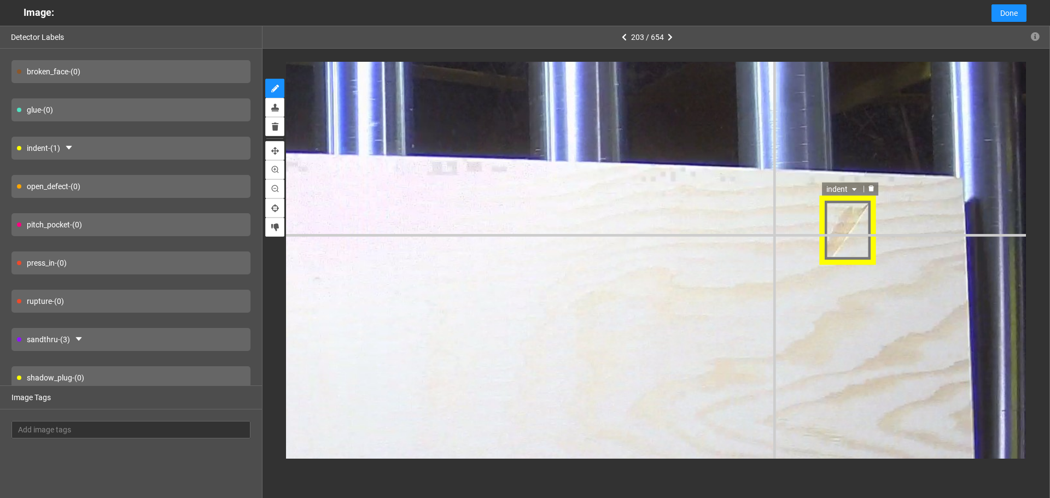
scroll to position [80, 0]
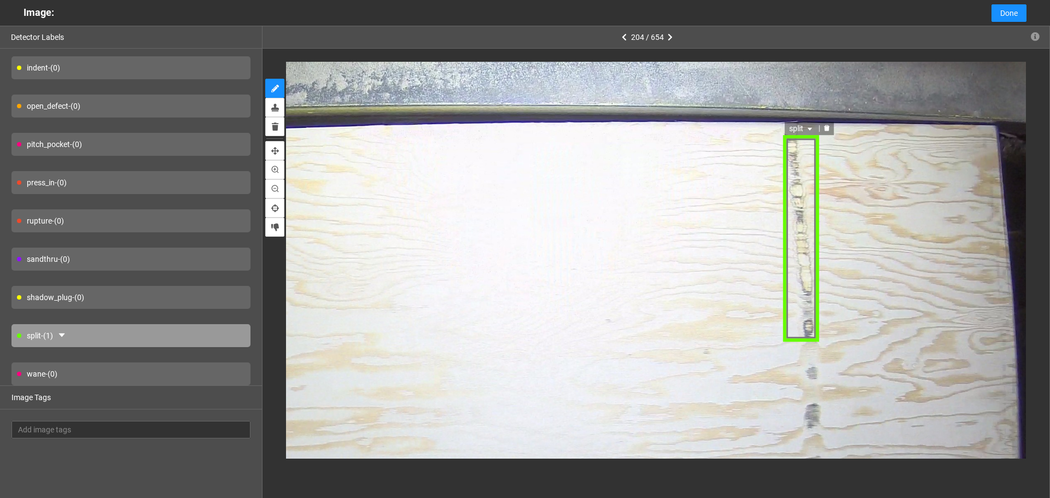
click at [810, 130] on icon "caret-down" at bounding box center [810, 128] width 7 height 7
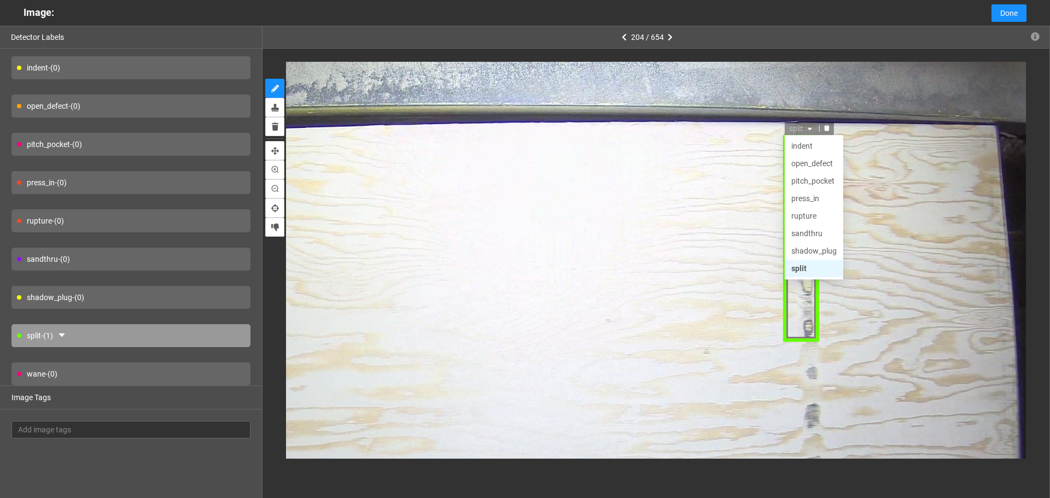
scroll to position [0, 0]
drag, startPoint x: 806, startPoint y: 266, endPoint x: 794, endPoint y: 253, distance: 18.2
click at [807, 266] on div "sandthru" at bounding box center [814, 268] width 45 height 12
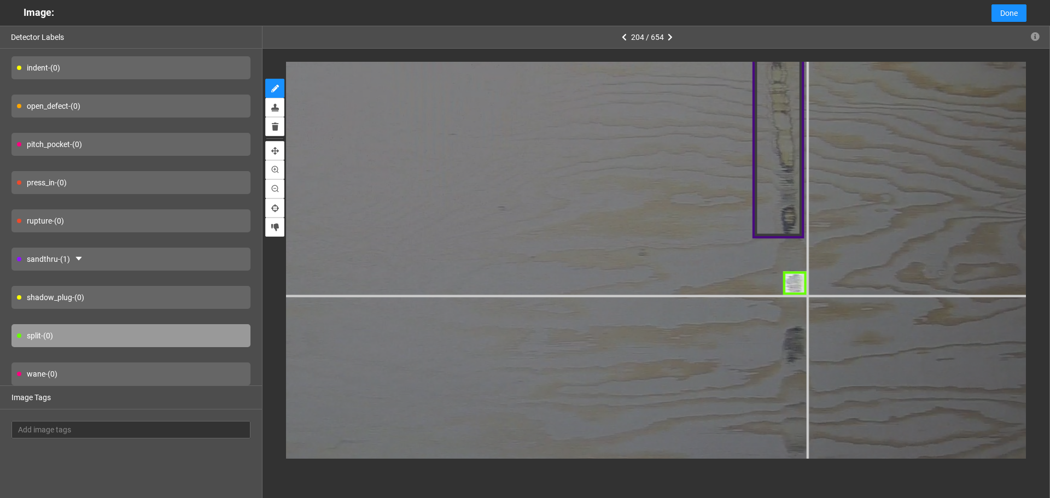
click at [809, 295] on div at bounding box center [134, 415] width 2277 height 1707
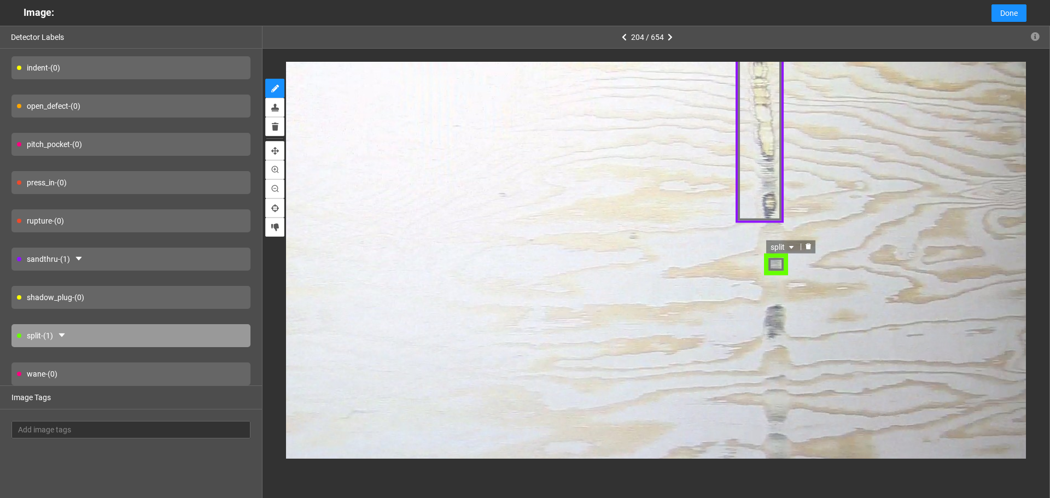
click at [784, 247] on span "split" at bounding box center [784, 247] width 26 height 12
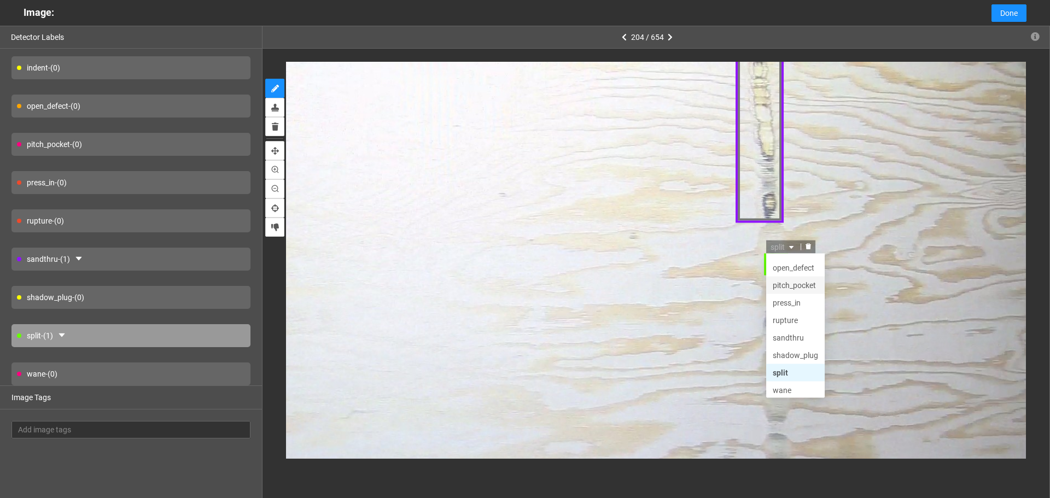
scroll to position [52, 0]
click at [805, 343] on div "shadow_plug" at bounding box center [796, 351] width 58 height 17
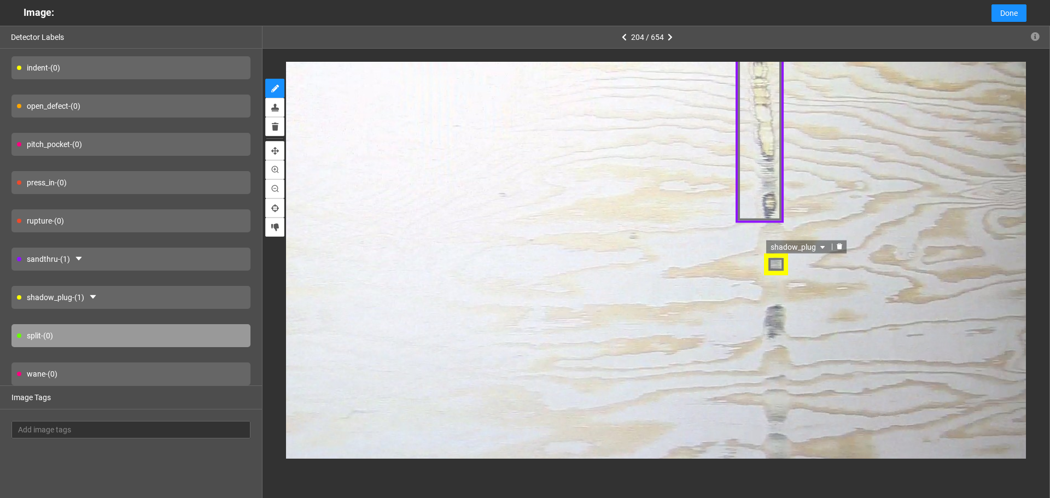
click at [785, 248] on span "shadow_plug" at bounding box center [799, 247] width 57 height 12
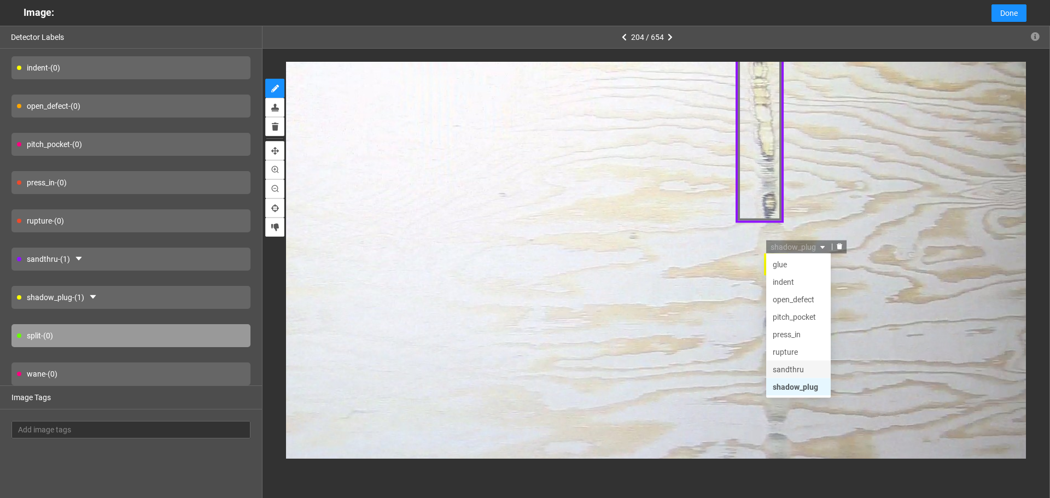
click at [794, 365] on div "sandthru" at bounding box center [798, 369] width 51 height 12
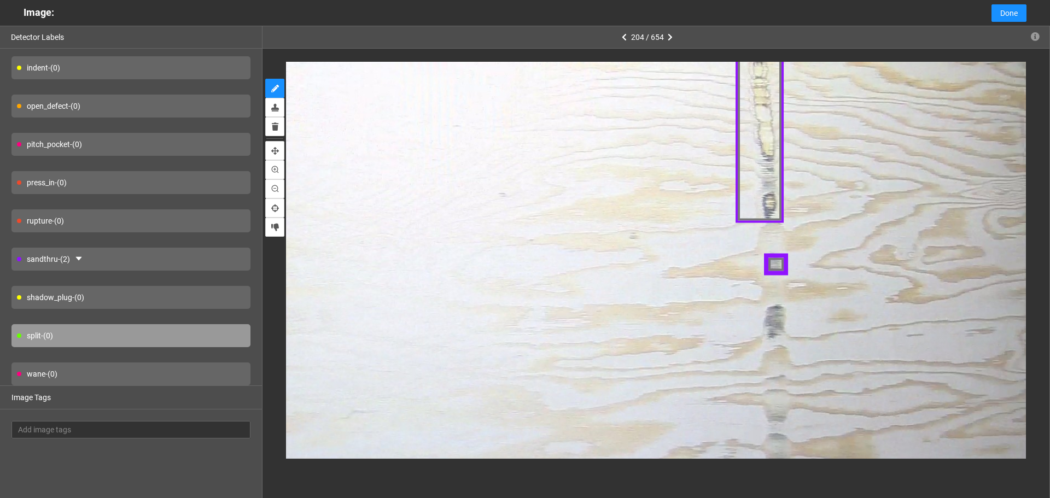
click at [136, 260] on div "sandthru - (2)" at bounding box center [130, 259] width 239 height 23
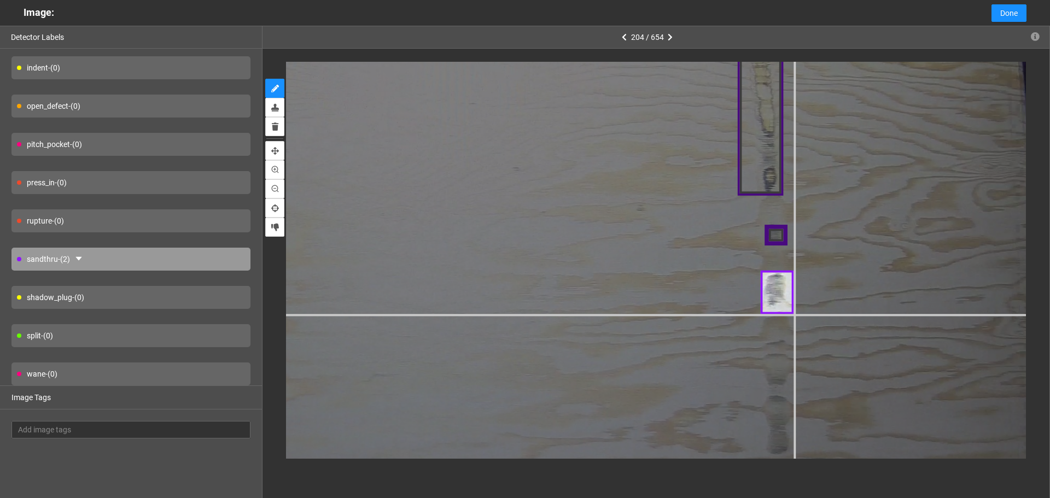
click at [794, 313] on div at bounding box center [191, 351] width 2012 height 1509
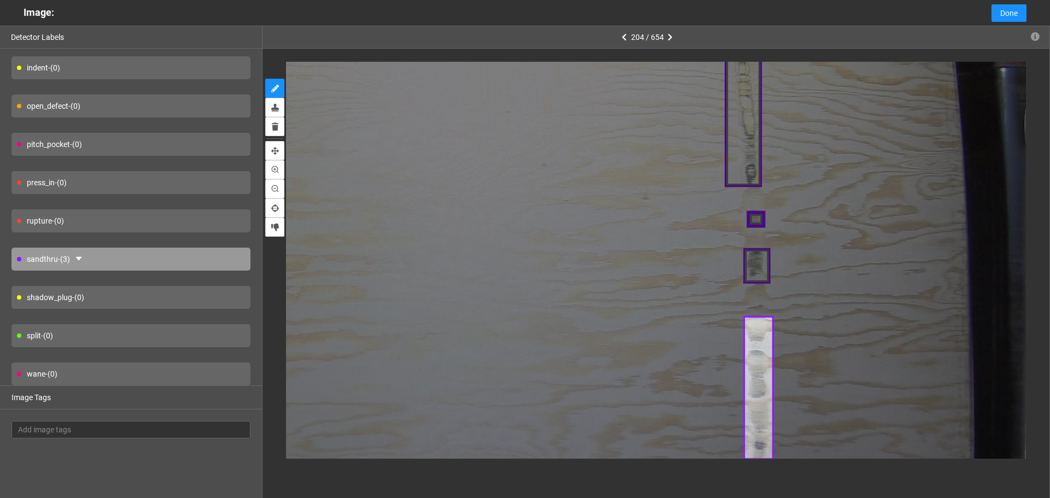
click at [774, 460] on div at bounding box center [655, 260] width 787 height 423
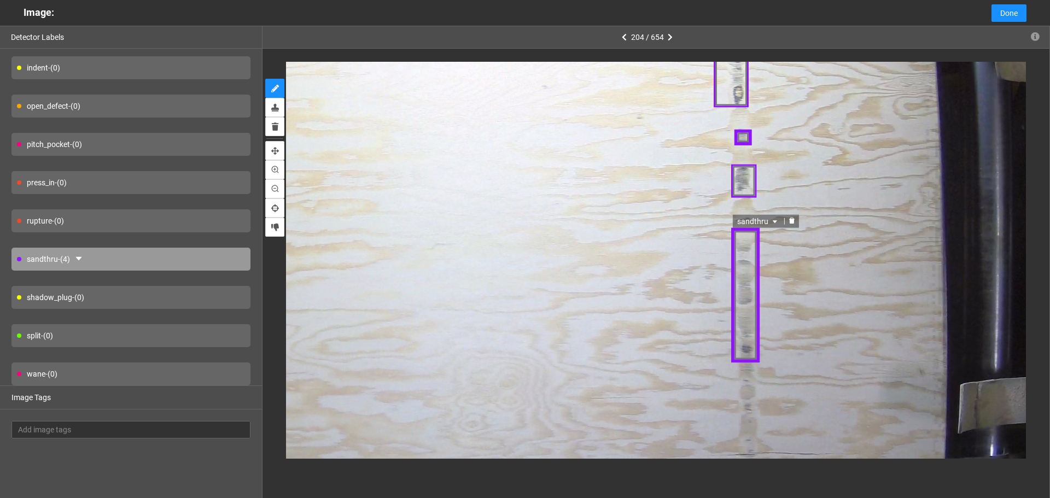
click at [744, 362] on div "sandthru" at bounding box center [745, 294] width 28 height 135
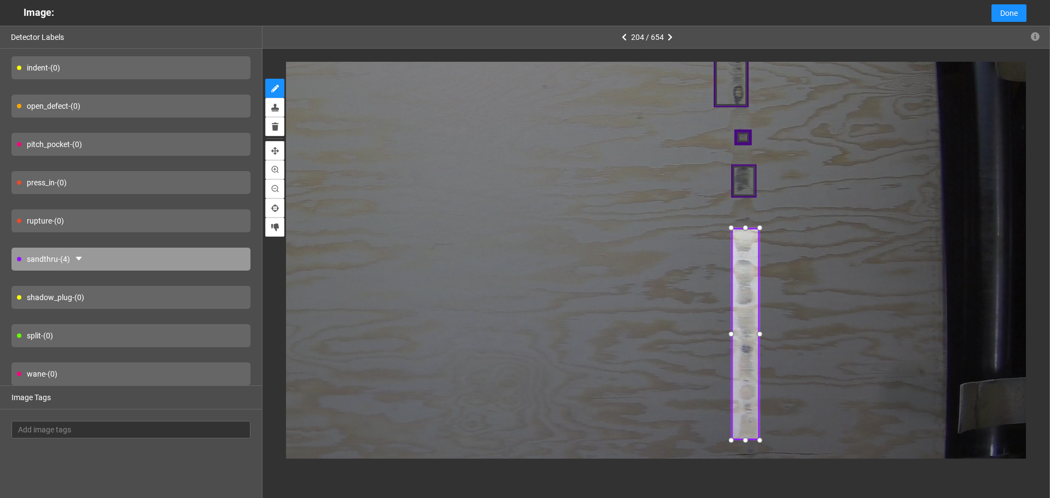
click at [740, 440] on div at bounding box center [745, 440] width 14 height 14
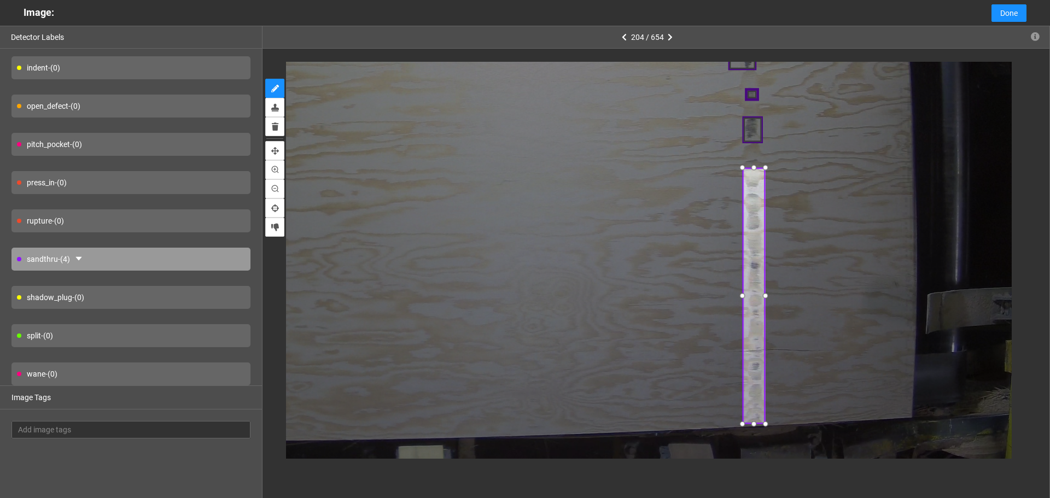
click at [750, 426] on div at bounding box center [754, 425] width 14 height 14
click at [770, 425] on div at bounding box center [769, 426] width 14 height 14
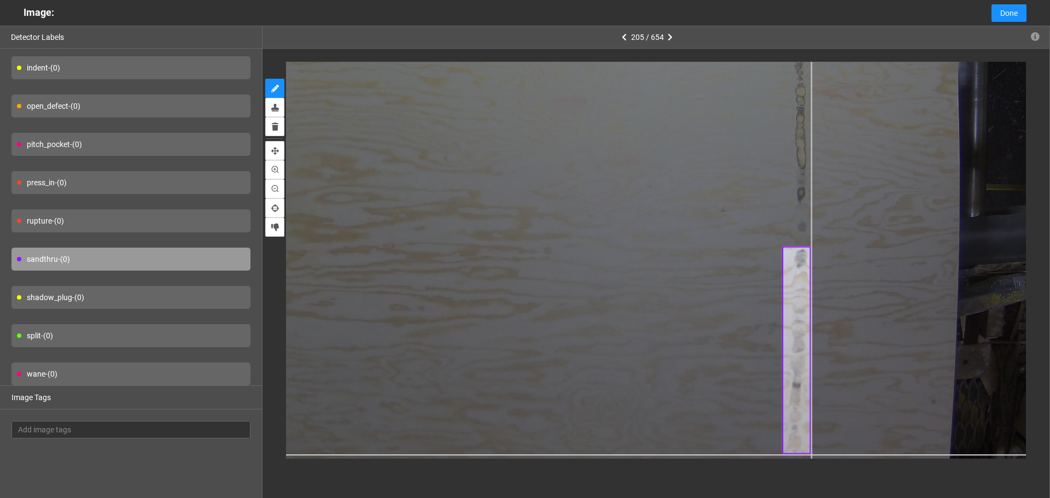
click at [811, 455] on div at bounding box center [531, 37] width 1165 height 874
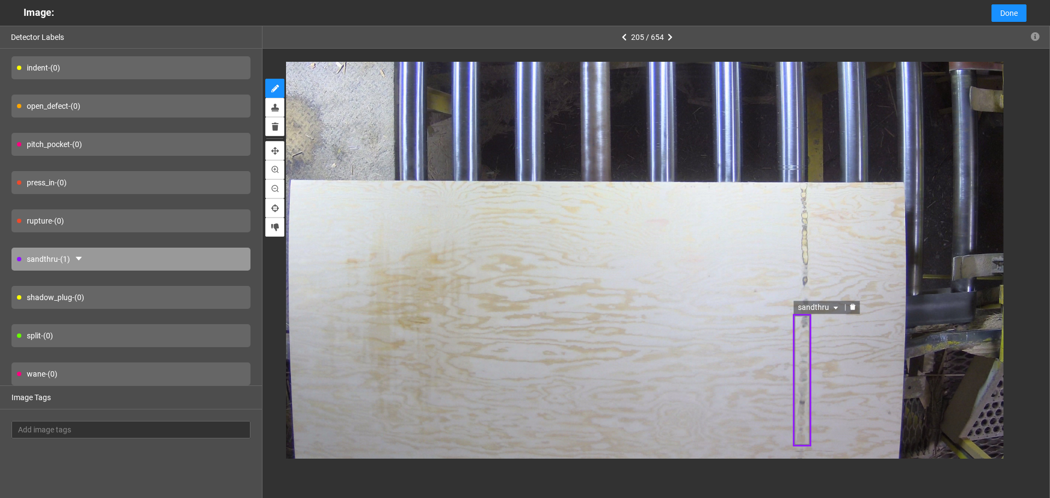
click at [803, 424] on div "sandthru" at bounding box center [802, 380] width 18 height 133
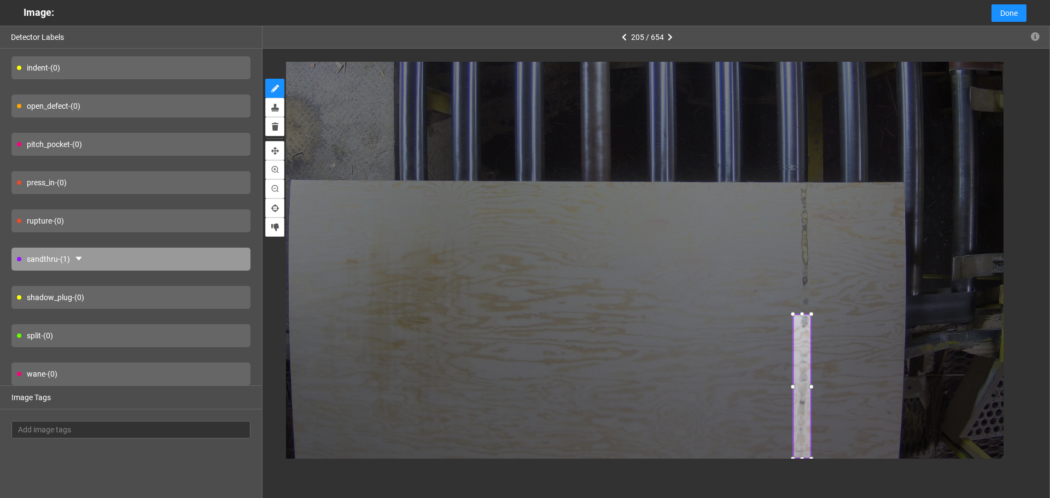
click at [802, 459] on div at bounding box center [655, 260] width 787 height 423
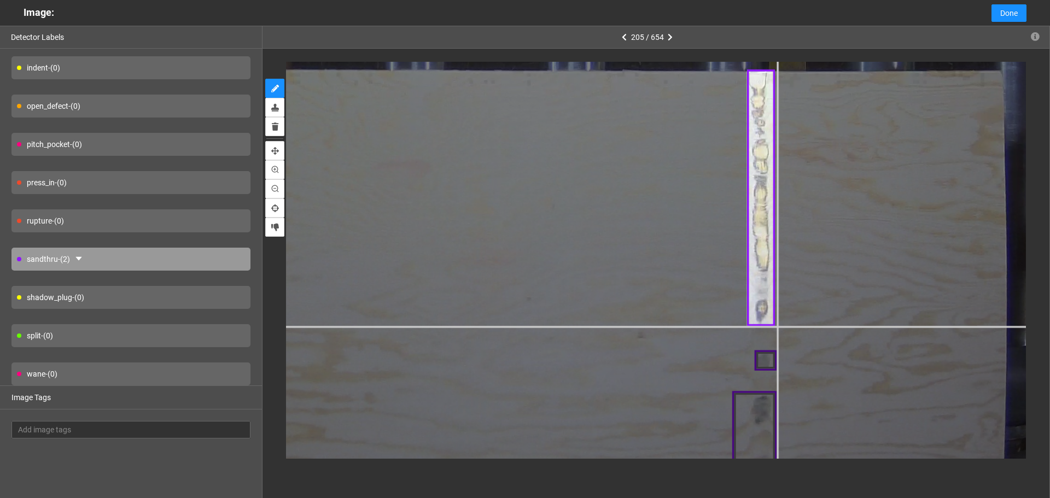
click at [776, 325] on div at bounding box center [344, 68] width 1800 height 1350
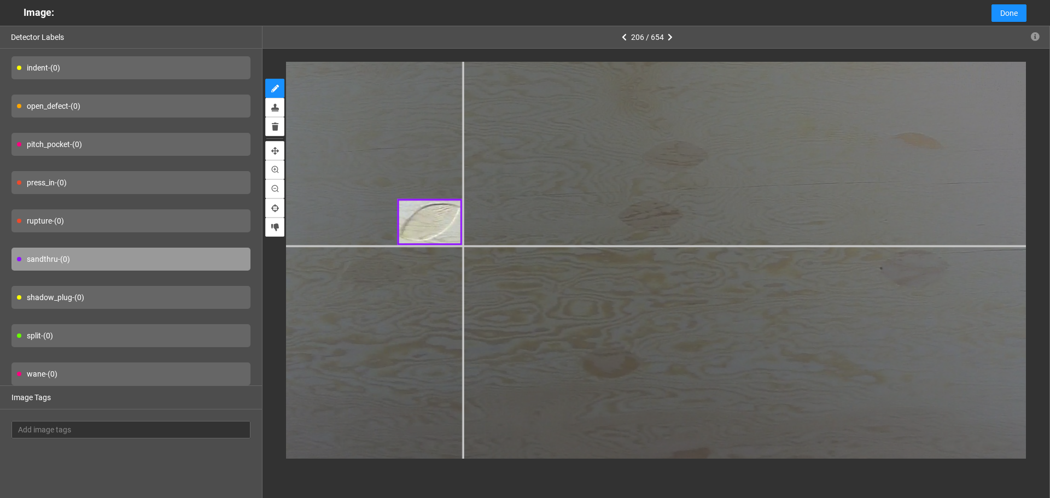
click at [461, 246] on div at bounding box center [890, 273] width 1800 height 1350
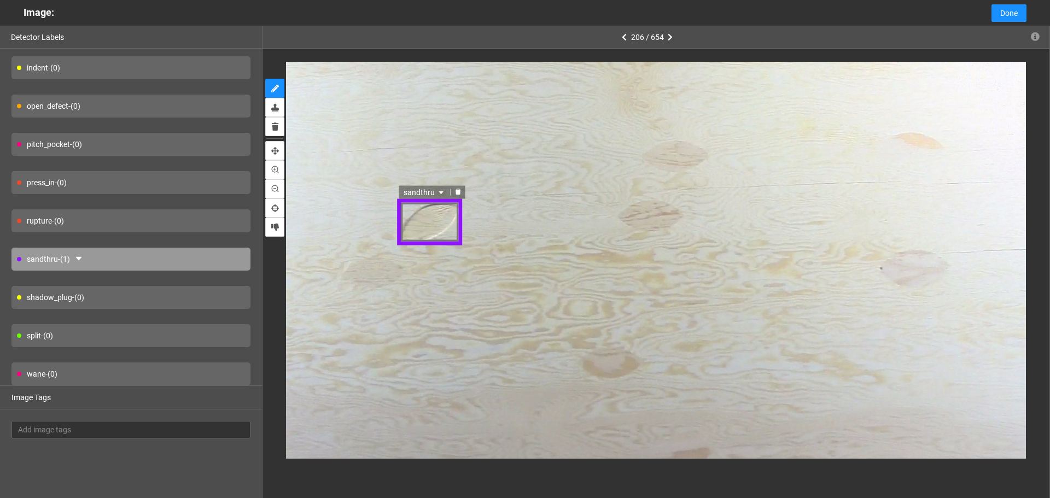
click at [420, 194] on span "sandthru" at bounding box center [423, 191] width 43 height 12
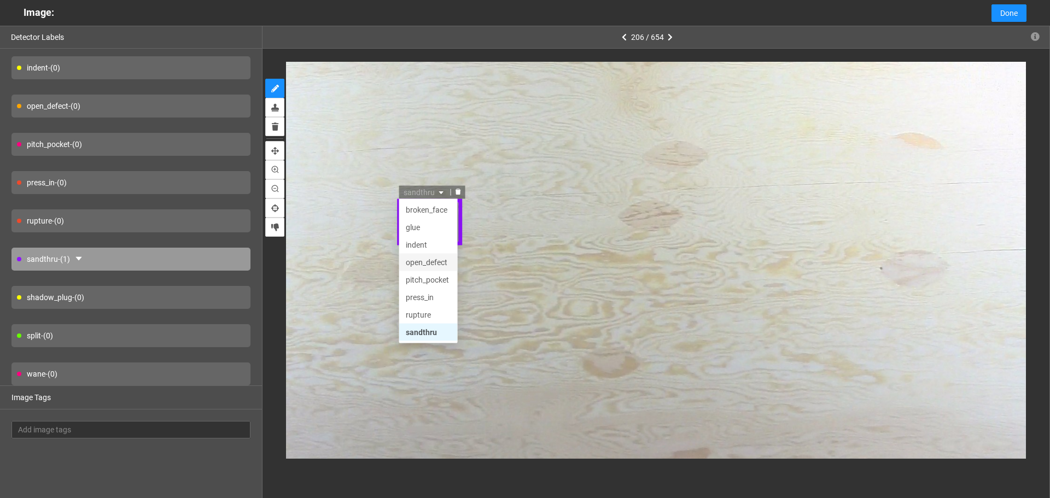
click at [434, 262] on div "open_defect" at bounding box center [427, 261] width 45 height 12
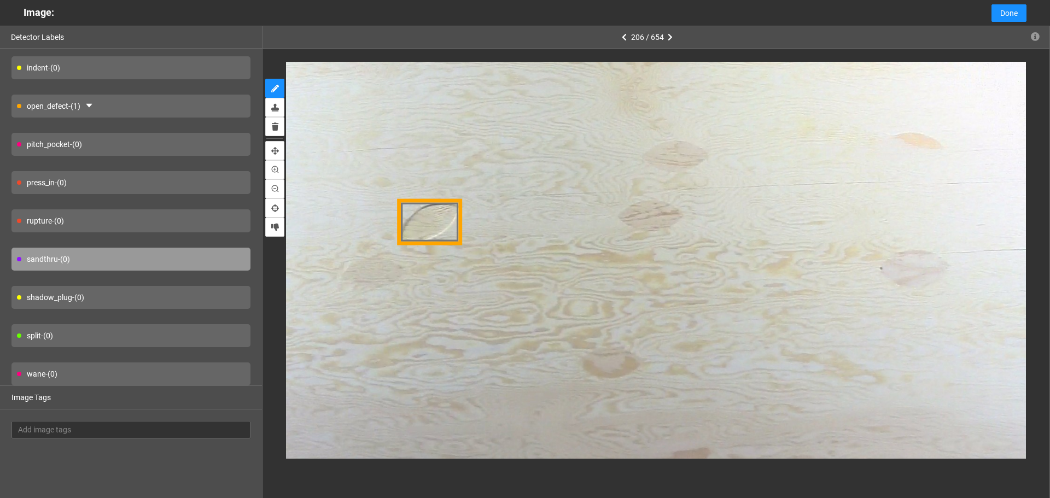
click at [174, 105] on div "open_defect - (1)" at bounding box center [130, 106] width 239 height 23
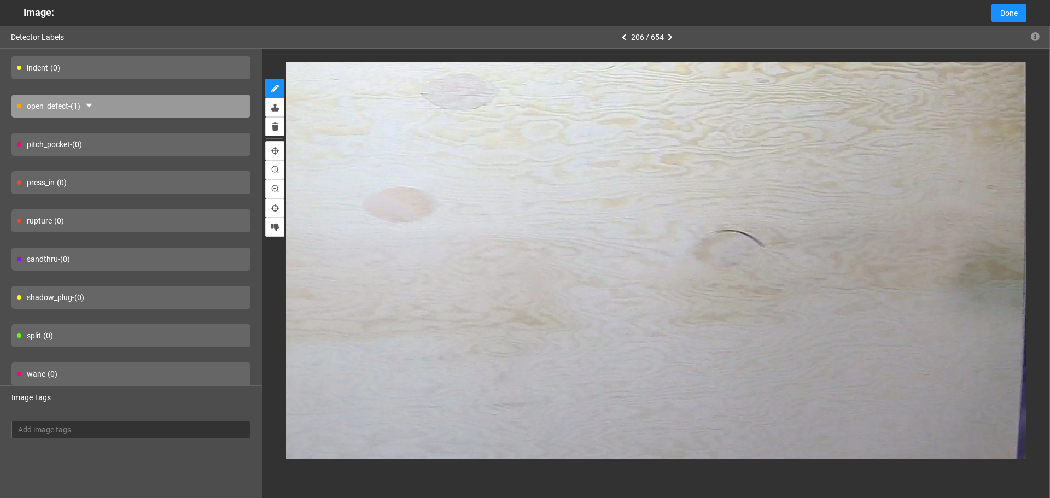
click at [167, 299] on div "shadow_plug - (0)" at bounding box center [130, 297] width 239 height 23
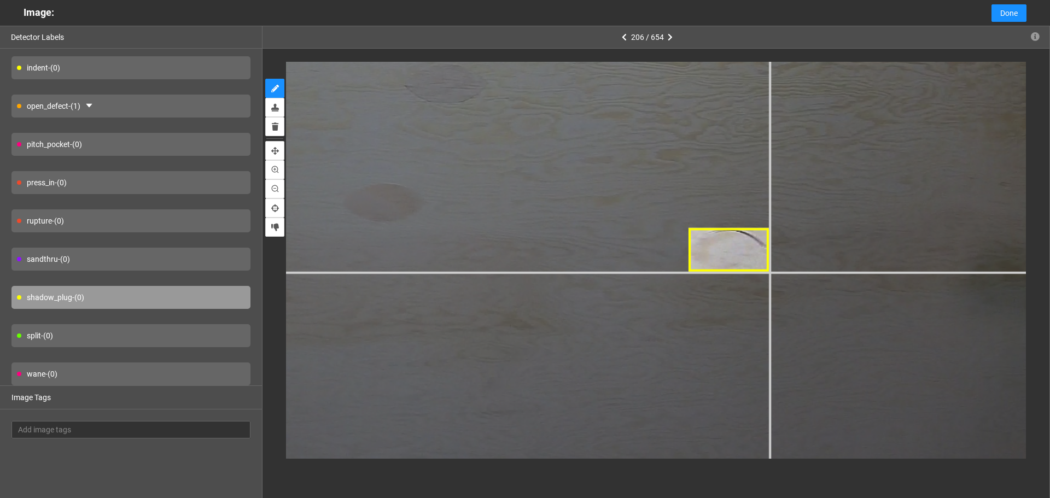
click at [770, 272] on div at bounding box center [149, 49] width 2224 height 1668
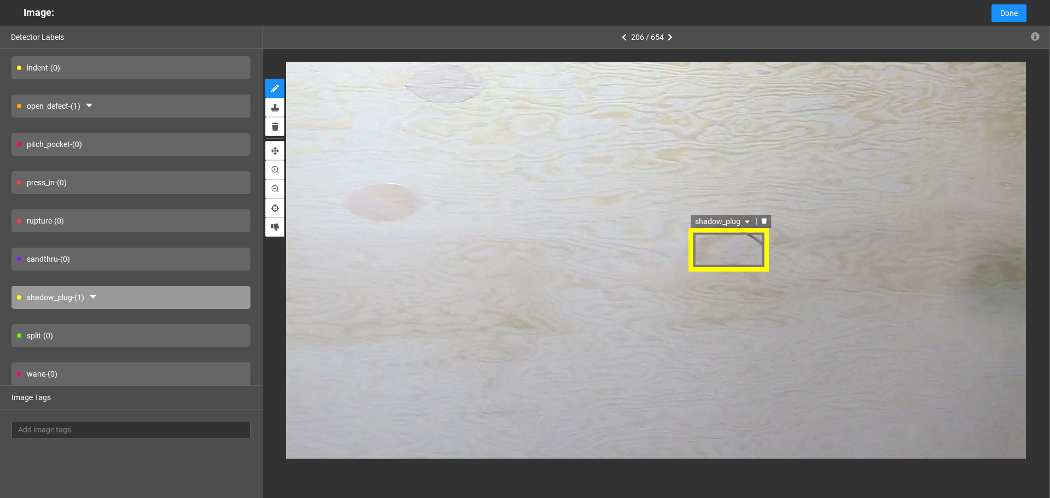
click at [716, 221] on span "shadow_plug" at bounding box center [723, 220] width 57 height 12
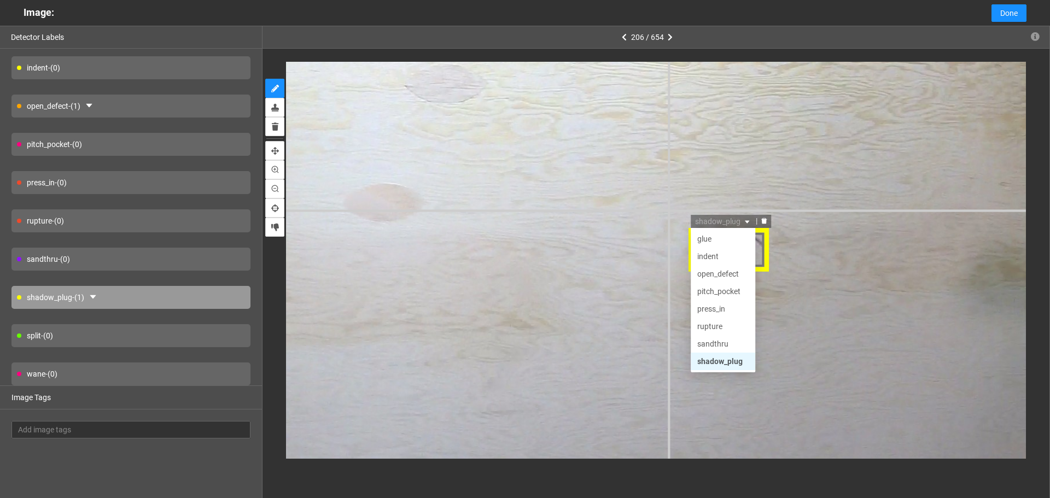
click at [590, 182] on div "shadow_plug sandthru shadow_plug split broken_face glue indent open_defect pitc…" at bounding box center [149, 49] width 2224 height 1668
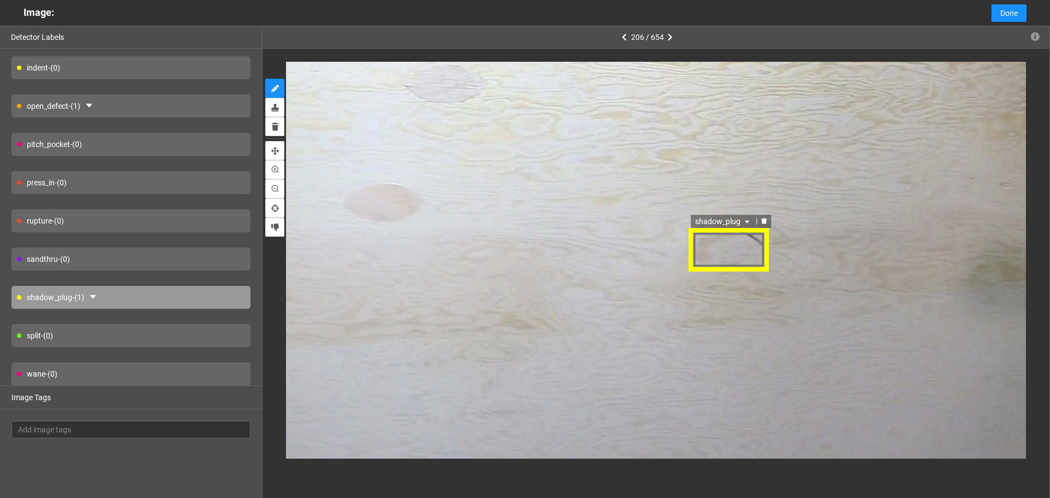
click at [697, 248] on div "shadow_plug" at bounding box center [729, 249] width 81 height 45
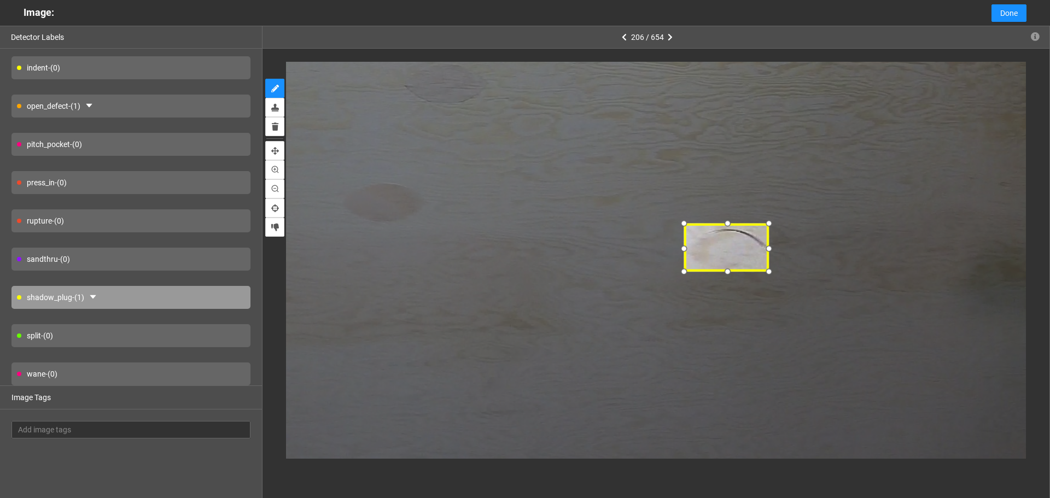
click at [686, 224] on div at bounding box center [684, 223] width 16 height 16
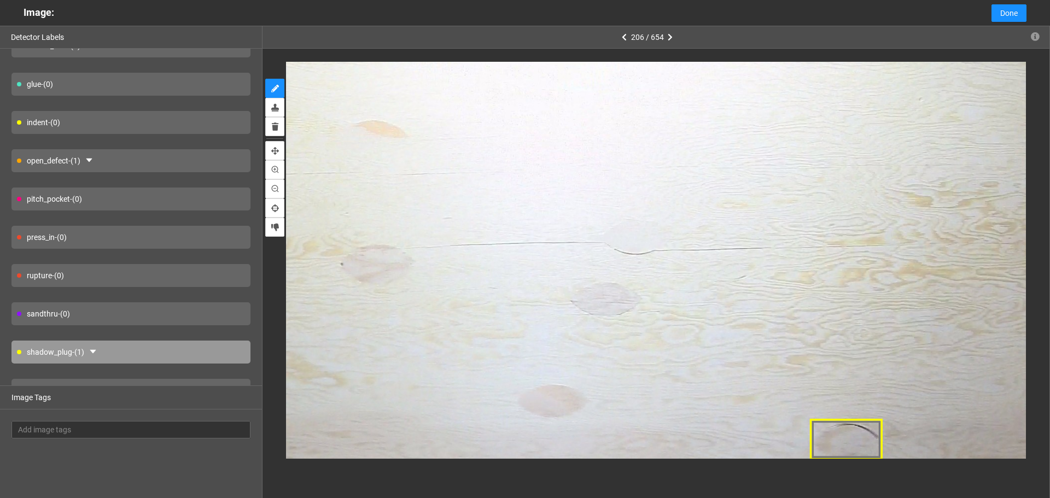
scroll to position [0, 0]
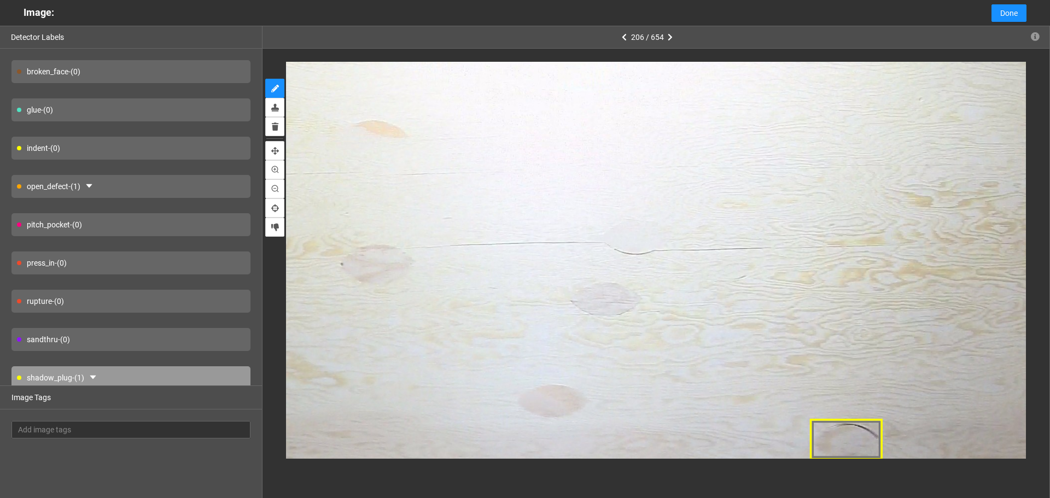
click at [154, 270] on div "press_in - (0)" at bounding box center [130, 262] width 239 height 23
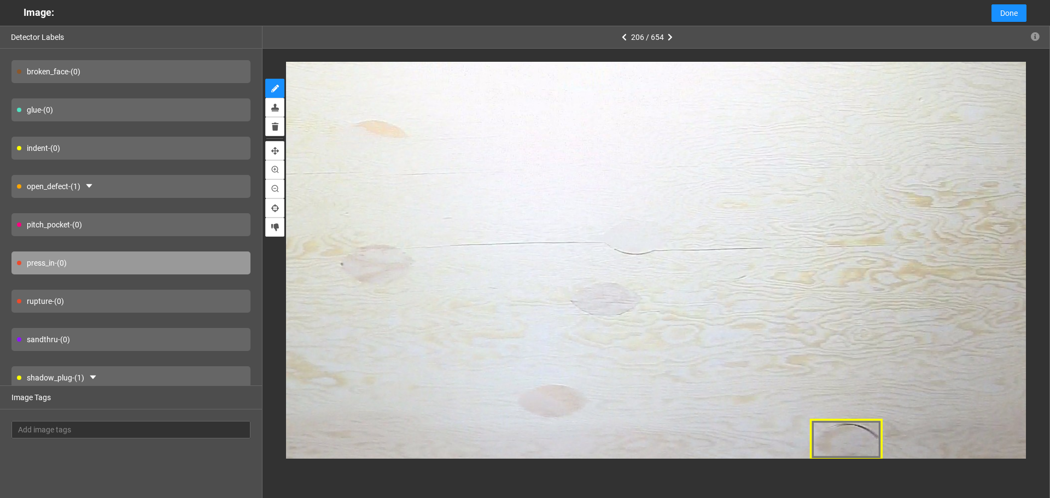
click at [154, 291] on div "rupture - (0)" at bounding box center [130, 301] width 239 height 23
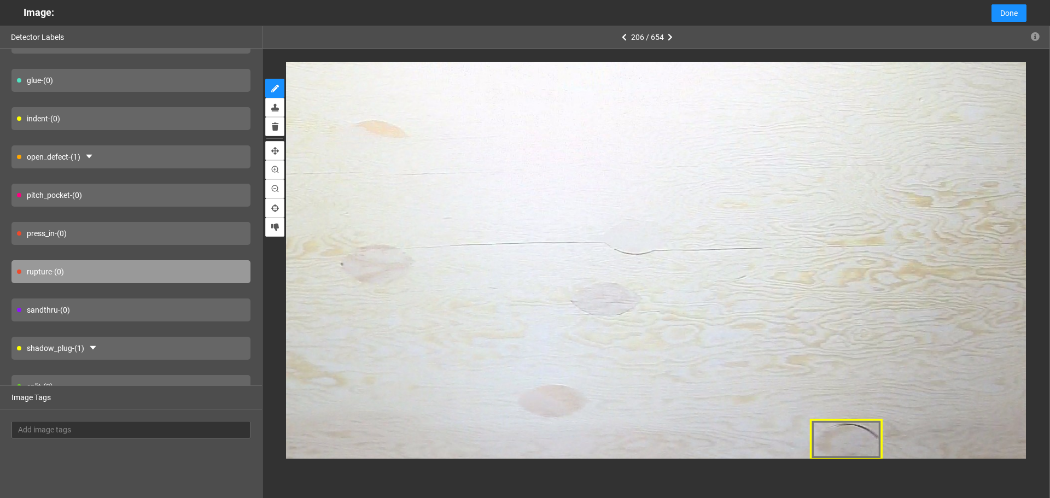
scroll to position [80, 0]
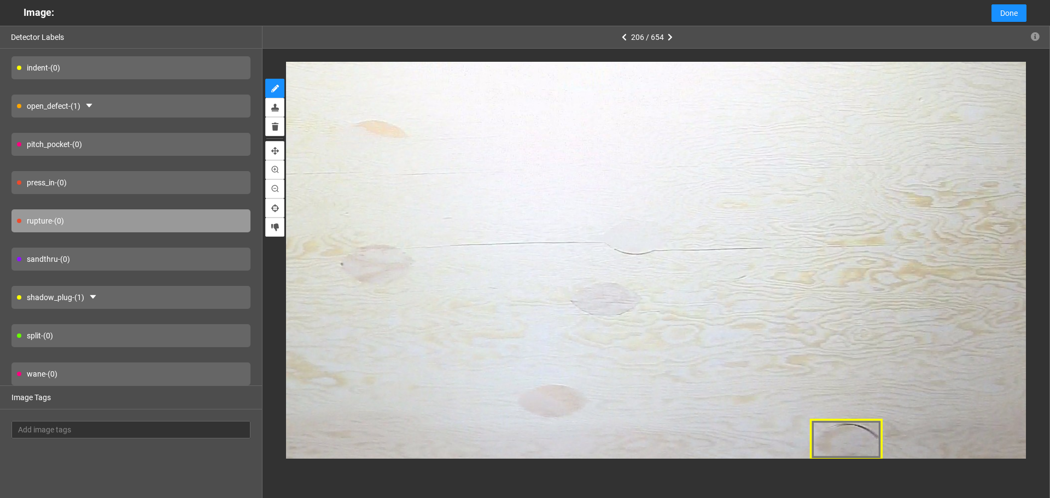
click at [182, 335] on div "split - (0)" at bounding box center [130, 335] width 239 height 23
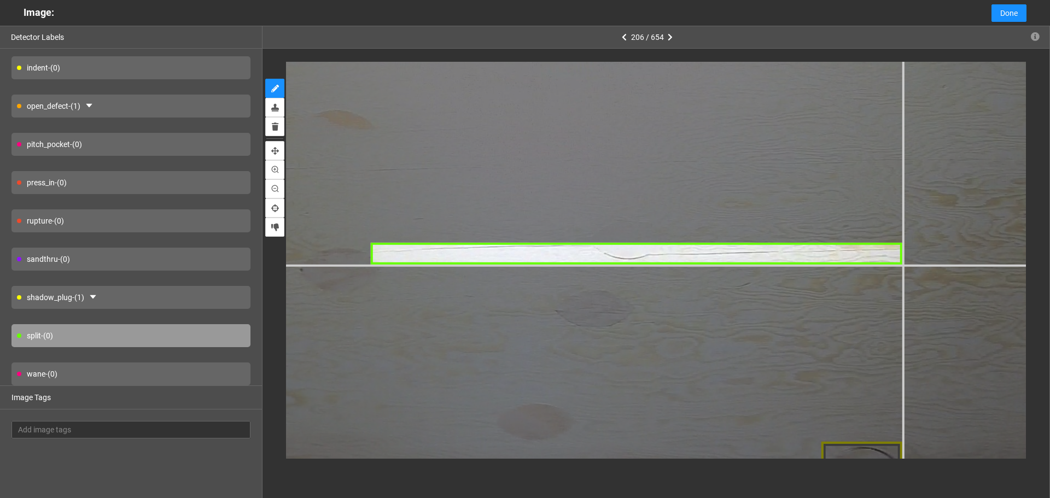
click at [903, 264] on div at bounding box center [312, 276] width 2118 height 1588
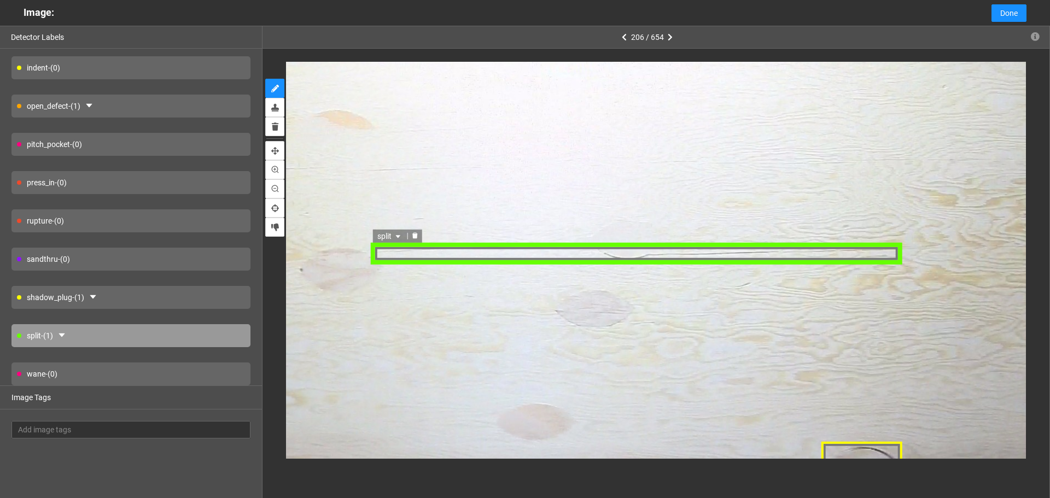
click at [651, 262] on div "split" at bounding box center [636, 253] width 533 height 21
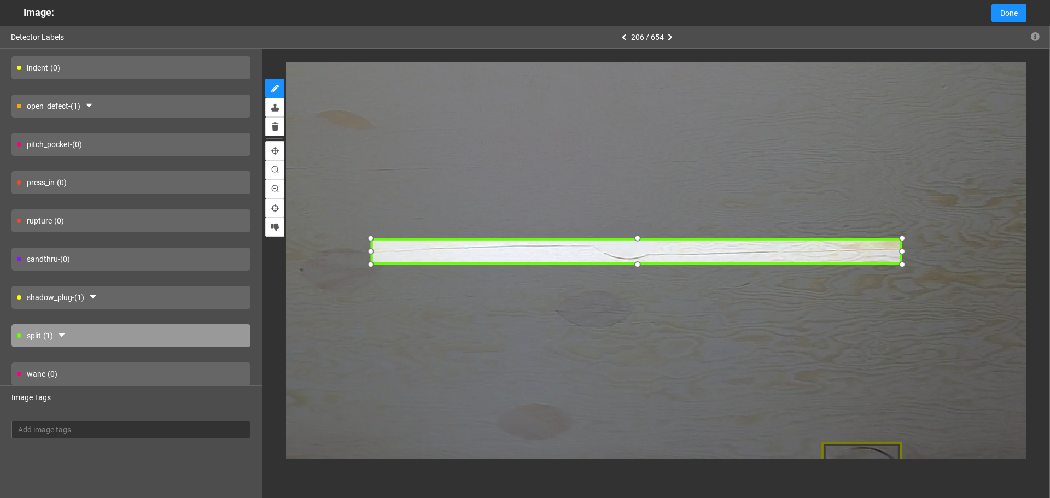
click at [638, 236] on div at bounding box center [636, 237] width 15 height 15
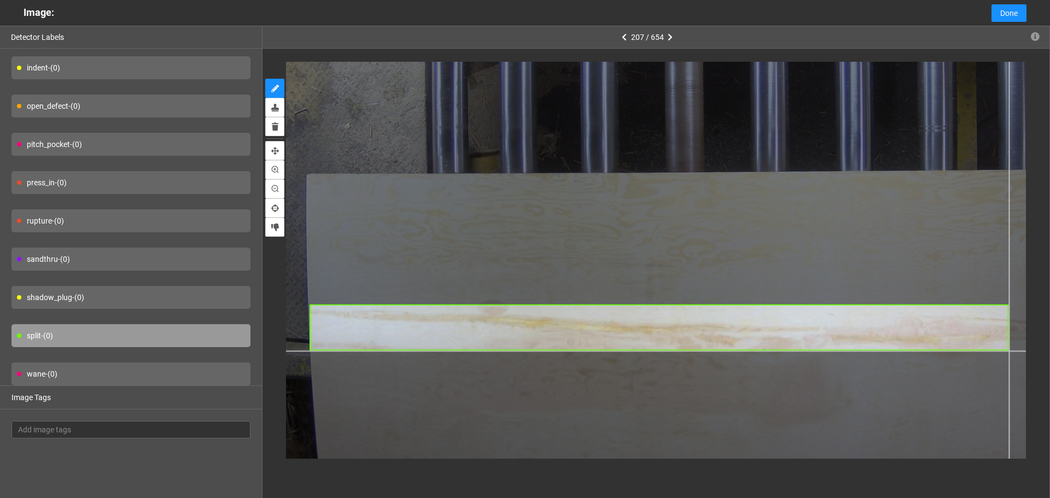
click at [1008, 350] on div at bounding box center [732, 146] width 953 height 715
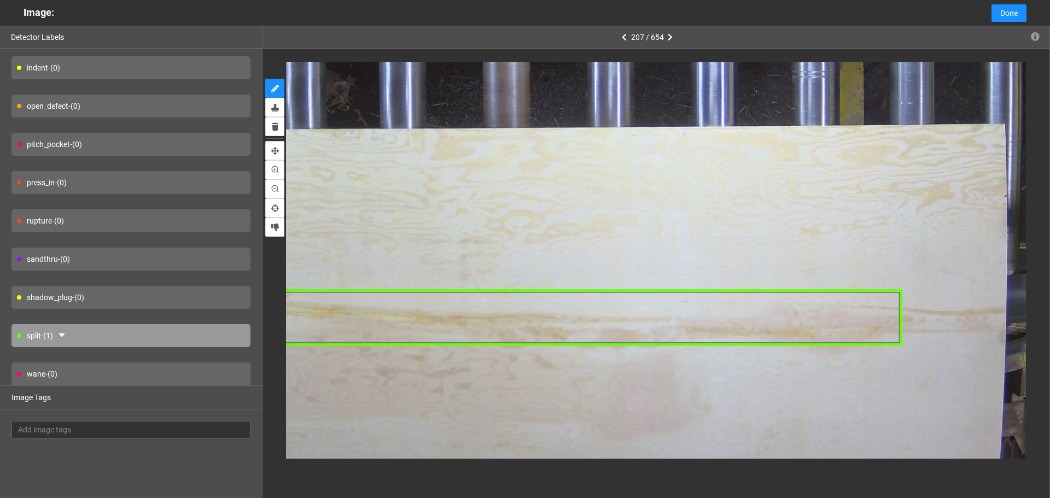
click at [815, 312] on div "split" at bounding box center [475, 317] width 853 height 57
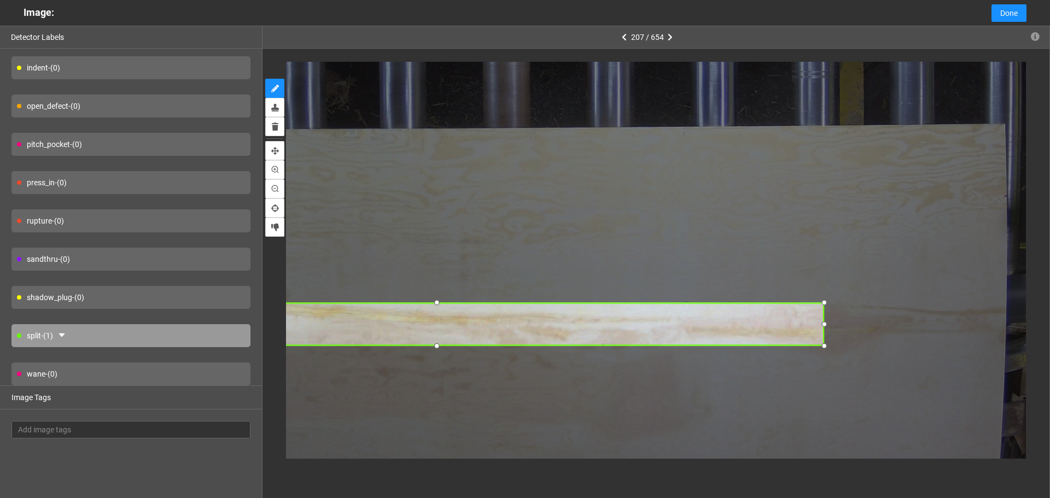
click at [827, 302] on div at bounding box center [823, 302] width 13 height 13
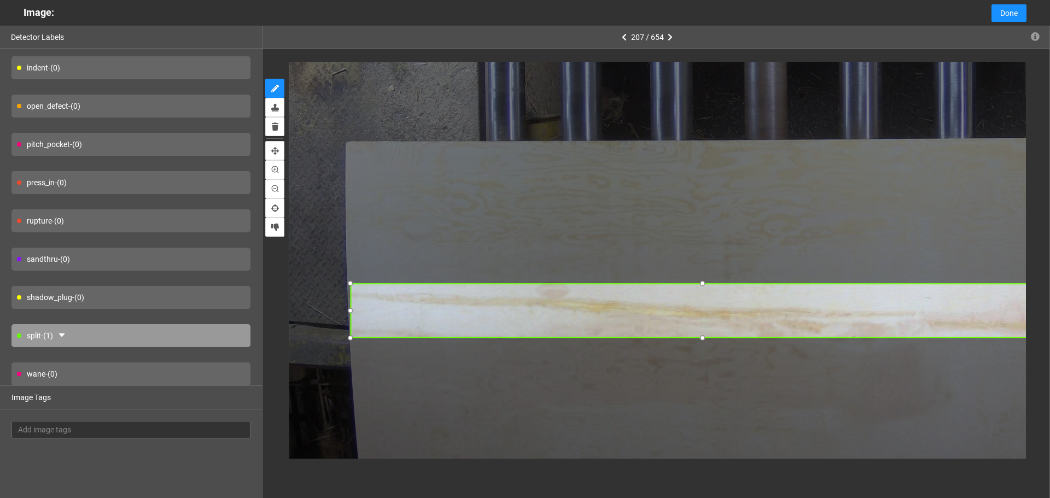
click at [349, 283] on div at bounding box center [350, 283] width 13 height 13
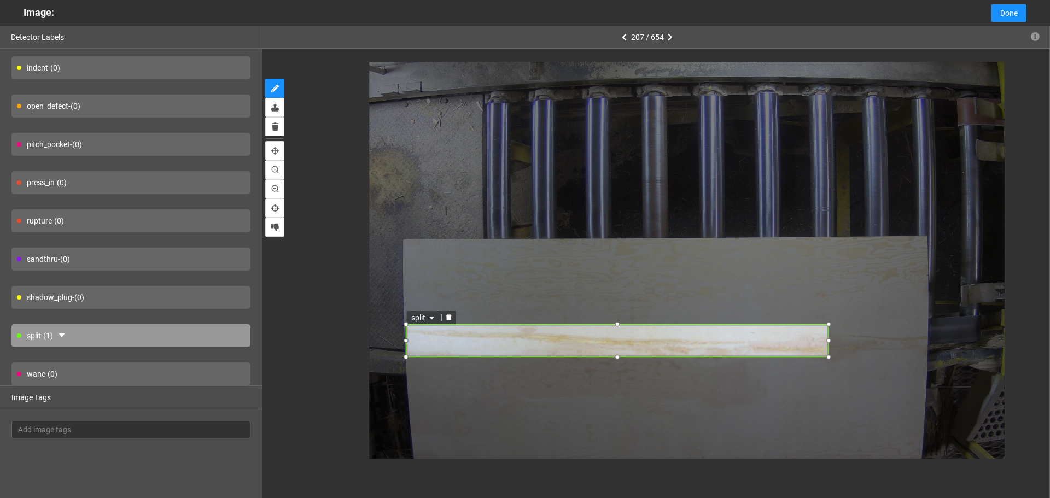
click at [436, 314] on span "split" at bounding box center [424, 318] width 26 height 12
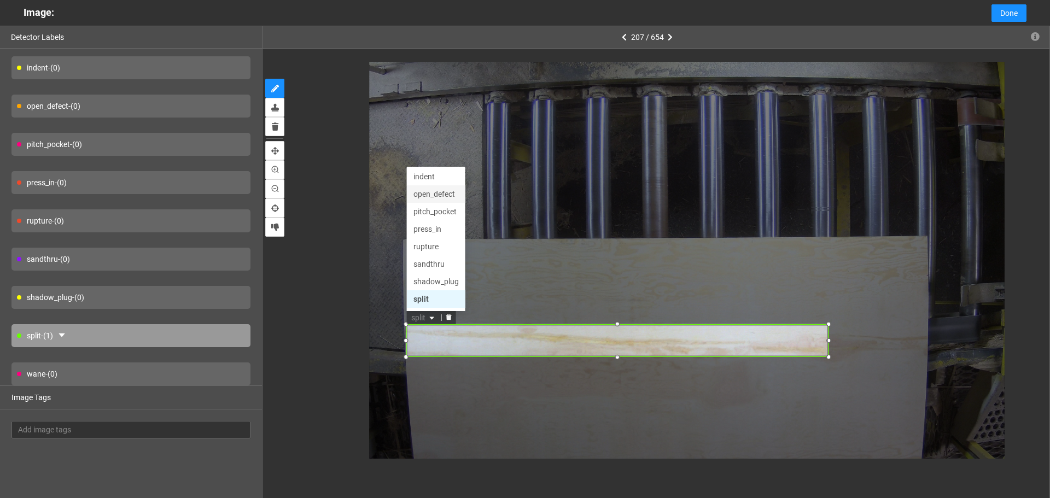
scroll to position [52, 0]
click at [420, 217] on div "press_in" at bounding box center [435, 213] width 45 height 12
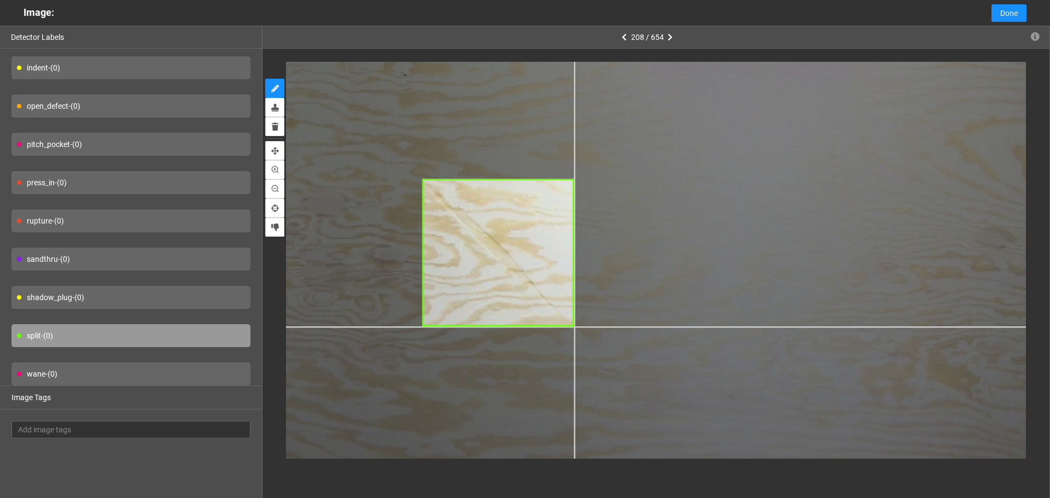
click at [575, 325] on div at bounding box center [603, 259] width 1324 height 993
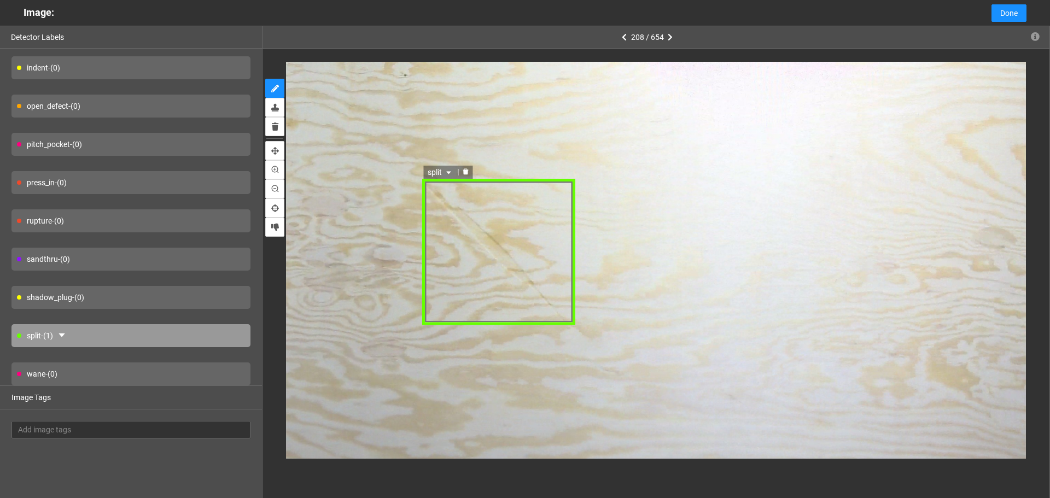
click at [441, 168] on span "split" at bounding box center [441, 172] width 26 height 12
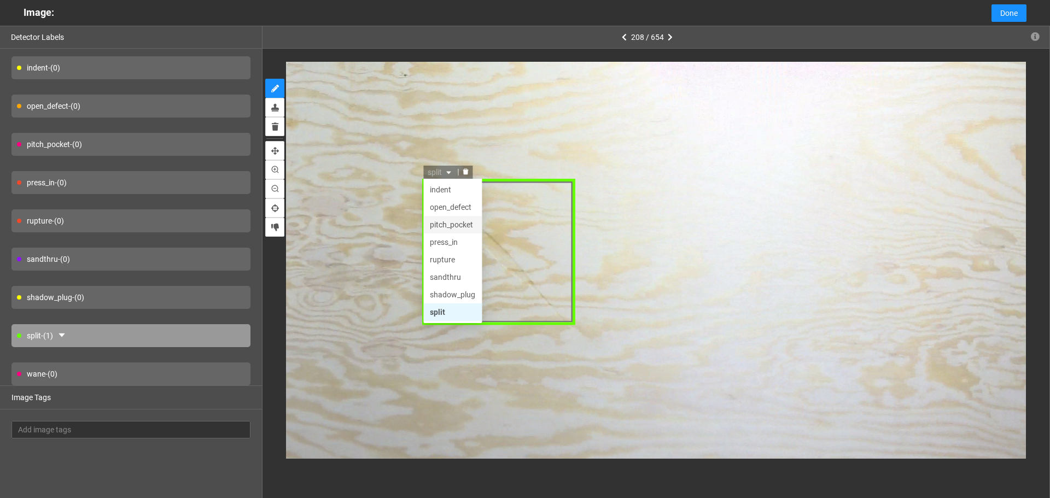
scroll to position [34, 0]
click at [454, 193] on div "indent" at bounding box center [452, 190] width 45 height 12
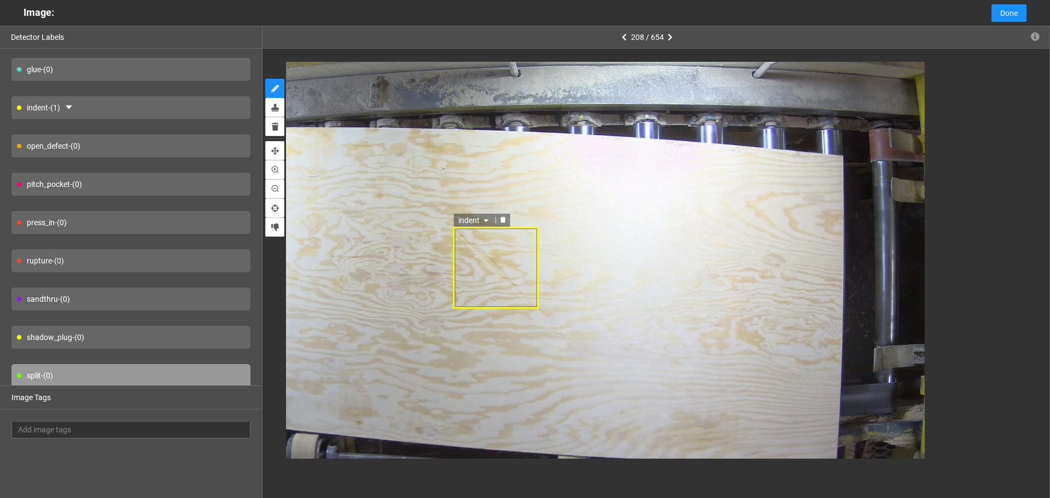
scroll to position [0, 0]
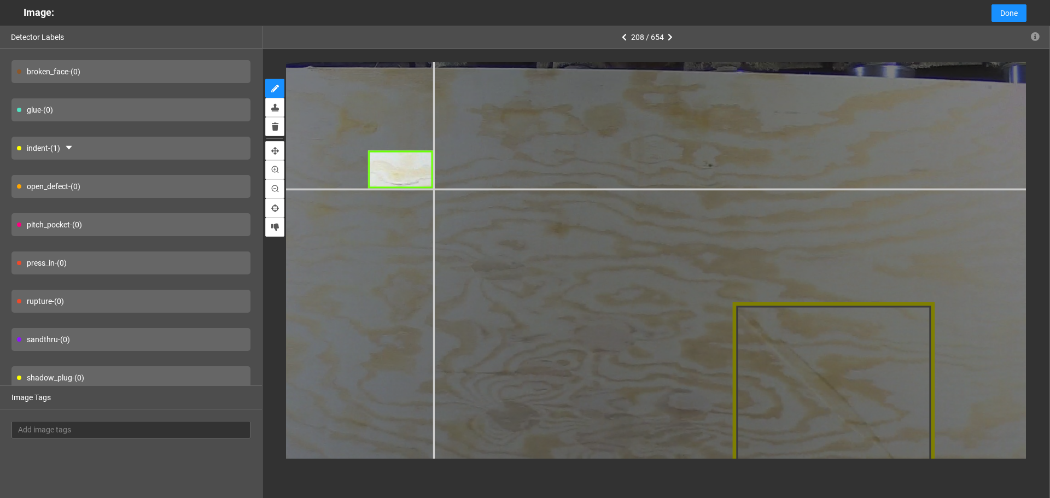
click at [432, 188] on div at bounding box center [970, 408] width 1747 height 1311
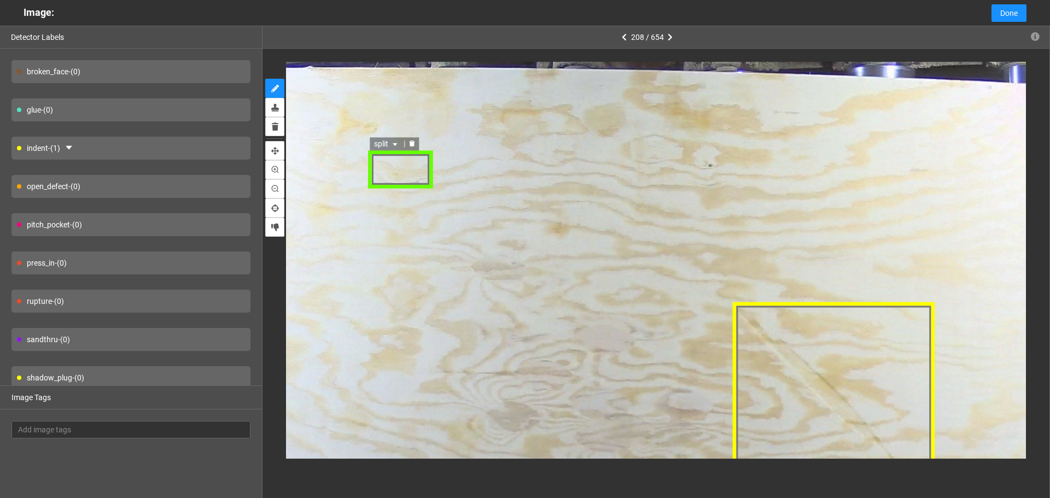
click at [385, 144] on span "split" at bounding box center [387, 144] width 26 height 12
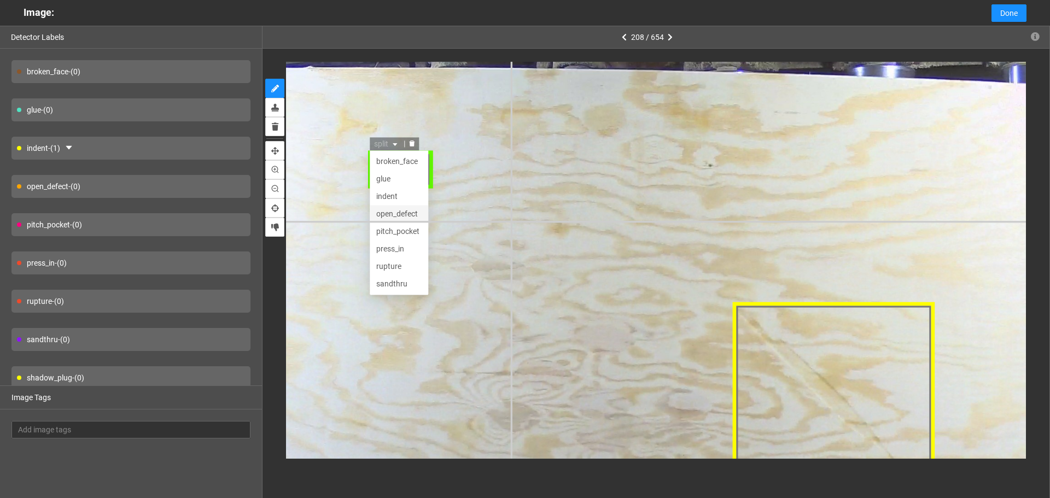
click at [510, 221] on div "split indent open_defect pitch_pocket broken_face glue indent open_defect pitch…" at bounding box center [970, 408] width 1747 height 1311
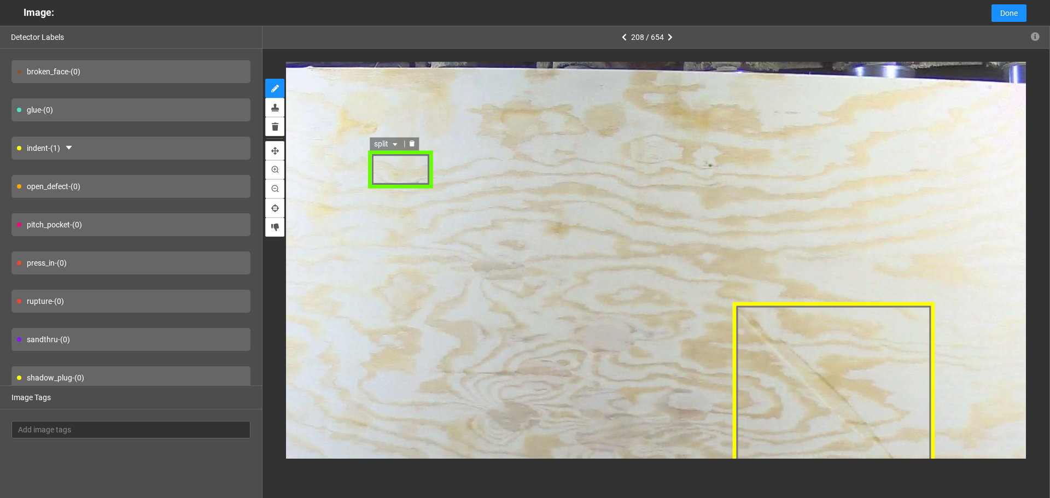
click at [395, 172] on div "split" at bounding box center [400, 169] width 65 height 38
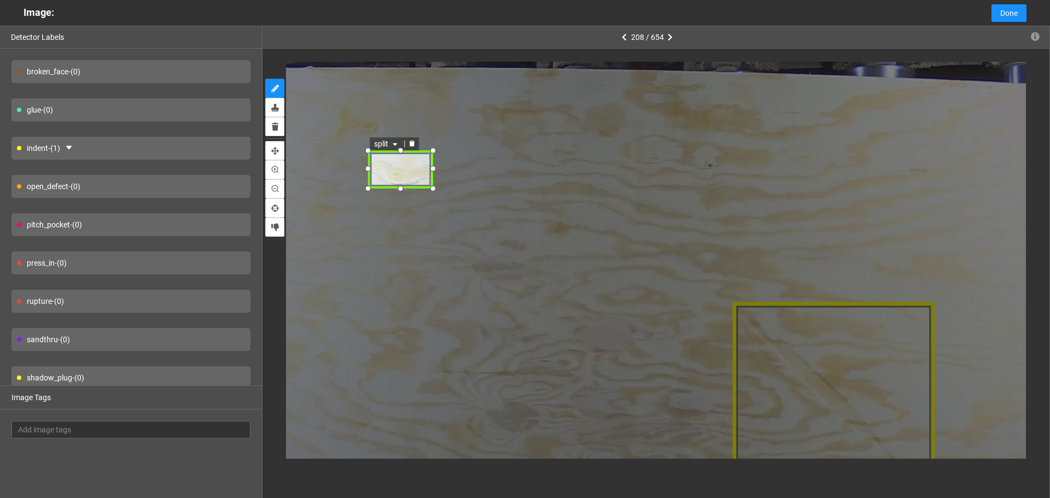
click at [387, 145] on span "split" at bounding box center [387, 144] width 26 height 12
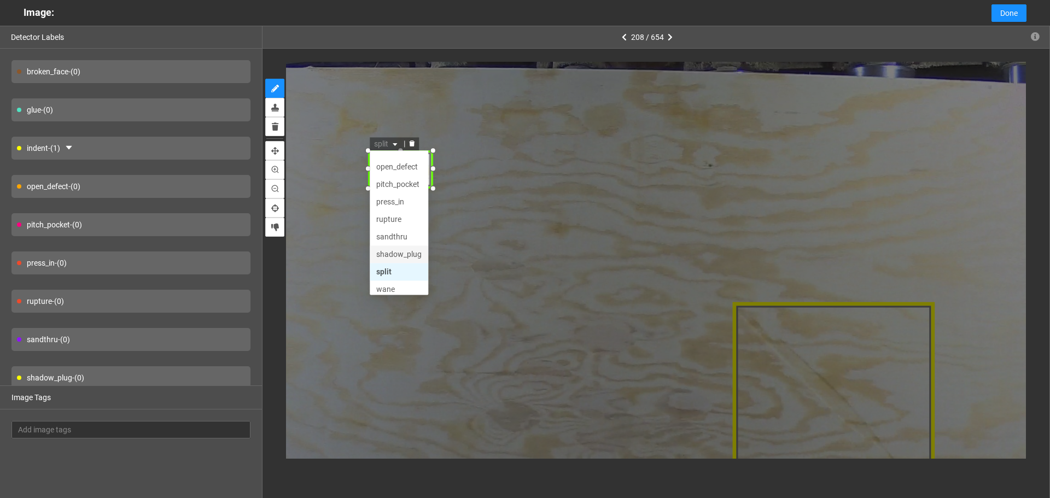
scroll to position [52, 0]
click at [408, 250] on div "shadow_plug" at bounding box center [398, 249] width 45 height 12
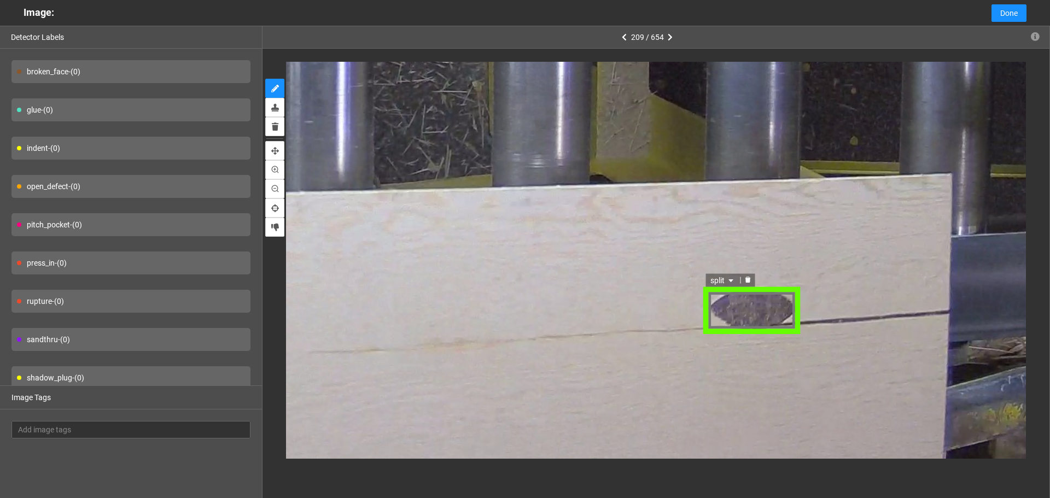
click at [724, 282] on span "split" at bounding box center [724, 279] width 26 height 12
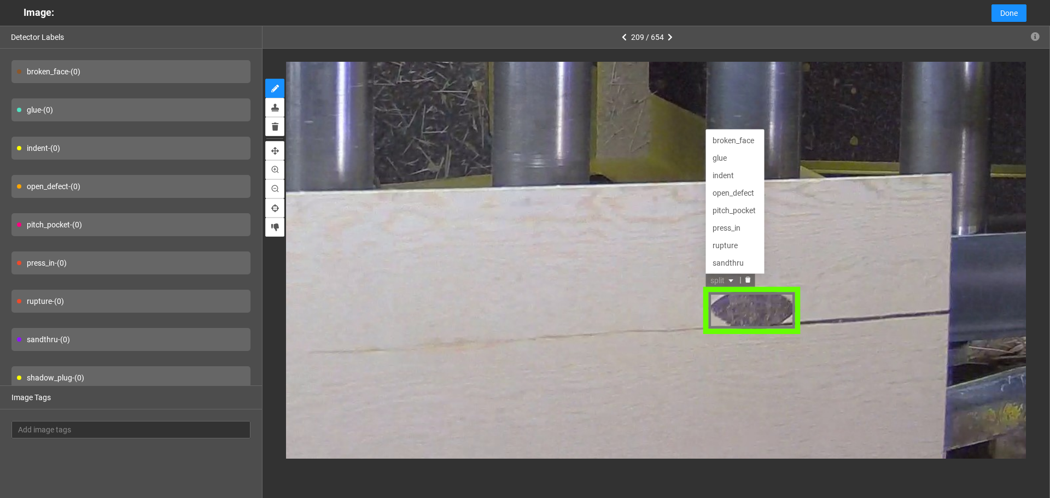
scroll to position [35, 0]
click at [720, 161] on div "open_defect" at bounding box center [735, 157] width 45 height 12
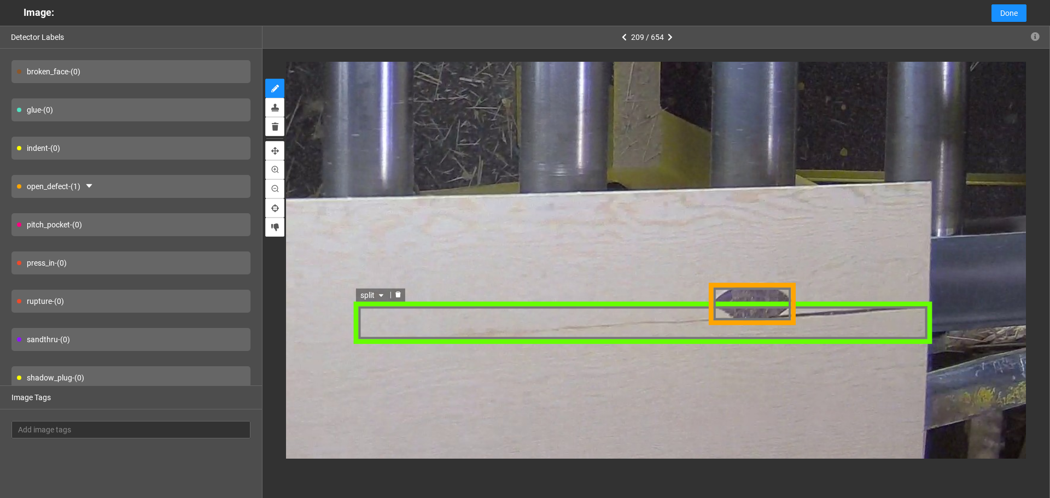
click at [668, 338] on div "split" at bounding box center [643, 323] width 578 height 42
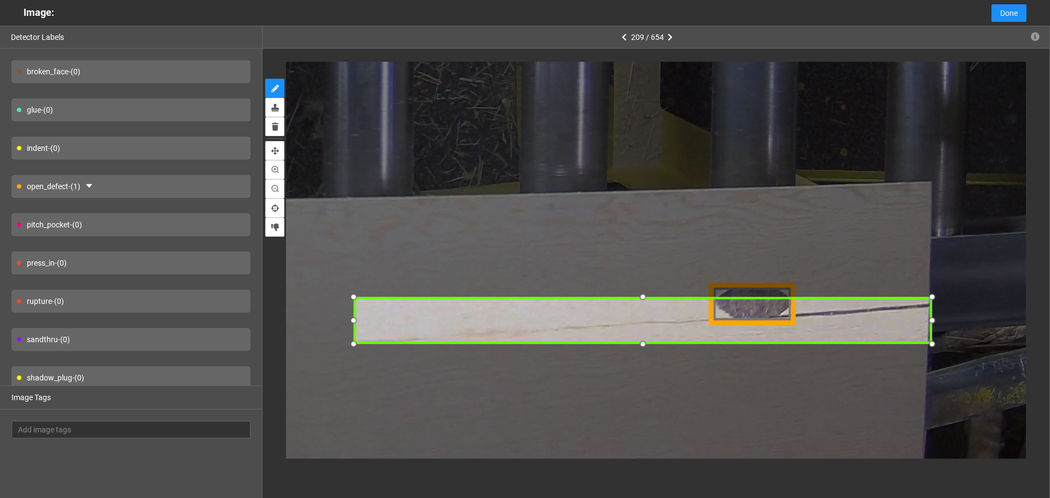
click at [932, 297] on div at bounding box center [932, 298] width 16 height 16
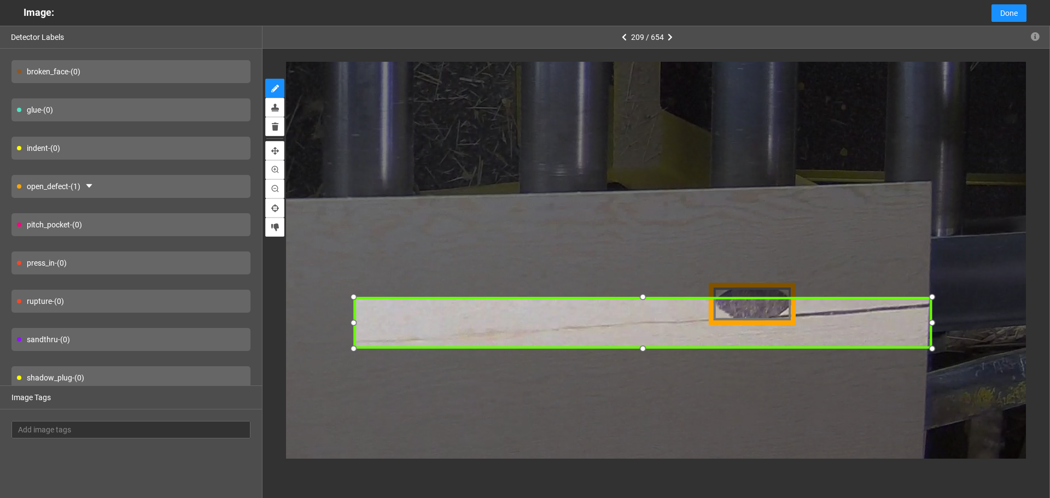
click at [351, 351] on div at bounding box center [354, 349] width 16 height 16
click at [383, 290] on icon "caret-down" at bounding box center [380, 291] width 4 height 3
click at [376, 288] on span "split" at bounding box center [373, 291] width 26 height 12
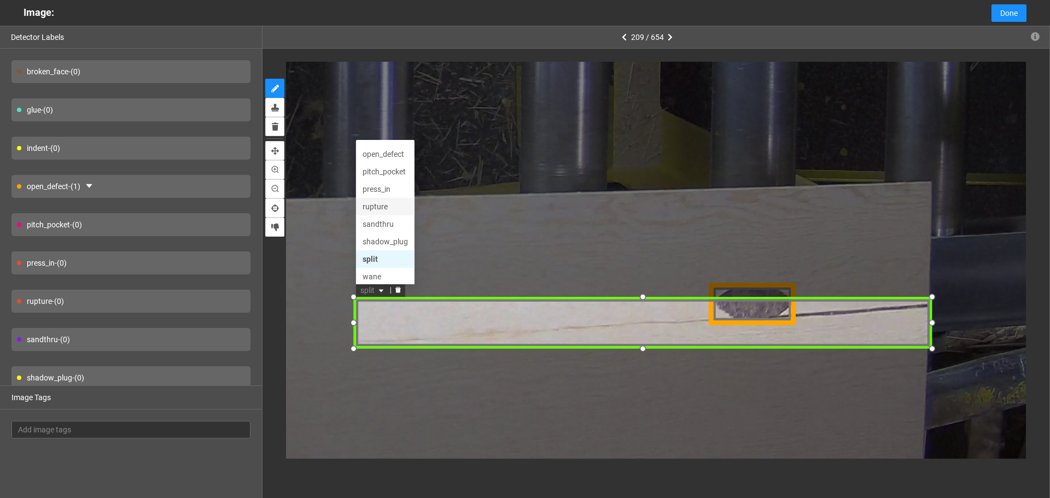
scroll to position [52, 0]
click at [391, 258] on div "split" at bounding box center [384, 256] width 45 height 12
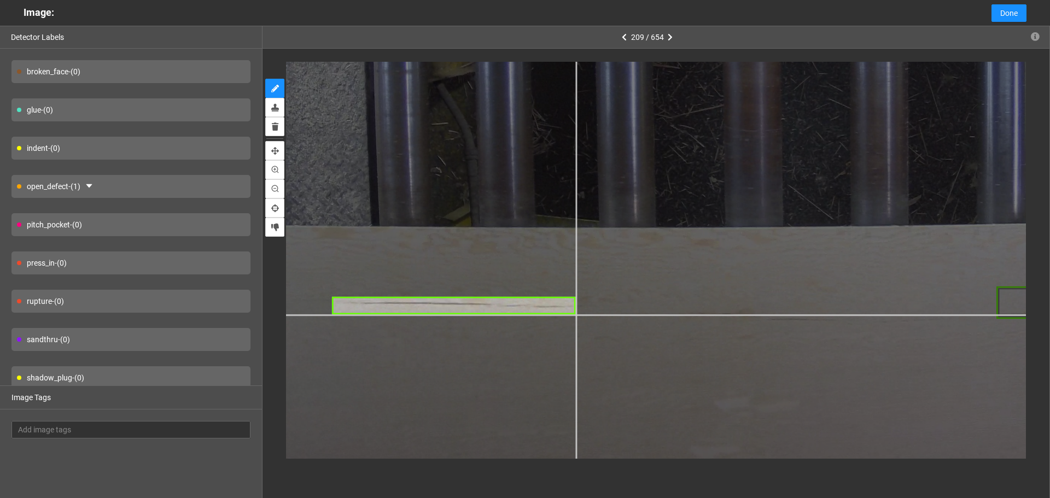
click at [575, 314] on div at bounding box center [823, 28] width 1430 height 1072
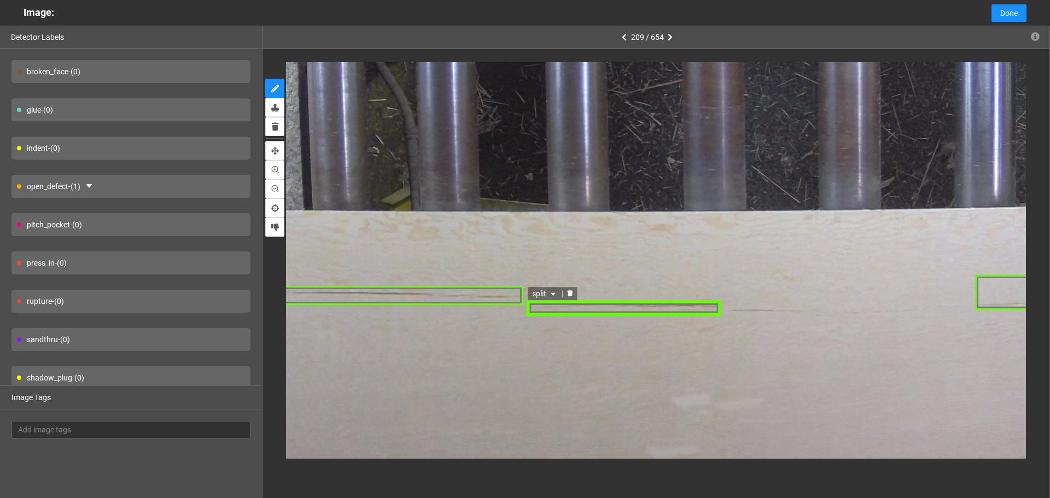
click at [587, 312] on div "split" at bounding box center [624, 308] width 196 height 15
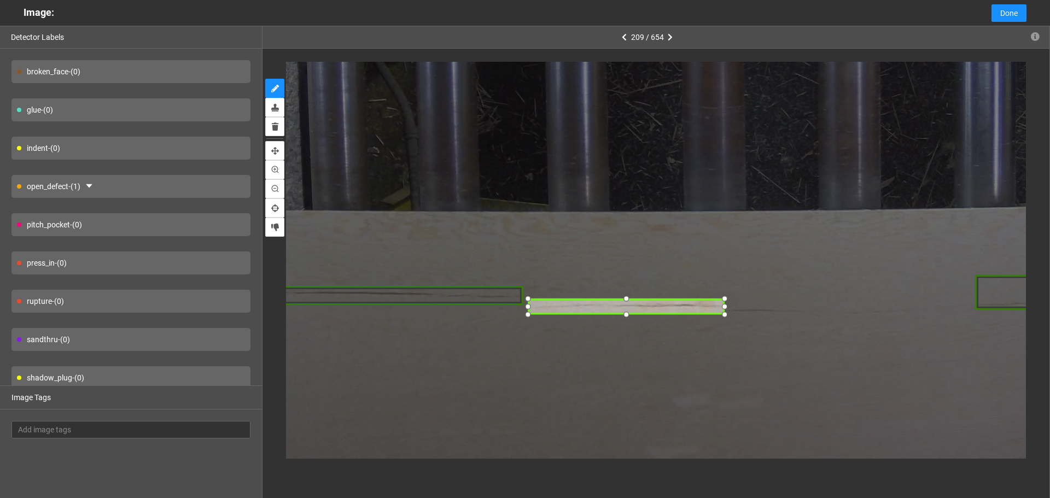
click at [598, 306] on div at bounding box center [626, 306] width 196 height 15
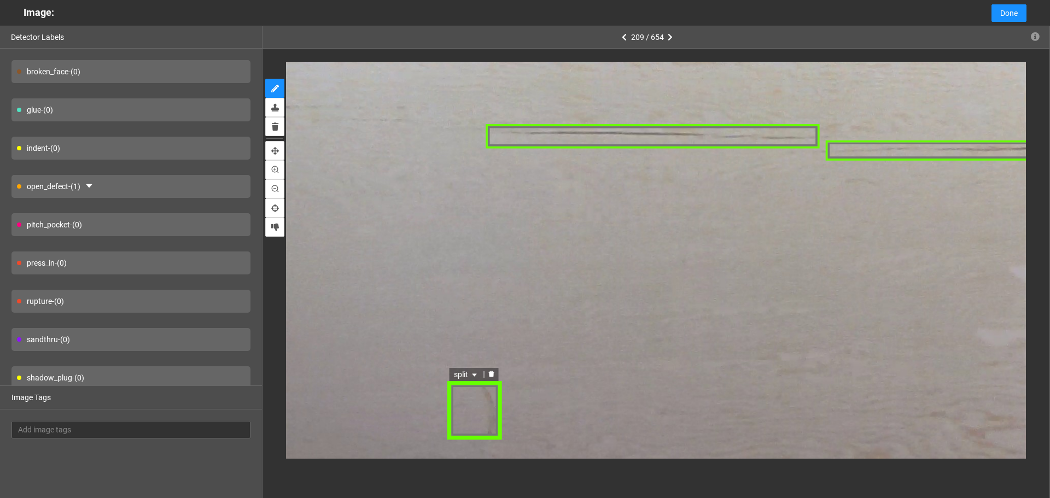
click at [460, 372] on span "split" at bounding box center [467, 374] width 26 height 12
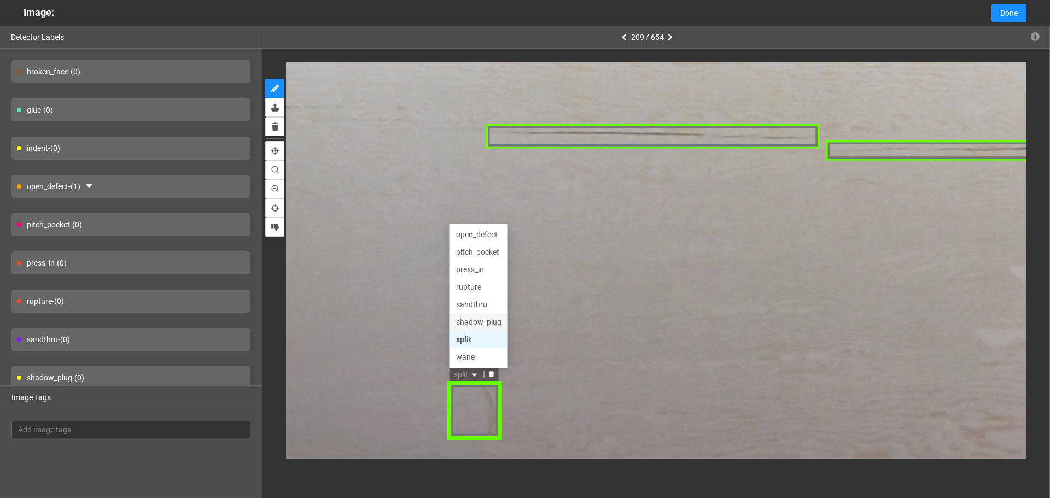
drag, startPoint x: 489, startPoint y: 317, endPoint x: 493, endPoint y: 309, distance: 8.8
click at [490, 317] on div "shadow_plug" at bounding box center [478, 322] width 45 height 12
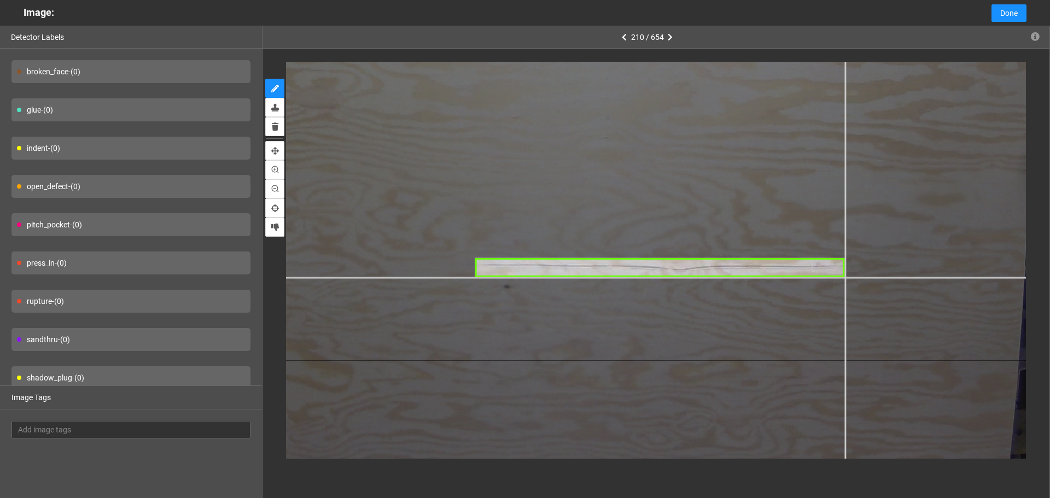
click at [845, 277] on div at bounding box center [447, 4] width 1536 height 1151
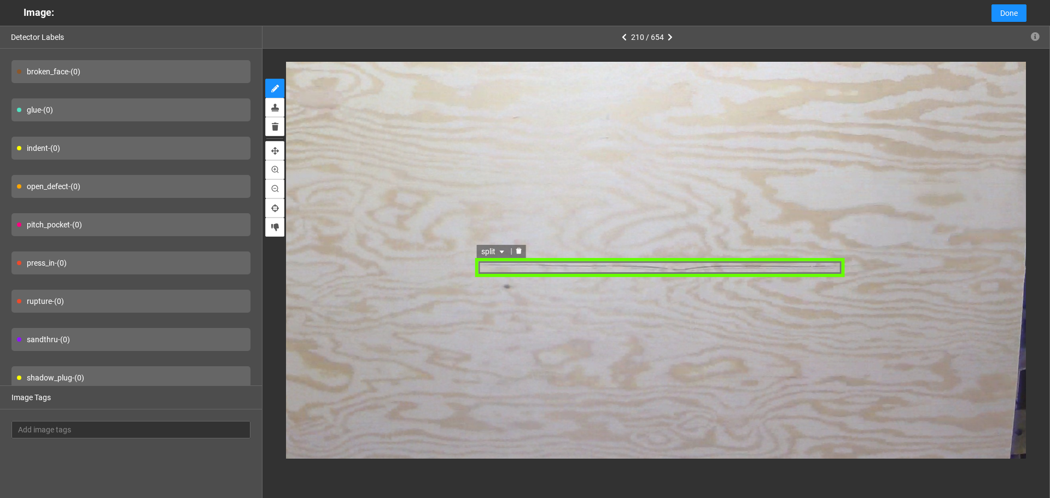
click at [573, 266] on div "split" at bounding box center [660, 267] width 370 height 19
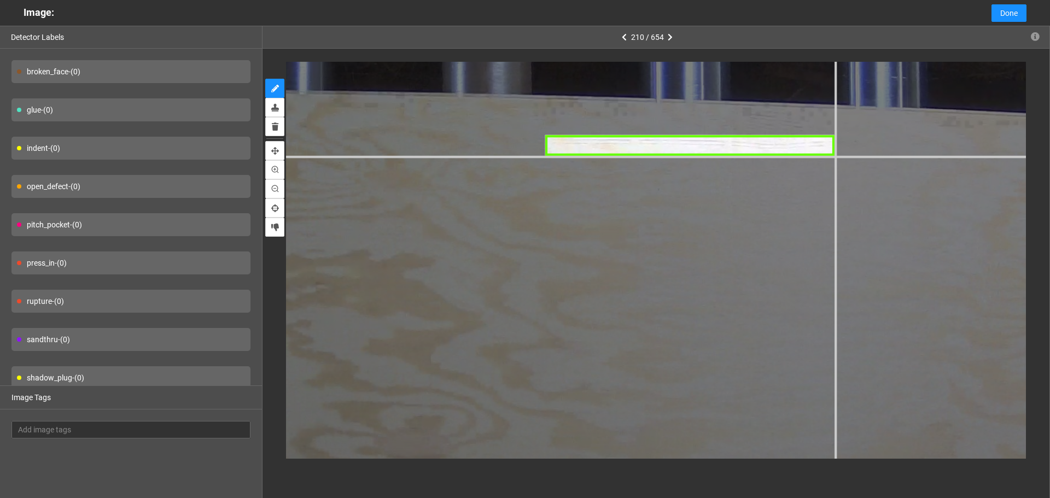
click at [833, 155] on div at bounding box center [601, 310] width 2224 height 1668
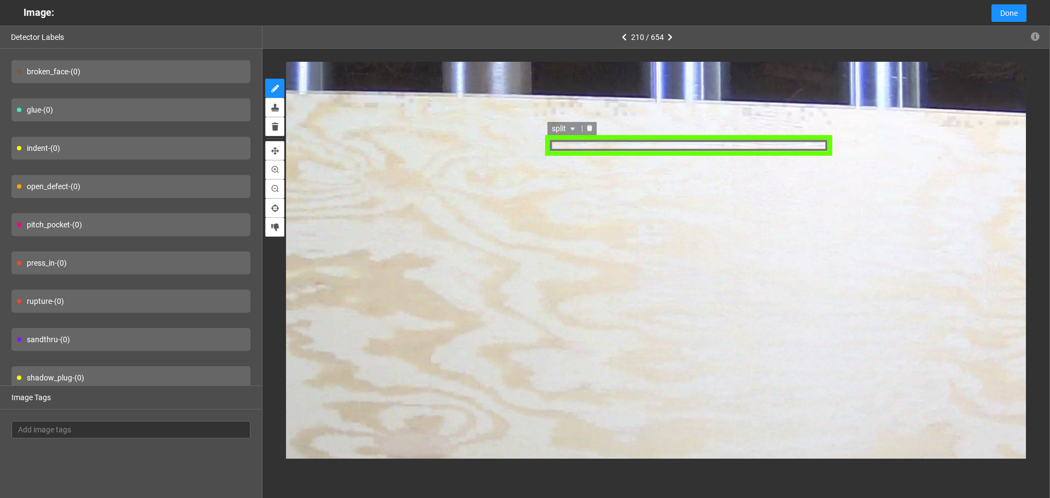
click at [700, 150] on div "split" at bounding box center [689, 144] width 287 height 21
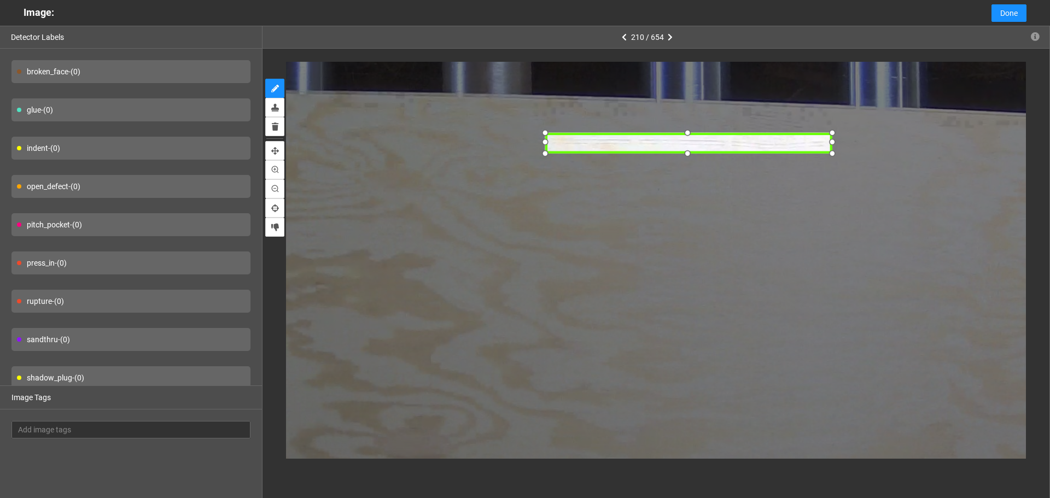
click at [697, 144] on div at bounding box center [688, 142] width 287 height 21
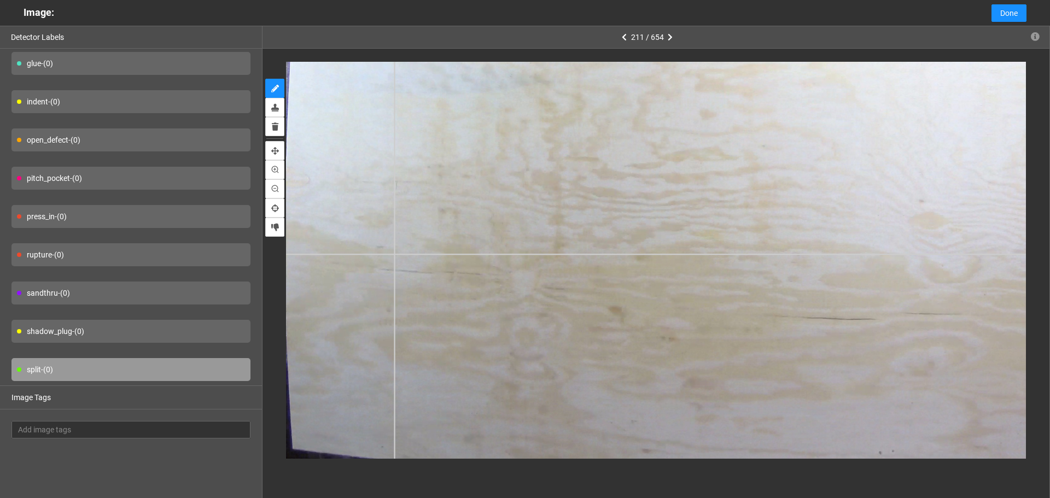
scroll to position [80, 0]
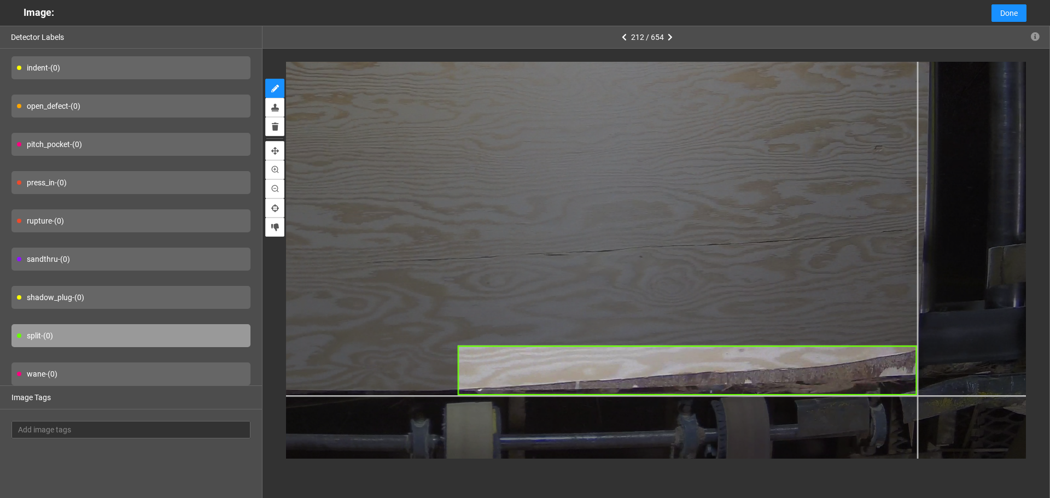
click at [917, 396] on div at bounding box center [439, 117] width 1271 height 953
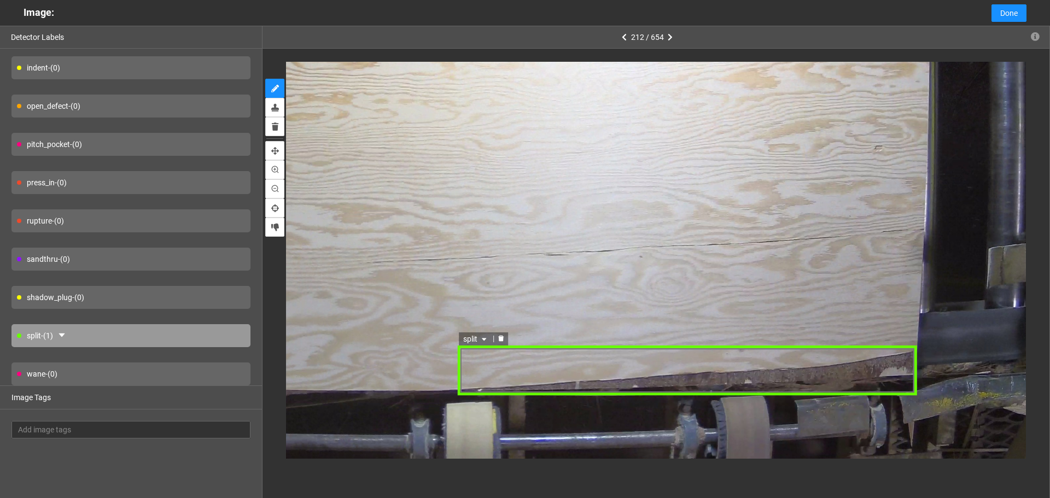
click at [487, 342] on icon "caret-down" at bounding box center [483, 340] width 7 height 7
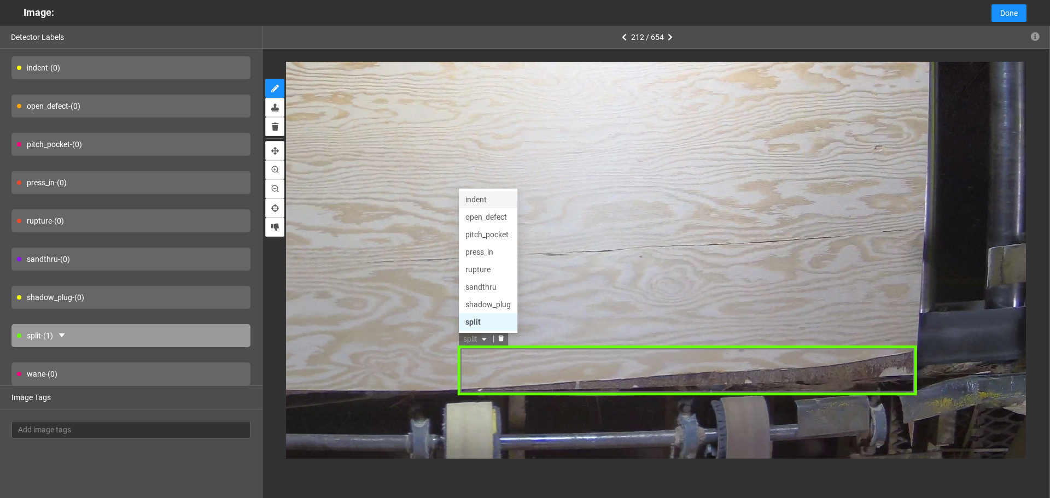
scroll to position [0, 0]
click at [484, 198] on div "broken_face" at bounding box center [487, 200] width 45 height 12
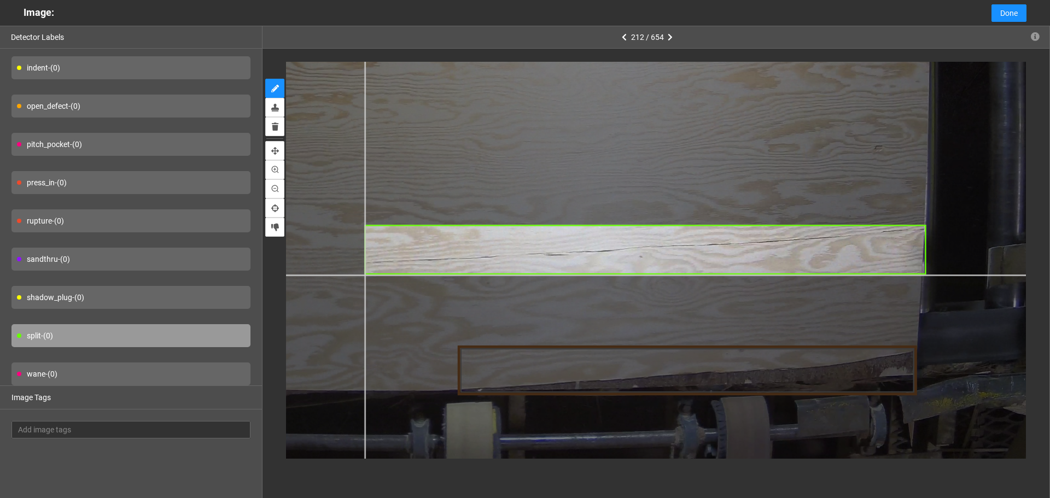
click at [364, 275] on div at bounding box center [439, 117] width 1271 height 953
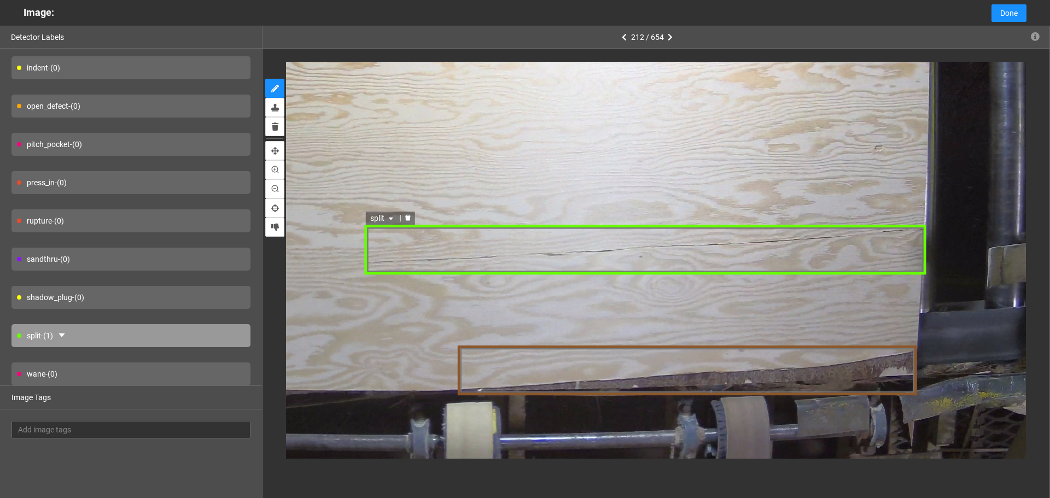
click at [416, 255] on div "split" at bounding box center [645, 249] width 562 height 51
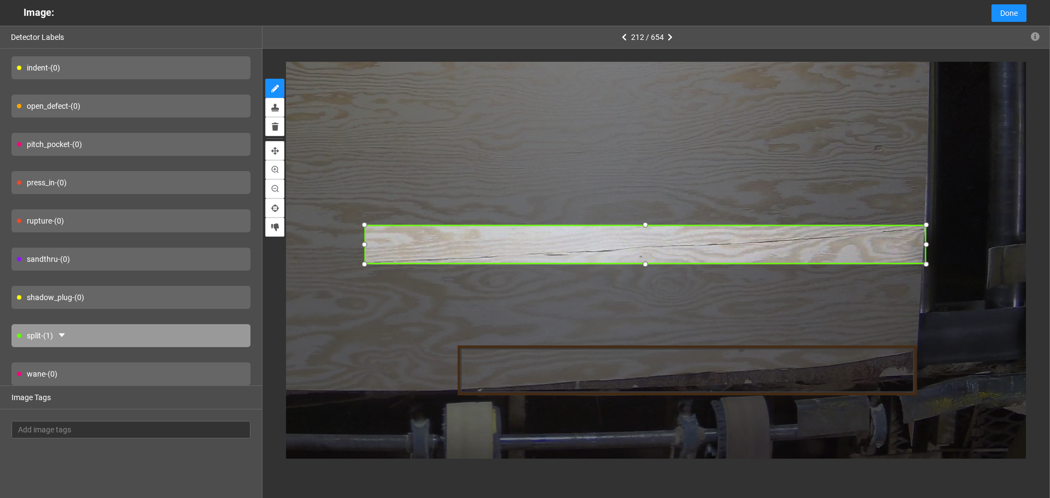
click at [647, 264] on div at bounding box center [646, 265] width 14 height 14
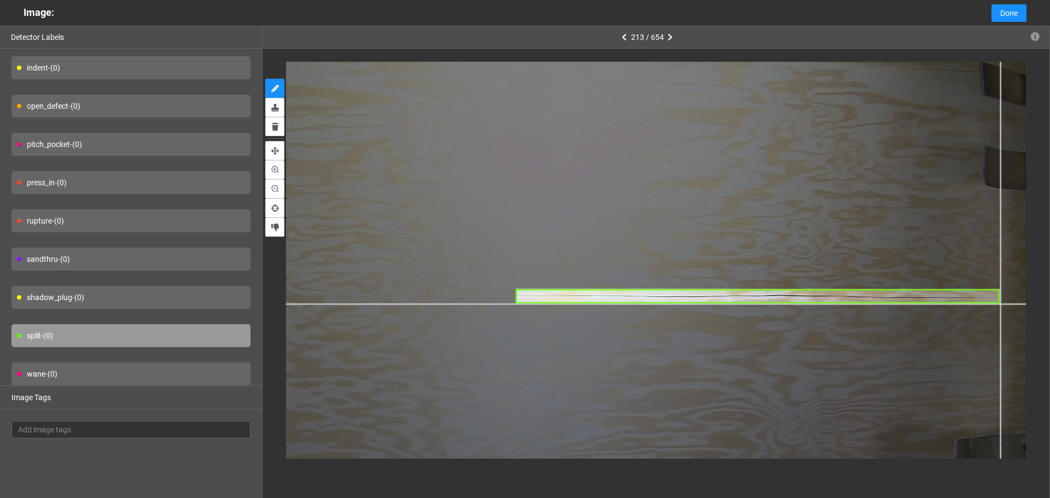
click at [1000, 303] on div at bounding box center [405, 308] width 1271 height 953
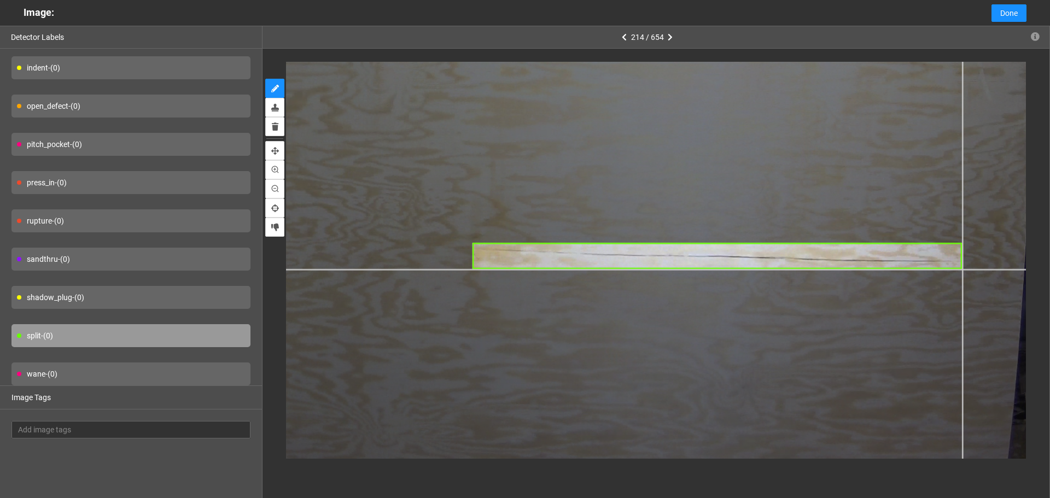
click at [963, 270] on div at bounding box center [556, 88] width 1271 height 953
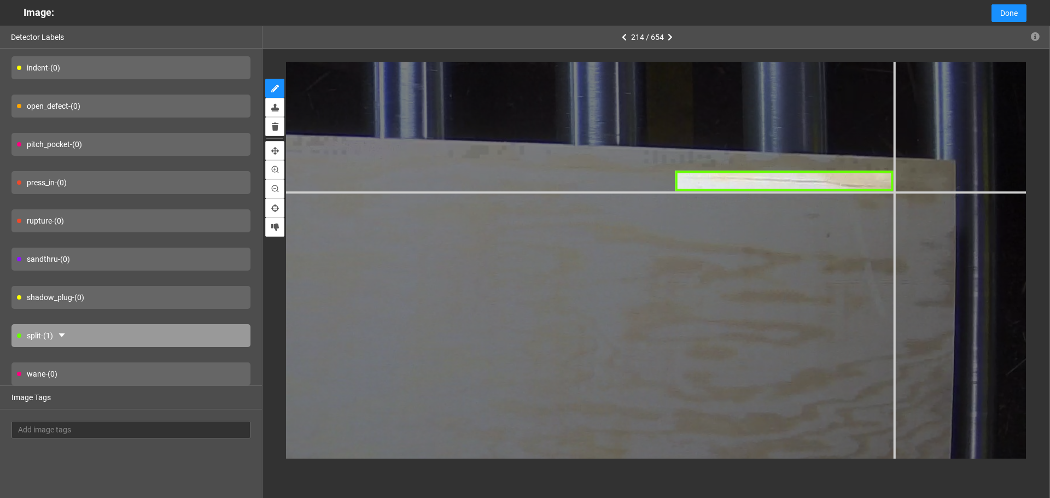
click at [892, 192] on div at bounding box center [125, 295] width 2224 height 1668
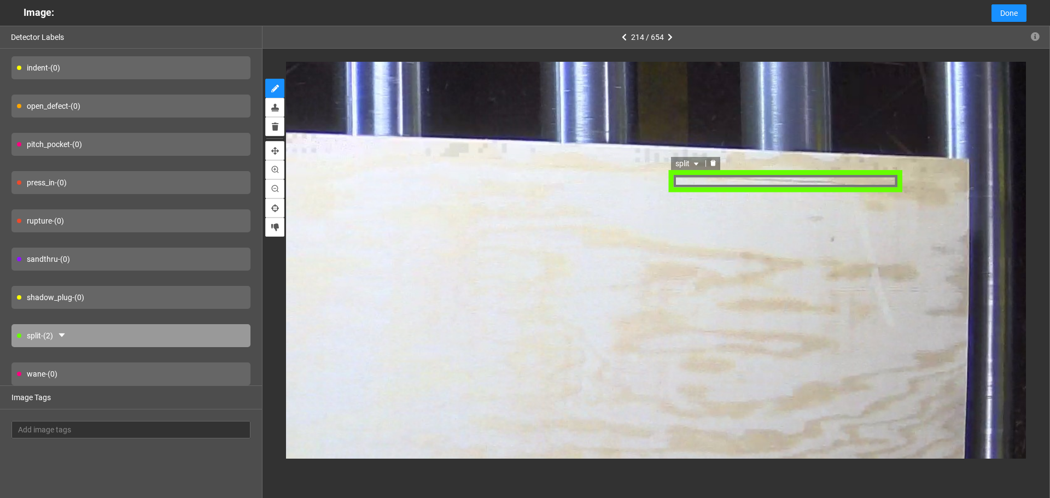
click at [772, 184] on div "split" at bounding box center [784, 182] width 233 height 22
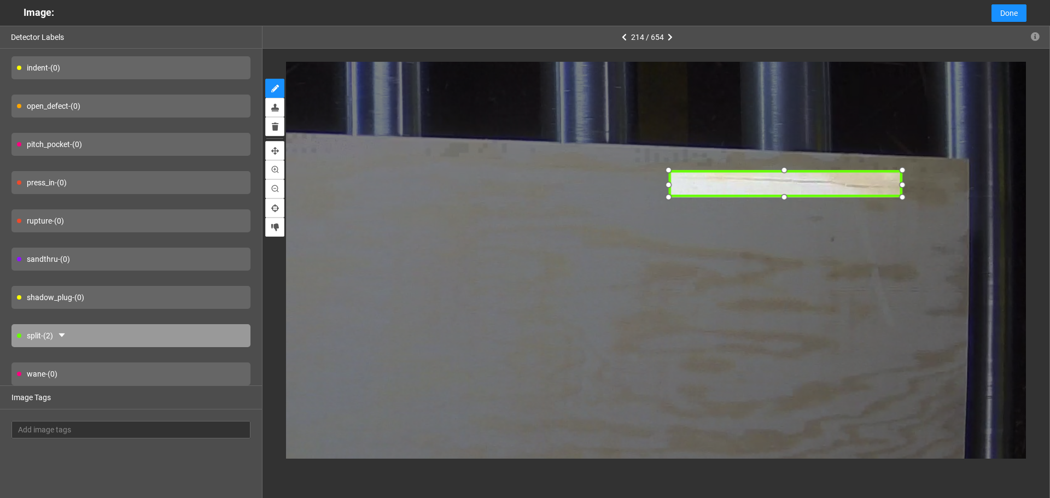
click at [783, 196] on div at bounding box center [784, 197] width 16 height 16
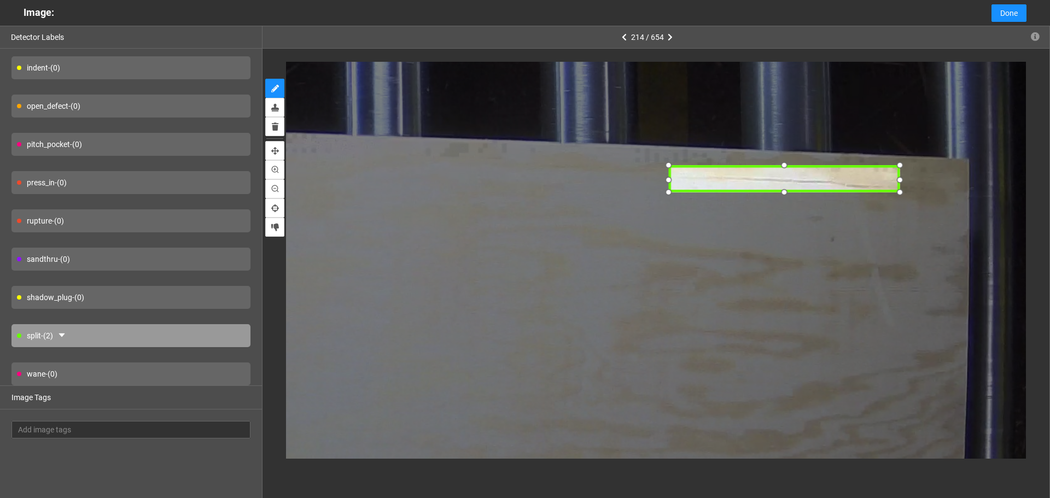
click at [780, 175] on div at bounding box center [784, 179] width 233 height 26
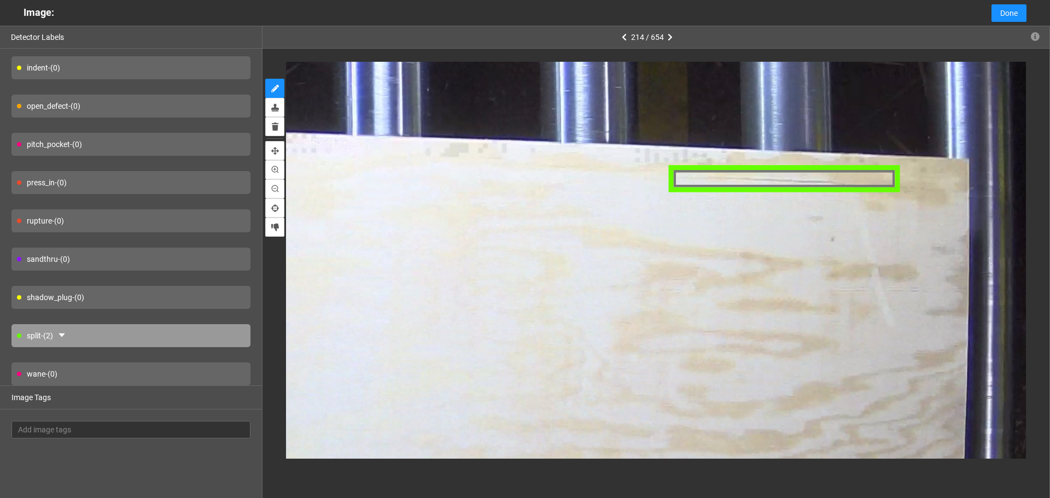
click at [843, 177] on div at bounding box center [784, 179] width 233 height 26
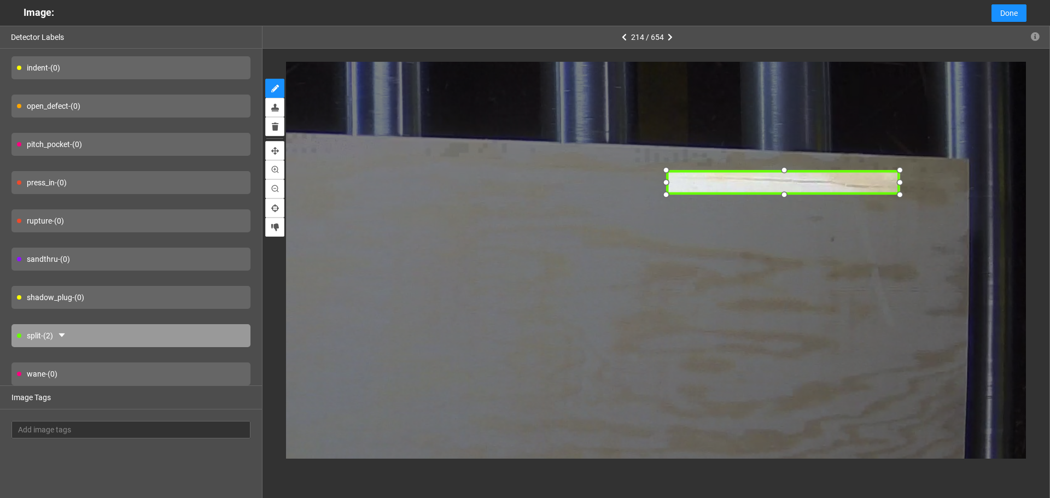
click at [840, 182] on div at bounding box center [782, 183] width 233 height 26
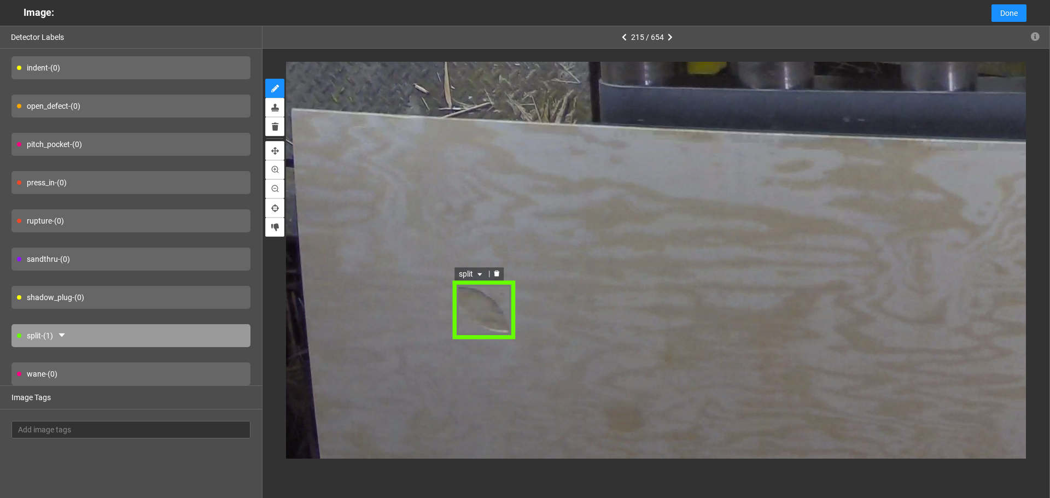
click at [475, 270] on span "split" at bounding box center [471, 274] width 26 height 12
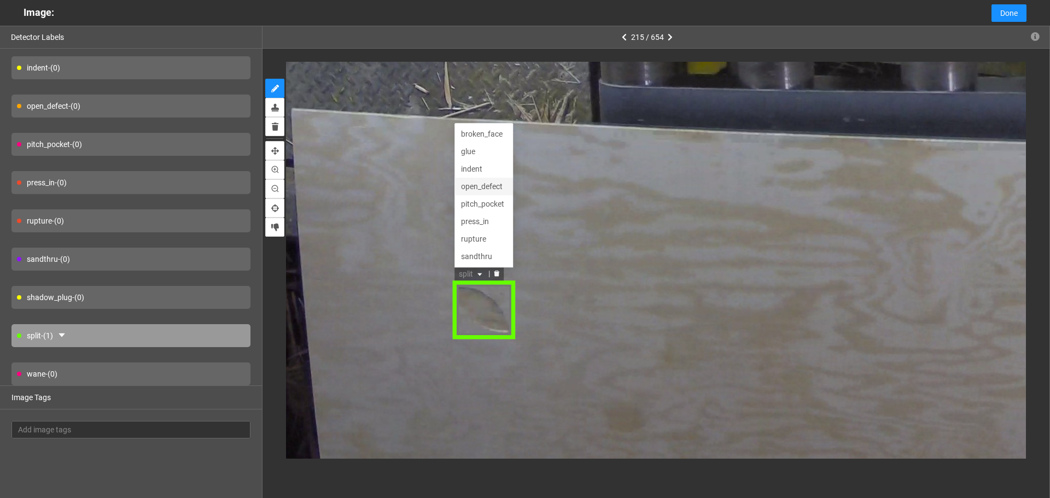
click at [480, 182] on div "open_defect" at bounding box center [482, 187] width 45 height 12
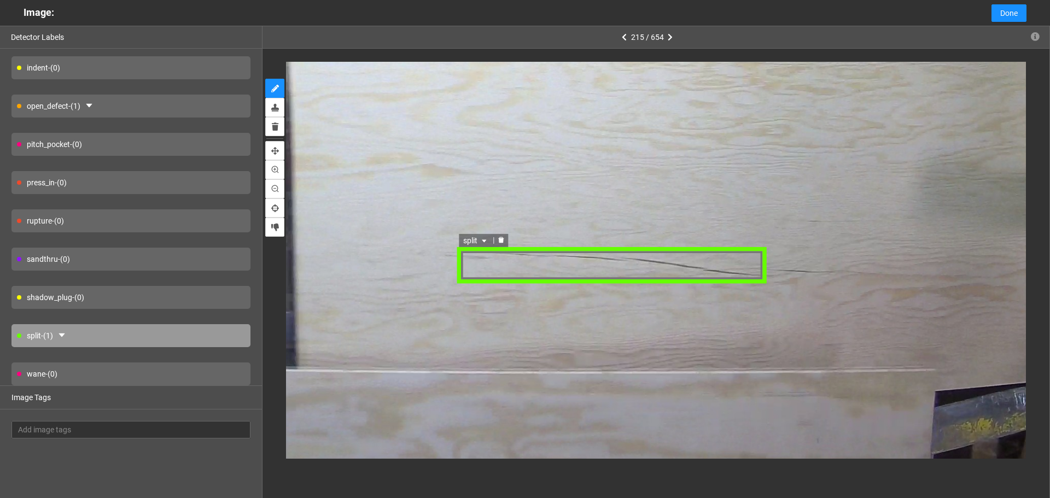
click at [500, 266] on div "split" at bounding box center [611, 266] width 309 height 38
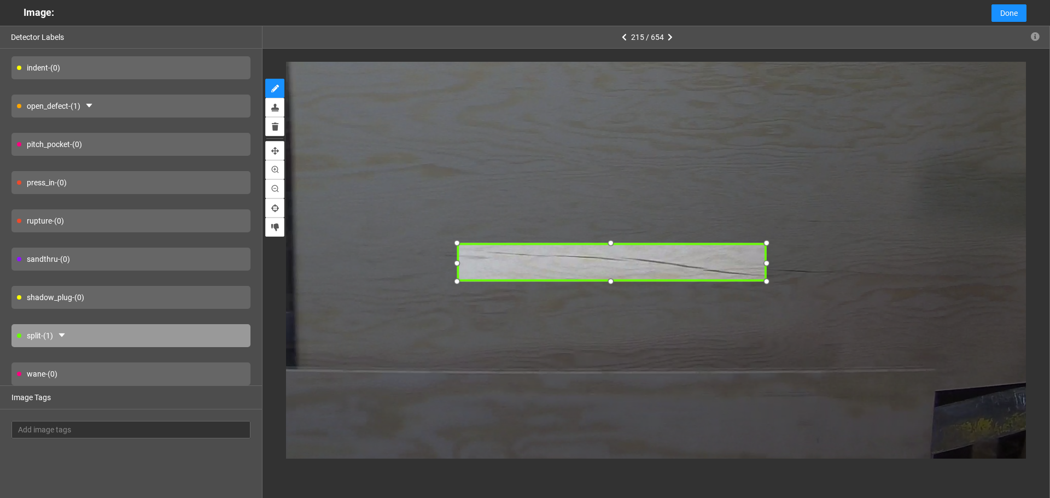
click at [507, 264] on div at bounding box center [611, 263] width 309 height 38
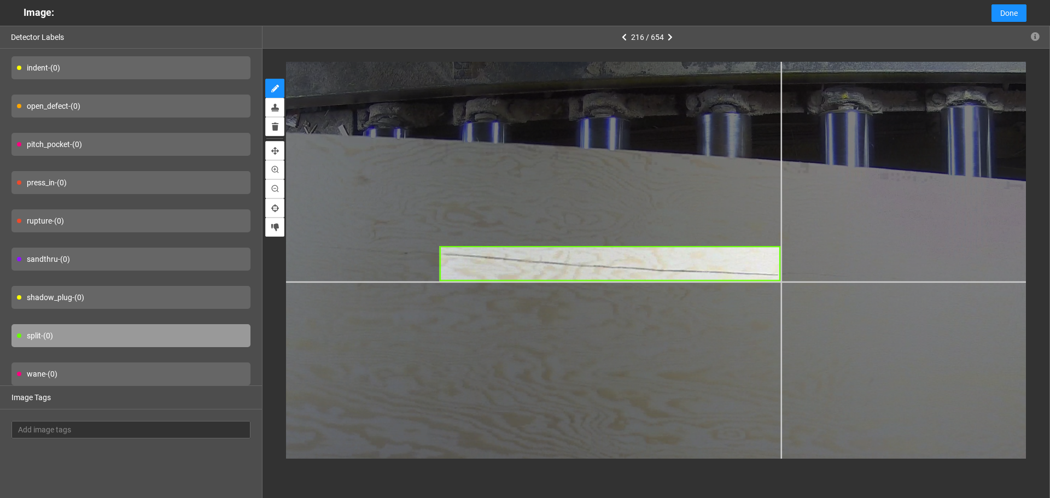
click at [780, 282] on div at bounding box center [795, 384] width 1377 height 1032
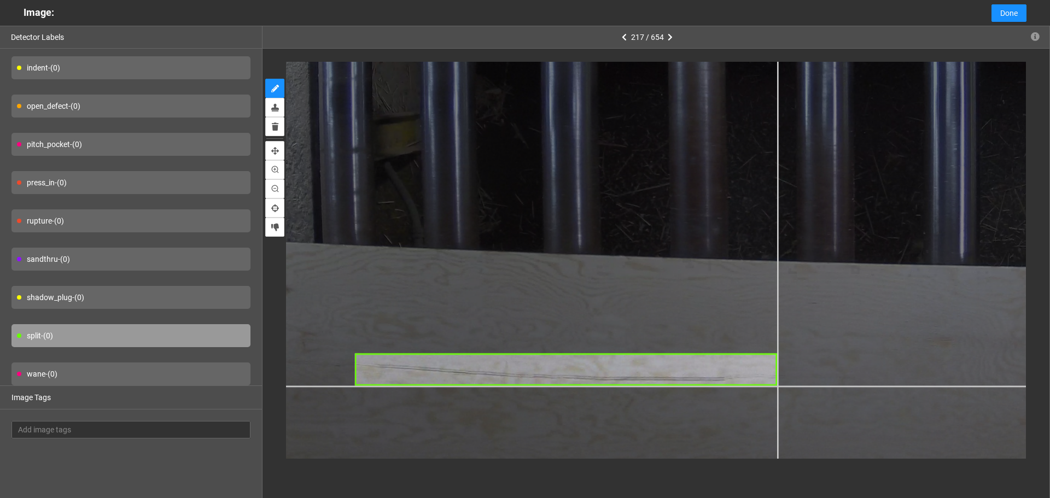
click at [776, 386] on div at bounding box center [769, 107] width 1430 height 1072
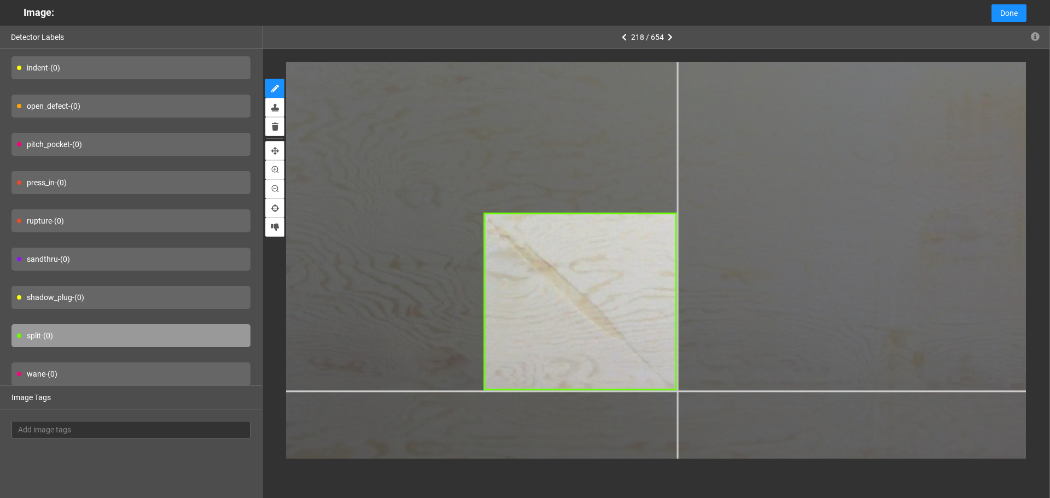
click at [676, 391] on div at bounding box center [729, 53] width 1641 height 1231
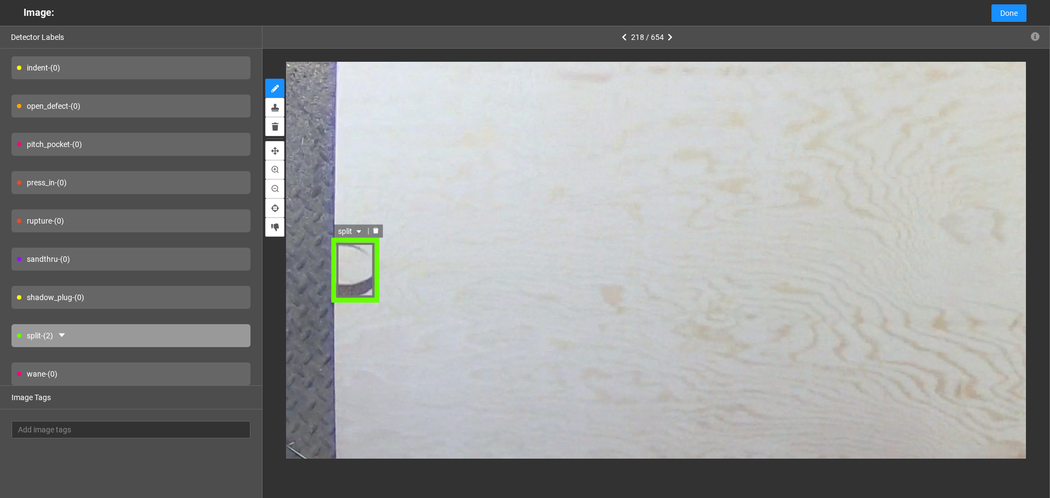
click at [349, 233] on span "split" at bounding box center [350, 231] width 26 height 12
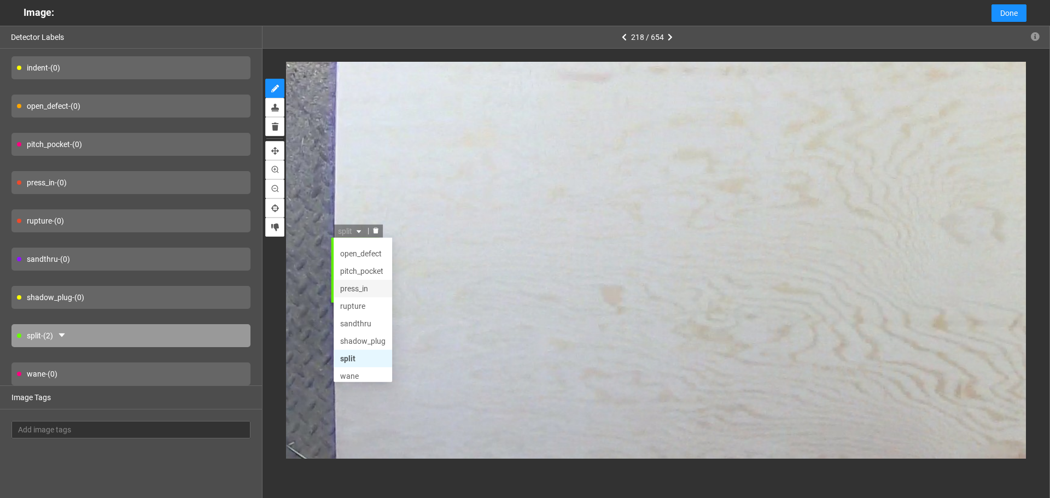
scroll to position [52, 0]
click at [363, 332] on div "shadow_plug" at bounding box center [361, 336] width 45 height 12
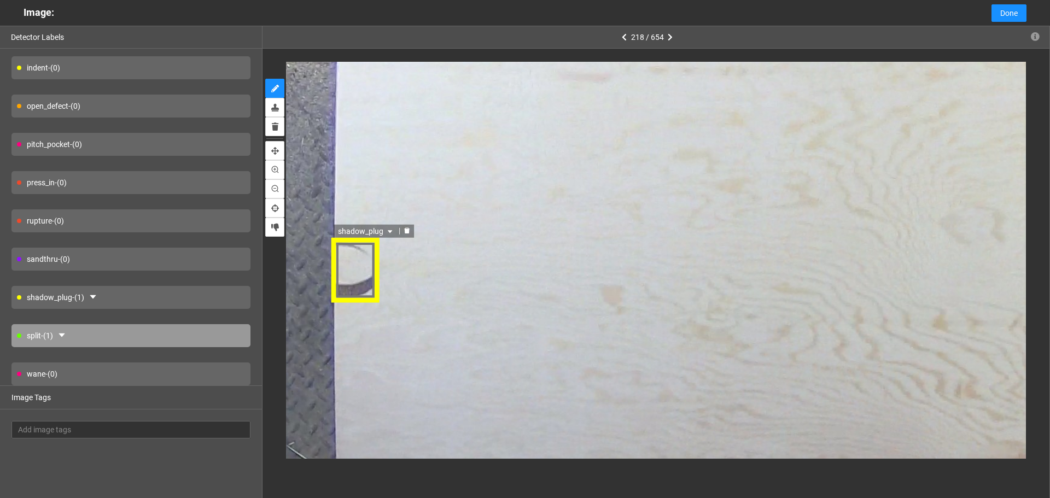
click at [350, 256] on div "shadow_plug shadow_plug sandthru shadow_plug split broken_face glue indent open…" at bounding box center [355, 270] width 50 height 66
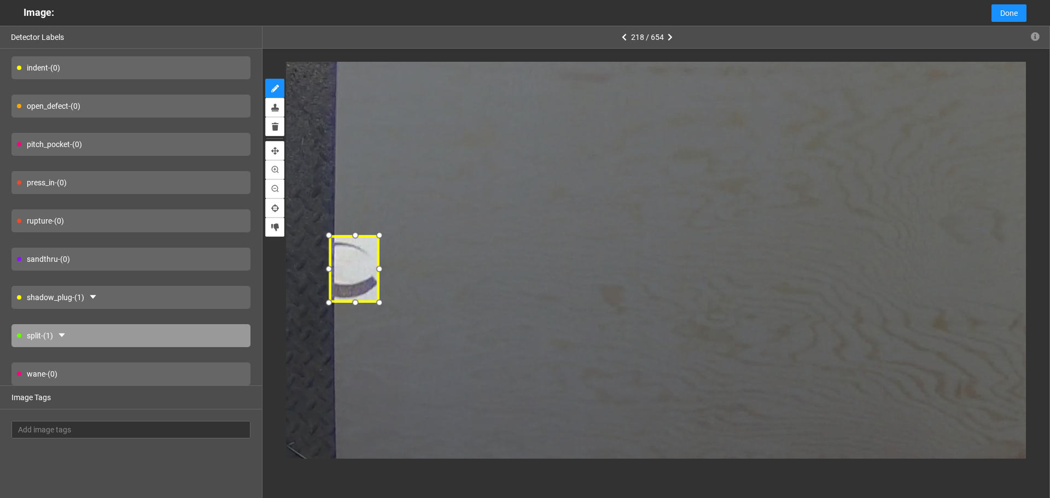
click at [332, 237] on div at bounding box center [328, 235] width 16 height 16
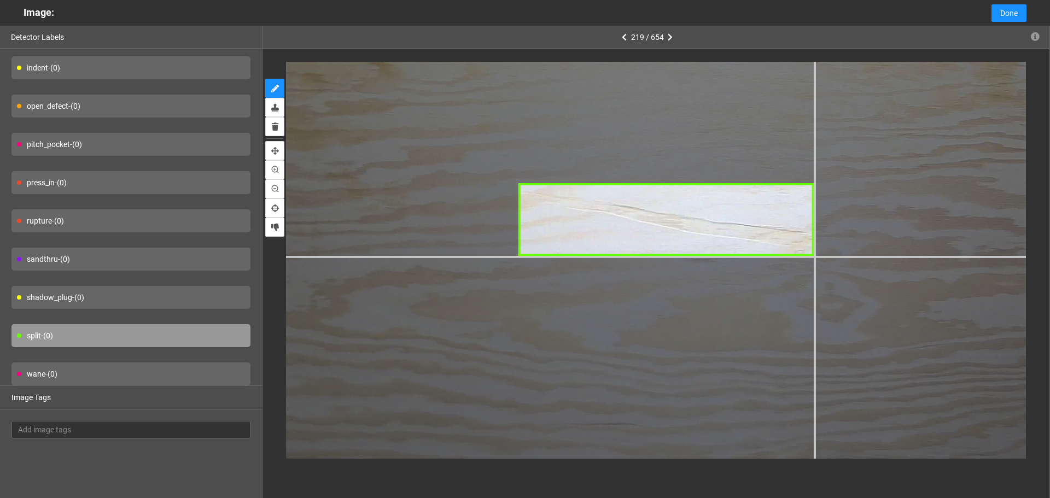
click at [814, 255] on div at bounding box center [470, 190] width 1906 height 1430
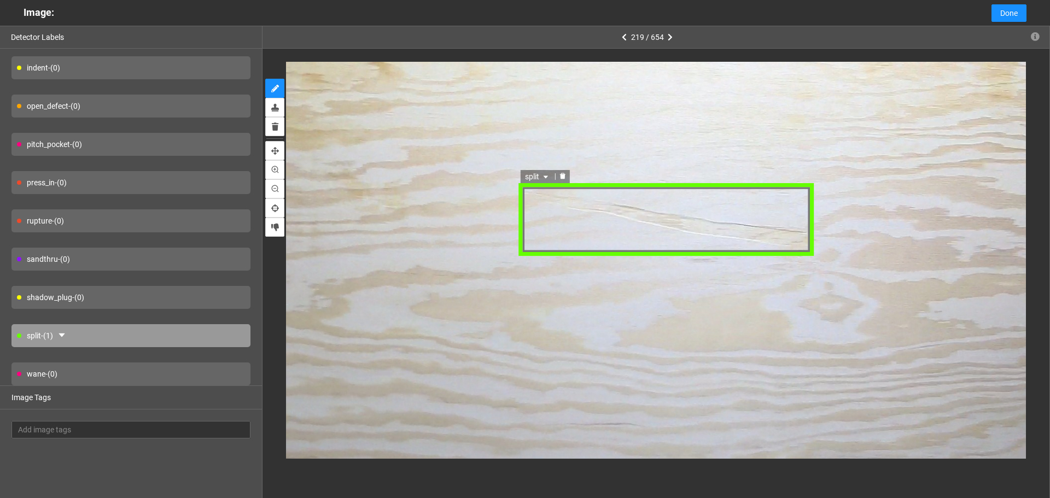
click at [535, 178] on span "split" at bounding box center [538, 177] width 26 height 12
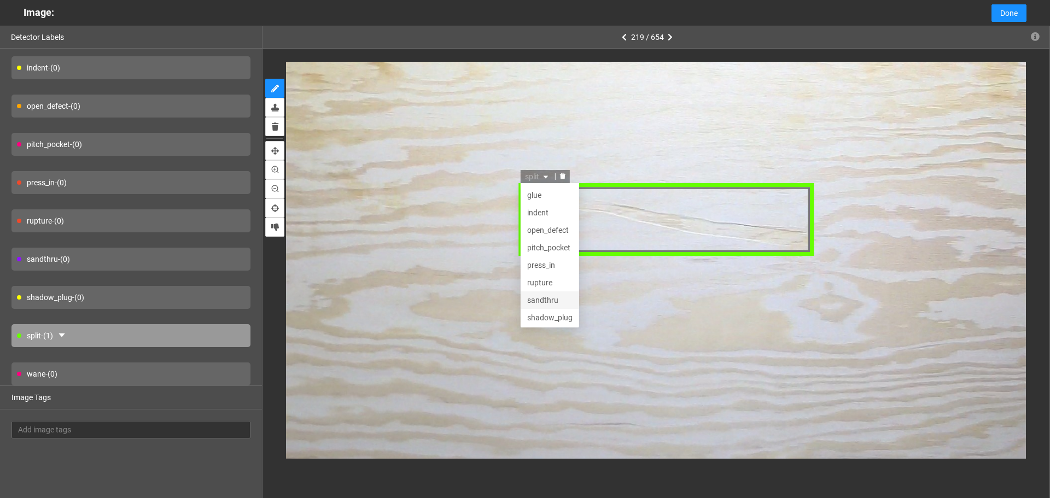
scroll to position [0, 0]
click at [552, 230] on div "indent" at bounding box center [549, 229] width 45 height 12
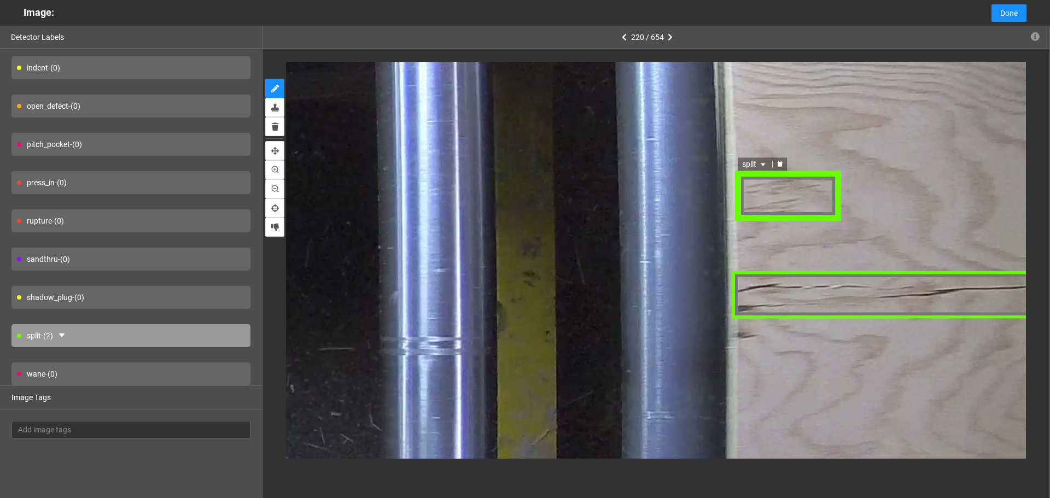
click at [761, 165] on icon "caret-down" at bounding box center [761, 164] width 7 height 7
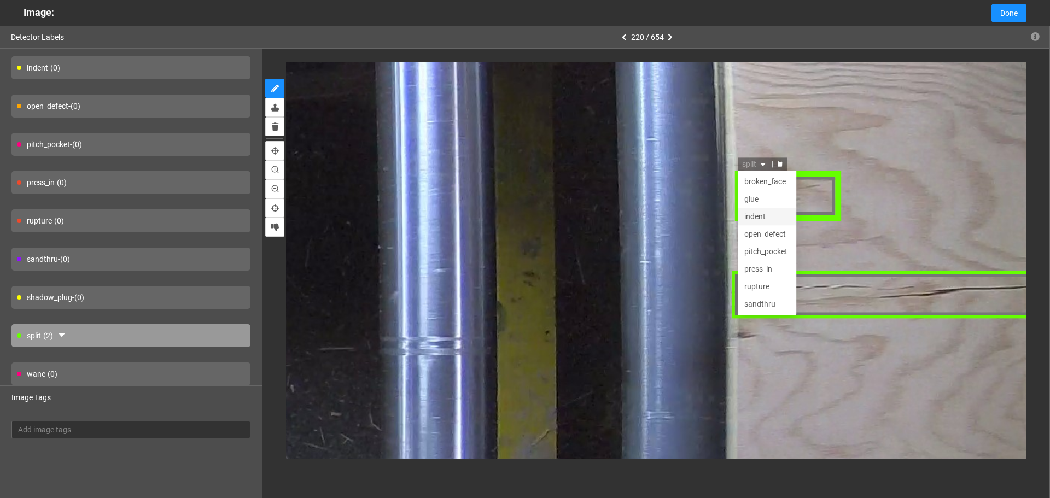
scroll to position [35, 0]
click at [765, 247] on div "rupture" at bounding box center [765, 251] width 45 height 12
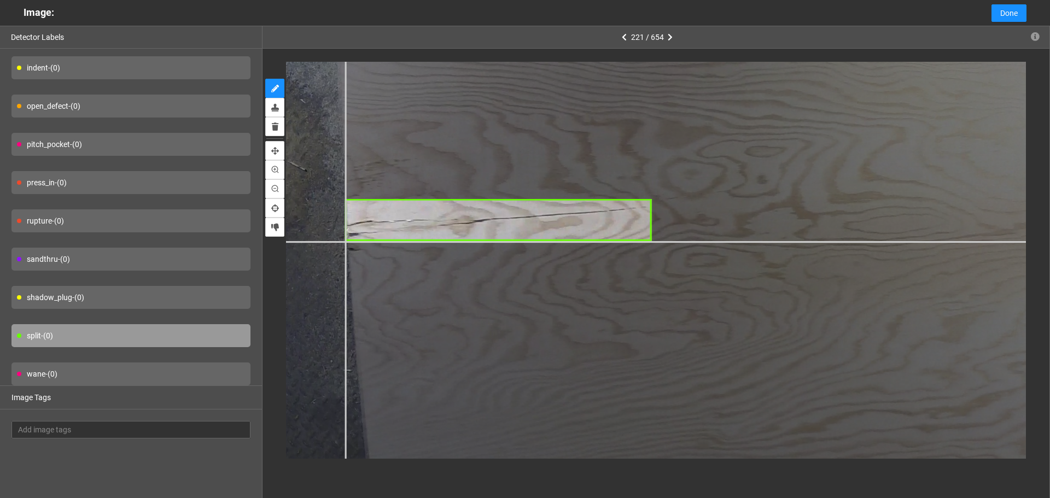
click at [344, 241] on div at bounding box center [1014, 263] width 1641 height 1231
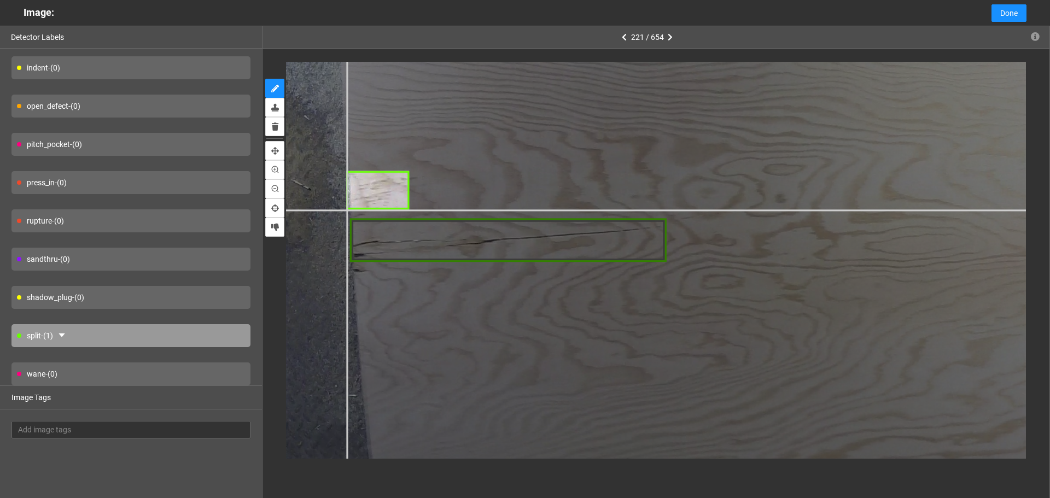
click at [349, 209] on div at bounding box center [1041, 285] width 1694 height 1271
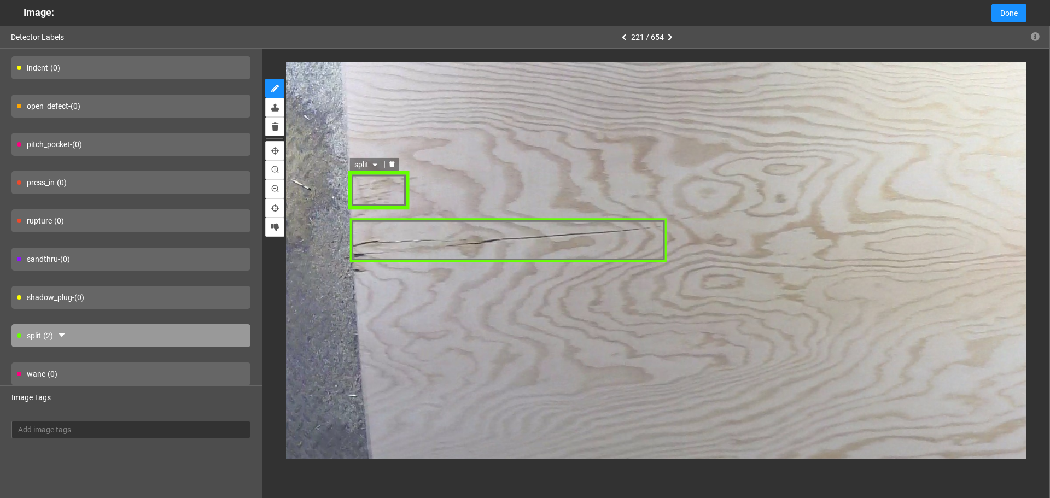
click at [375, 194] on div "split" at bounding box center [379, 190] width 61 height 39
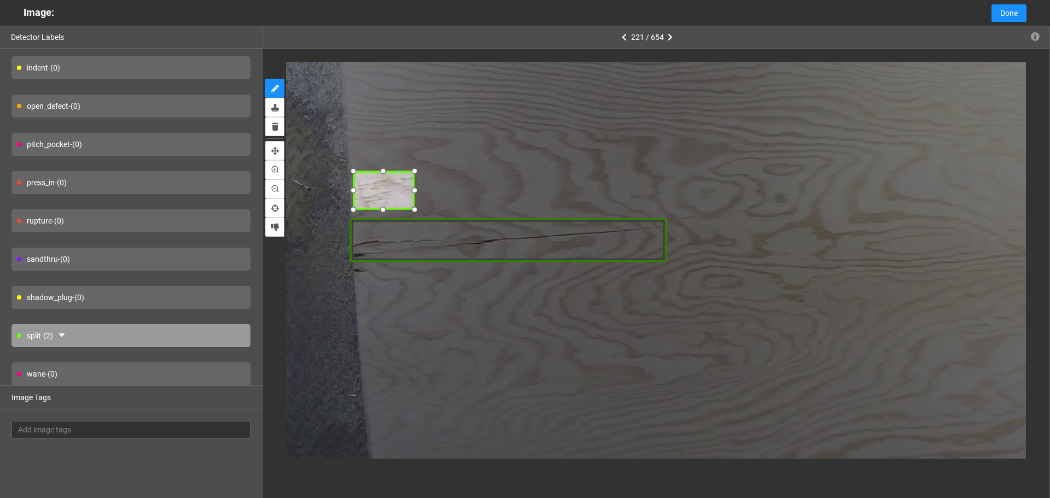
click at [381, 192] on div at bounding box center [383, 190] width 61 height 39
click at [421, 169] on div at bounding box center [418, 169] width 15 height 15
click at [375, 163] on span "split" at bounding box center [372, 162] width 26 height 12
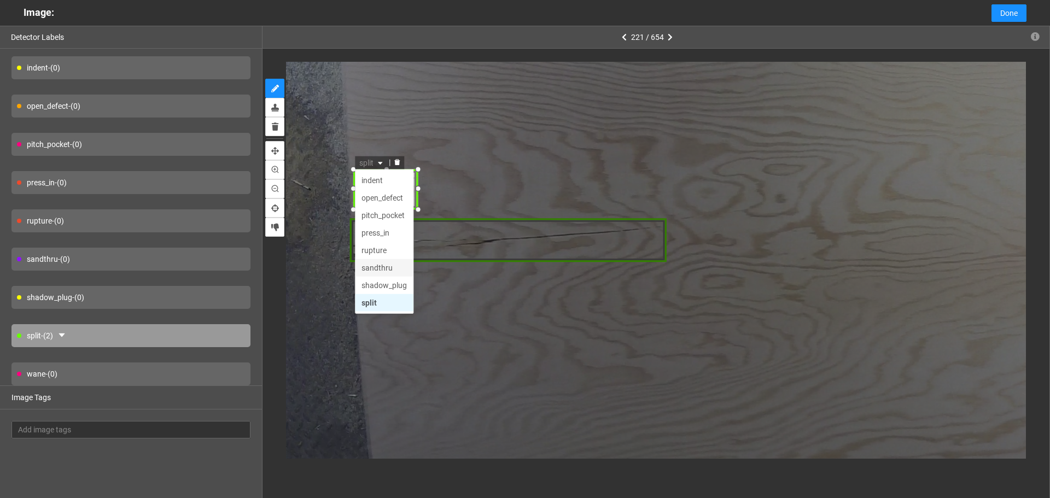
scroll to position [0, 0]
click at [378, 284] on div "rupture" at bounding box center [383, 285] width 45 height 12
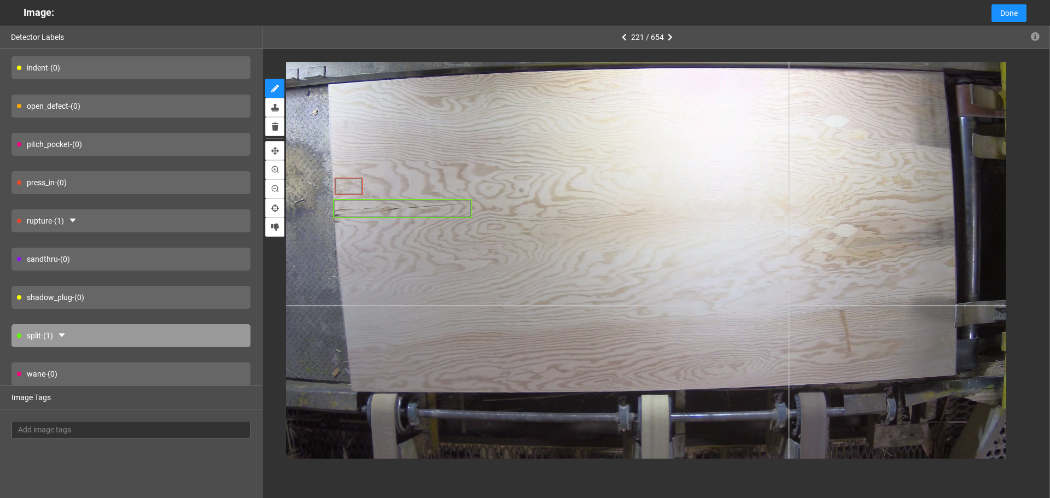
click at [788, 306] on div at bounding box center [635, 228] width 741 height 556
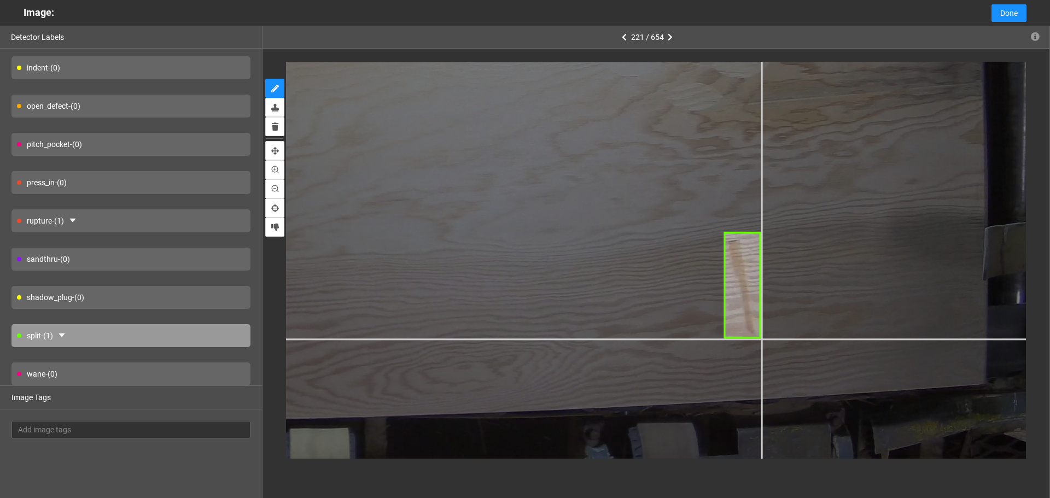
click at [761, 339] on div at bounding box center [276, 58] width 1641 height 1231
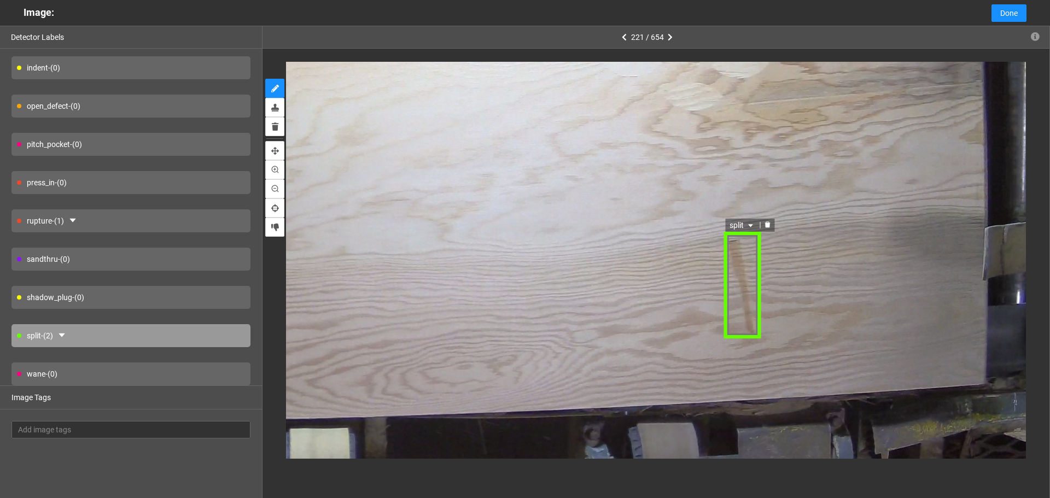
click at [744, 230] on span "split" at bounding box center [743, 226] width 26 height 12
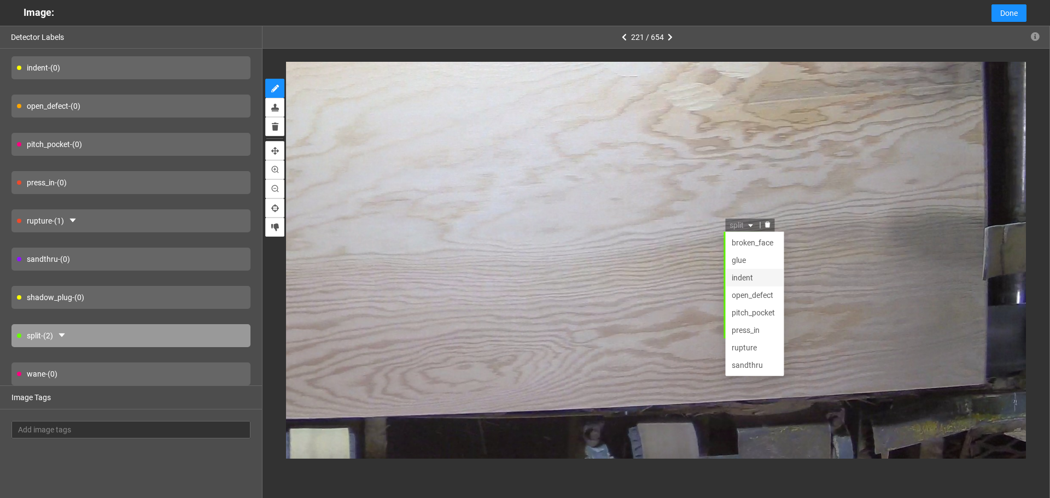
click at [758, 276] on div "indent" at bounding box center [755, 278] width 45 height 12
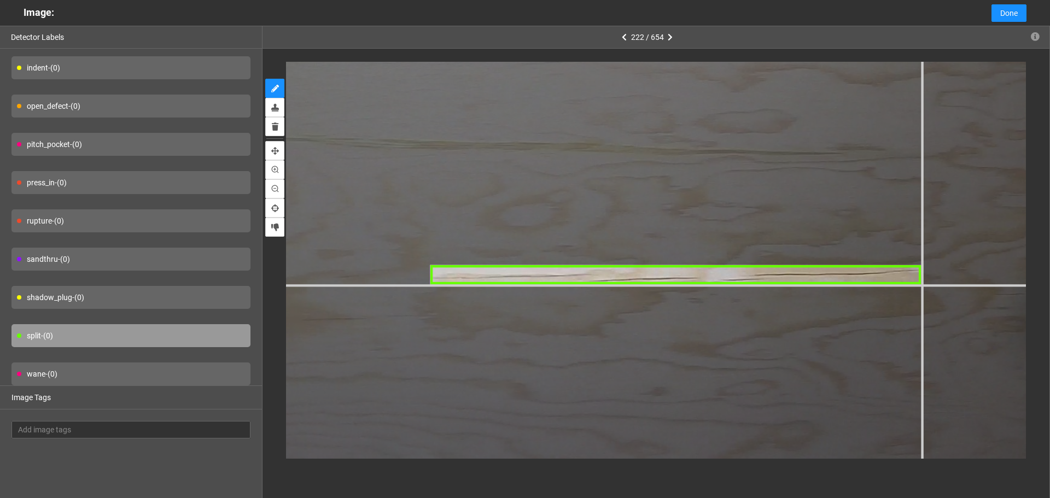
click at [921, 285] on div at bounding box center [159, 80] width 2330 height 1747
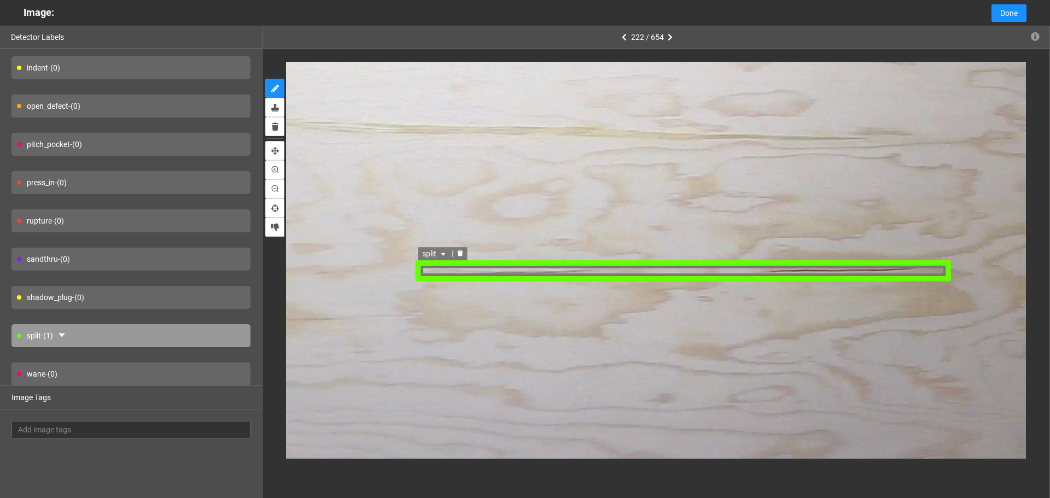
click at [627, 272] on div "split" at bounding box center [684, 270] width 534 height 21
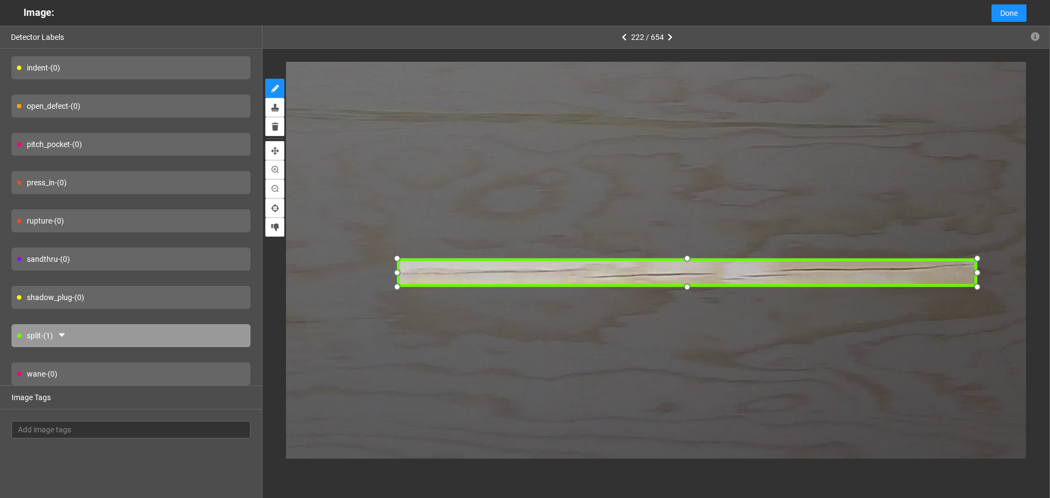
click at [687, 284] on div at bounding box center [688, 286] width 16 height 16
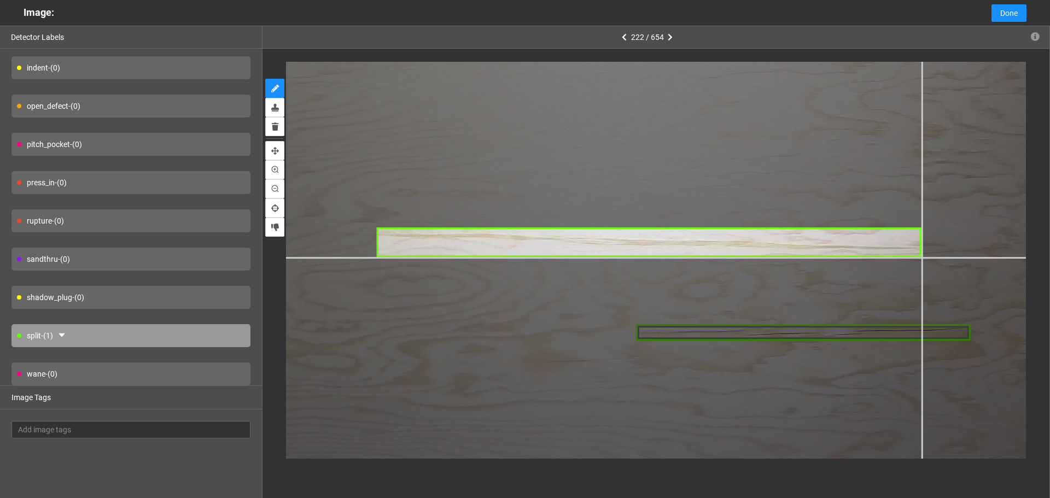
click at [922, 258] on div at bounding box center [451, 198] width 1588 height 1191
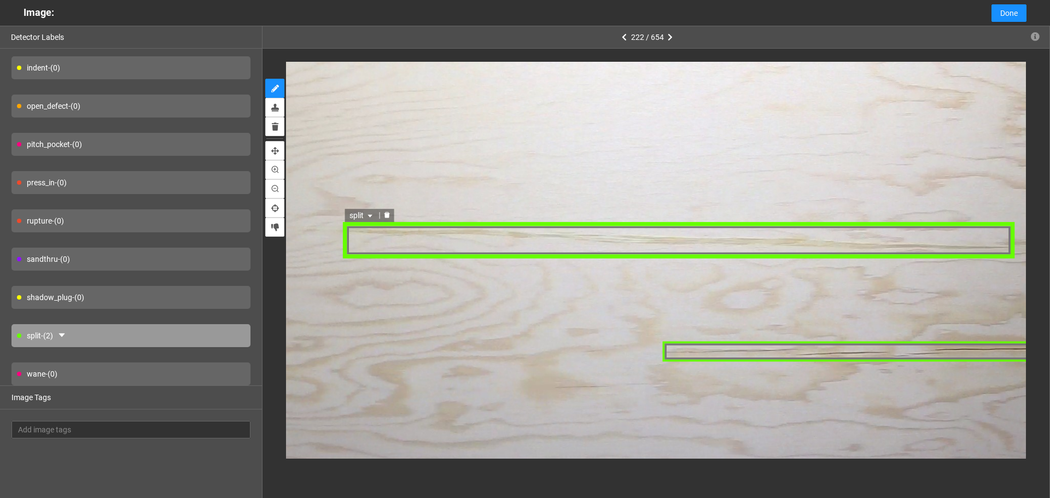
click at [603, 241] on div "split" at bounding box center [678, 240] width 673 height 38
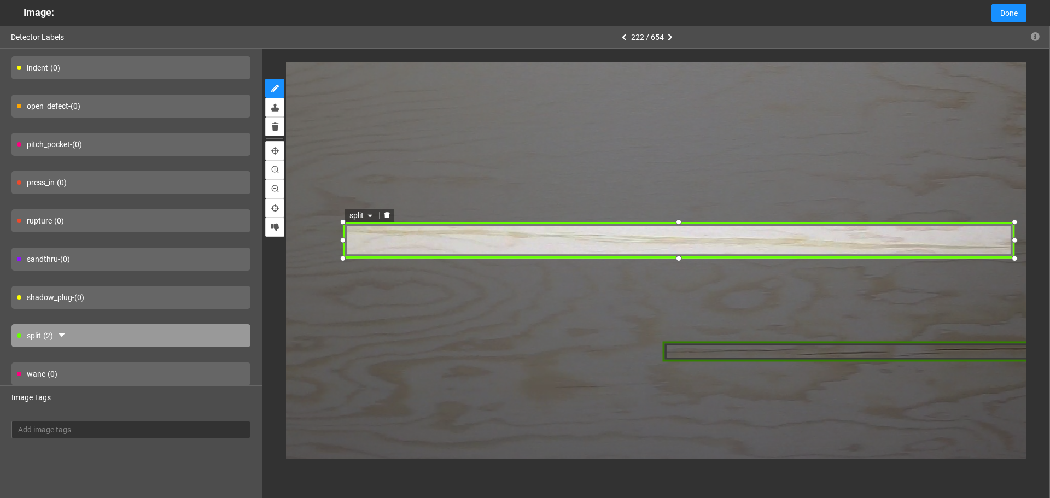
click at [370, 215] on icon "caret-down" at bounding box center [369, 215] width 4 height 3
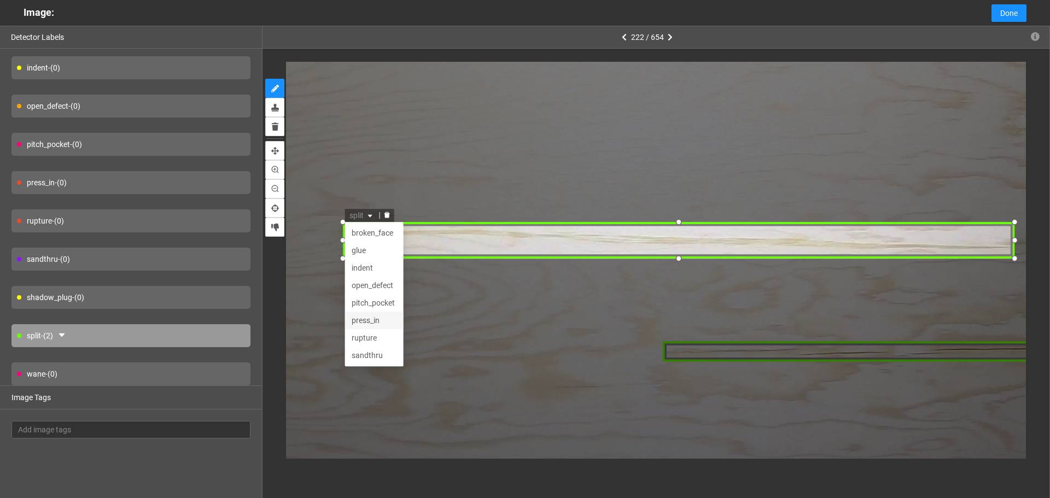
click at [376, 323] on div "press_in" at bounding box center [373, 320] width 45 height 12
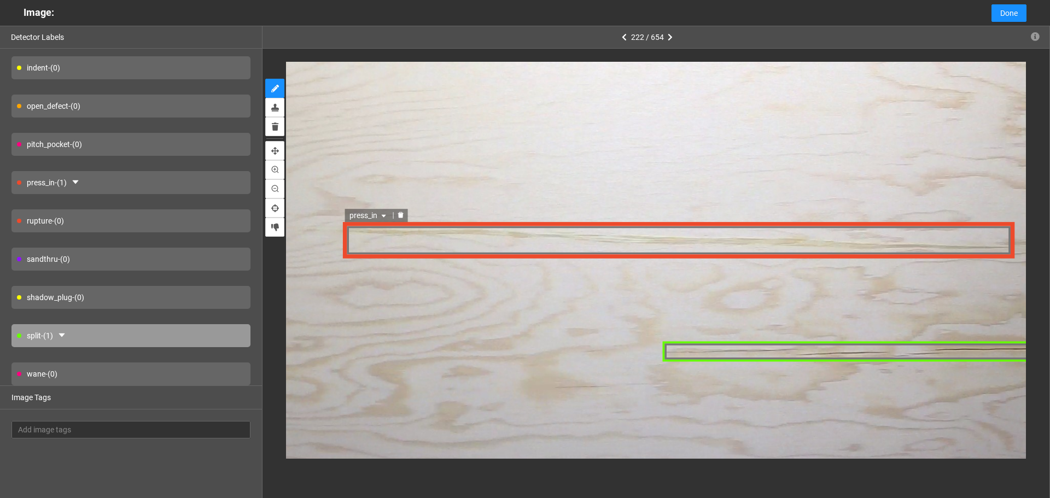
click at [447, 232] on div "press_in" at bounding box center [678, 240] width 673 height 38
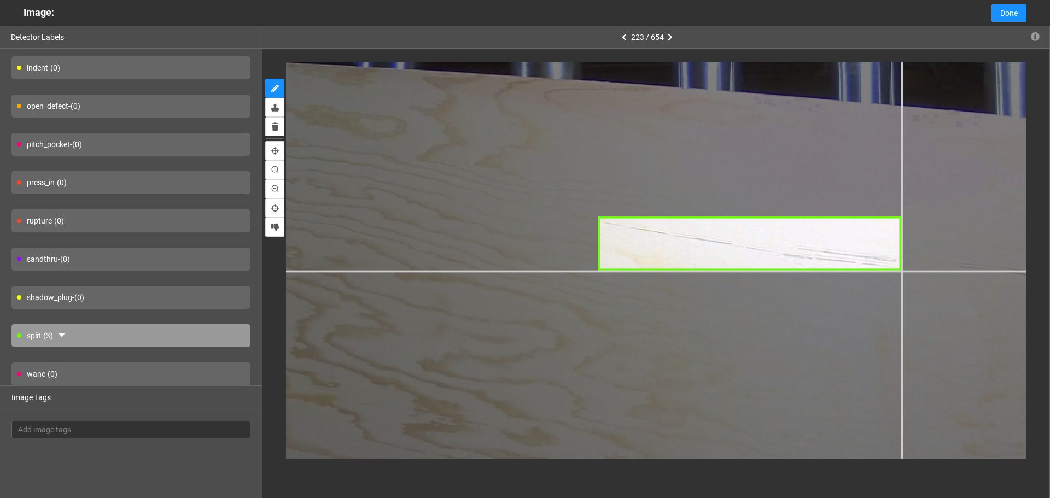
click at [900, 271] on div at bounding box center [639, 404] width 1800 height 1350
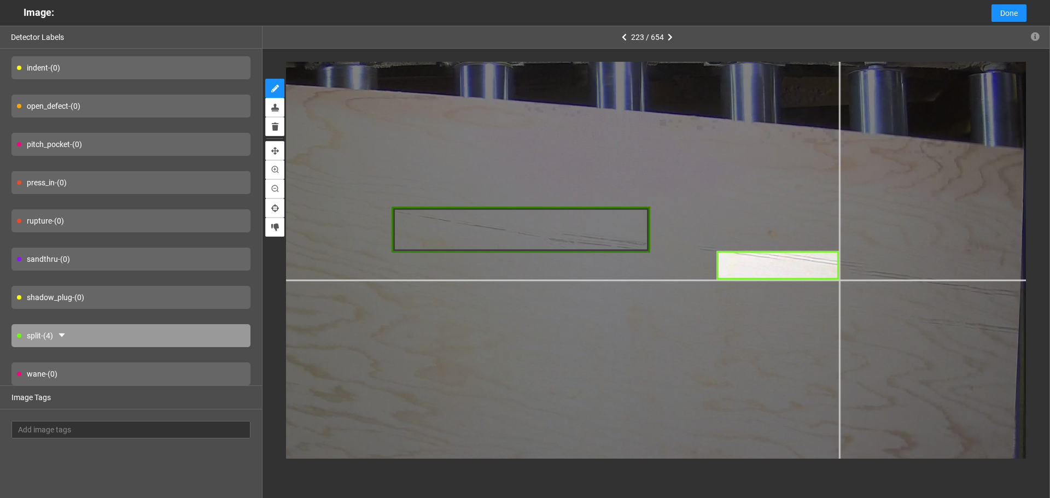
click at [839, 280] on div at bounding box center [427, 366] width 1536 height 1151
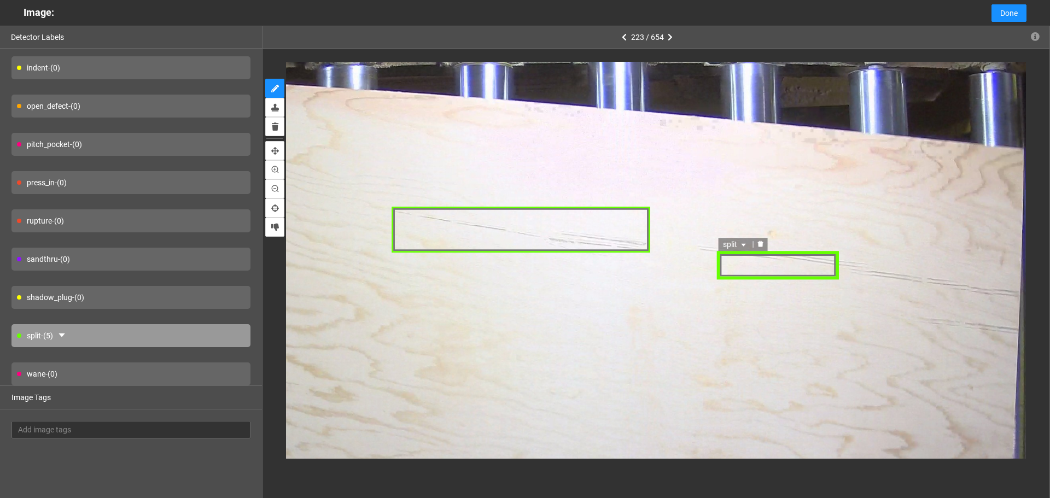
click at [736, 265] on div "split" at bounding box center [777, 265] width 122 height 30
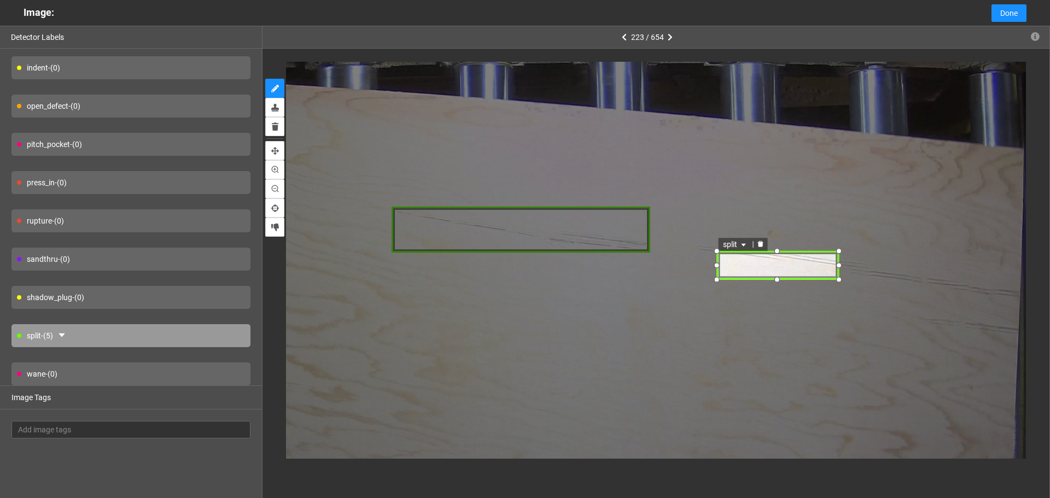
click at [758, 244] on icon "delete" at bounding box center [759, 244] width 5 height 6
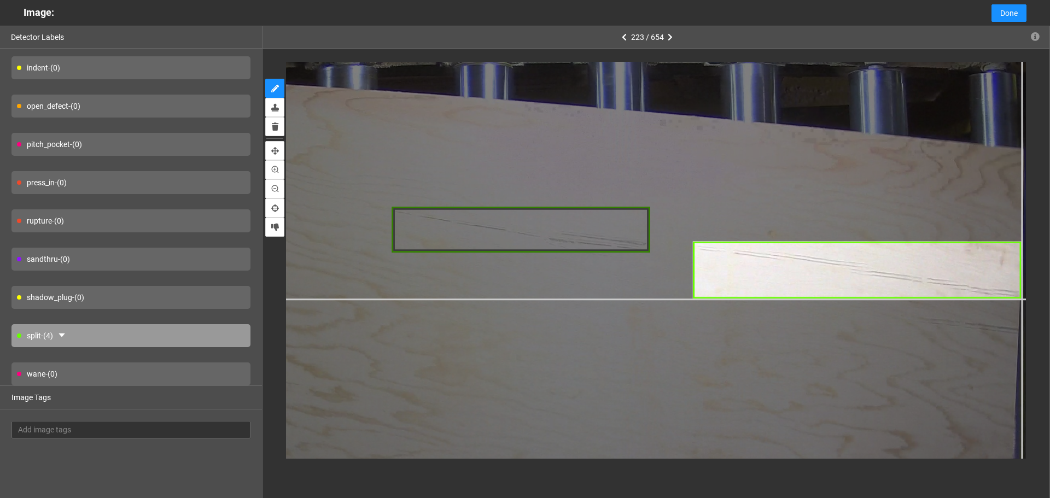
click at [1022, 298] on div at bounding box center [427, 366] width 1536 height 1151
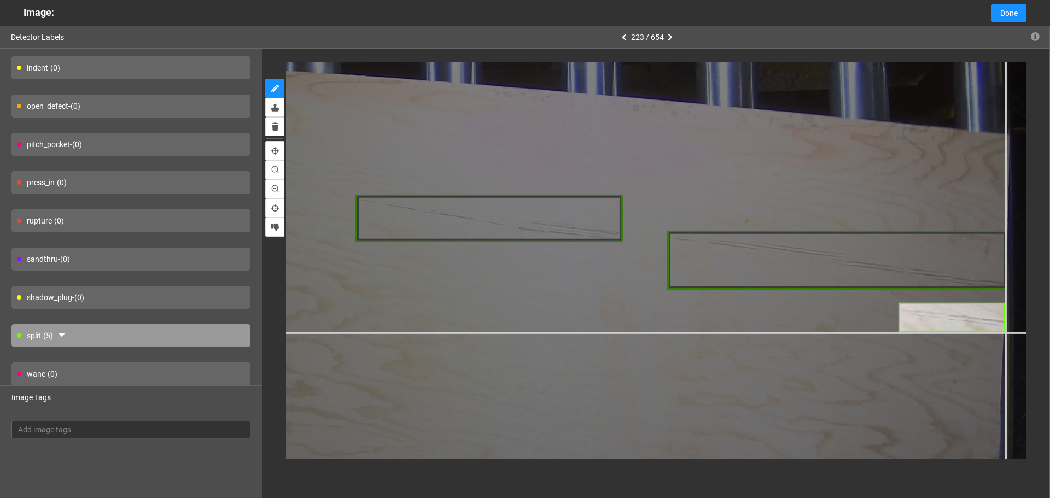
click at [1005, 332] on div at bounding box center [392, 360] width 1588 height 1191
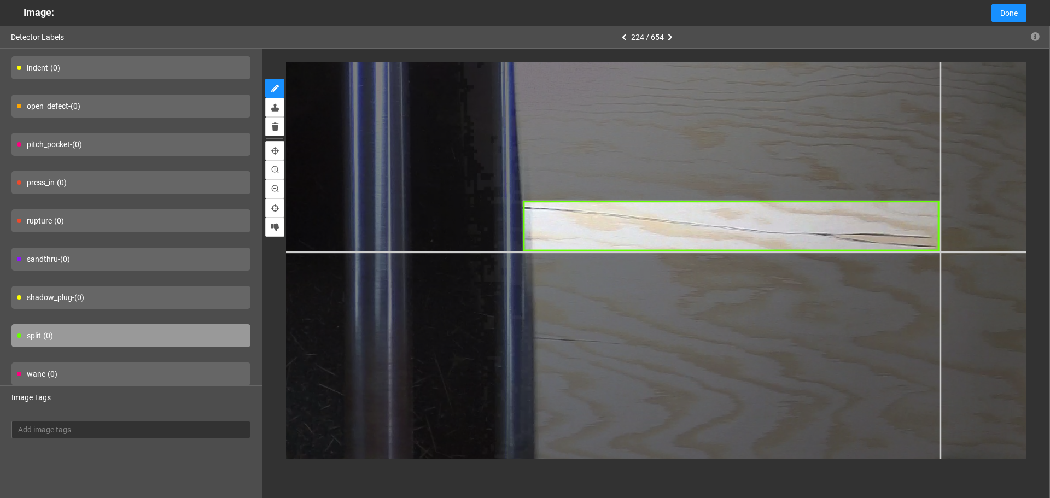
click at [939, 251] on div at bounding box center [312, 300] width 1694 height 1271
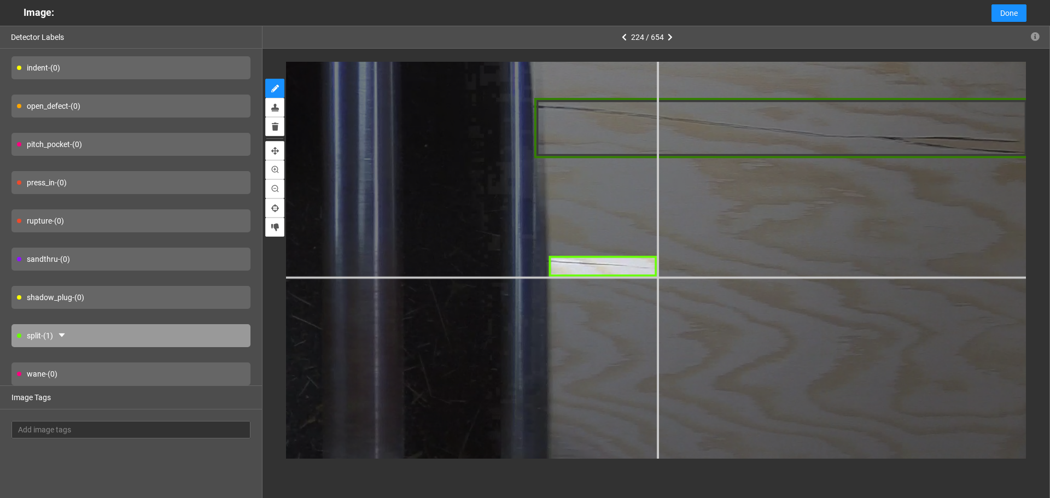
click at [657, 277] on div at bounding box center [283, 216] width 2012 height 1509
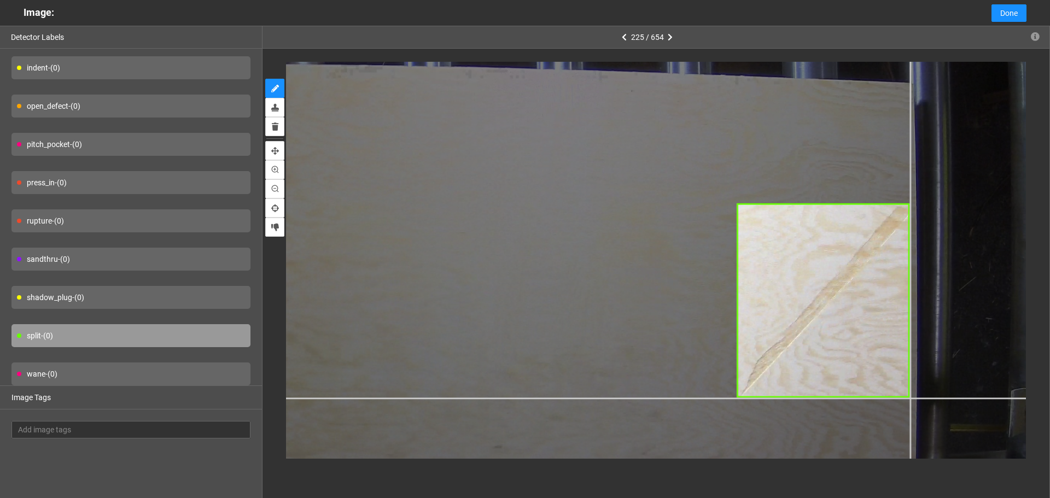
click at [910, 397] on div at bounding box center [371, 237] width 1483 height 1112
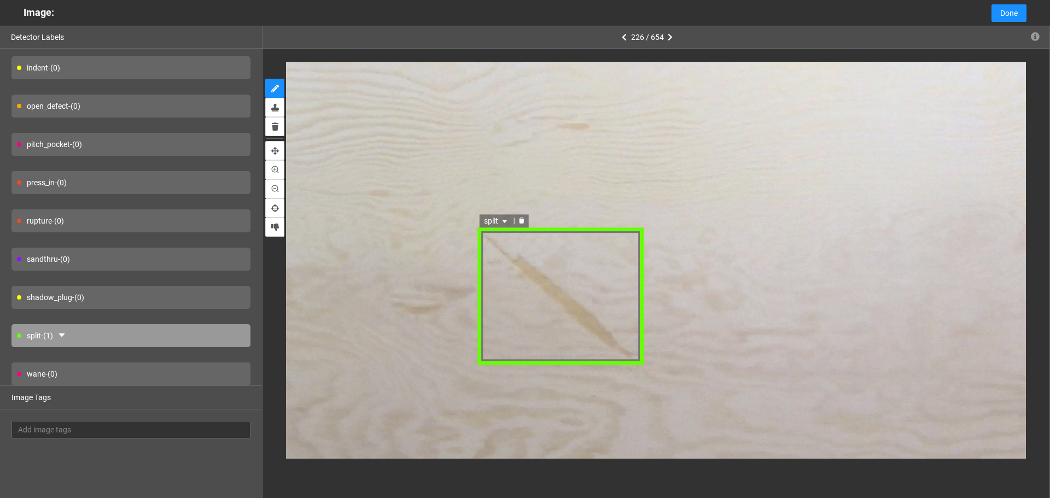
drag, startPoint x: 501, startPoint y: 217, endPoint x: 500, endPoint y: 222, distance: 5.6
click at [501, 217] on span "split" at bounding box center [497, 221] width 26 height 12
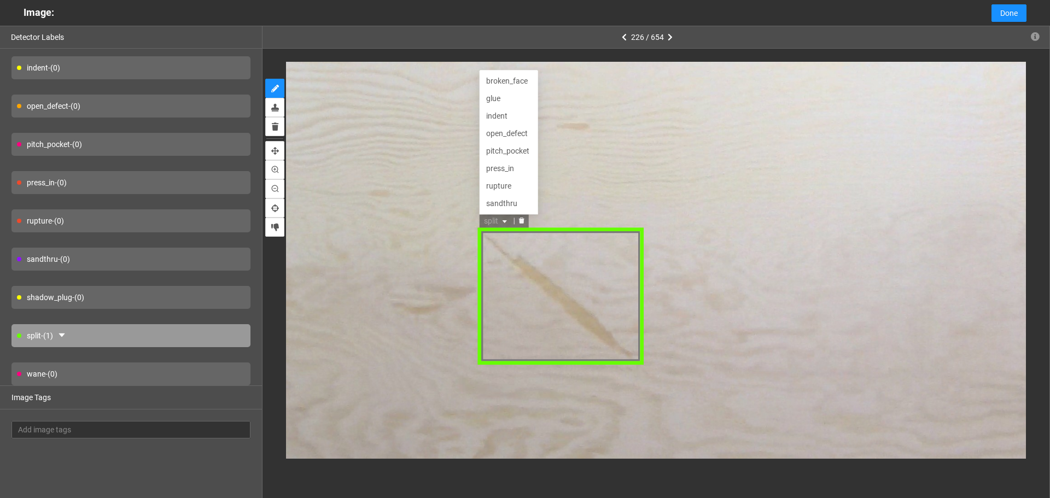
scroll to position [35, 0]
click at [503, 84] on div "indent" at bounding box center [508, 81] width 45 height 12
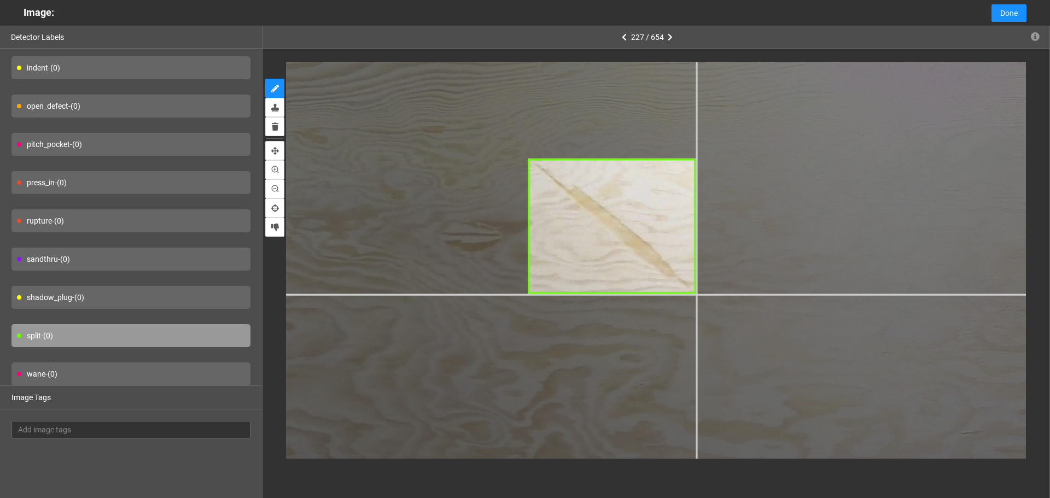
click at [696, 294] on div at bounding box center [713, 296] width 1747 height 1311
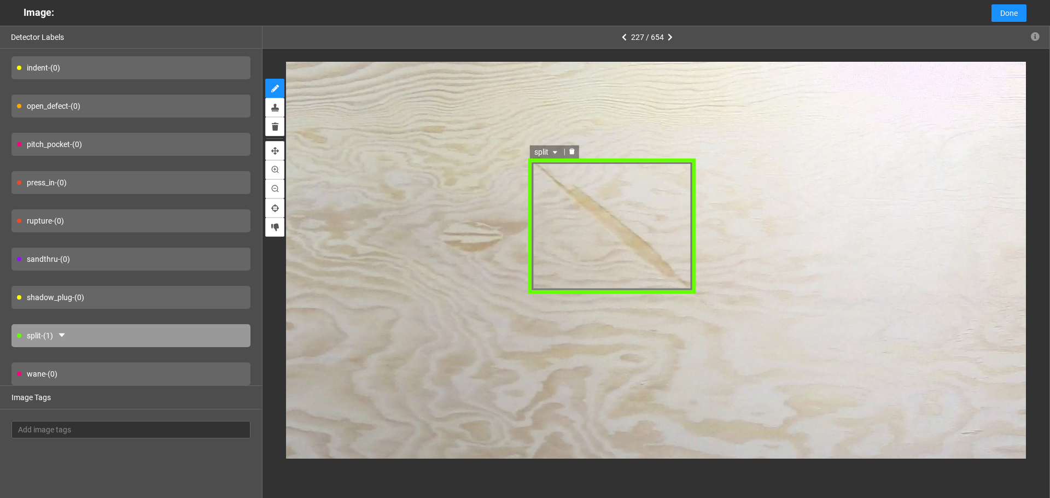
click at [552, 150] on icon "caret-down" at bounding box center [554, 152] width 7 height 7
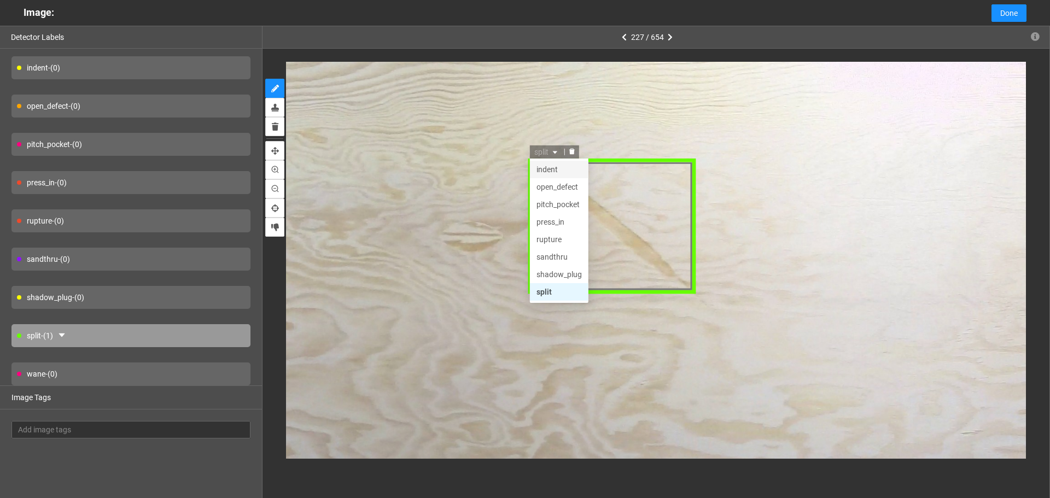
click at [555, 167] on div "indent" at bounding box center [558, 169] width 45 height 12
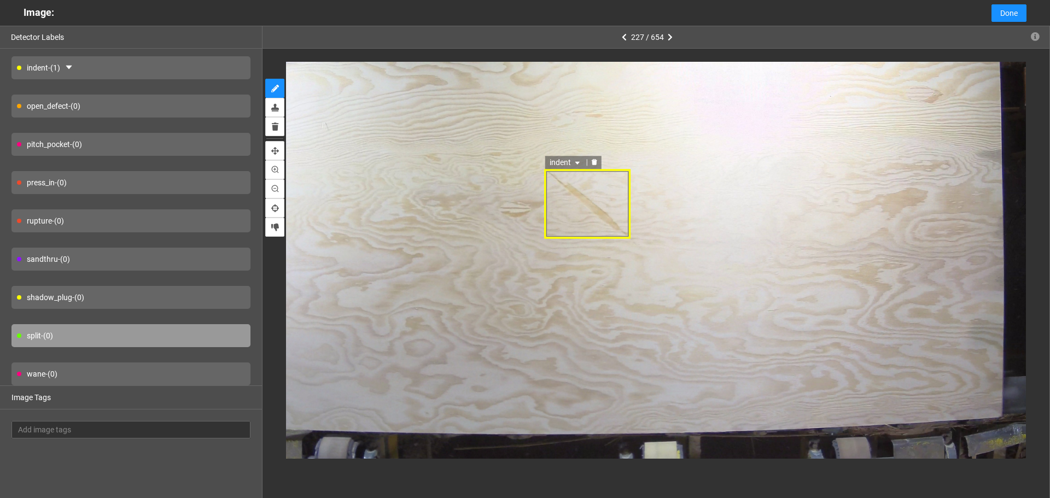
click at [574, 192] on div "indent" at bounding box center [587, 204] width 87 height 70
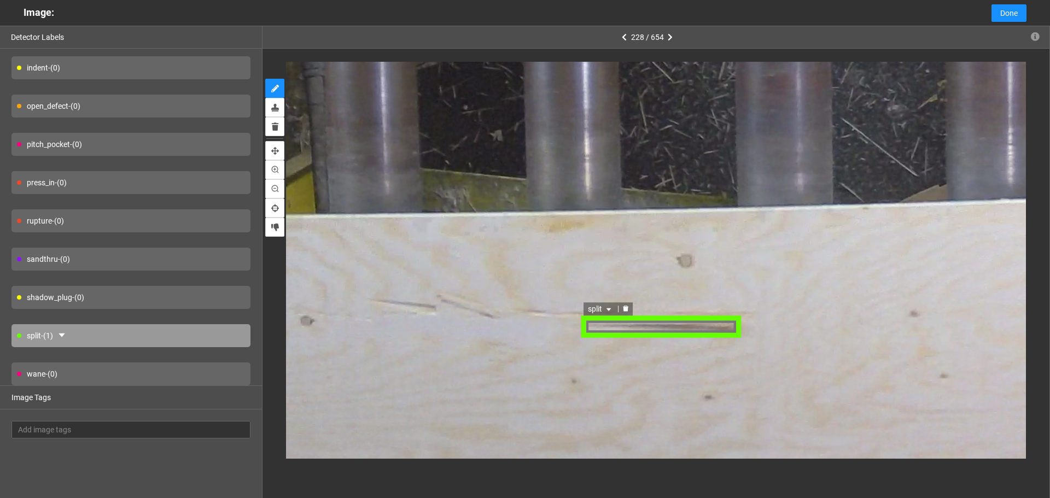
click at [625, 307] on icon "delete" at bounding box center [625, 309] width 7 height 7
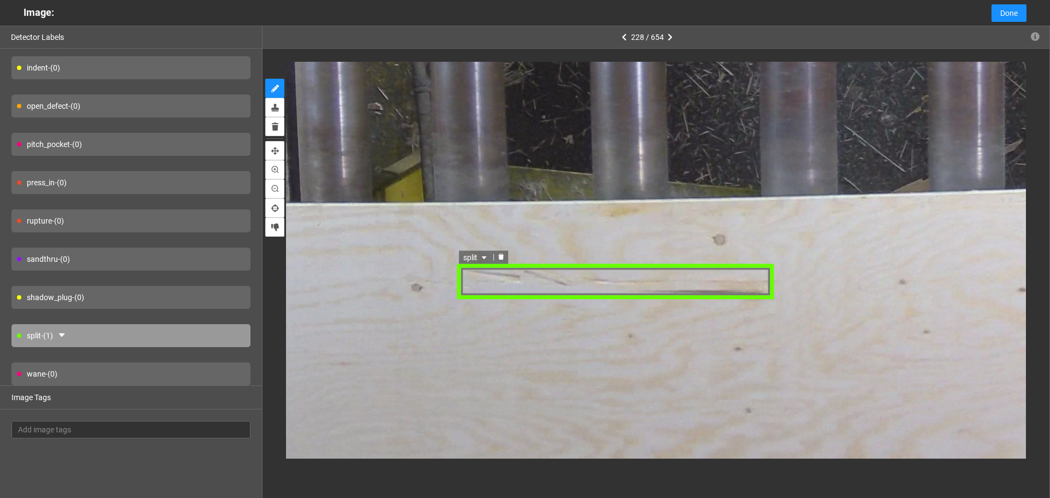
click at [479, 262] on span "split" at bounding box center [476, 258] width 26 height 12
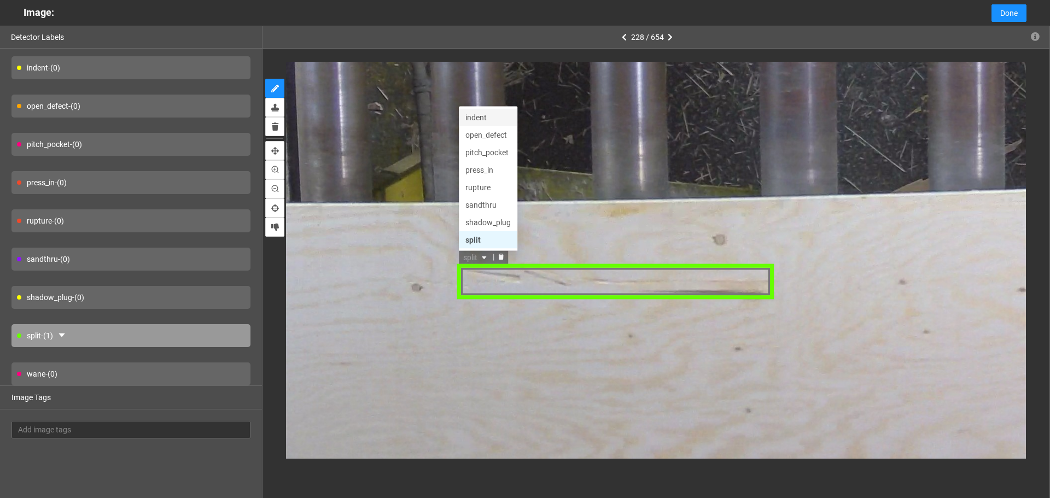
click at [484, 117] on div "indent" at bounding box center [487, 118] width 45 height 12
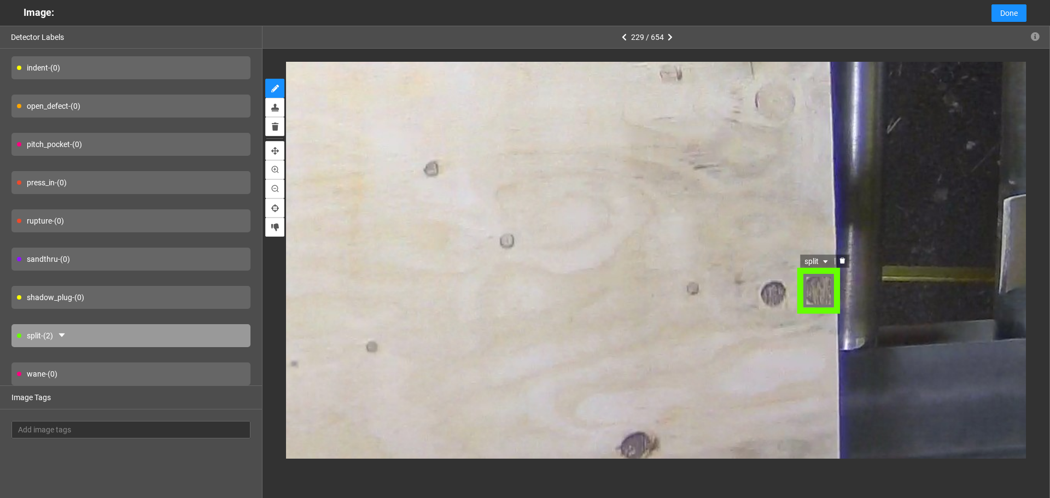
click at [816, 258] on span "split" at bounding box center [817, 261] width 26 height 12
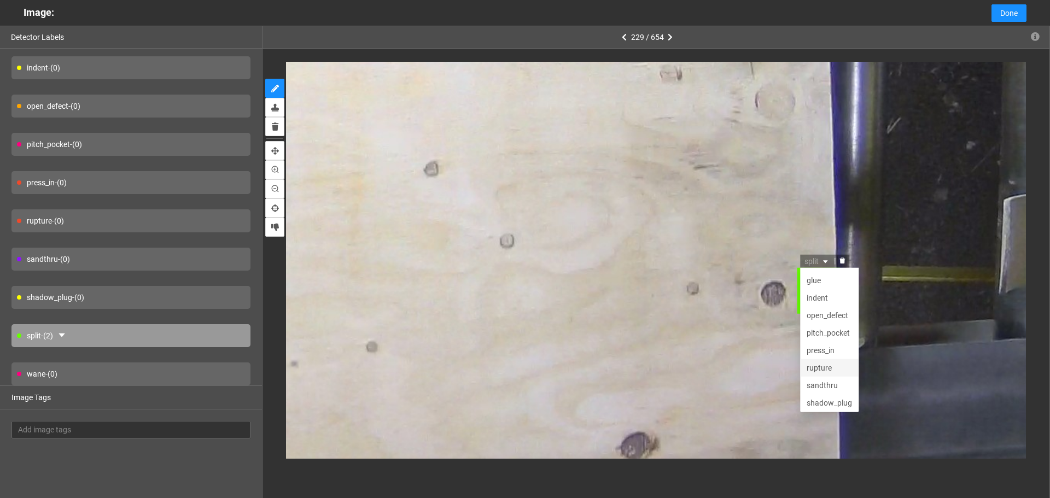
scroll to position [0, 0]
click at [823, 295] on div "glue" at bounding box center [828, 296] width 45 height 12
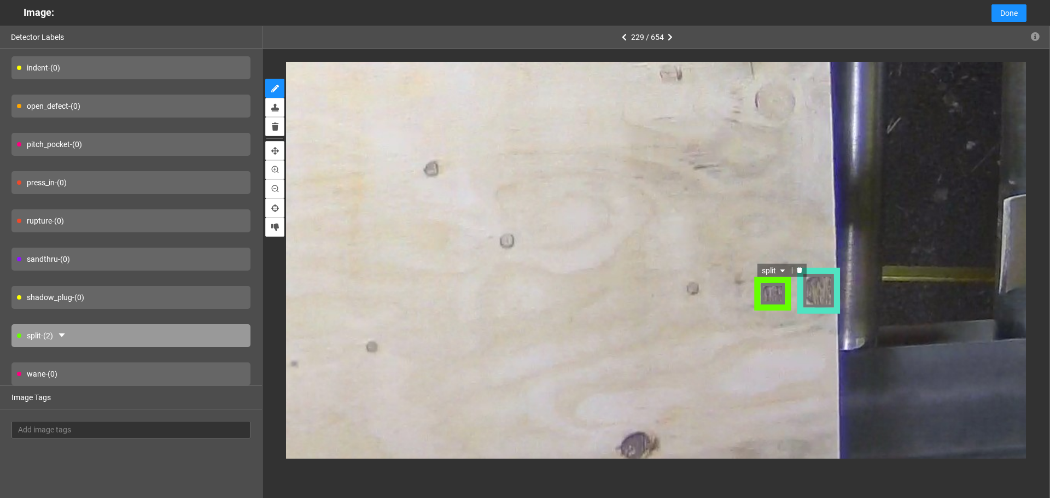
click at [770, 270] on span "split" at bounding box center [775, 270] width 26 height 12
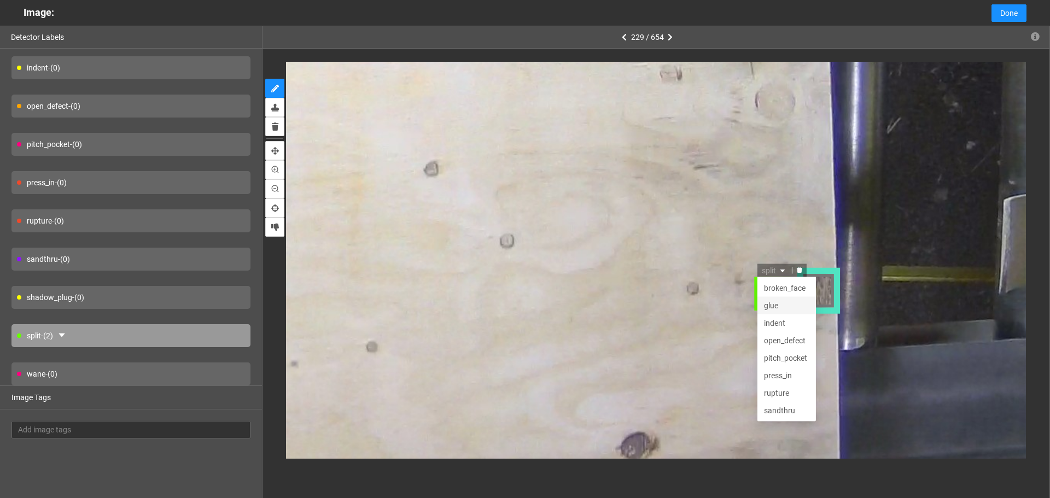
click at [781, 306] on div "glue" at bounding box center [786, 305] width 45 height 12
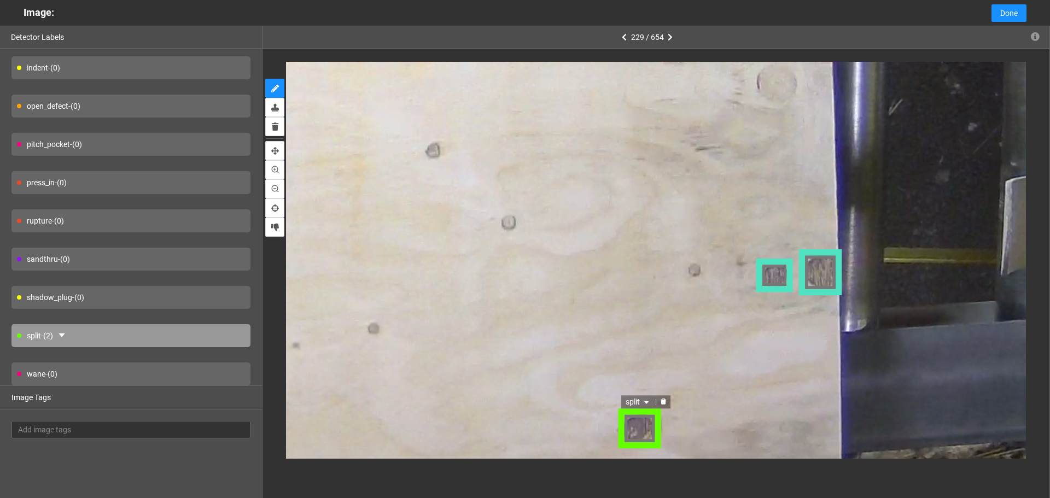
click at [639, 402] on span "split" at bounding box center [638, 402] width 26 height 12
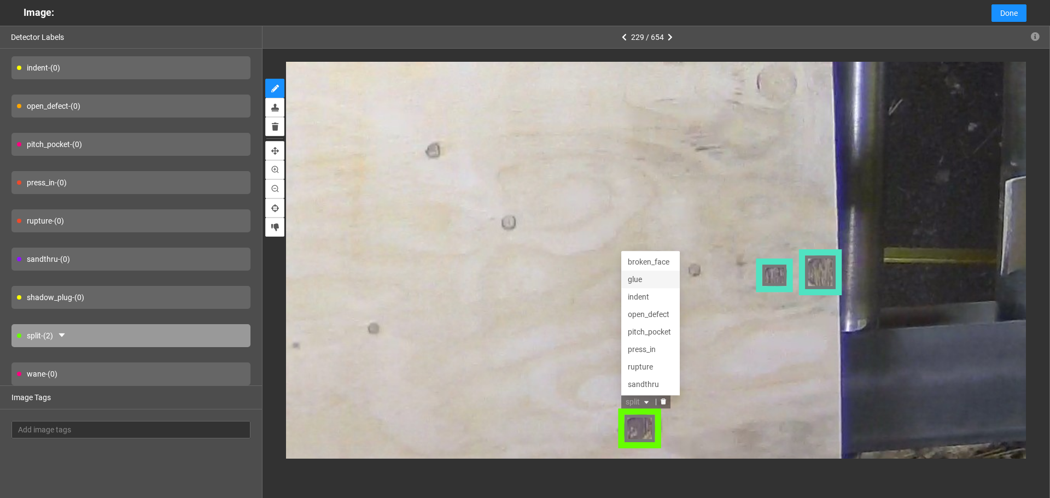
click at [652, 281] on div "glue" at bounding box center [649, 280] width 45 height 12
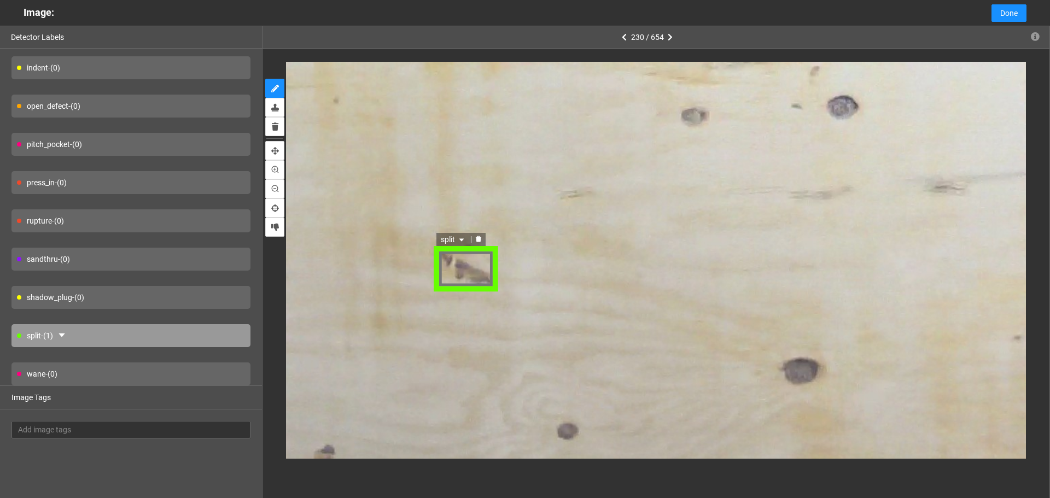
click at [452, 235] on span "split" at bounding box center [454, 241] width 26 height 12
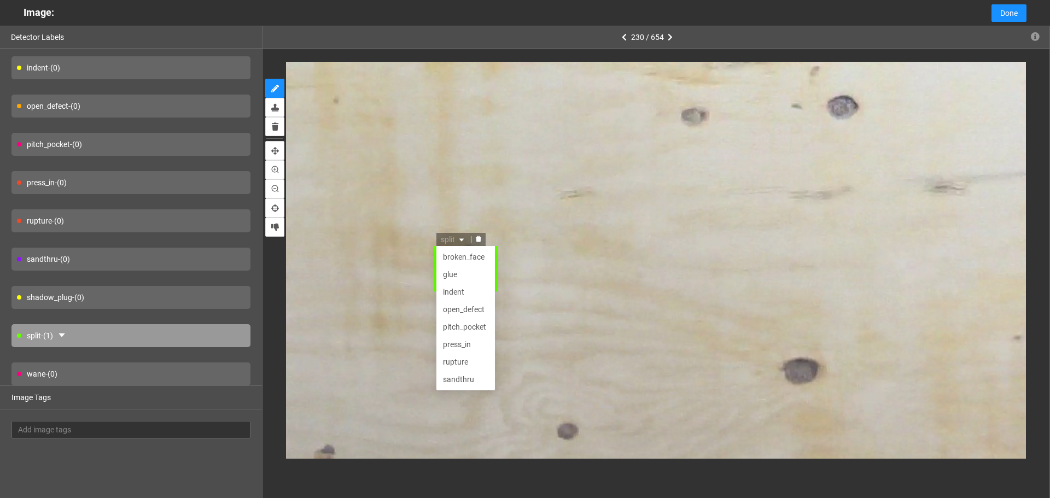
scroll to position [35, 0]
click at [449, 272] on div "open_defect" at bounding box center [465, 276] width 45 height 12
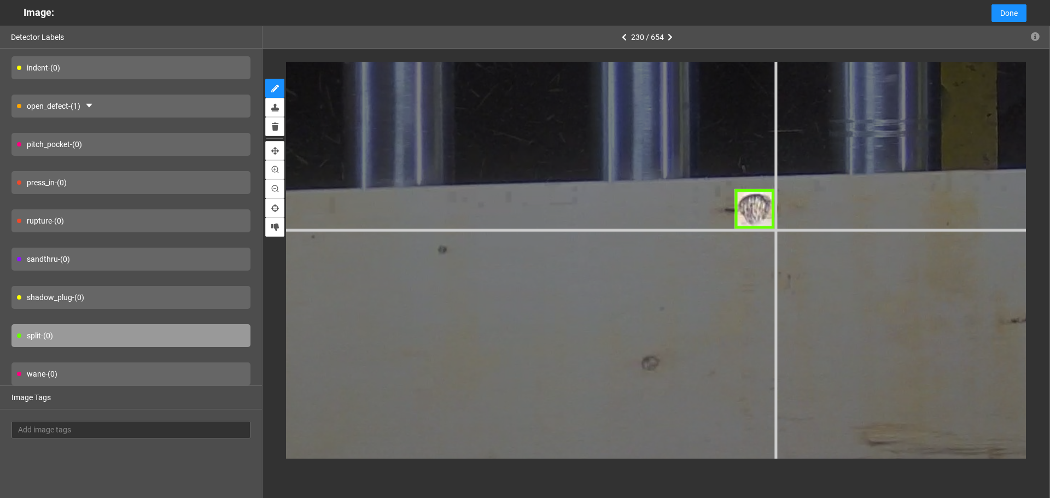
click at [774, 229] on div at bounding box center [291, 177] width 2753 height 2065
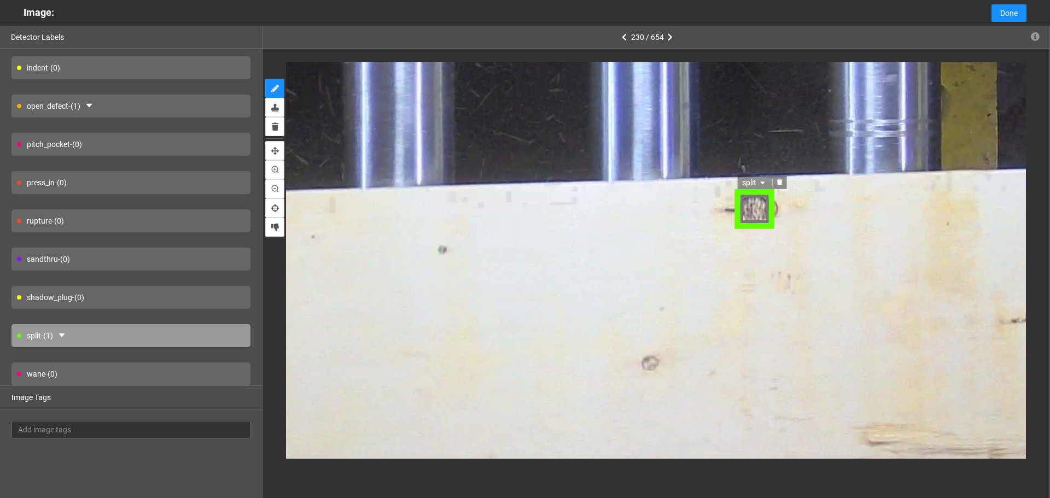
click at [756, 180] on span "split" at bounding box center [754, 183] width 26 height 12
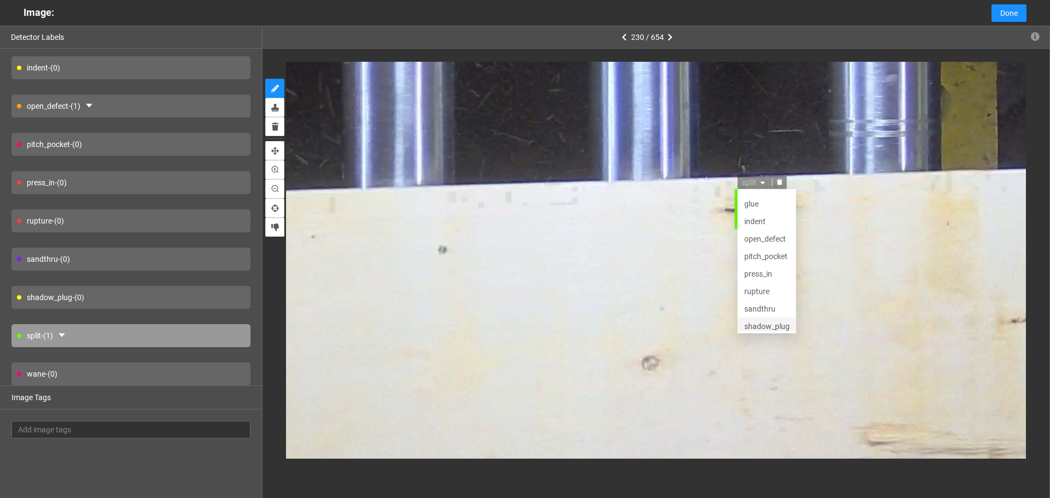
scroll to position [0, 0]
click at [760, 214] on div "glue" at bounding box center [766, 218] width 45 height 12
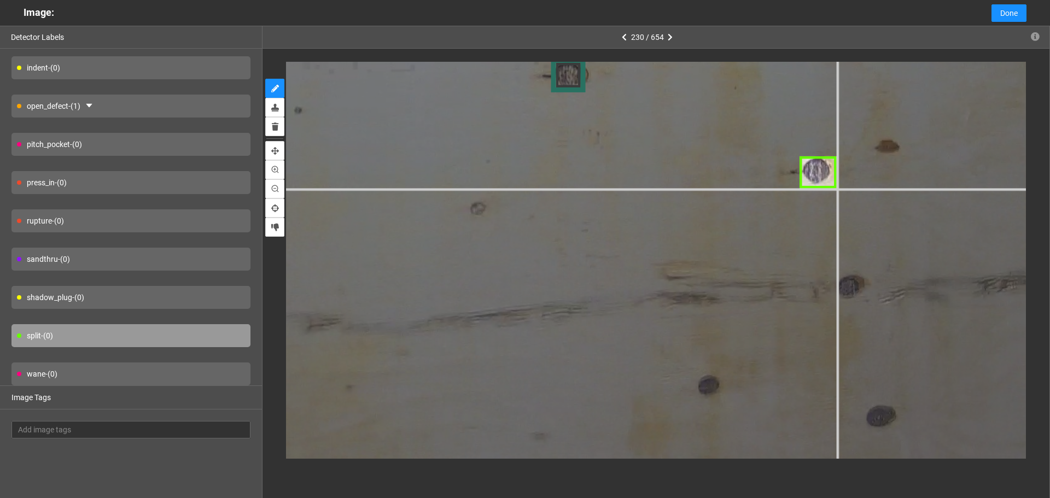
click at [836, 188] on div at bounding box center [168, 48] width 2383 height 1787
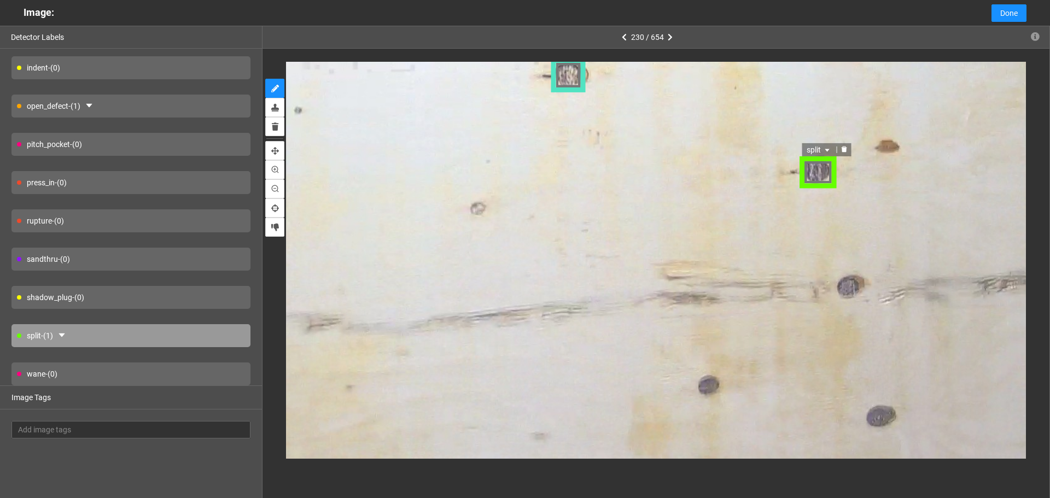
click at [826, 155] on span "split" at bounding box center [819, 150] width 26 height 12
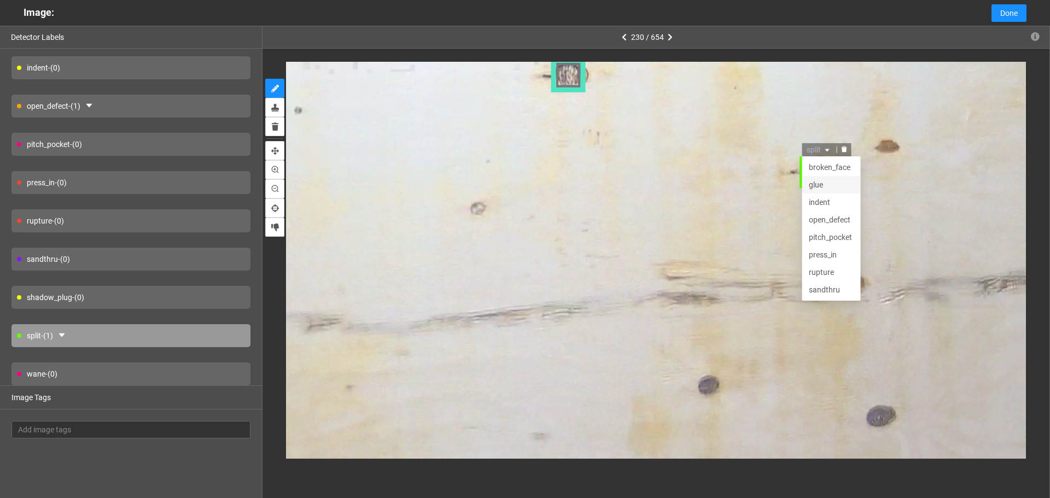
click at [826, 186] on div "glue" at bounding box center [831, 185] width 45 height 12
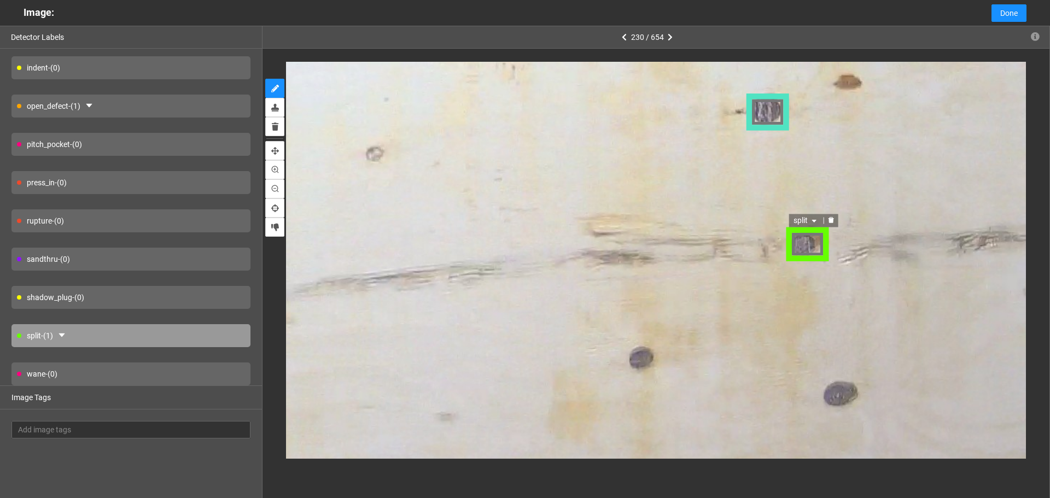
click at [802, 219] on span "split" at bounding box center [807, 221] width 26 height 12
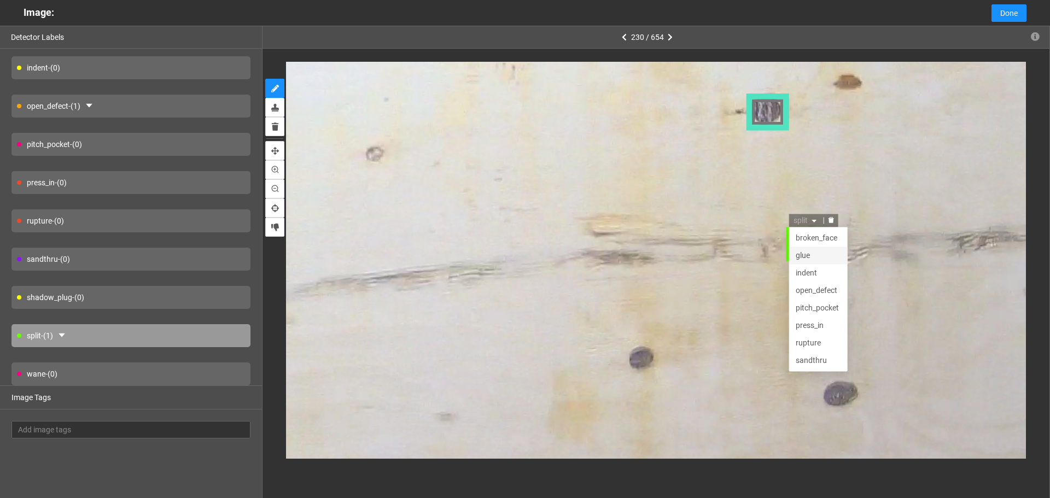
click at [809, 258] on div "glue" at bounding box center [819, 256] width 45 height 12
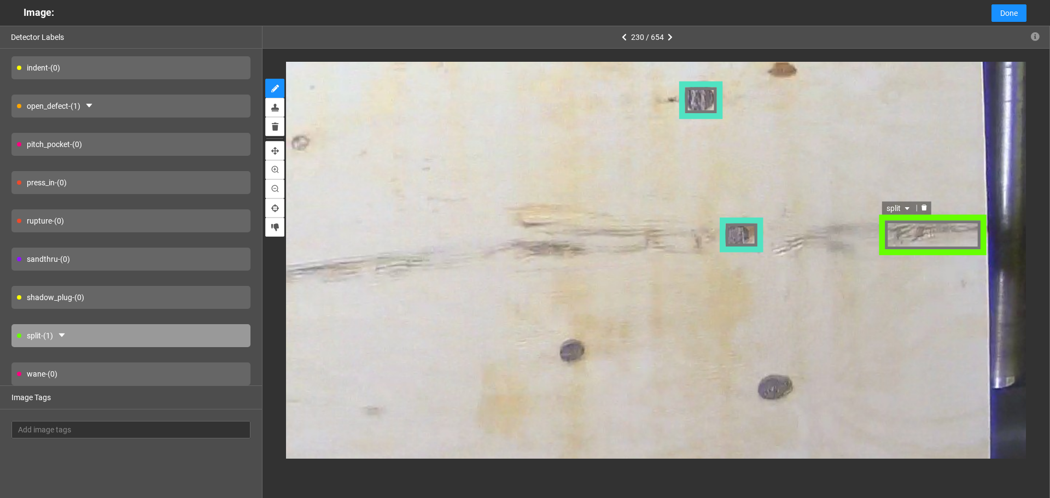
click at [900, 212] on span "split" at bounding box center [898, 207] width 26 height 12
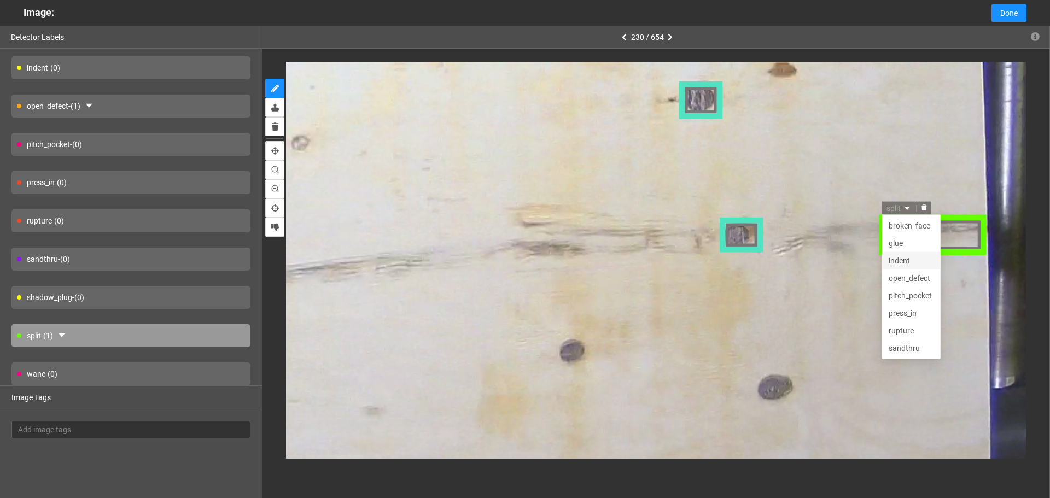
scroll to position [35, 0]
click at [912, 297] on div "rupture" at bounding box center [909, 295] width 45 height 12
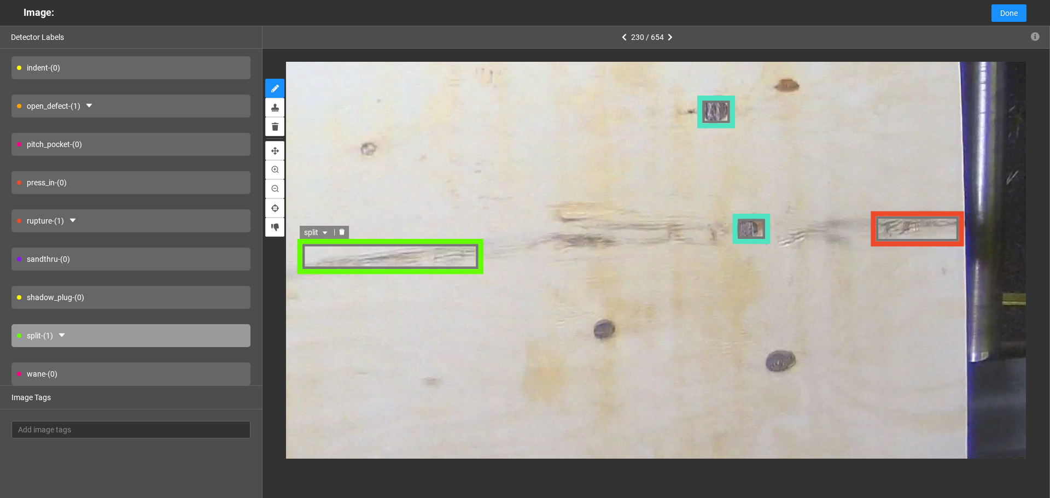
click at [319, 229] on span "split" at bounding box center [318, 231] width 26 height 12
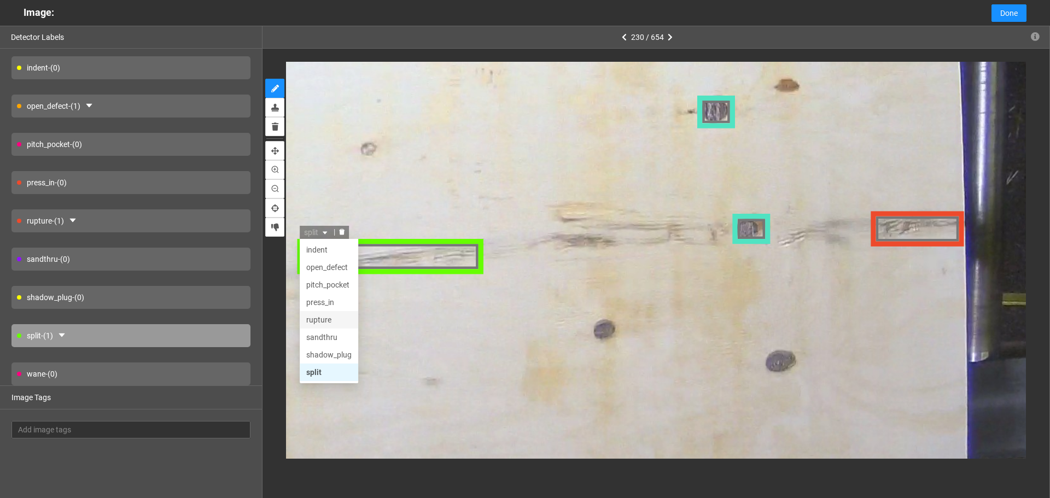
click at [329, 323] on div "rupture" at bounding box center [329, 319] width 45 height 12
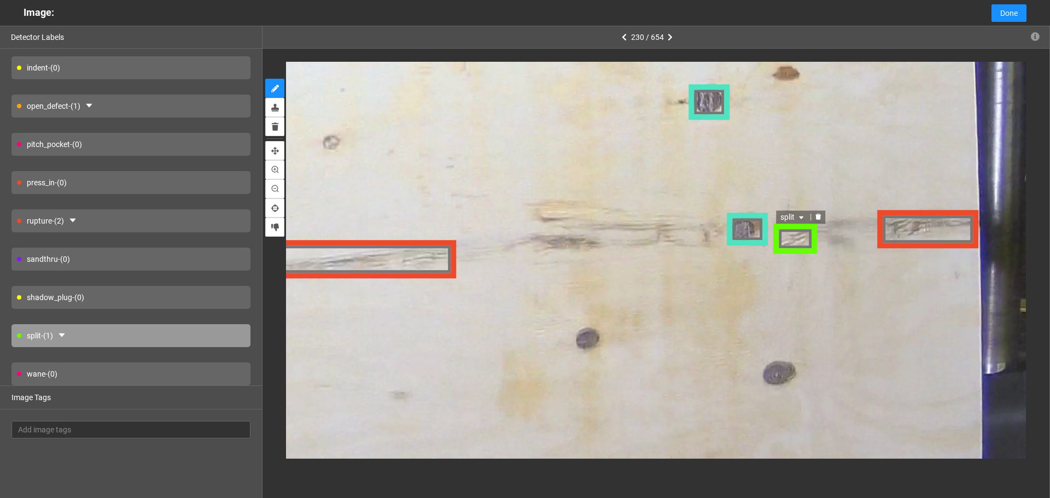
click at [792, 213] on span "split" at bounding box center [793, 218] width 26 height 12
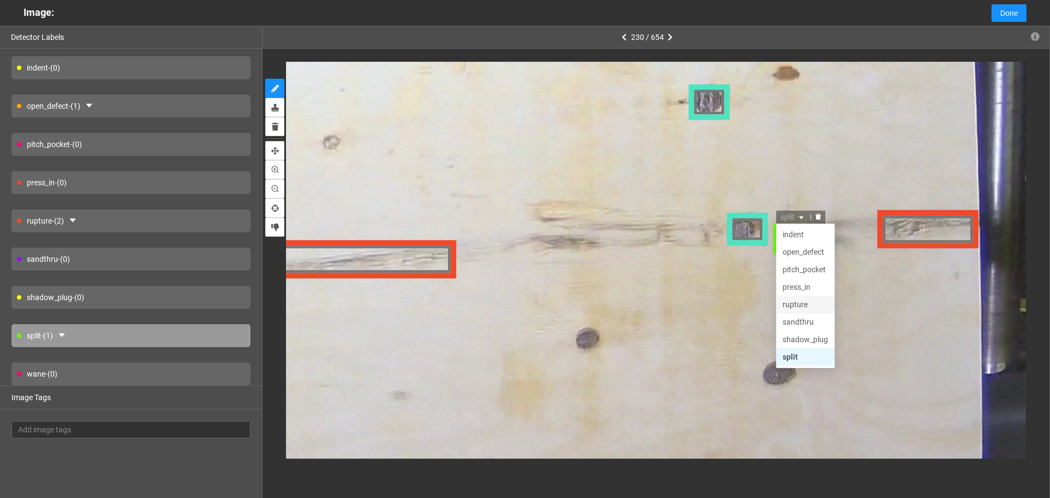
click at [802, 303] on div "rupture" at bounding box center [804, 306] width 45 height 12
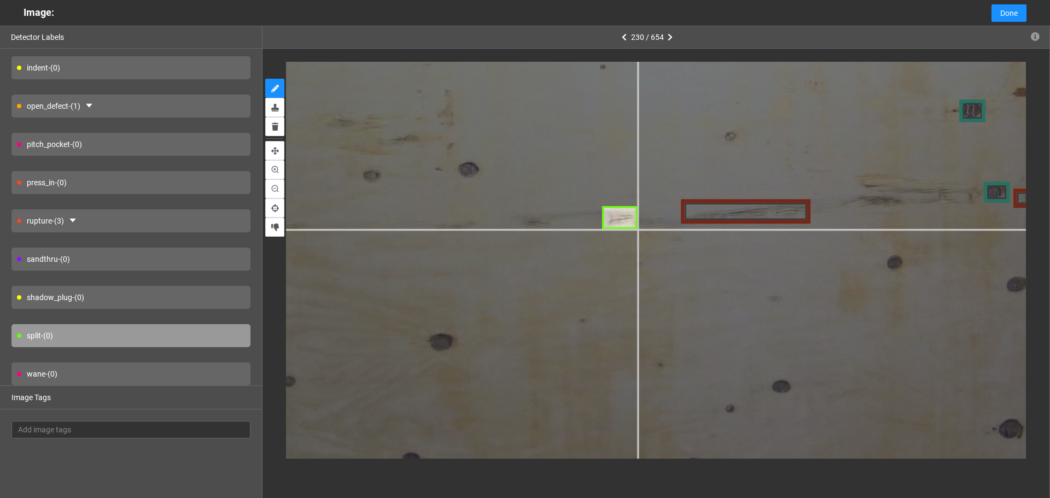
click at [637, 230] on div at bounding box center [510, 23] width 1694 height 1271
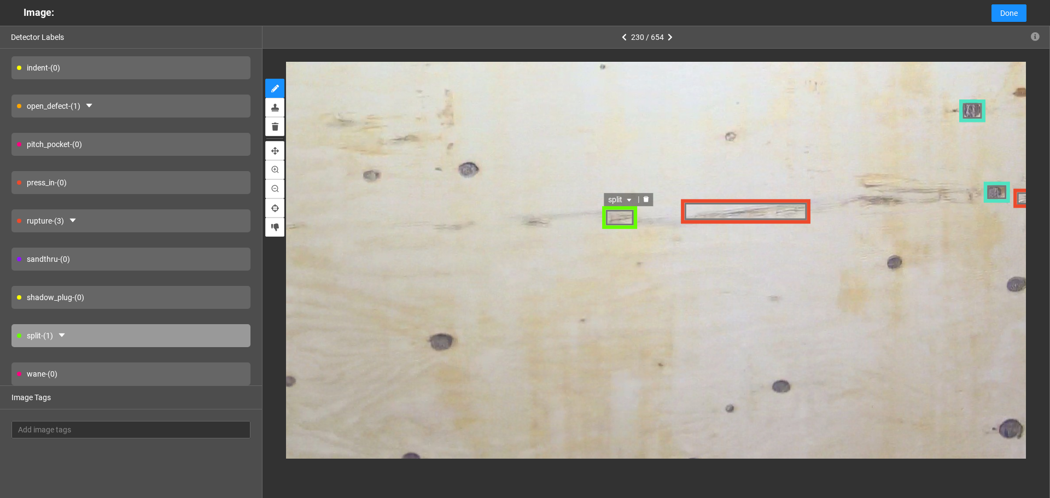
click at [619, 200] on span "split" at bounding box center [622, 200] width 26 height 12
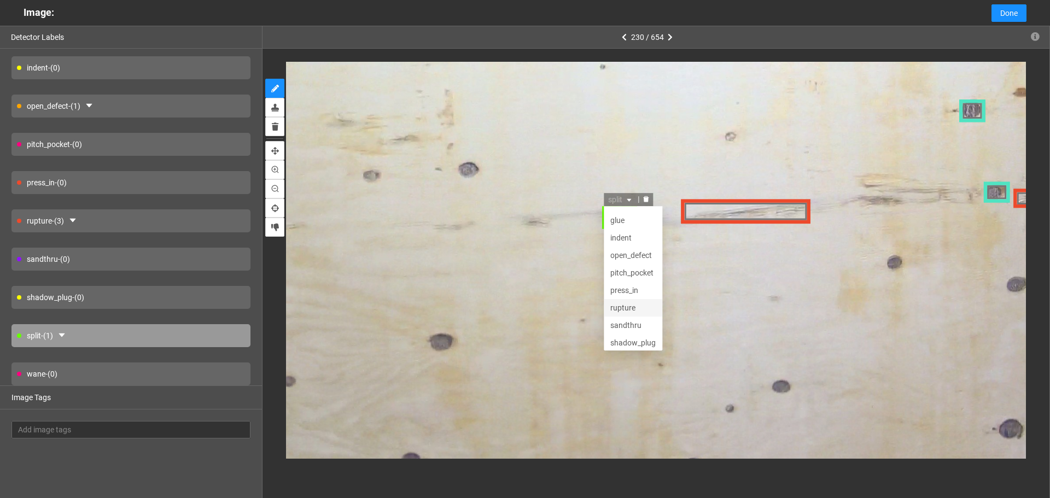
scroll to position [0, 0]
click at [628, 317] on div "rupture" at bounding box center [633, 323] width 45 height 12
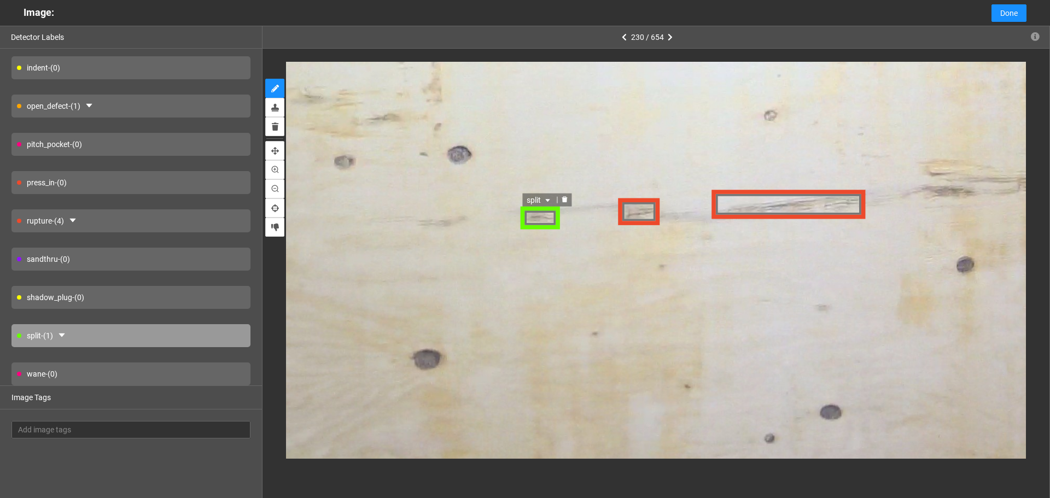
click at [540, 196] on span "split" at bounding box center [539, 200] width 26 height 12
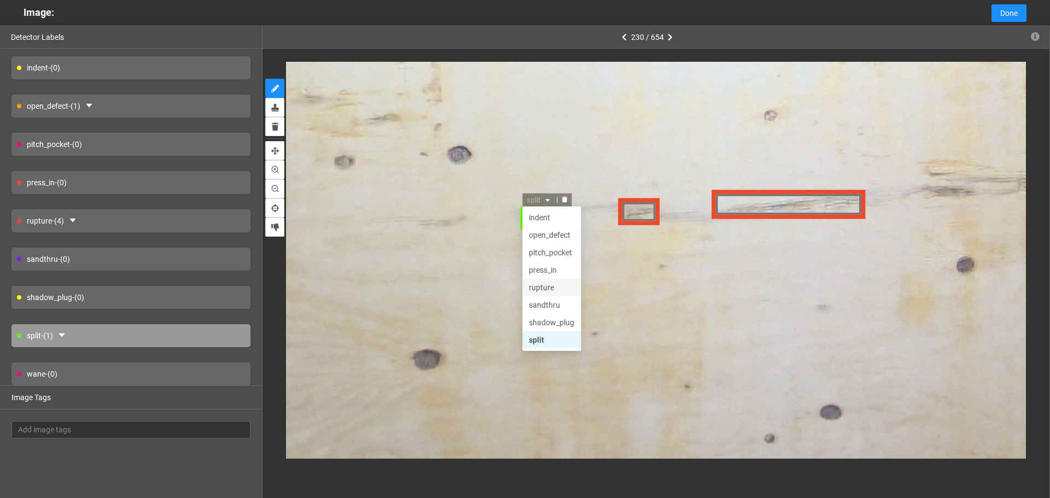
drag, startPoint x: 552, startPoint y: 286, endPoint x: 531, endPoint y: 286, distance: 20.8
click at [552, 286] on div "rupture" at bounding box center [551, 287] width 45 height 12
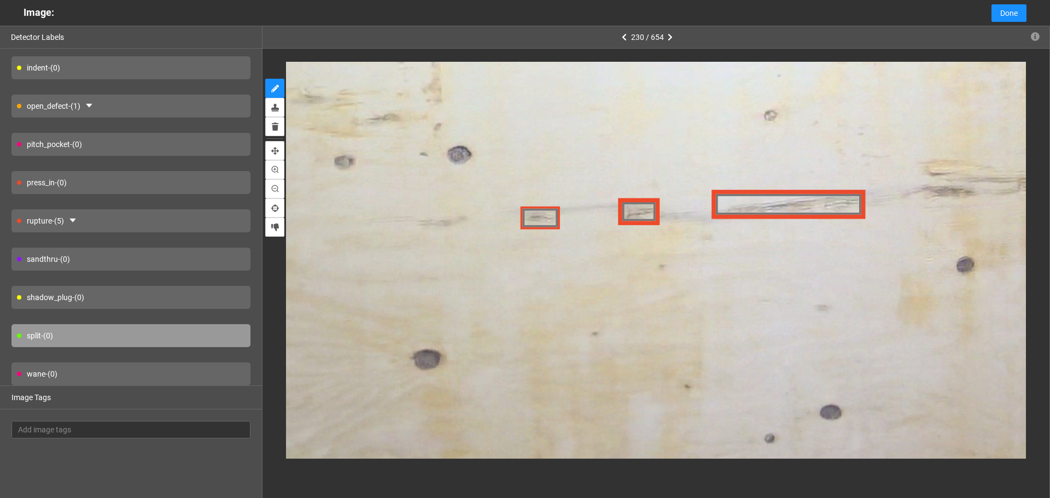
click at [149, 215] on div "rupture - (5)" at bounding box center [130, 220] width 239 height 23
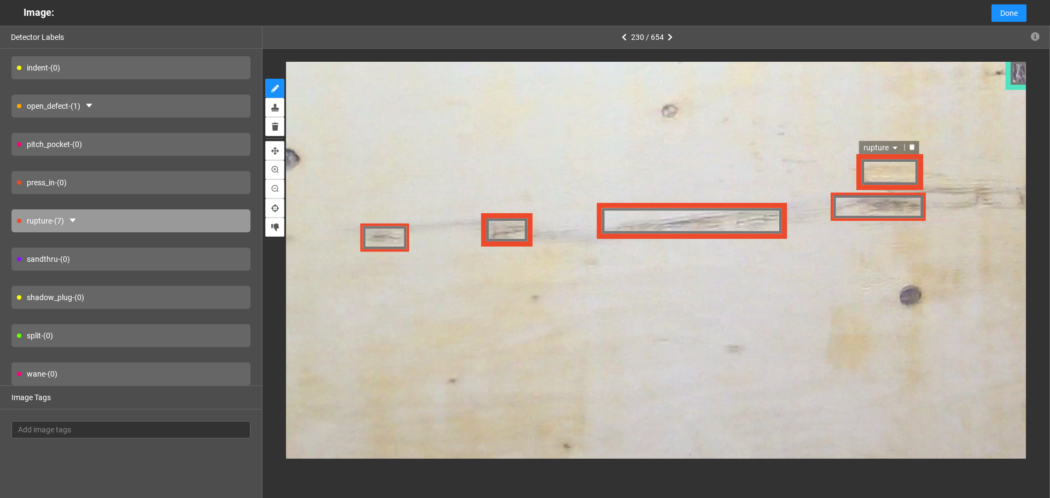
click at [876, 148] on span "rupture" at bounding box center [880, 147] width 37 height 12
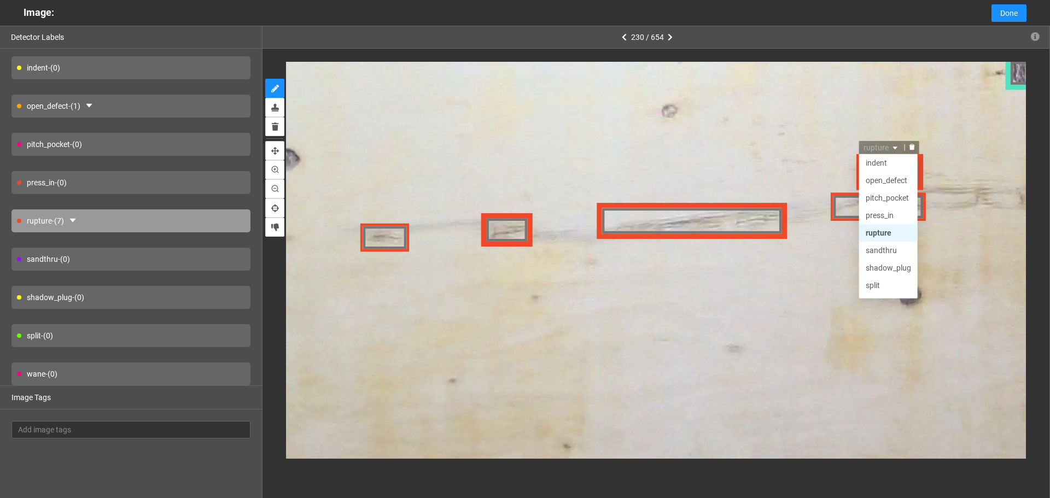
scroll to position [52, 0]
click at [893, 256] on div "shadow_plug" at bounding box center [886, 251] width 45 height 12
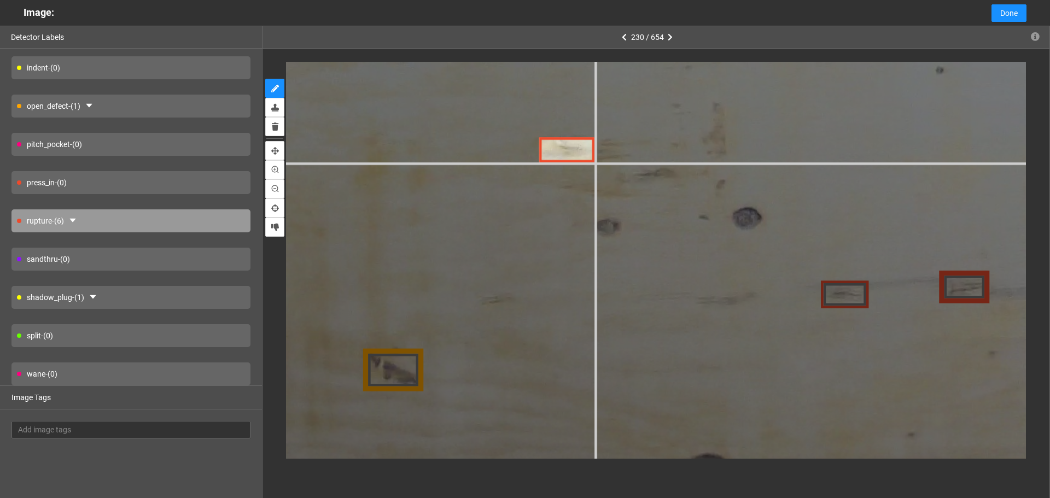
click at [595, 163] on div at bounding box center [806, 7] width 2436 height 1827
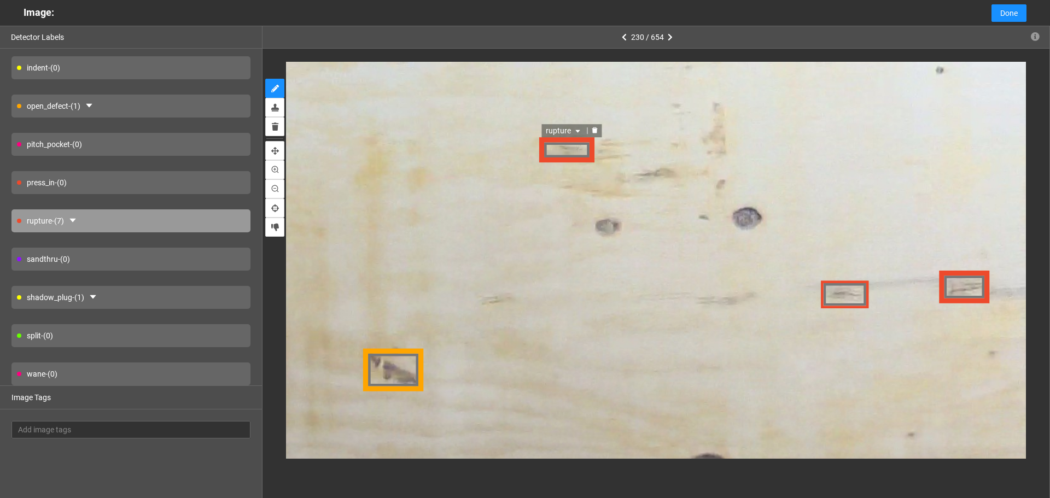
drag, startPoint x: 588, startPoint y: 128, endPoint x: 596, endPoint y: 126, distance: 7.8
click at [590, 128] on div at bounding box center [595, 131] width 14 height 10
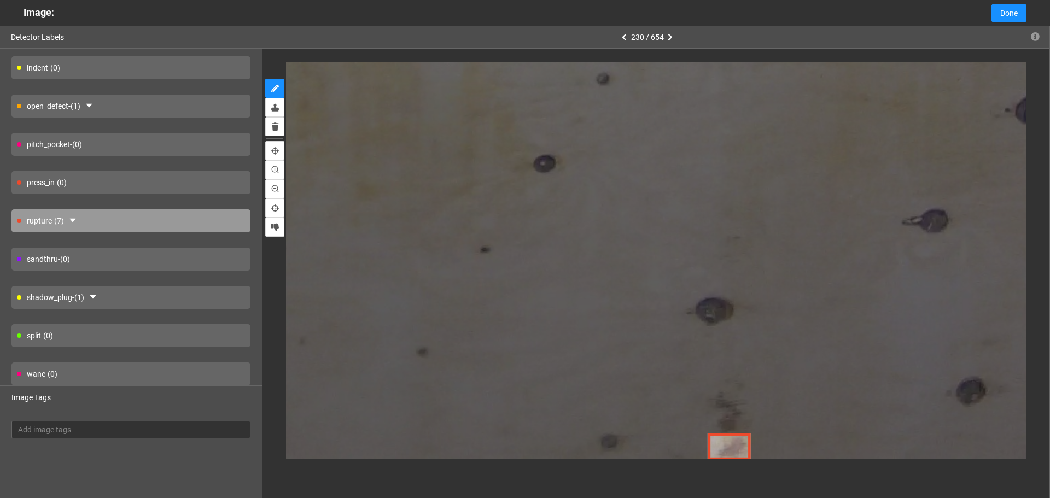
click at [751, 465] on div at bounding box center [655, 260] width 787 height 423
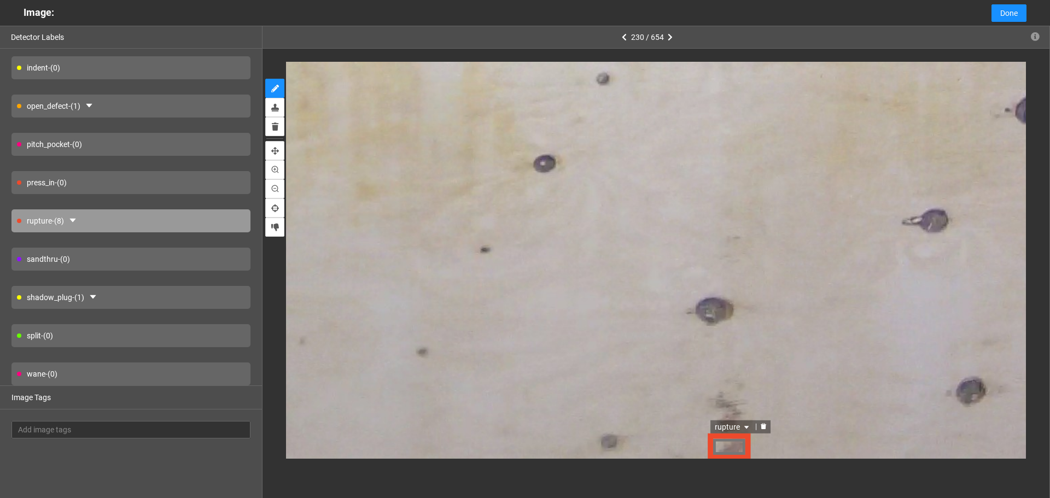
click at [727, 422] on span "rupture" at bounding box center [734, 428] width 37 height 12
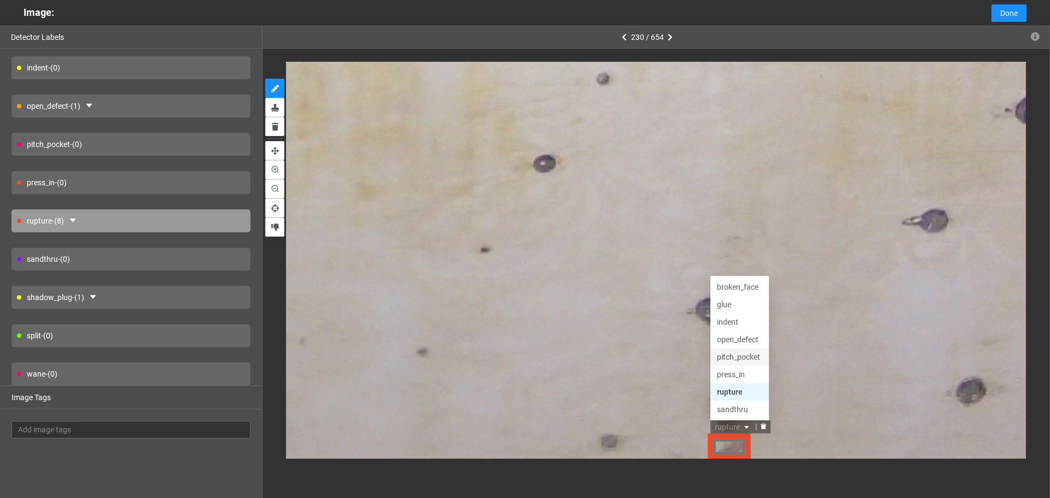
click at [737, 353] on div "pitch_pocket" at bounding box center [740, 358] width 45 height 12
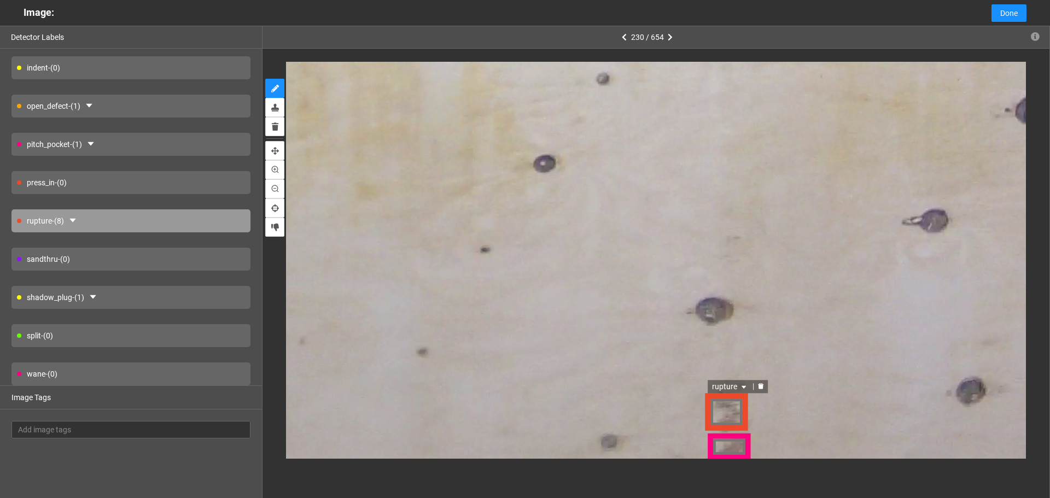
click at [721, 388] on span "rupture" at bounding box center [731, 388] width 37 height 12
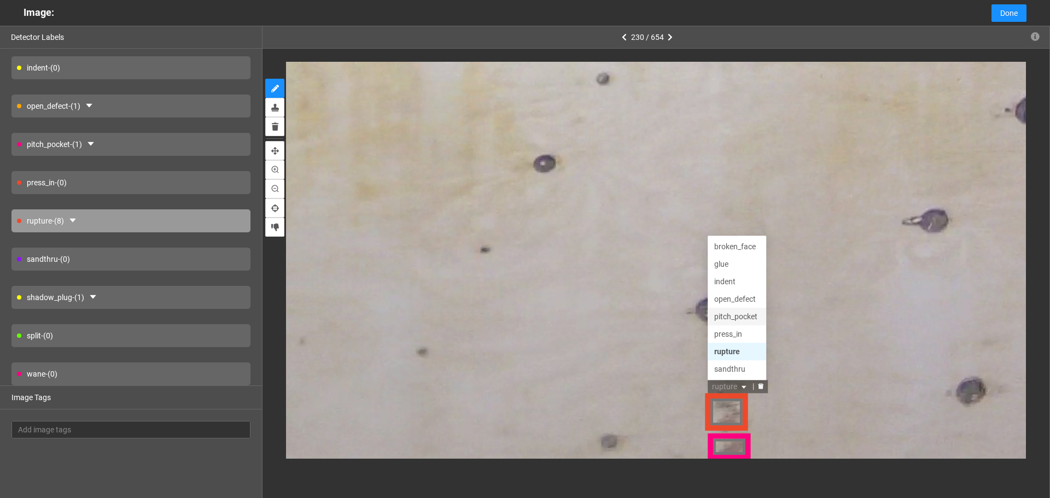
click at [736, 317] on div "pitch_pocket" at bounding box center [737, 318] width 45 height 12
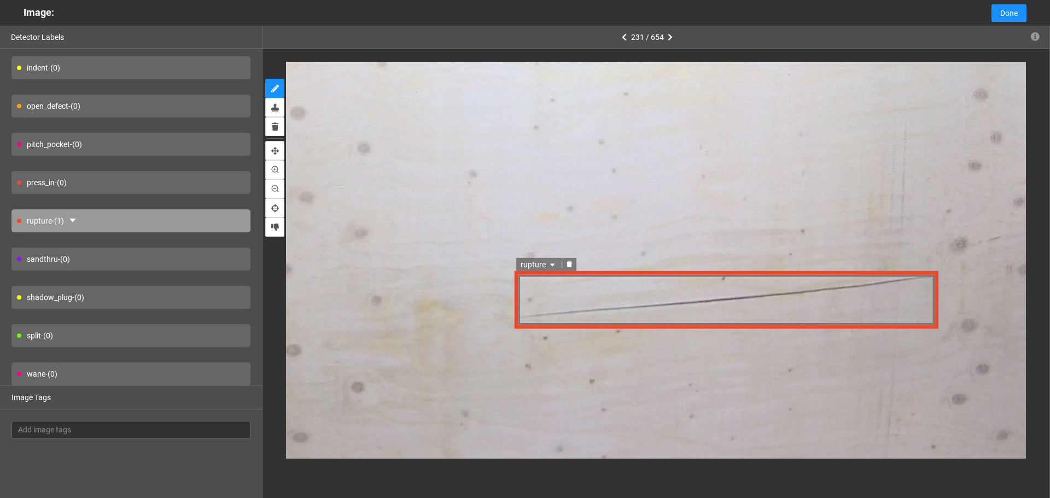
click at [540, 259] on span "rupture" at bounding box center [538, 265] width 37 height 12
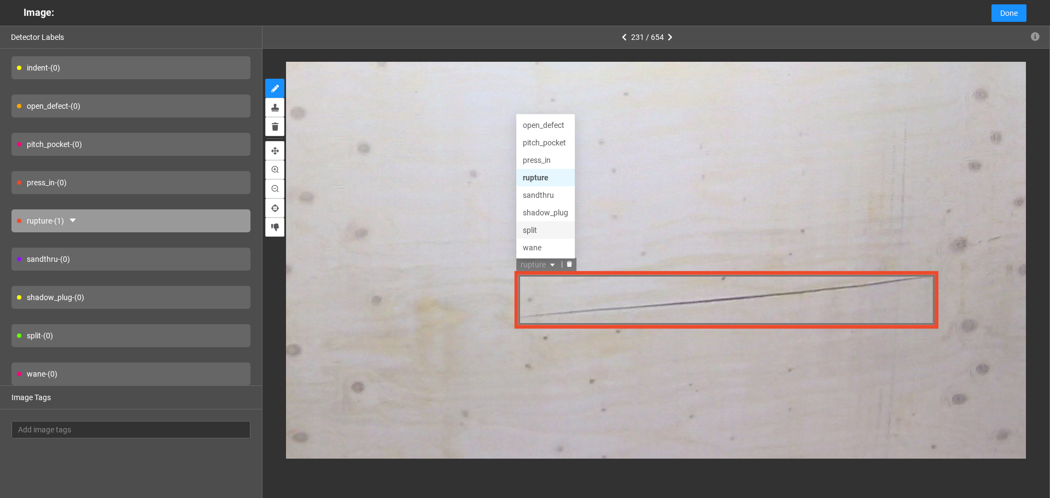
click at [540, 226] on div "split" at bounding box center [545, 231] width 45 height 12
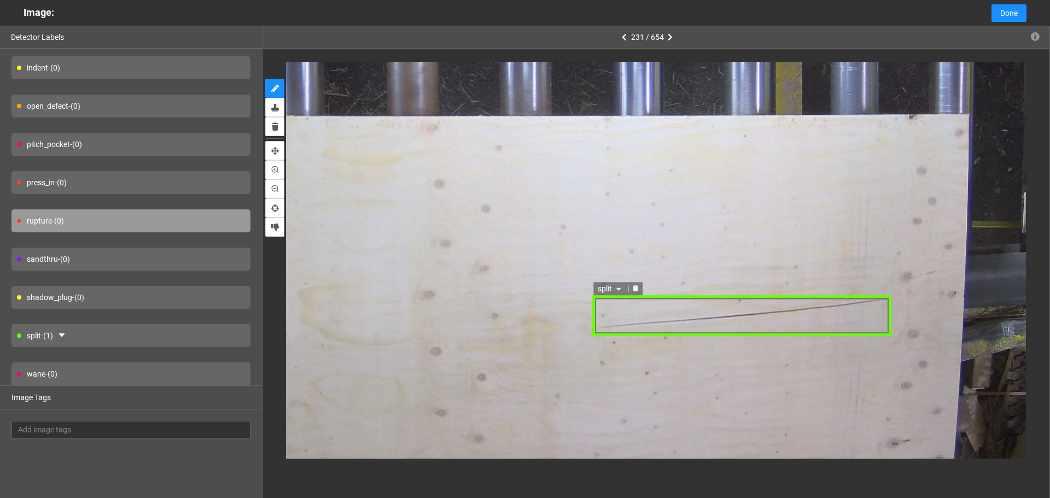
click at [769, 317] on div "split" at bounding box center [741, 316] width 299 height 40
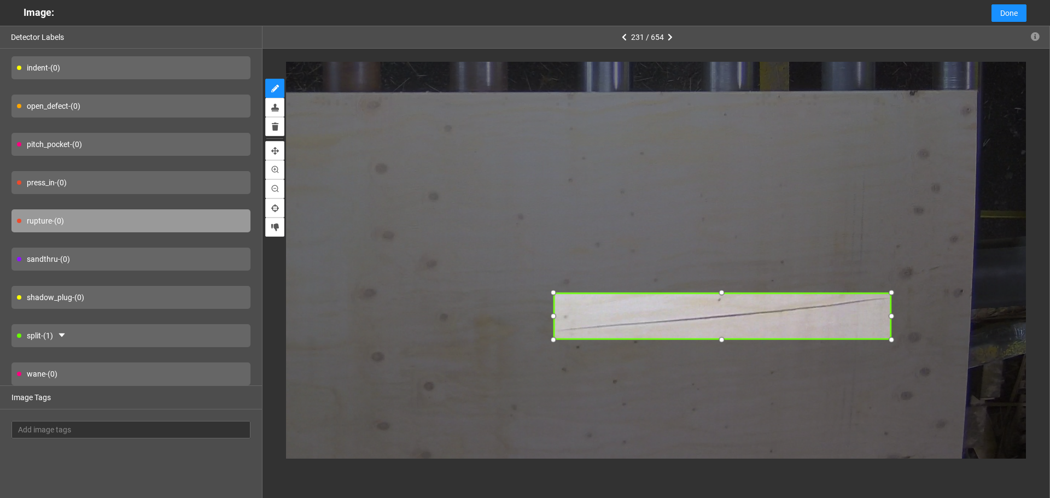
click at [888, 294] on div at bounding box center [891, 292] width 14 height 14
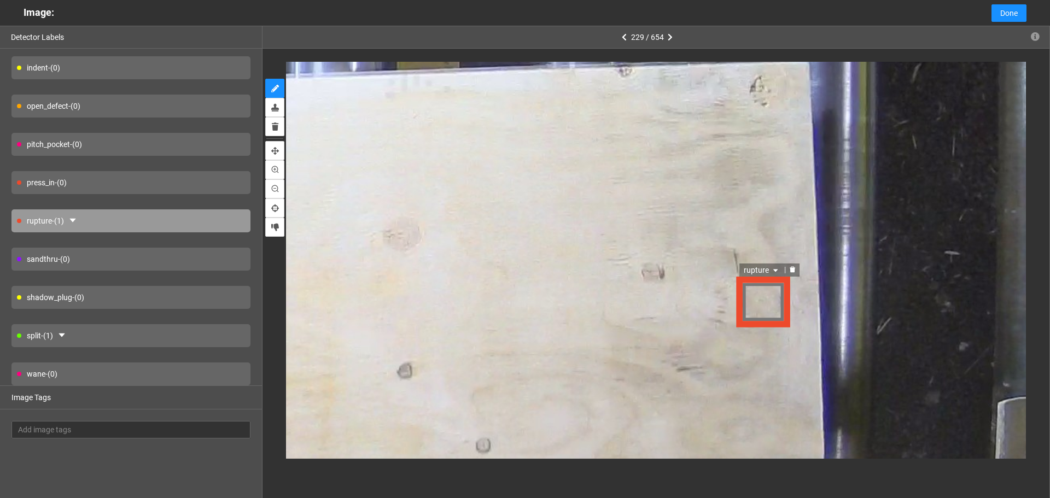
click at [752, 269] on span "rupture" at bounding box center [762, 271] width 37 height 12
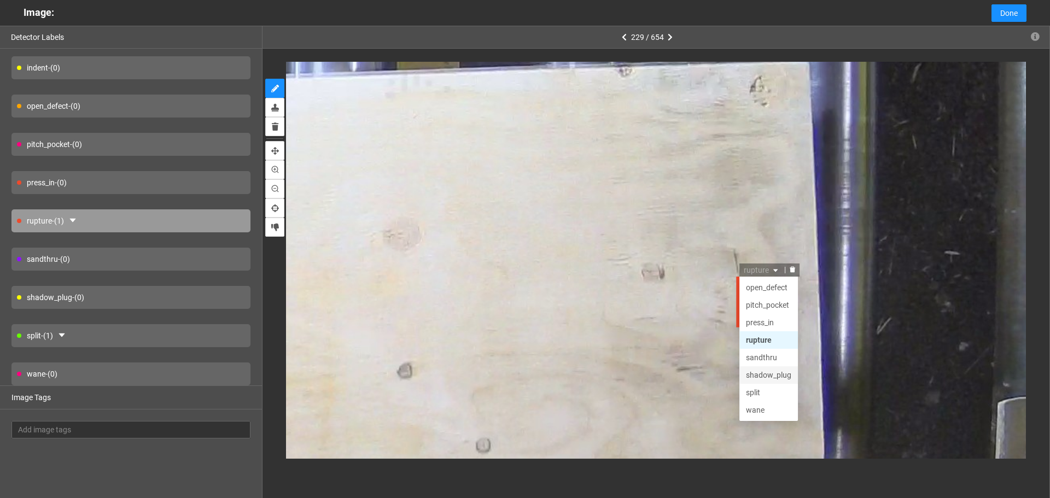
click at [773, 373] on div "shadow_plug" at bounding box center [768, 376] width 45 height 12
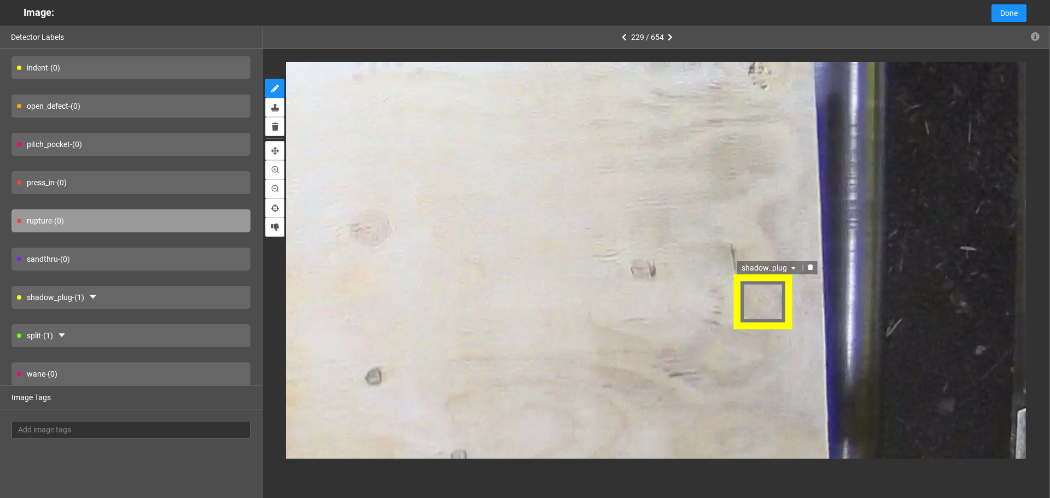
click at [767, 305] on div "shadow_plug" at bounding box center [761, 302] width 57 height 54
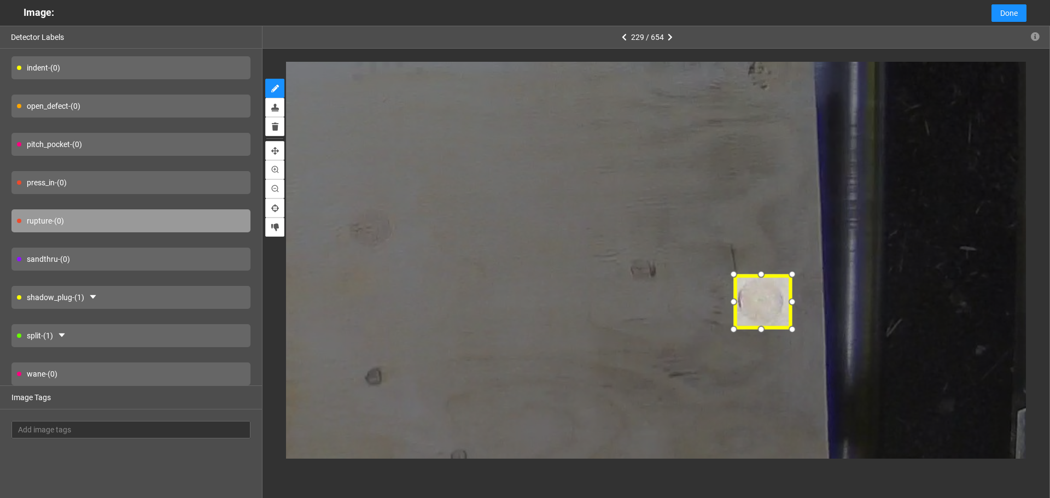
click at [734, 278] on div at bounding box center [731, 273] width 17 height 17
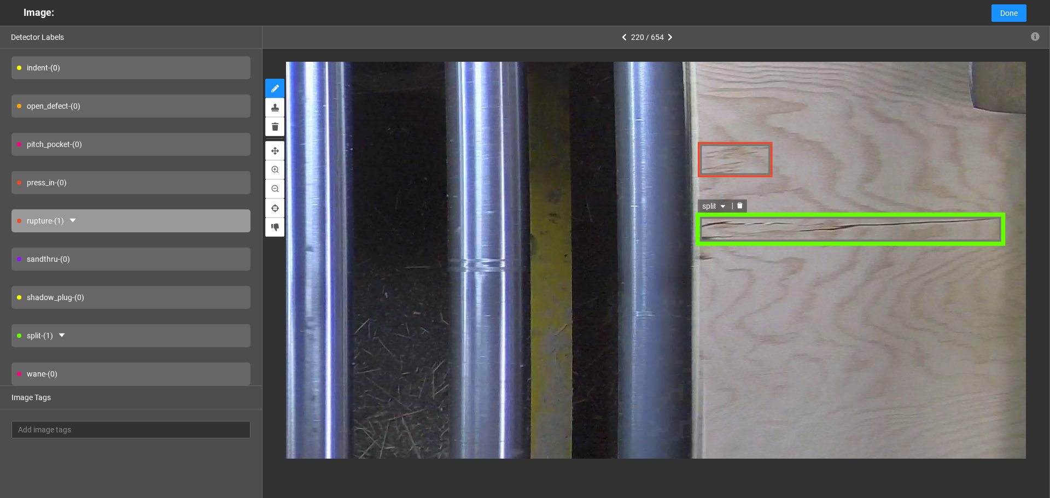
click at [832, 236] on div "split" at bounding box center [850, 228] width 311 height 33
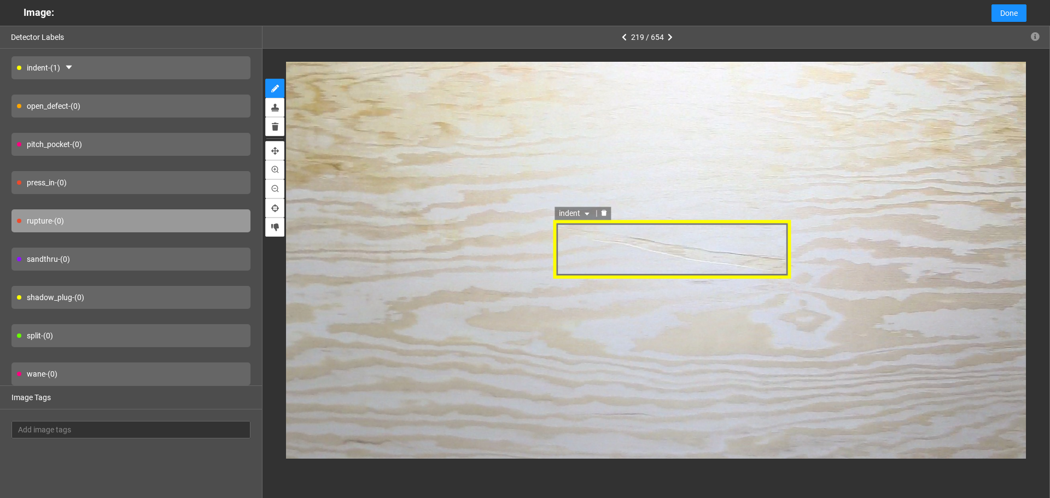
click at [676, 241] on div "indent" at bounding box center [672, 249] width 238 height 58
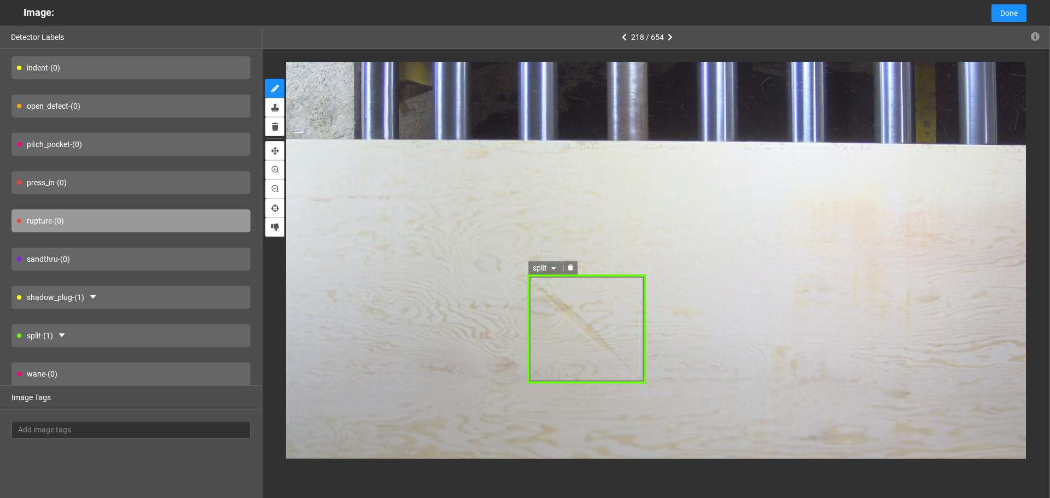
click at [551, 267] on icon "caret-down" at bounding box center [554, 268] width 7 height 7
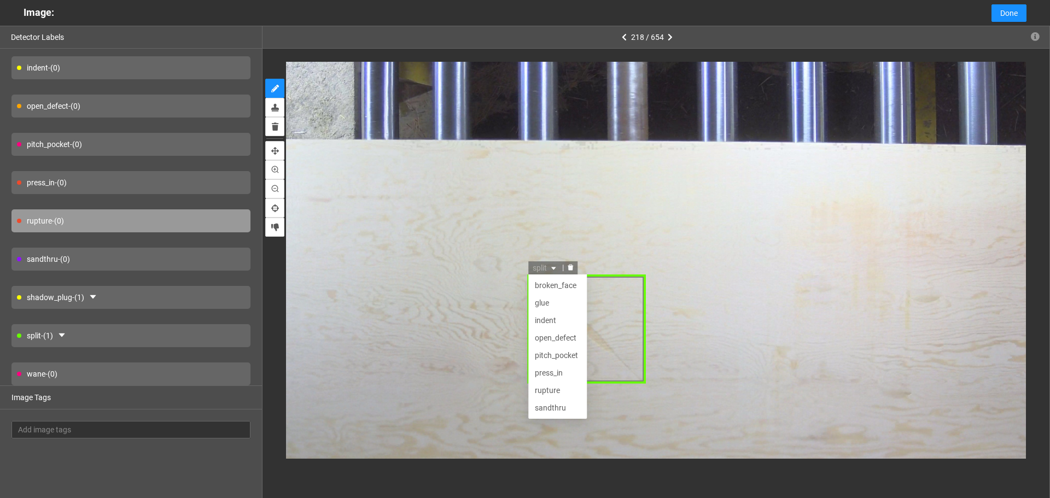
scroll to position [35, 0]
click at [564, 280] on div "indent" at bounding box center [557, 285] width 45 height 12
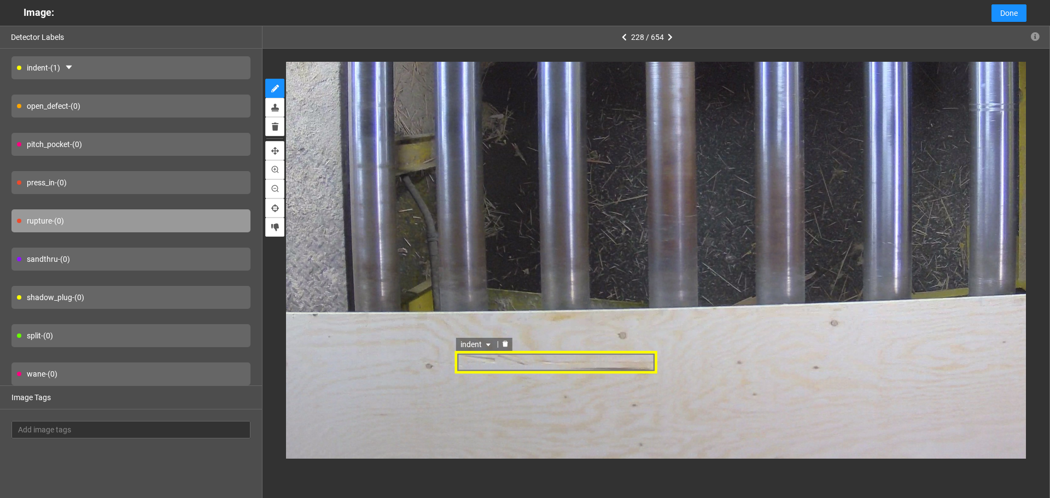
click at [571, 364] on div "indent" at bounding box center [555, 363] width 202 height 23
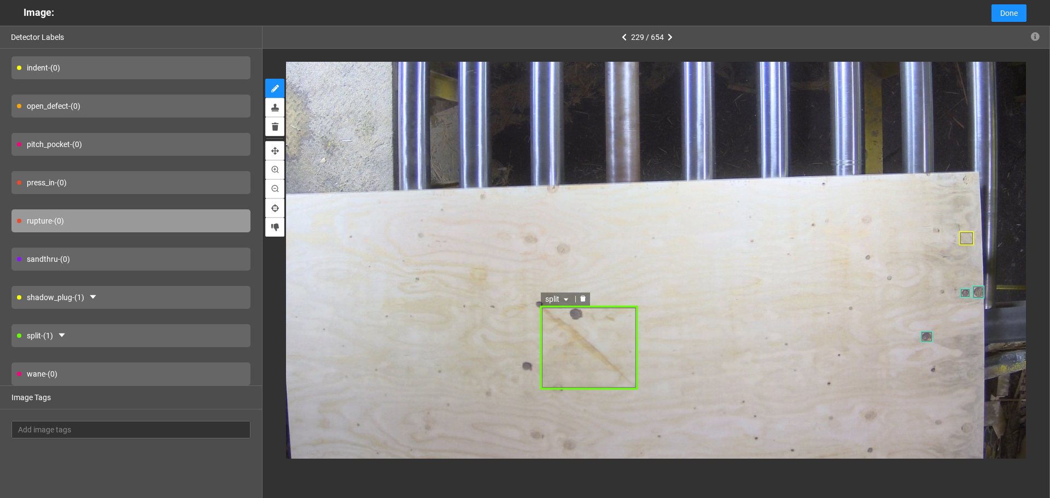
click at [594, 346] on div "split" at bounding box center [589, 348] width 98 height 84
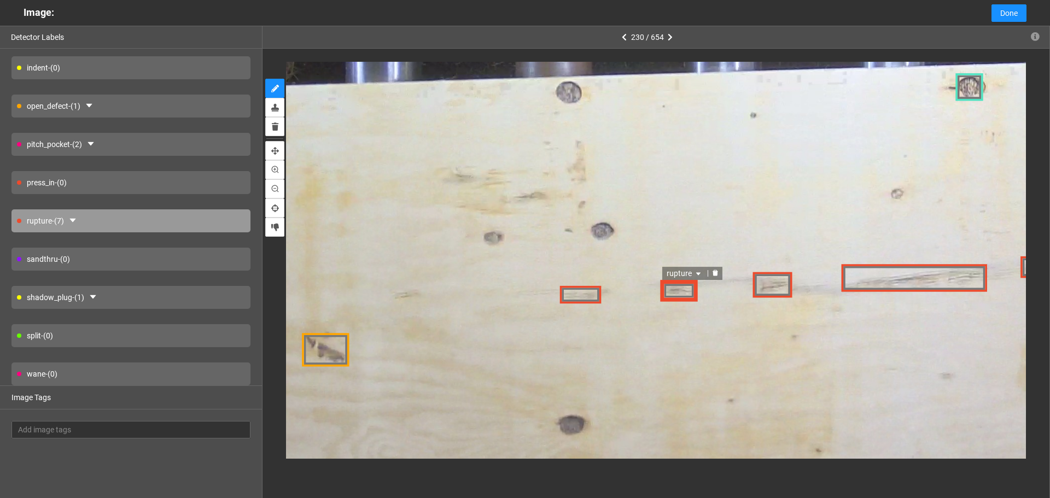
click at [683, 294] on div "rupture" at bounding box center [679, 290] width 38 height 22
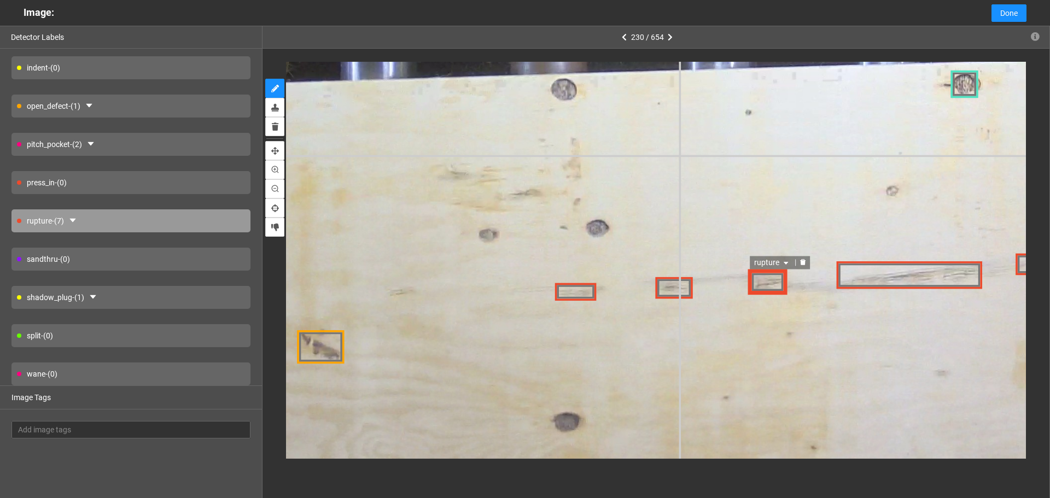
click at [678, 155] on div "rupture" at bounding box center [644, 63] width 1906 height 1430
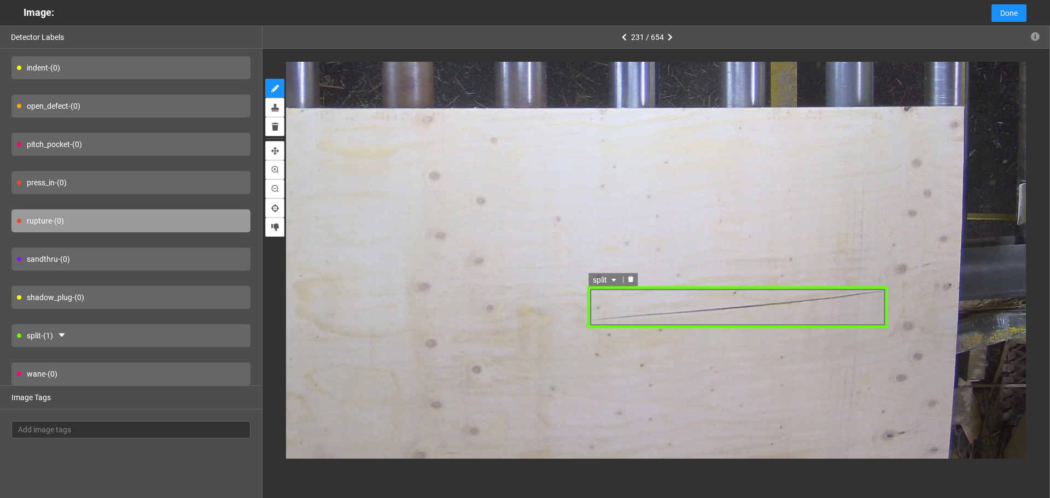
click at [773, 309] on div "split" at bounding box center [737, 307] width 300 height 43
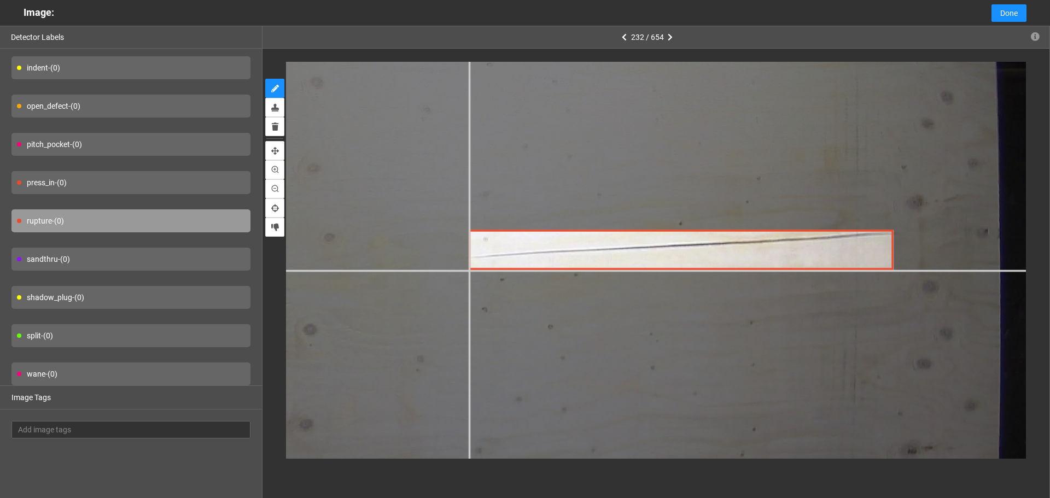
click at [469, 269] on div at bounding box center [256, 341] width 1853 height 1390
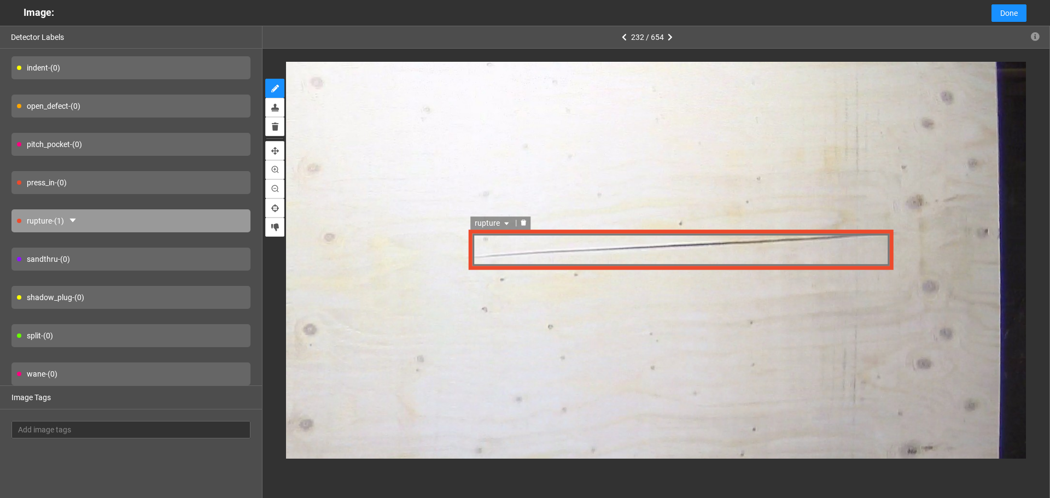
click at [502, 229] on span "rupture" at bounding box center [493, 223] width 37 height 12
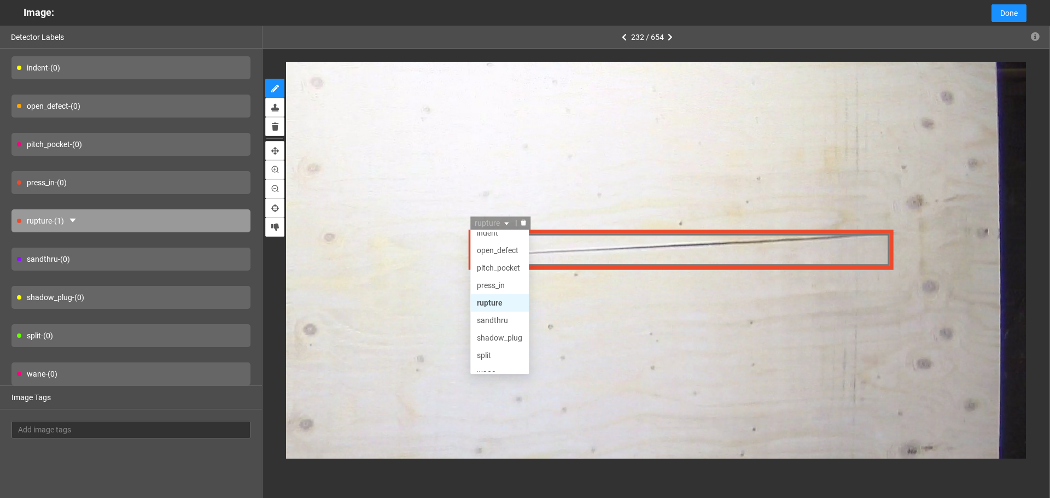
scroll to position [52, 0]
click at [500, 342] on div "split" at bounding box center [499, 345] width 45 height 12
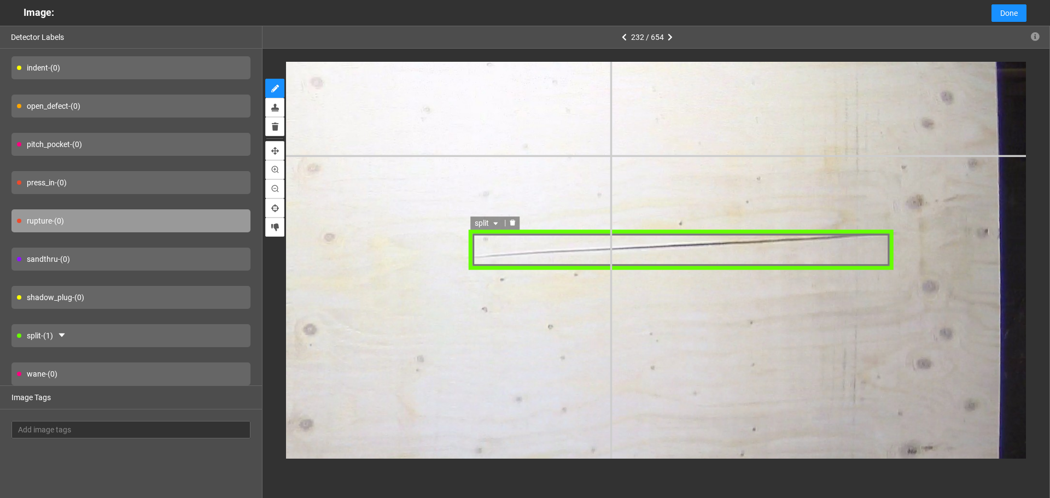
click at [621, 157] on div "split split shadow_plug split wane broken_face glue indent open_defect pitch_po…" at bounding box center [256, 341] width 1853 height 1390
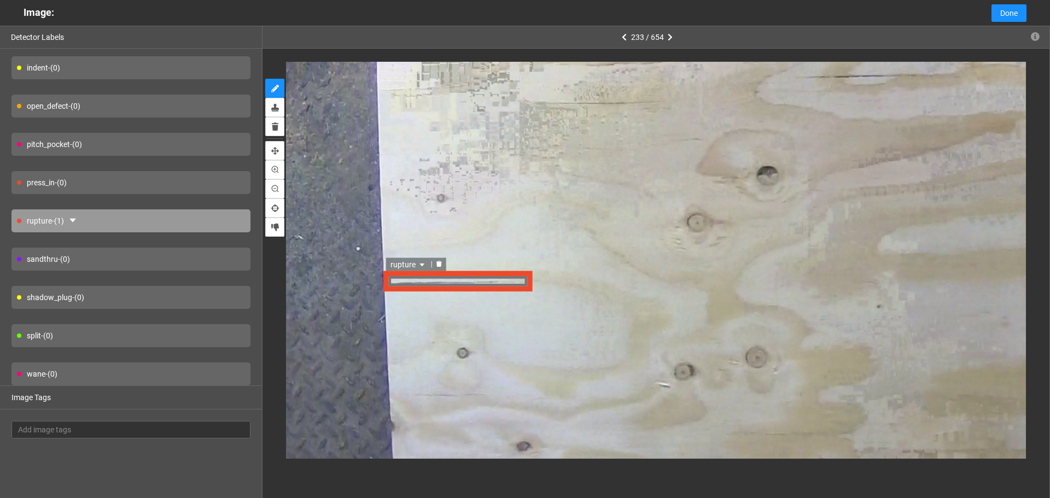
click at [411, 267] on span "rupture" at bounding box center [407, 265] width 37 height 12
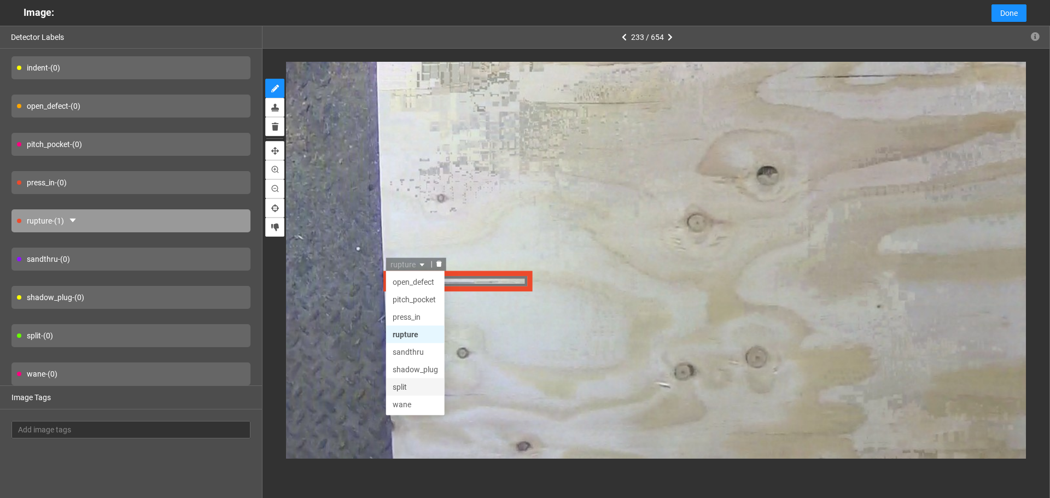
click at [417, 391] on div "split" at bounding box center [413, 388] width 45 height 12
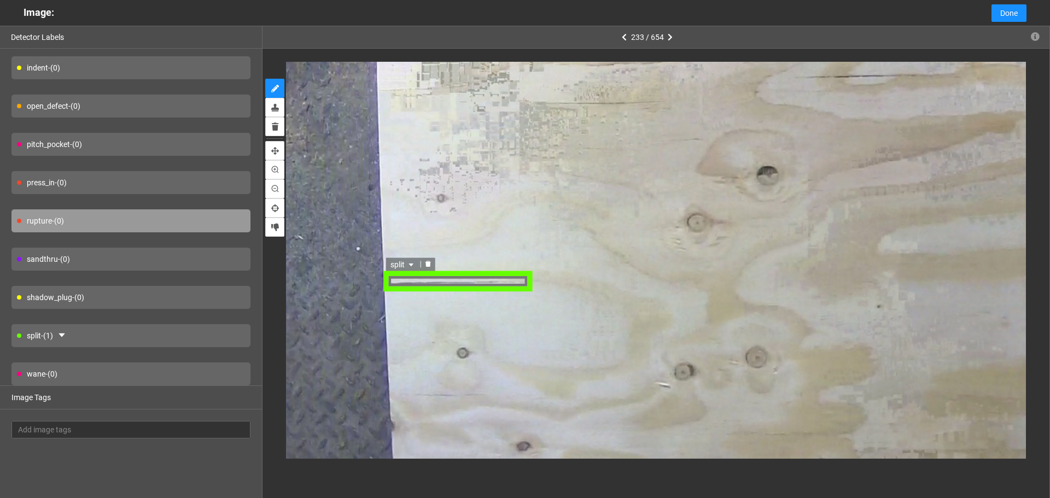
click at [466, 291] on div "split split shadow_plug split wane broken_face glue indent open_defect pitch_po…" at bounding box center [456, 282] width 149 height 20
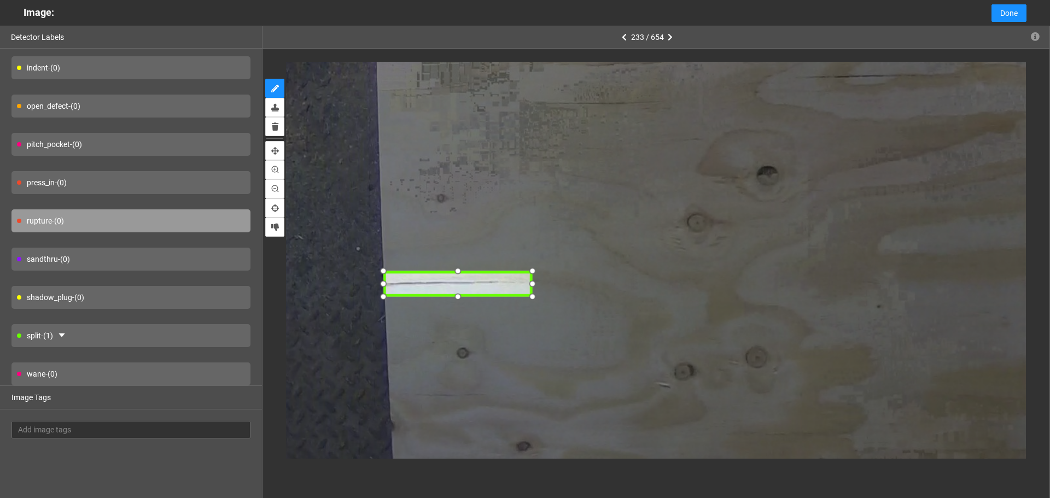
click at [454, 297] on div at bounding box center [457, 297] width 16 height 16
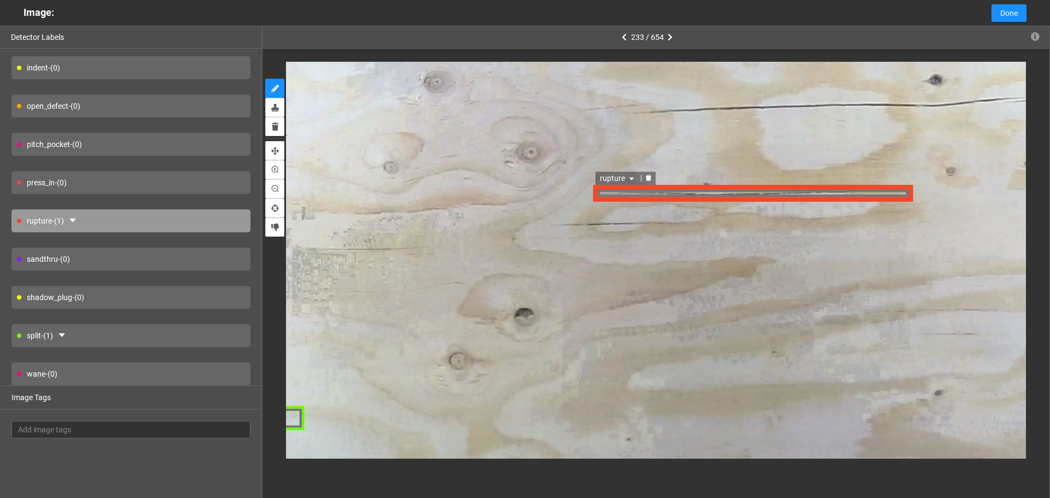
click at [618, 172] on div "rupture" at bounding box center [617, 177] width 45 height 13
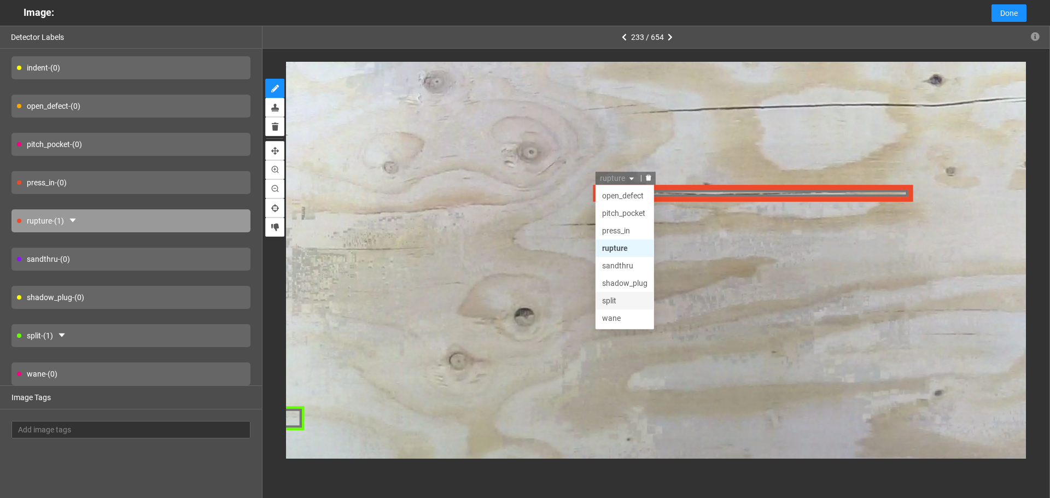
click at [627, 301] on div "split" at bounding box center [624, 300] width 45 height 12
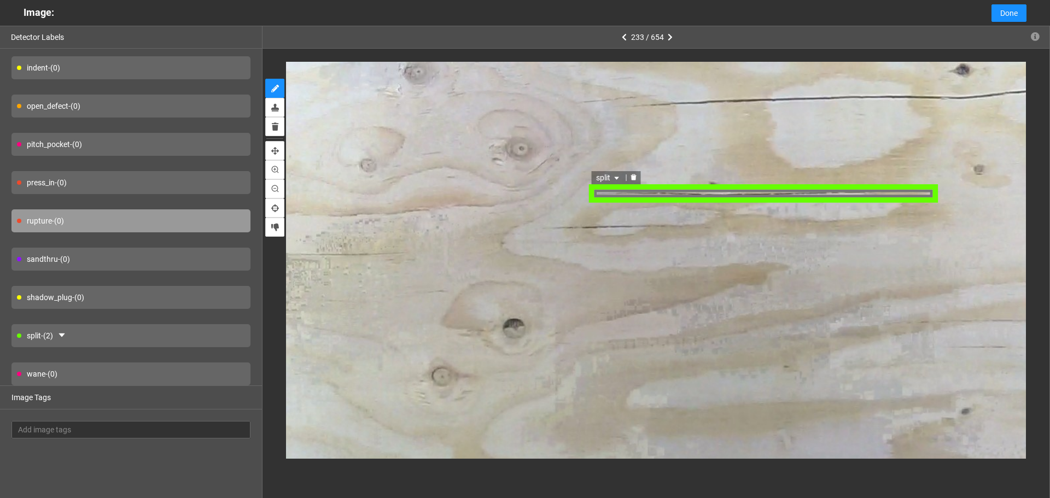
click at [596, 197] on div "split" at bounding box center [763, 192] width 348 height 19
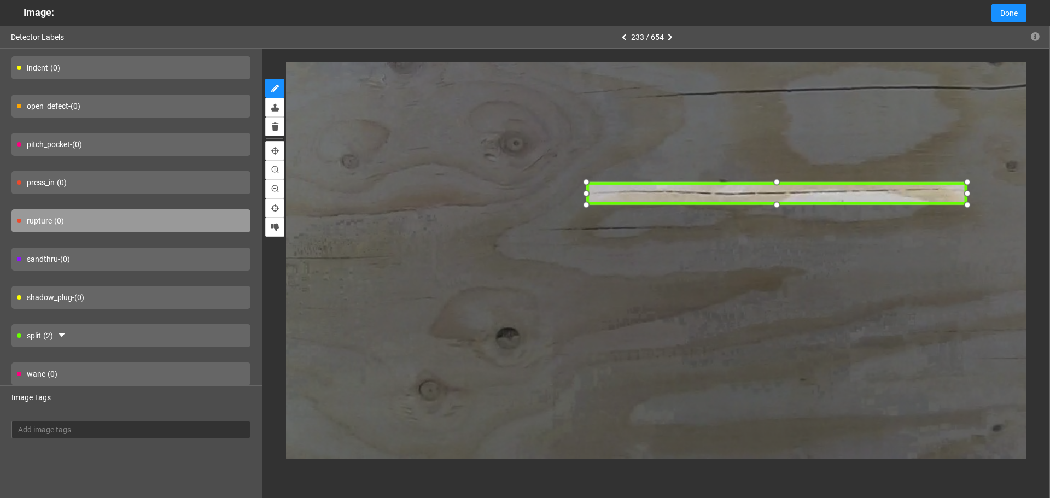
click at [583, 209] on div at bounding box center [586, 204] width 16 height 16
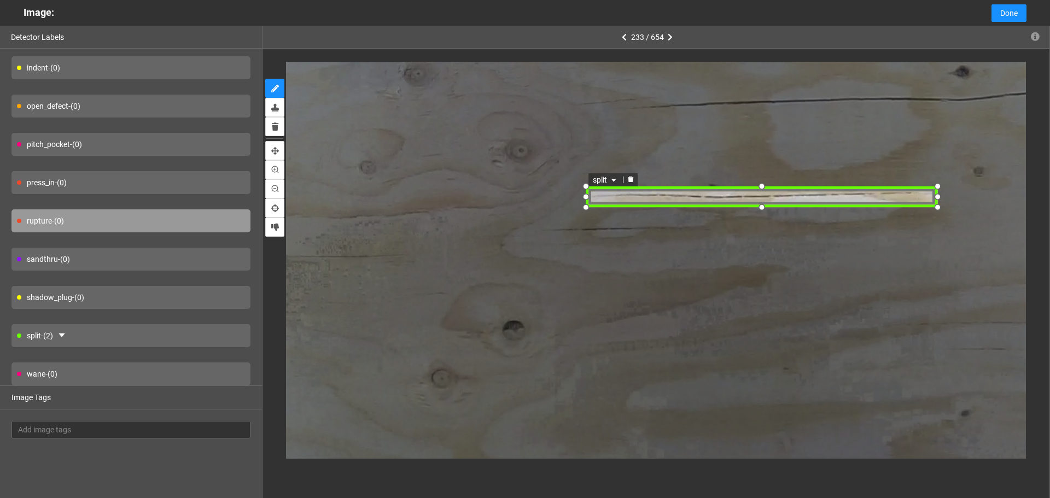
drag, startPoint x: 80, startPoint y: 334, endPoint x: 139, endPoint y: 317, distance: 61.8
click at [80, 334] on div "split - (2)" at bounding box center [130, 335] width 239 height 23
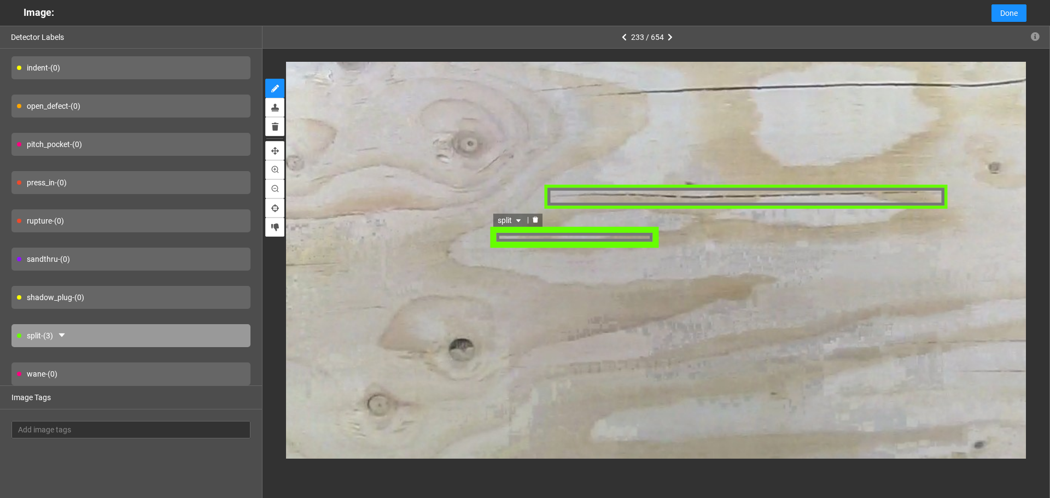
click at [634, 237] on div "split" at bounding box center [574, 238] width 168 height 20
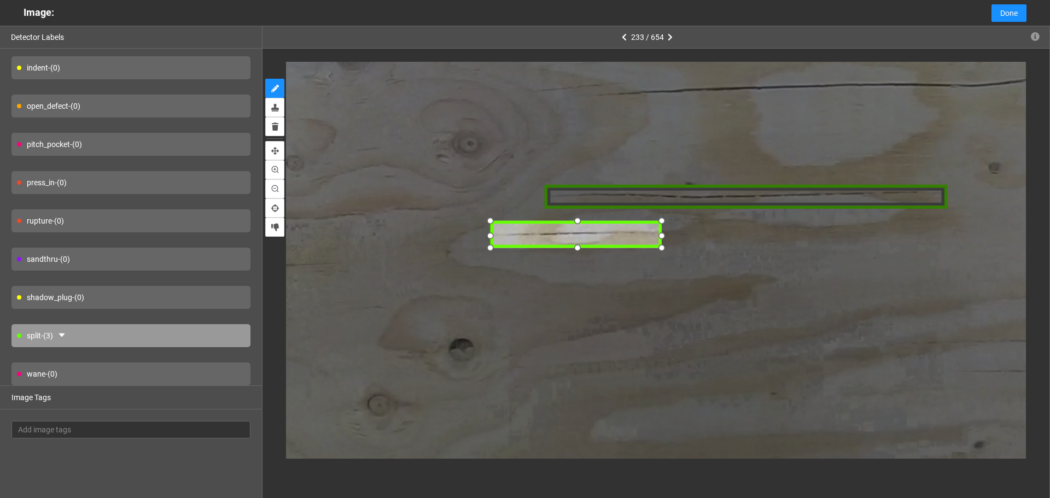
click at [666, 224] on div at bounding box center [662, 221] width 17 height 17
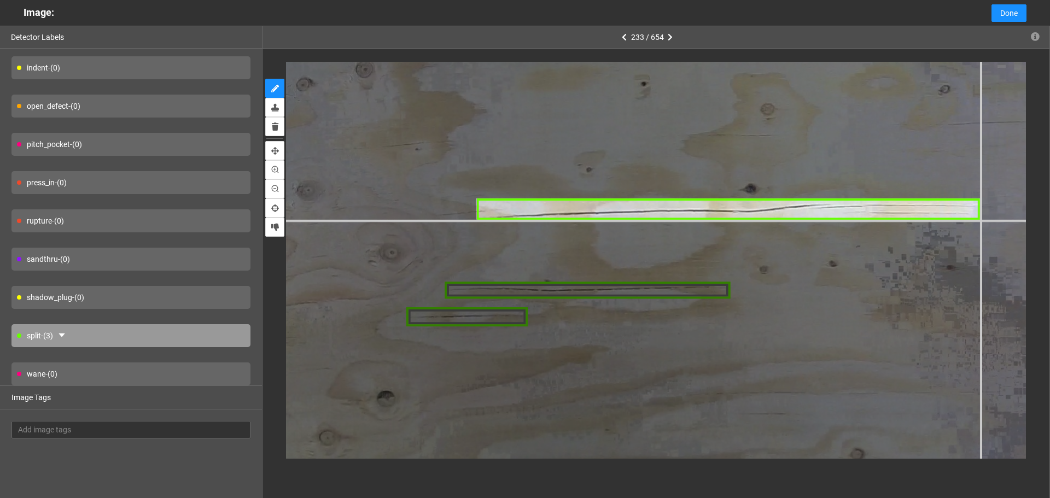
click at [980, 220] on div at bounding box center [948, 344] width 2065 height 1549
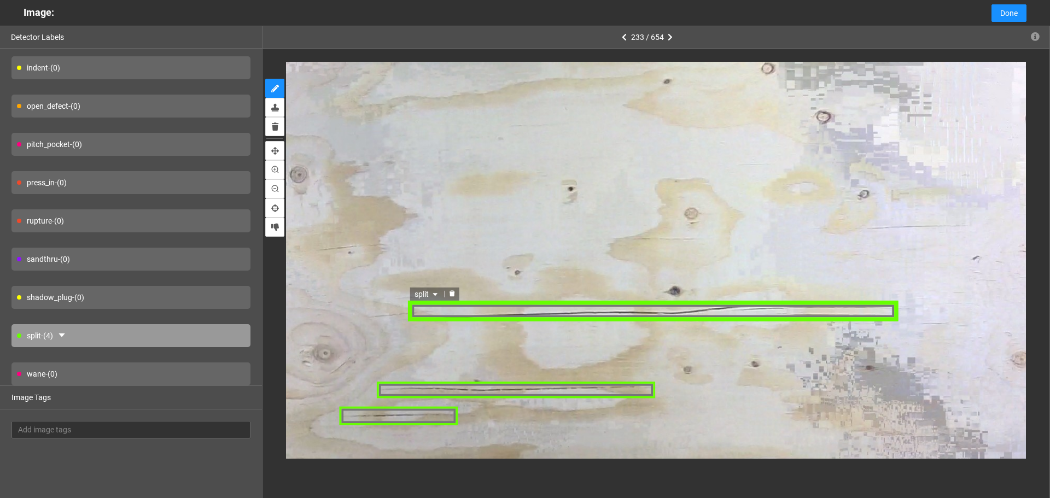
click at [450, 315] on div "split" at bounding box center [653, 312] width 490 height 20
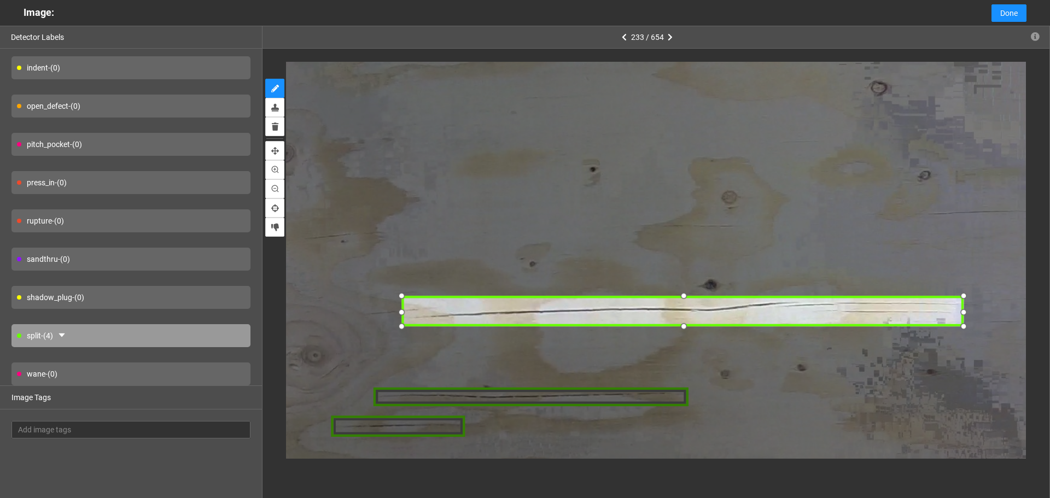
click at [405, 328] on div at bounding box center [402, 327] width 16 height 16
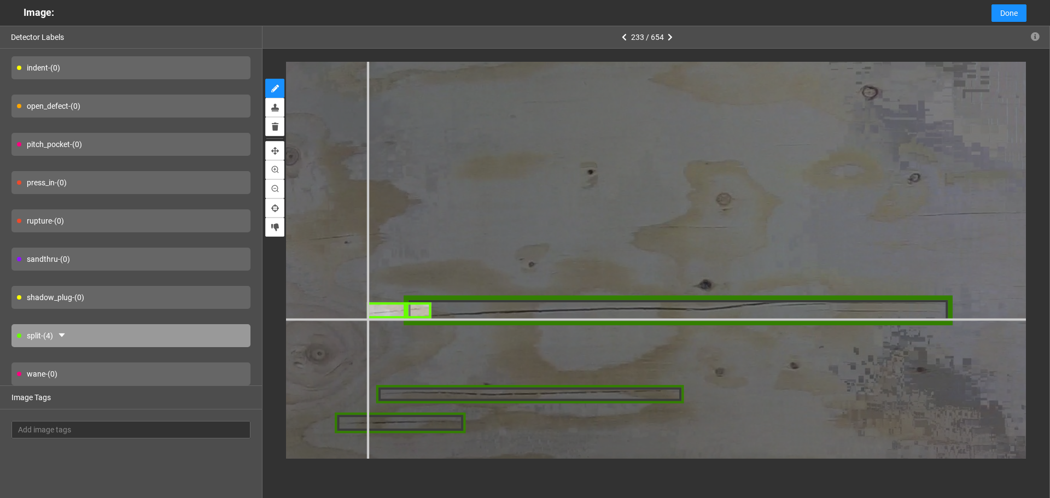
click at [367, 318] on div at bounding box center [918, 452] width 2224 height 1668
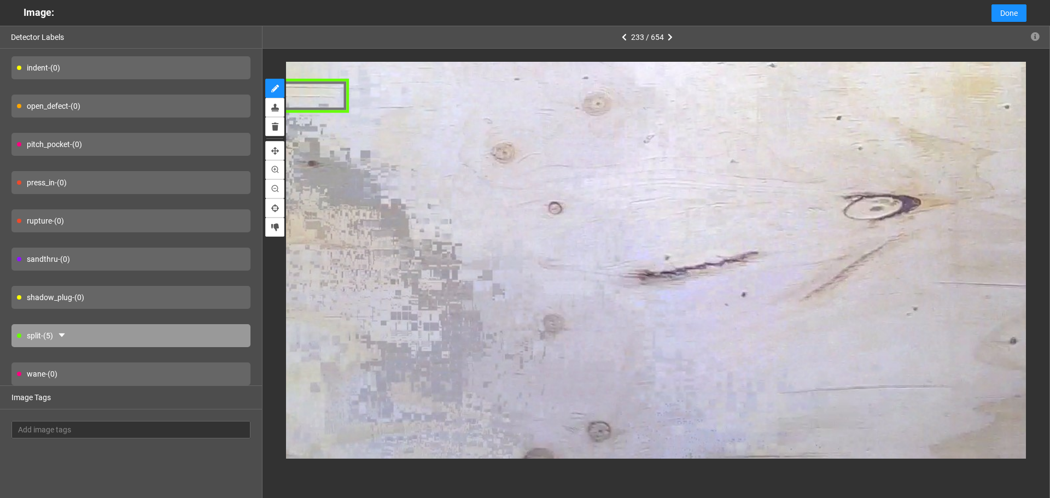
click at [196, 102] on div "open_defect - (0)" at bounding box center [130, 106] width 239 height 23
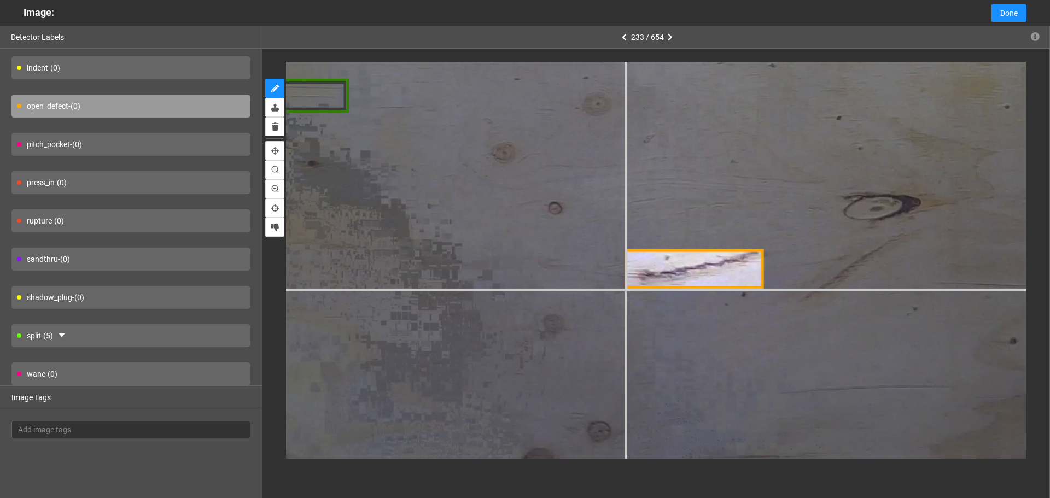
click at [625, 288] on div at bounding box center [310, 258] width 2542 height 1906
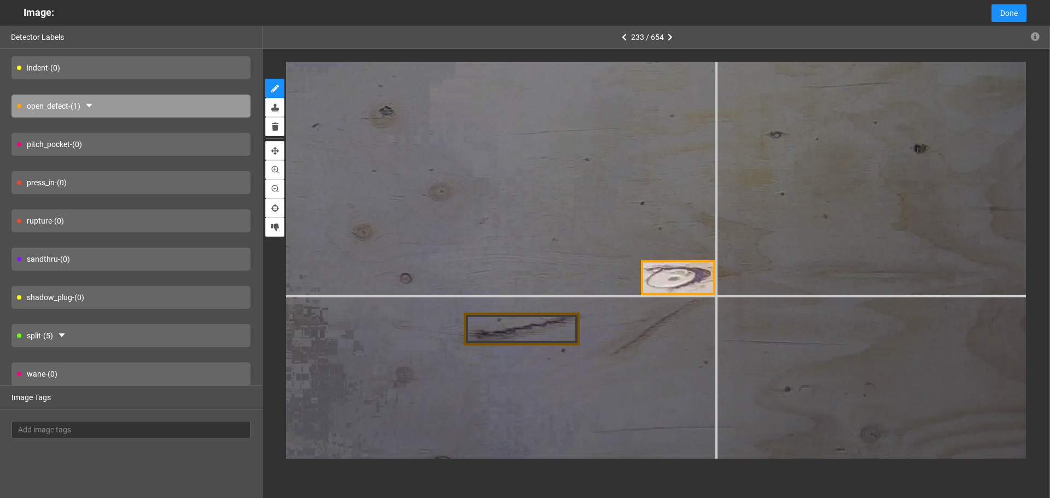
click at [716, 295] on div at bounding box center [202, 319] width 2118 height 1588
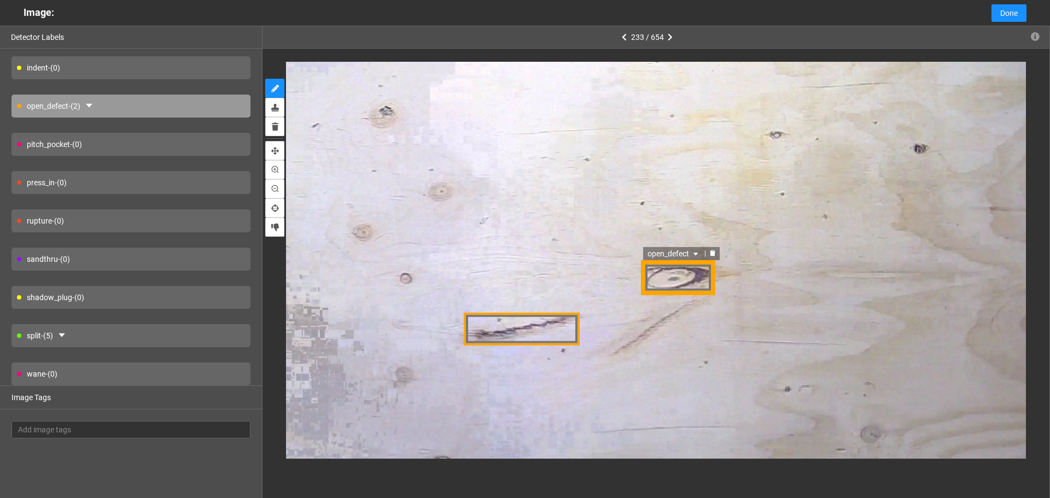
click at [672, 253] on span "open_defect" at bounding box center [673, 254] width 53 height 12
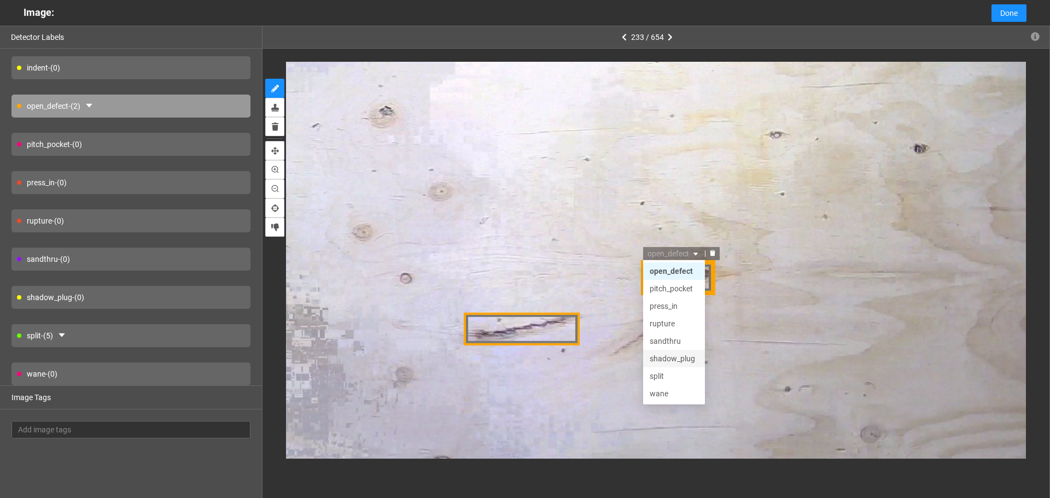
click at [680, 365] on div "shadow_plug" at bounding box center [673, 358] width 62 height 17
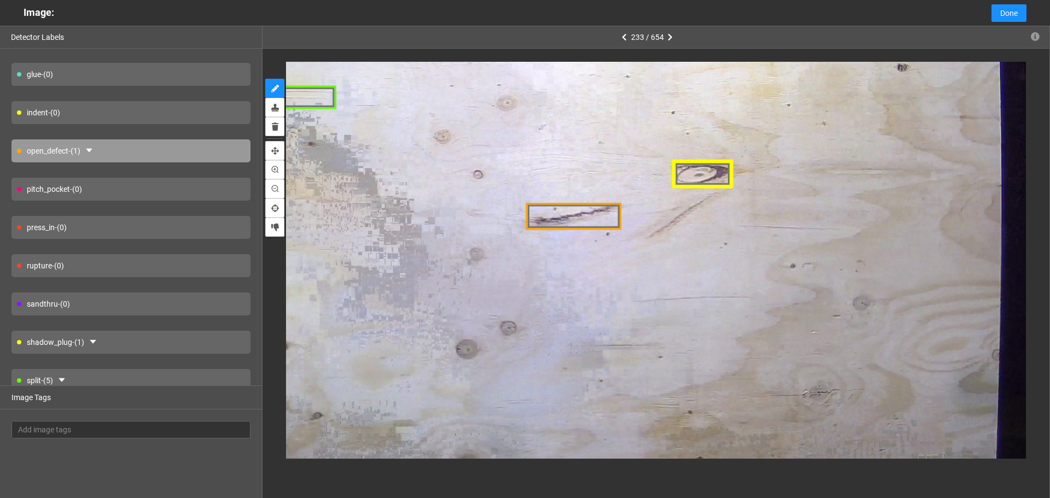
scroll to position [80, 0]
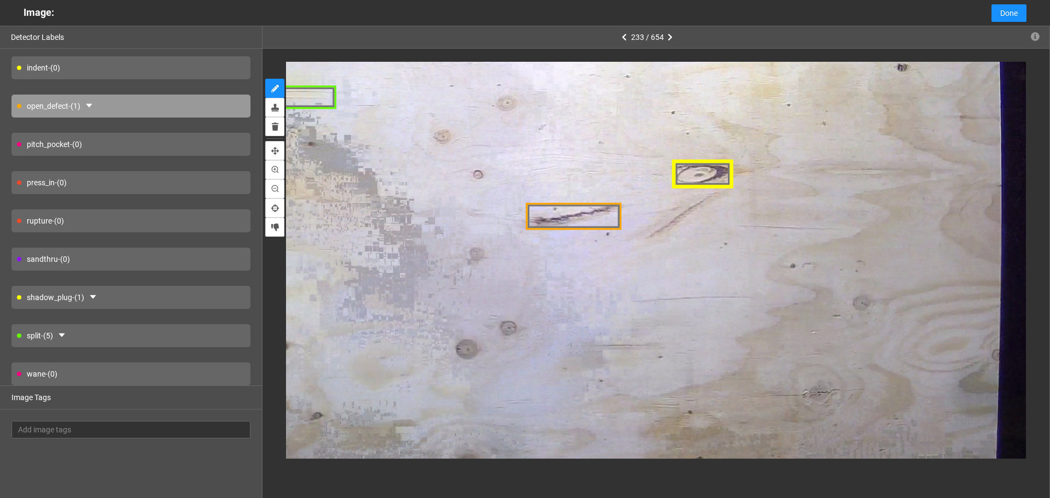
click at [140, 336] on div "split - (5)" at bounding box center [130, 335] width 239 height 23
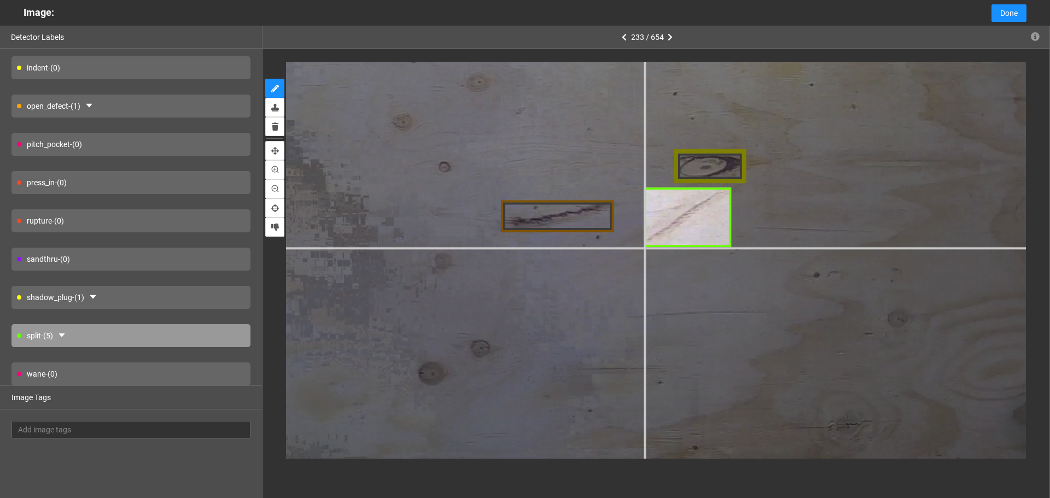
click at [643, 248] on div at bounding box center [245, 206] width 2065 height 1549
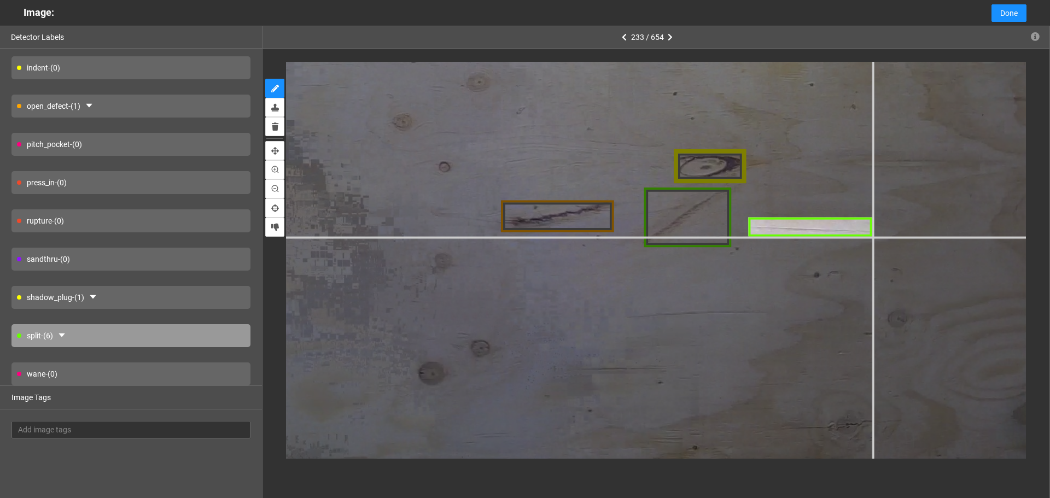
click at [871, 236] on div at bounding box center [245, 206] width 2065 height 1549
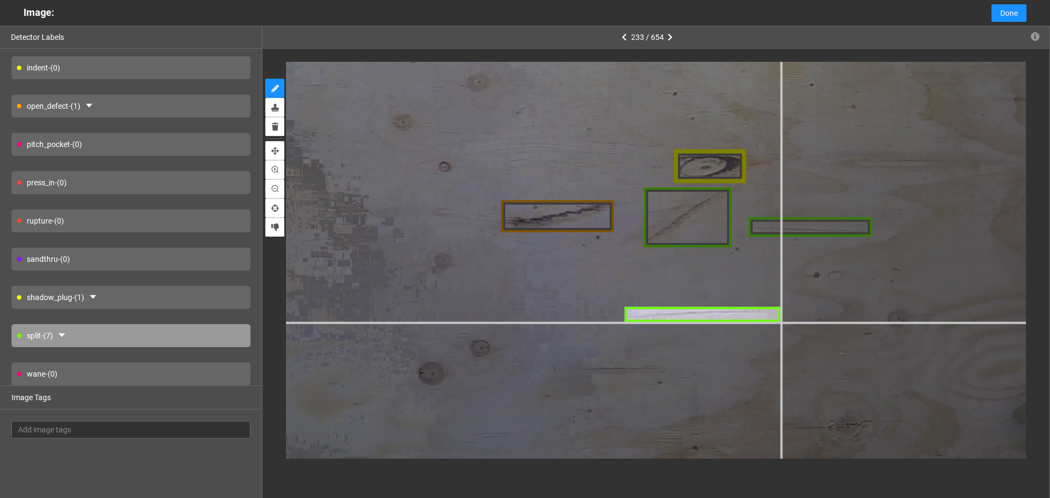
click at [780, 323] on div at bounding box center [245, 206] width 2065 height 1549
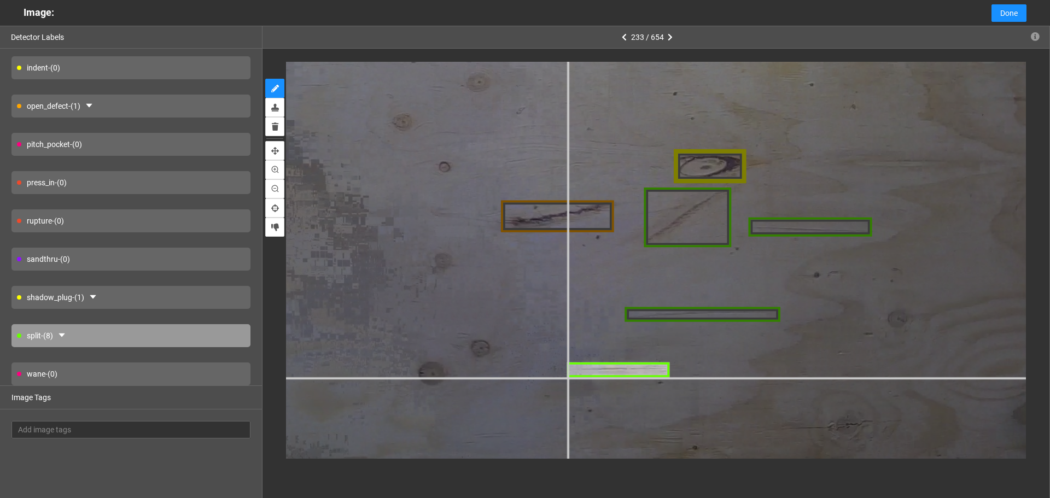
click at [568, 378] on div at bounding box center [245, 206] width 2065 height 1549
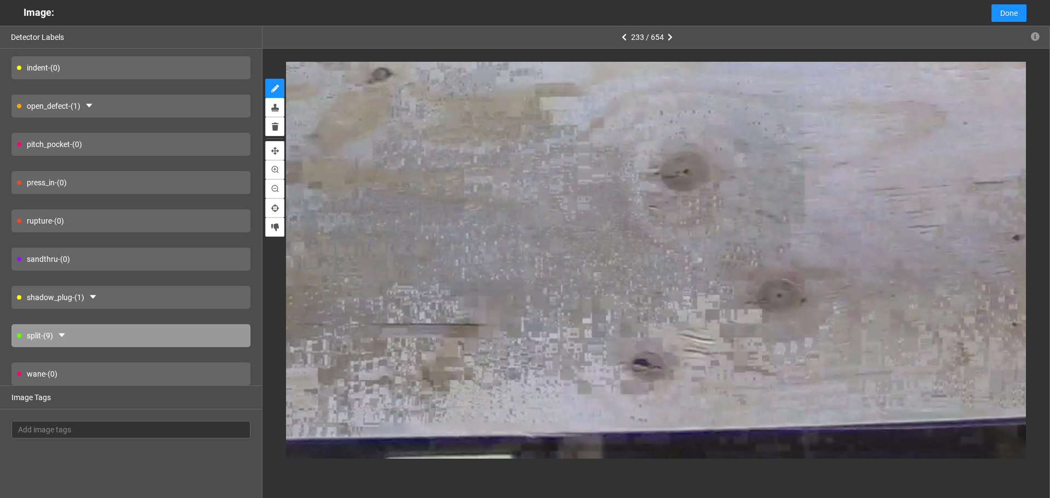
click at [151, 147] on div "pitch_pocket - (0)" at bounding box center [130, 144] width 239 height 23
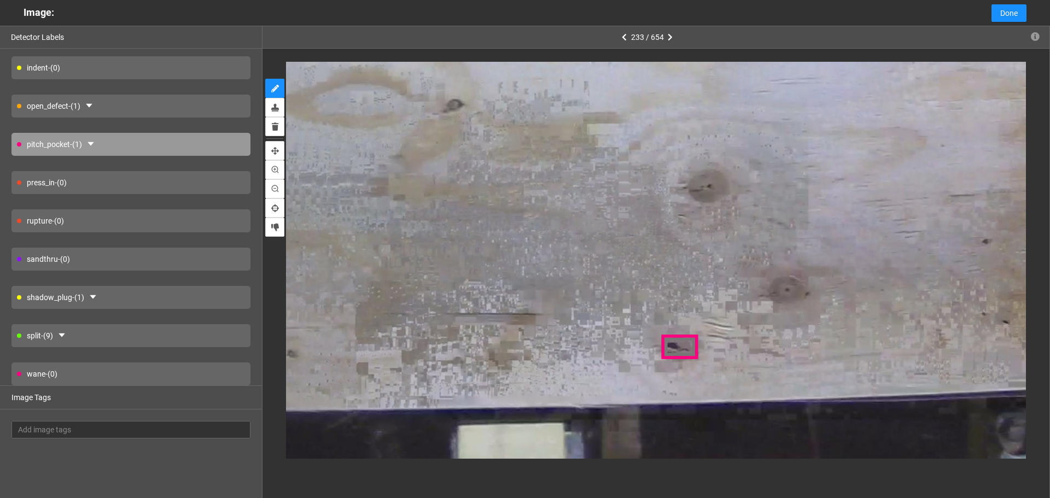
drag, startPoint x: 188, startPoint y: 337, endPoint x: 318, endPoint y: 336, distance: 130.7
click at [188, 339] on div "split - (9)" at bounding box center [130, 335] width 239 height 23
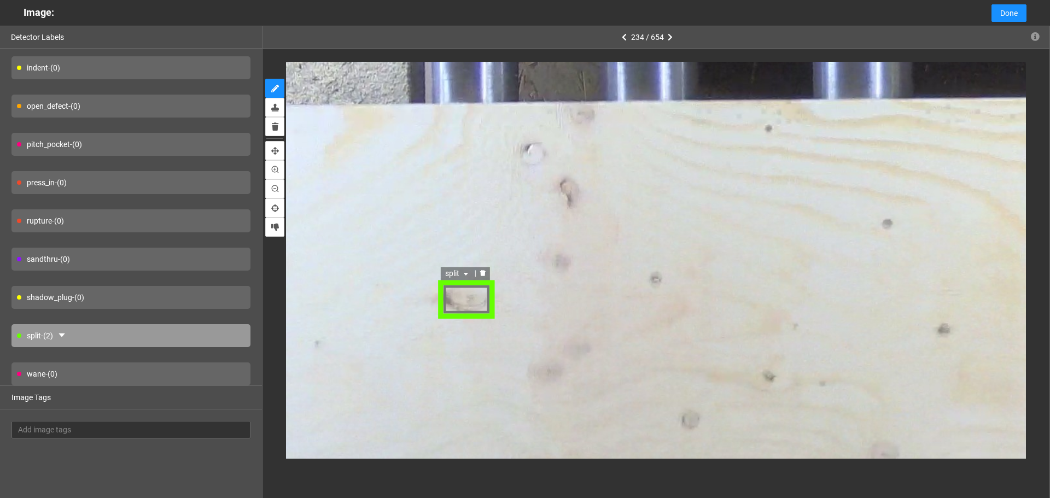
click at [458, 273] on span "split" at bounding box center [459, 274] width 26 height 12
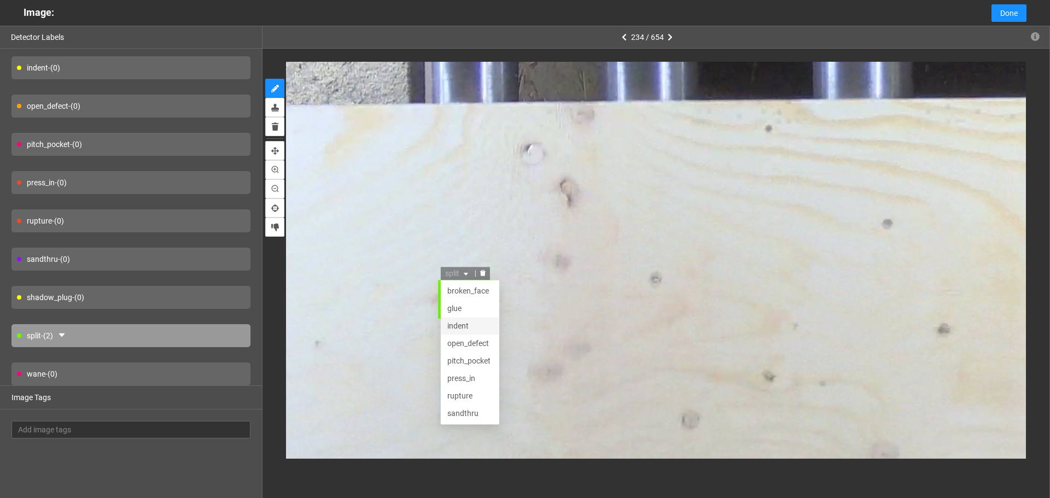
scroll to position [35, 0]
click at [475, 395] on div "shadow_plug" at bounding box center [470, 397] width 45 height 12
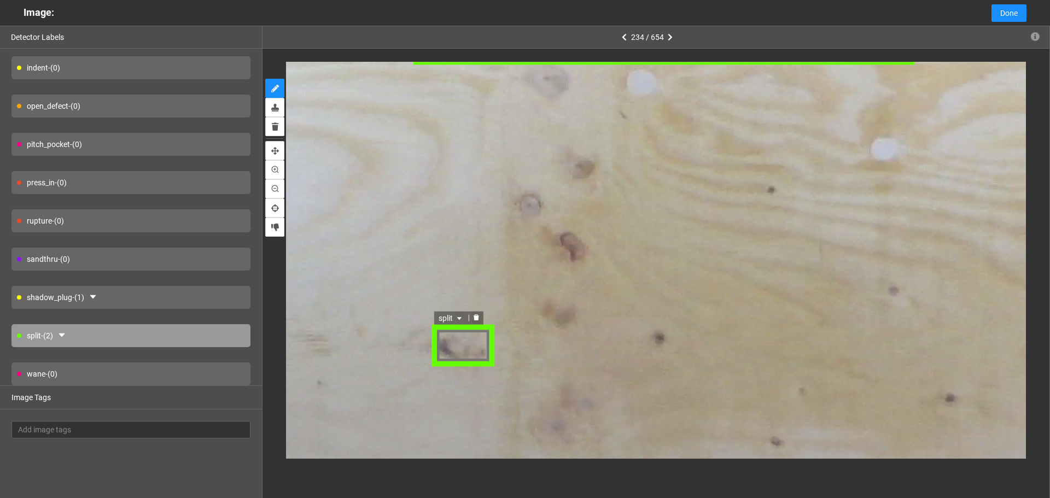
click at [465, 314] on div "split" at bounding box center [452, 318] width 34 height 13
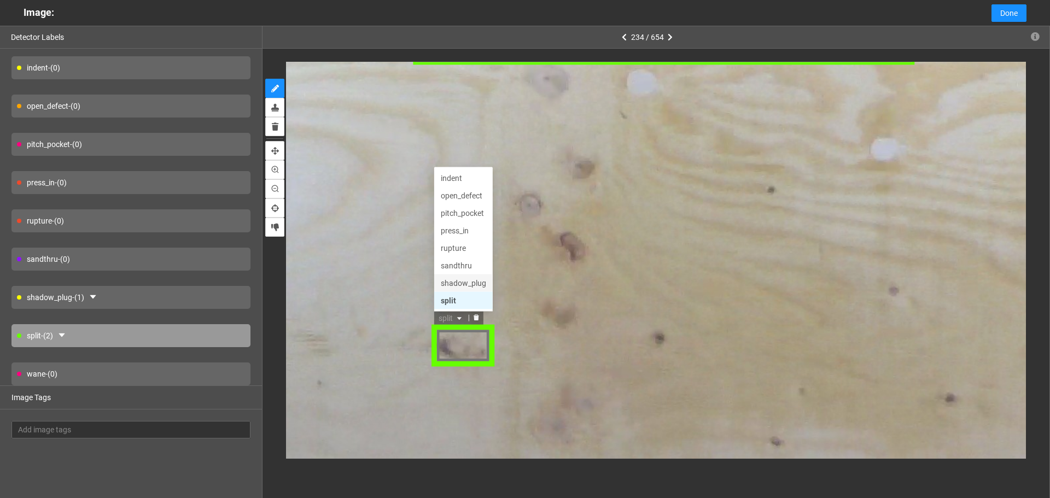
click at [464, 283] on div "shadow_plug" at bounding box center [464, 284] width 45 height 12
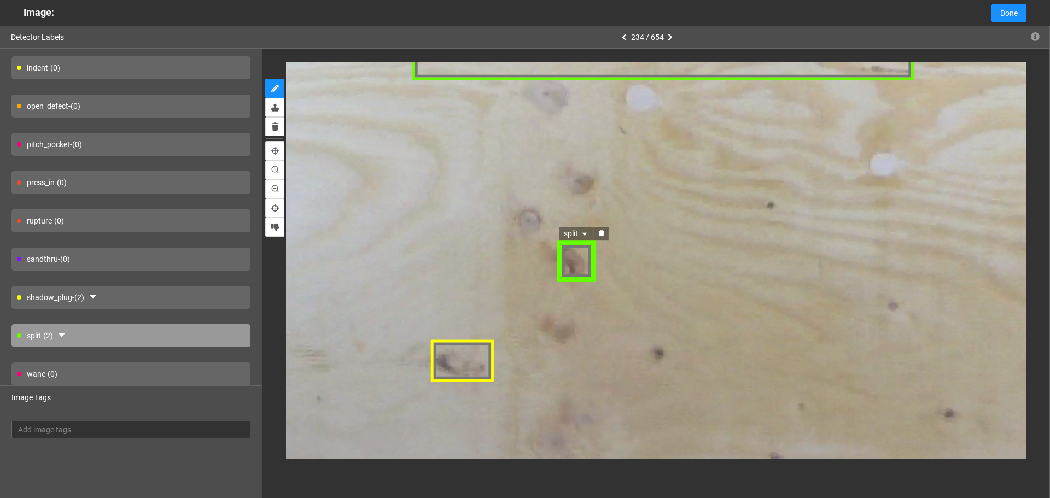
click at [581, 233] on icon "caret-down" at bounding box center [583, 235] width 7 height 7
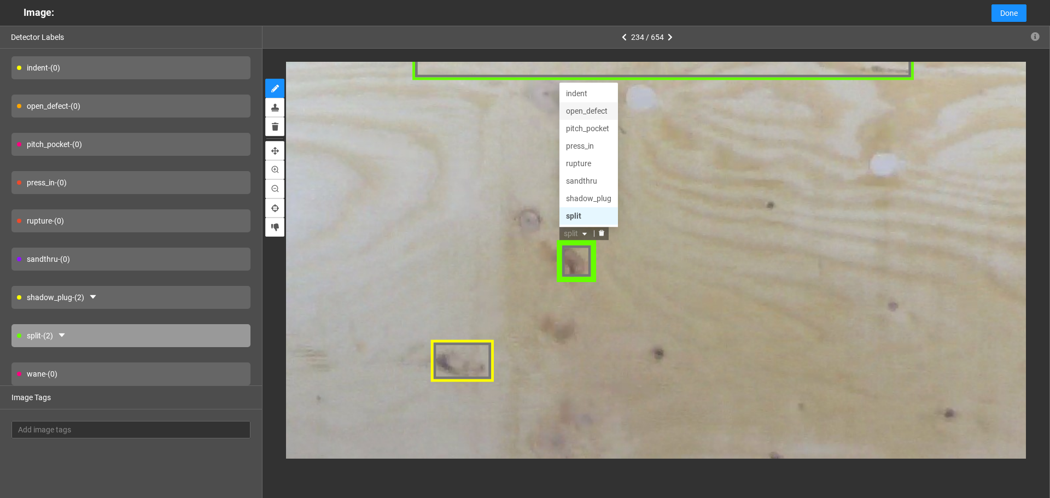
click at [597, 106] on div "open_defect" at bounding box center [587, 112] width 45 height 12
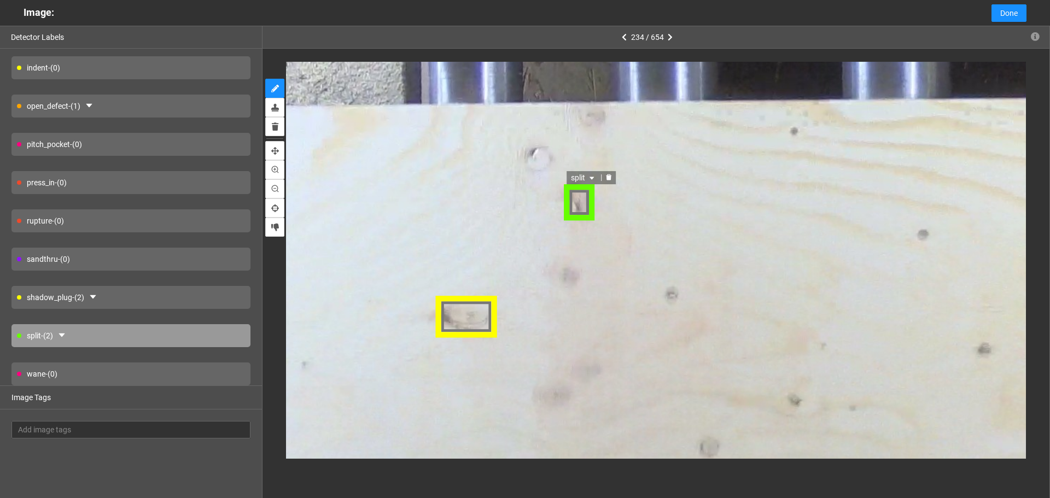
click at [586, 178] on span "split" at bounding box center [584, 178] width 26 height 12
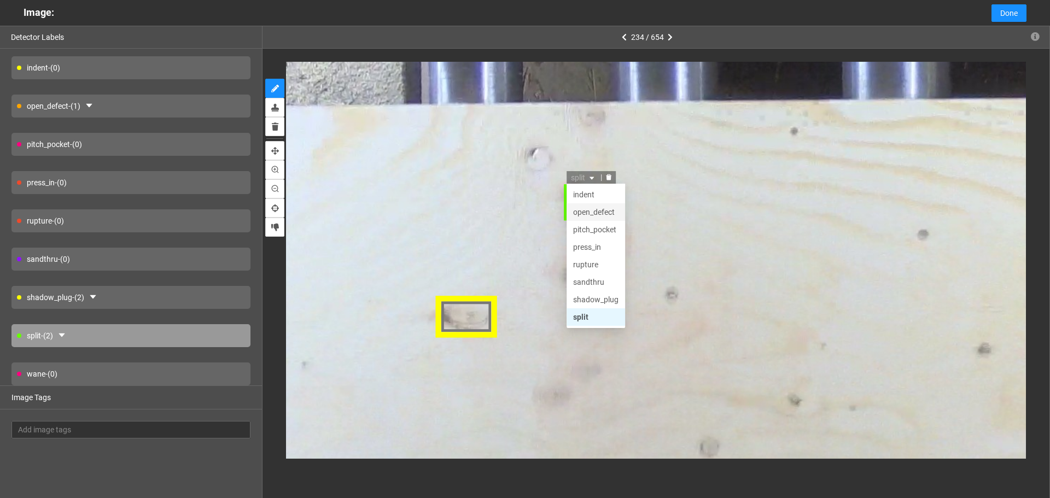
click at [593, 210] on div "open_defect" at bounding box center [596, 212] width 45 height 12
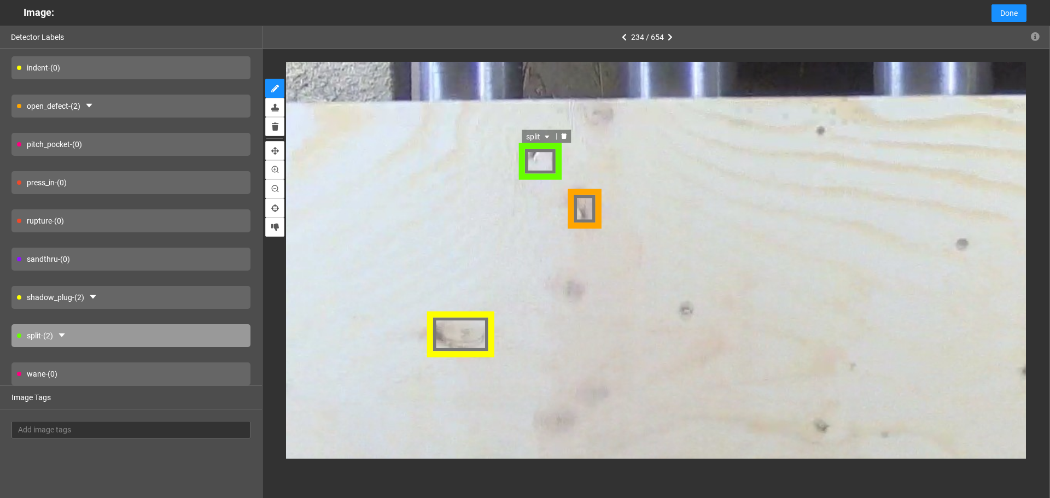
click at [542, 152] on div "split" at bounding box center [540, 161] width 45 height 39
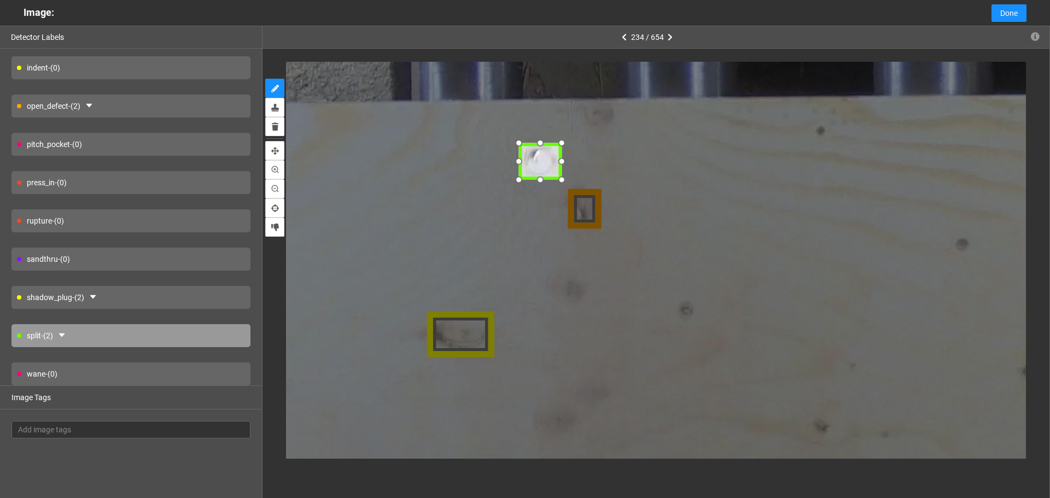
click at [554, 145] on div at bounding box center [562, 141] width 17 height 17
click at [547, 135] on icon "caret-down" at bounding box center [546, 136] width 7 height 7
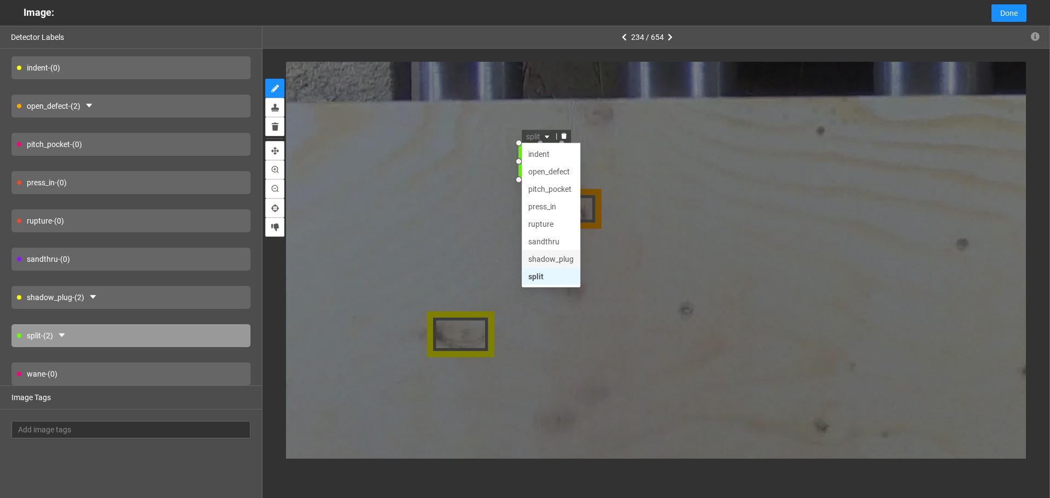
click at [557, 258] on div "shadow_plug" at bounding box center [550, 258] width 45 height 12
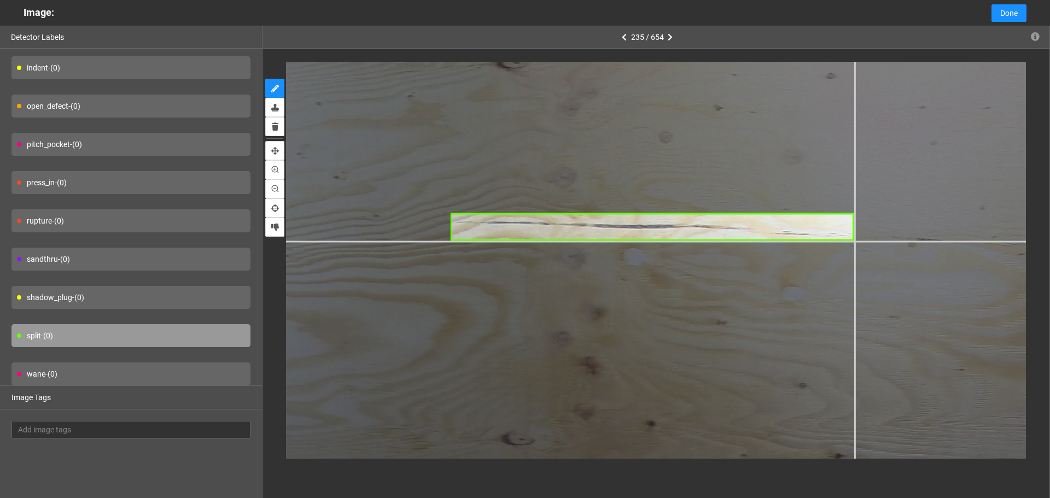
click at [852, 242] on div at bounding box center [729, 273] width 1588 height 1191
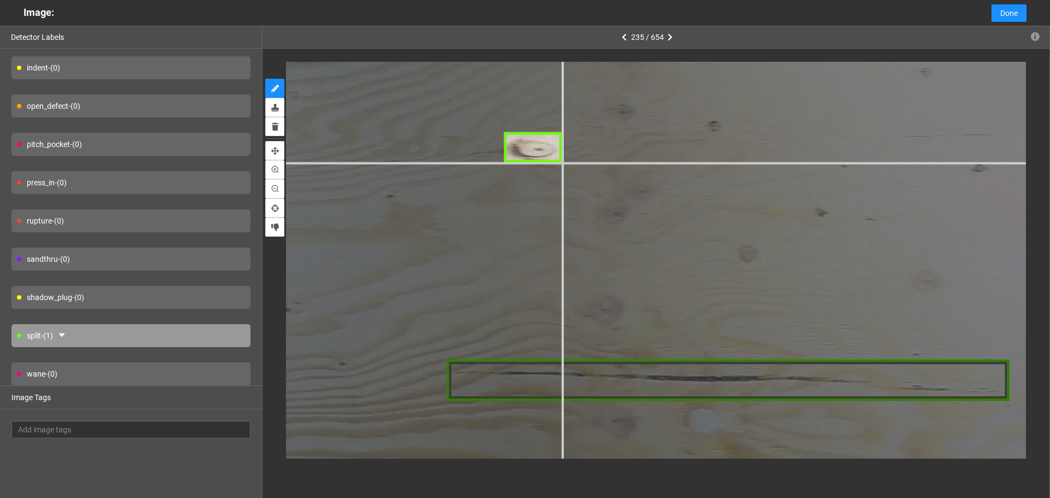
click at [563, 162] on div at bounding box center [838, 445] width 2224 height 1668
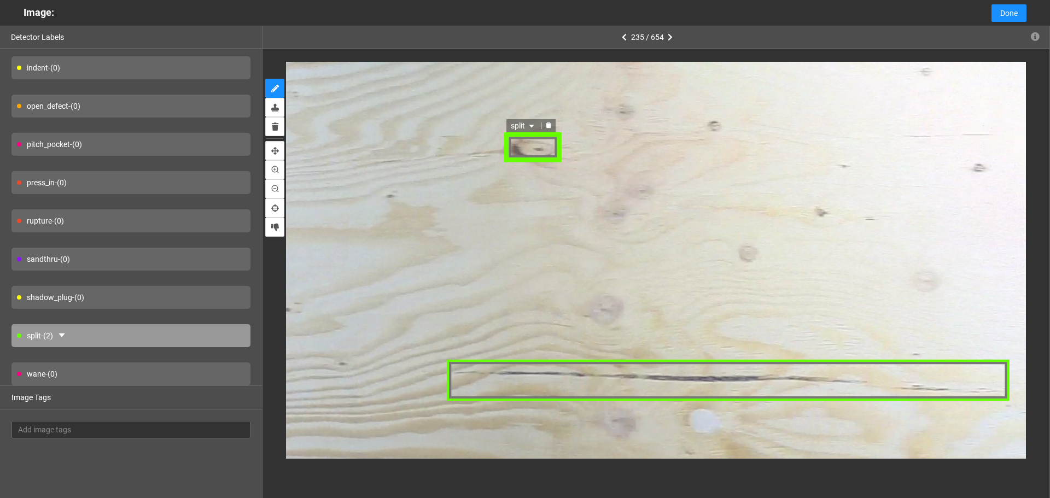
click at [536, 126] on span "split" at bounding box center [524, 125] width 26 height 12
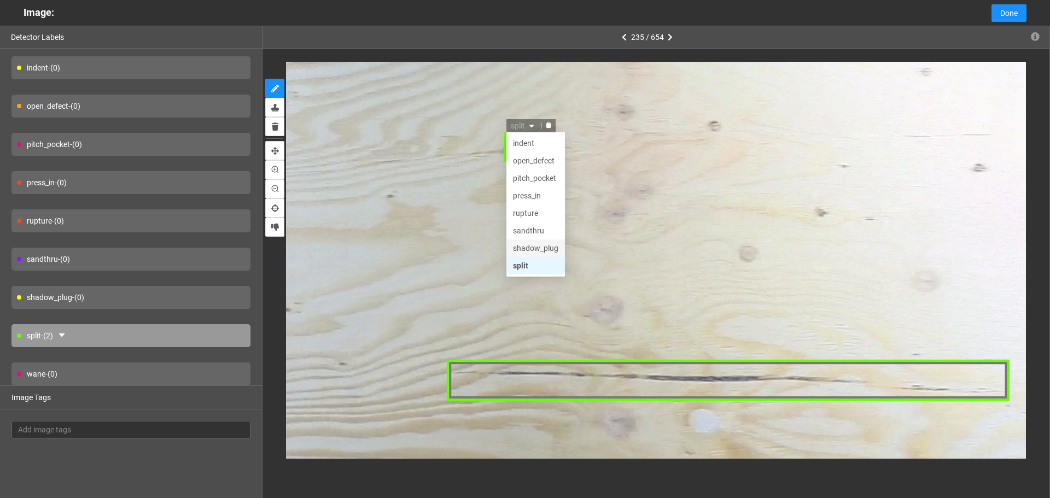
click at [540, 246] on div "shadow_plug" at bounding box center [535, 248] width 45 height 12
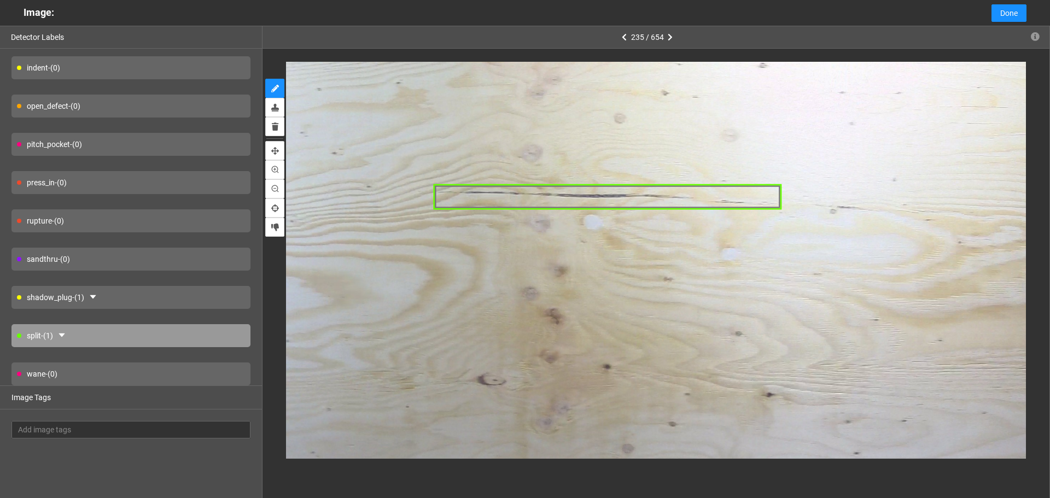
click at [137, 297] on div "shadow_plug - (1)" at bounding box center [130, 297] width 239 height 23
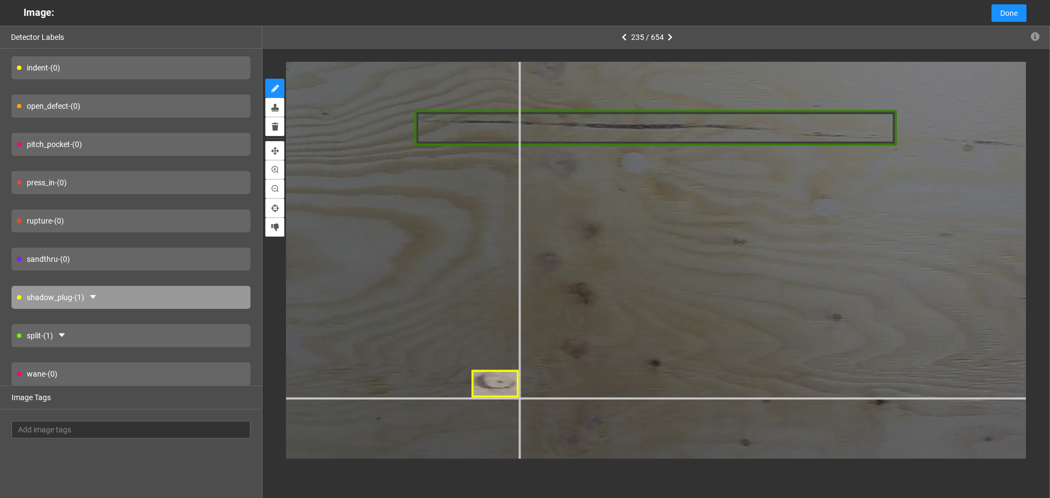
click at [519, 397] on div at bounding box center [750, 184] width 1906 height 1430
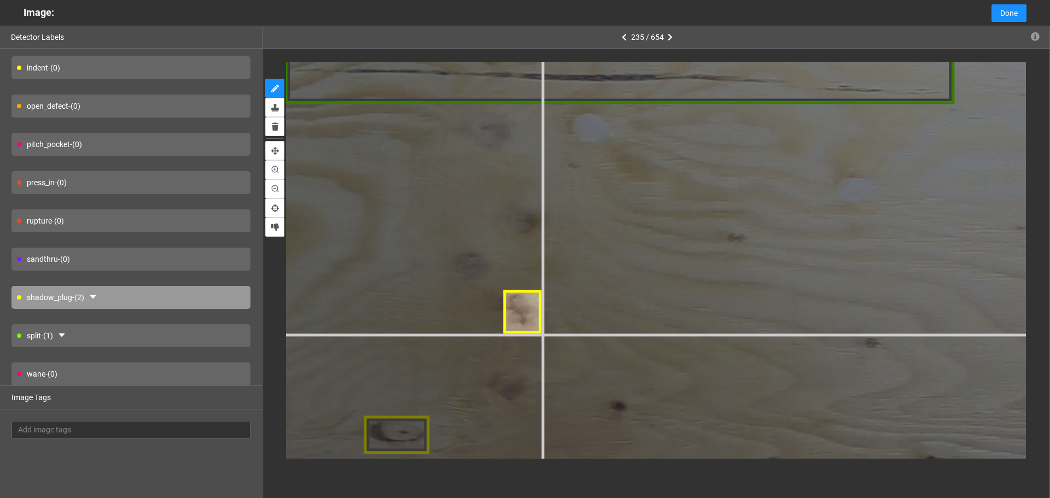
click at [541, 332] on div at bounding box center [749, 157] width 2647 height 1986
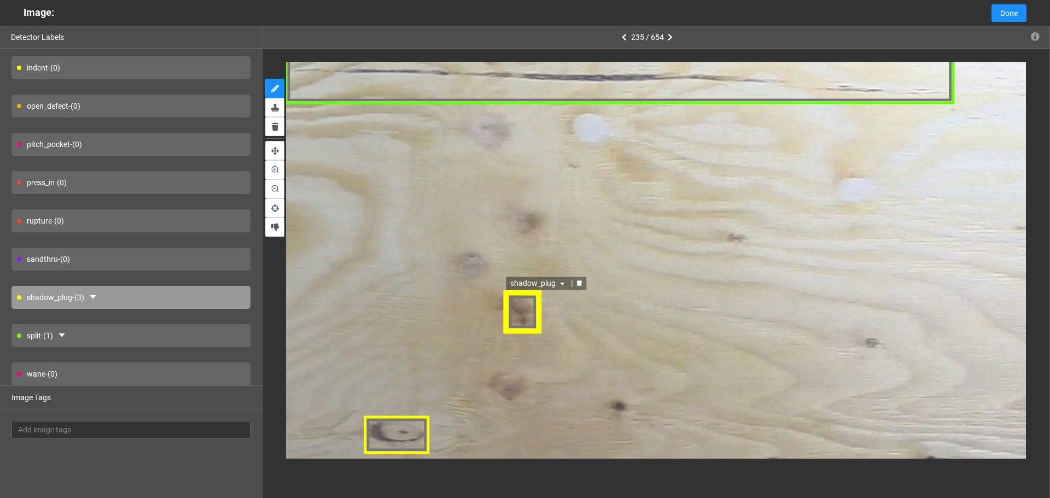
click at [533, 283] on span "shadow_plug" at bounding box center [538, 283] width 57 height 12
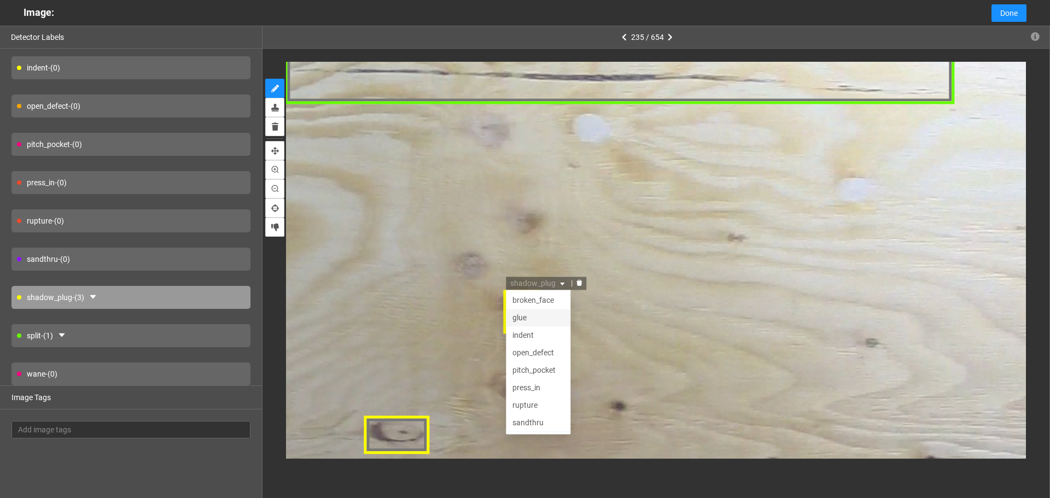
scroll to position [0, 0]
click at [534, 356] on div "open_defect" at bounding box center [537, 353] width 51 height 12
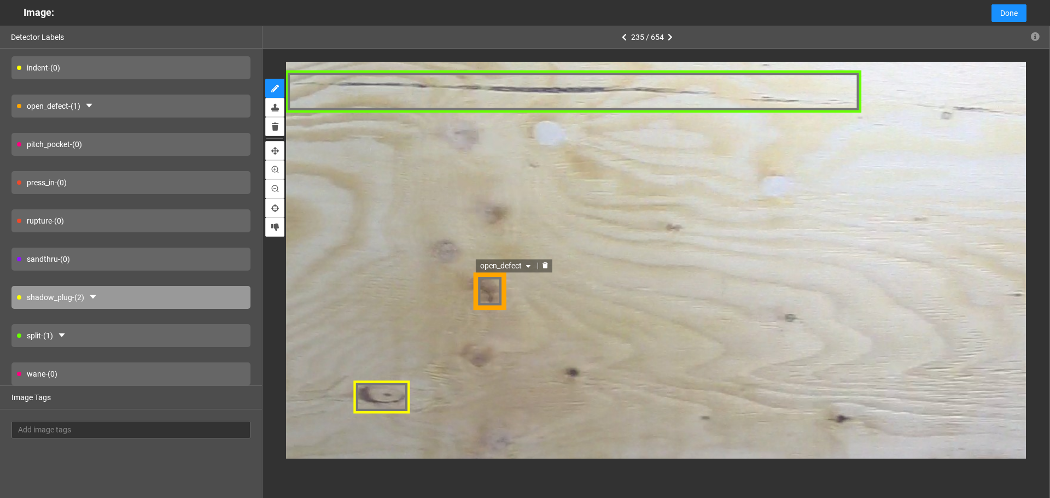
click at [549, 262] on div at bounding box center [545, 266] width 14 height 10
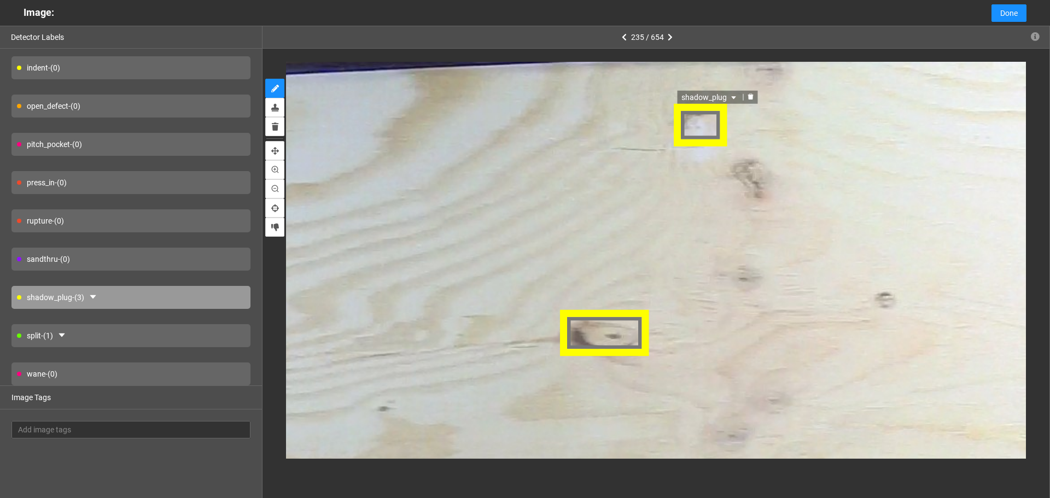
click at [697, 101] on span "shadow_plug" at bounding box center [710, 98] width 57 height 12
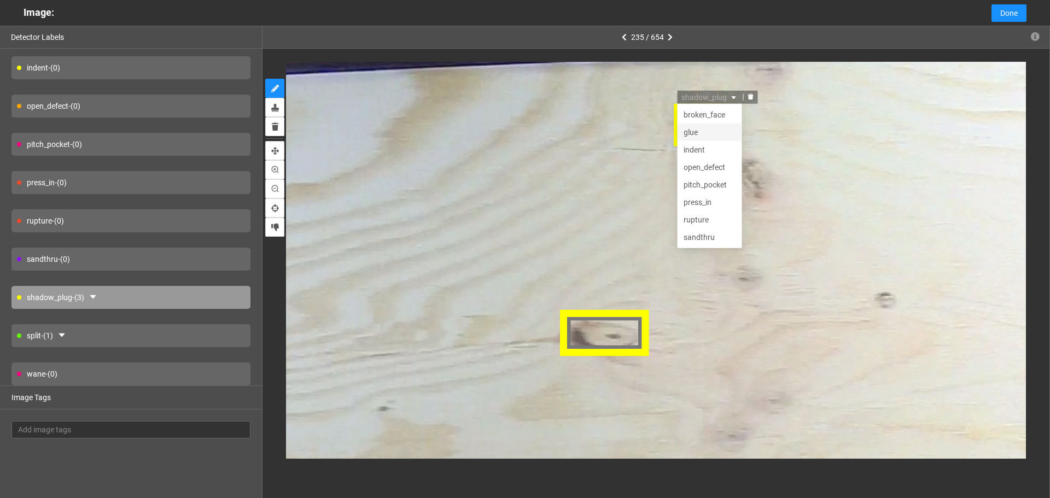
scroll to position [17, 0]
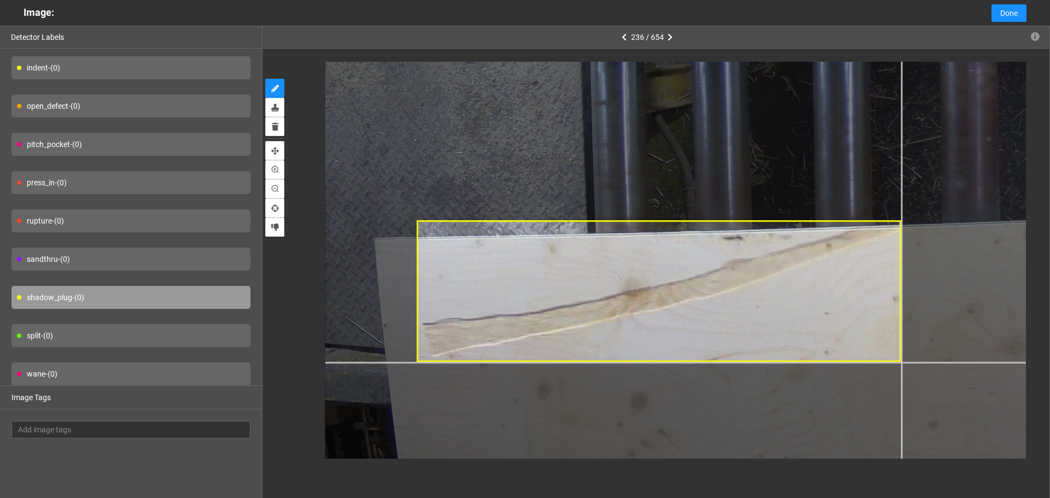
click at [900, 361] on div at bounding box center [1040, 60] width 1430 height 1072
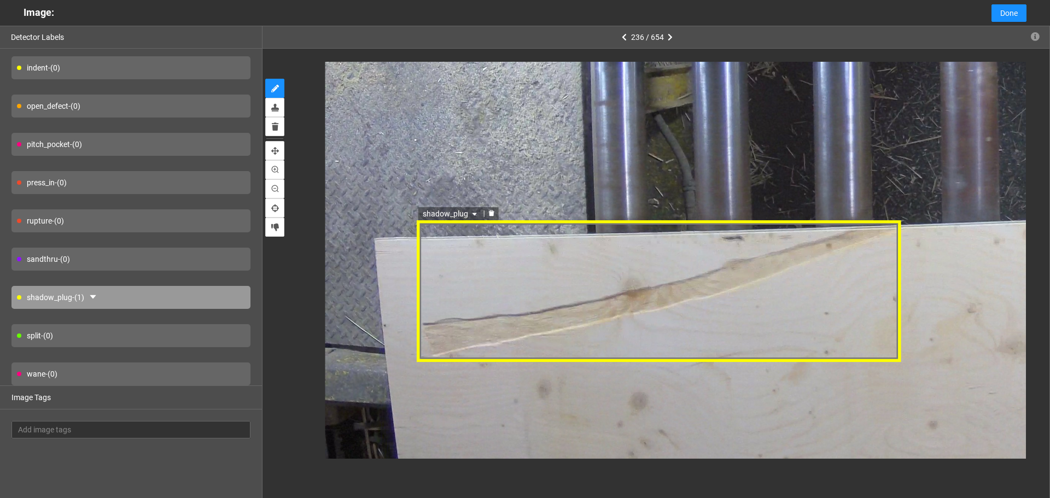
click at [637, 253] on div "shadow_plug" at bounding box center [658, 291] width 484 height 141
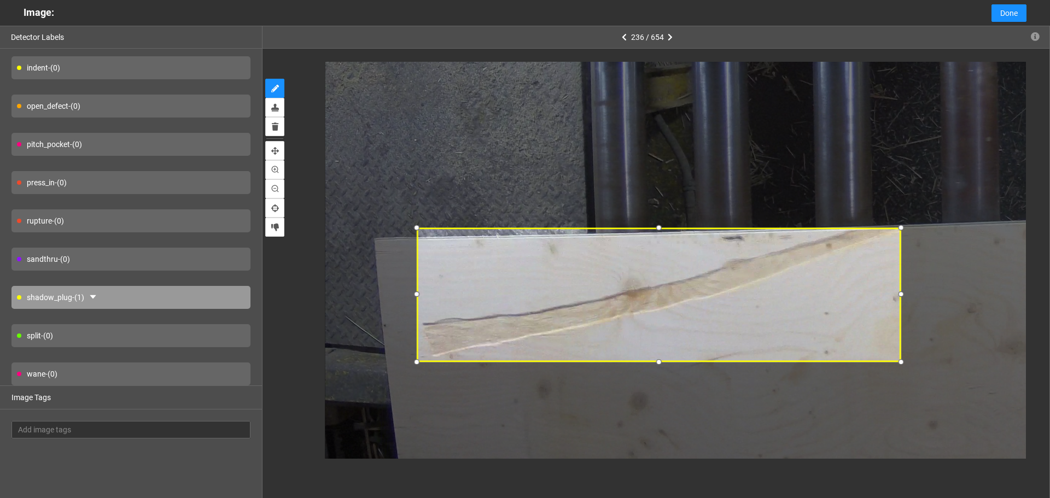
click at [660, 229] on div at bounding box center [658, 227] width 14 height 14
click at [450, 223] on span "shadow_plug" at bounding box center [450, 221] width 57 height 12
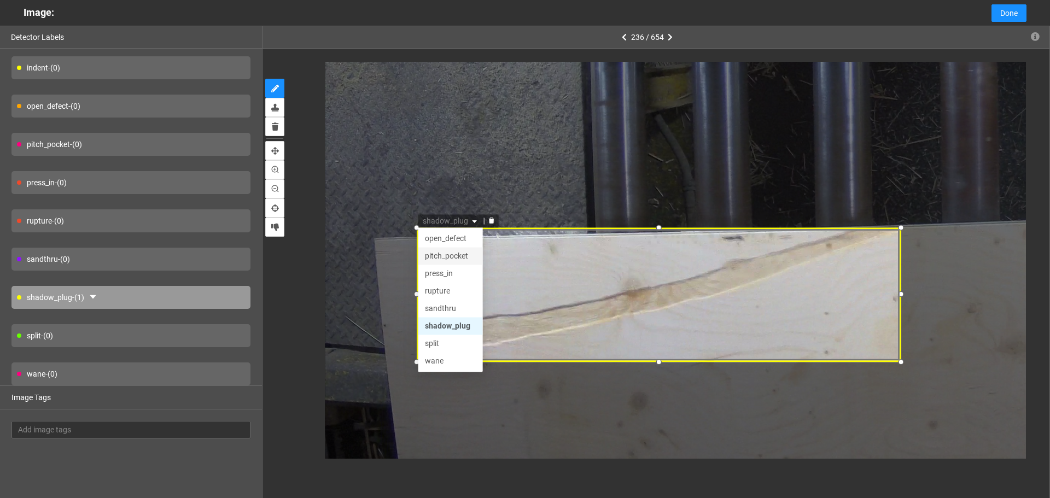
scroll to position [0, 0]
click at [448, 272] on div "indent" at bounding box center [449, 273] width 51 height 12
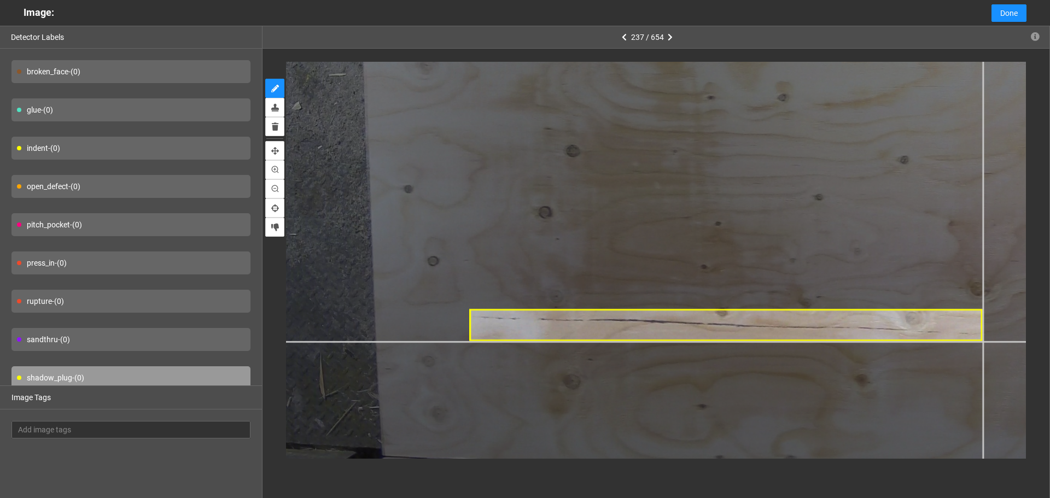
click at [983, 341] on div at bounding box center [895, 138] width 1483 height 1112
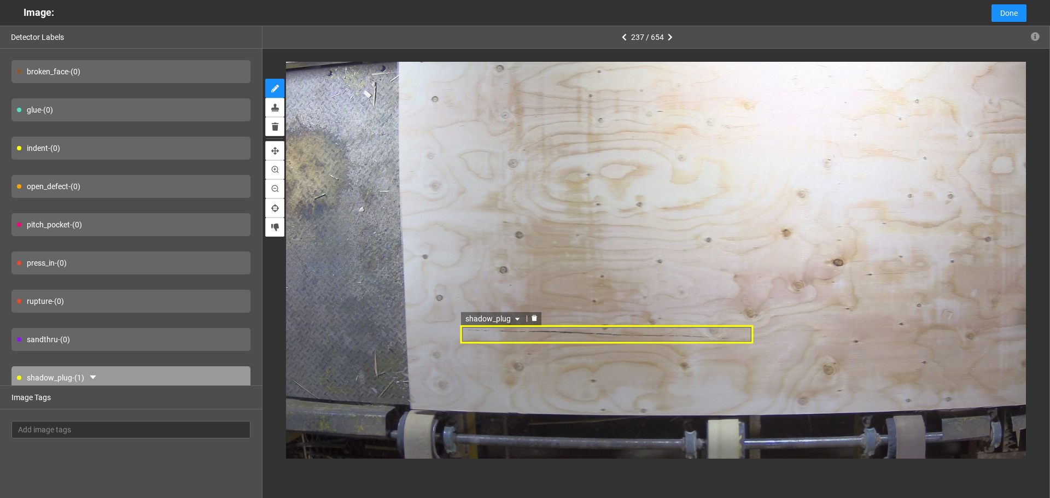
click at [504, 321] on span "shadow_plug" at bounding box center [494, 319] width 57 height 12
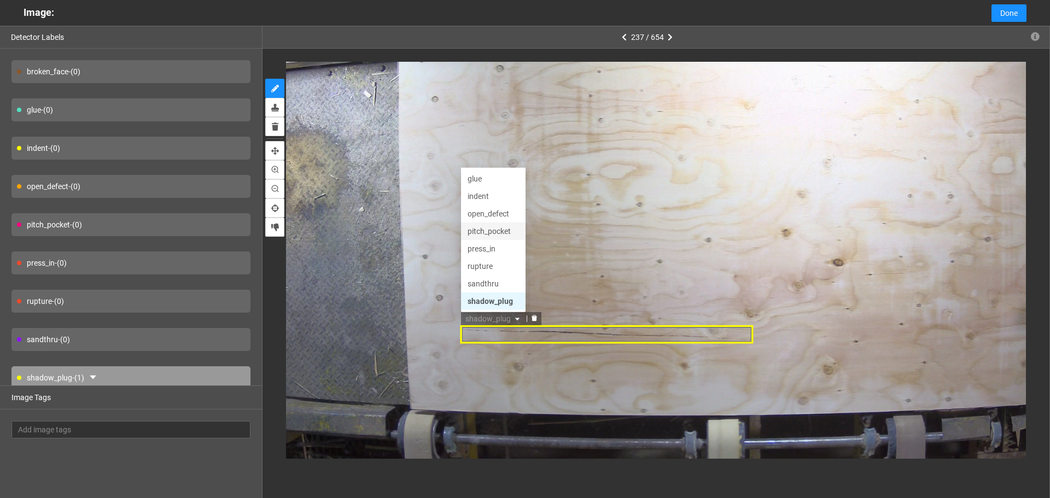
scroll to position [52, 0]
click at [499, 284] on div "split" at bounding box center [493, 284] width 51 height 12
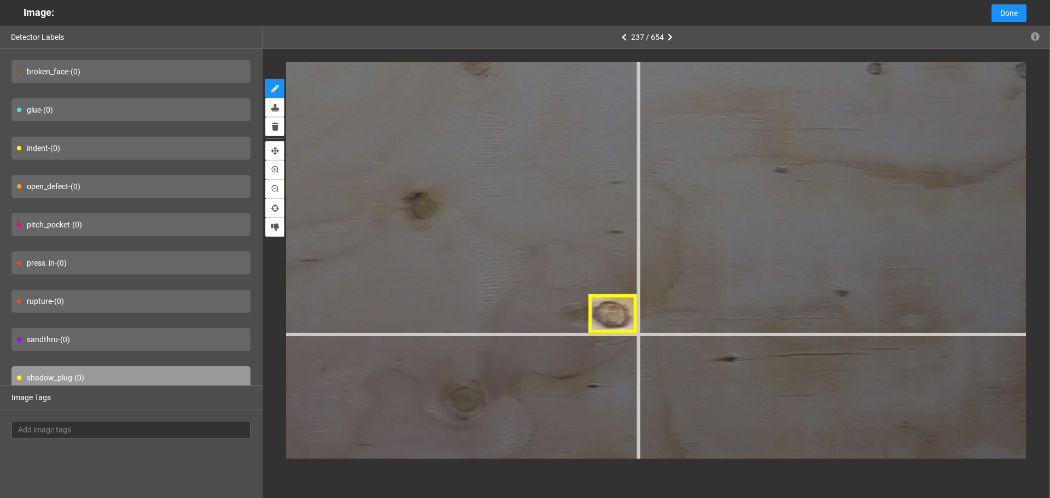
click at [638, 332] on div at bounding box center [115, 185] width 3124 height 2343
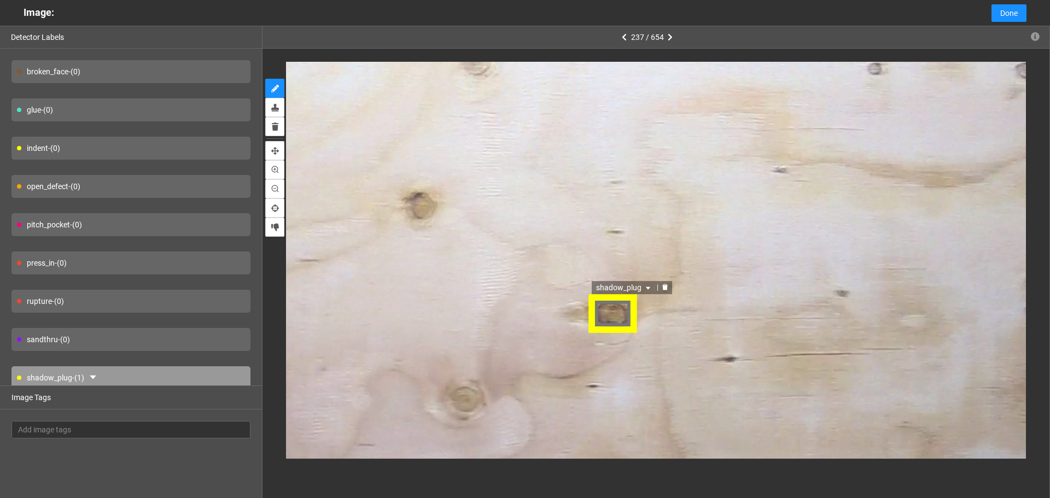
click at [616, 296] on div "shadow_plug" at bounding box center [612, 313] width 51 height 38
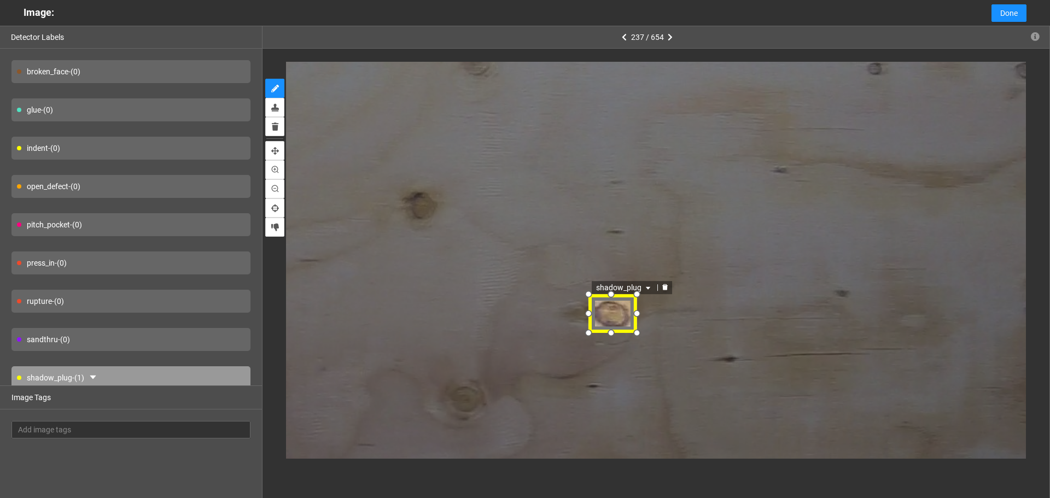
click at [614, 286] on div at bounding box center [612, 293] width 17 height 17
click at [619, 285] on span "shadow_plug" at bounding box center [623, 288] width 57 height 12
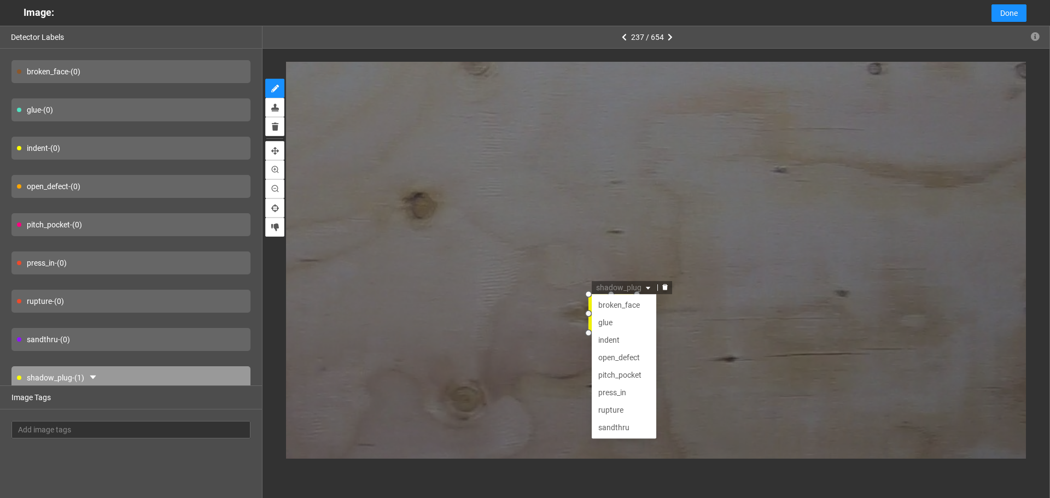
scroll to position [17, 0]
click at [621, 345] on div "open_defect" at bounding box center [622, 340] width 51 height 12
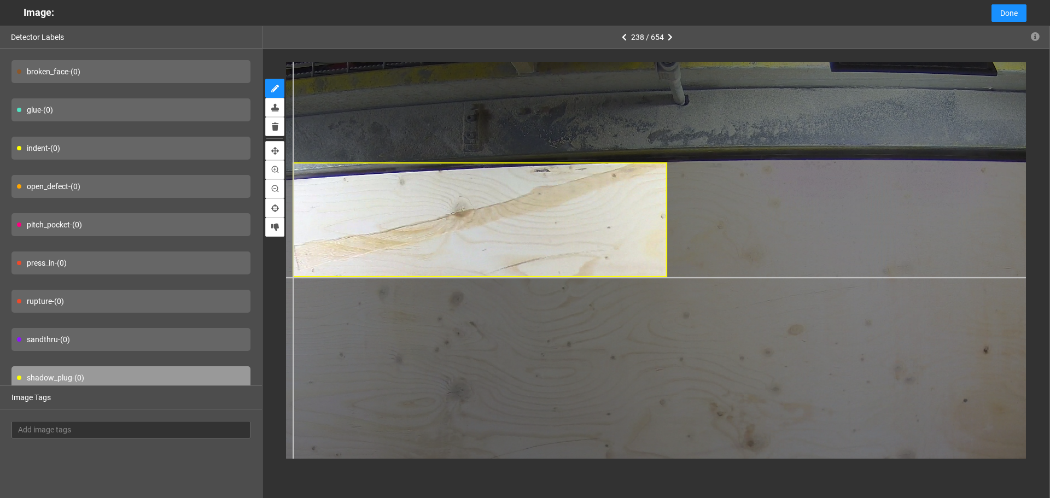
click at [292, 277] on div at bounding box center [740, 398] width 1112 height 834
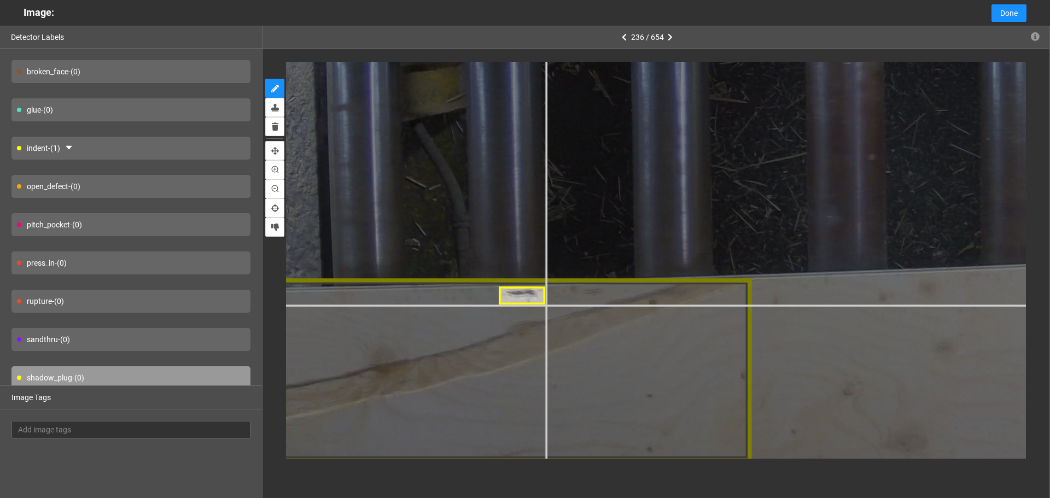
click at [545, 305] on div at bounding box center [942, 47] width 1959 height 1469
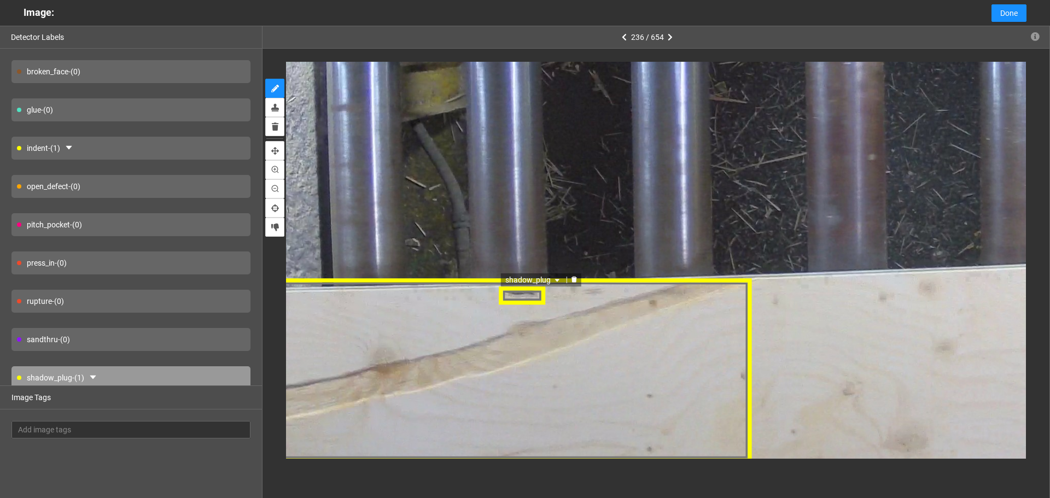
click at [529, 285] on span "shadow_plug" at bounding box center [534, 280] width 57 height 12
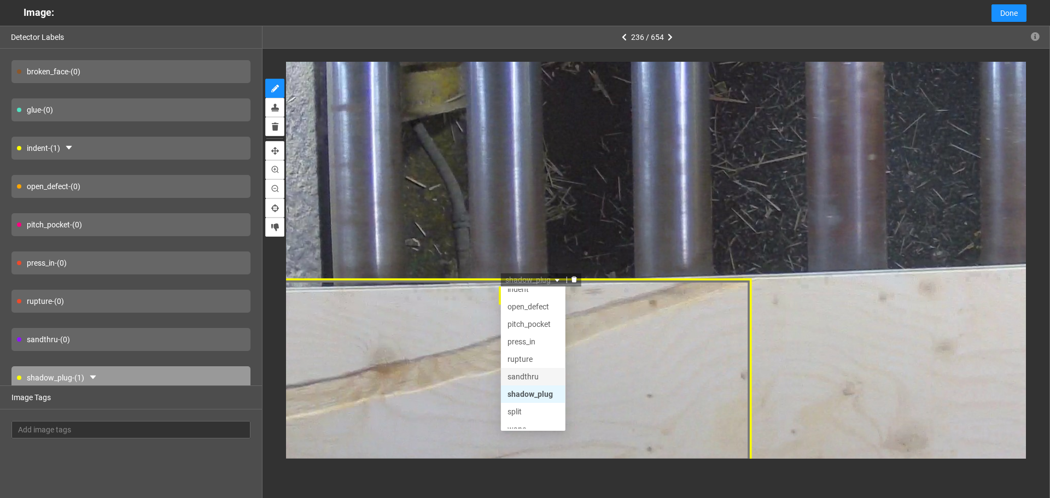
scroll to position [52, 0]
click at [523, 419] on div "wane" at bounding box center [533, 420] width 51 height 12
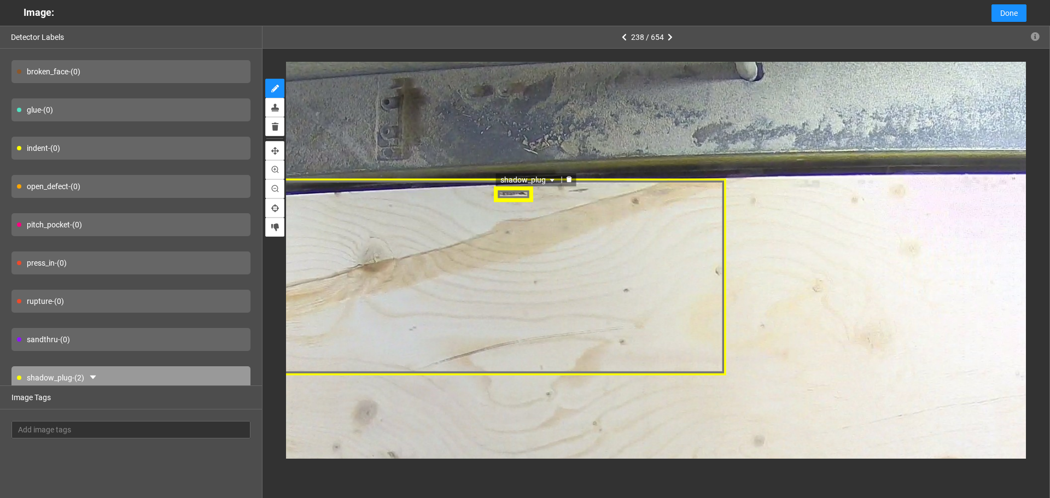
click at [509, 181] on span "shadow_plug" at bounding box center [528, 179] width 57 height 12
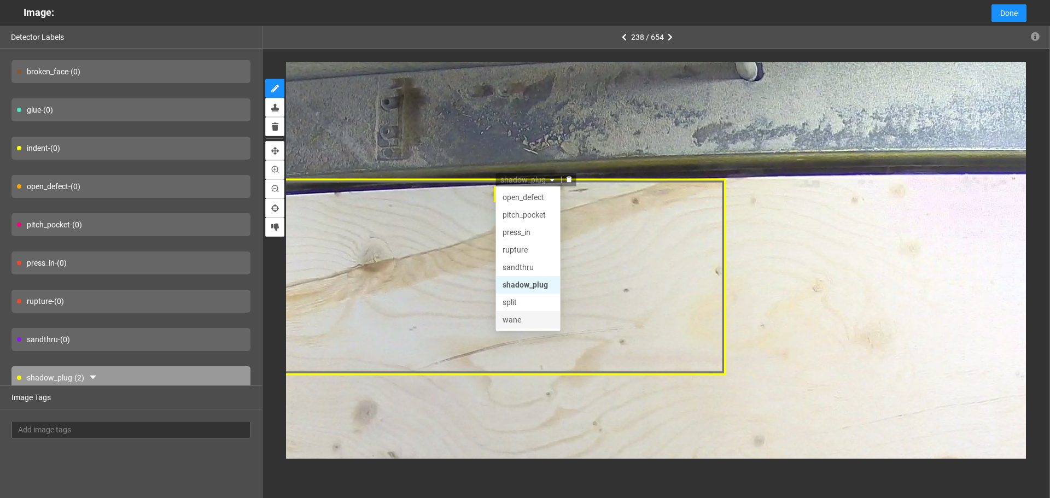
click at [517, 314] on div "wane" at bounding box center [527, 319] width 51 height 12
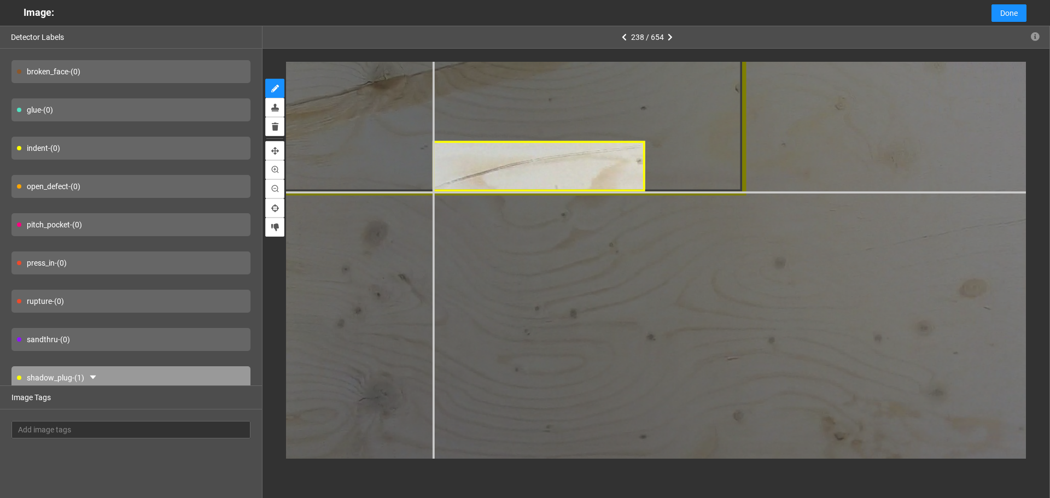
click at [434, 192] on div at bounding box center [873, 408] width 1959 height 1469
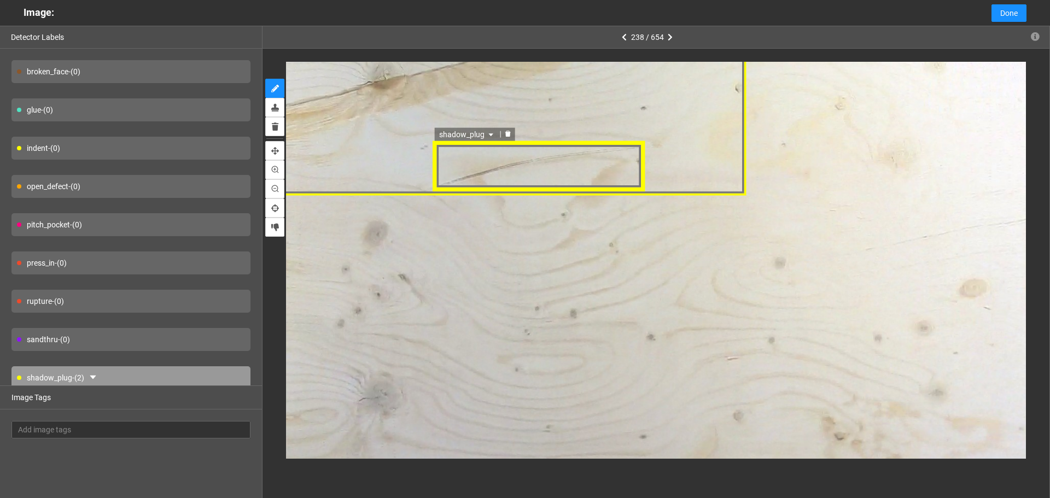
click at [464, 139] on span "shadow_plug" at bounding box center [468, 134] width 57 height 12
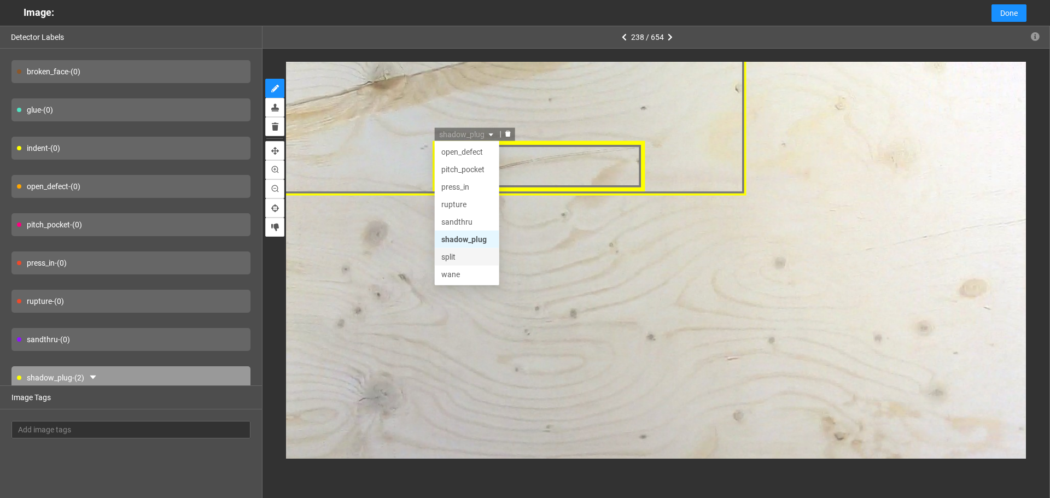
click at [462, 259] on div "split" at bounding box center [467, 256] width 51 height 12
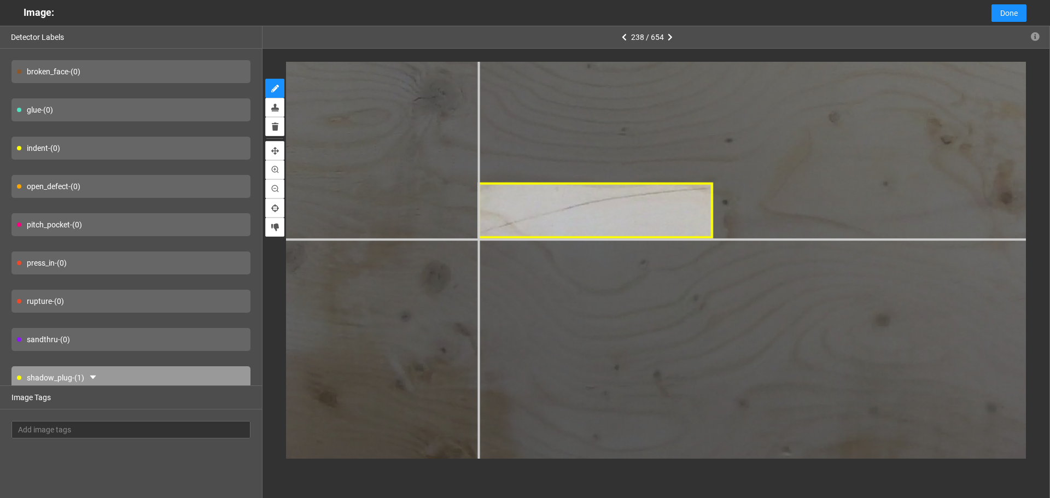
click at [478, 239] on div at bounding box center [984, 109] width 2171 height 1628
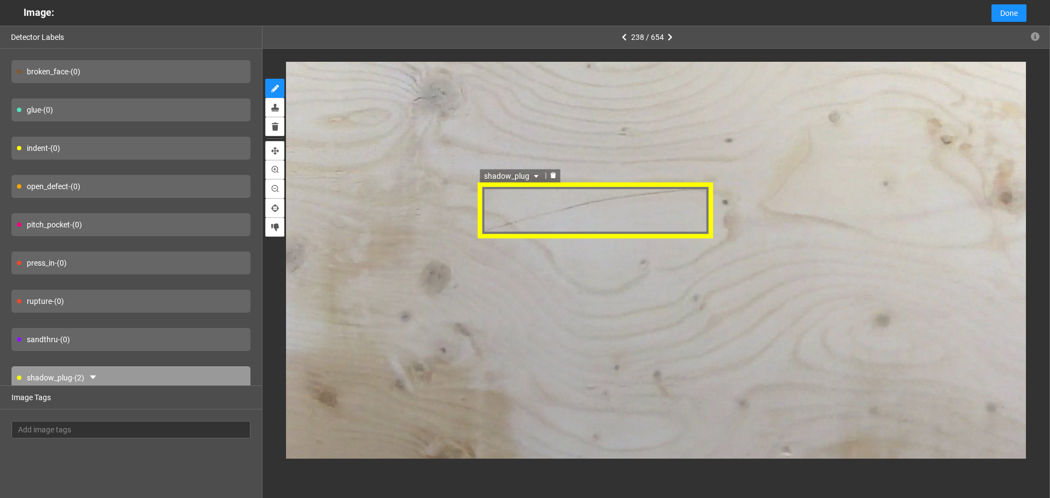
click at [495, 178] on span "shadow_plug" at bounding box center [512, 177] width 57 height 12
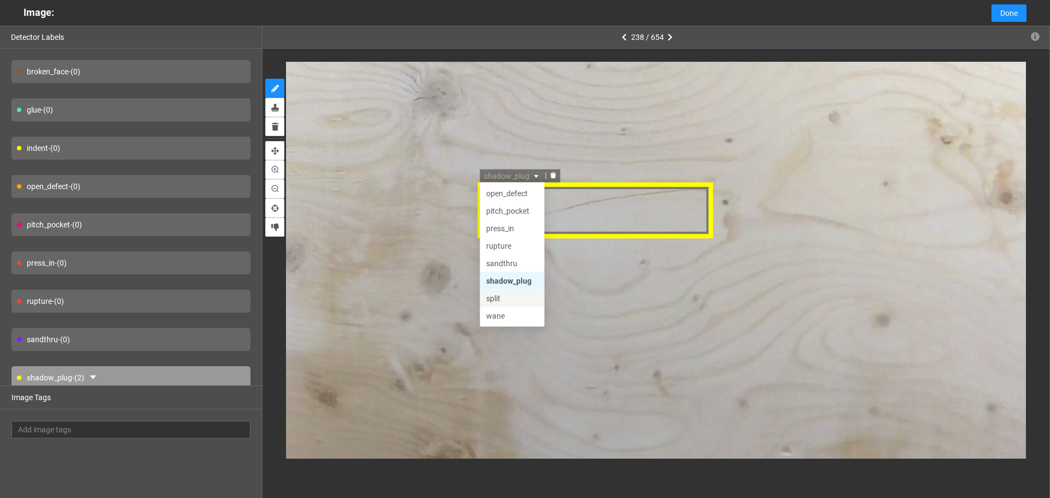
click at [516, 300] on div "split" at bounding box center [512, 299] width 51 height 12
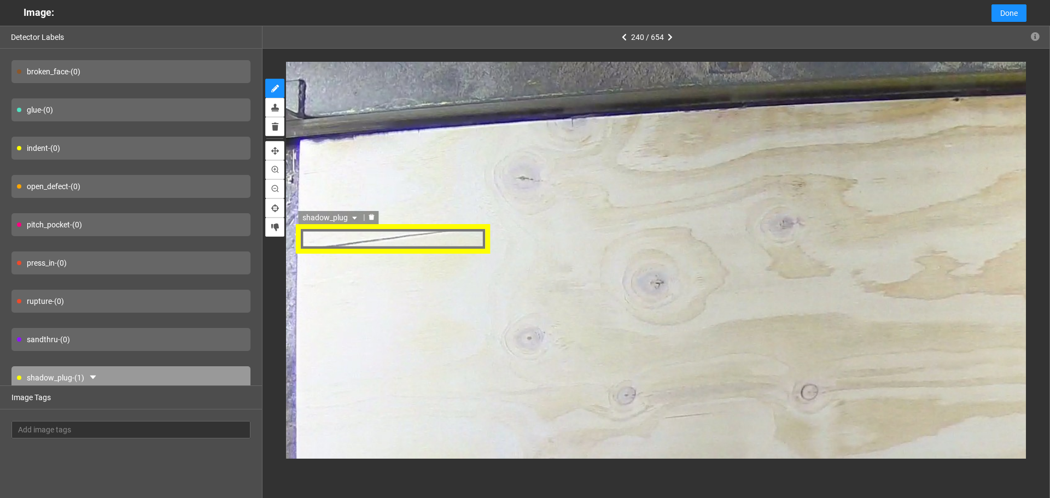
drag, startPoint x: 318, startPoint y: 216, endPoint x: 321, endPoint y: 221, distance: 5.6
click at [319, 215] on span "shadow_plug" at bounding box center [330, 216] width 57 height 12
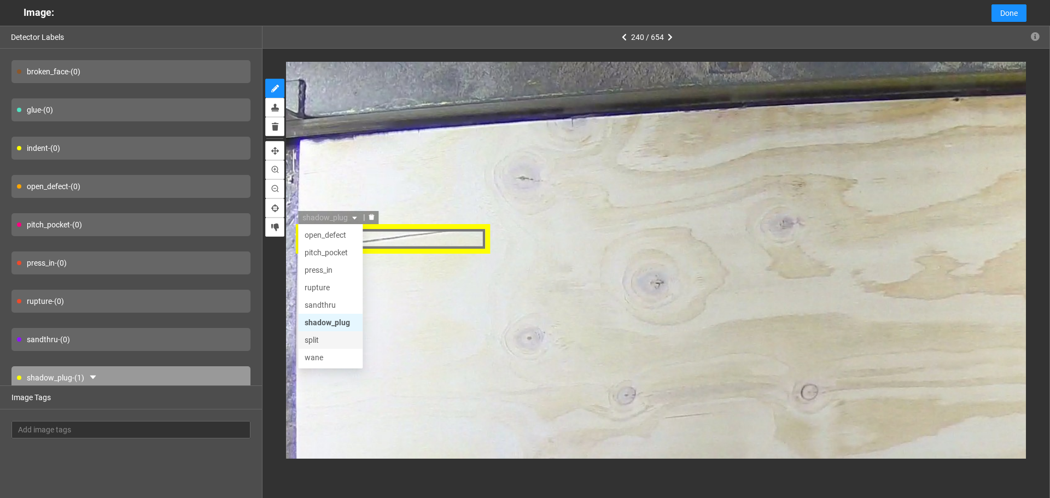
click at [328, 340] on div "split" at bounding box center [329, 339] width 51 height 12
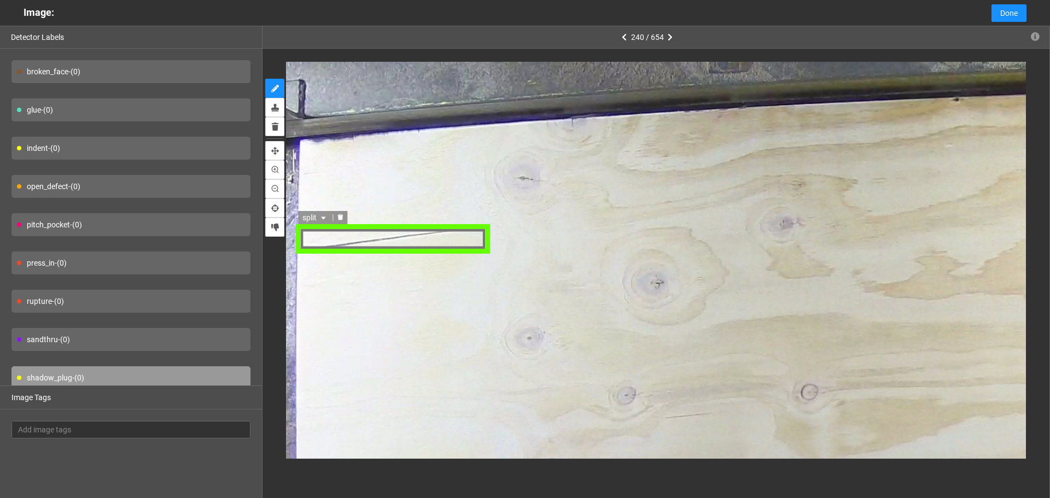
click at [381, 240] on div "split split shadow_plug split wane broken_face glue indent open_defect pitch_po…" at bounding box center [393, 238] width 196 height 30
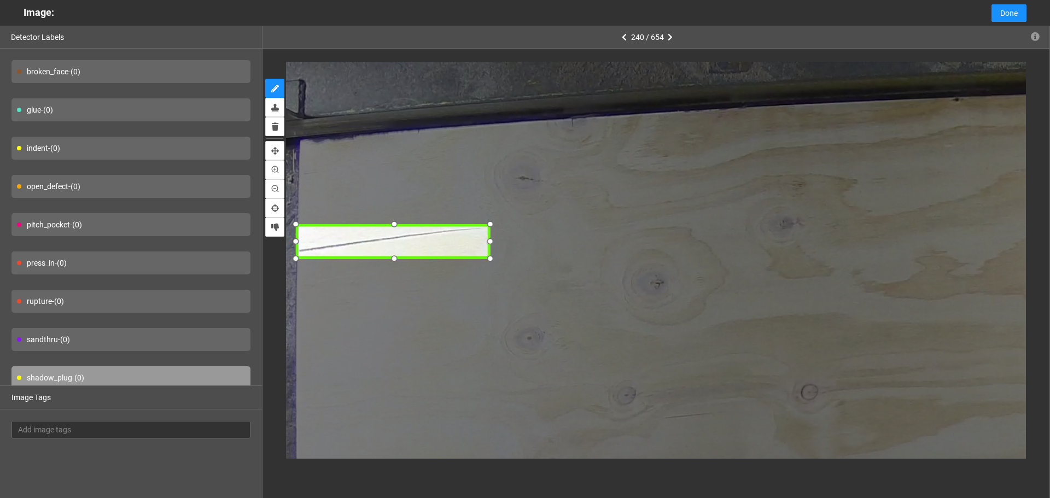
click at [392, 257] on div at bounding box center [393, 257] width 16 height 16
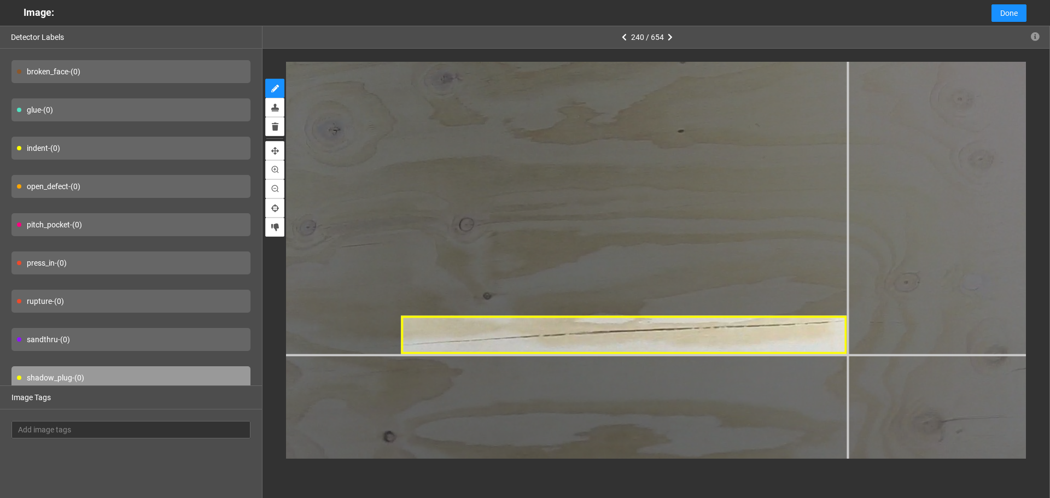
click at [847, 353] on div at bounding box center [891, 406] width 2065 height 1549
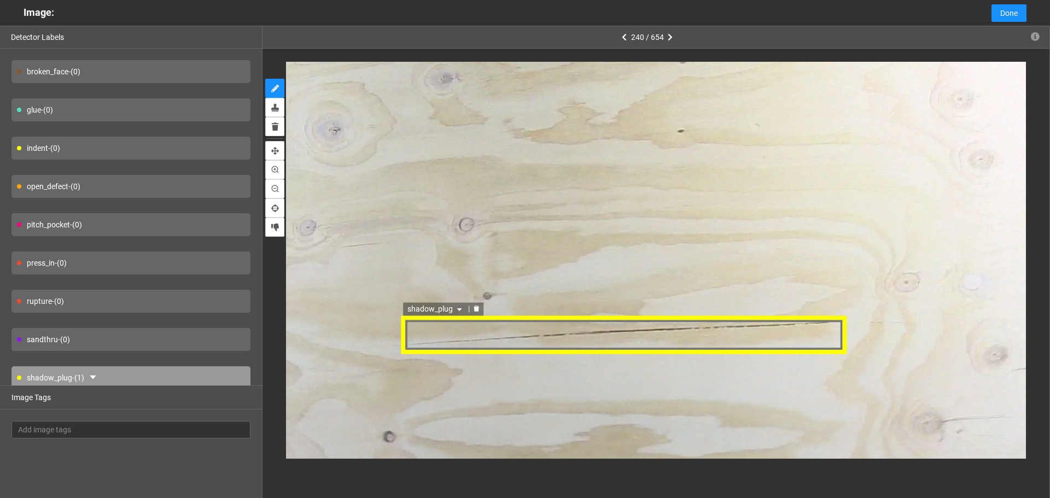
click at [700, 333] on div "shadow_plug" at bounding box center [623, 334] width 447 height 38
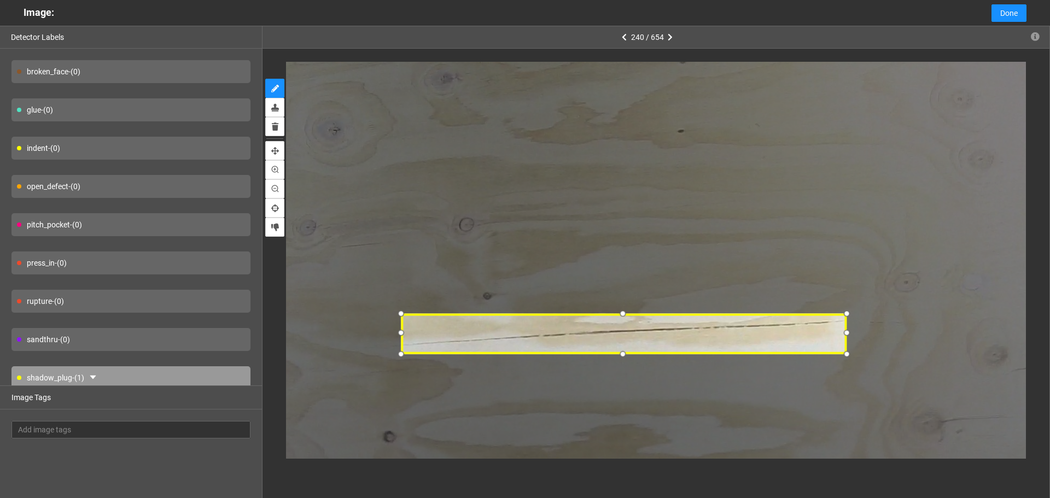
click at [625, 314] on div at bounding box center [623, 313] width 15 height 15
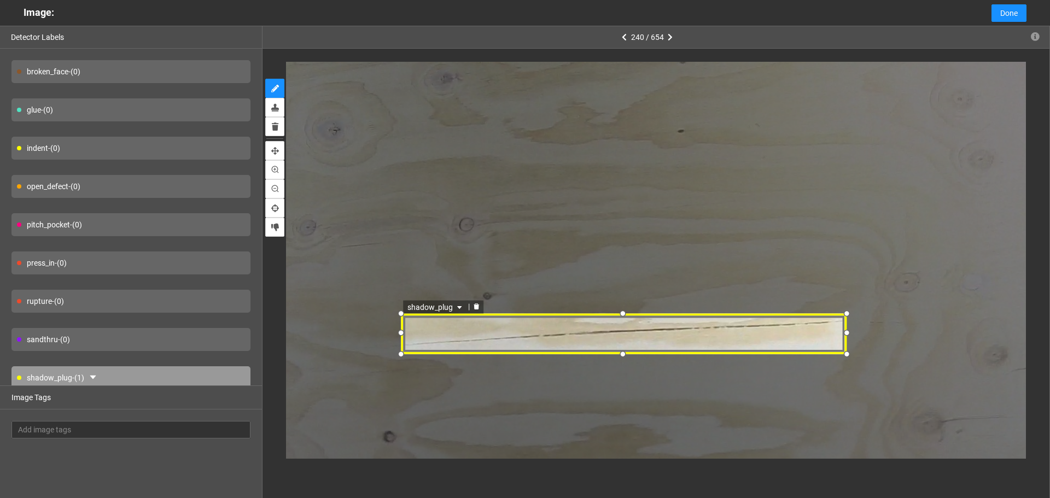
click at [419, 301] on span "shadow_plug" at bounding box center [435, 307] width 57 height 12
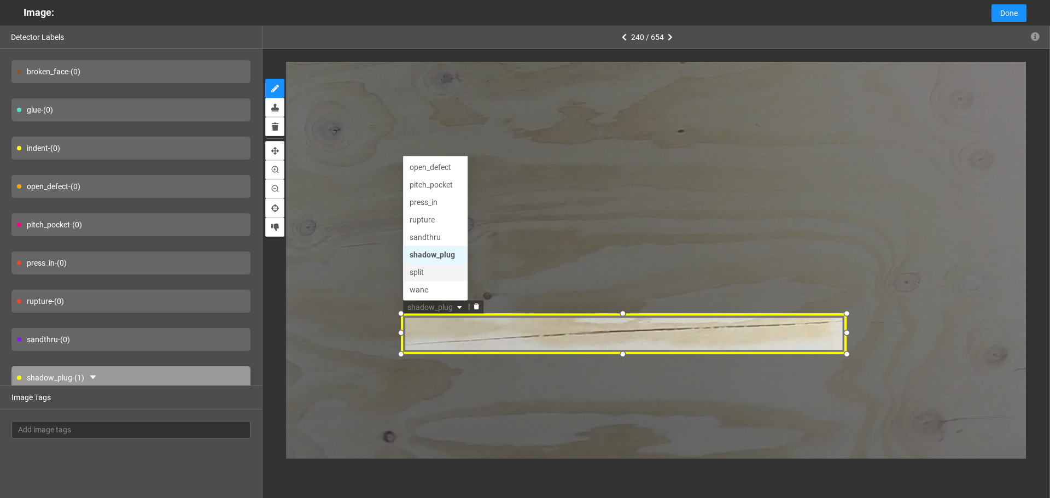
click at [426, 276] on div "split" at bounding box center [434, 272] width 51 height 12
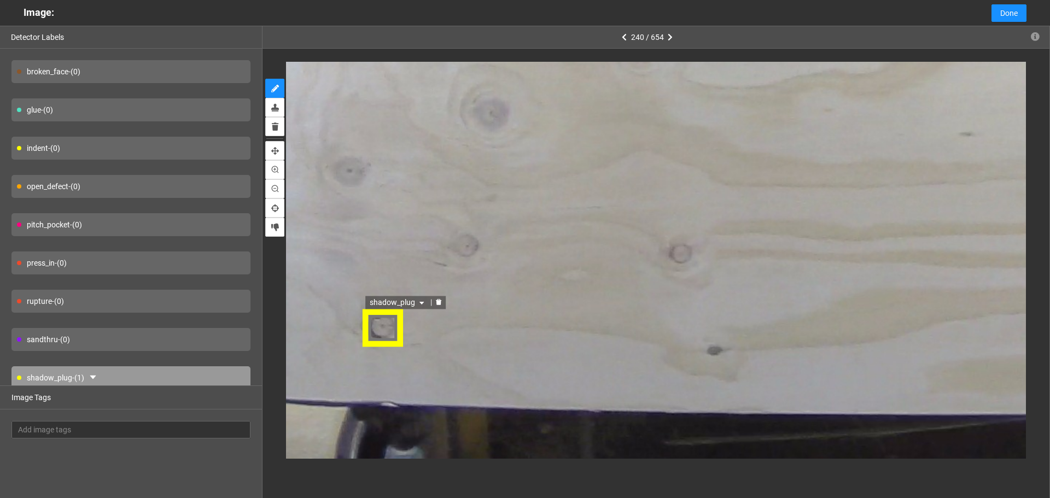
click at [390, 301] on span "shadow_plug" at bounding box center [396, 302] width 57 height 12
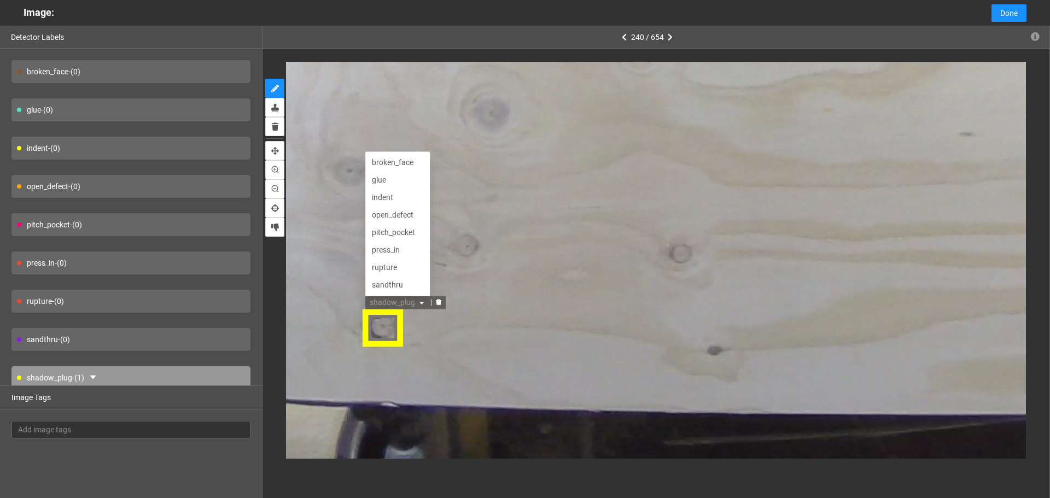
scroll to position [17, 0]
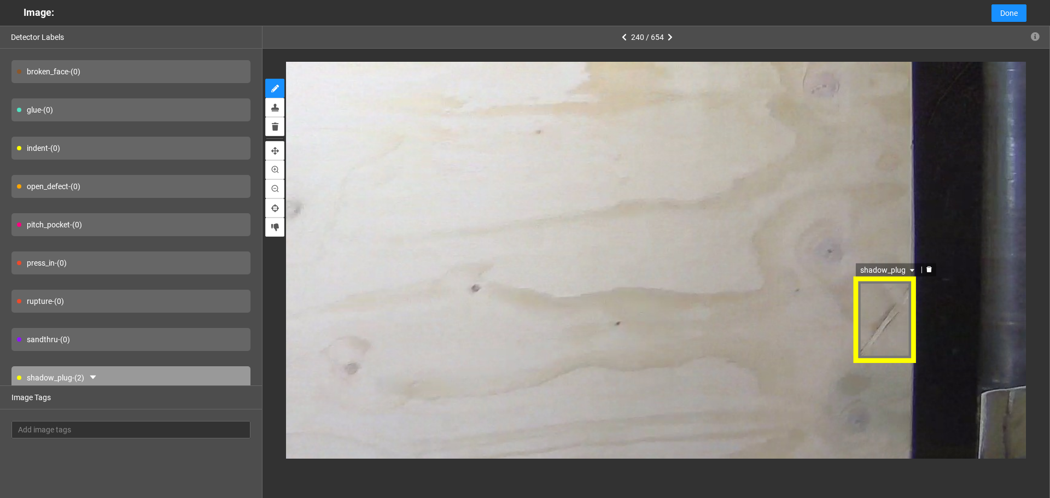
click at [880, 271] on span "shadow_plug" at bounding box center [887, 270] width 57 height 12
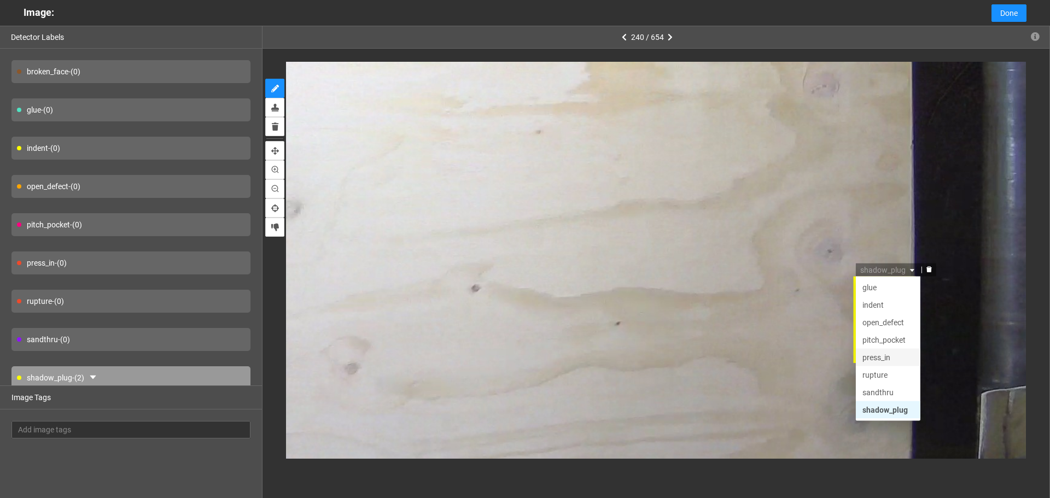
click at [896, 360] on div "press_in" at bounding box center [886, 357] width 51 height 12
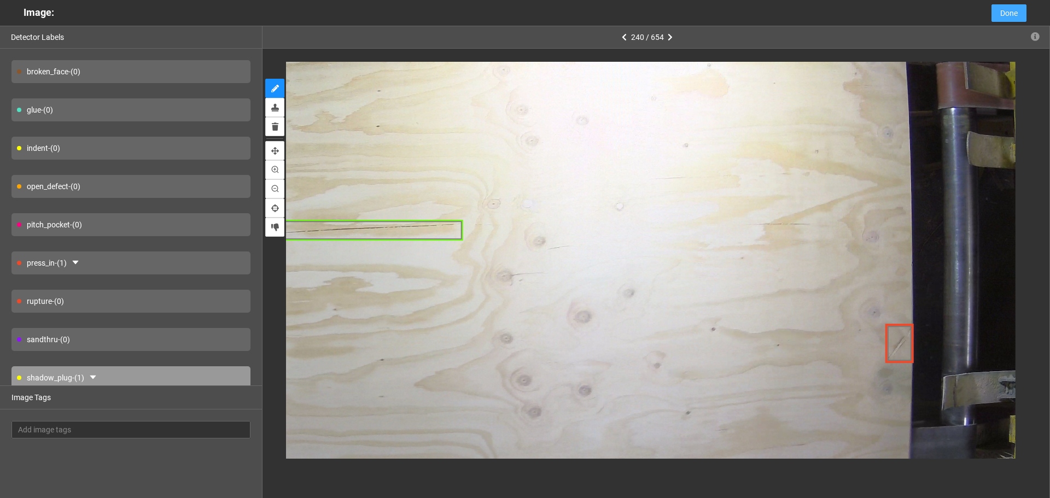
click at [996, 16] on button "Done" at bounding box center [1008, 12] width 35 height 17
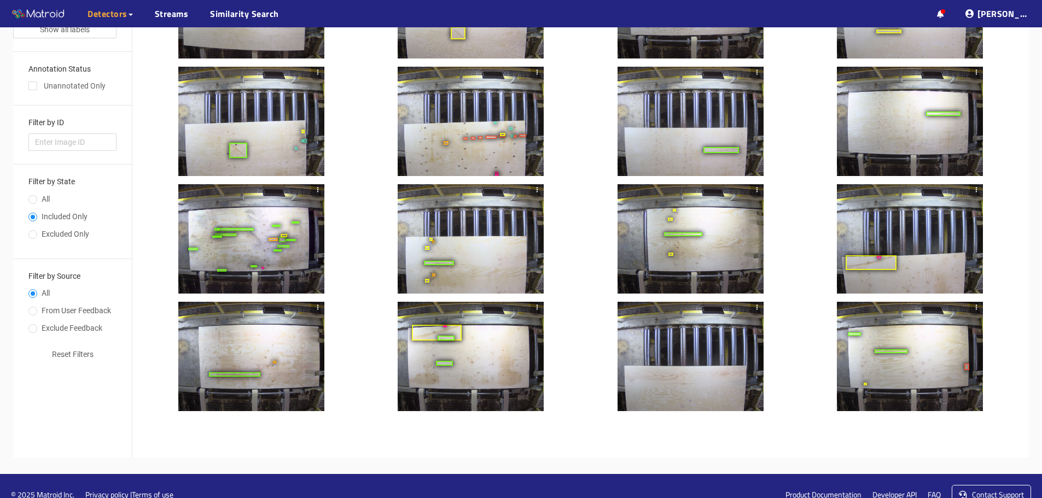
scroll to position [318, 0]
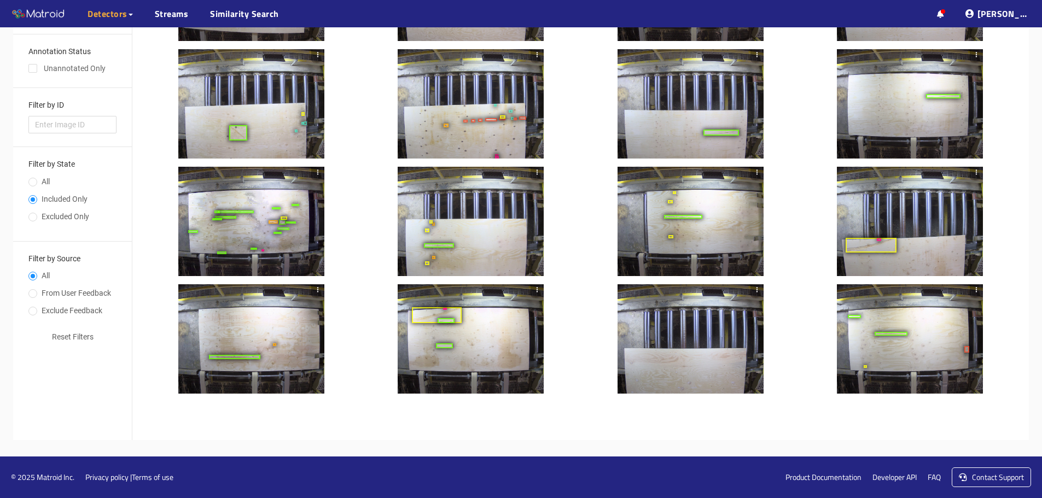
click at [693, 336] on div at bounding box center [690, 338] width 146 height 109
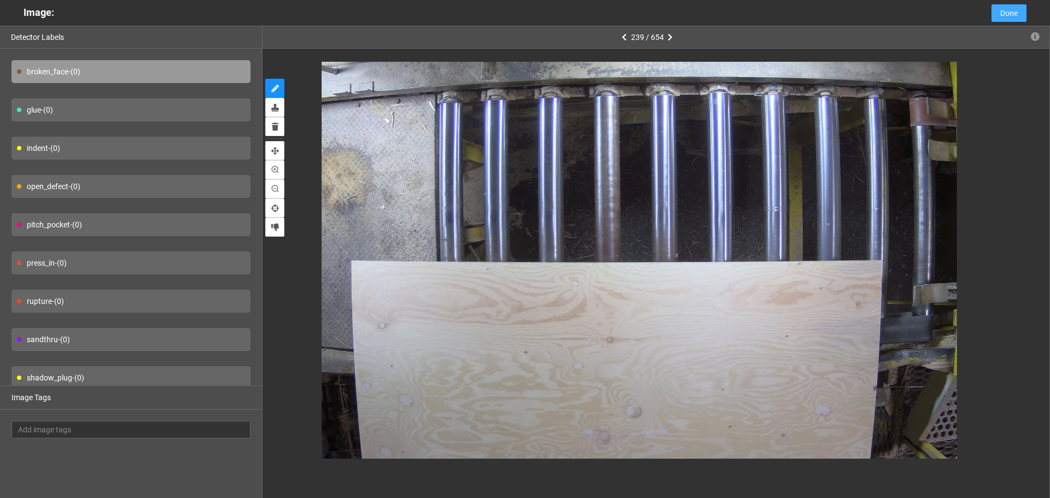
click at [996, 14] on button "Done" at bounding box center [1008, 12] width 35 height 17
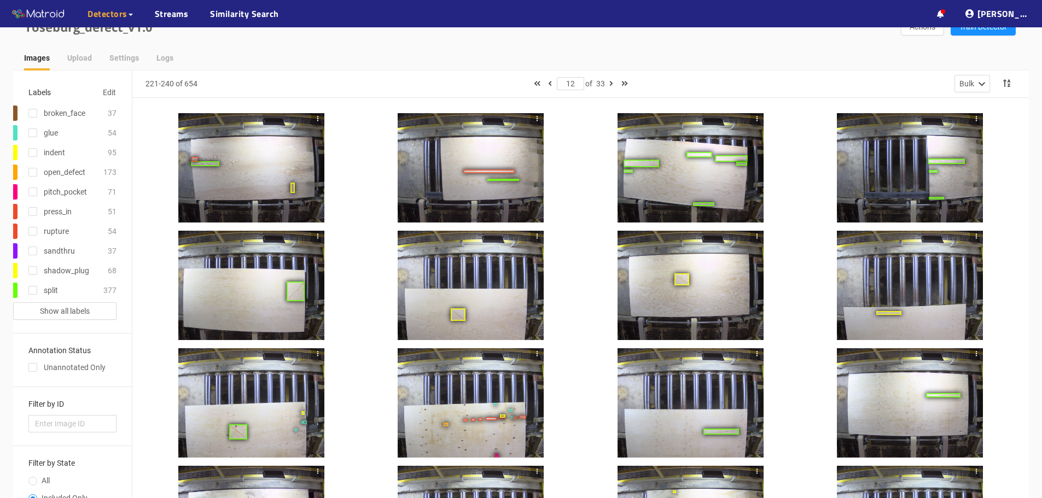
scroll to position [0, 0]
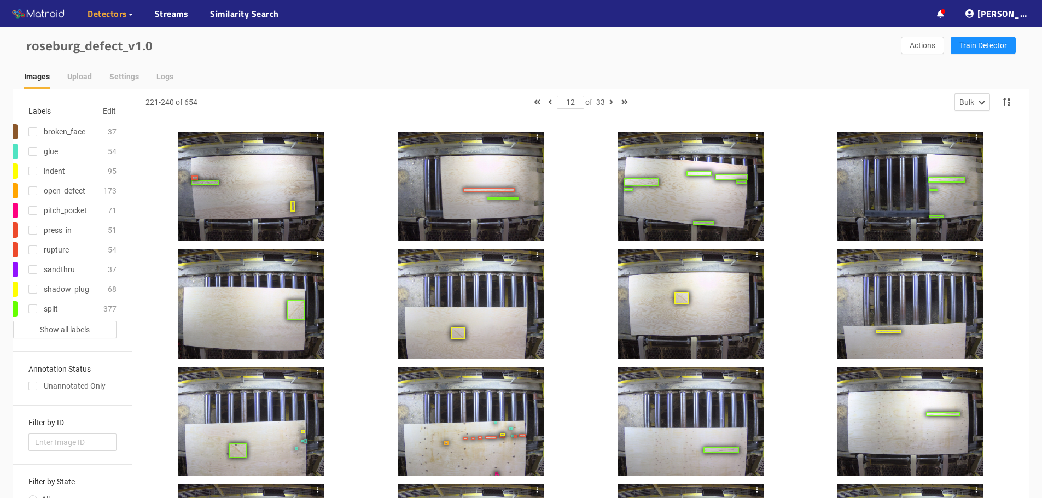
click at [448, 165] on div at bounding box center [470, 186] width 146 height 109
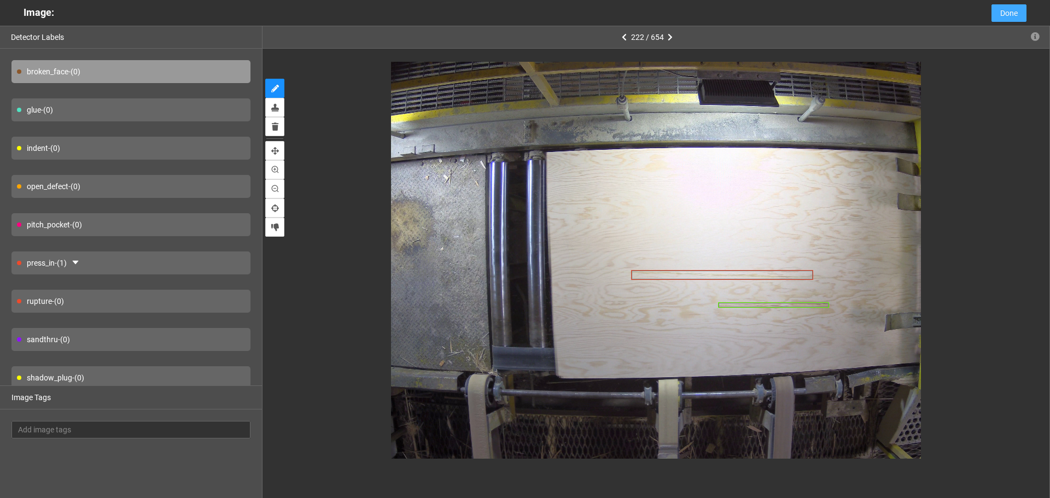
click at [1005, 15] on span "Done" at bounding box center [1008, 13] width 17 height 12
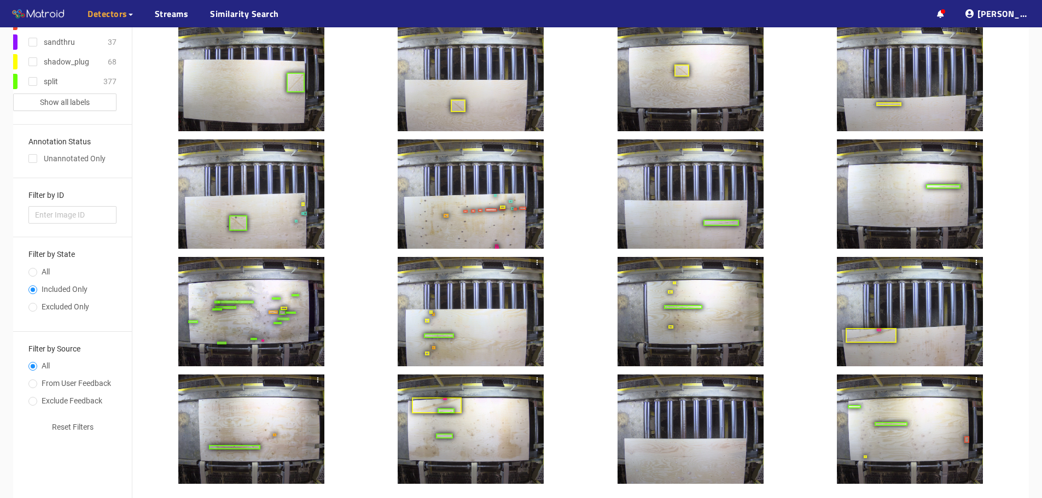
scroll to position [208, 0]
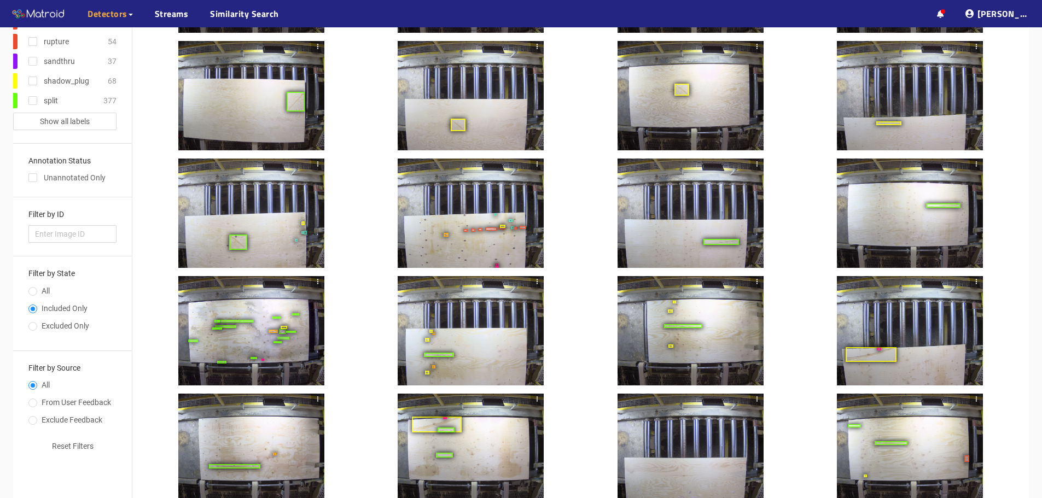
click at [285, 299] on div at bounding box center [251, 330] width 146 height 109
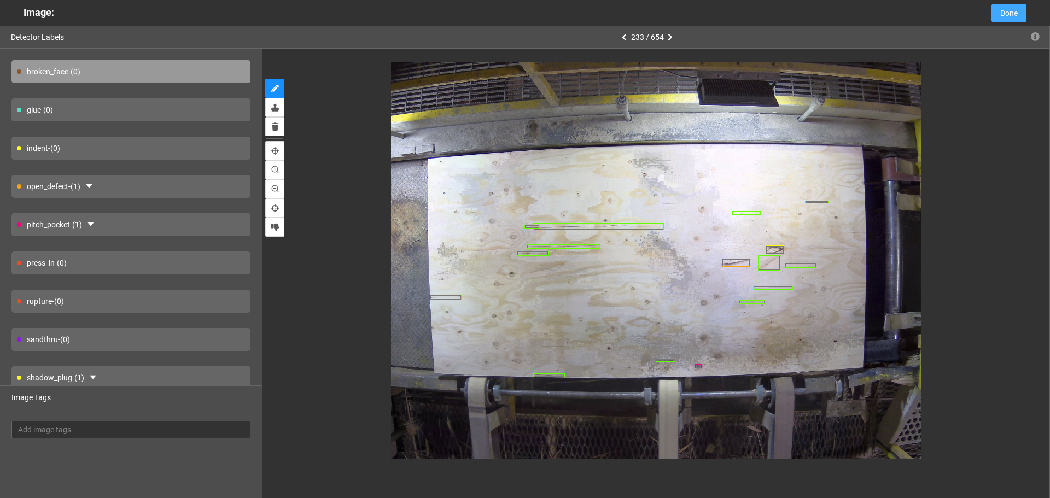
drag, startPoint x: 1022, startPoint y: 9, endPoint x: 976, endPoint y: 45, distance: 57.6
click at [1022, 11] on button "Done" at bounding box center [1008, 12] width 35 height 17
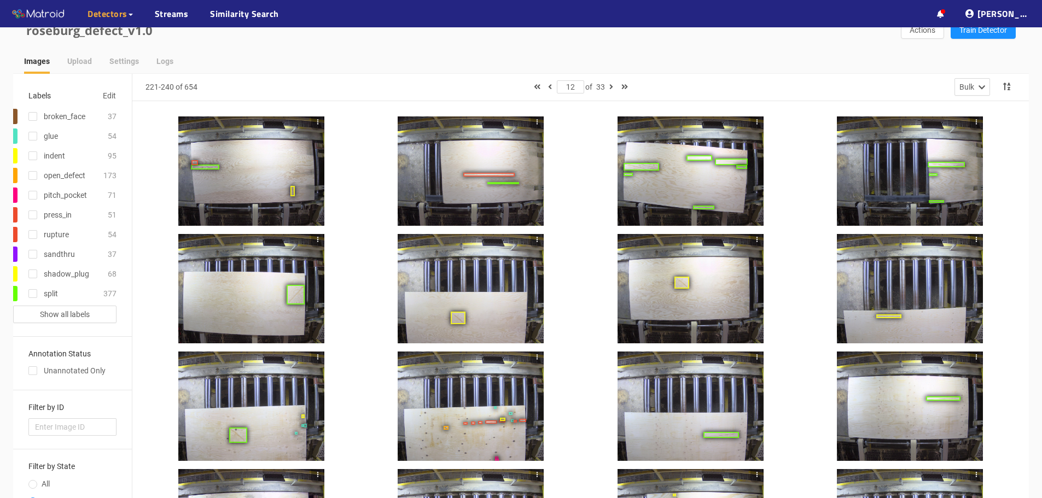
scroll to position [0, 0]
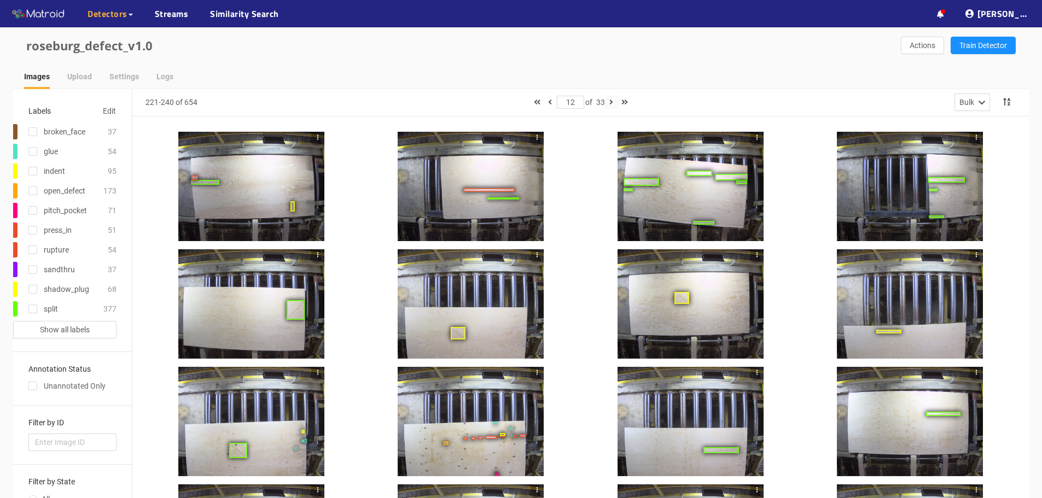
click at [611, 105] on icon "button" at bounding box center [611, 102] width 4 height 8
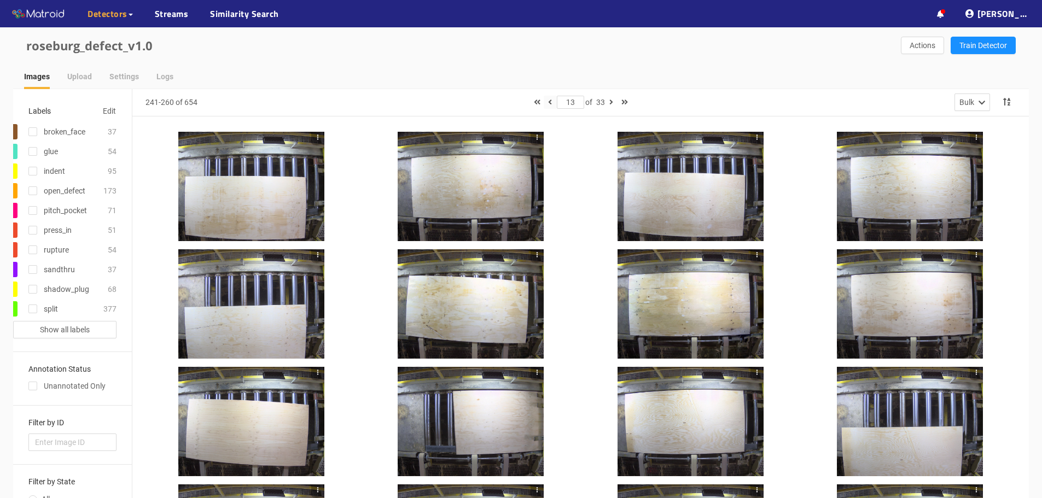
click at [553, 104] on button "button" at bounding box center [549, 102] width 13 height 13
type input "12"
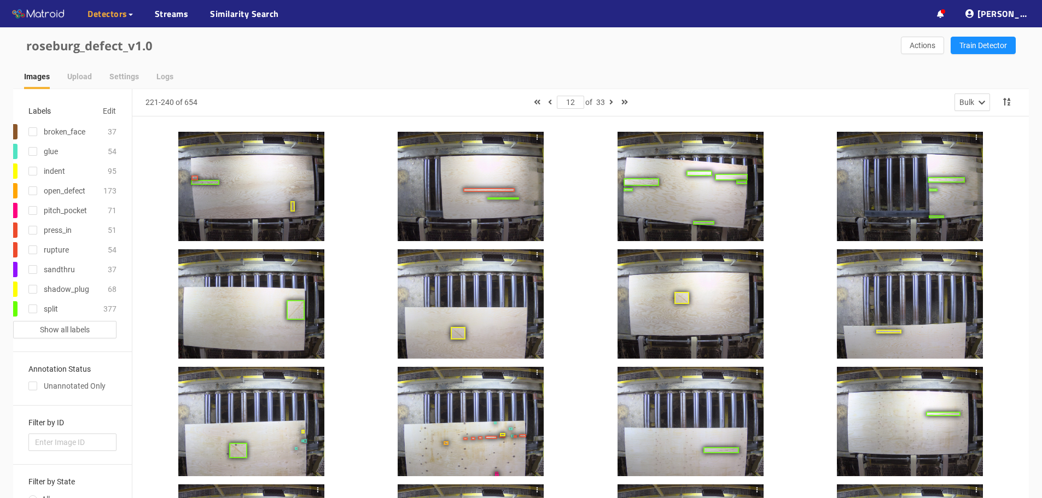
click at [669, 234] on div at bounding box center [690, 186] width 146 height 109
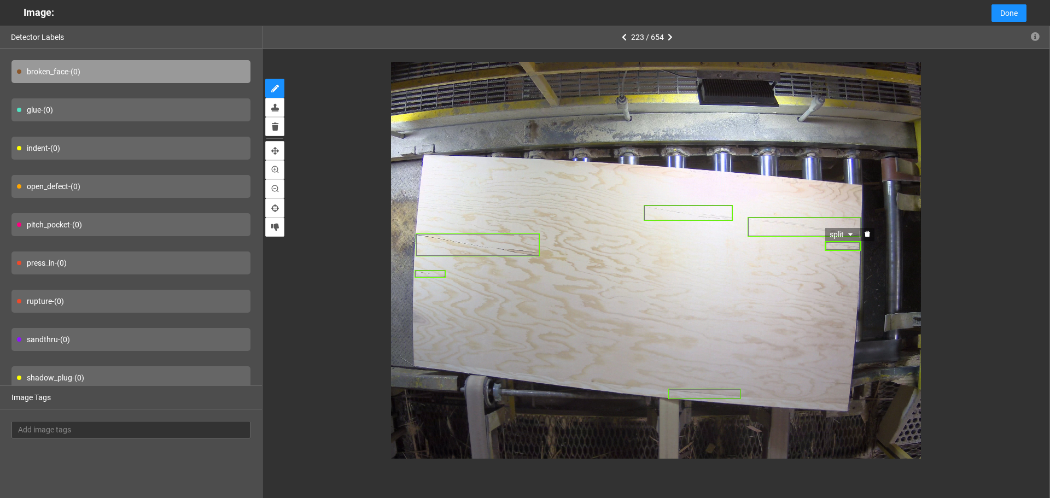
click at [997, 24] on div "Cancel Done" at bounding box center [1004, 13] width 43 height 26
click at [1003, 15] on span "Done" at bounding box center [1008, 13] width 17 height 12
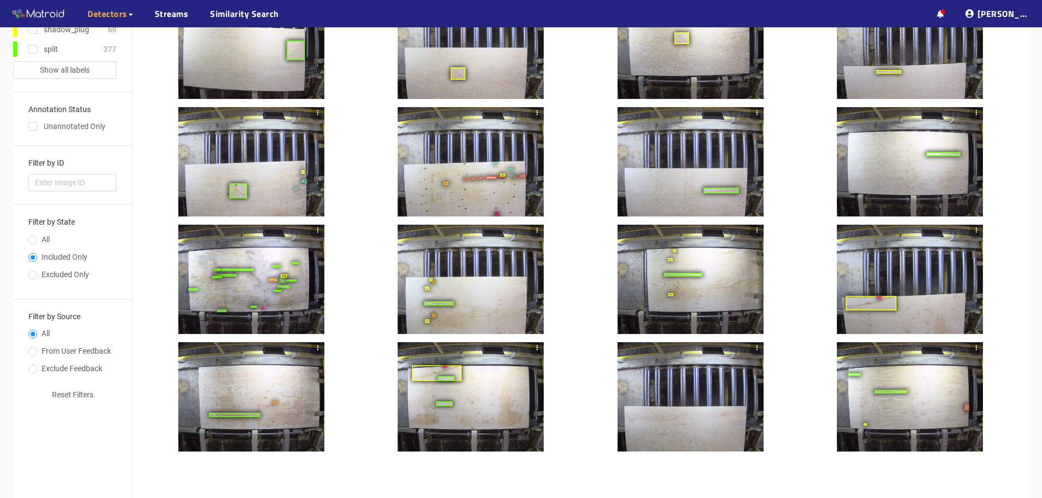
scroll to position [273, 0]
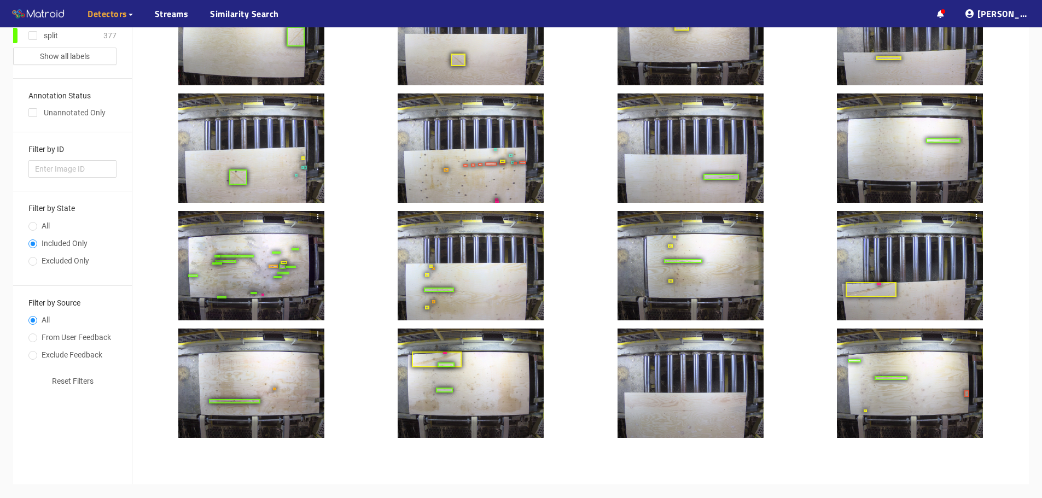
click at [241, 248] on div at bounding box center [251, 265] width 146 height 109
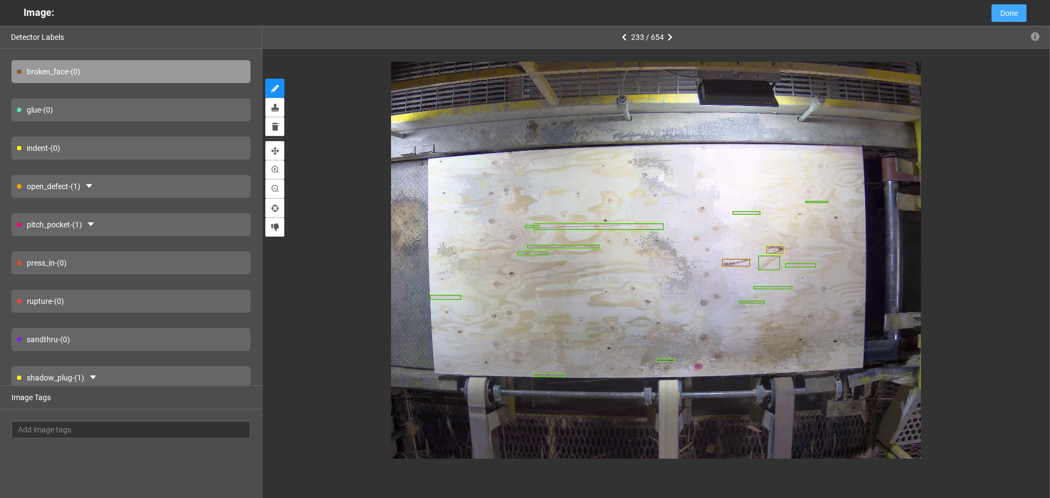
click at [994, 13] on button "Done" at bounding box center [1008, 12] width 35 height 17
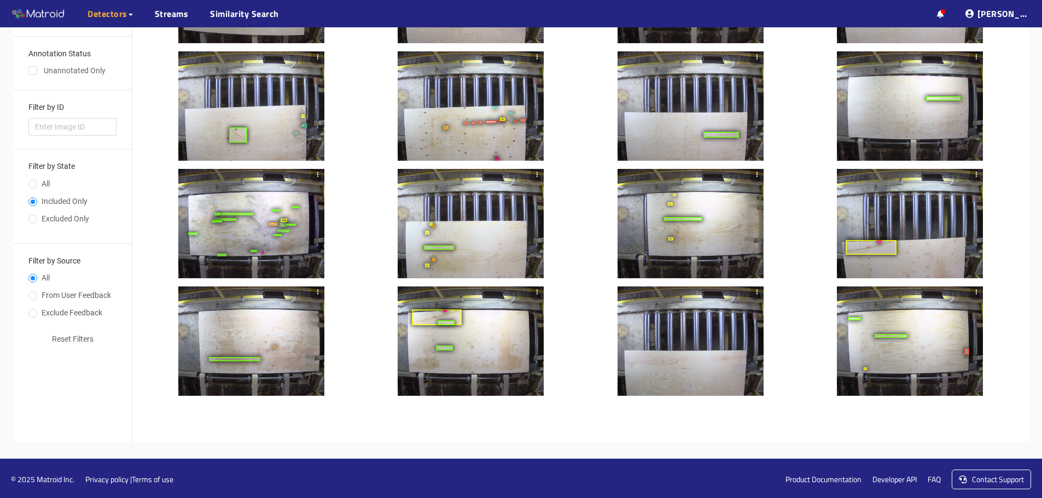
scroll to position [318, 0]
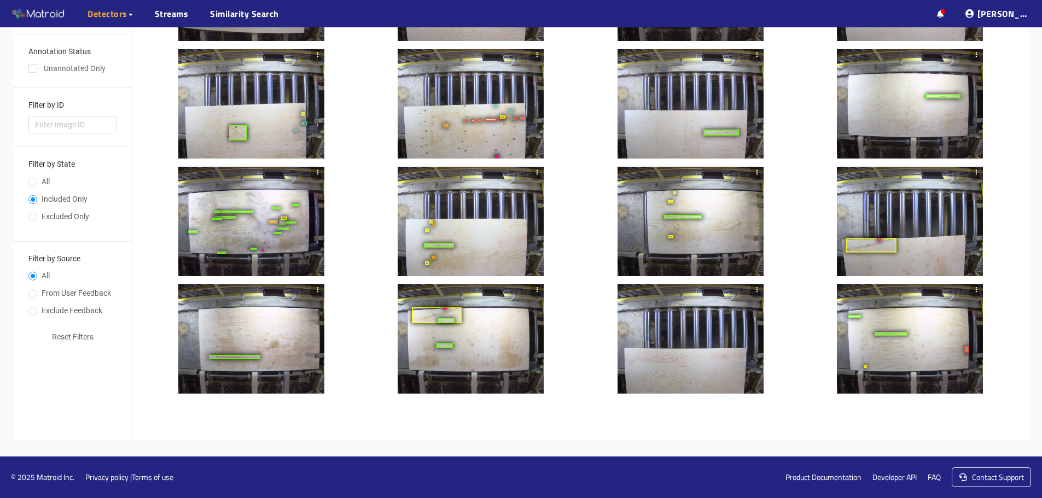
click at [727, 243] on div at bounding box center [690, 221] width 146 height 109
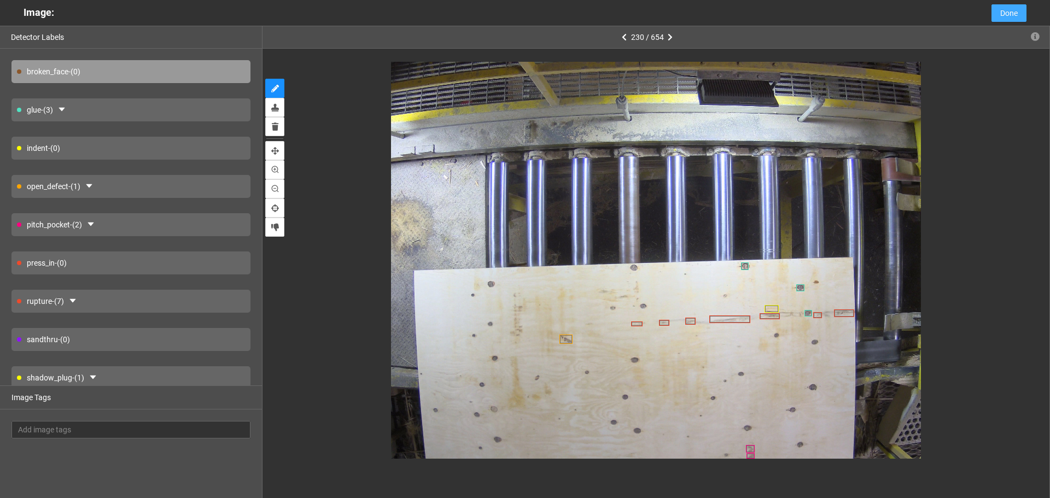
click at [1009, 14] on span "Done" at bounding box center [1008, 13] width 17 height 12
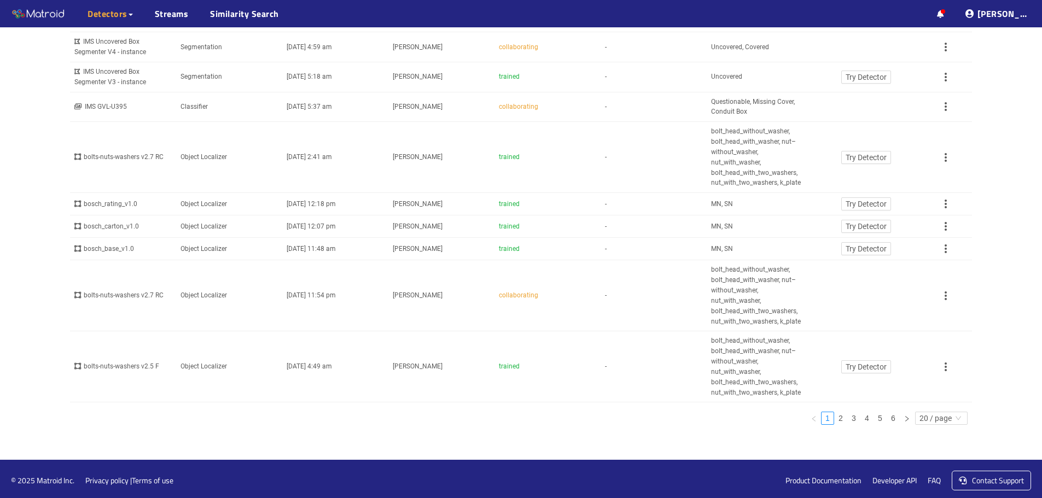
scroll to position [389, 0]
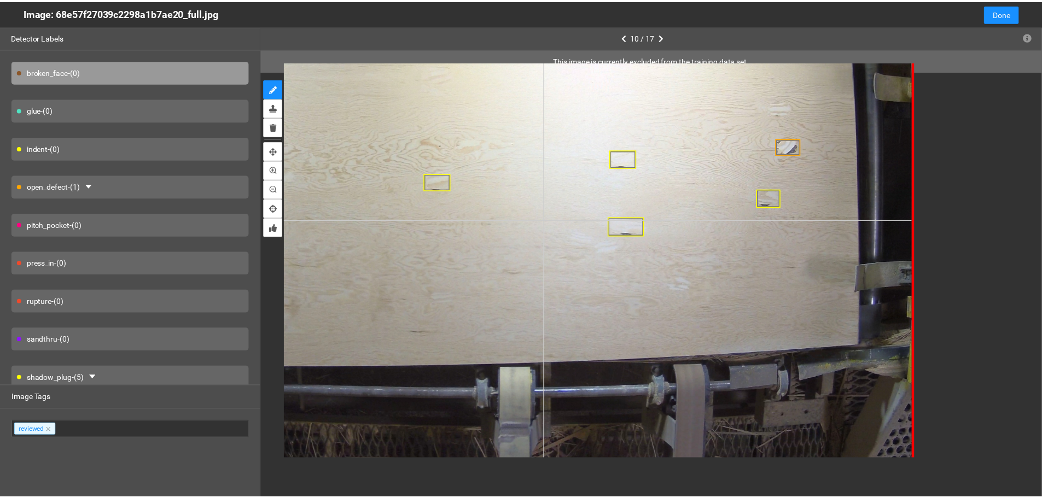
scroll to position [109, 0]
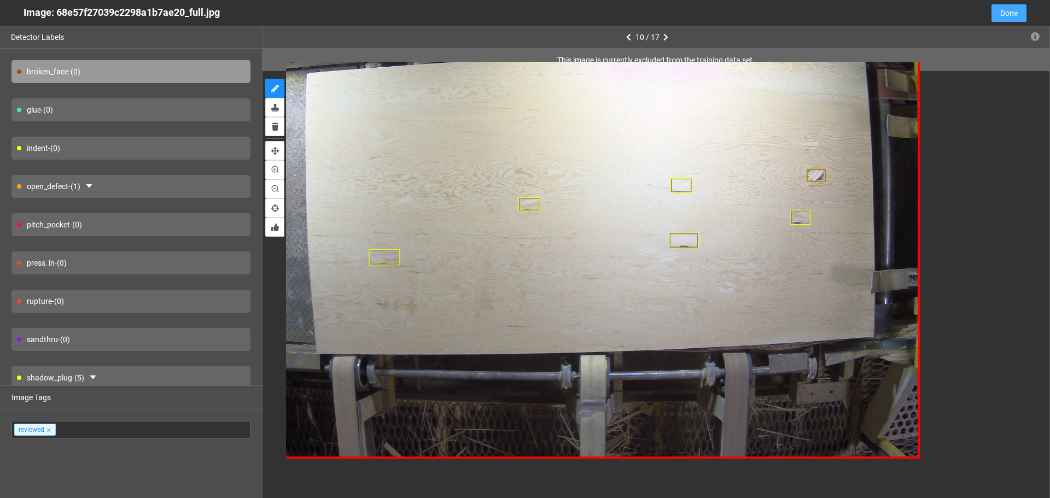
click at [1016, 9] on span "Done" at bounding box center [1008, 13] width 17 height 12
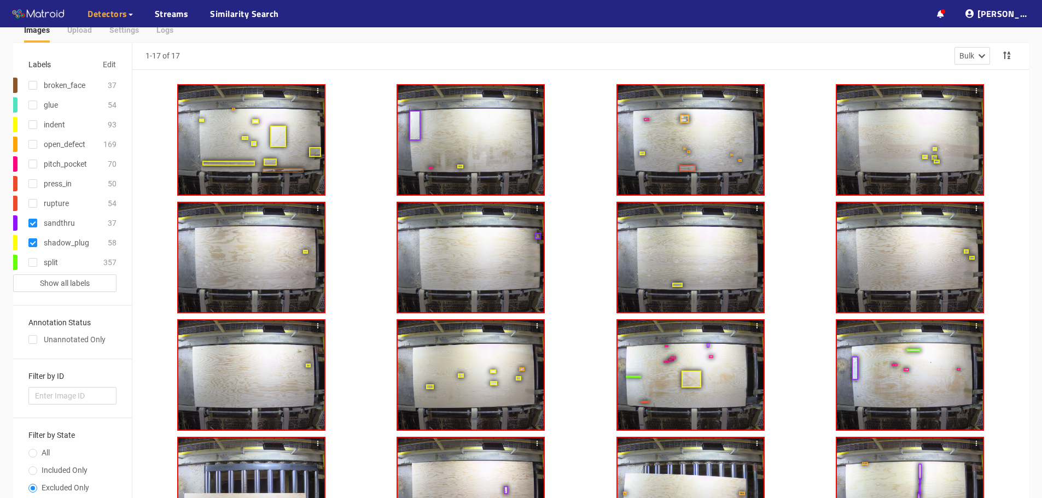
scroll to position [0, 0]
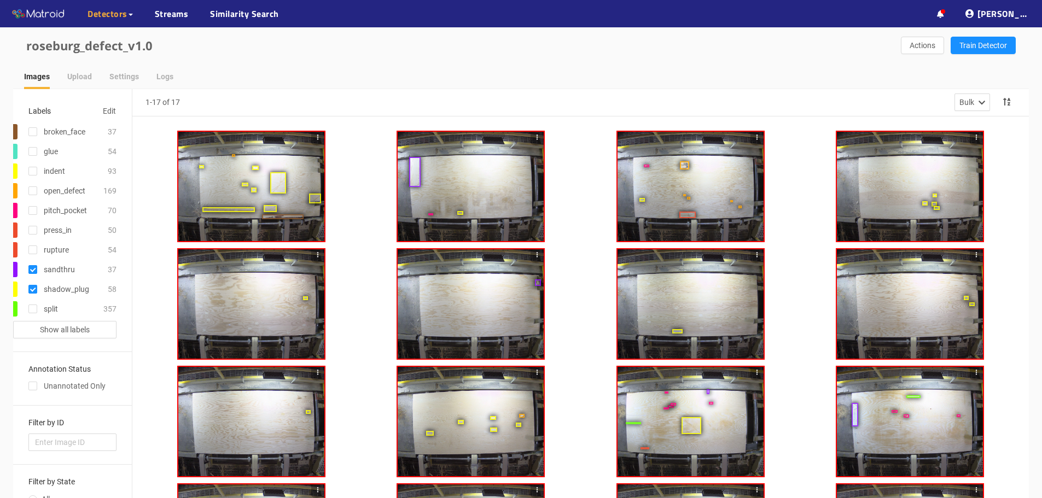
click at [256, 183] on div at bounding box center [251, 186] width 146 height 109
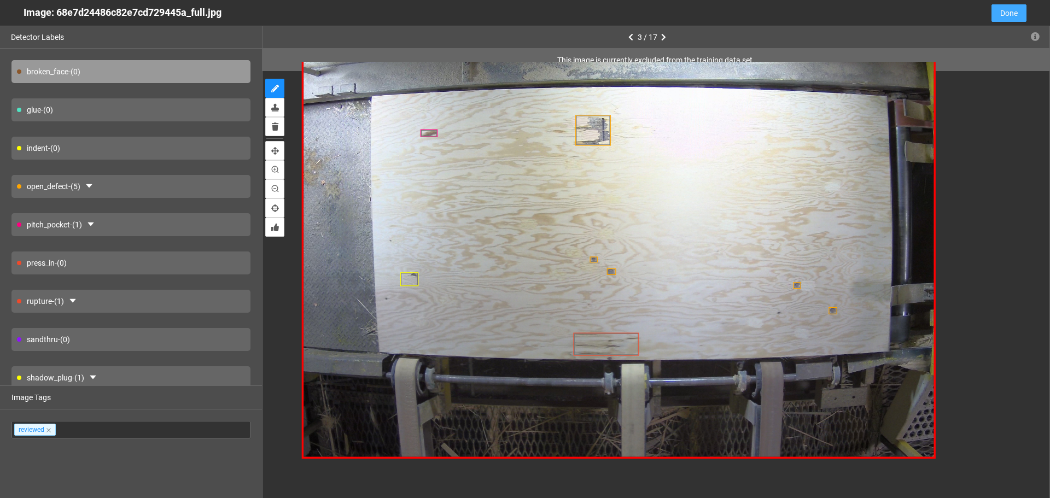
click at [1015, 13] on span "Done" at bounding box center [1008, 13] width 17 height 12
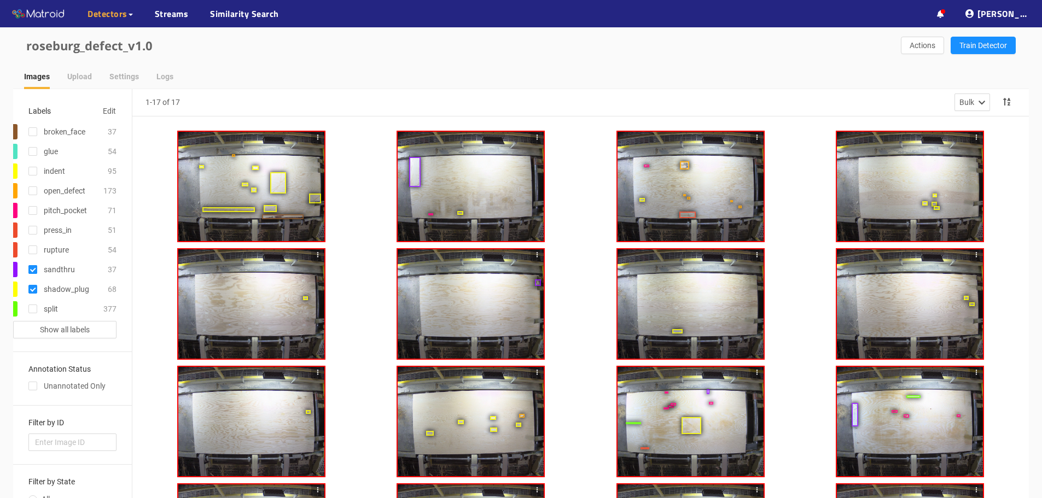
click at [33, 272] on input "checkbox" at bounding box center [32, 271] width 9 height 9
checkbox input "false"
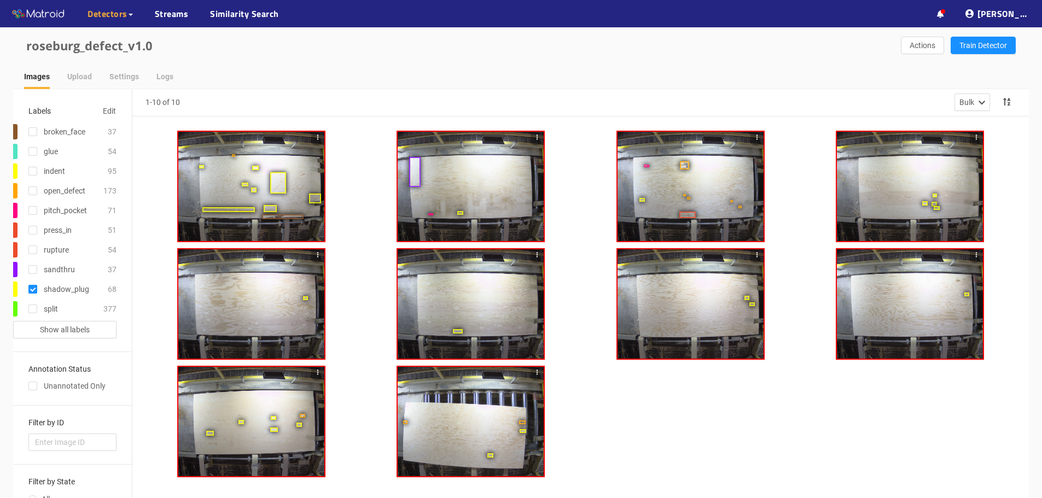
click at [33, 287] on input "checkbox" at bounding box center [32, 291] width 9 height 9
checkbox input "false"
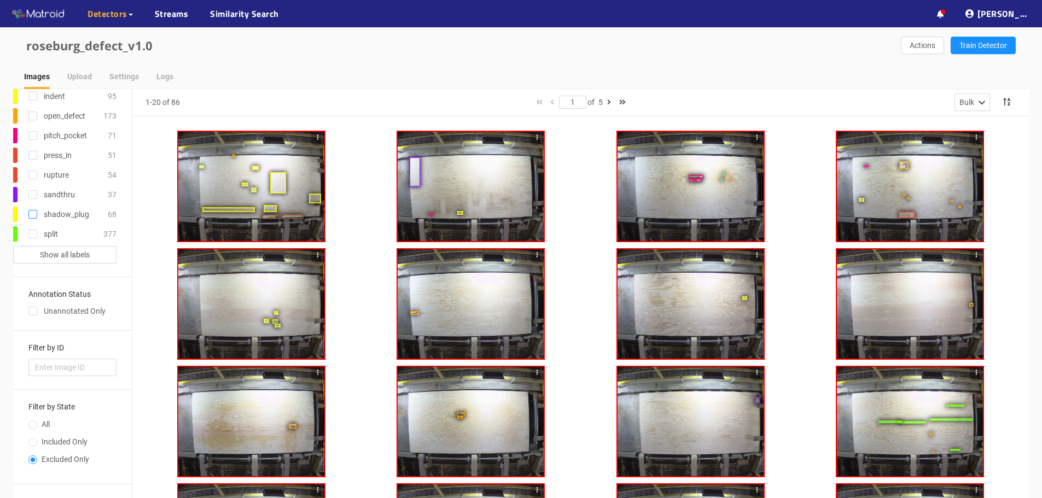
scroll to position [77, 0]
click at [45, 437] on span "Included Only" at bounding box center [64, 439] width 55 height 9
click at [37, 438] on input "Included Only" at bounding box center [32, 441] width 9 height 7
radio input "true"
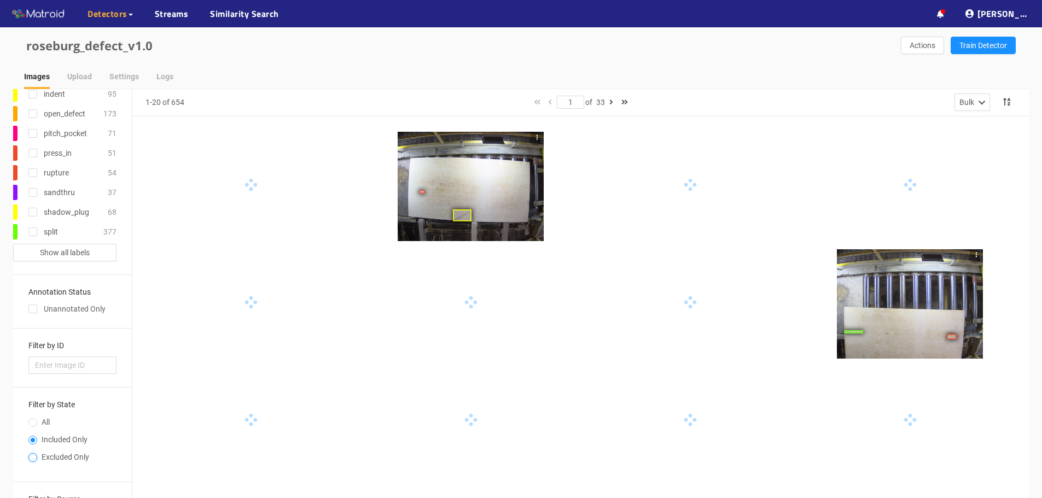
click at [34, 459] on input "Excluded Only" at bounding box center [32, 458] width 9 height 7
radio input "true"
radio input "false"
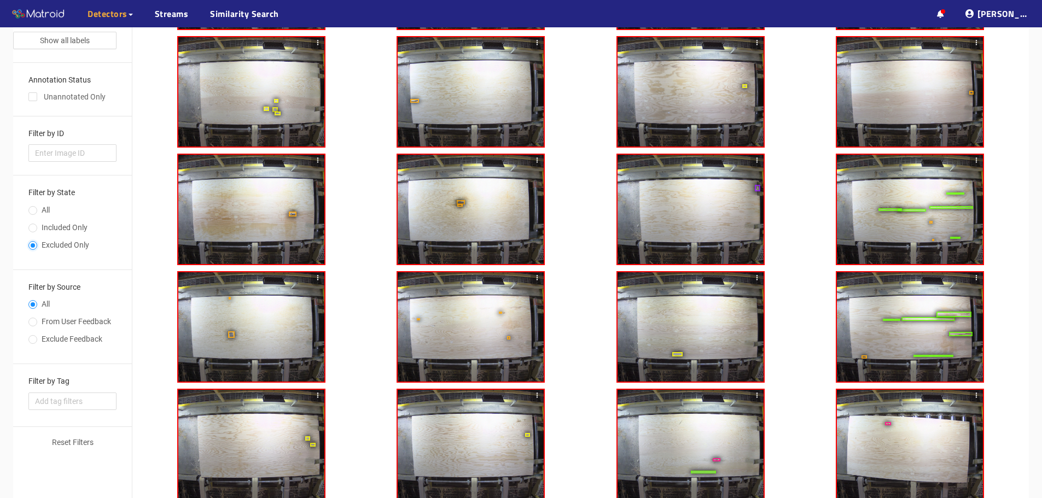
scroll to position [273, 0]
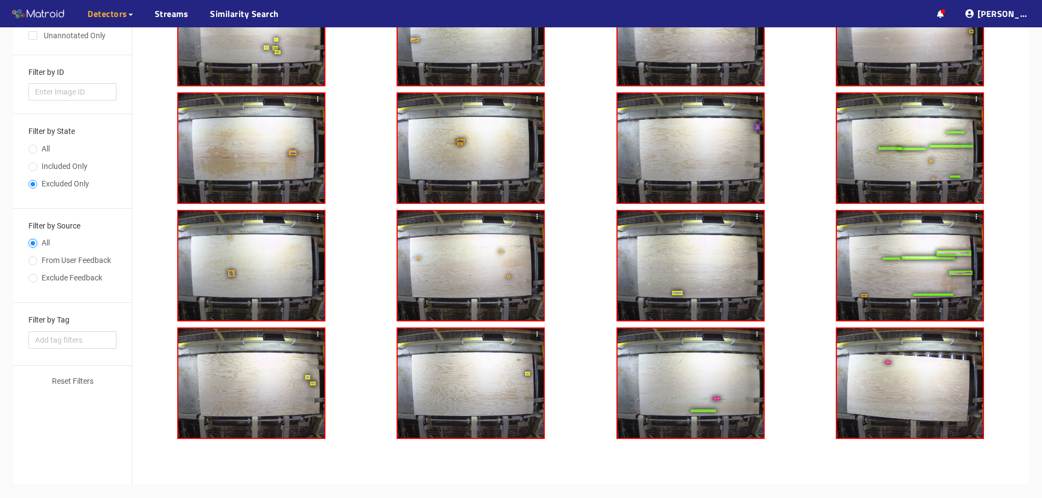
click at [28, 241] on input "All" at bounding box center [32, 244] width 9 height 7
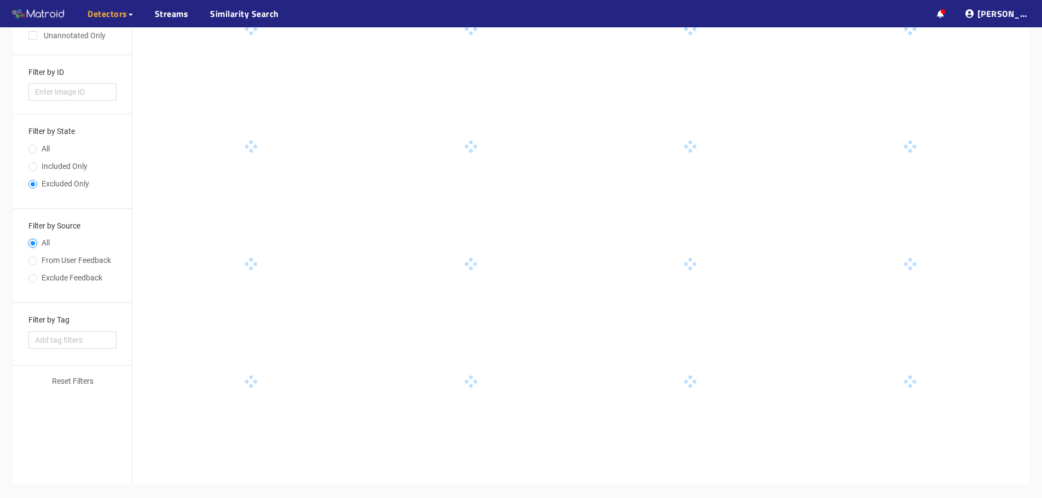
type input "2"
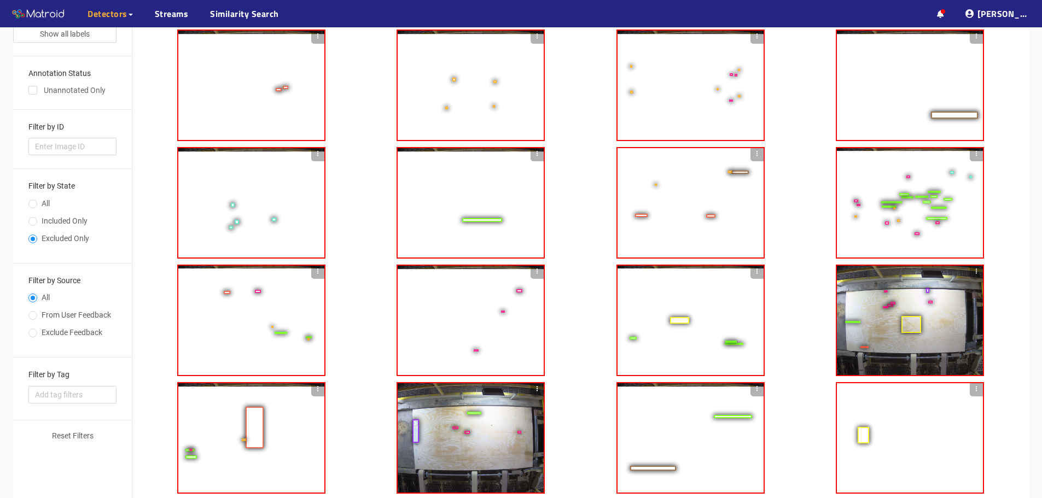
scroll to position [164, 0]
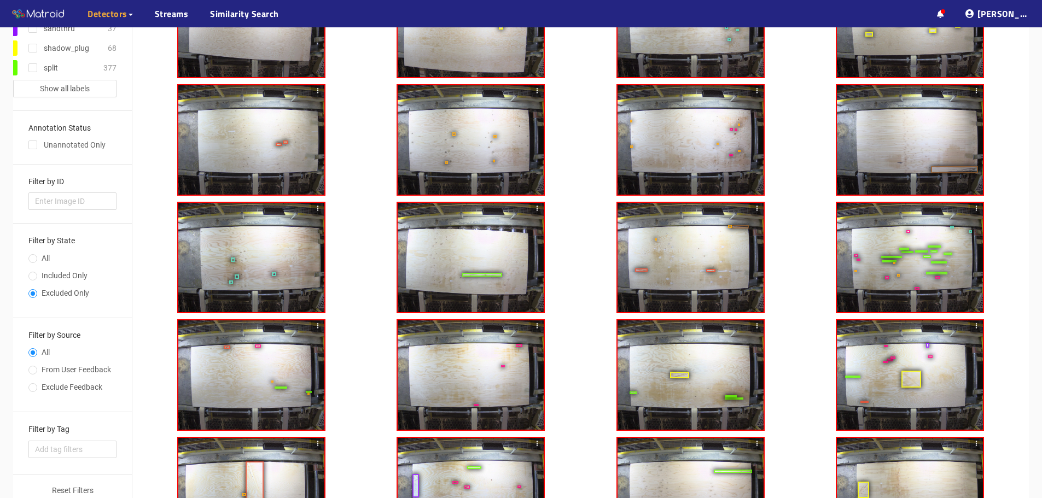
click at [697, 172] on div at bounding box center [690, 139] width 146 height 109
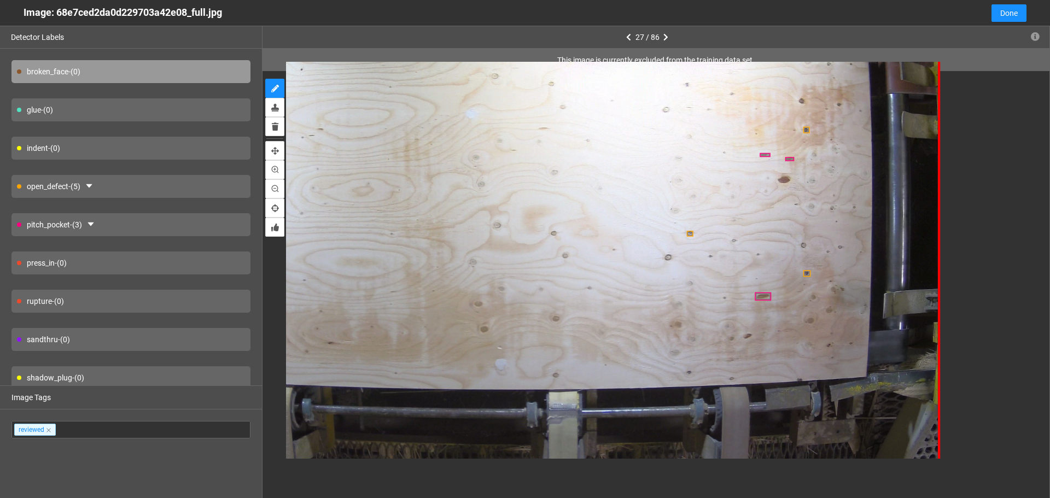
click at [989, 16] on div "Cancel Done" at bounding box center [1004, 13] width 43 height 26
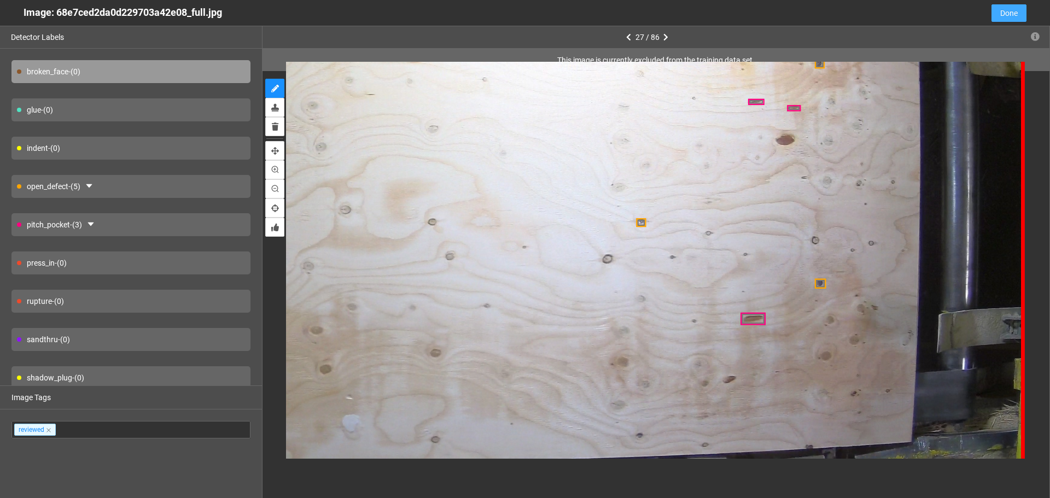
click at [999, 20] on button "Done" at bounding box center [1008, 12] width 35 height 17
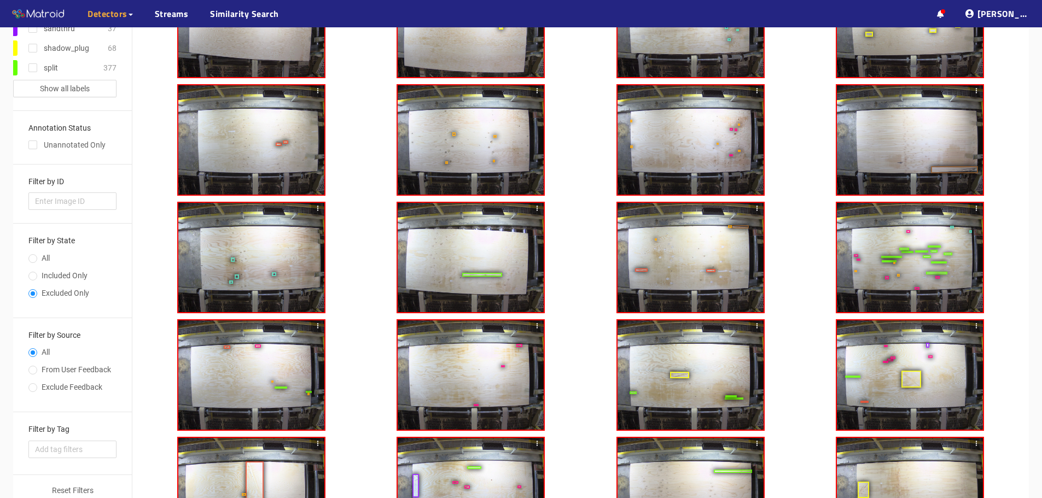
scroll to position [0, 0]
